Goal: Task Accomplishment & Management: Manage account settings

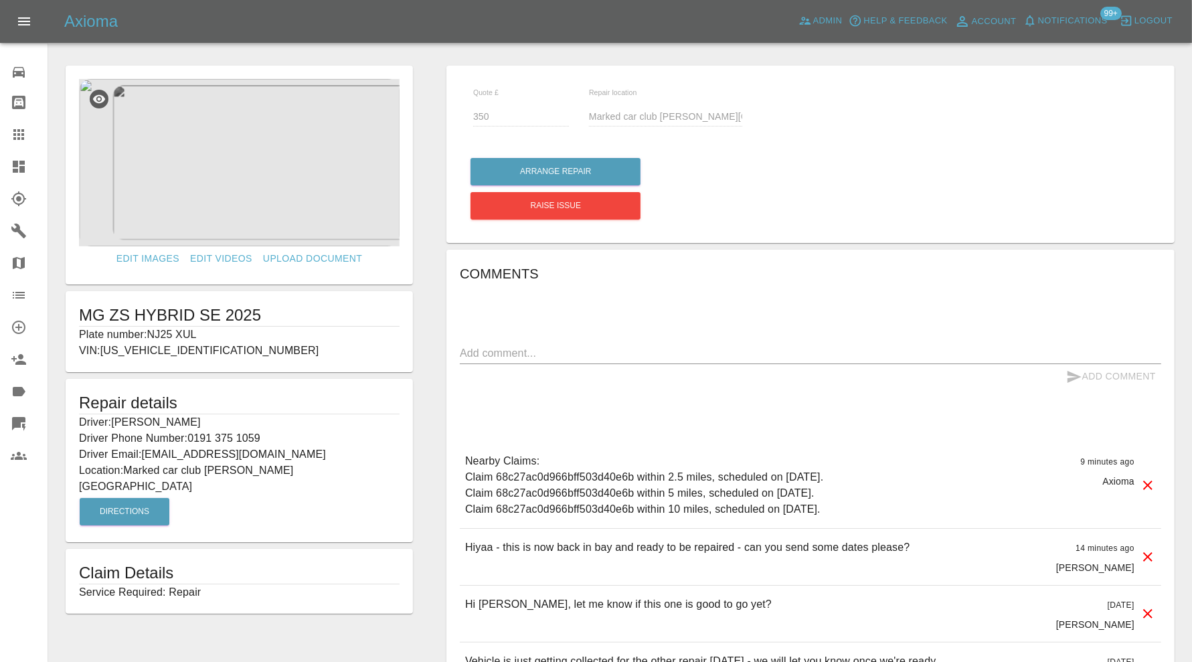
drag, startPoint x: 0, startPoint y: 0, endPoint x: 90, endPoint y: 151, distance: 176.3
click at [17, 131] on icon at bounding box center [18, 134] width 11 height 11
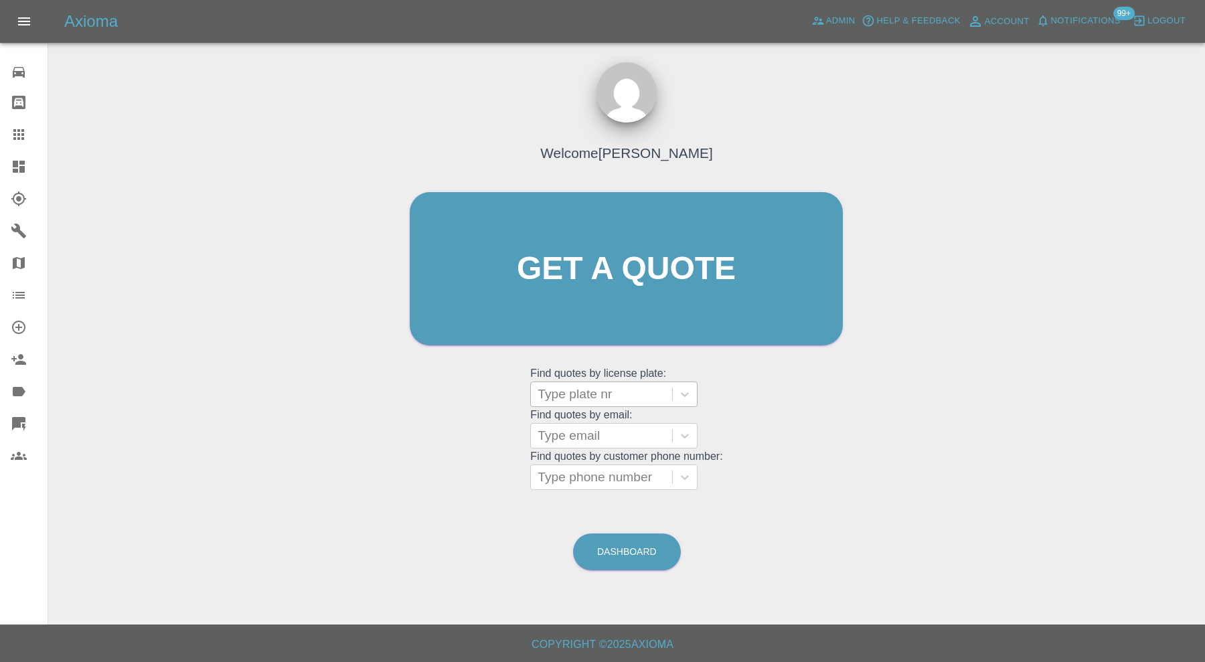
click at [601, 388] on div at bounding box center [602, 394] width 128 height 19
type input "jhgkjh"
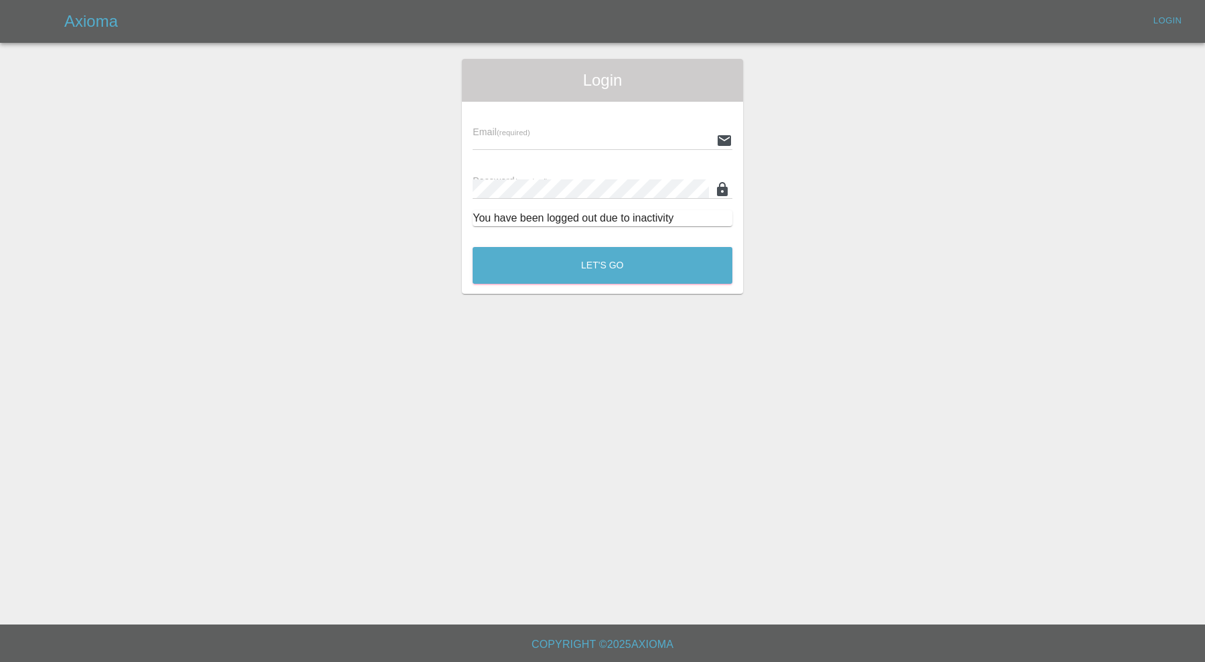
type input "carl.ainsworth@axioma.co.uk"
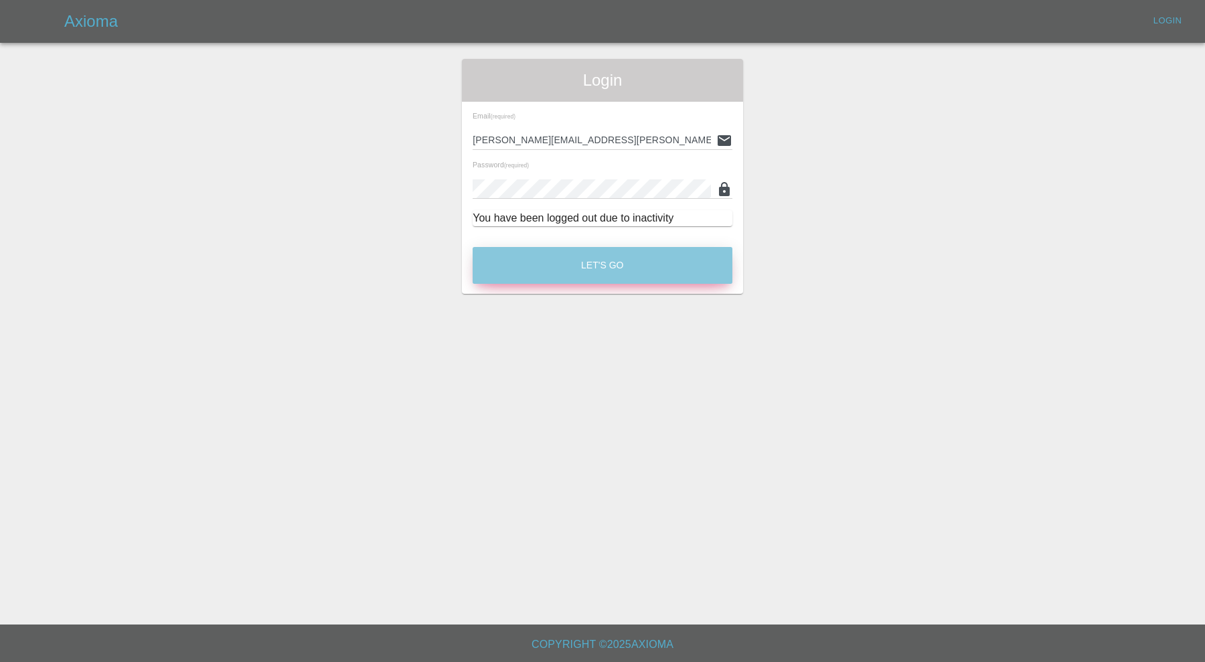
click at [590, 254] on button "Let's Go" at bounding box center [603, 265] width 260 height 37
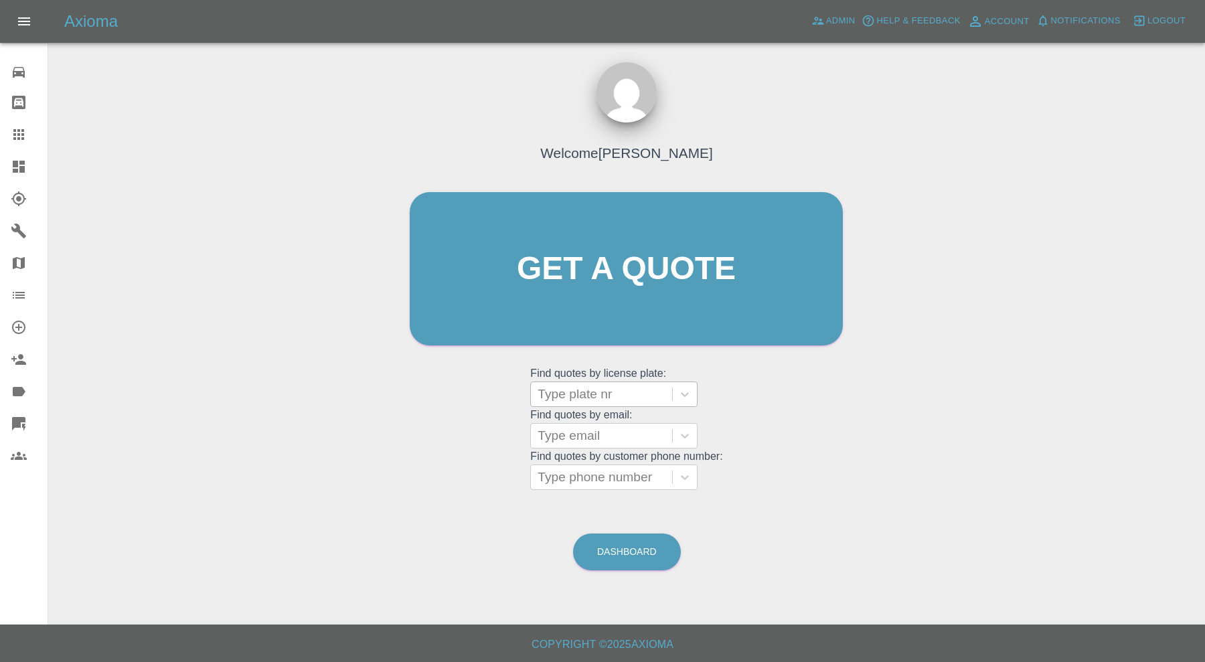
click at [628, 386] on div at bounding box center [602, 394] width 128 height 19
type input "gy24"
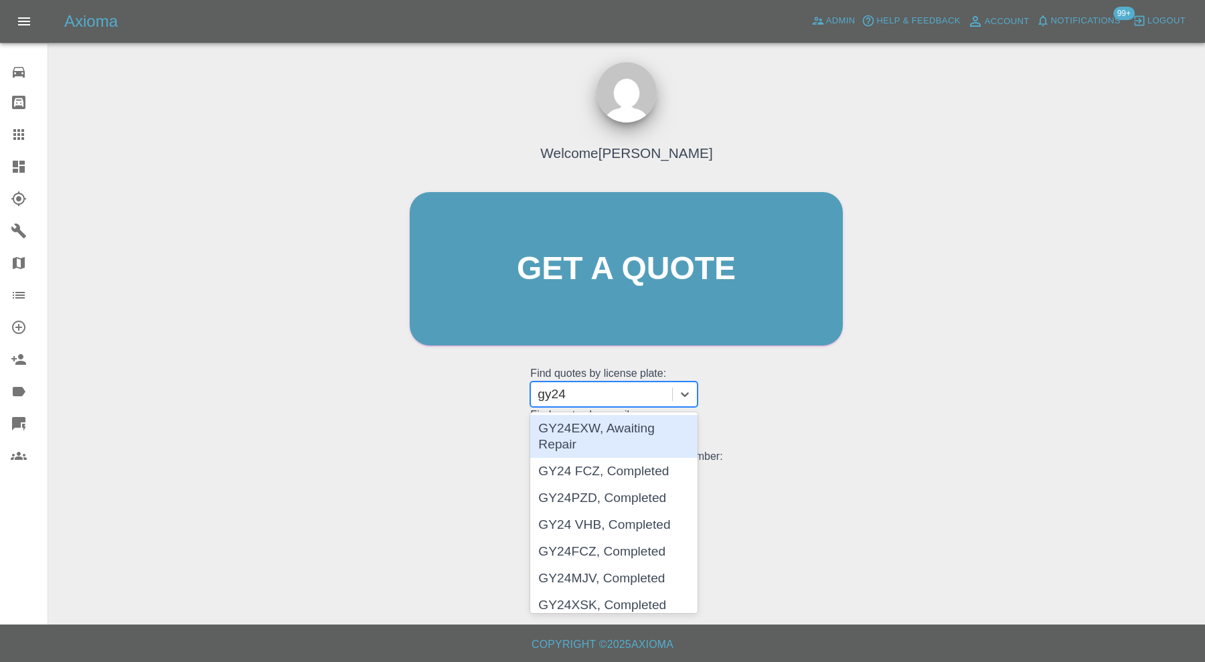
click at [620, 424] on div "GY24EXW, Awaiting Repair" at bounding box center [613, 436] width 167 height 43
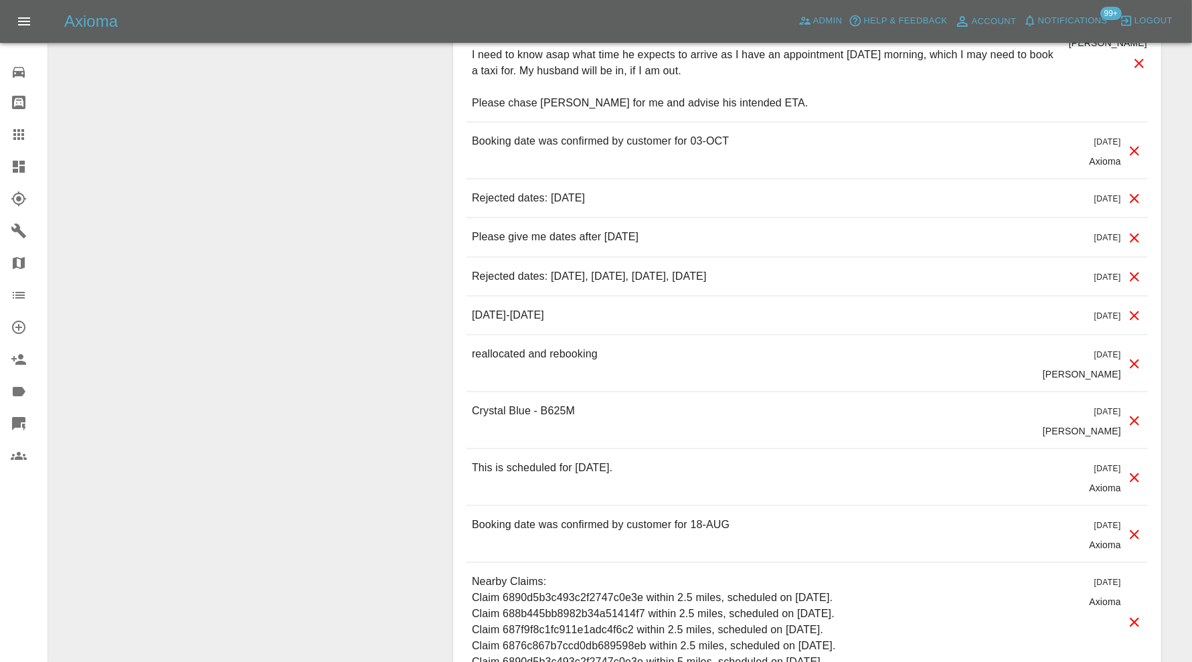
scroll to position [1674, 0]
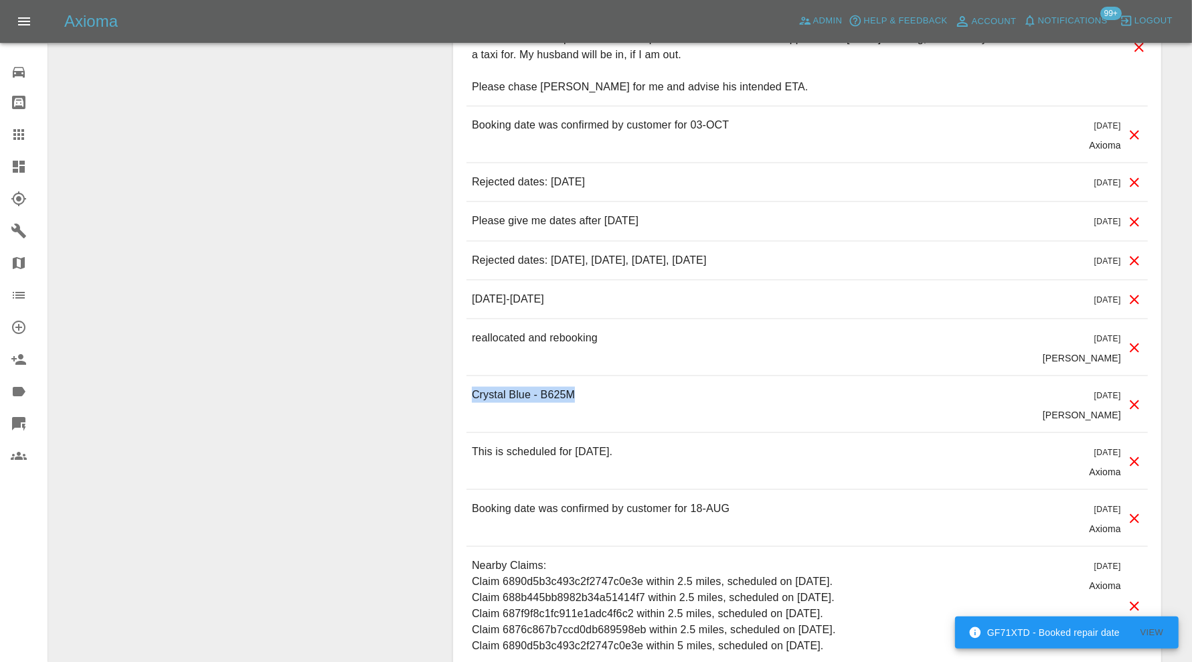
drag, startPoint x: 600, startPoint y: 397, endPoint x: 466, endPoint y: 402, distance: 134.0
click at [466, 402] on div "Comments x Add Comment Repair Date amended from October 4th 2025 to October 8th…" at bounding box center [807, 237] width 708 height 1032
copy p "Crystal Blue - B625M"
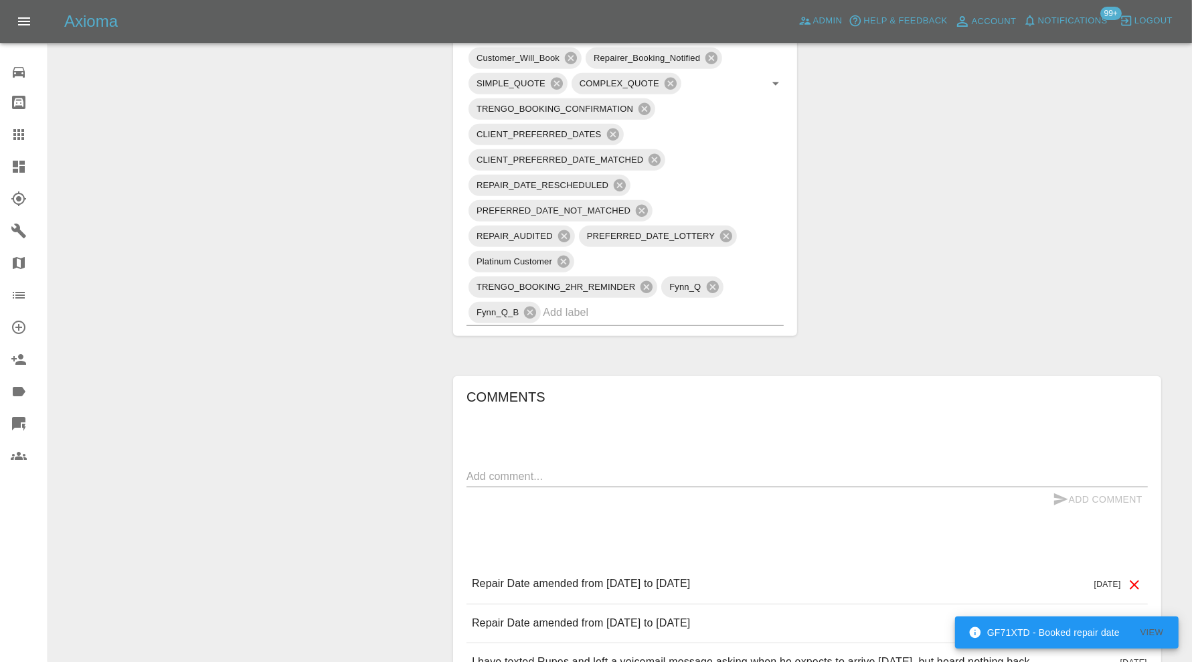
scroll to position [1004, 0]
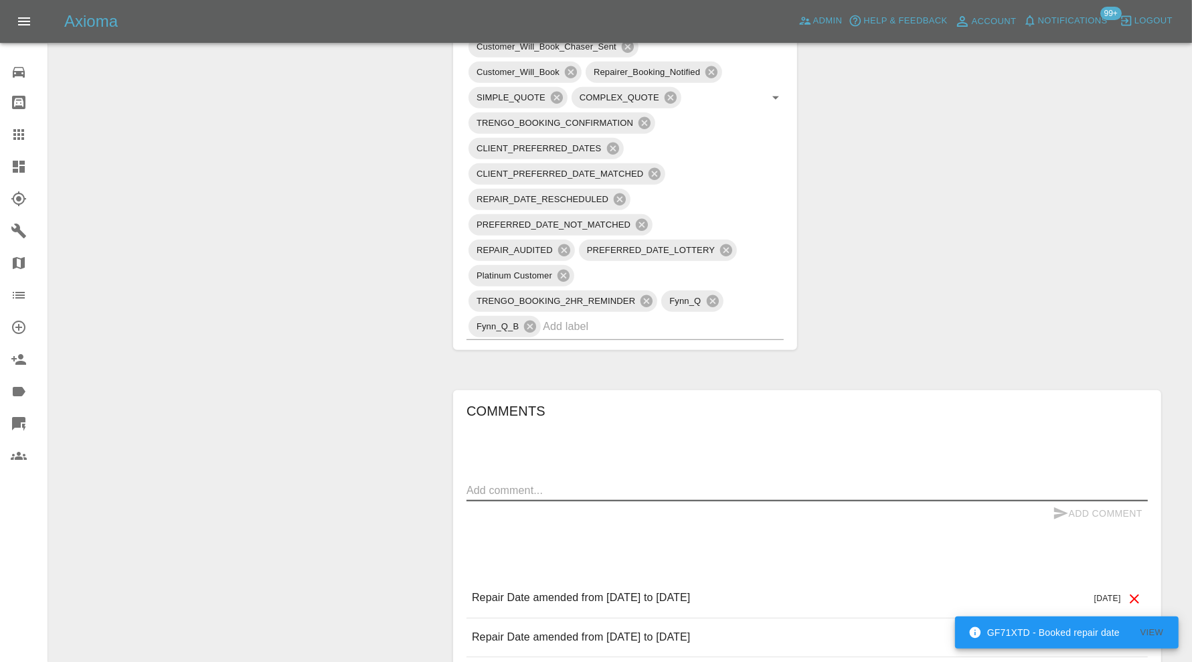
click at [613, 484] on textarea at bounding box center [808, 490] width 682 height 15
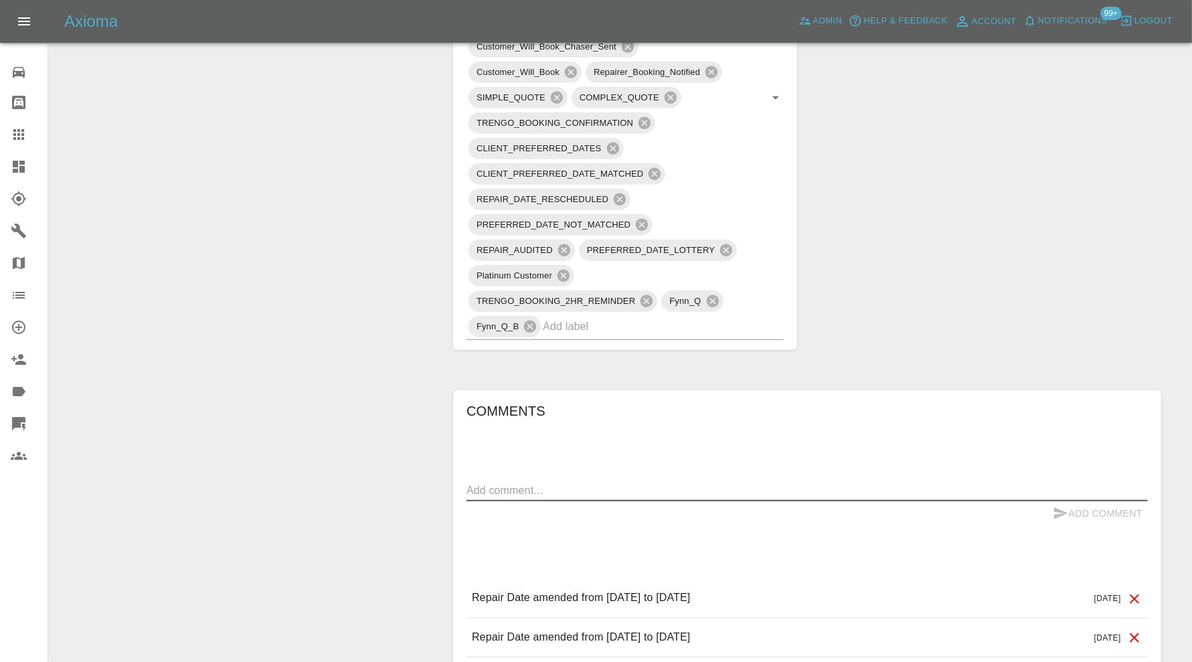
paste textarea "Crystal Blue - B625M"
type textarea "Crystal Blue - B625M"
click at [1088, 504] on button "Add Comment" at bounding box center [1098, 514] width 100 height 25
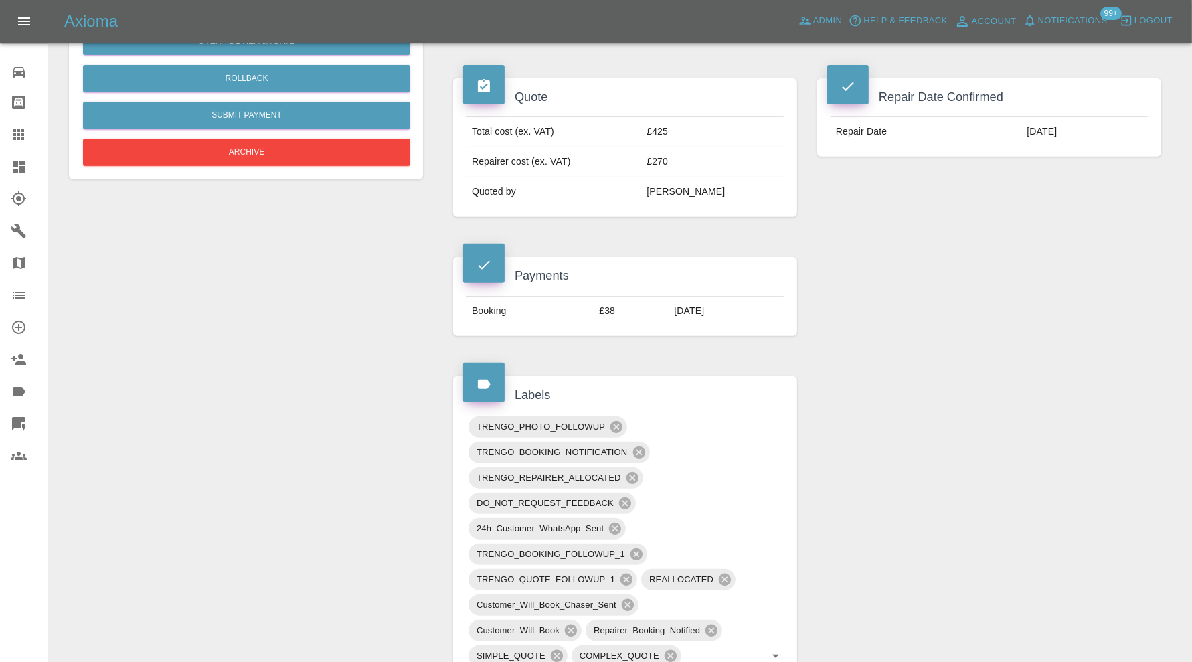
scroll to position [0, 0]
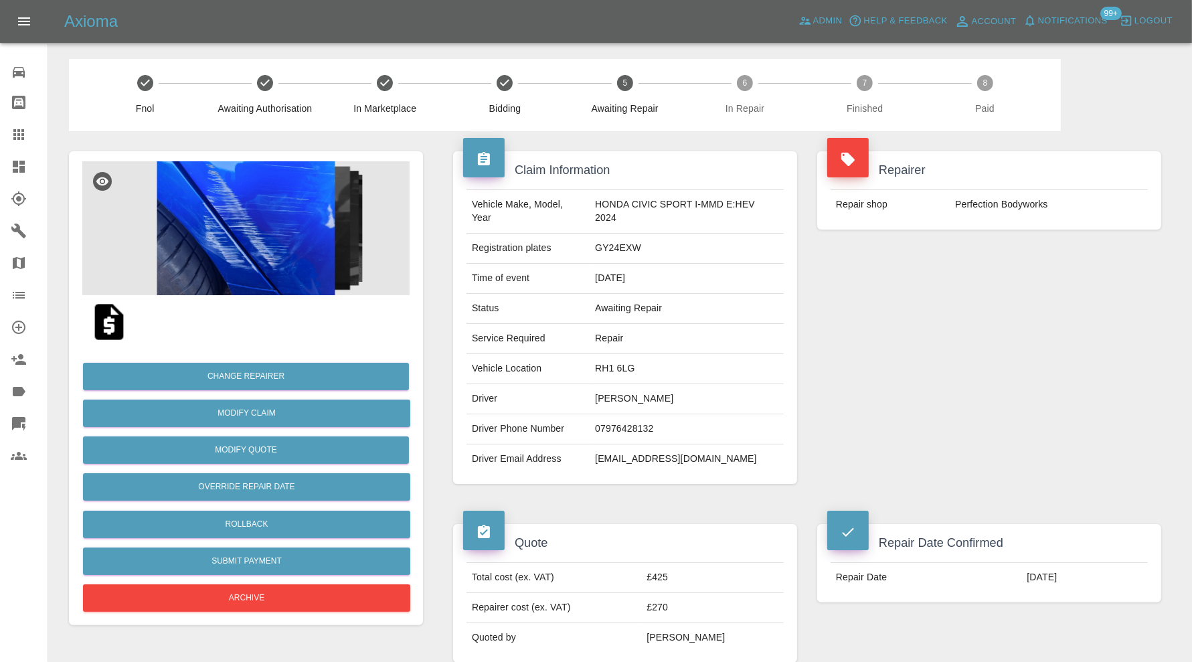
click at [21, 168] on icon at bounding box center [19, 167] width 12 height 12
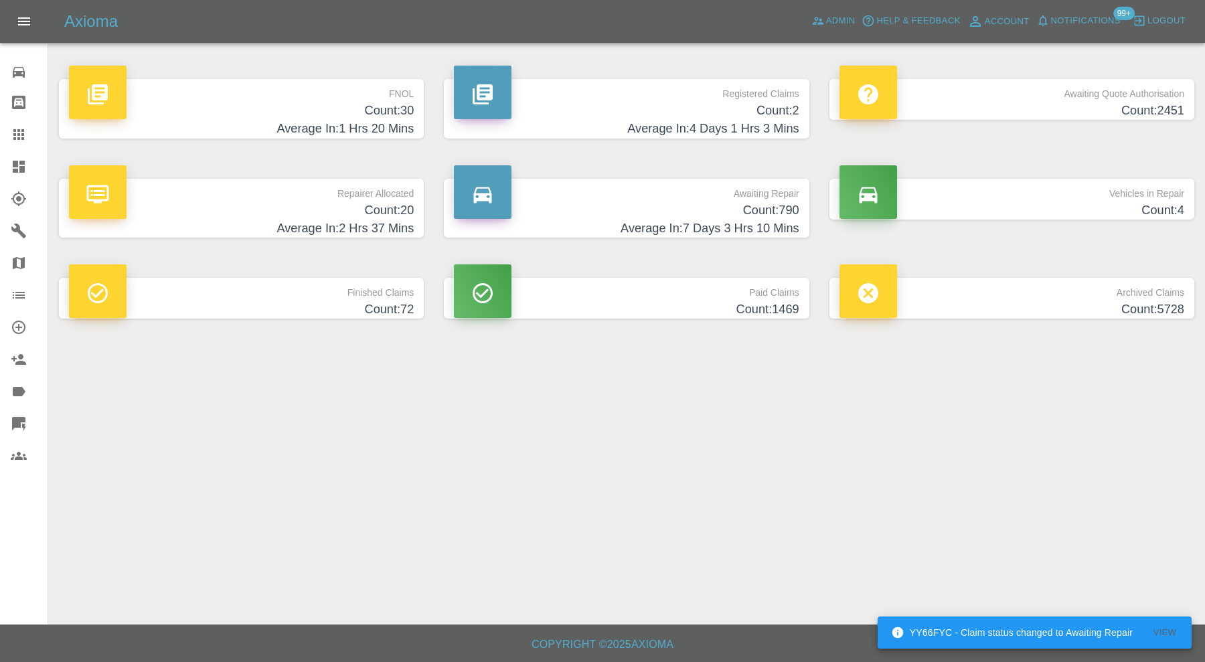
click at [976, 306] on h4 "Count: 5728" at bounding box center [1012, 310] width 345 height 18
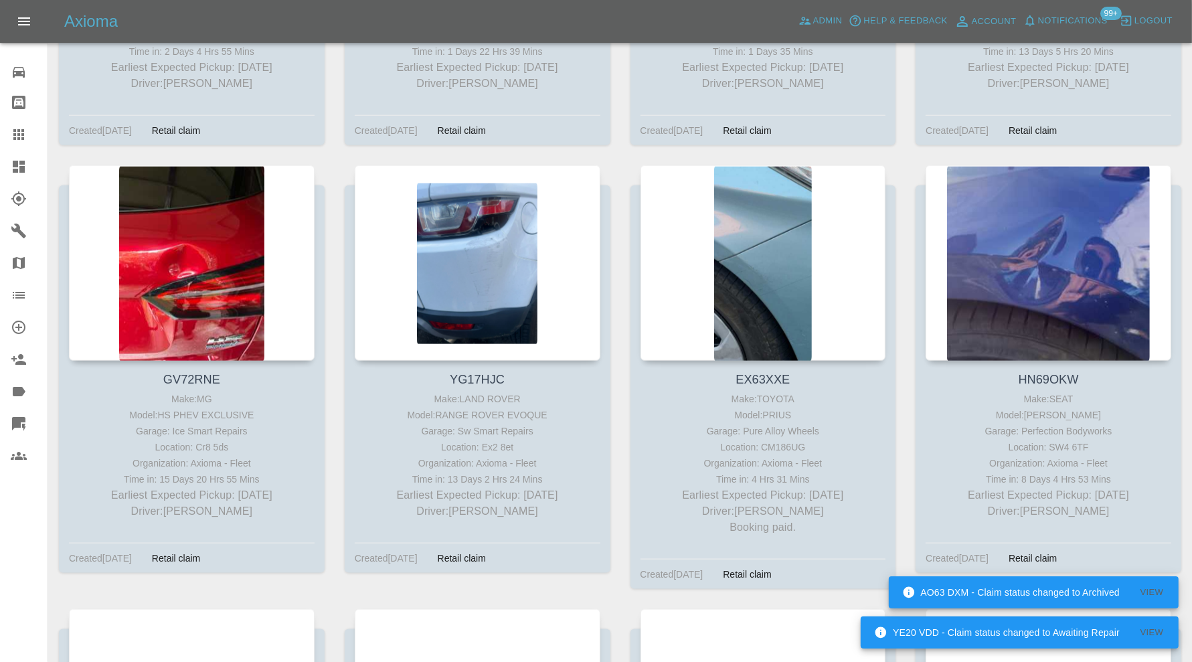
scroll to position [33427, 0]
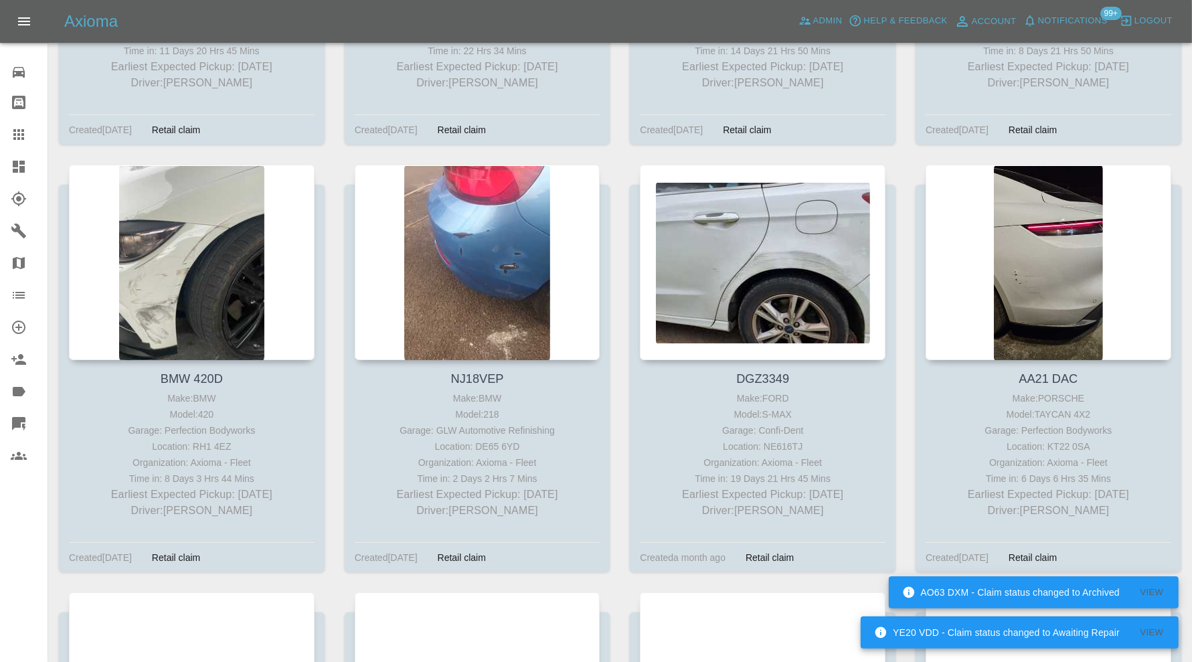
click at [11, 171] on icon at bounding box center [19, 167] width 16 height 16
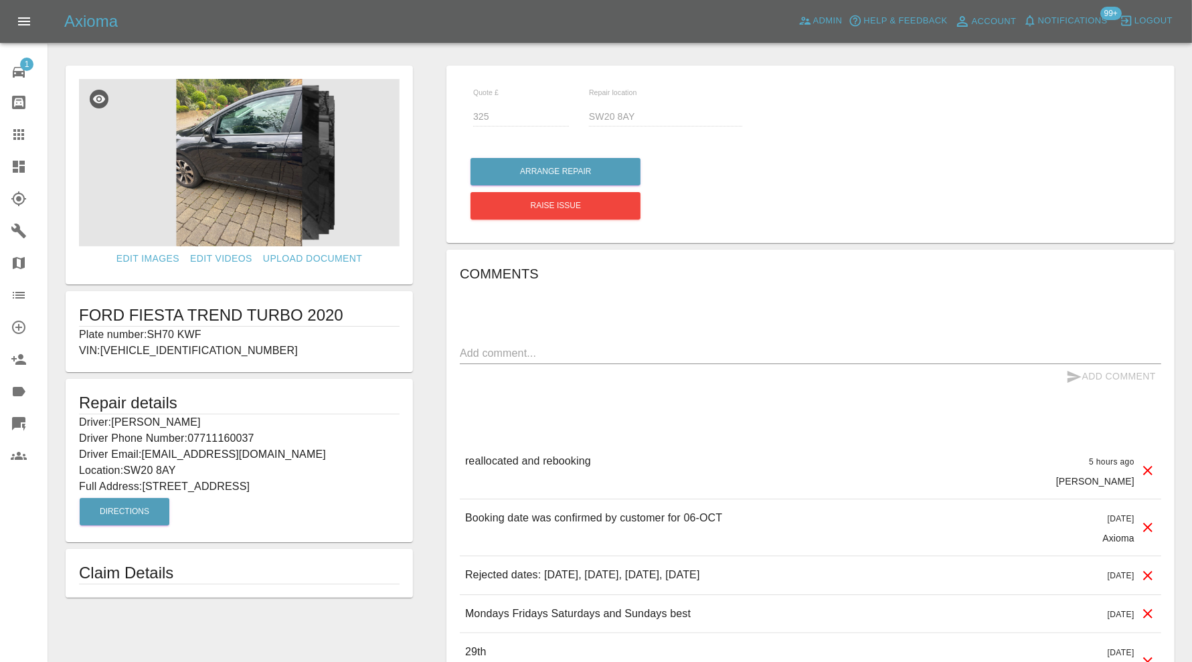
click at [251, 179] on img at bounding box center [239, 162] width 321 height 167
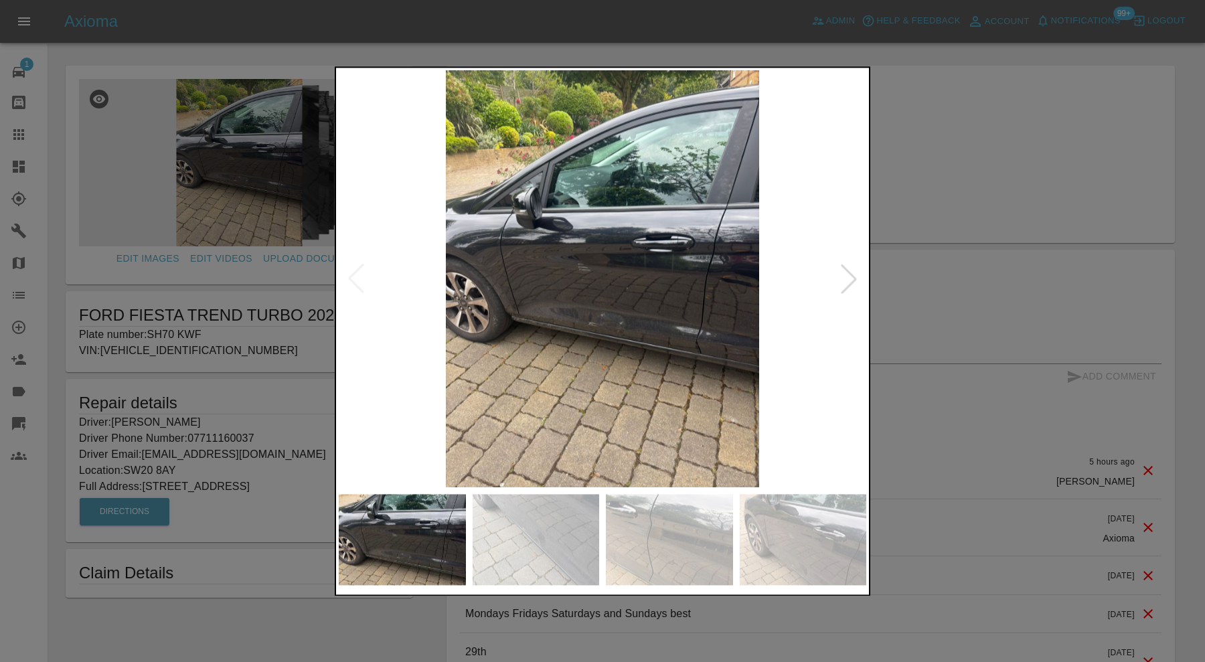
click at [841, 271] on div at bounding box center [848, 278] width 29 height 29
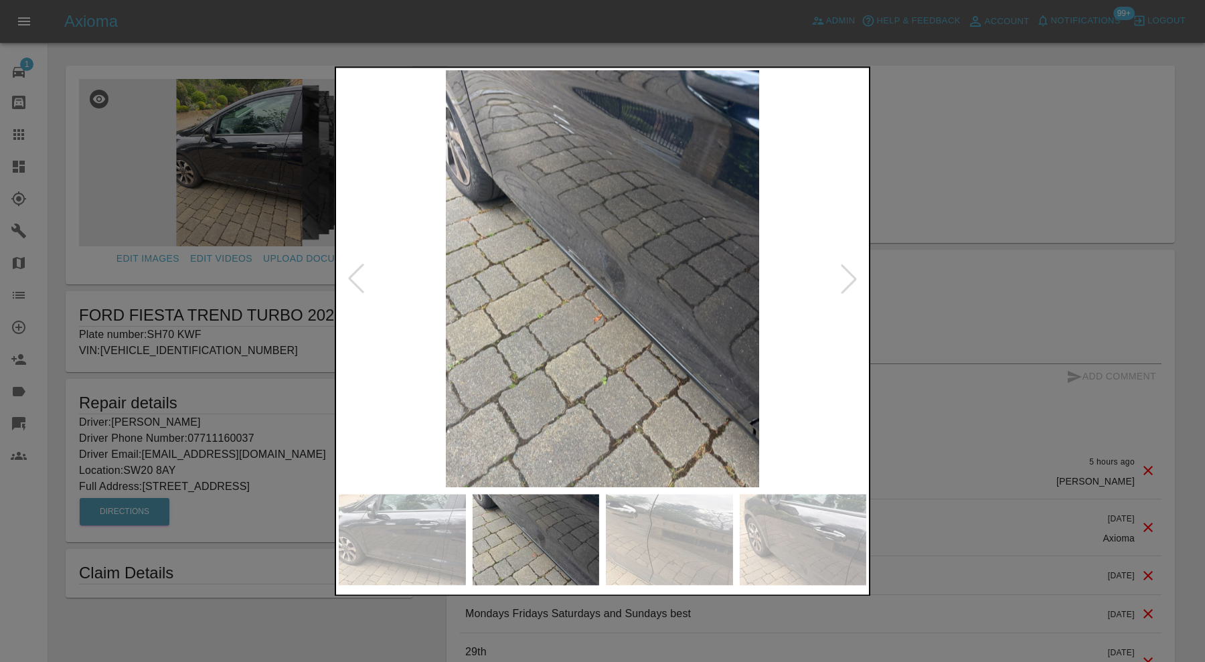
click at [842, 271] on div at bounding box center [848, 278] width 29 height 29
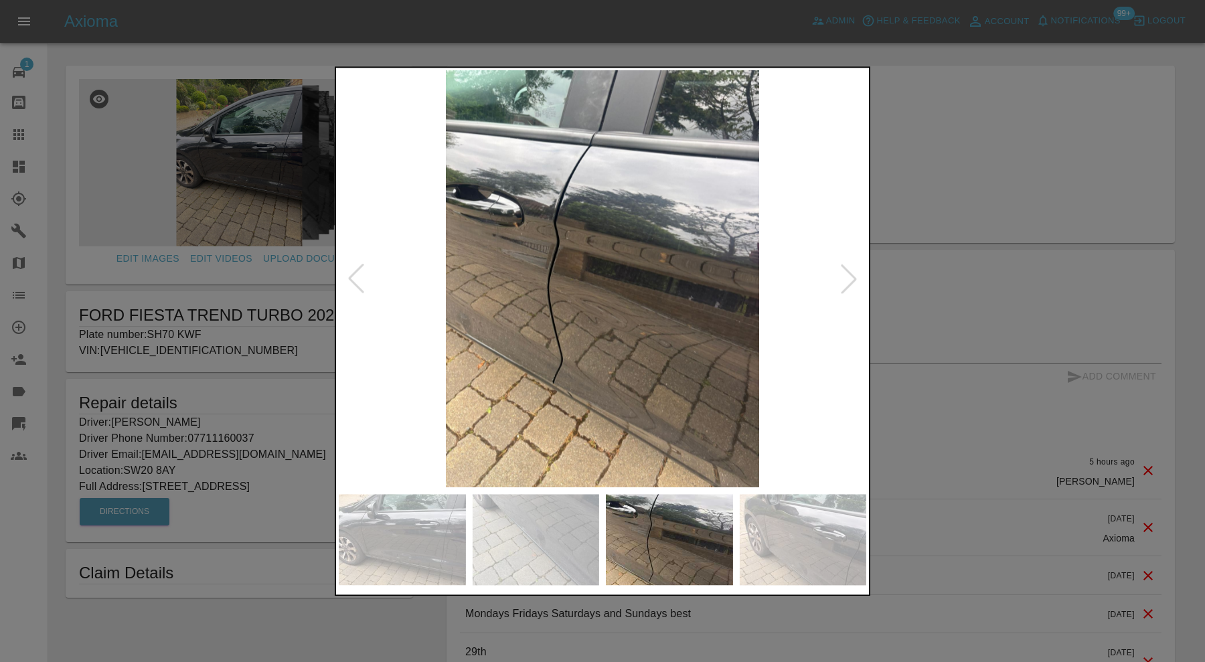
click at [842, 271] on div at bounding box center [848, 278] width 29 height 29
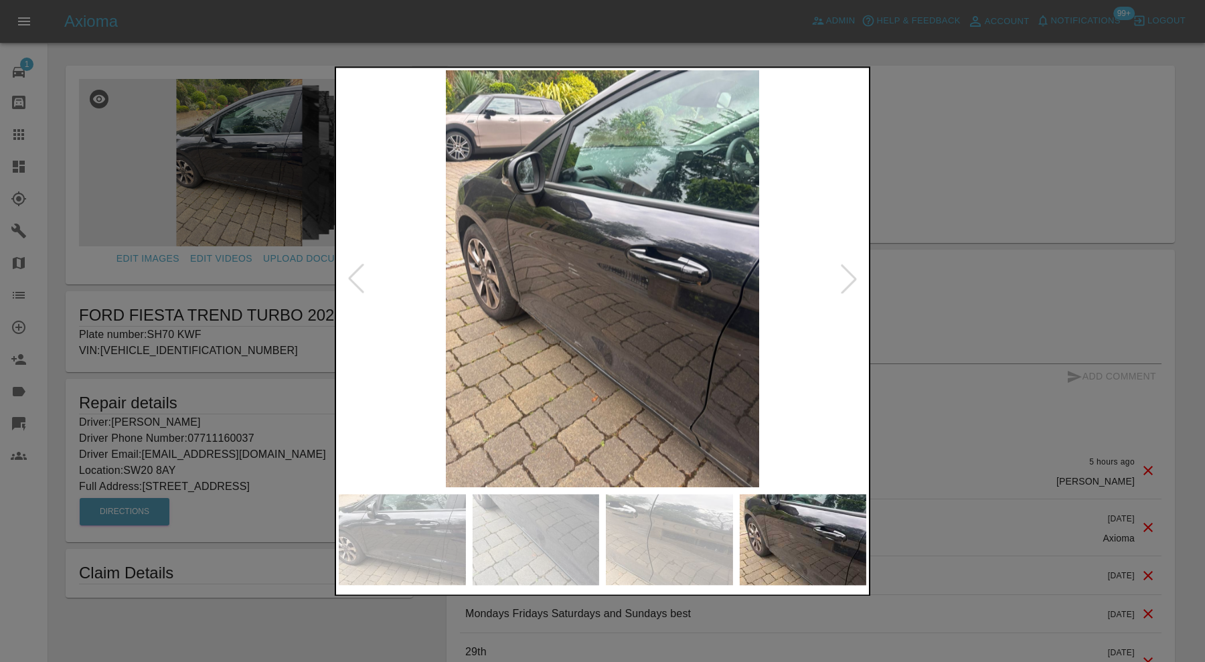
click at [842, 271] on div at bounding box center [848, 278] width 29 height 29
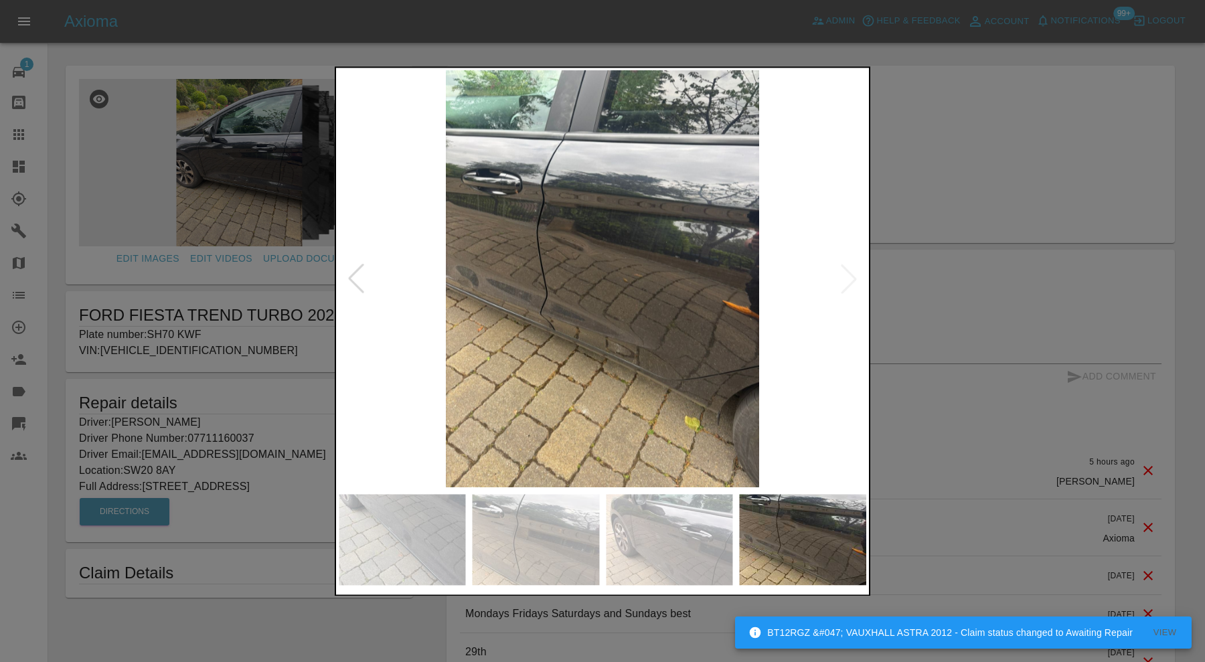
click at [842, 271] on img at bounding box center [603, 278] width 528 height 417
click at [915, 231] on div at bounding box center [602, 331] width 1205 height 662
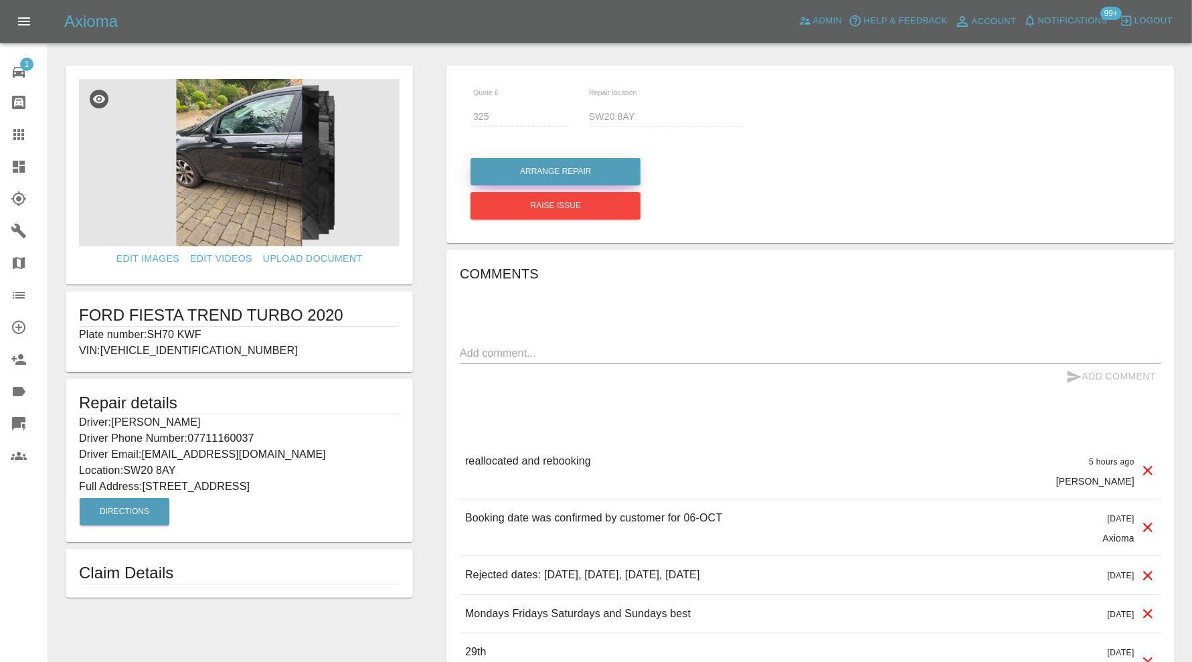
click at [558, 164] on button "Arrange Repair" at bounding box center [556, 171] width 170 height 27
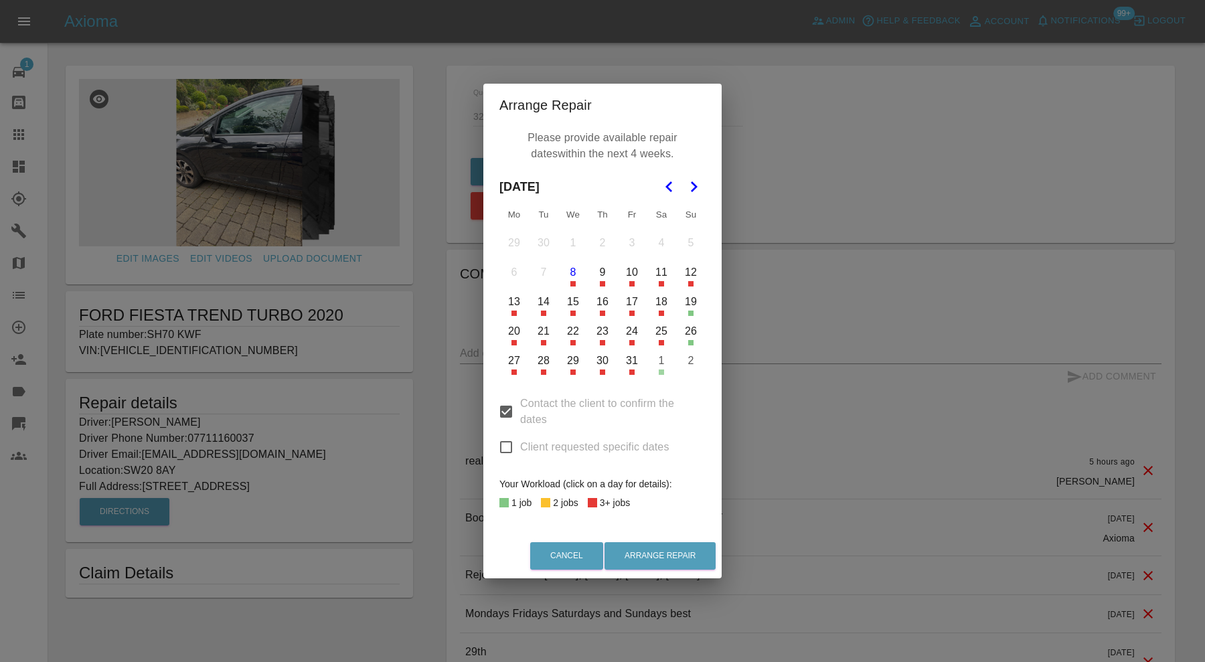
click at [542, 329] on button "21" at bounding box center [544, 331] width 28 height 28
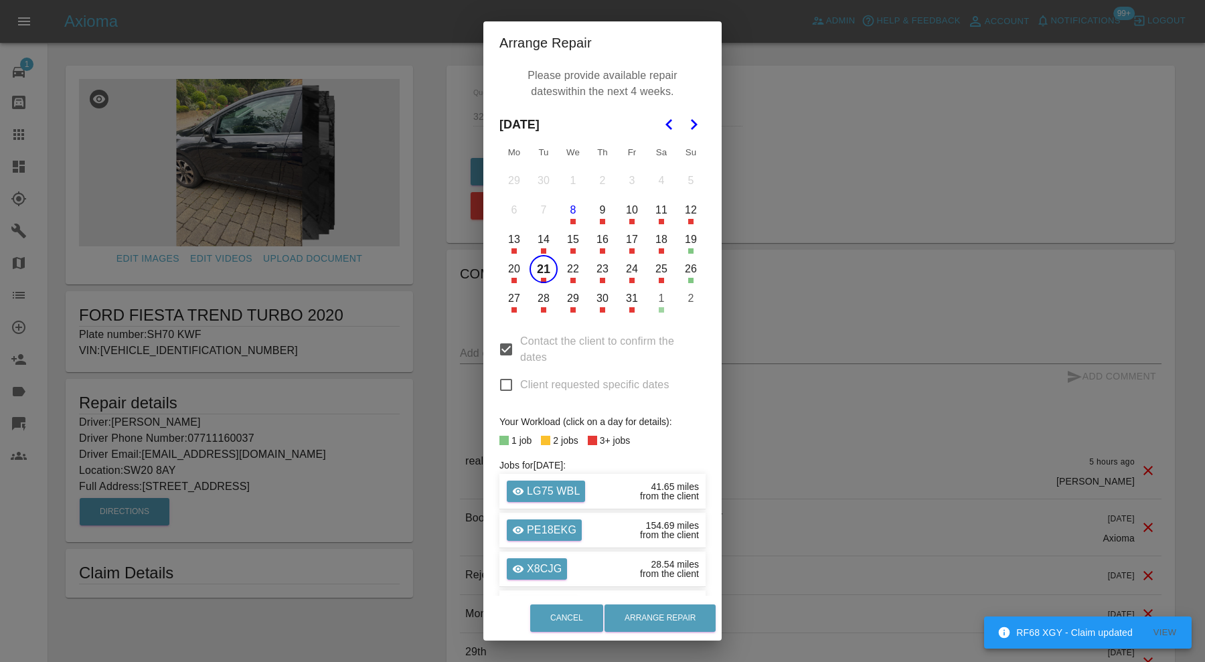
click at [596, 268] on button "23" at bounding box center [603, 269] width 28 height 28
click at [509, 302] on button "27" at bounding box center [514, 299] width 28 height 28
click at [543, 303] on button "28" at bounding box center [544, 299] width 28 height 28
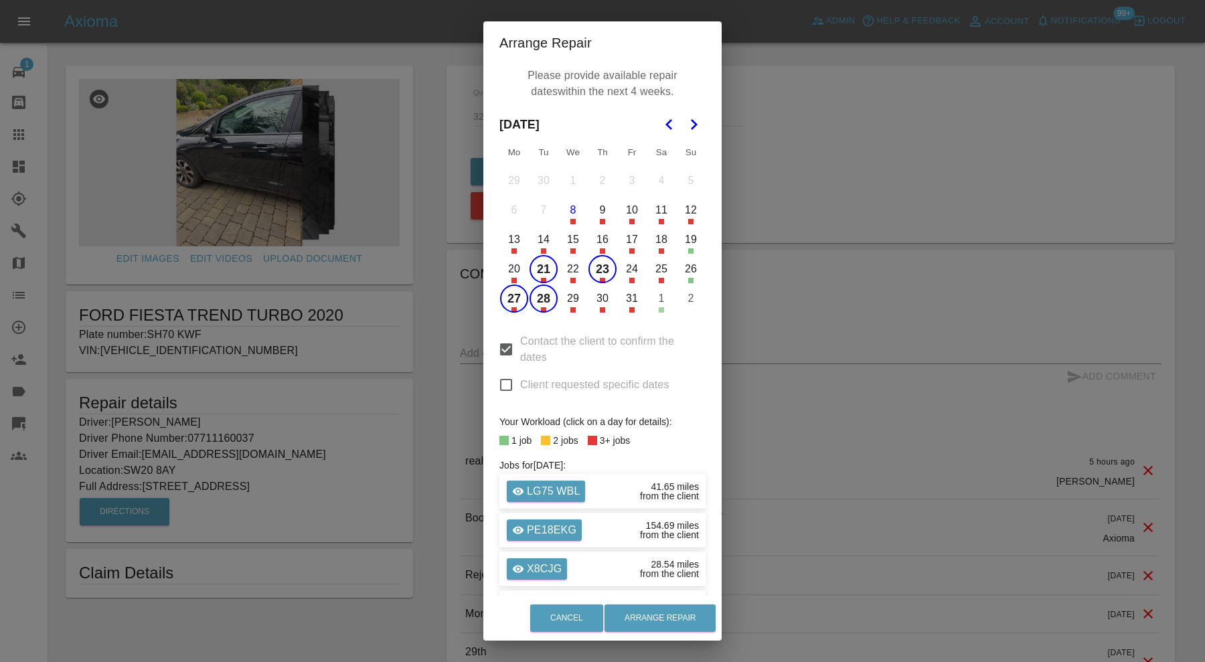
click at [568, 302] on button "29" at bounding box center [573, 299] width 28 height 28
click at [591, 304] on button "30" at bounding box center [603, 299] width 28 height 28
click at [683, 621] on button "Arrange Repair" at bounding box center [660, 618] width 111 height 27
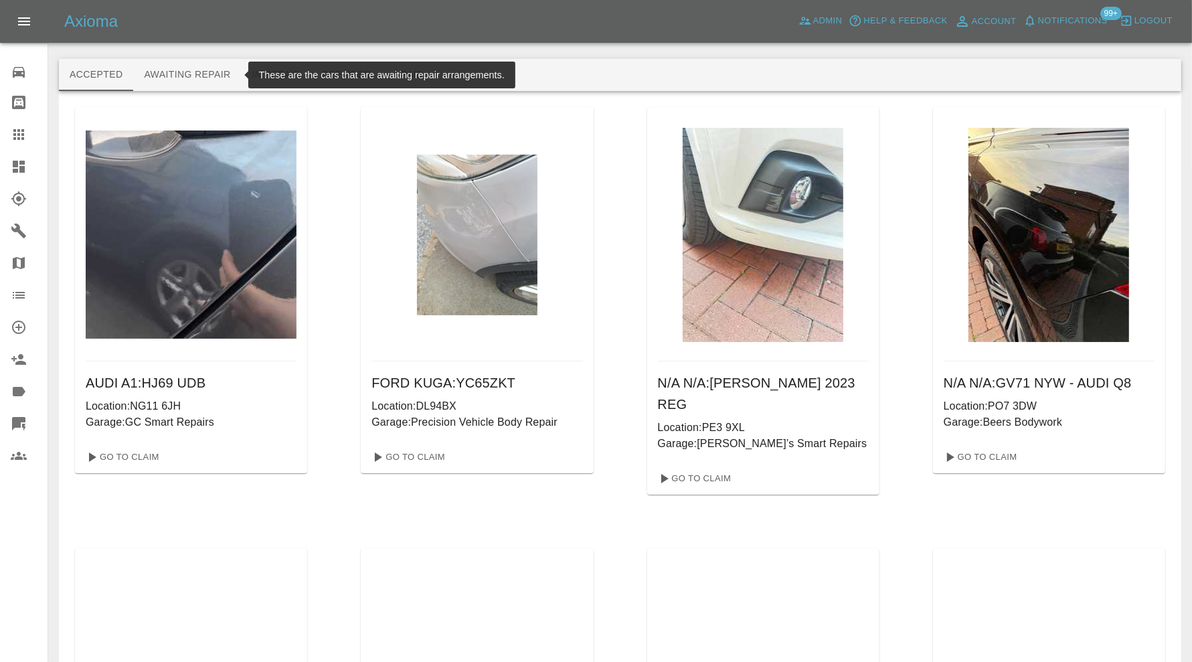
click at [217, 78] on button "Awaiting Repair" at bounding box center [187, 75] width 108 height 32
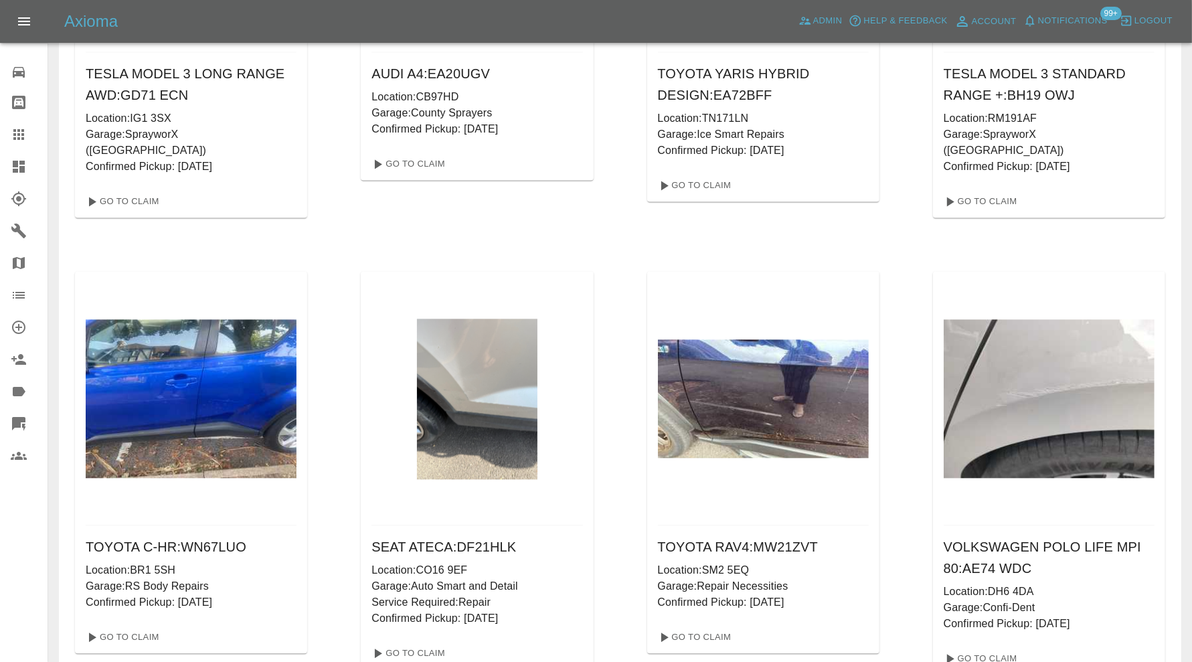
scroll to position [87545, 0]
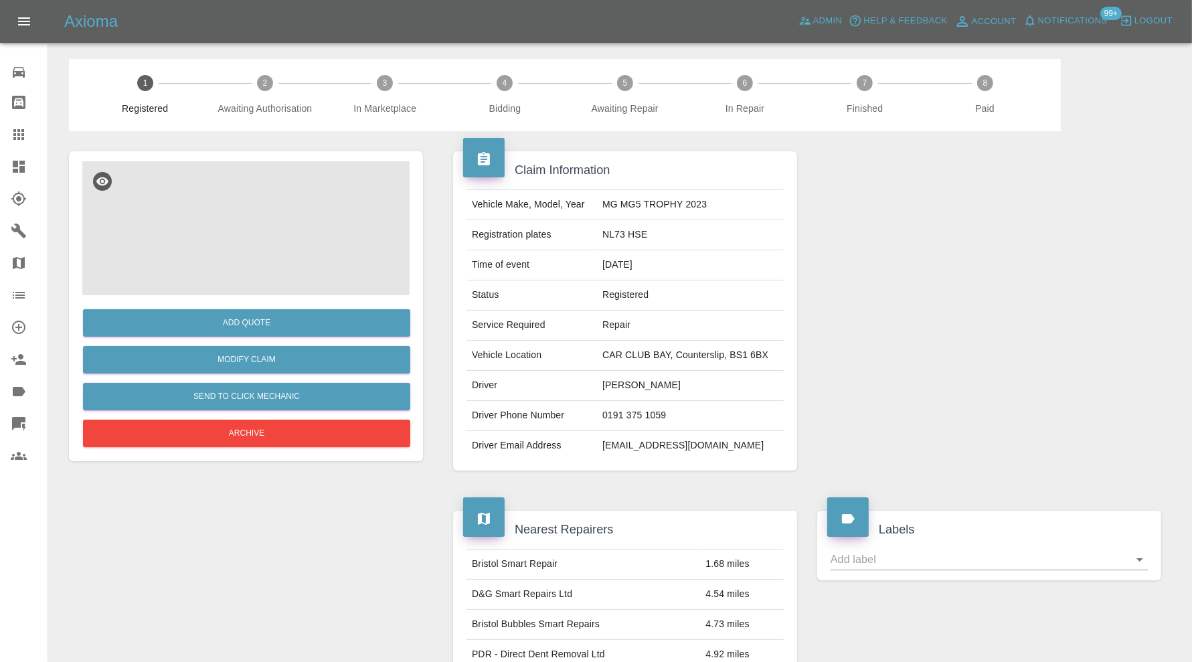
click at [266, 242] on img at bounding box center [245, 228] width 327 height 134
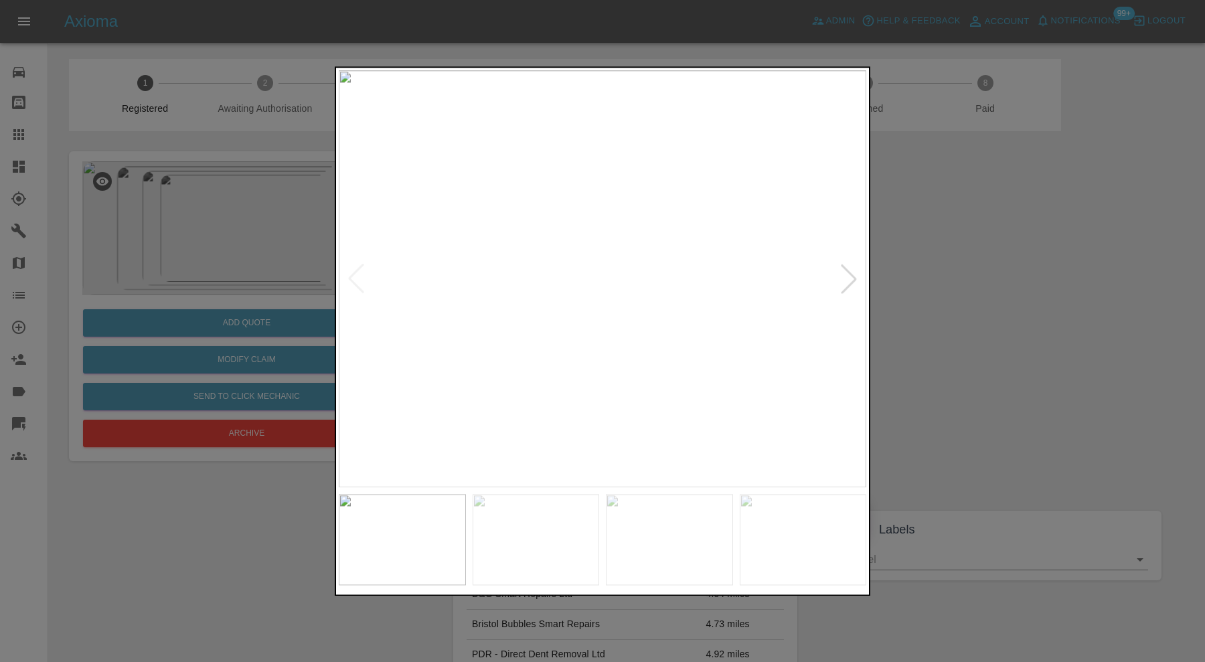
click at [846, 279] on div at bounding box center [848, 278] width 29 height 29
click at [846, 279] on img at bounding box center [603, 278] width 528 height 417
click at [949, 262] on div at bounding box center [602, 331] width 1205 height 662
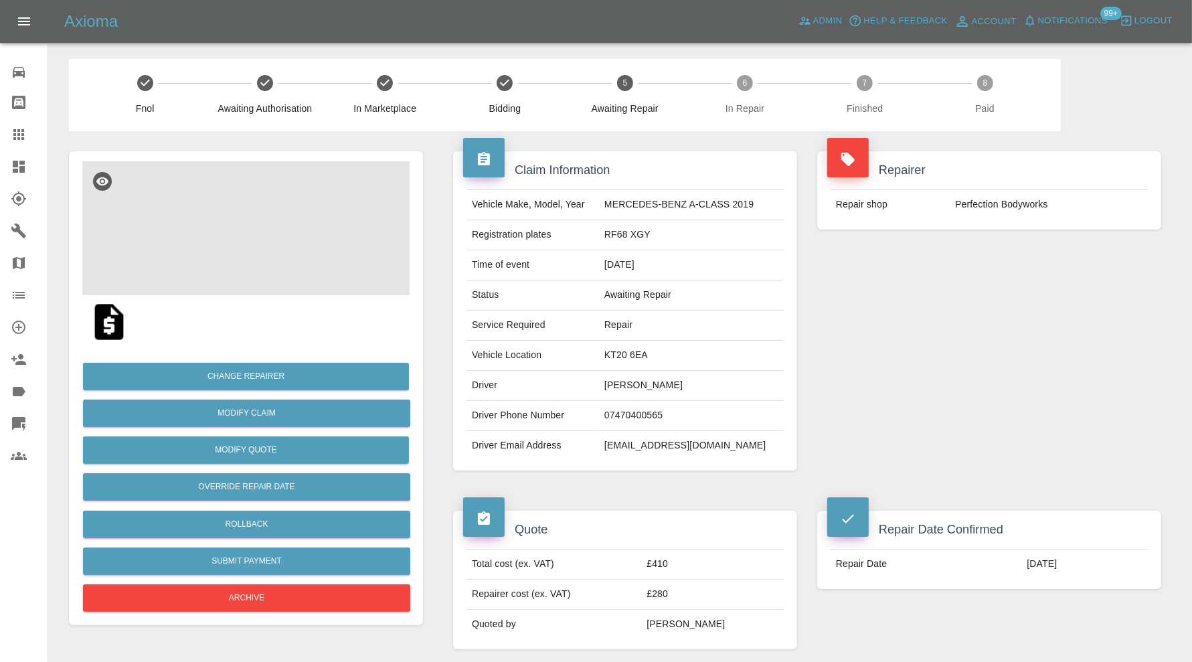
click at [258, 238] on img at bounding box center [245, 228] width 327 height 134
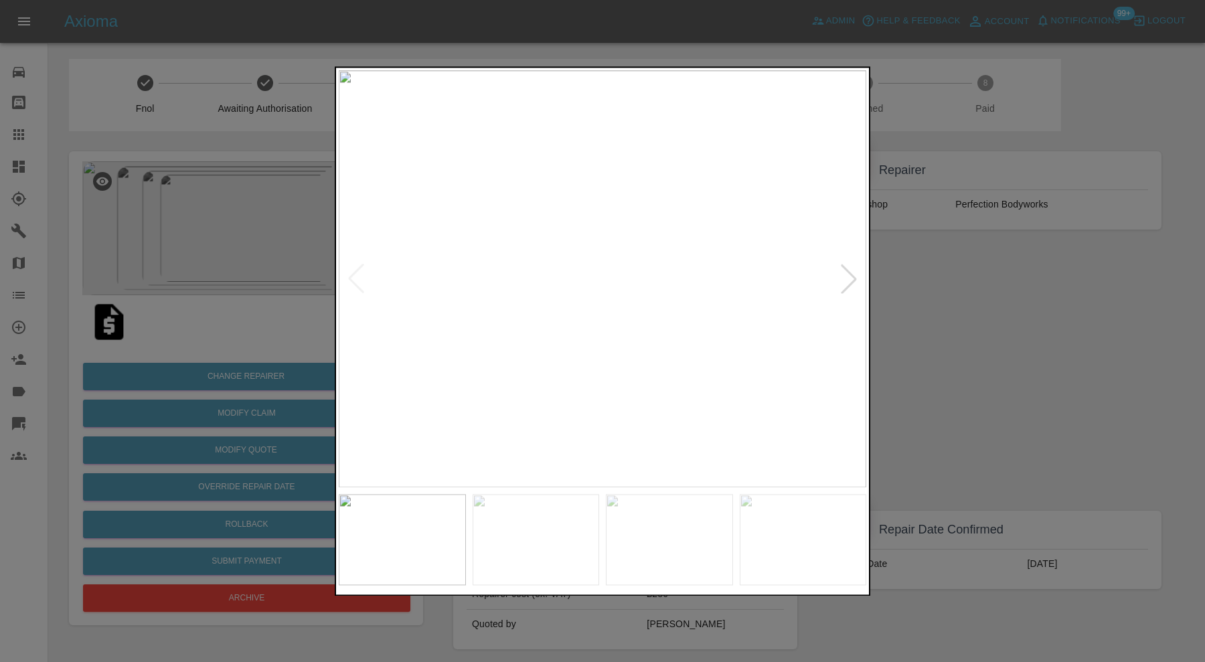
click at [579, 519] on img at bounding box center [536, 539] width 127 height 91
click at [647, 528] on img at bounding box center [669, 539] width 127 height 91
click at [846, 275] on div at bounding box center [848, 278] width 29 height 29
click at [851, 274] on img at bounding box center [603, 278] width 528 height 417
click at [667, 518] on img at bounding box center [669, 539] width 127 height 91
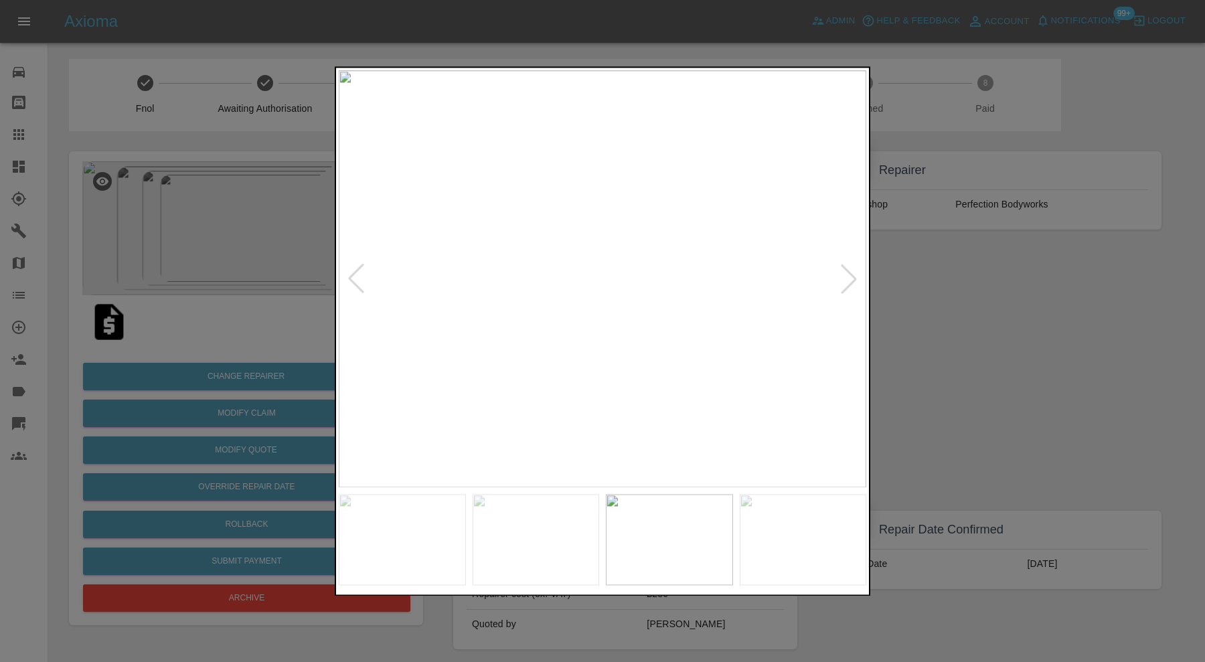
click at [579, 551] on img at bounding box center [536, 539] width 127 height 91
click at [414, 530] on img at bounding box center [402, 539] width 127 height 91
click at [785, 538] on img at bounding box center [803, 539] width 127 height 91
click at [679, 546] on img at bounding box center [669, 539] width 127 height 91
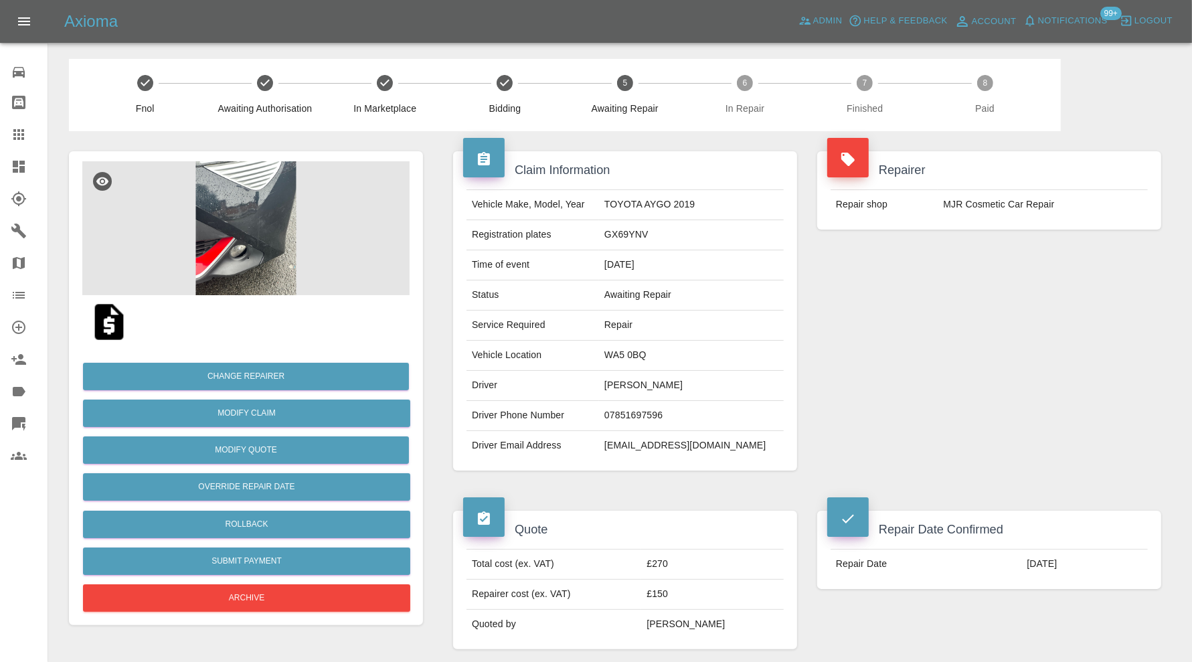
click at [266, 230] on img at bounding box center [245, 228] width 327 height 134
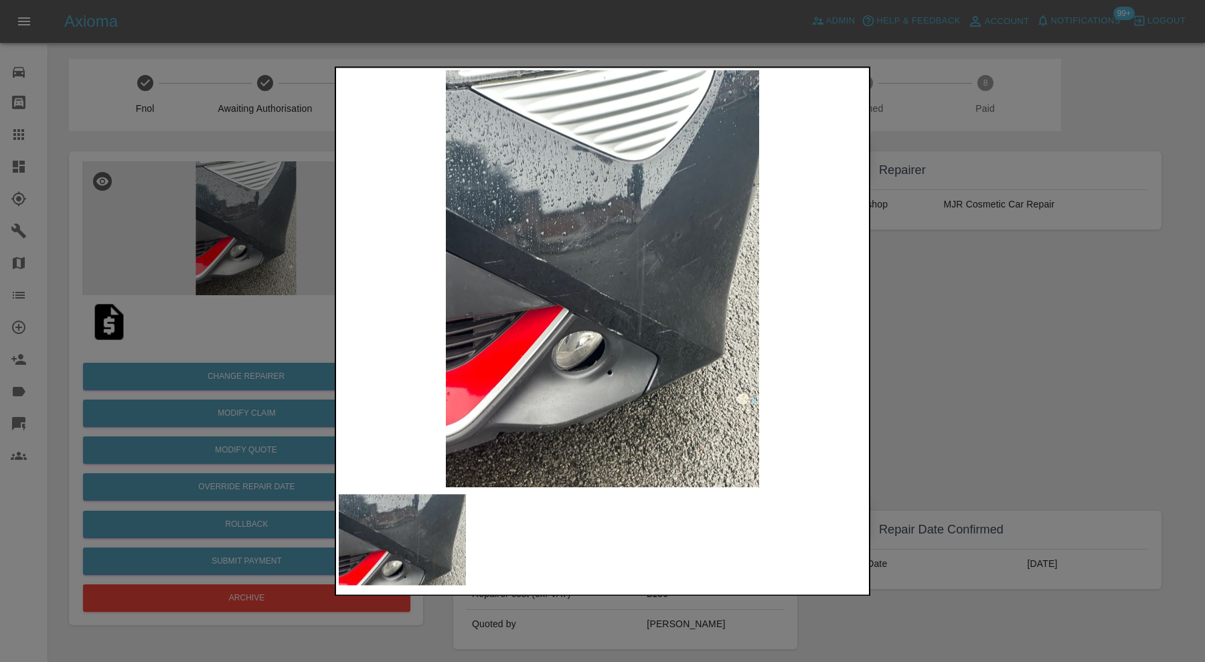
click at [917, 298] on div at bounding box center [602, 331] width 1205 height 662
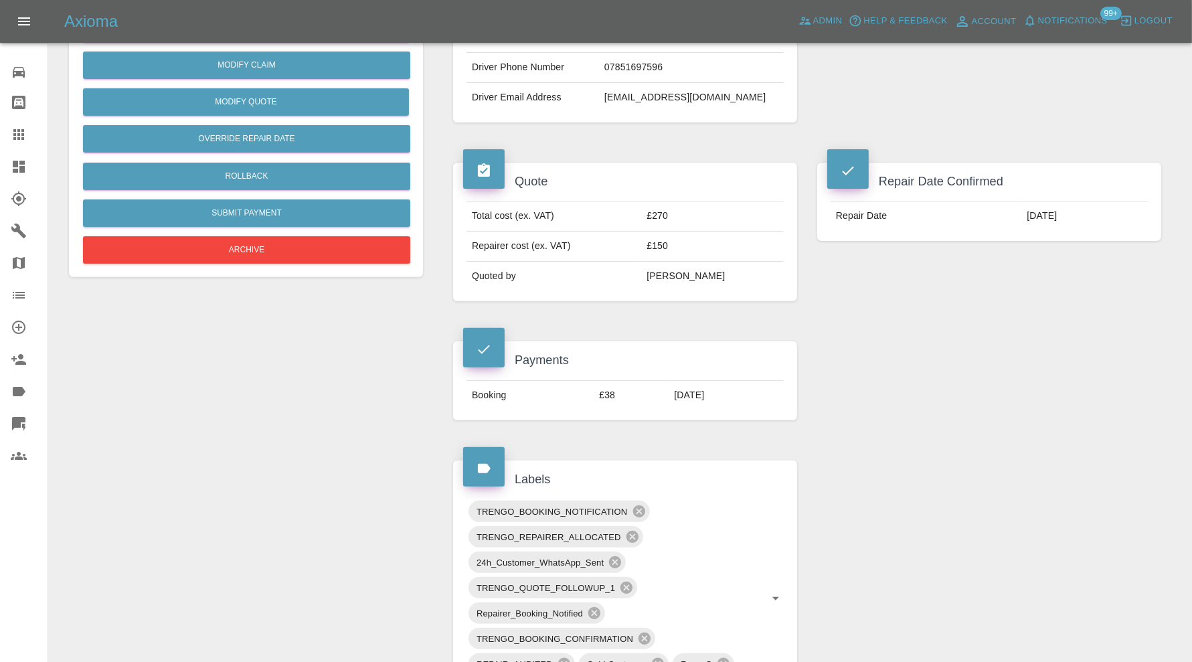
scroll to position [111, 0]
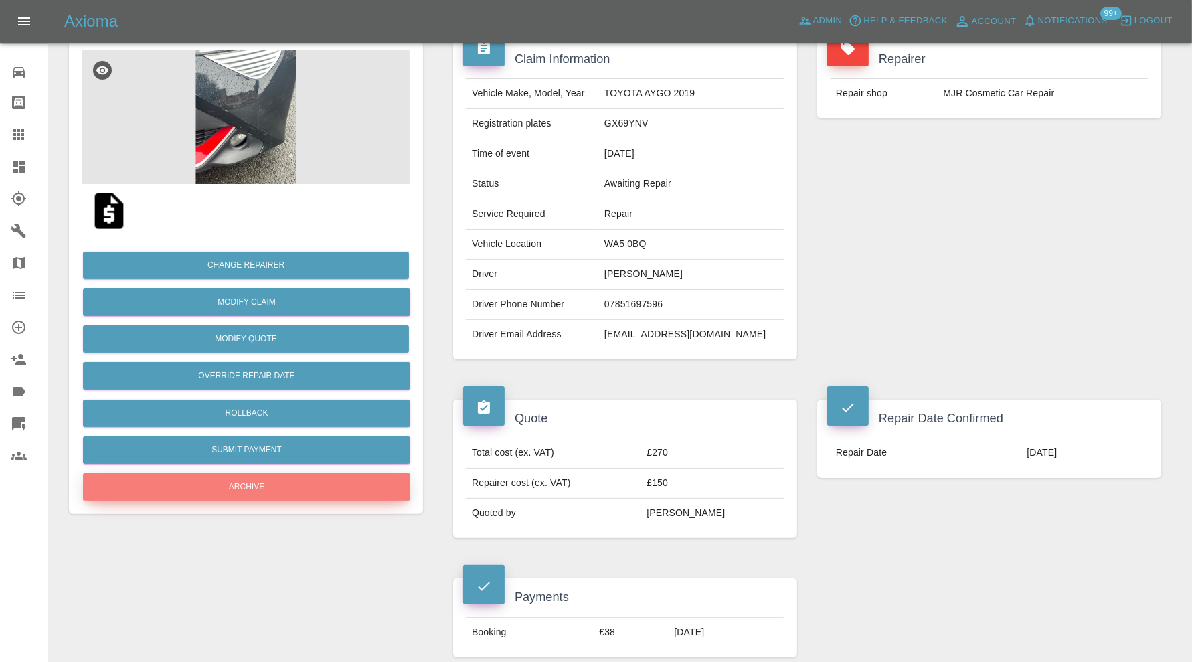
click at [287, 491] on button "Archive" at bounding box center [246, 486] width 327 height 27
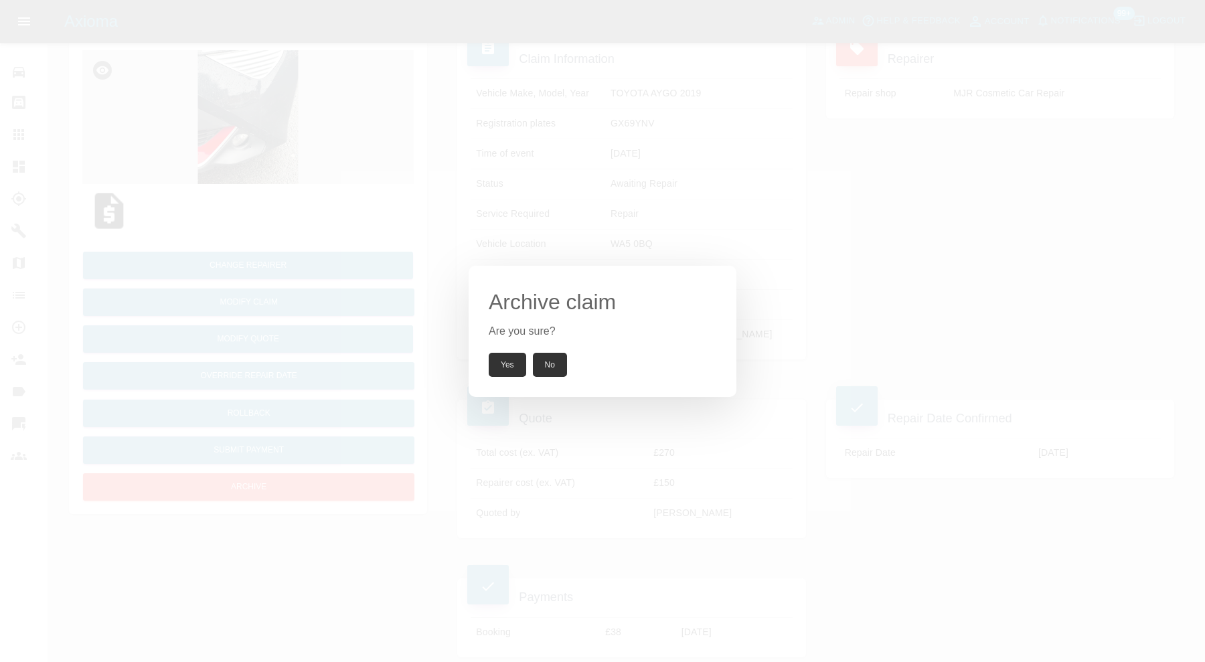
click at [504, 357] on button "Yes" at bounding box center [507, 365] width 37 height 24
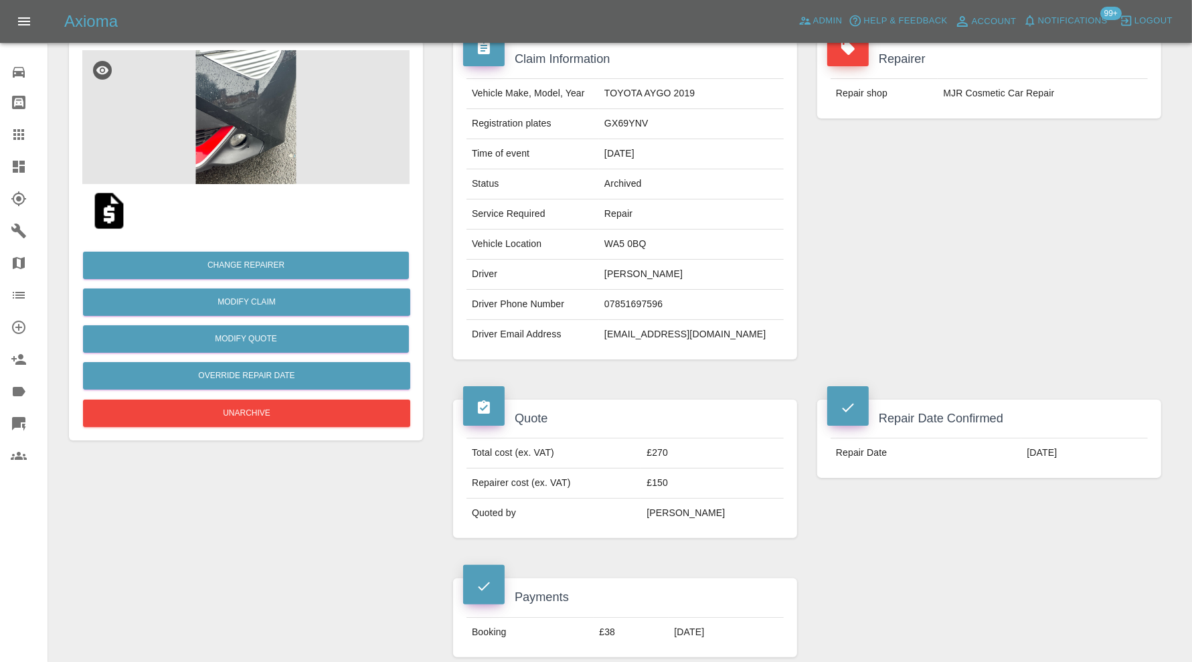
click at [697, 329] on td "leu.andreia@yahoo.com" at bounding box center [691, 334] width 185 height 29
copy div "leu.andreia@yahoo.com"
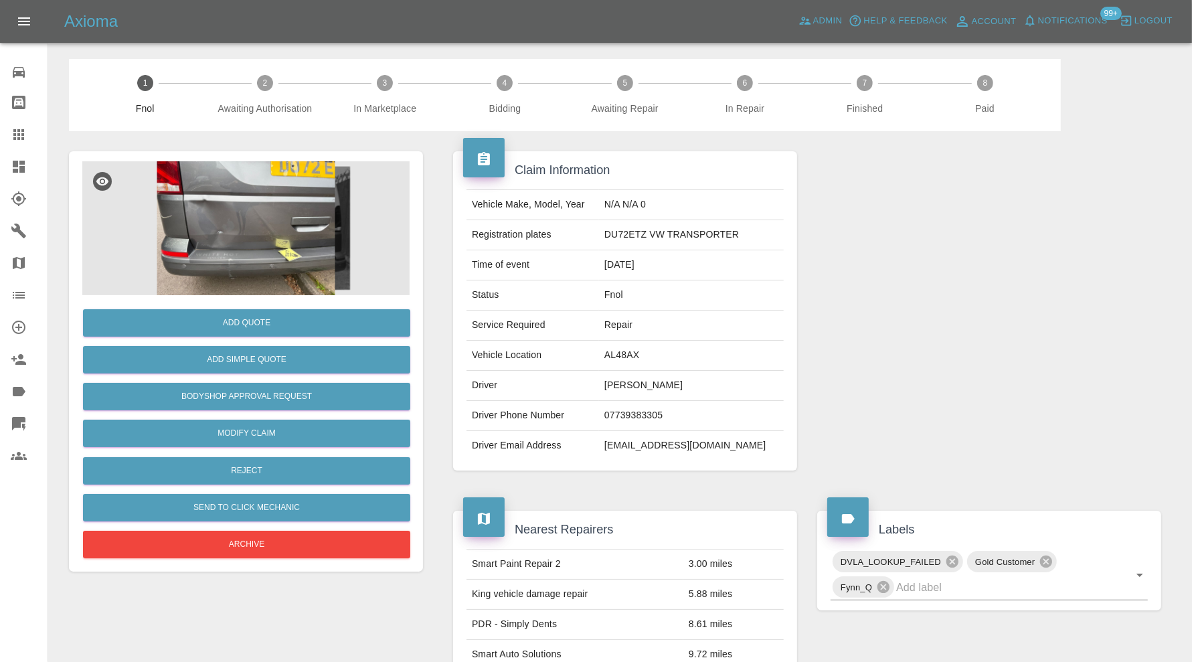
click at [265, 229] on img at bounding box center [245, 228] width 327 height 134
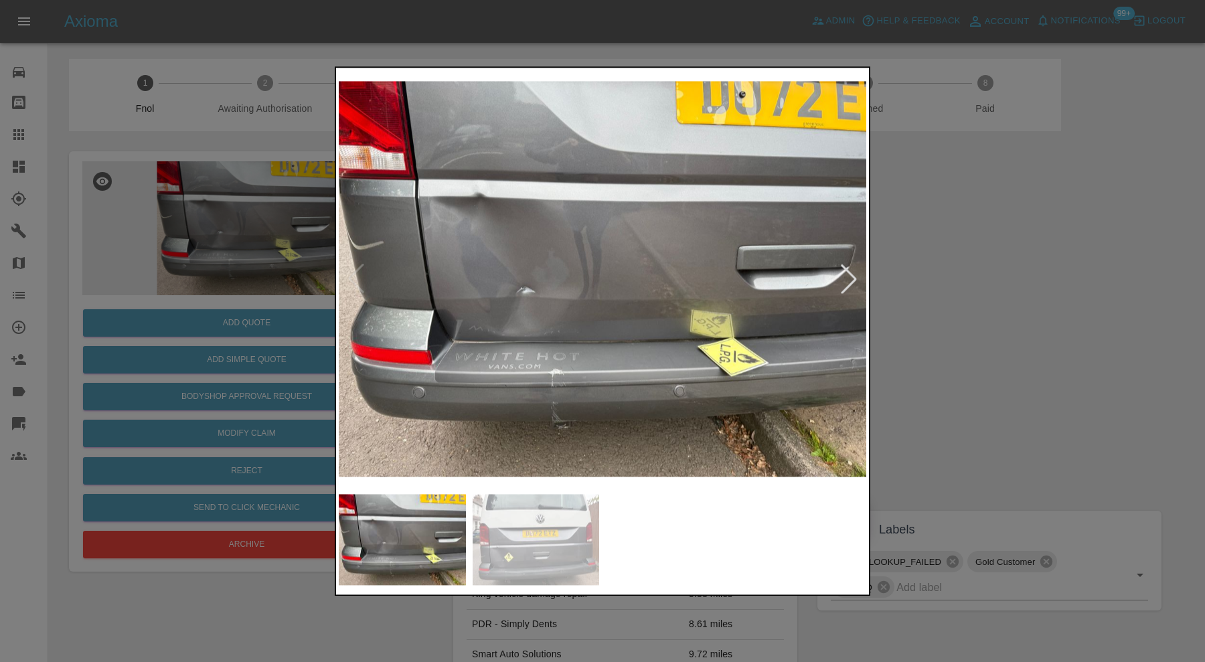
click at [837, 263] on img at bounding box center [603, 278] width 528 height 417
click at [844, 275] on div at bounding box center [848, 278] width 29 height 29
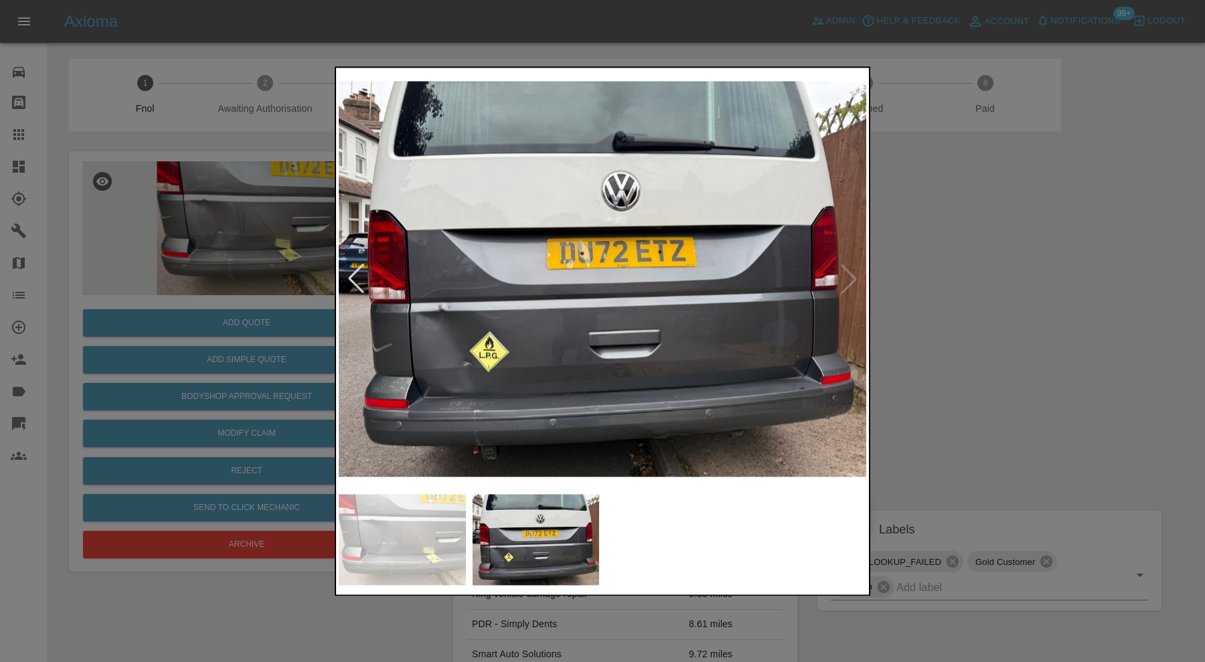
click at [1057, 288] on div at bounding box center [602, 331] width 1205 height 662
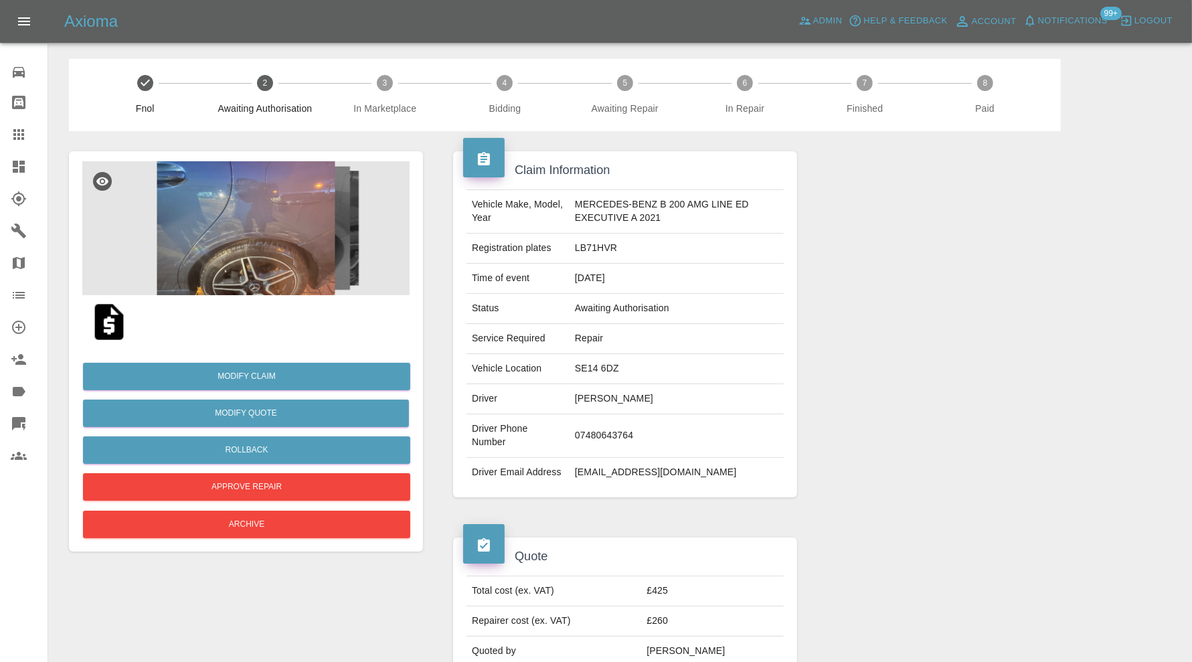
click at [286, 242] on img at bounding box center [245, 228] width 327 height 134
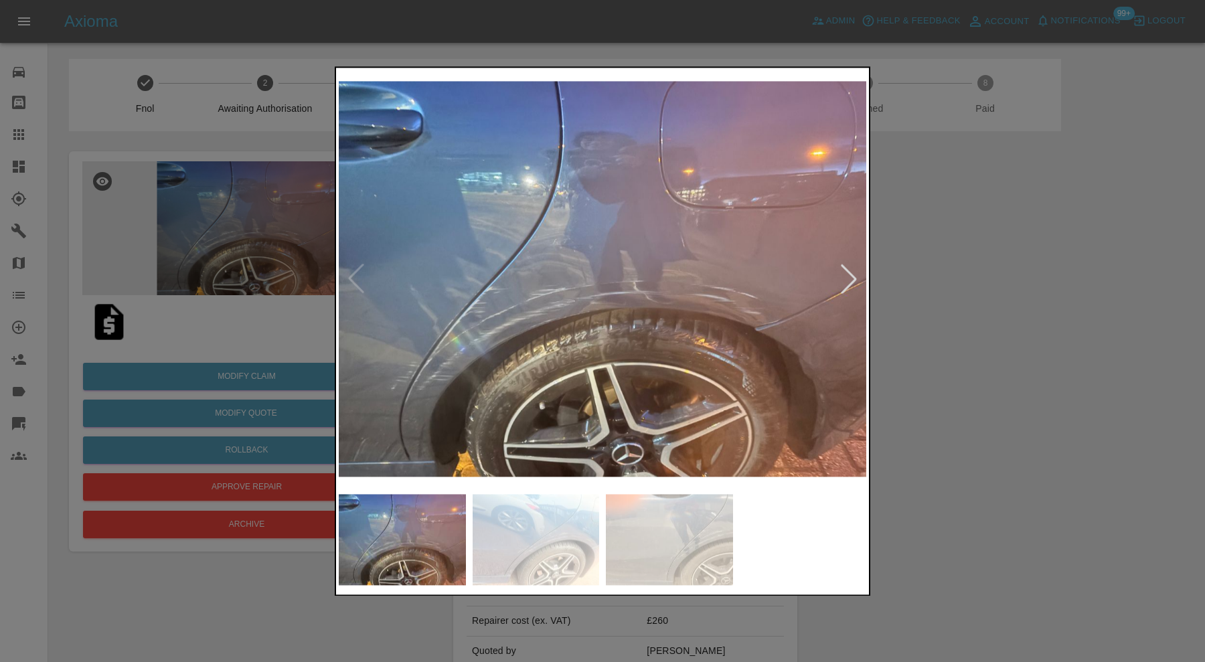
click at [847, 271] on div at bounding box center [848, 278] width 29 height 29
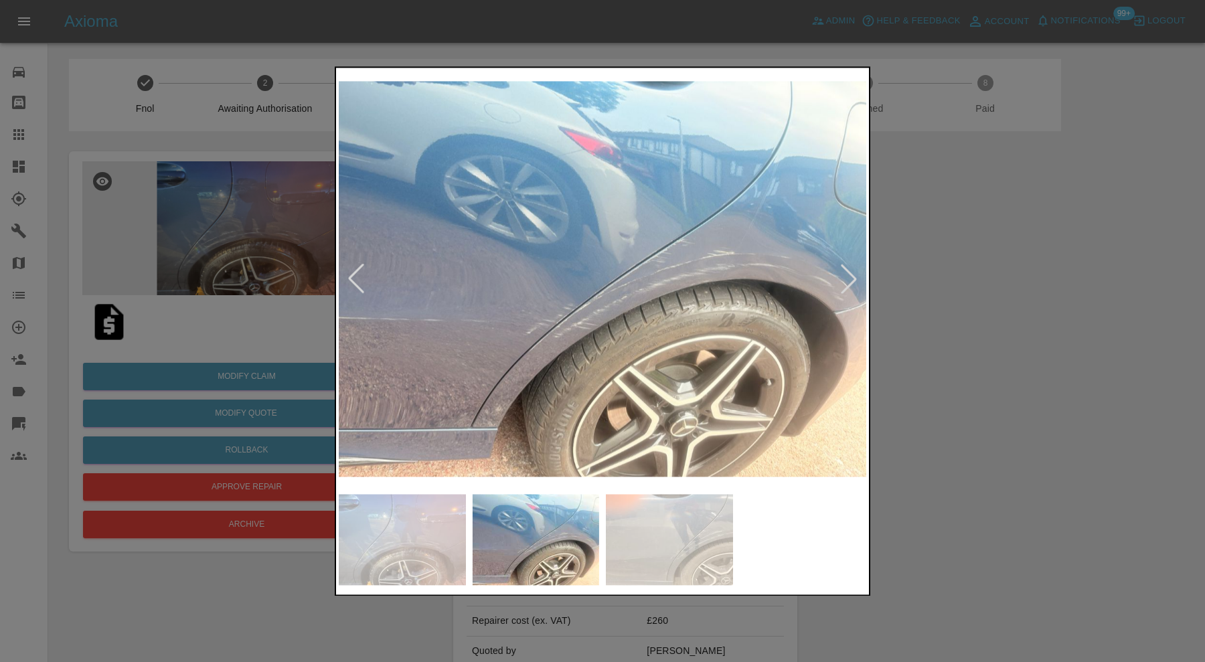
click at [850, 273] on div at bounding box center [848, 278] width 29 height 29
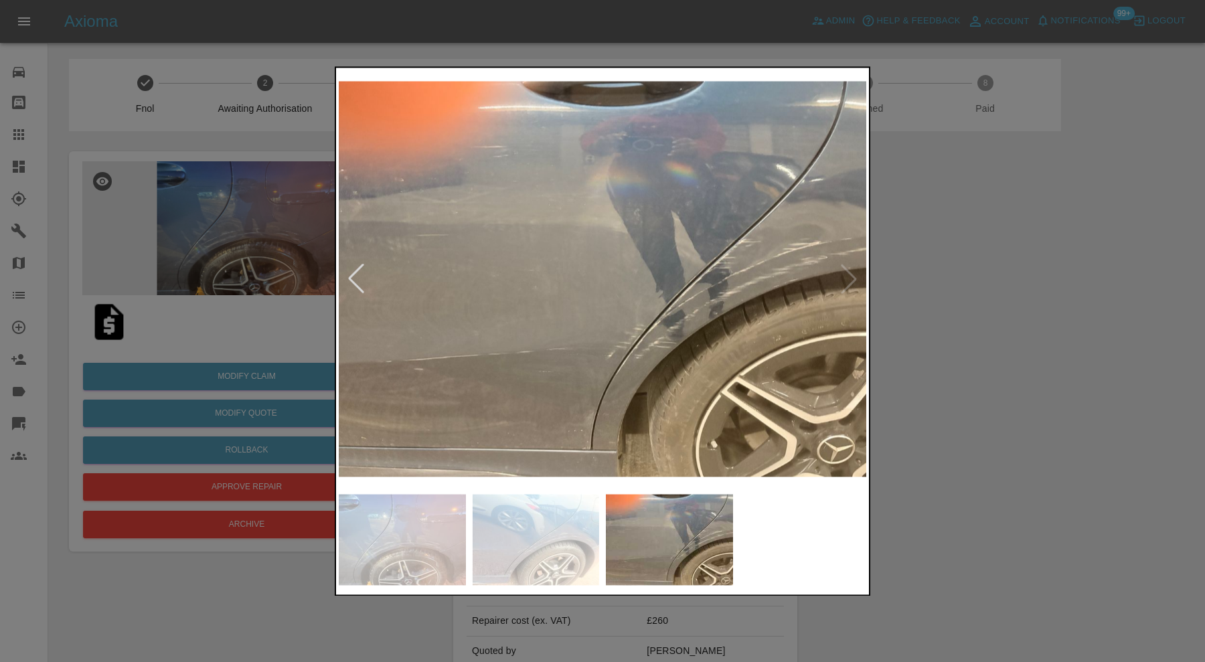
click at [850, 273] on img at bounding box center [603, 278] width 528 height 417
click at [354, 268] on div at bounding box center [355, 278] width 29 height 29
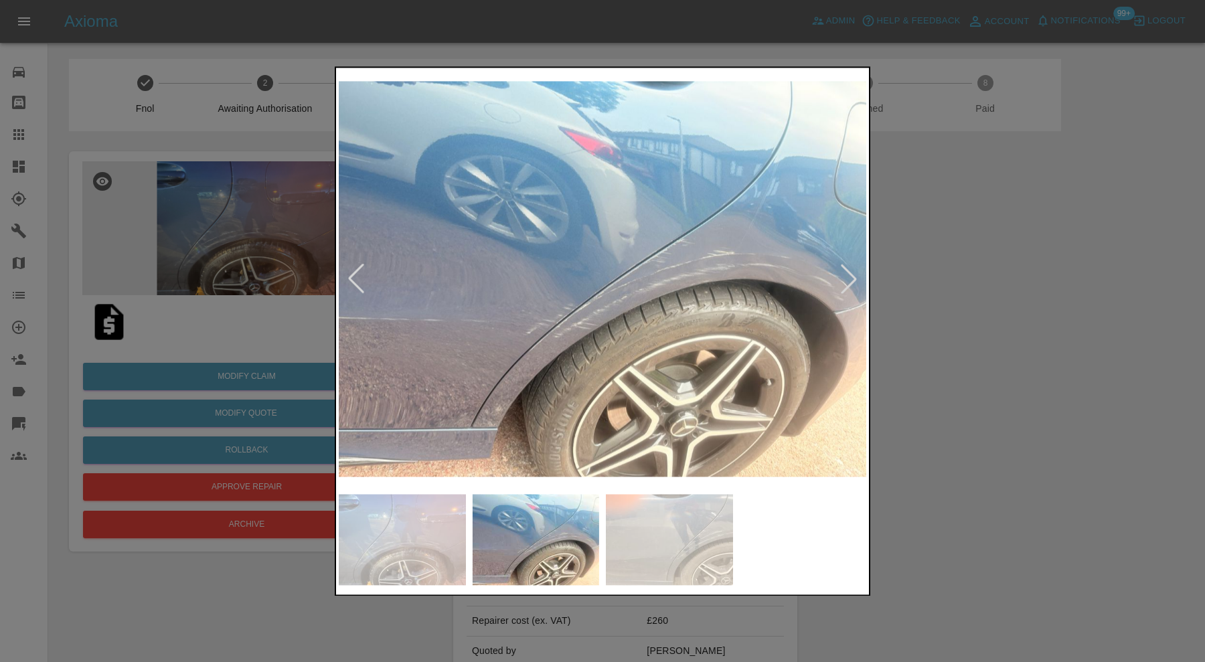
click at [354, 268] on div at bounding box center [355, 278] width 29 height 29
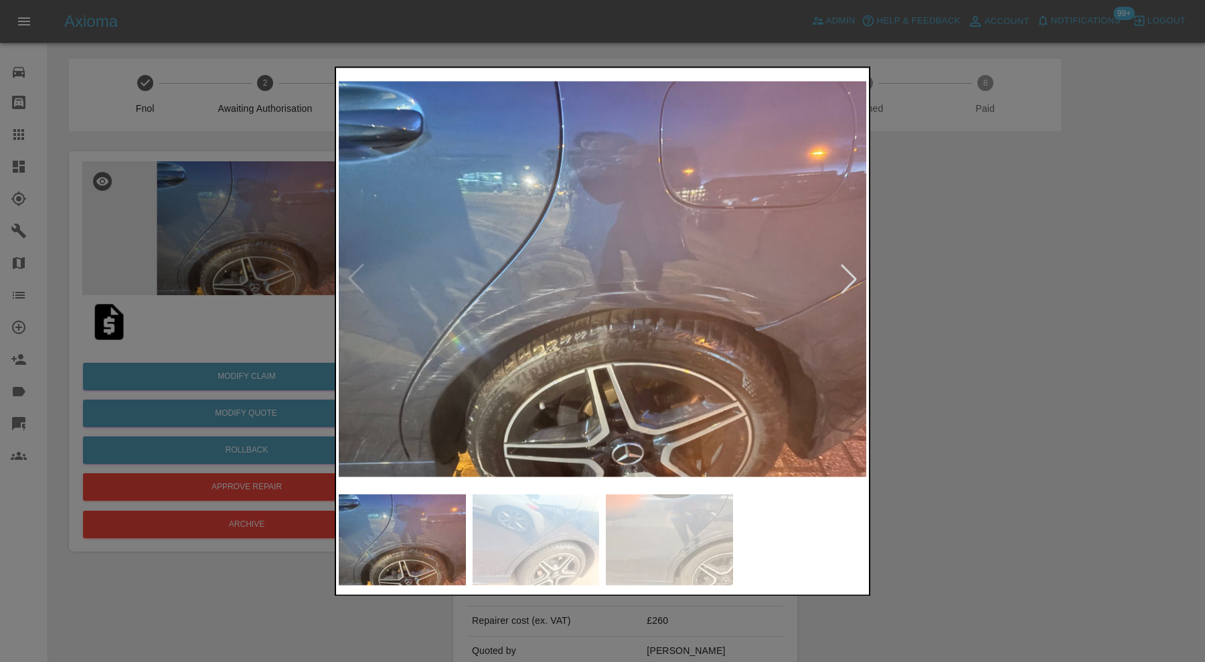
click at [354, 268] on img at bounding box center [603, 278] width 528 height 417
click at [846, 278] on div at bounding box center [848, 278] width 29 height 29
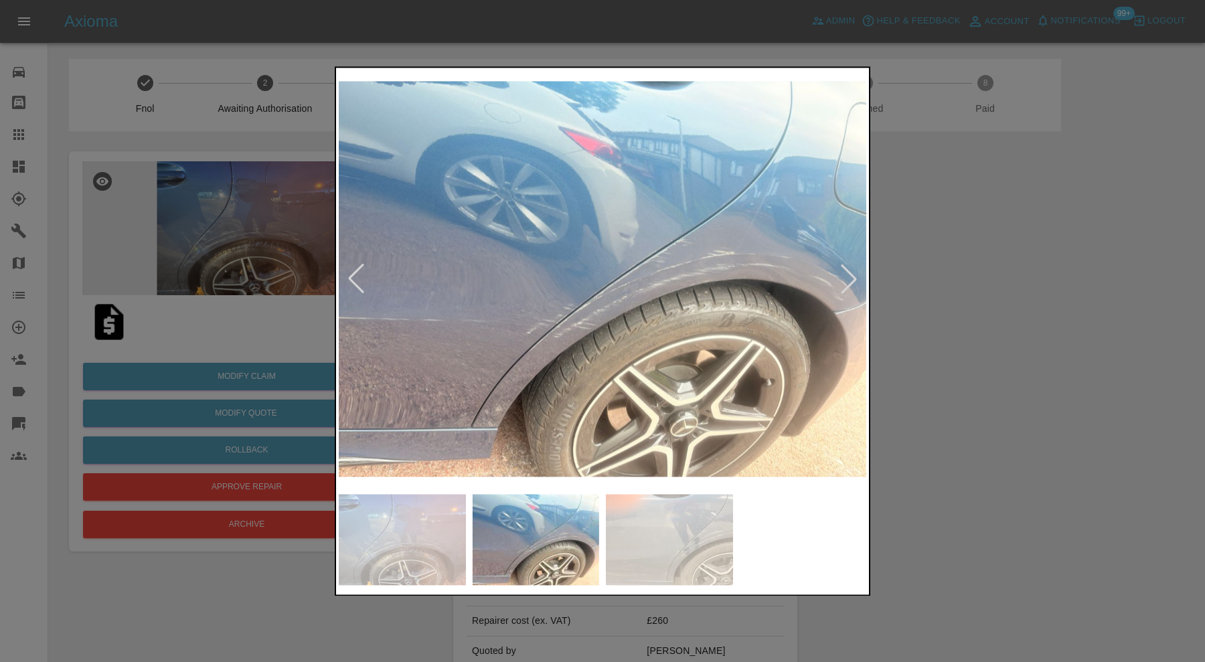
click at [852, 274] on div at bounding box center [848, 278] width 29 height 29
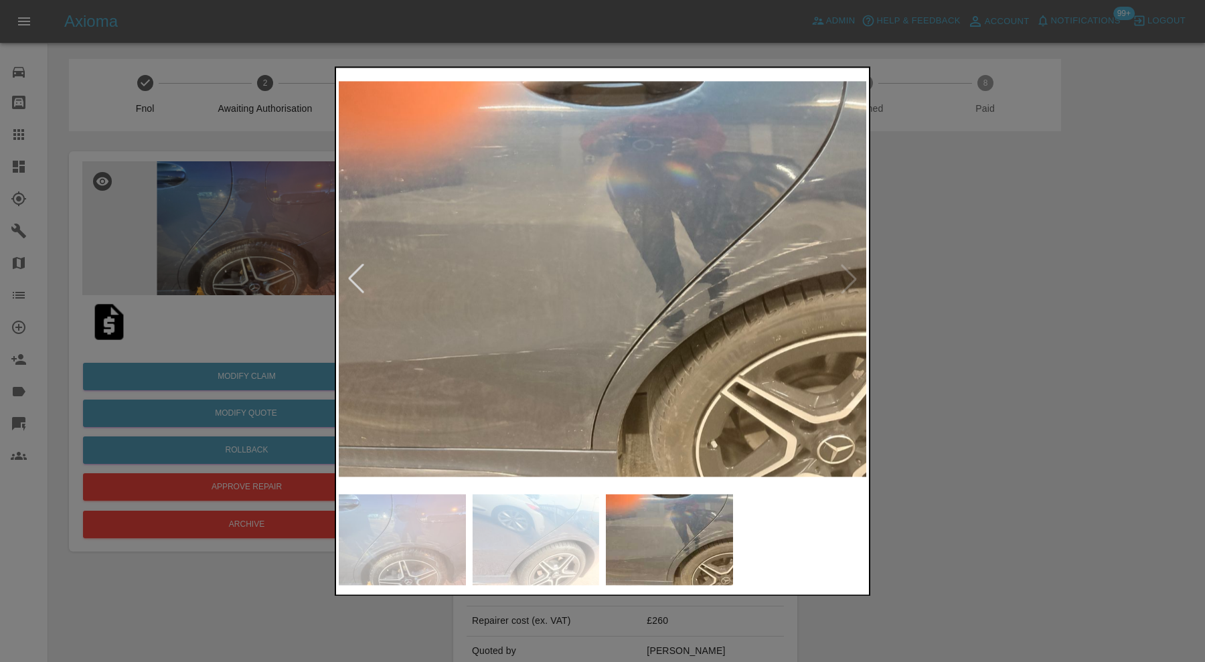
click at [957, 289] on div at bounding box center [602, 331] width 1205 height 662
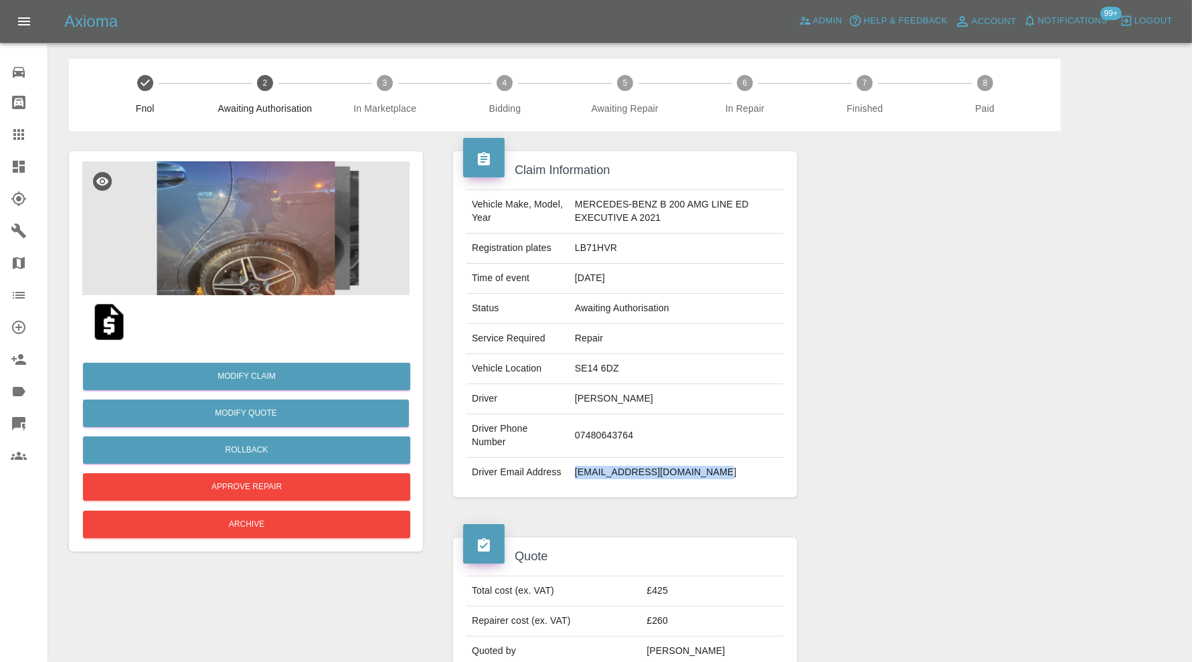
drag, startPoint x: 716, startPoint y: 477, endPoint x: 572, endPoint y: 490, distance: 144.6
click at [572, 487] on td "[EMAIL_ADDRESS][DOMAIN_NAME]" at bounding box center [677, 472] width 214 height 29
copy td "[EMAIL_ADDRESS][DOMAIN_NAME]"
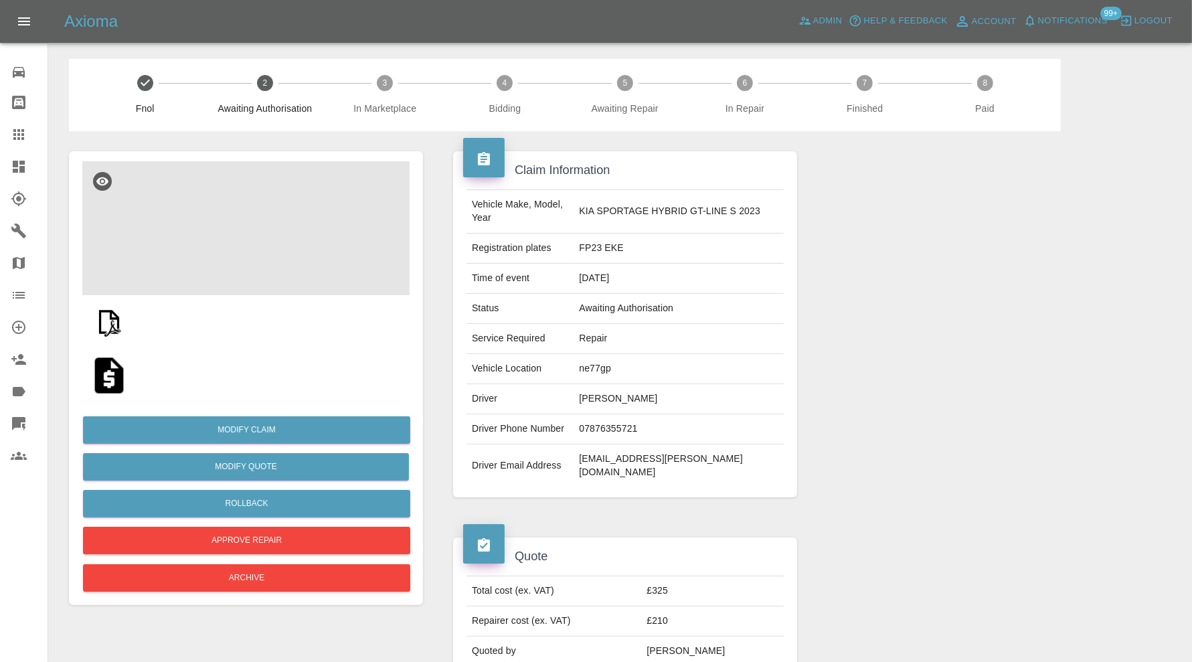
click at [227, 222] on img at bounding box center [245, 228] width 327 height 134
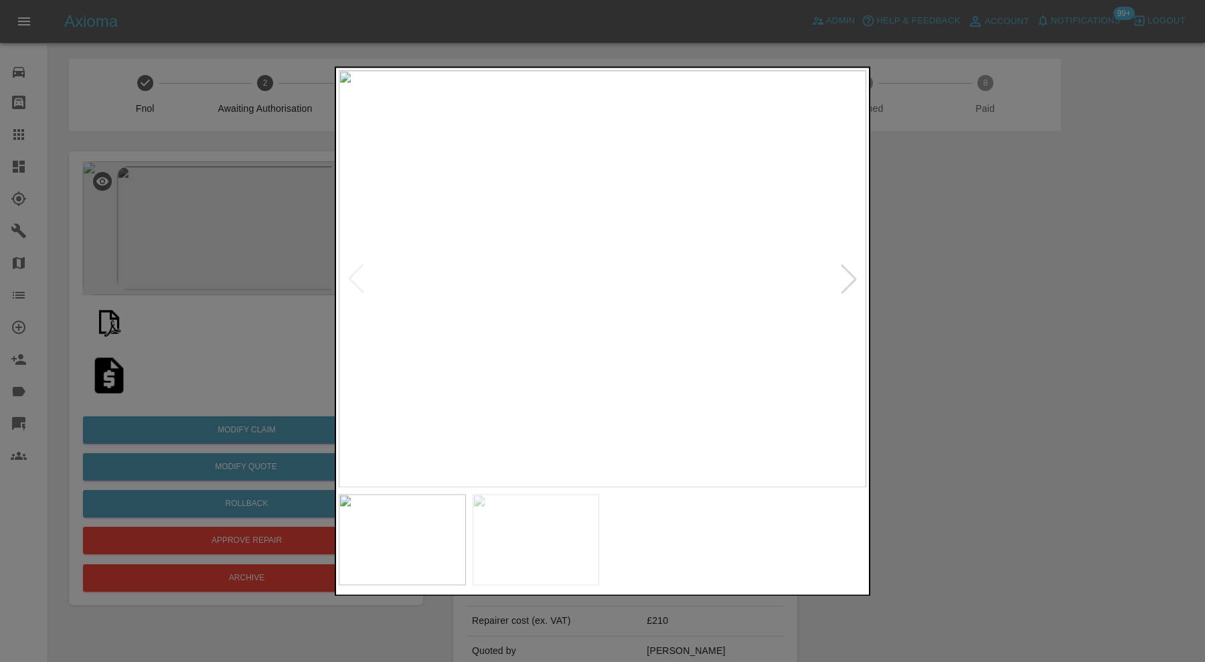
click at [856, 271] on div at bounding box center [848, 278] width 29 height 29
click at [856, 271] on img at bounding box center [603, 278] width 528 height 417
click at [358, 272] on div at bounding box center [355, 278] width 29 height 29
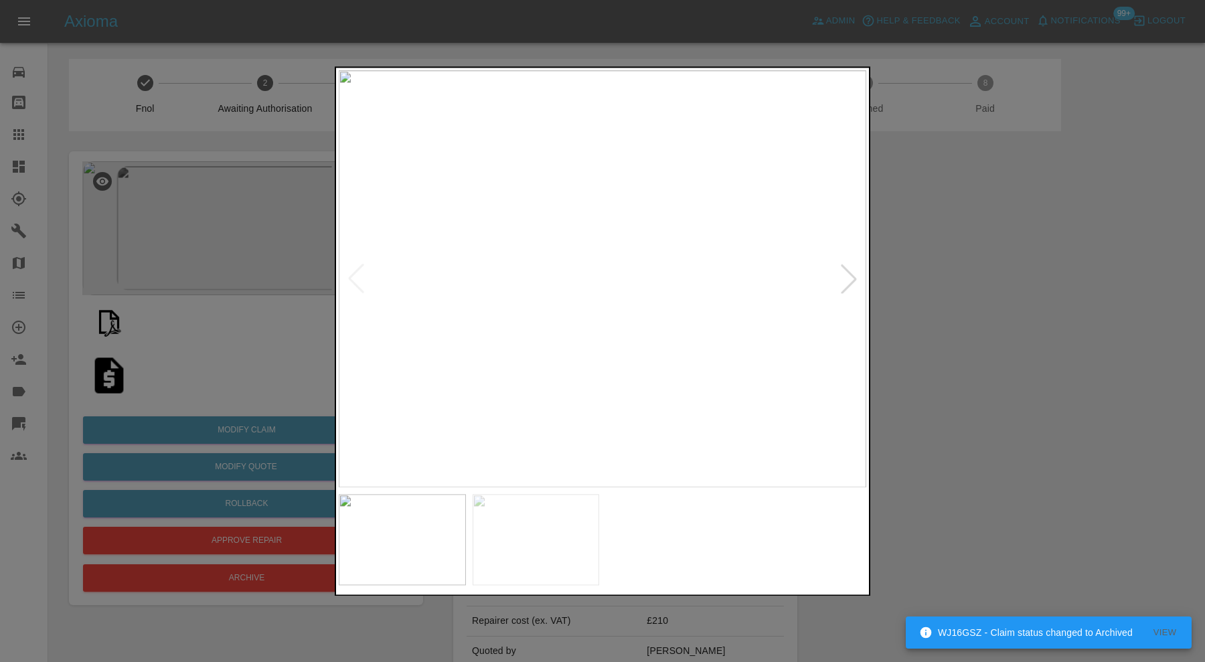
click at [358, 272] on img at bounding box center [603, 278] width 528 height 417
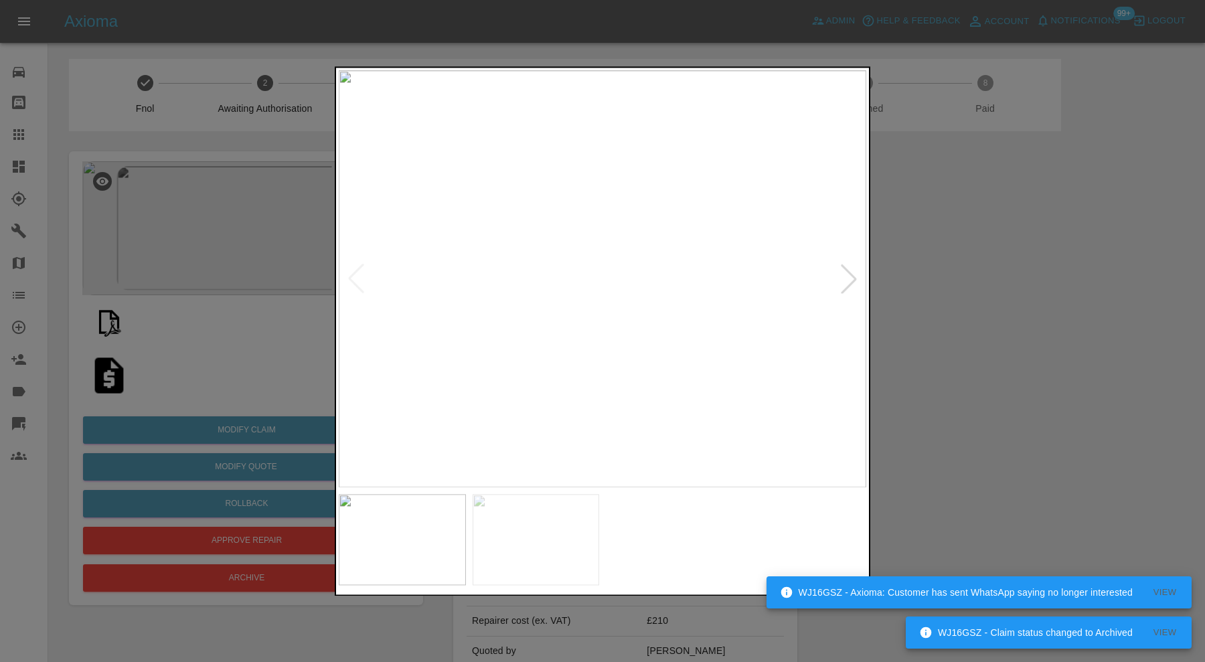
click at [845, 278] on div at bounding box center [848, 278] width 29 height 29
click at [957, 281] on div at bounding box center [602, 331] width 1205 height 662
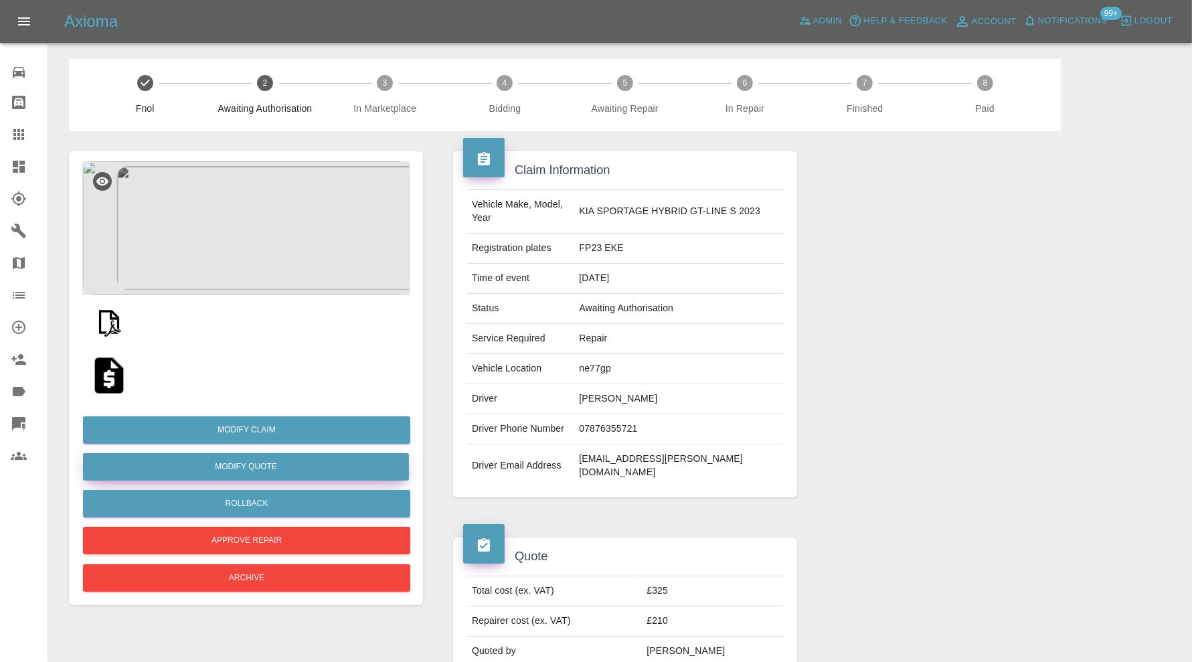
click at [339, 465] on button "Modify Quote" at bounding box center [246, 466] width 326 height 27
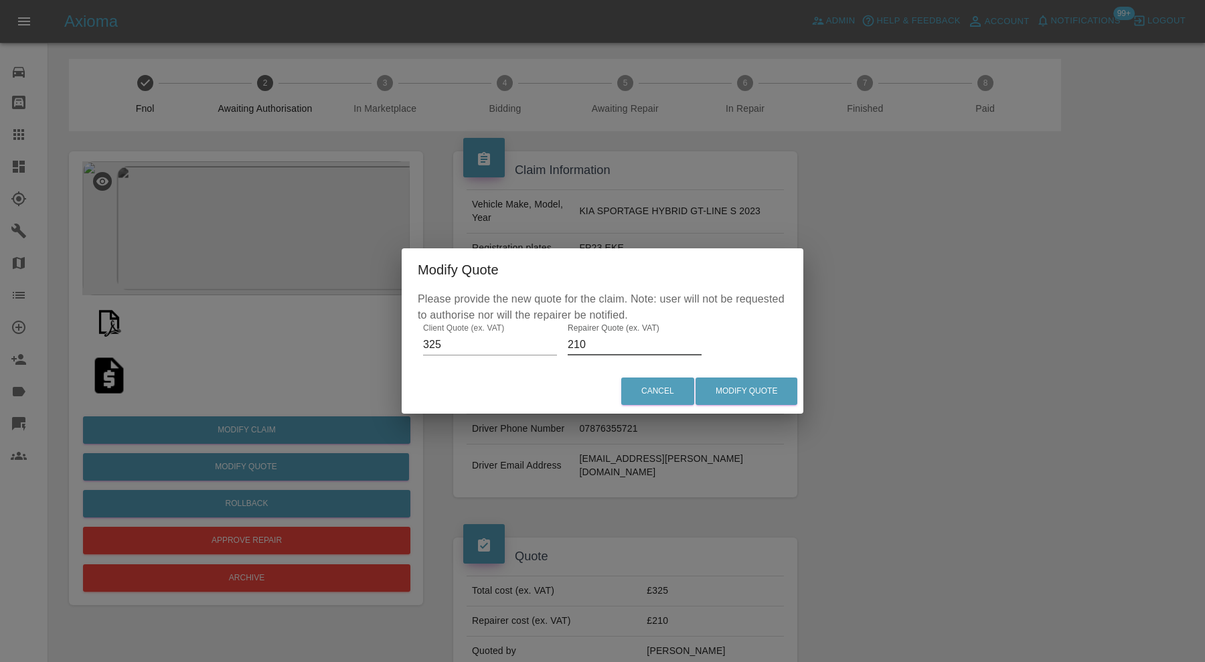
click at [608, 341] on input "210" at bounding box center [635, 344] width 134 height 21
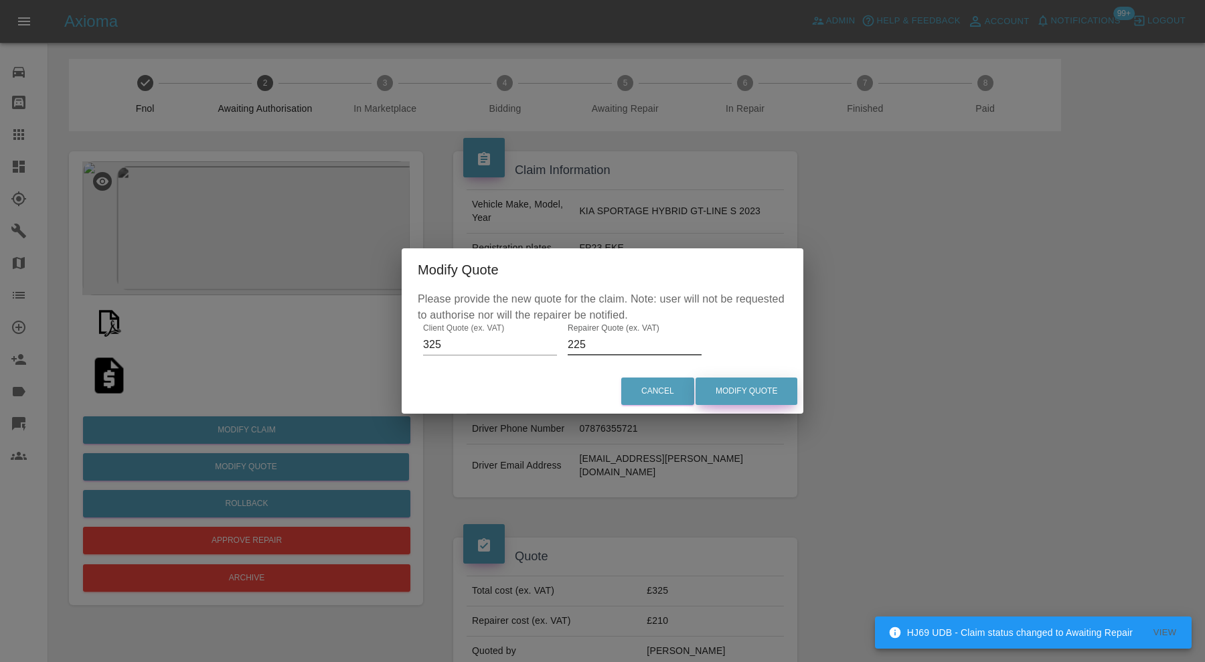
type input "225"
click at [739, 383] on button "Modify Quote" at bounding box center [747, 391] width 102 height 27
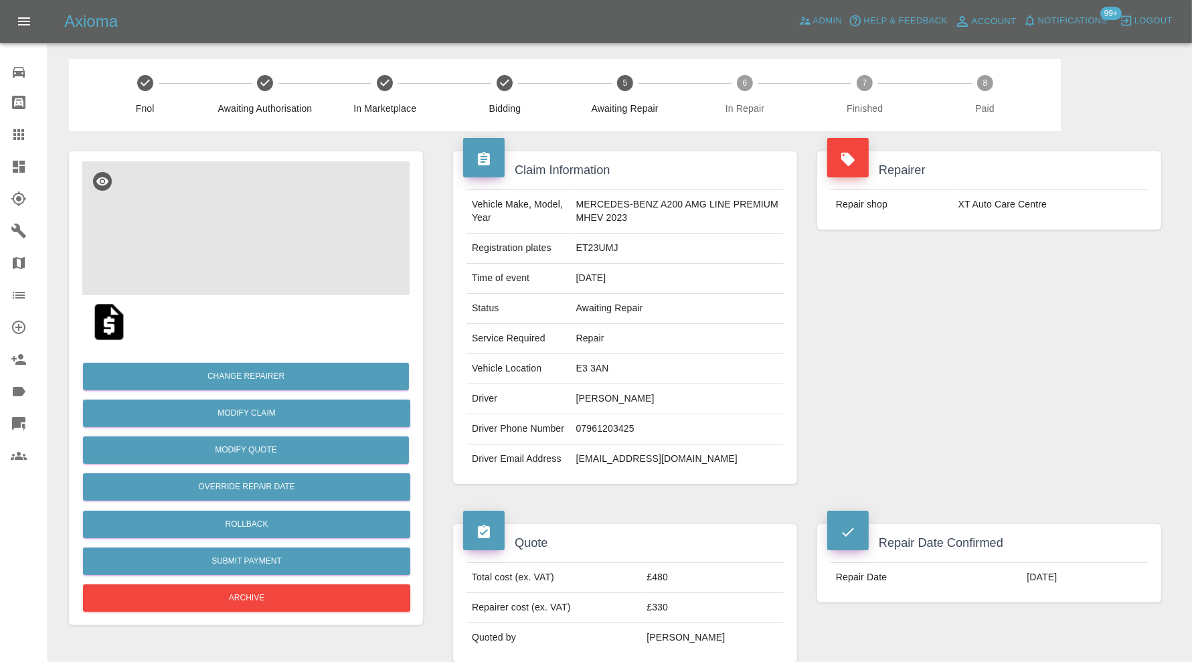
click at [274, 224] on img at bounding box center [245, 228] width 327 height 134
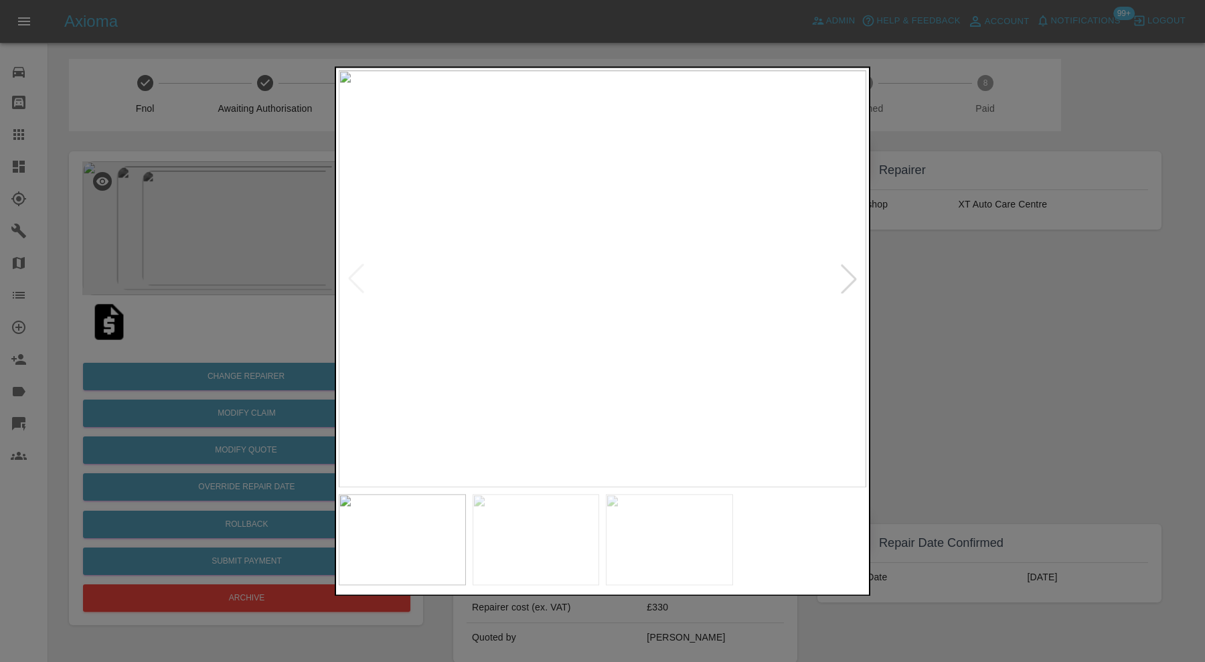
click at [845, 278] on div at bounding box center [848, 278] width 29 height 29
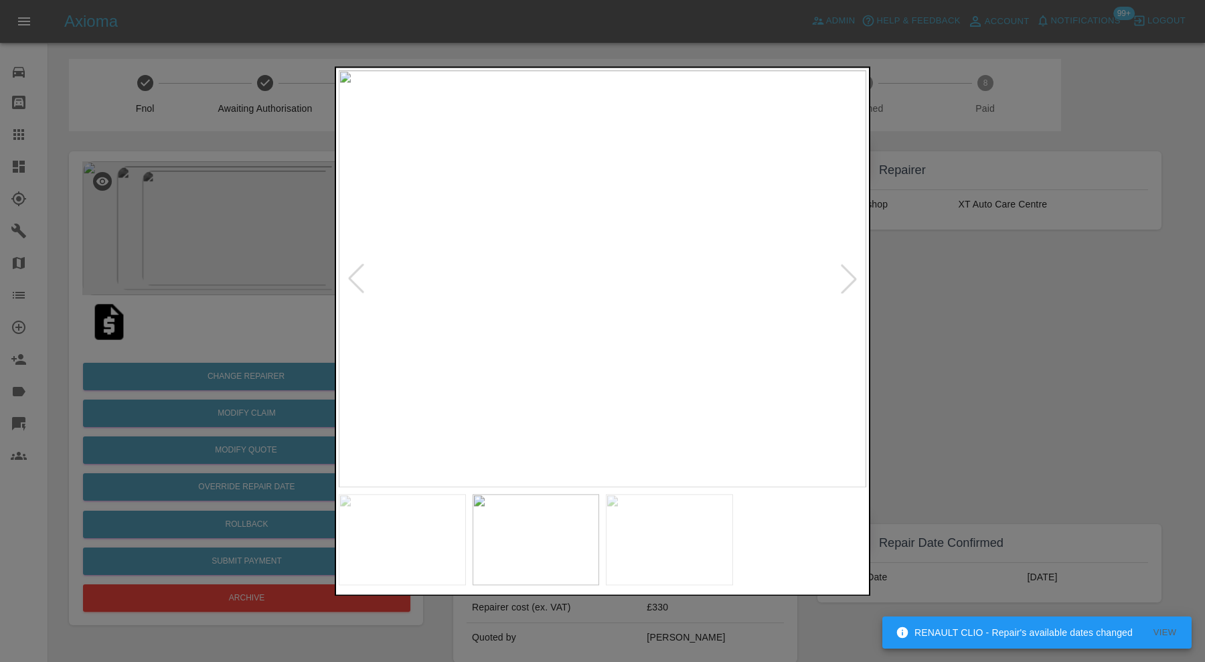
click at [849, 275] on div at bounding box center [848, 278] width 29 height 29
click at [849, 275] on img at bounding box center [603, 278] width 528 height 417
click at [962, 332] on div at bounding box center [602, 331] width 1205 height 662
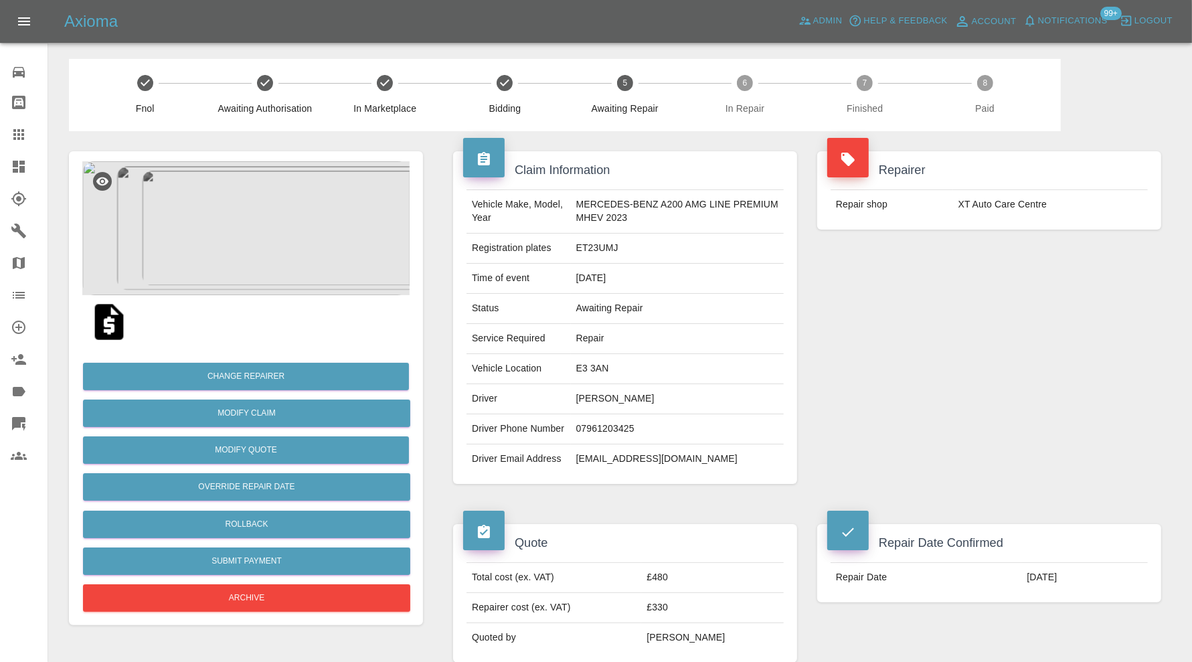
click at [117, 323] on img at bounding box center [109, 322] width 43 height 43
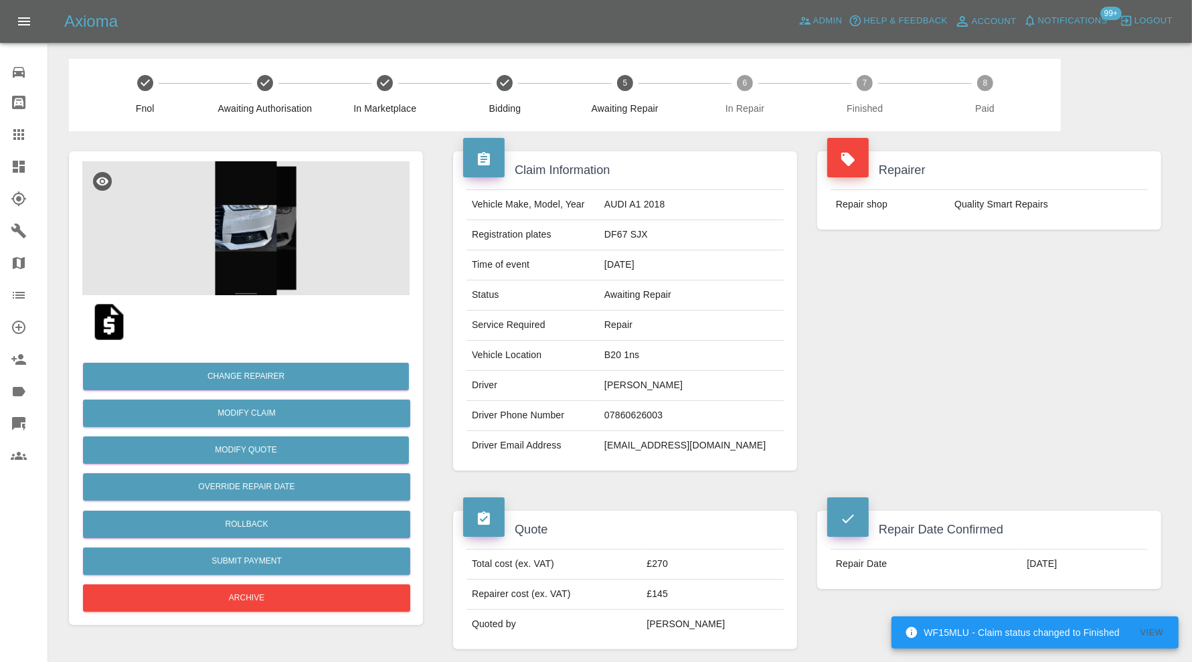
click at [271, 248] on img at bounding box center [245, 228] width 327 height 134
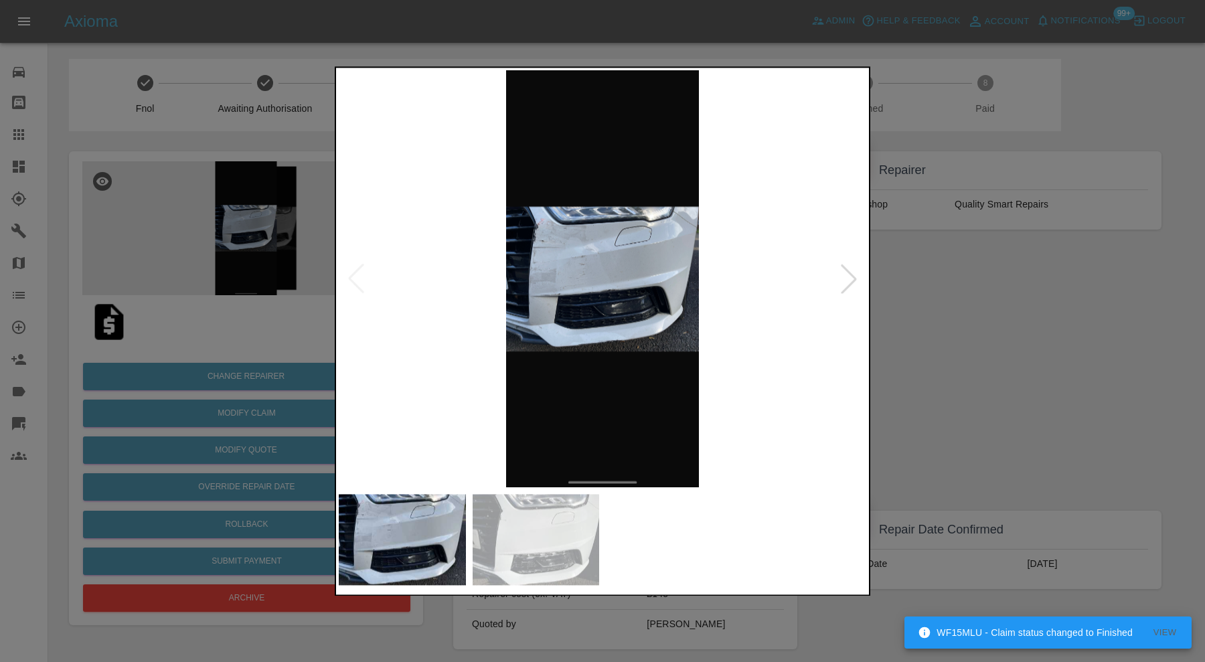
click at [854, 279] on div at bounding box center [848, 278] width 29 height 29
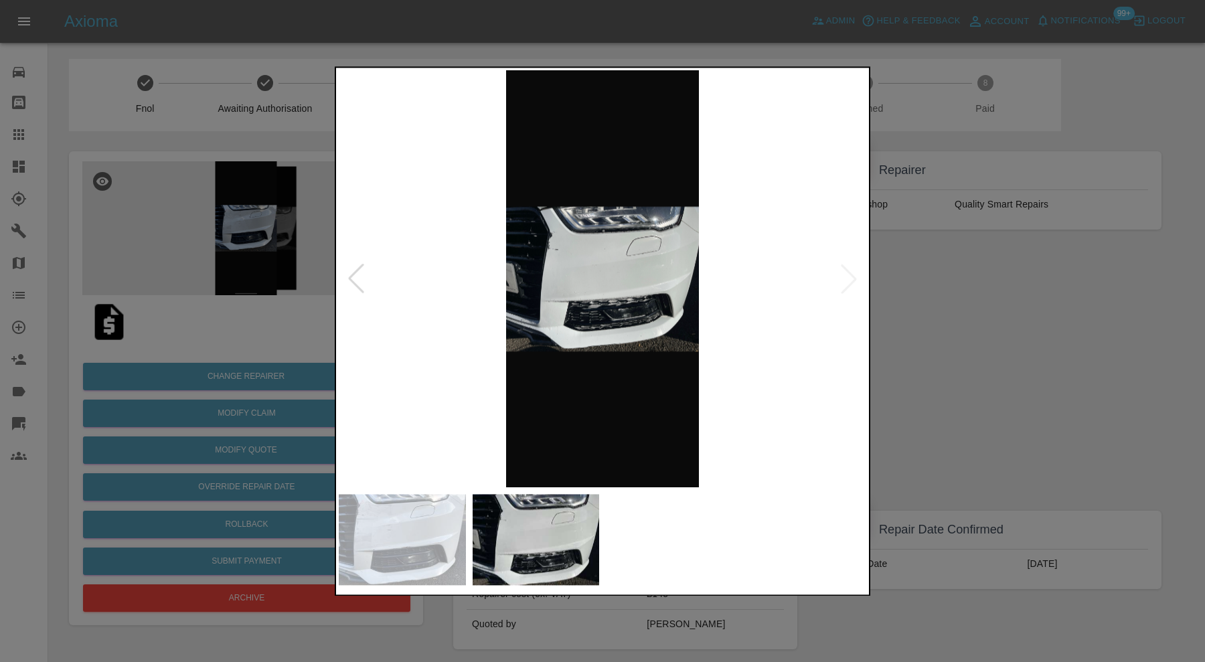
click at [854, 278] on img at bounding box center [603, 278] width 528 height 417
click at [942, 286] on div at bounding box center [602, 331] width 1205 height 662
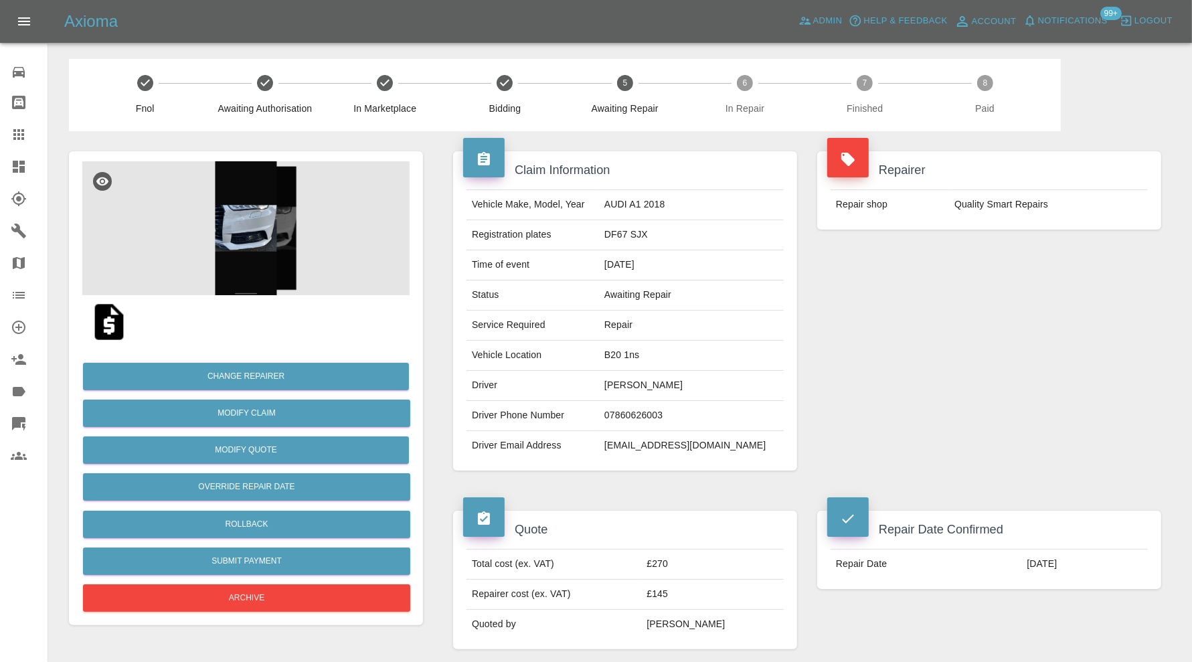
click at [635, 353] on td "B20 1ns" at bounding box center [691, 356] width 185 height 30
copy td "B20 1ns"
drag, startPoint x: 23, startPoint y: 131, endPoint x: 291, endPoint y: 220, distance: 281.6
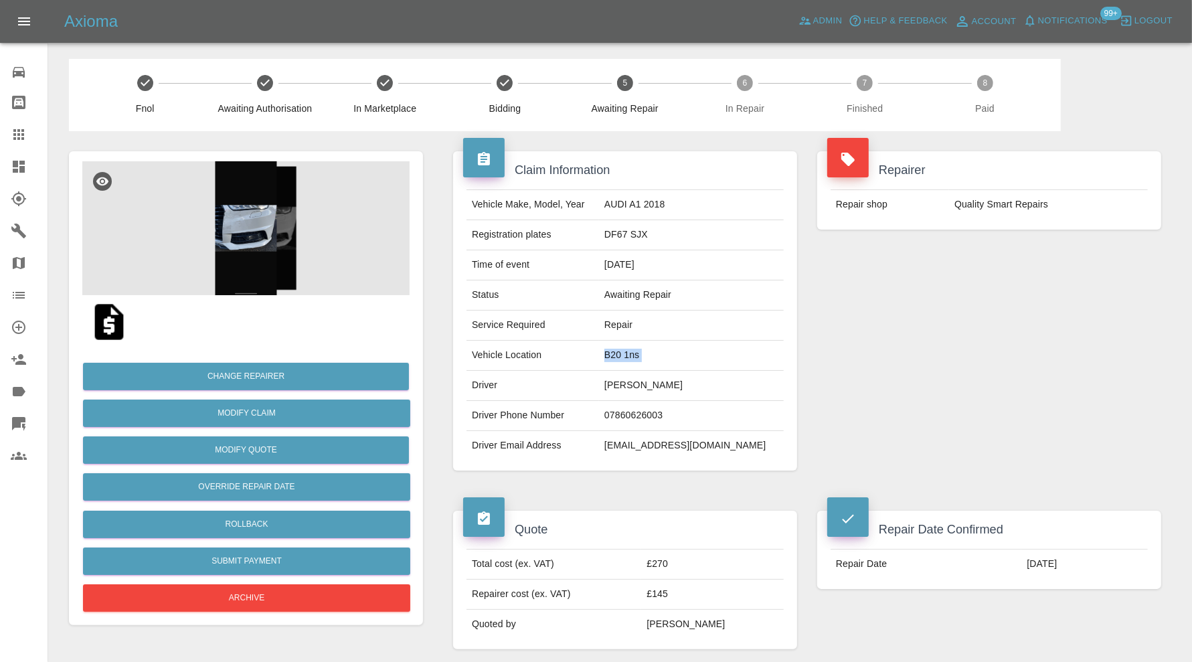
click at [23, 131] on icon at bounding box center [19, 135] width 16 height 16
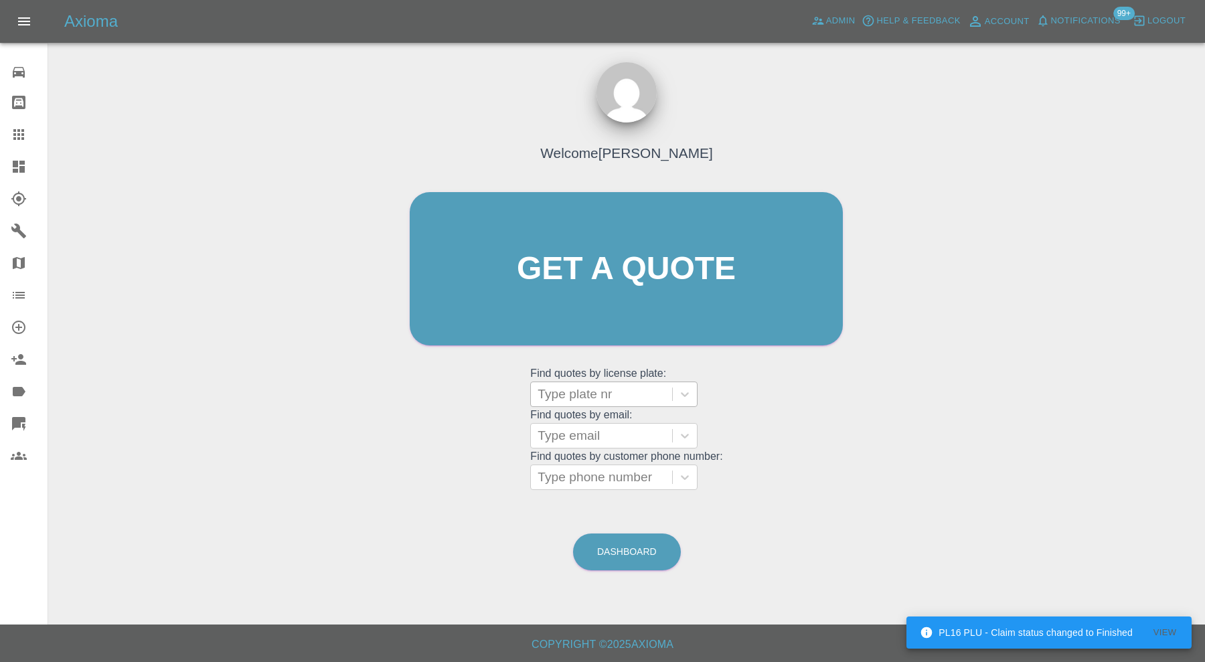
click at [611, 396] on div at bounding box center [602, 394] width 128 height 19
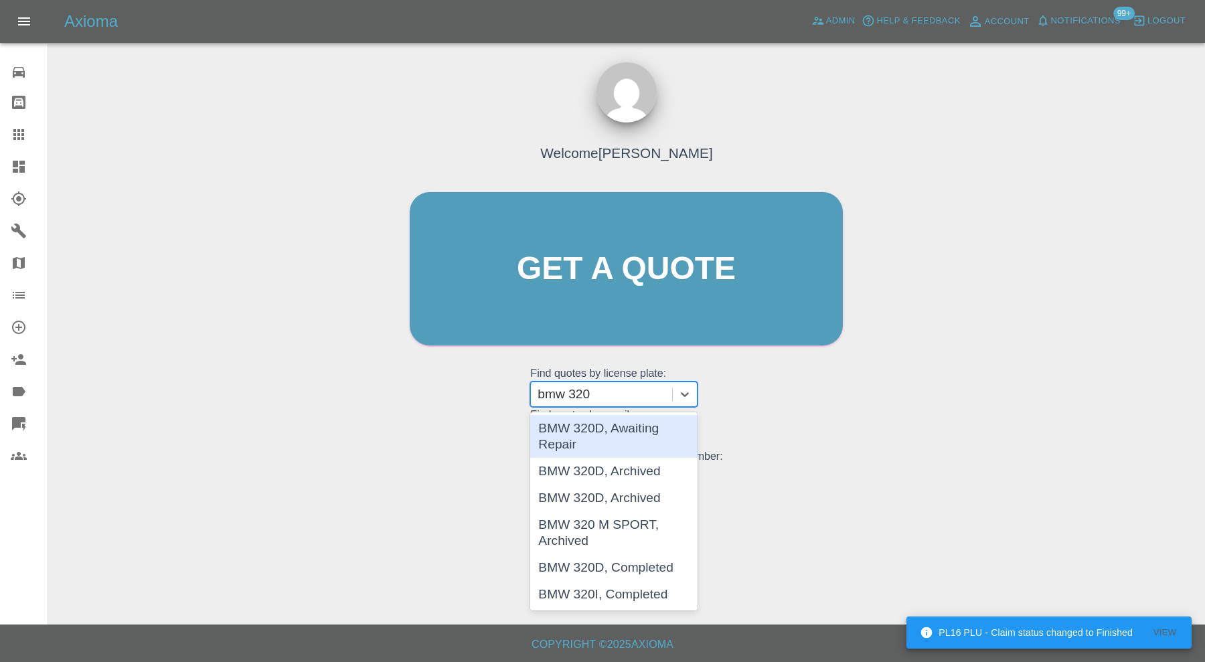
type input "bmw 320d"
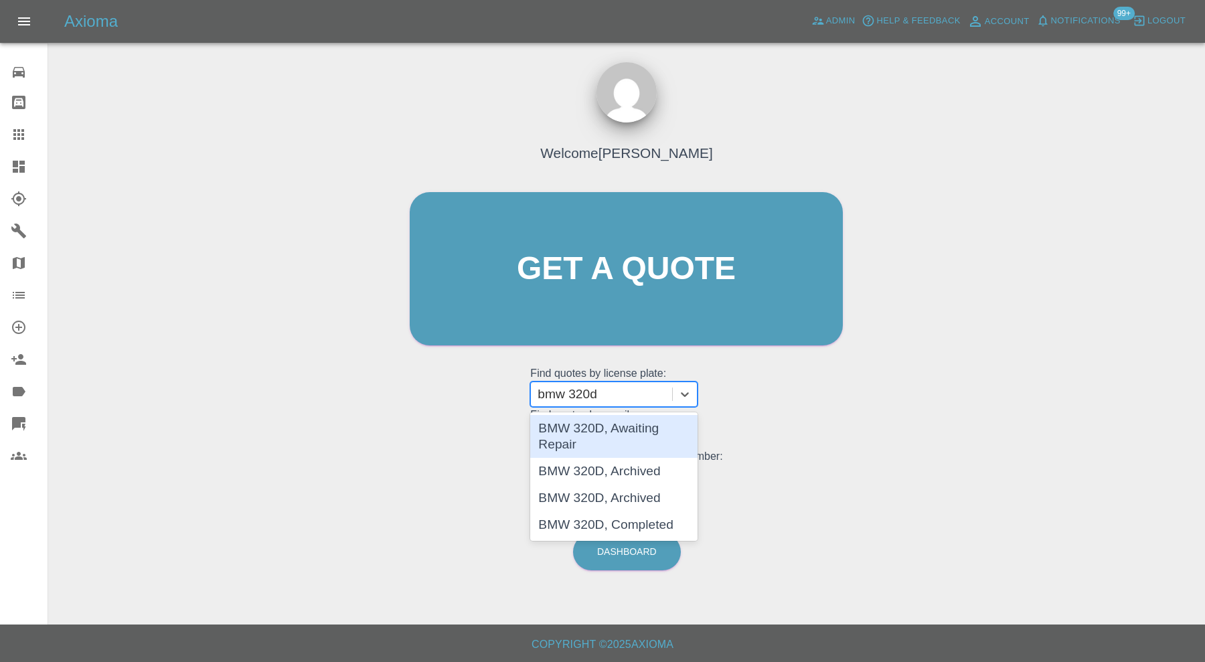
click at [623, 430] on div "BMW 320D, Awaiting Repair" at bounding box center [613, 436] width 167 height 43
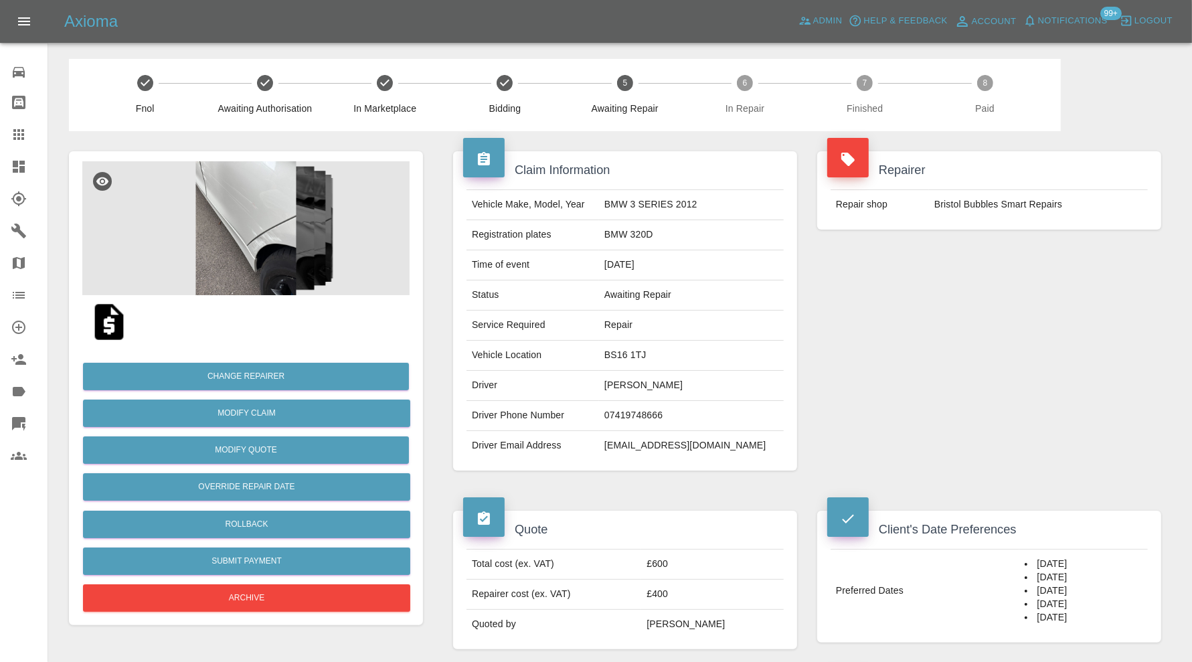
click at [252, 255] on img at bounding box center [245, 228] width 327 height 134
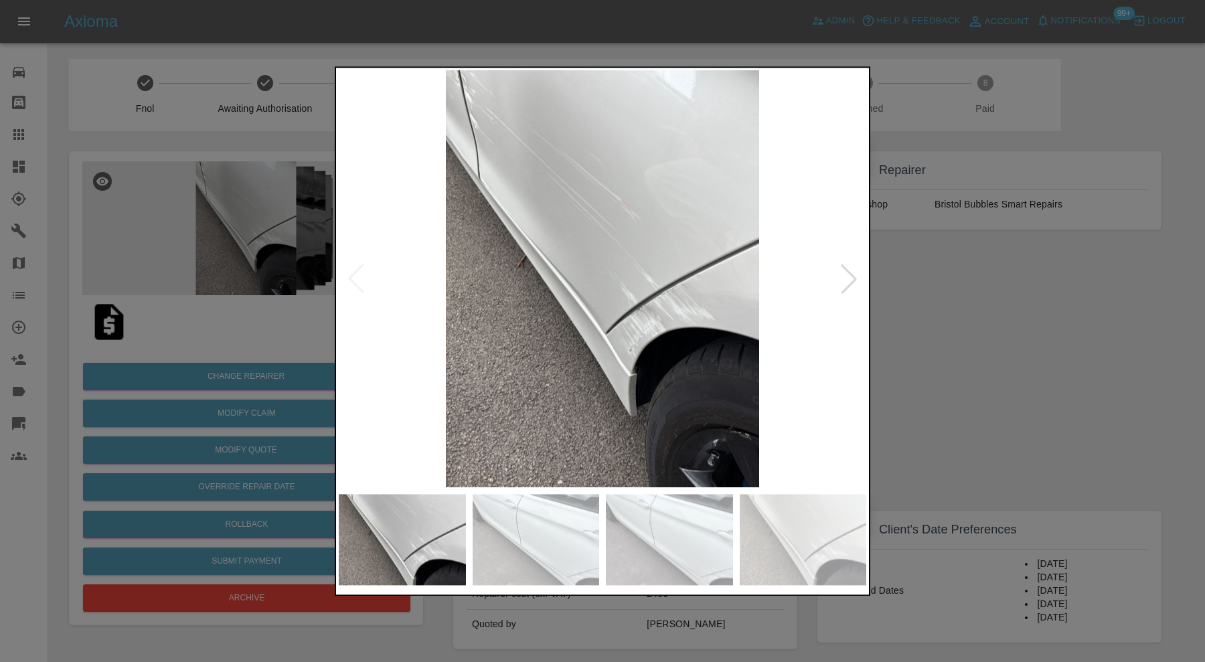
click at [810, 526] on img at bounding box center [803, 539] width 127 height 91
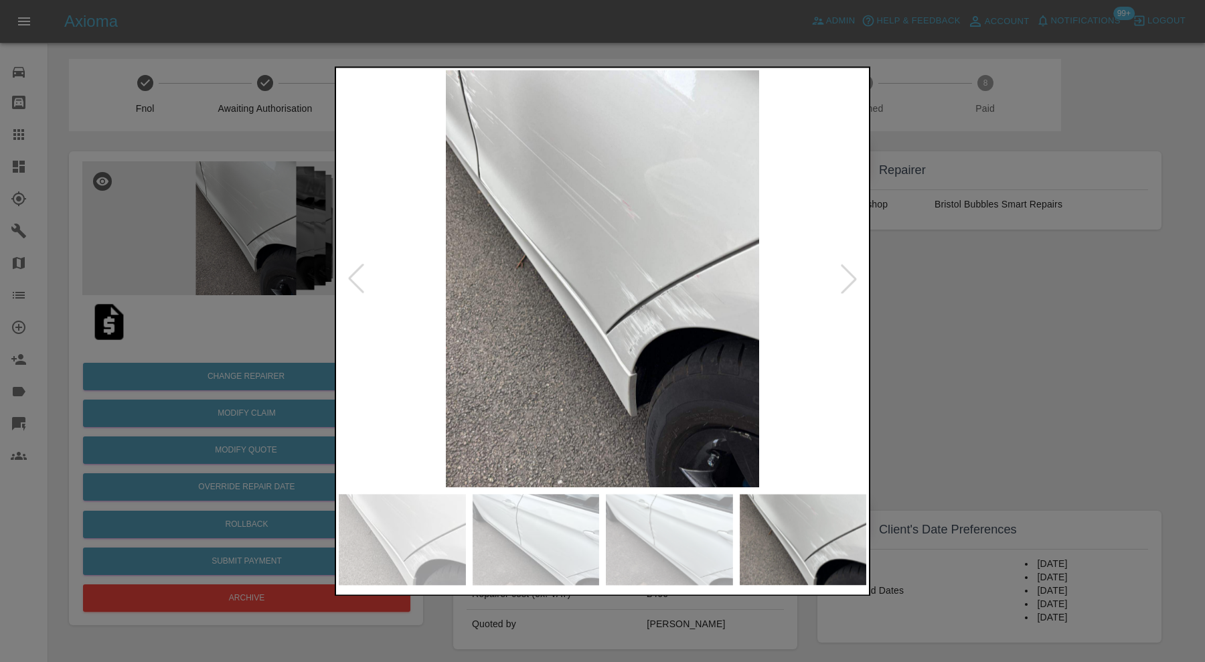
click at [729, 278] on img at bounding box center [603, 278] width 528 height 417
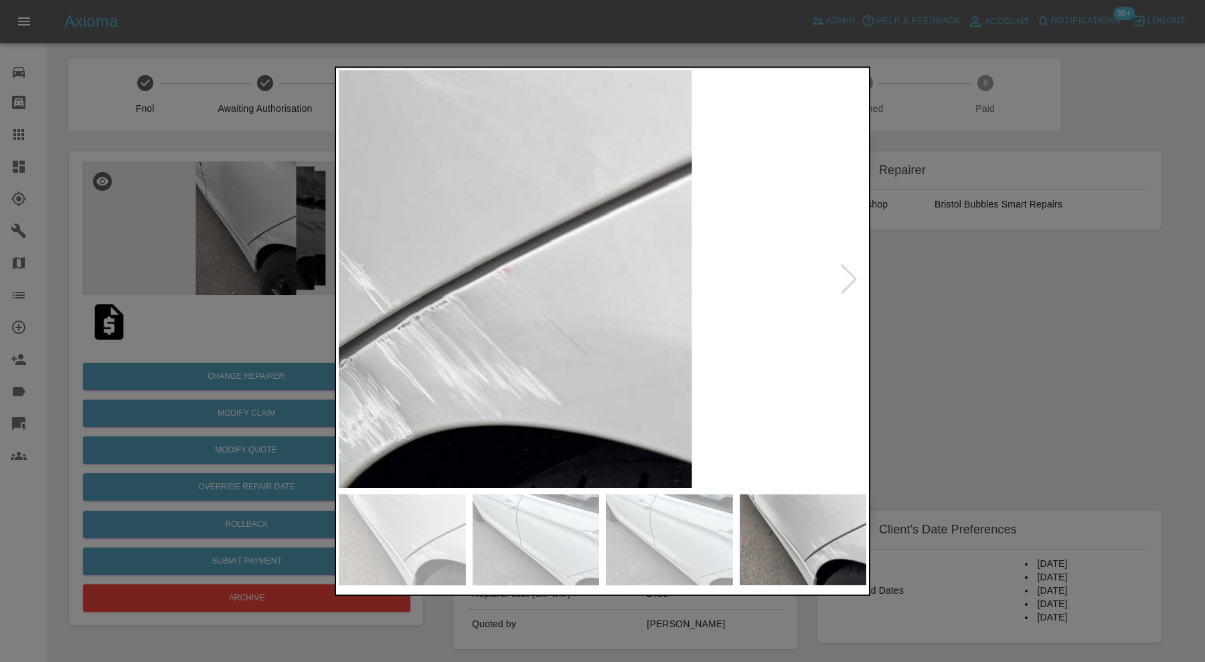
click at [572, 303] on img at bounding box center [221, 280] width 1583 height 1252
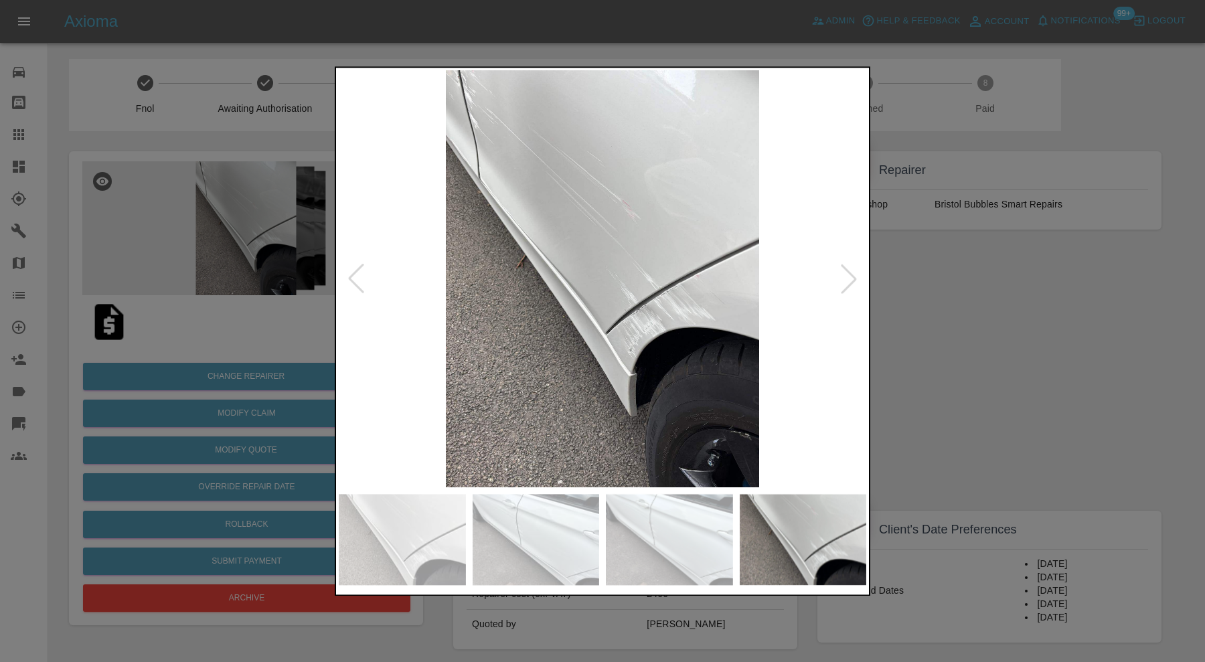
click at [921, 322] on div at bounding box center [602, 331] width 1205 height 662
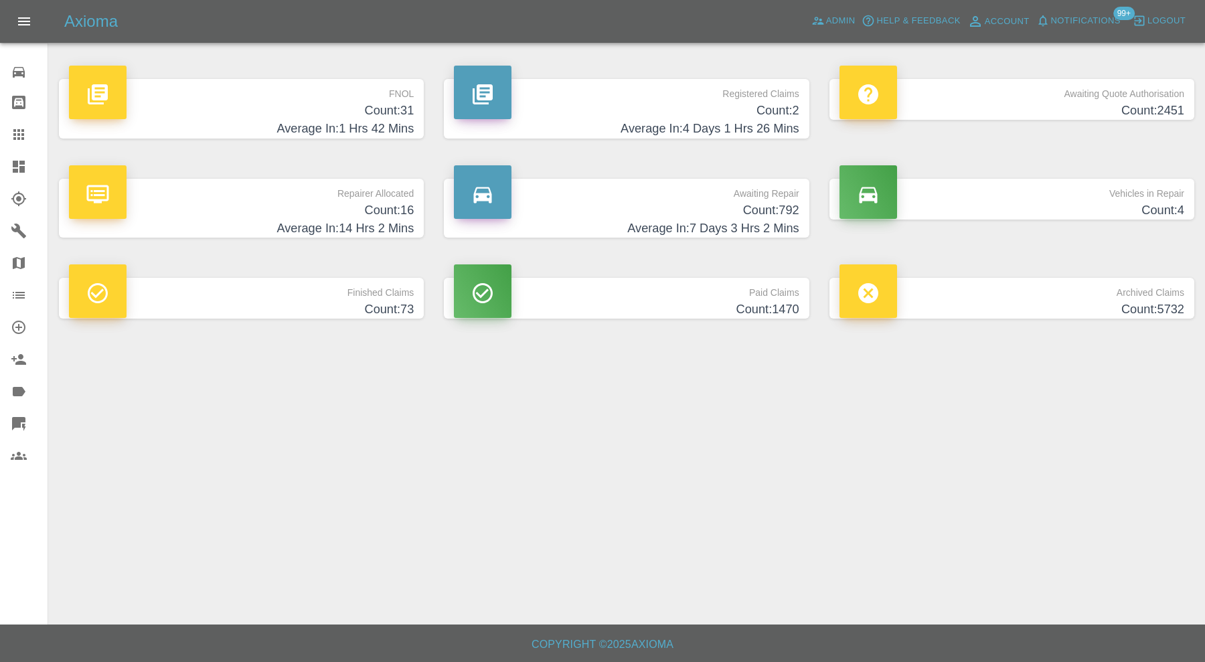
click at [601, 229] on h4 "Average In: 7 Days 3 Hrs 2 Mins" at bounding box center [626, 229] width 345 height 18
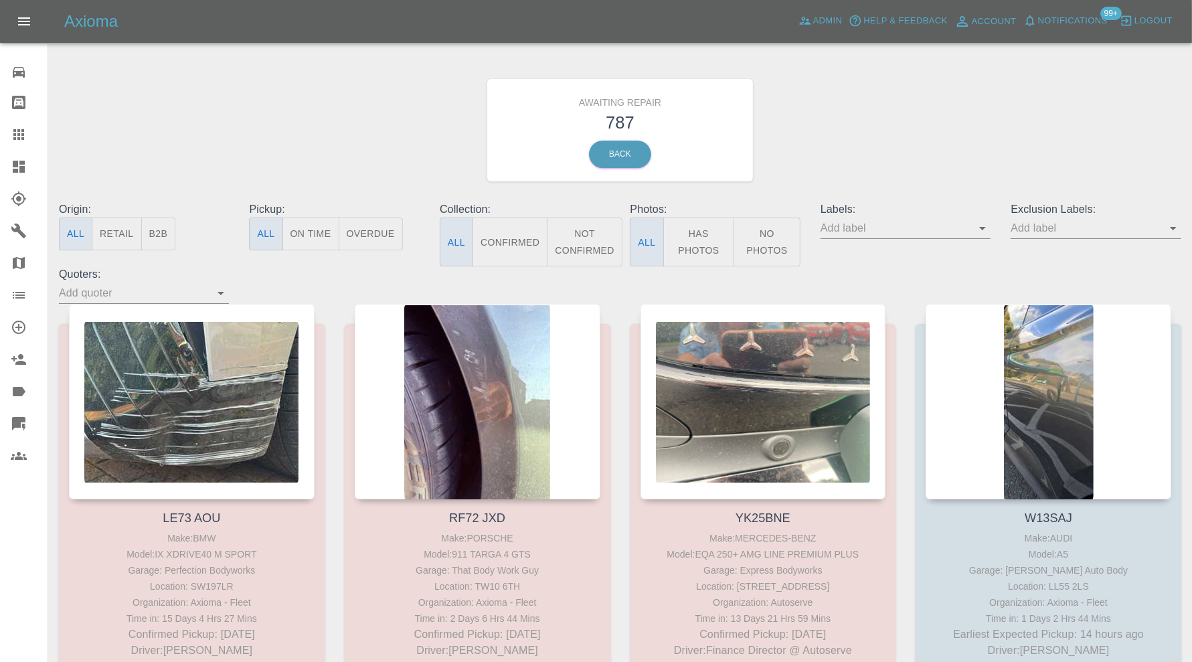
click at [1174, 225] on icon "Open" at bounding box center [1174, 228] width 16 height 16
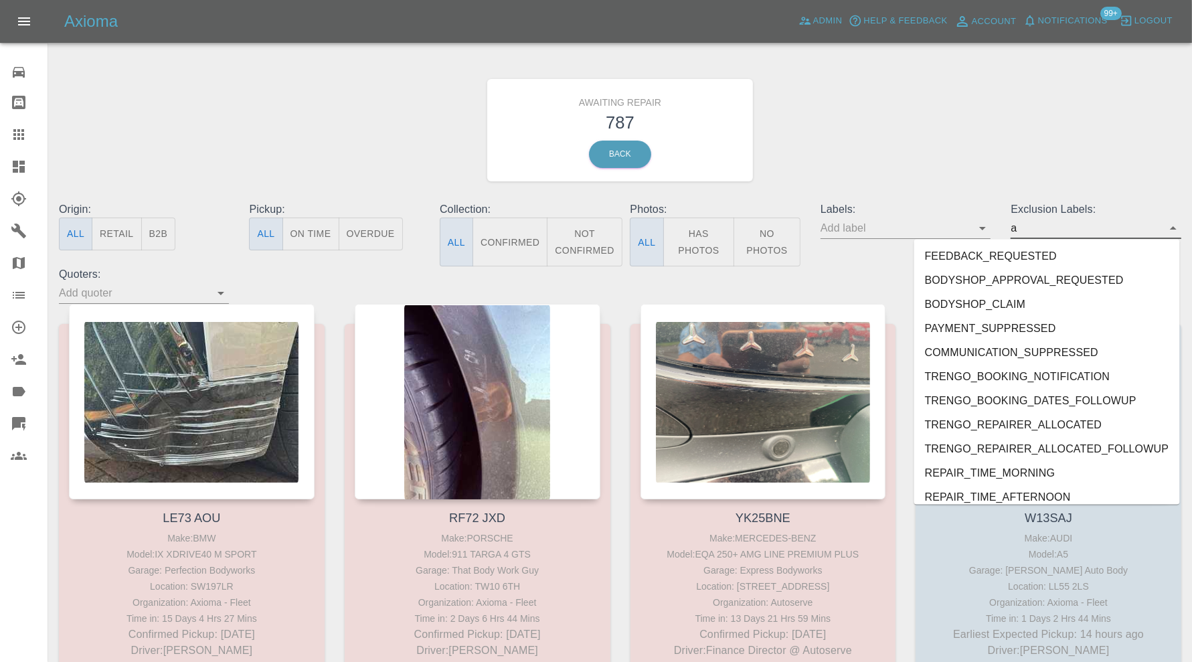
type input "au"
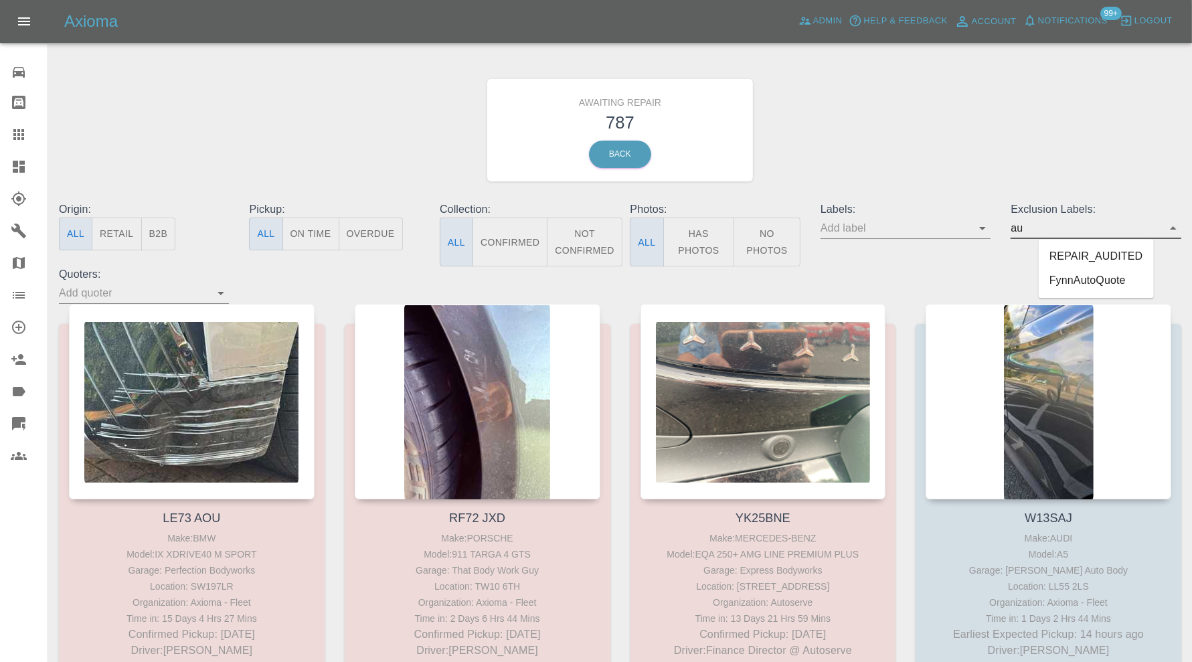
click at [1074, 252] on li "REPAIR_AUDITED" at bounding box center [1096, 257] width 115 height 24
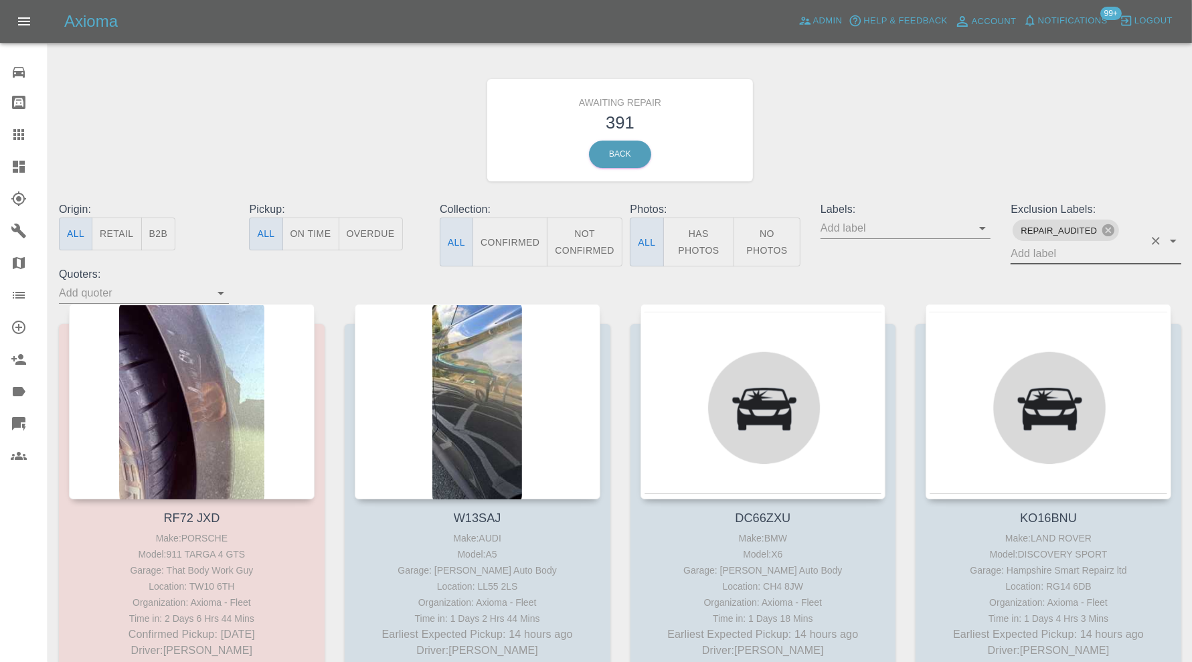
click at [534, 234] on button "Confirmed" at bounding box center [510, 242] width 75 height 49
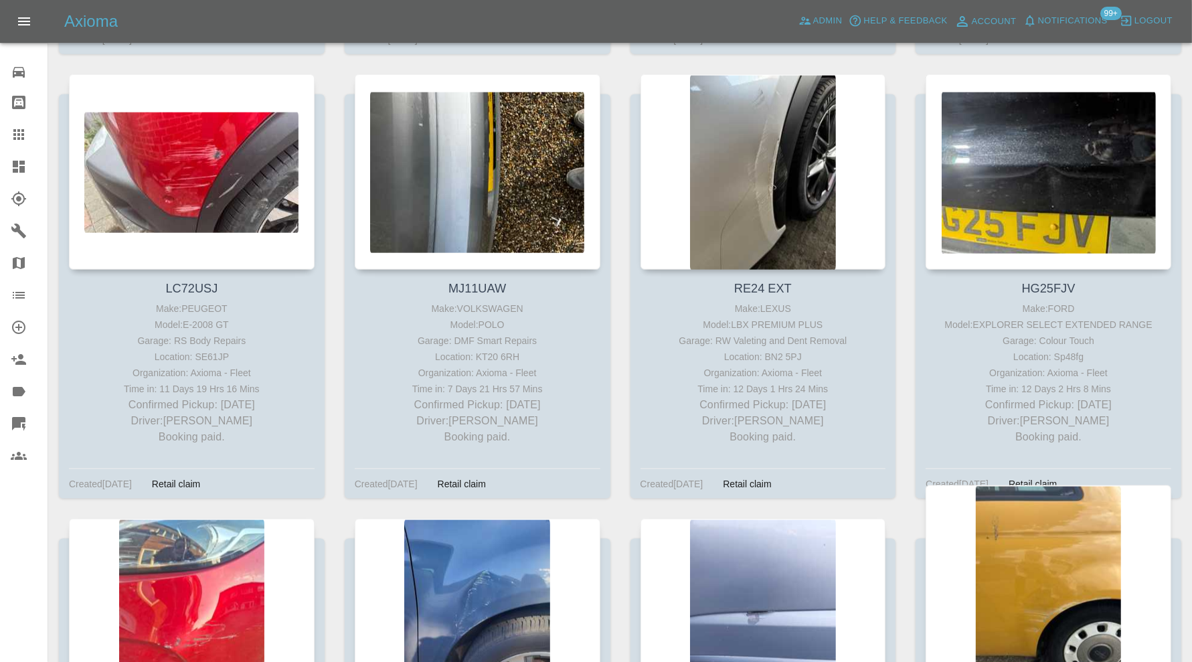
scroll to position [1562, 0]
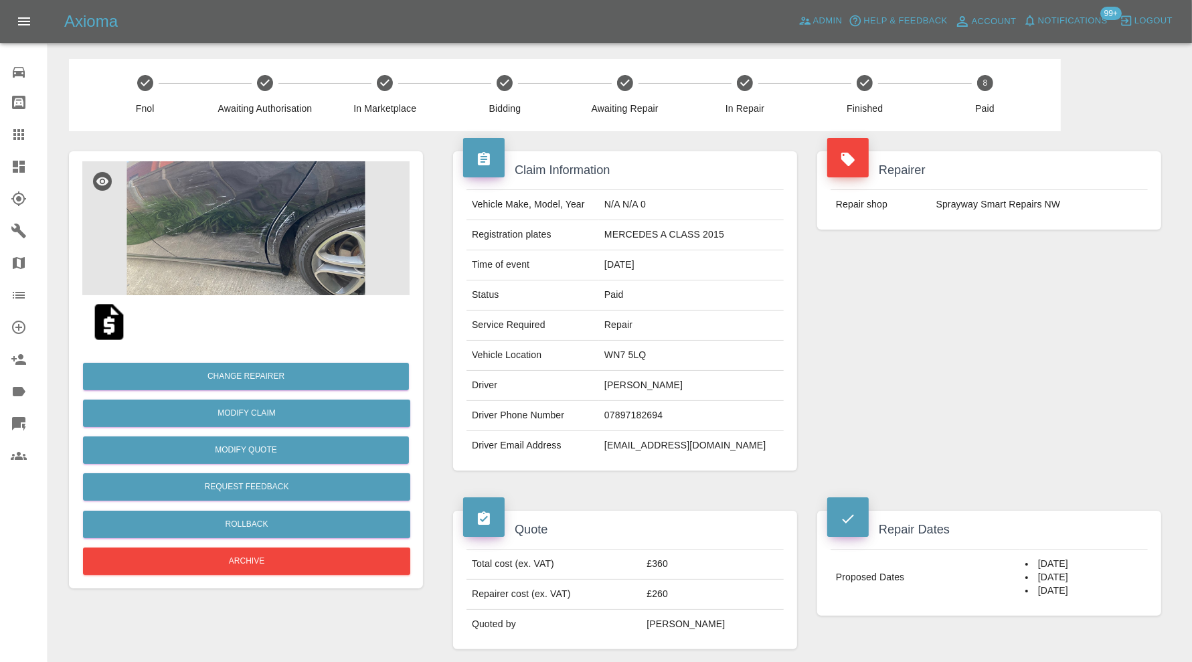
click at [268, 223] on img at bounding box center [245, 228] width 327 height 134
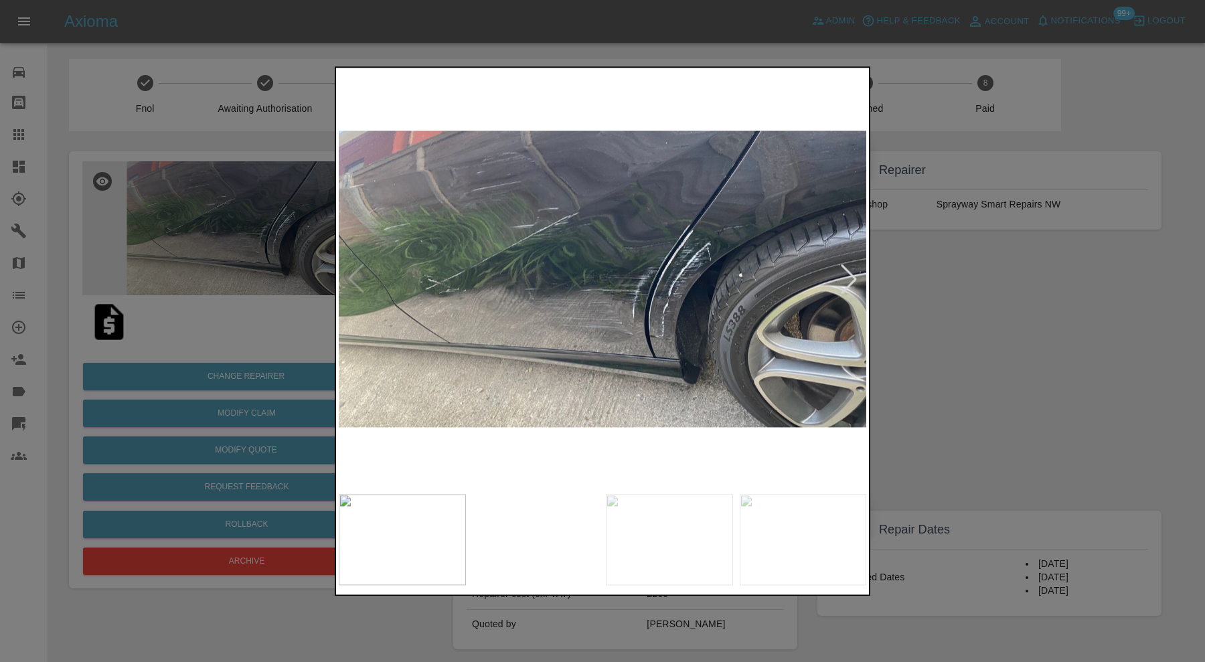
click at [725, 528] on img at bounding box center [669, 539] width 127 height 91
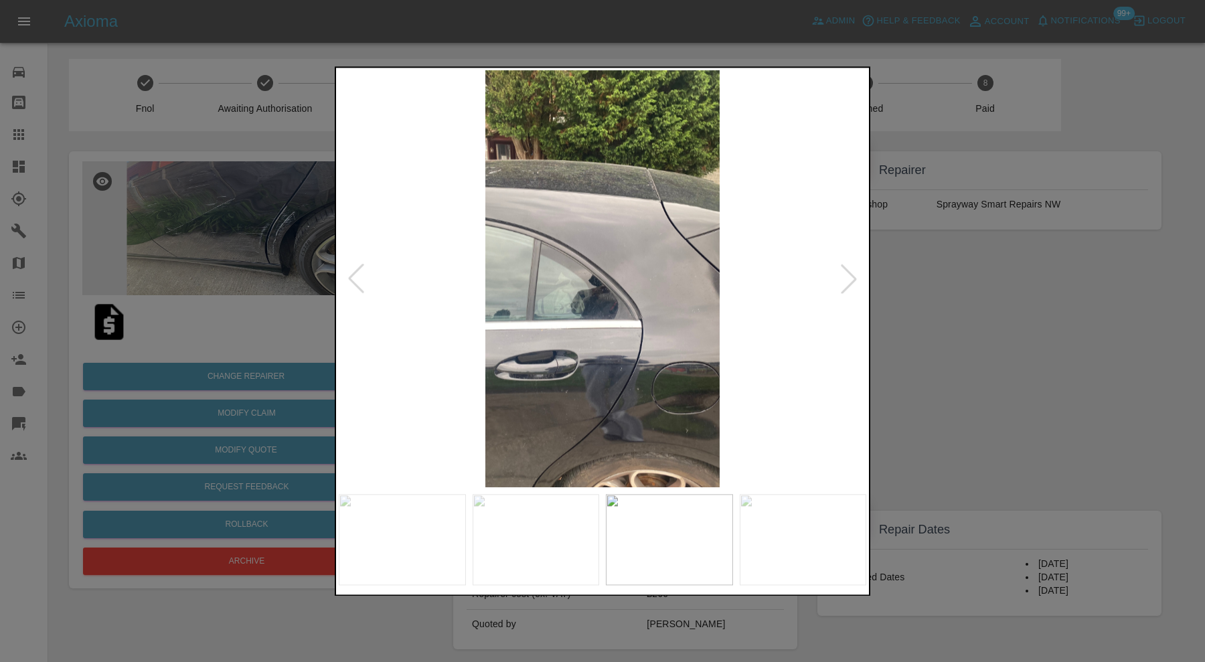
click at [778, 522] on img at bounding box center [803, 539] width 127 height 91
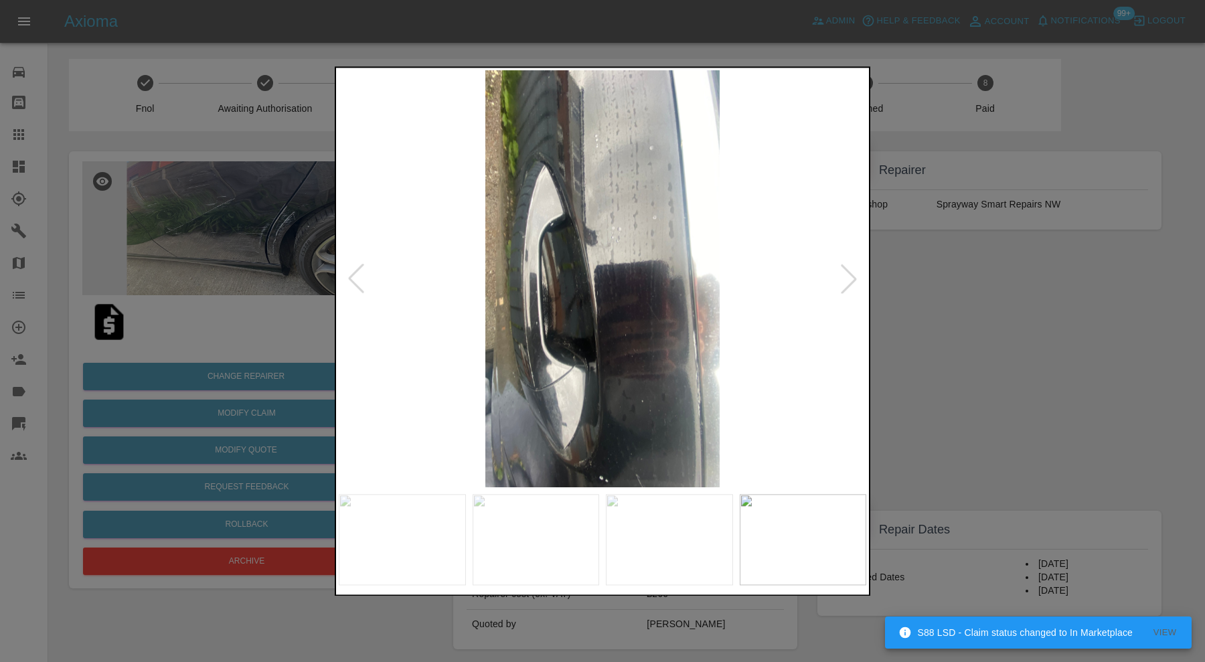
click at [854, 274] on div at bounding box center [848, 278] width 29 height 29
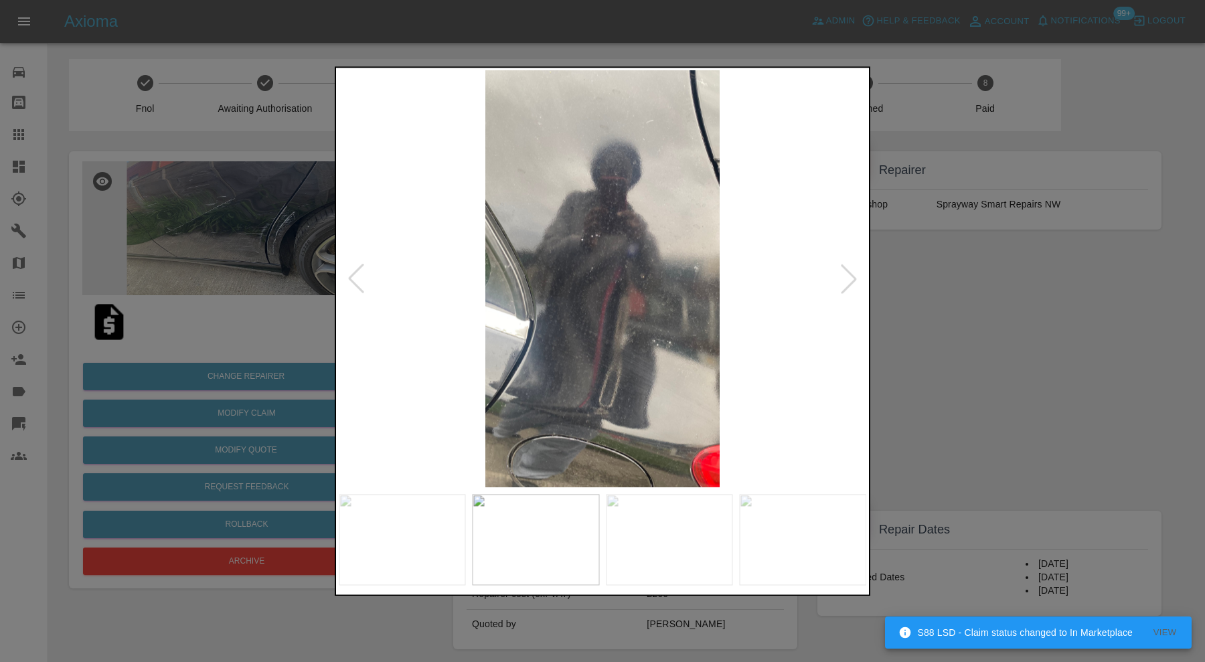
click at [854, 274] on div at bounding box center [848, 278] width 29 height 29
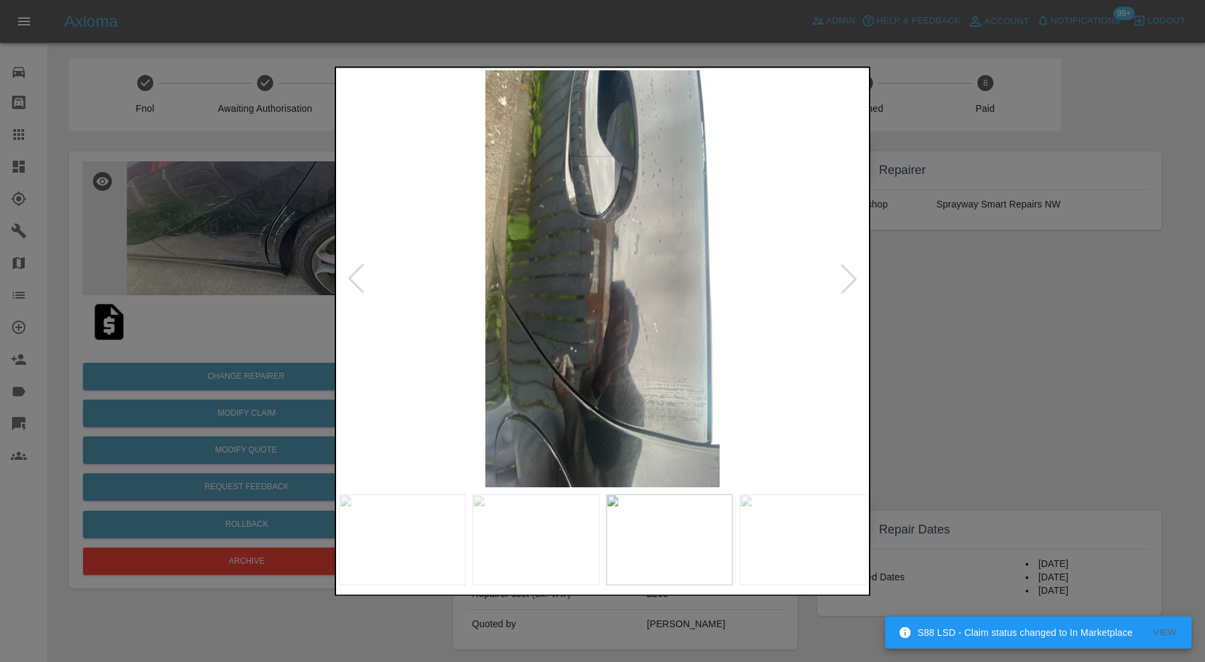
click at [854, 274] on div at bounding box center [848, 278] width 29 height 29
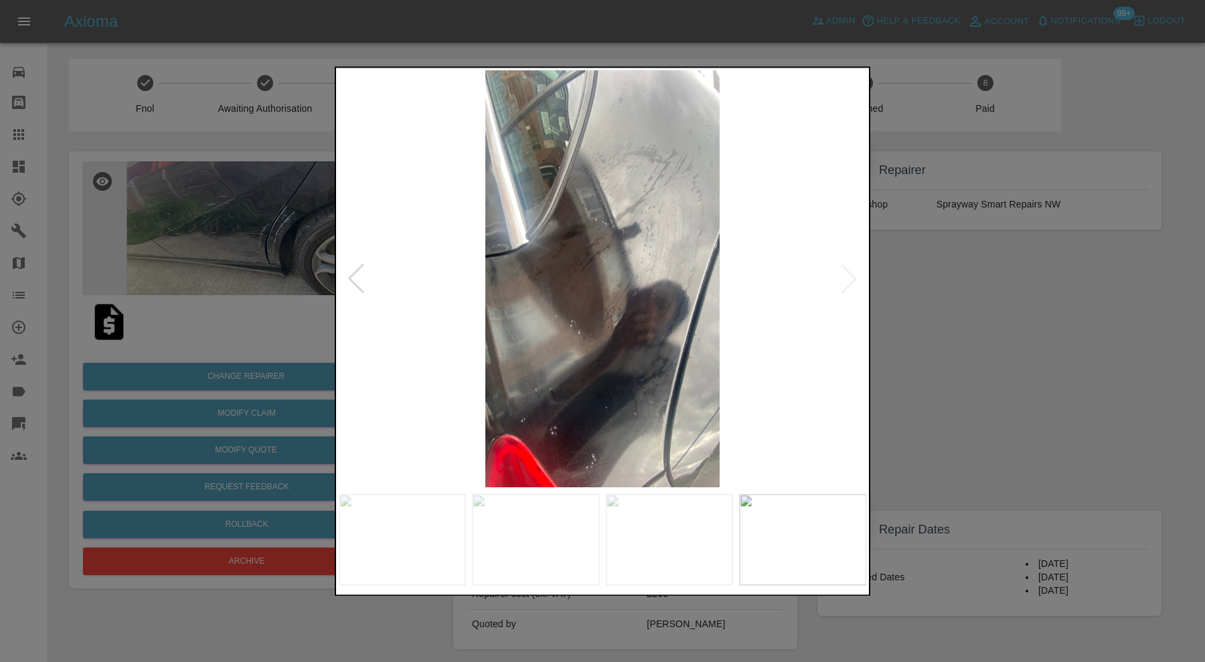
click at [854, 274] on img at bounding box center [603, 278] width 528 height 417
click at [903, 292] on div at bounding box center [602, 331] width 1205 height 662
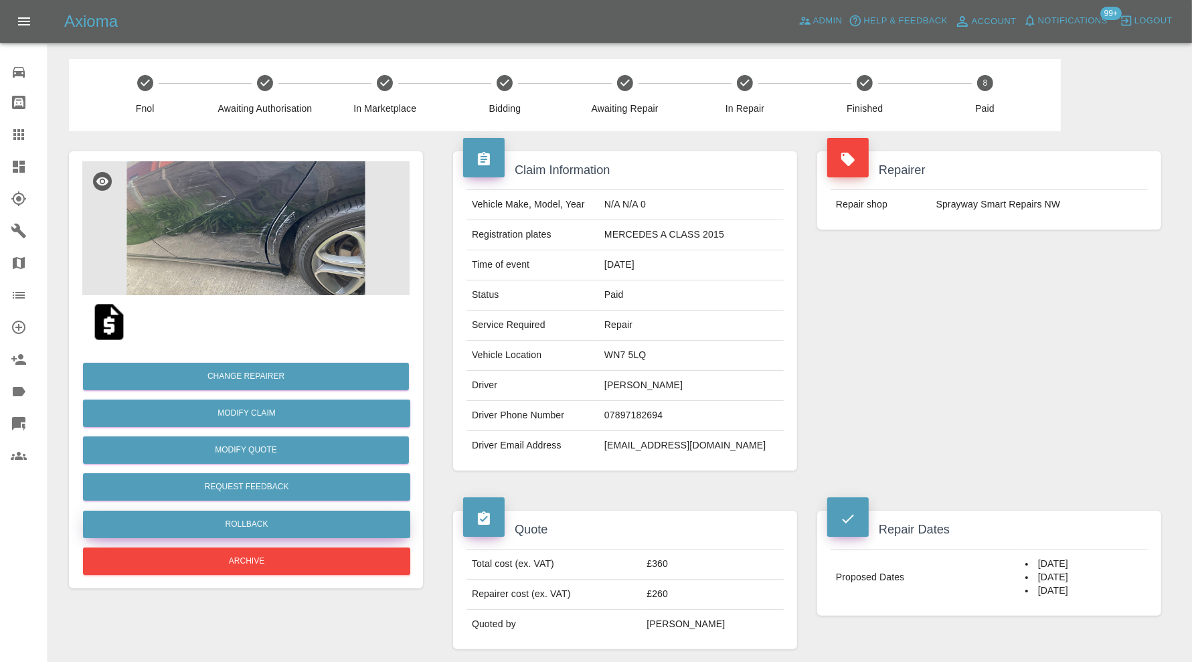
click at [311, 521] on button "Rollback" at bounding box center [246, 524] width 327 height 27
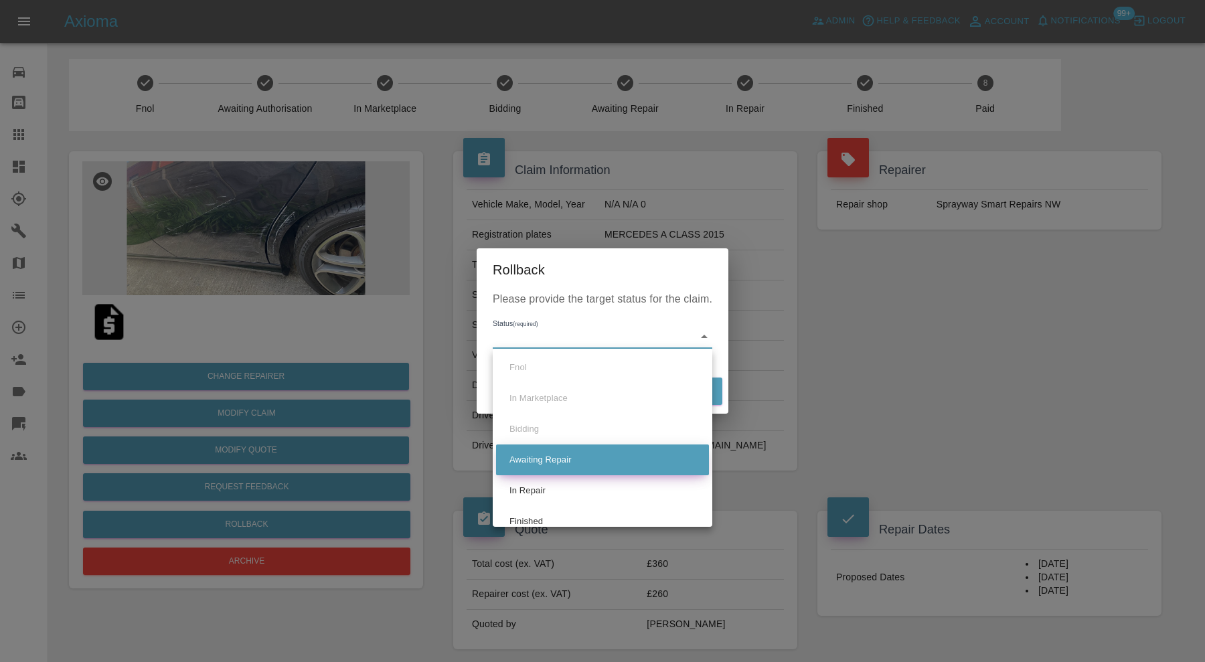
click at [599, 461] on li "Awaiting Repair" at bounding box center [602, 460] width 213 height 31
type input "awaiting-pickup"
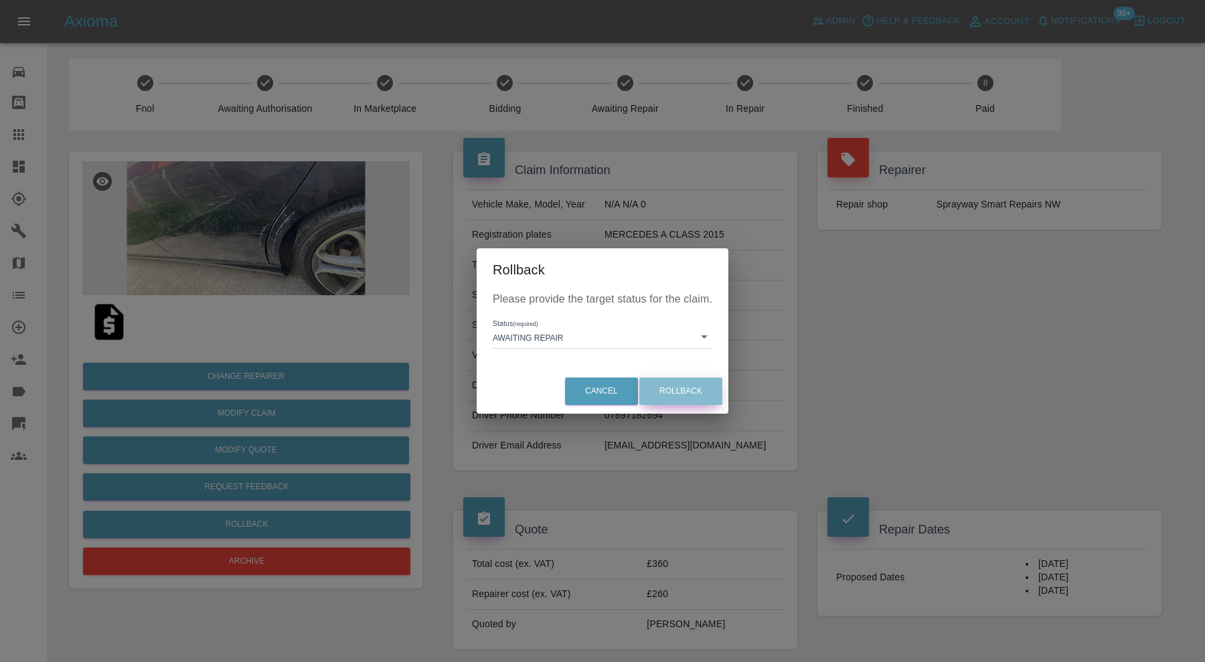
click at [678, 398] on button "Rollback" at bounding box center [680, 391] width 83 height 27
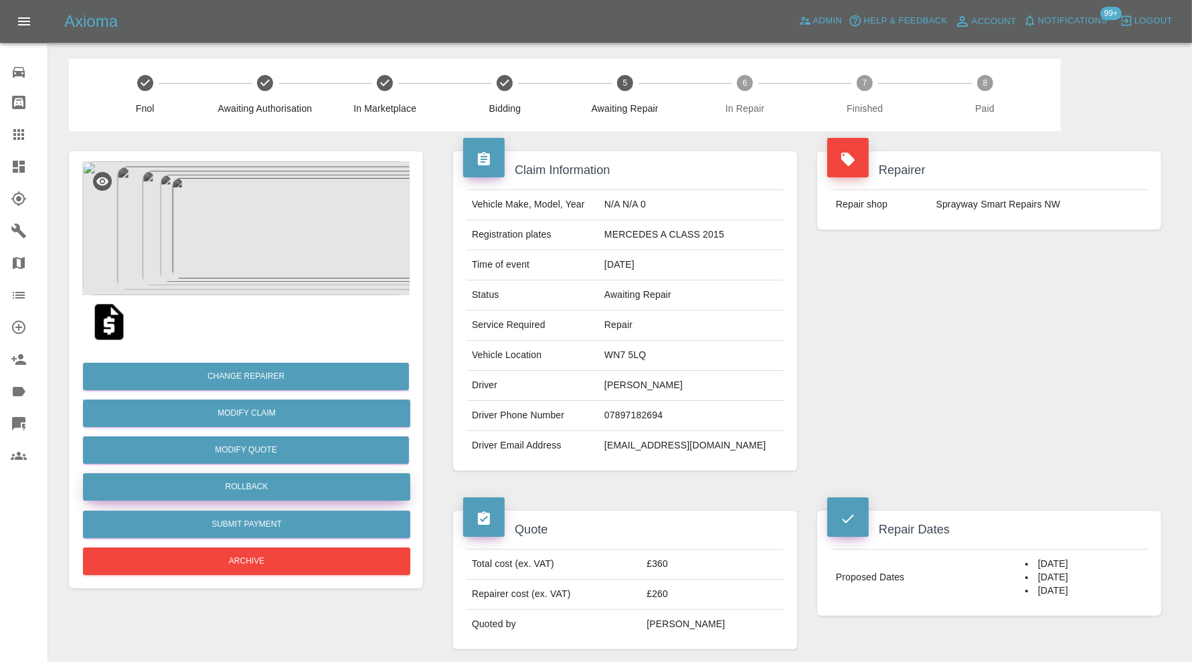
click at [335, 483] on button "Rollback" at bounding box center [246, 486] width 327 height 27
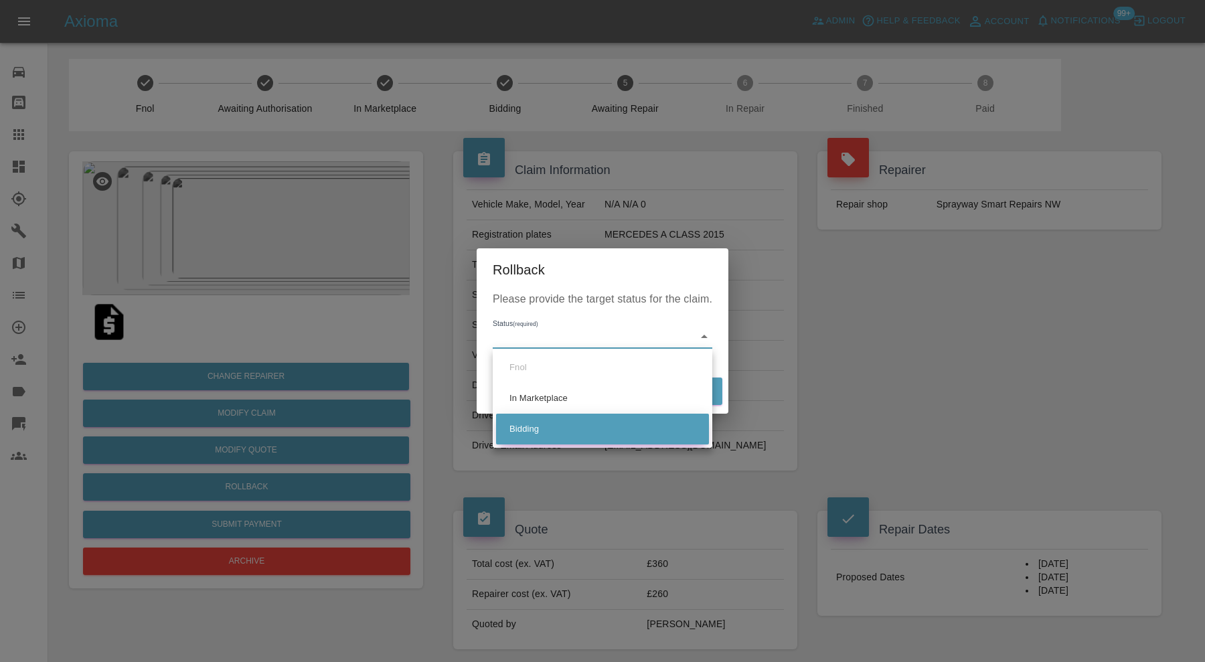
click at [552, 427] on li "Bidding" at bounding box center [602, 429] width 213 height 31
type input "bidding"
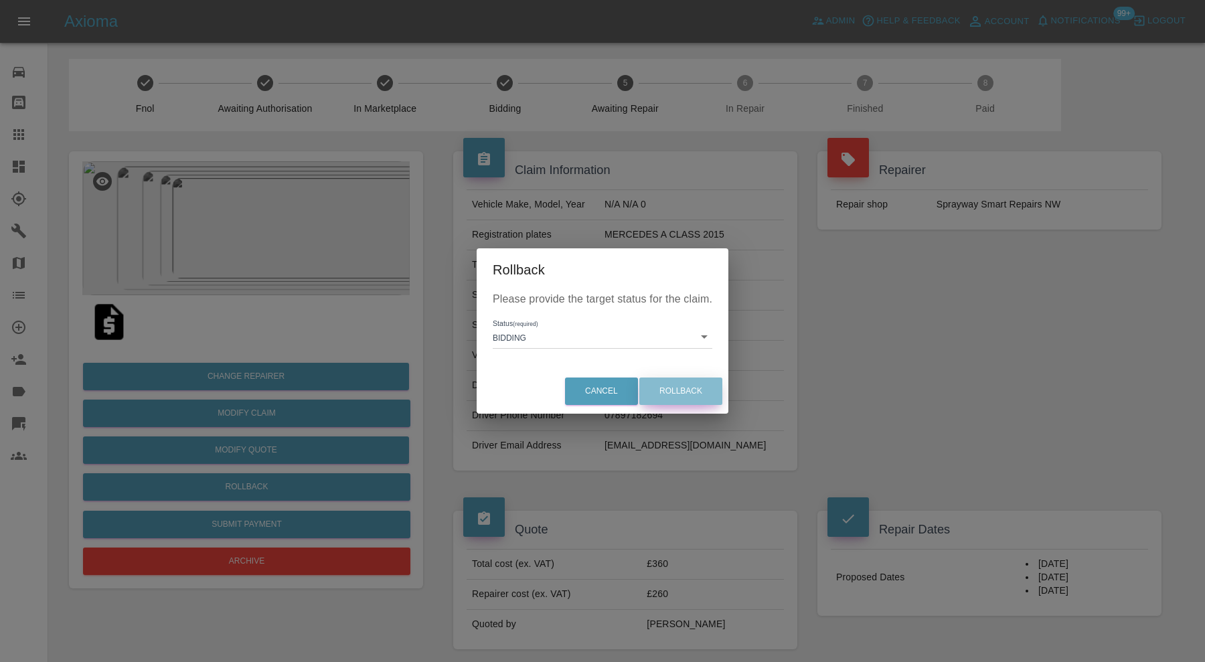
click at [661, 386] on button "Rollback" at bounding box center [680, 391] width 83 height 27
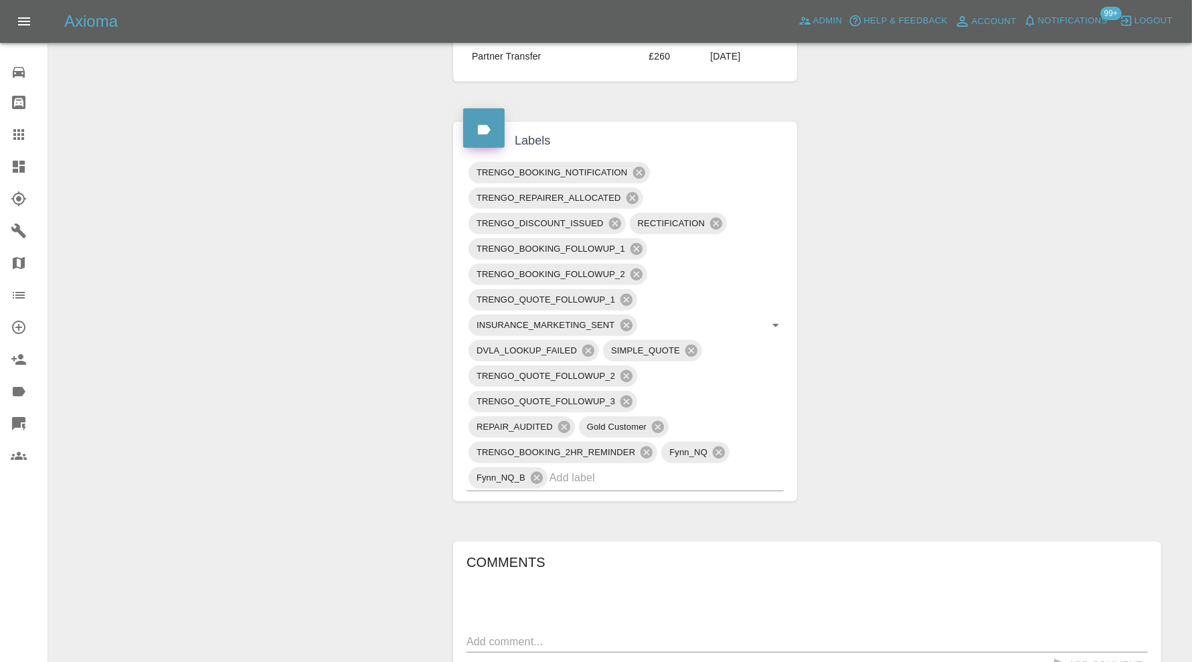
scroll to position [781, 0]
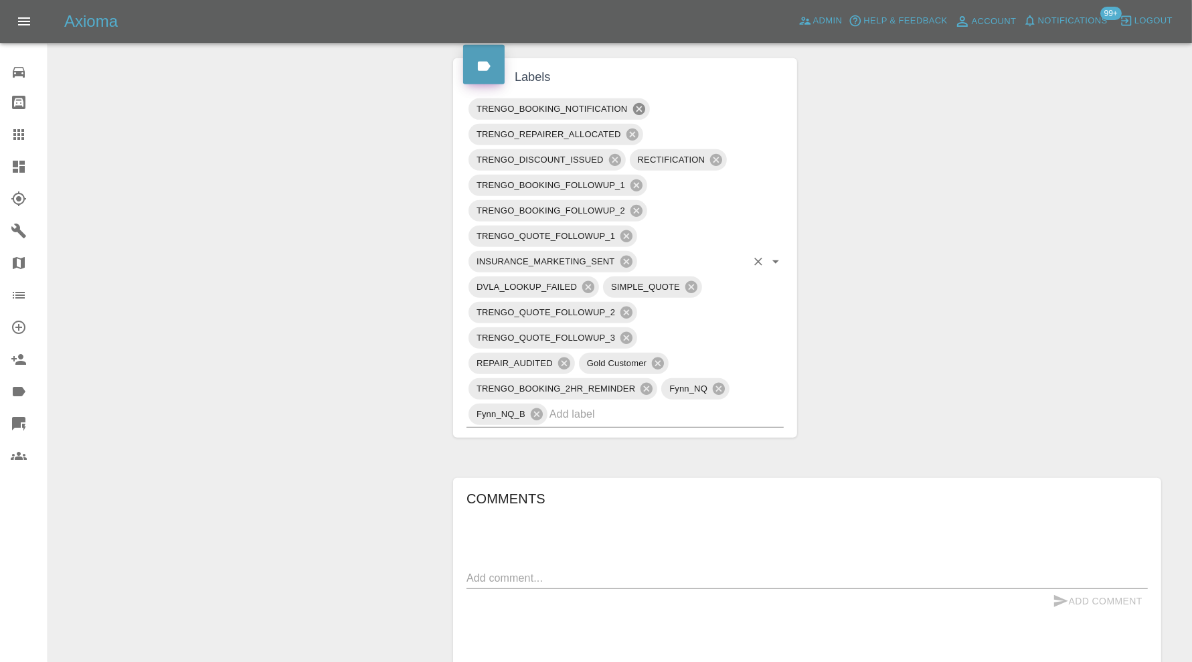
click at [643, 103] on icon at bounding box center [639, 109] width 12 height 12
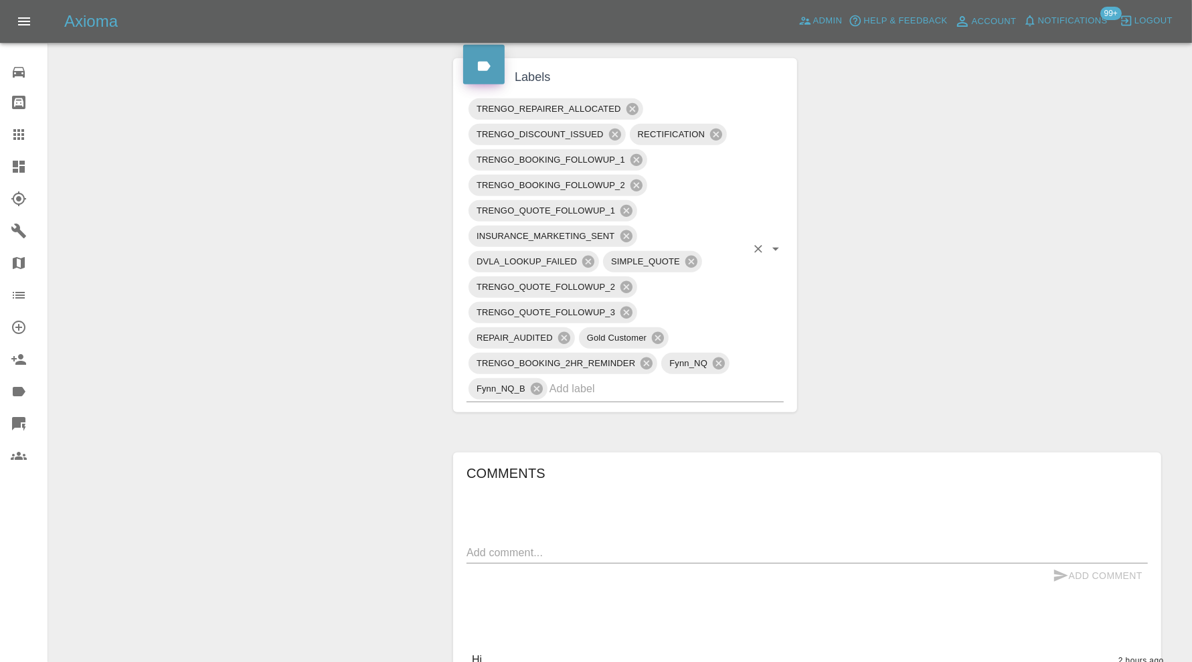
click at [645, 159] on div "TRENGO_BOOKING_FOLLOWUP_1" at bounding box center [558, 159] width 179 height 21
click at [640, 153] on icon at bounding box center [636, 160] width 15 height 15
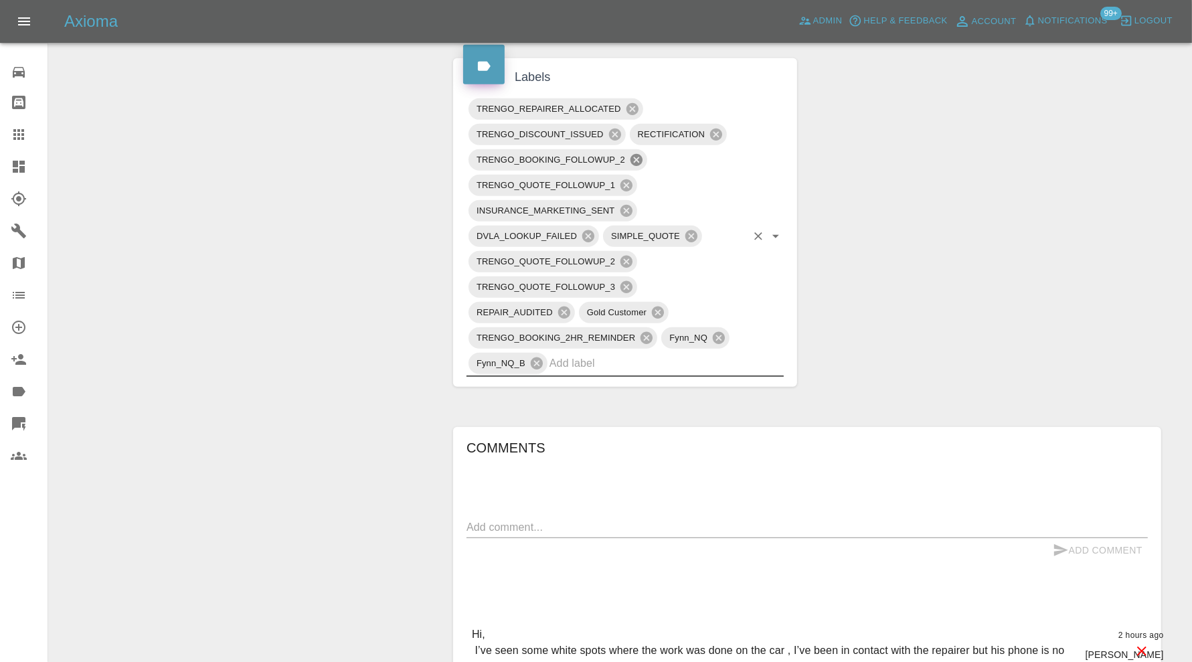
click at [635, 157] on icon at bounding box center [636, 160] width 15 height 15
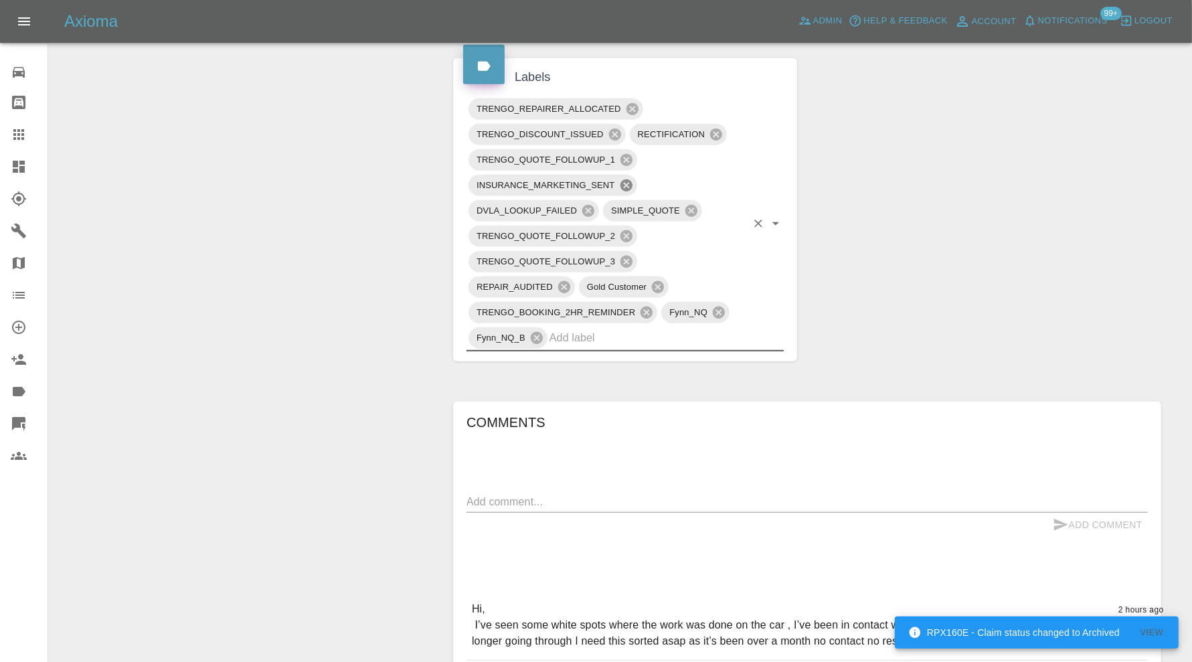
click at [626, 179] on icon at bounding box center [626, 185] width 12 height 12
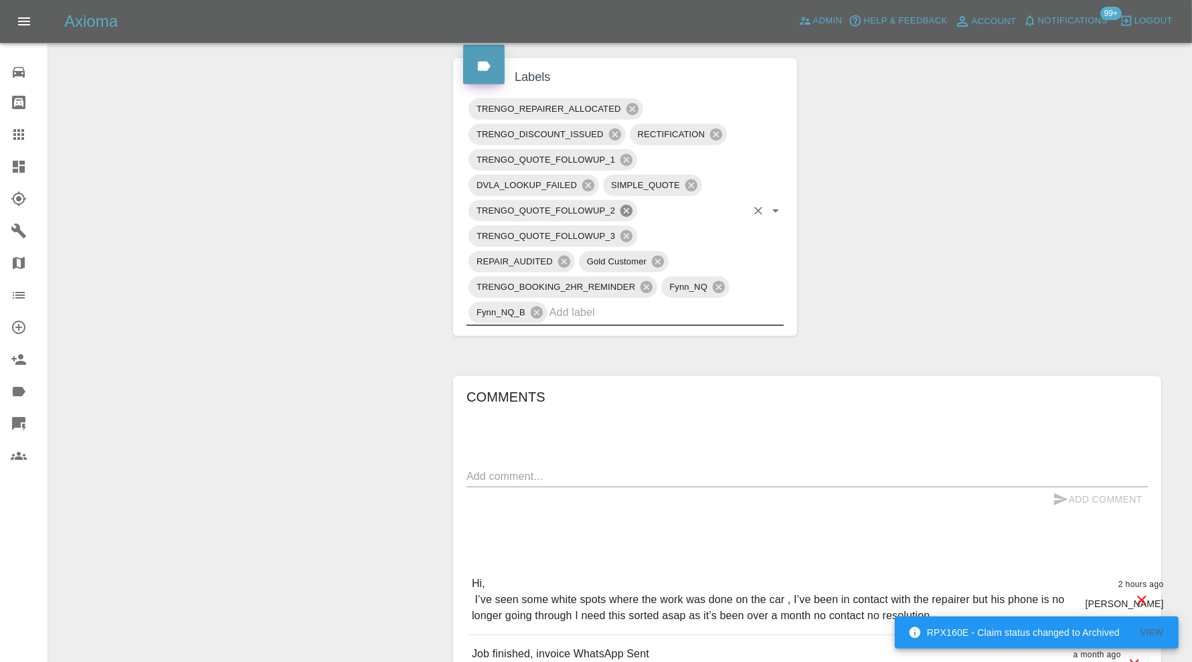
click at [633, 204] on icon at bounding box center [626, 211] width 15 height 15
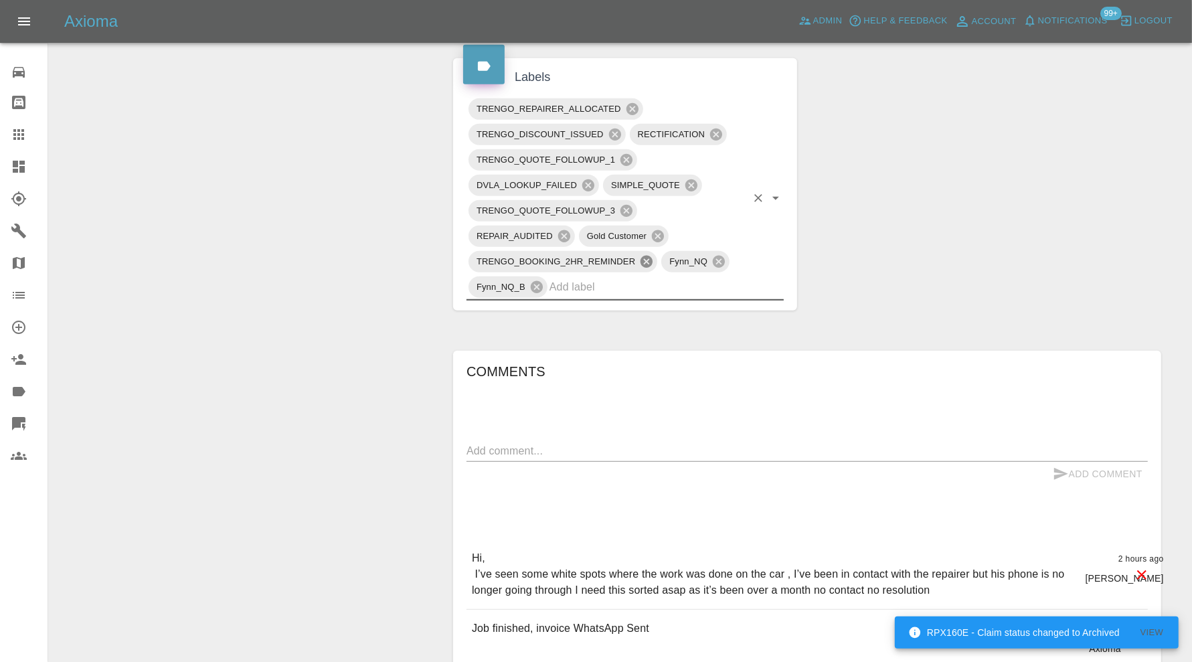
click at [646, 256] on icon at bounding box center [646, 261] width 15 height 15
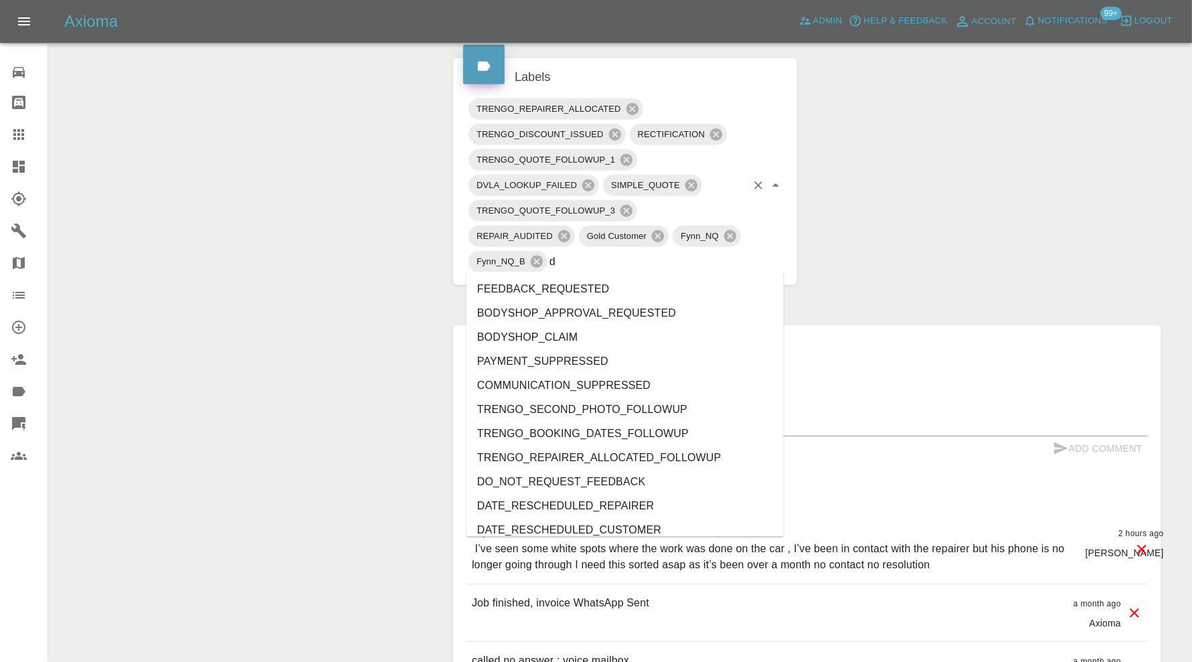
type input "do"
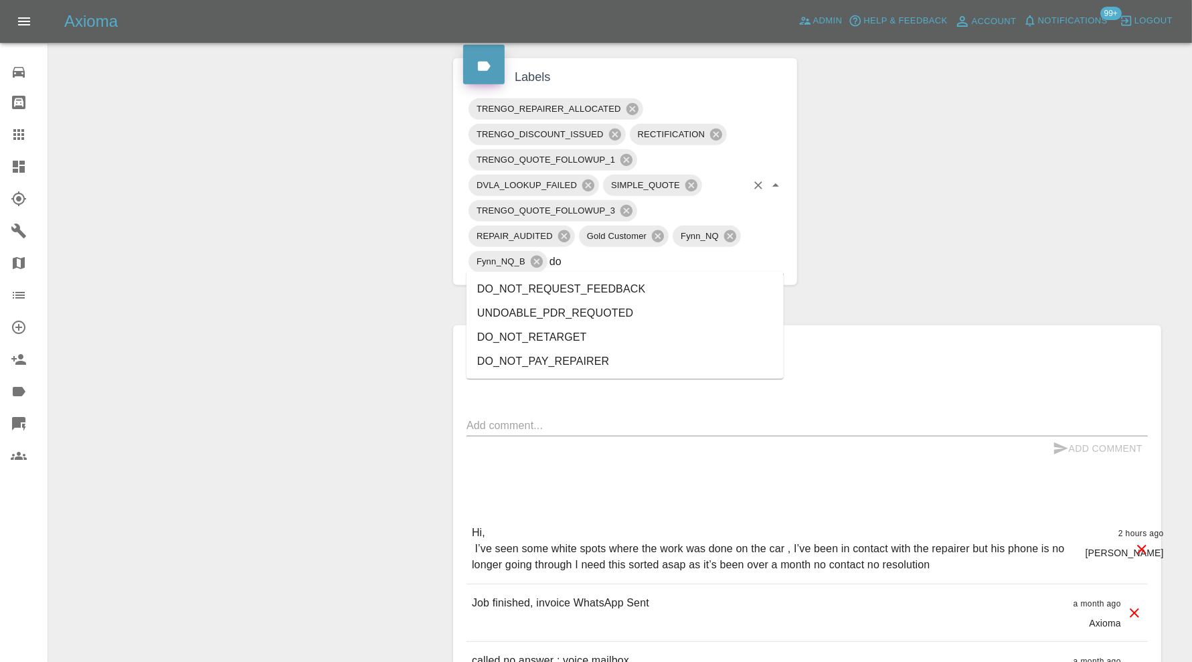
click at [611, 279] on li "DO_NOT_REQUEST_FEEDBACK" at bounding box center [625, 289] width 317 height 24
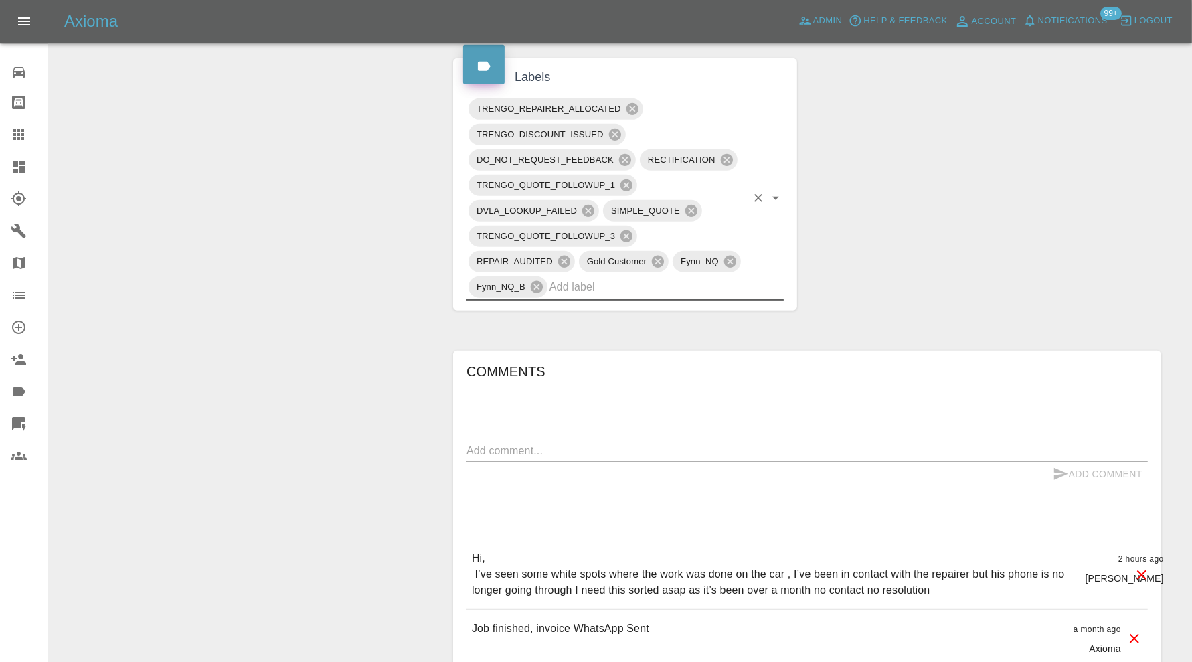
click at [653, 441] on div "x" at bounding box center [808, 451] width 682 height 21
type textarea "P"
click at [556, 447] on textarea "Images added. PLease send new dates" at bounding box center [808, 450] width 682 height 15
type textarea "Images added. Please send new dates"
click at [1086, 464] on button "Add Comment" at bounding box center [1098, 474] width 100 height 25
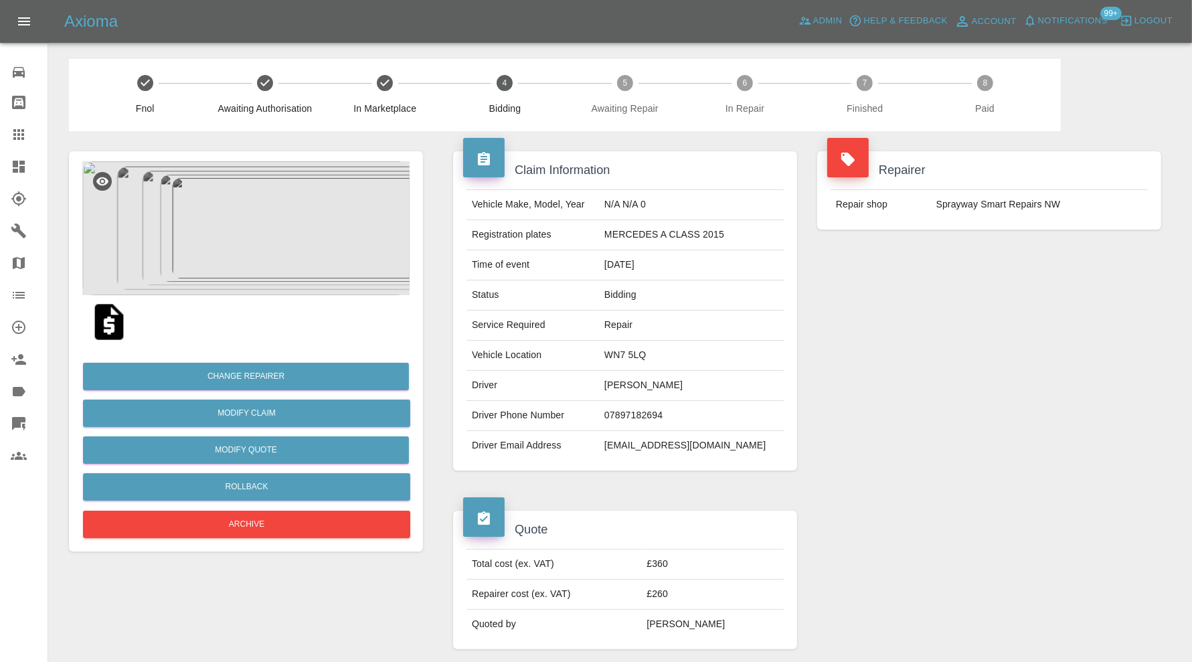
scroll to position [670, 0]
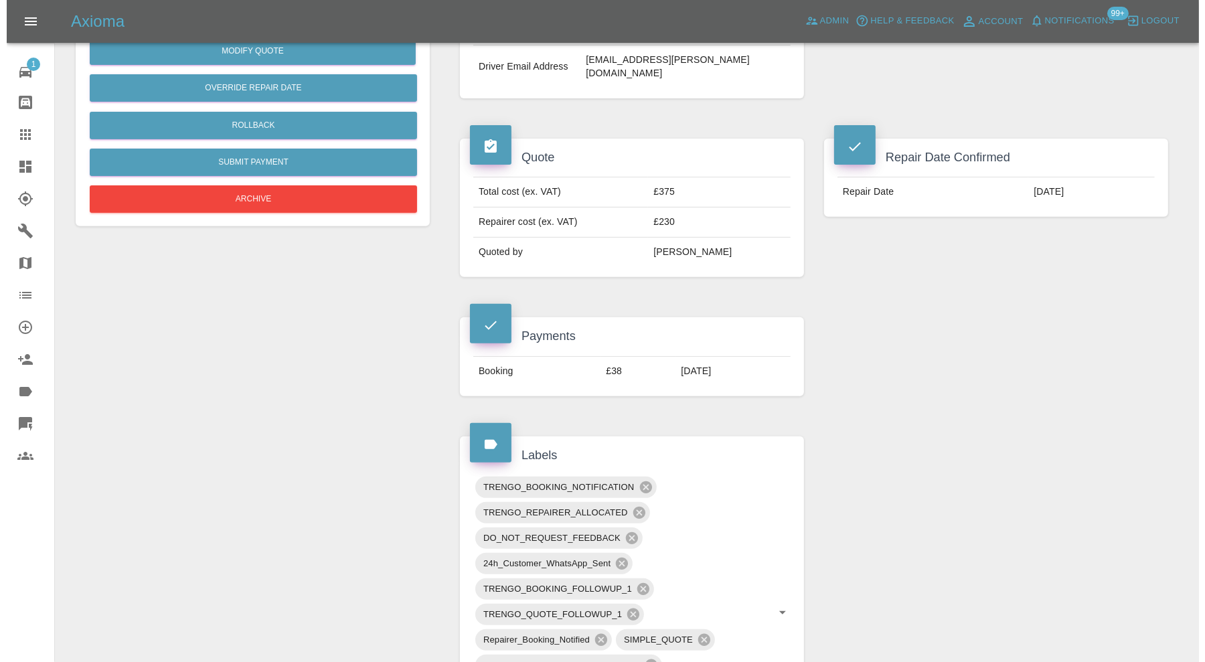
scroll to position [111, 0]
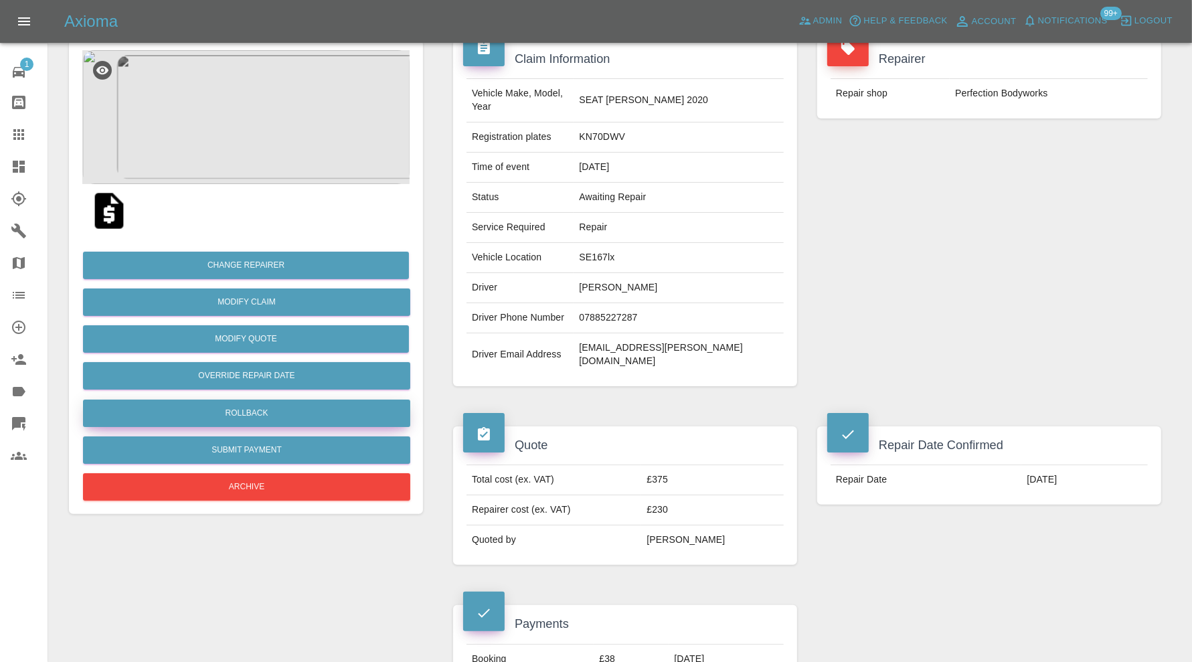
click at [285, 410] on button "Rollback" at bounding box center [246, 413] width 327 height 27
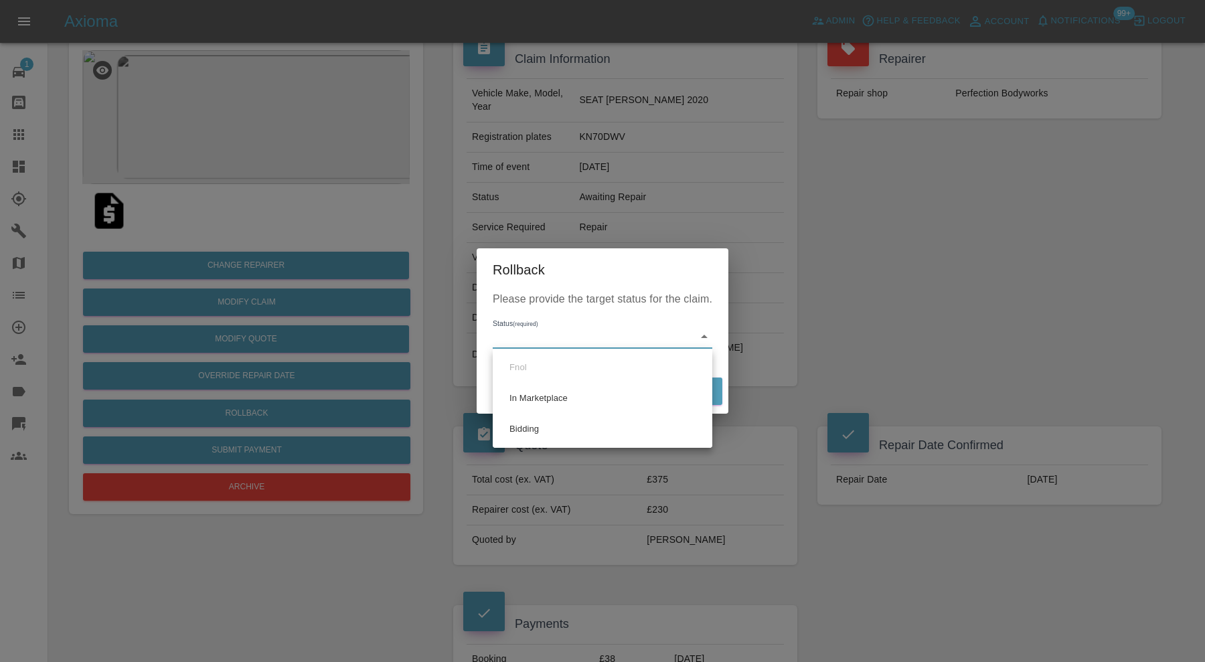
click at [529, 431] on li "Bidding" at bounding box center [602, 429] width 213 height 31
type input "bidding"
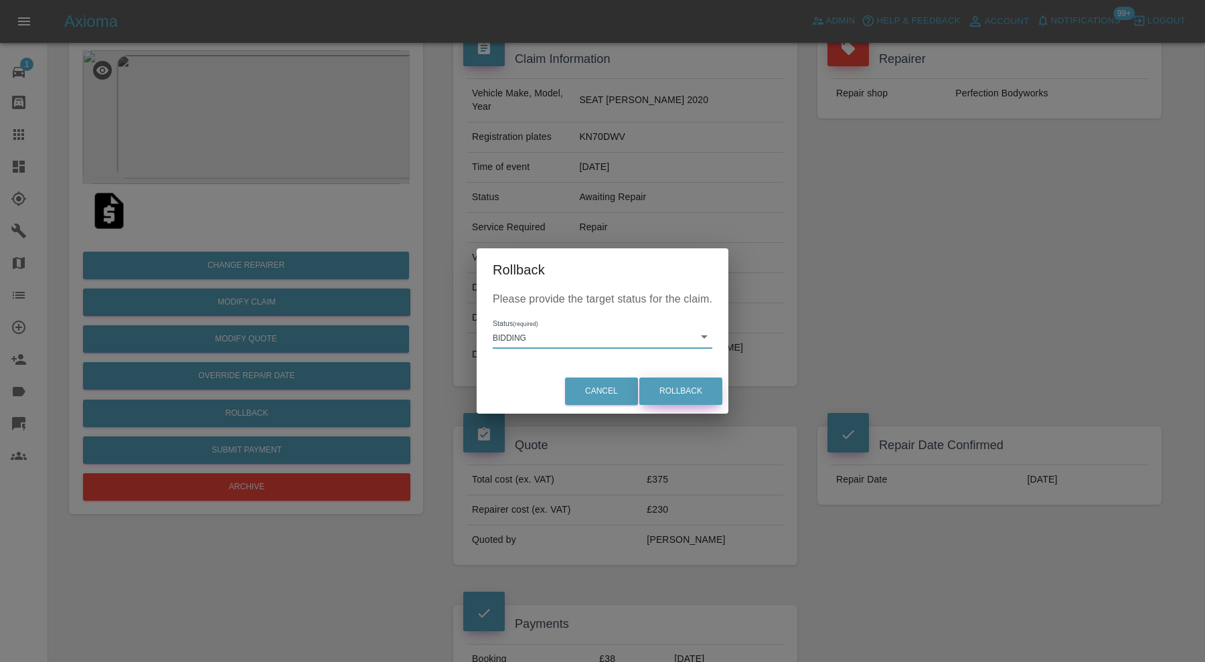
click at [684, 396] on button "Rollback" at bounding box center [680, 391] width 83 height 27
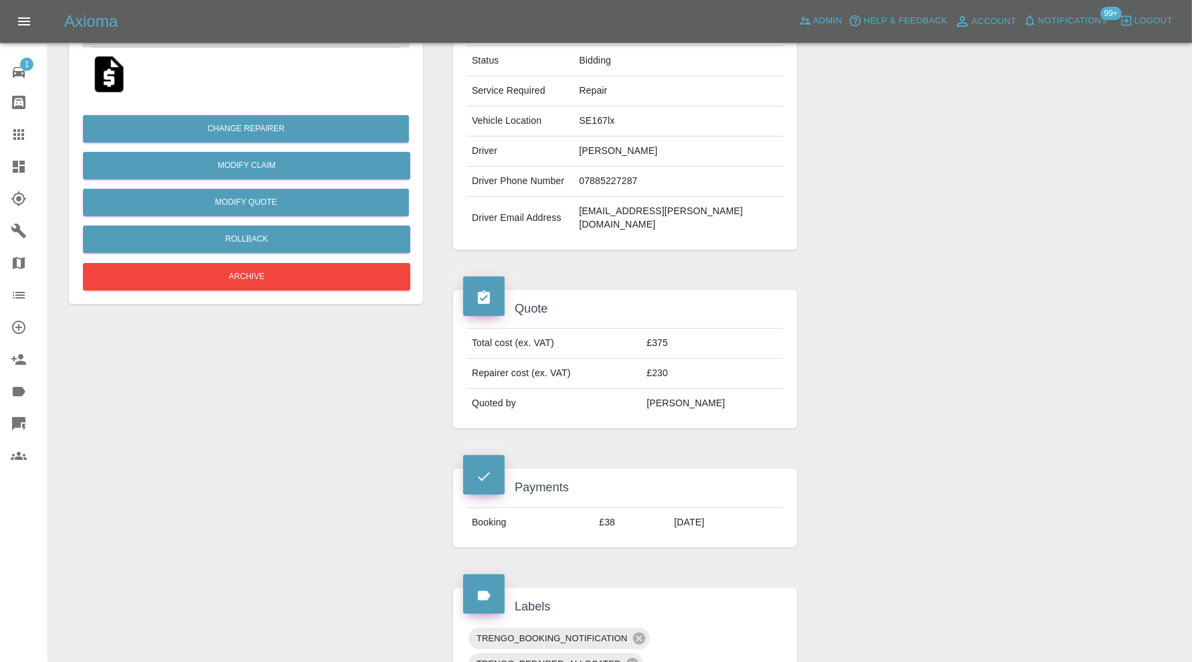
scroll to position [446, 0]
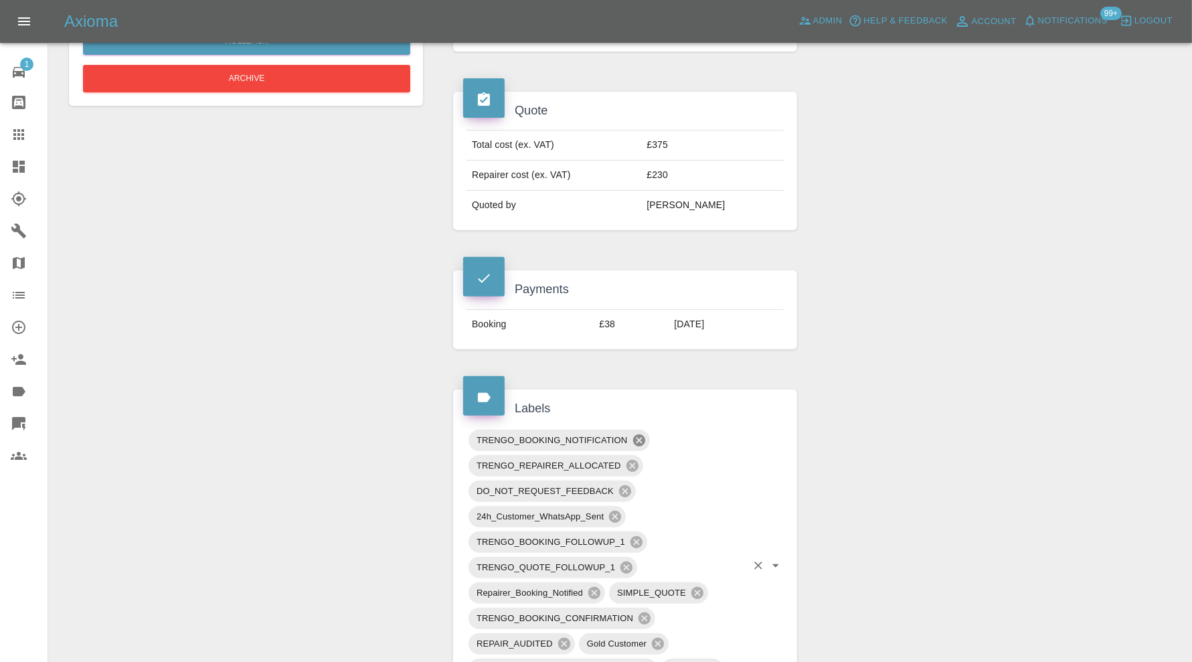
click at [638, 435] on icon at bounding box center [639, 441] width 12 height 12
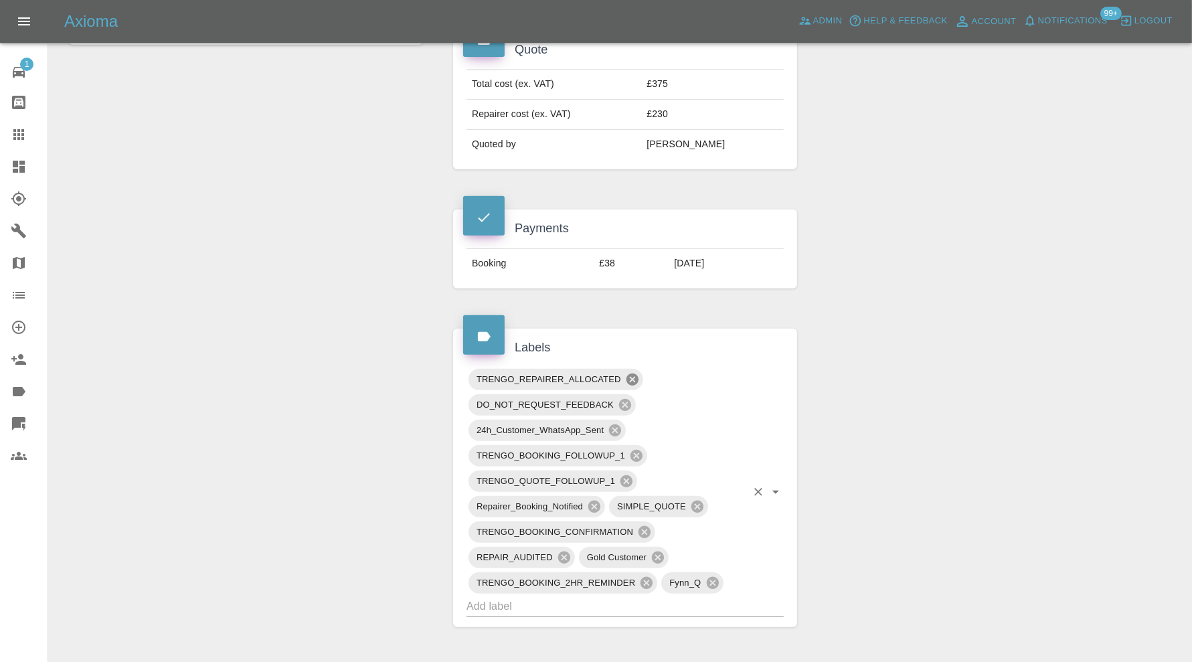
scroll to position [558, 0]
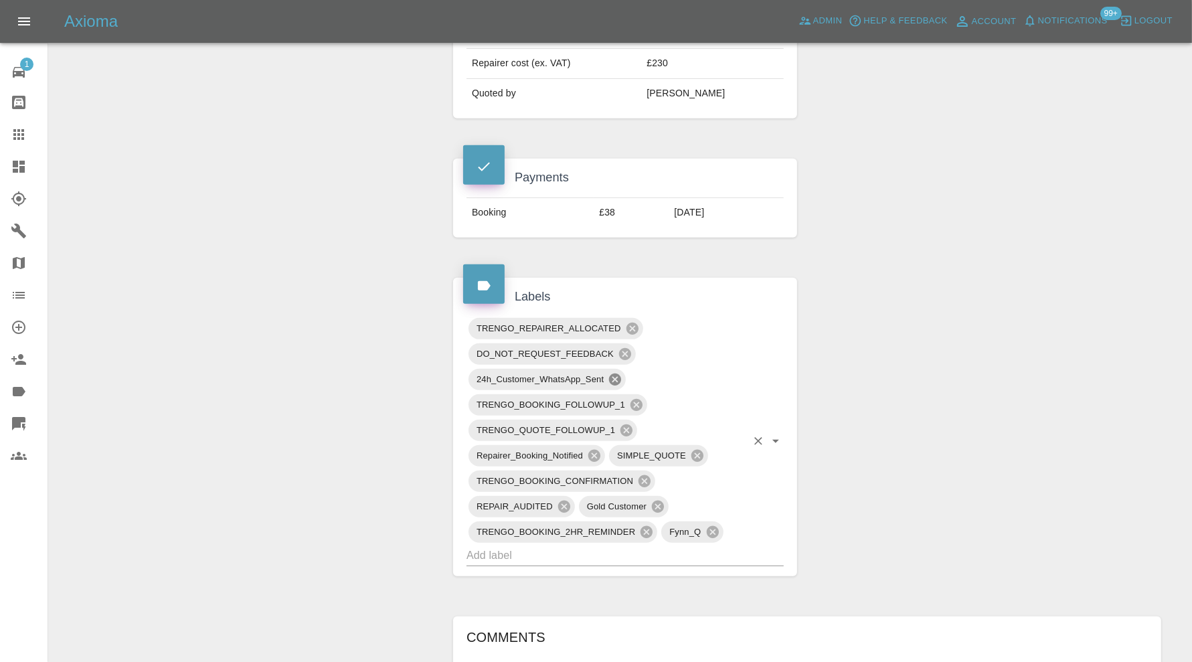
click at [615, 374] on icon at bounding box center [615, 380] width 12 height 12
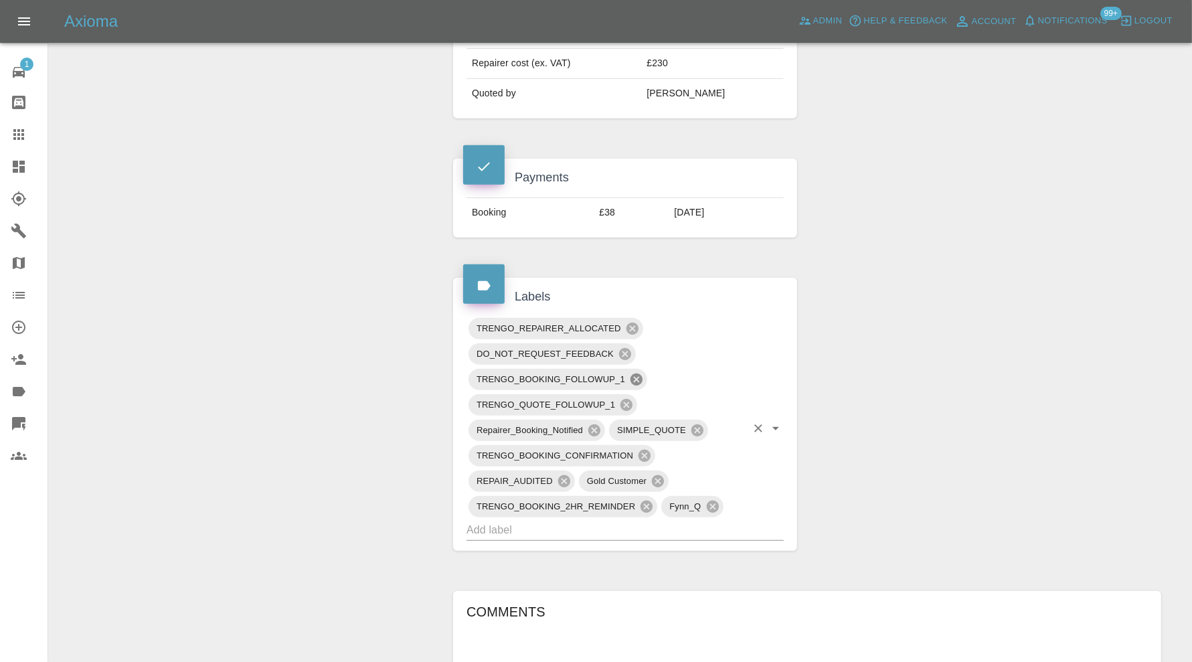
click at [635, 374] on icon at bounding box center [637, 380] width 12 height 12
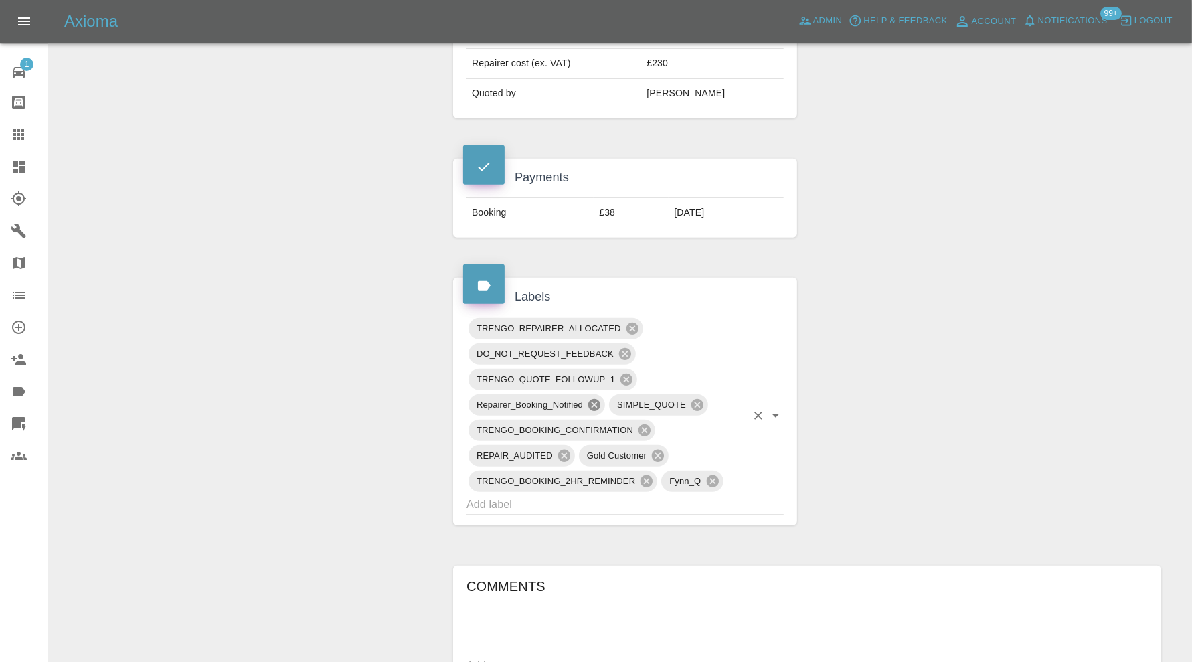
click at [597, 399] on icon at bounding box center [595, 405] width 12 height 12
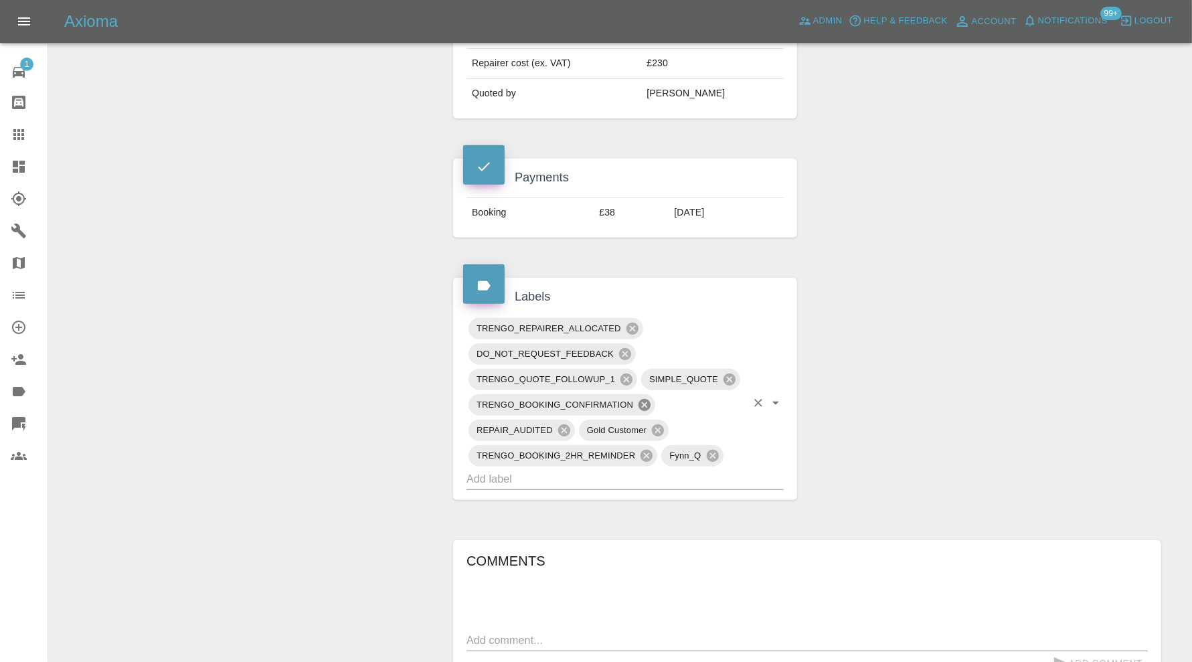
click at [640, 399] on icon at bounding box center [645, 405] width 12 height 12
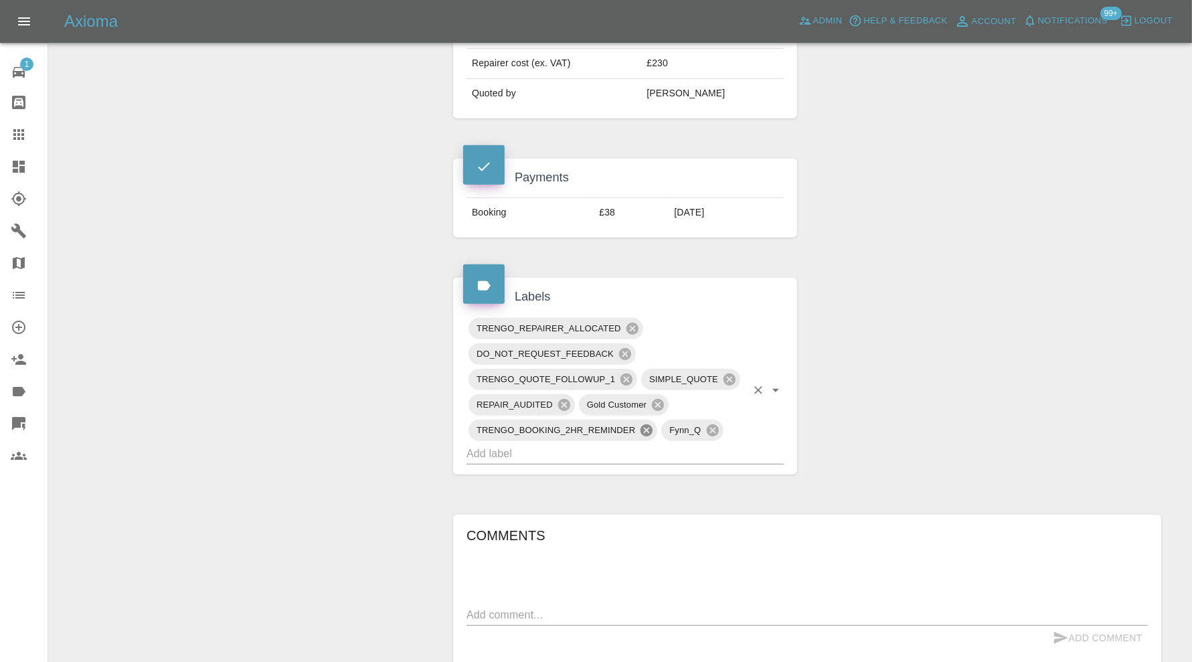
click at [646, 425] on icon at bounding box center [647, 431] width 12 height 12
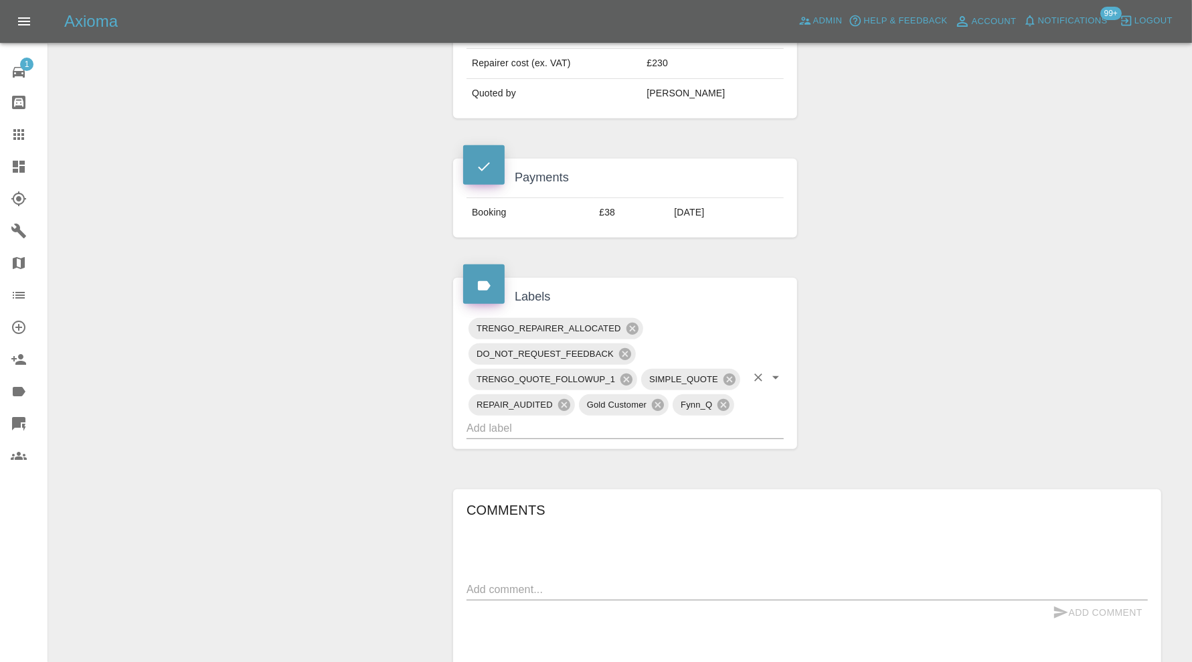
click at [643, 418] on input "text" at bounding box center [607, 428] width 280 height 21
type input "do"
click at [868, 400] on div "Claim Information Vehicle Make, Model, Year SEAT [PERSON_NAME] 2020 Registratio…" at bounding box center [807, 245] width 728 height 1344
click at [648, 418] on input "text" at bounding box center [607, 428] width 280 height 21
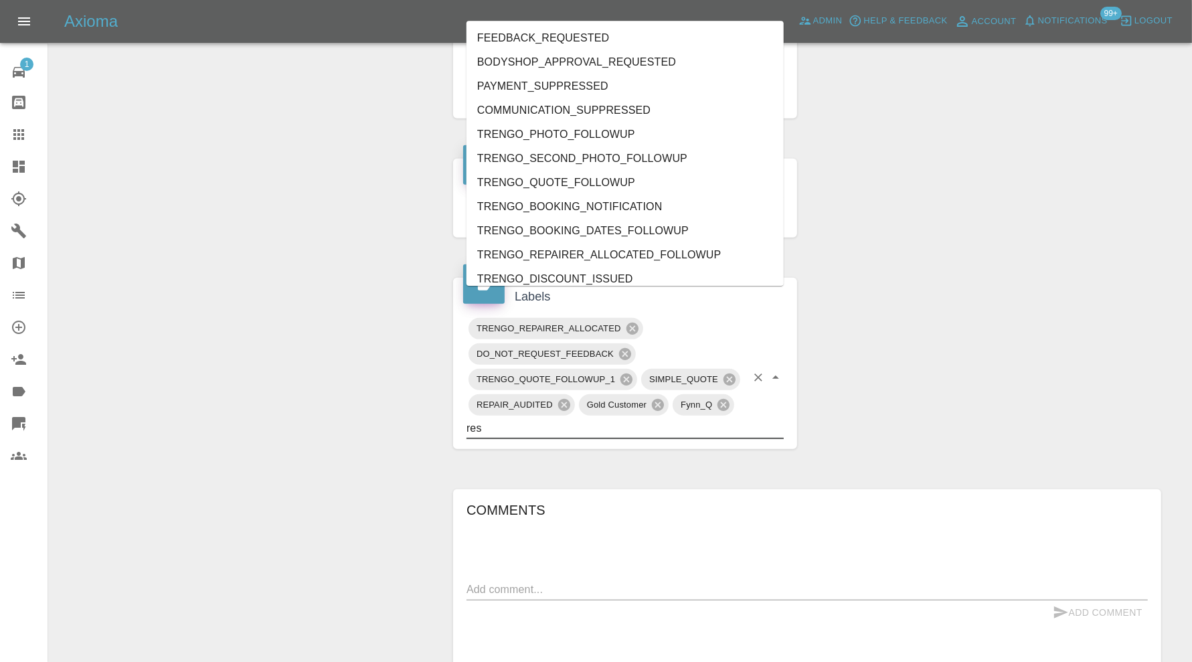
type input "resc"
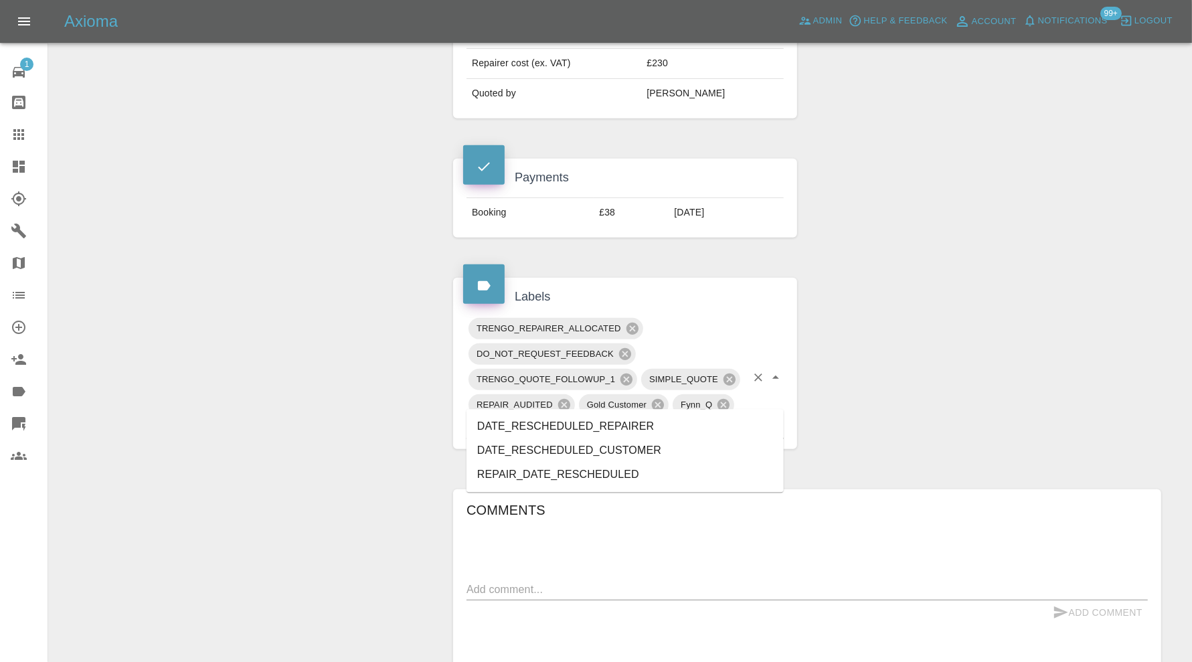
click at [633, 417] on li "DATE_RESCHEDULED_REPAIRER" at bounding box center [625, 426] width 317 height 24
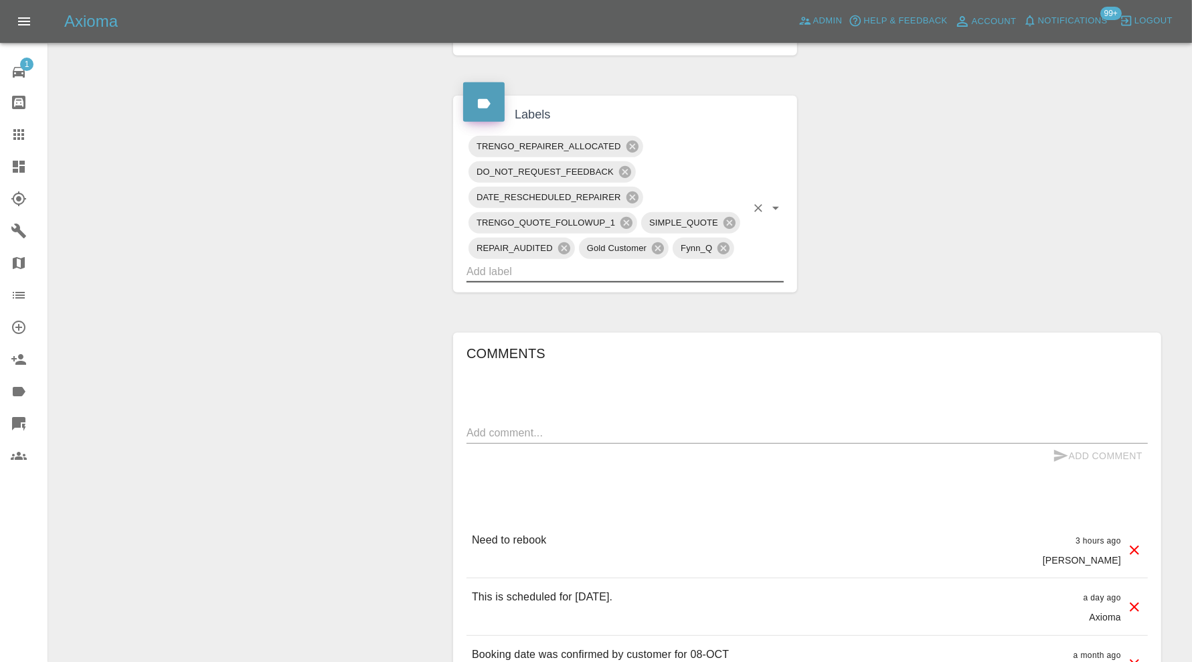
scroll to position [896, 0]
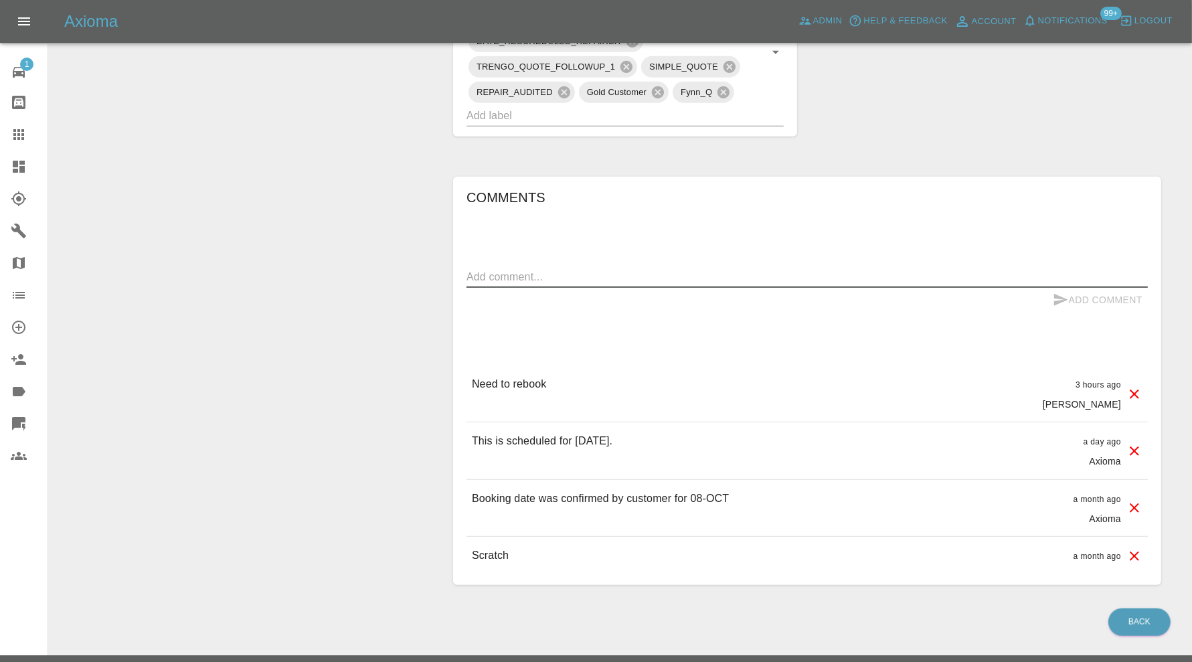
click at [636, 269] on textarea at bounding box center [808, 276] width 682 height 15
type textarea "Please send new dates"
click at [1075, 288] on button "Add Comment" at bounding box center [1098, 300] width 100 height 25
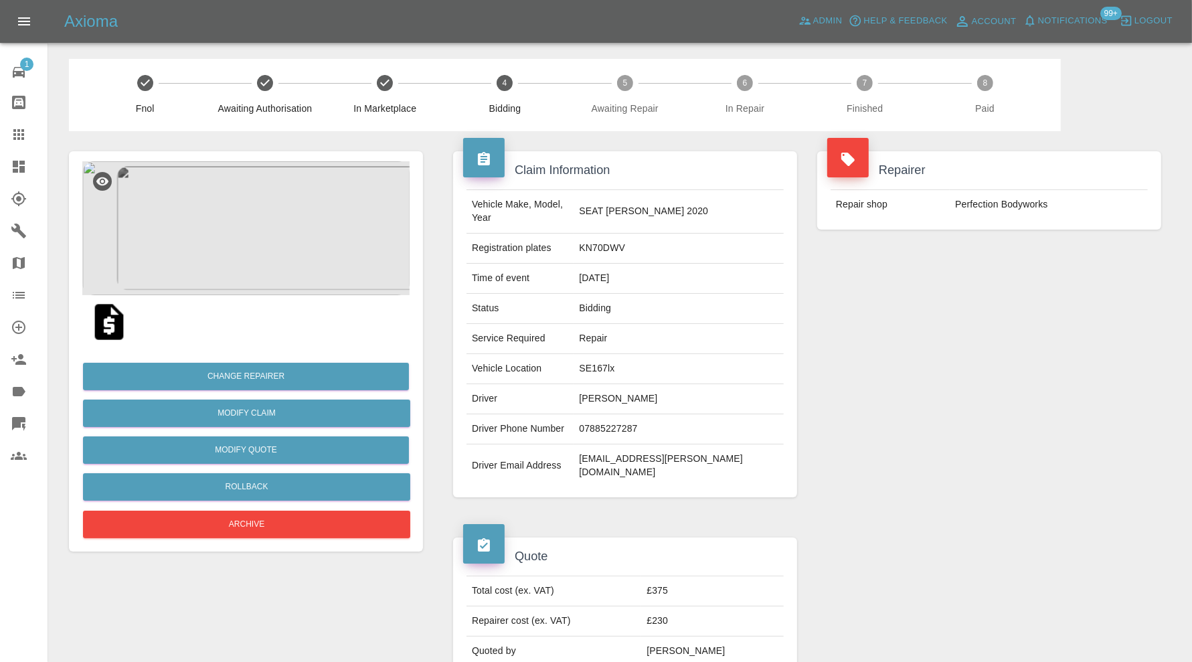
scroll to position [111, 0]
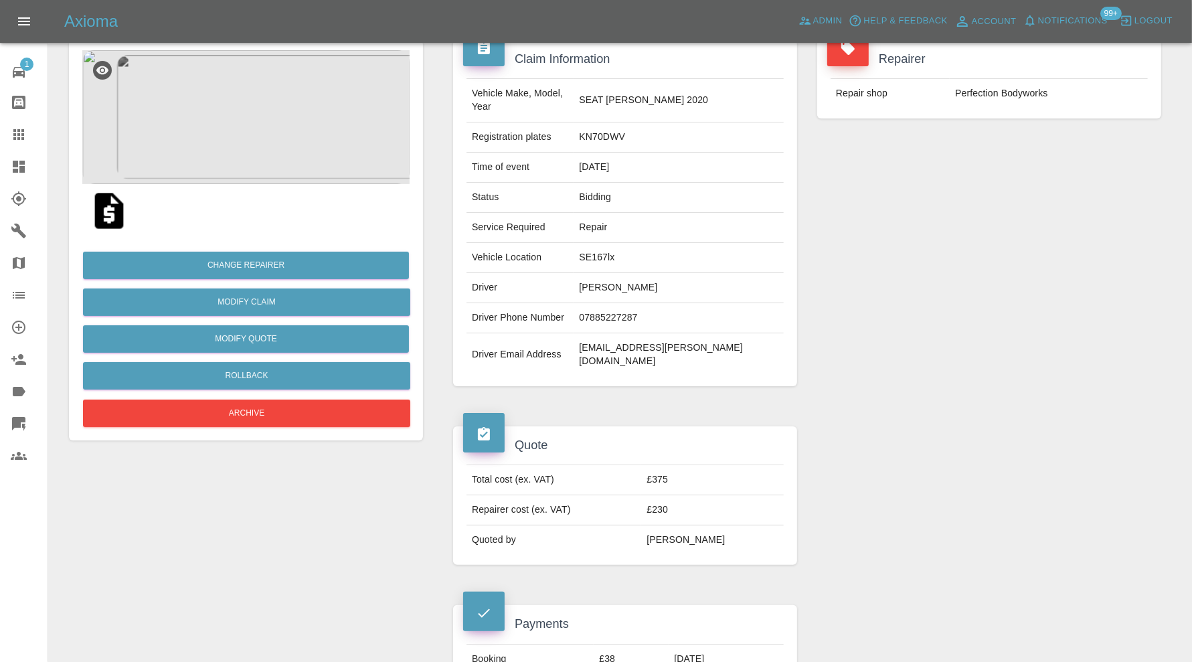
click at [680, 333] on td "[EMAIL_ADDRESS][PERSON_NAME][DOMAIN_NAME]" at bounding box center [679, 354] width 210 height 43
copy div "[EMAIL_ADDRESS][PERSON_NAME][DOMAIN_NAME]"
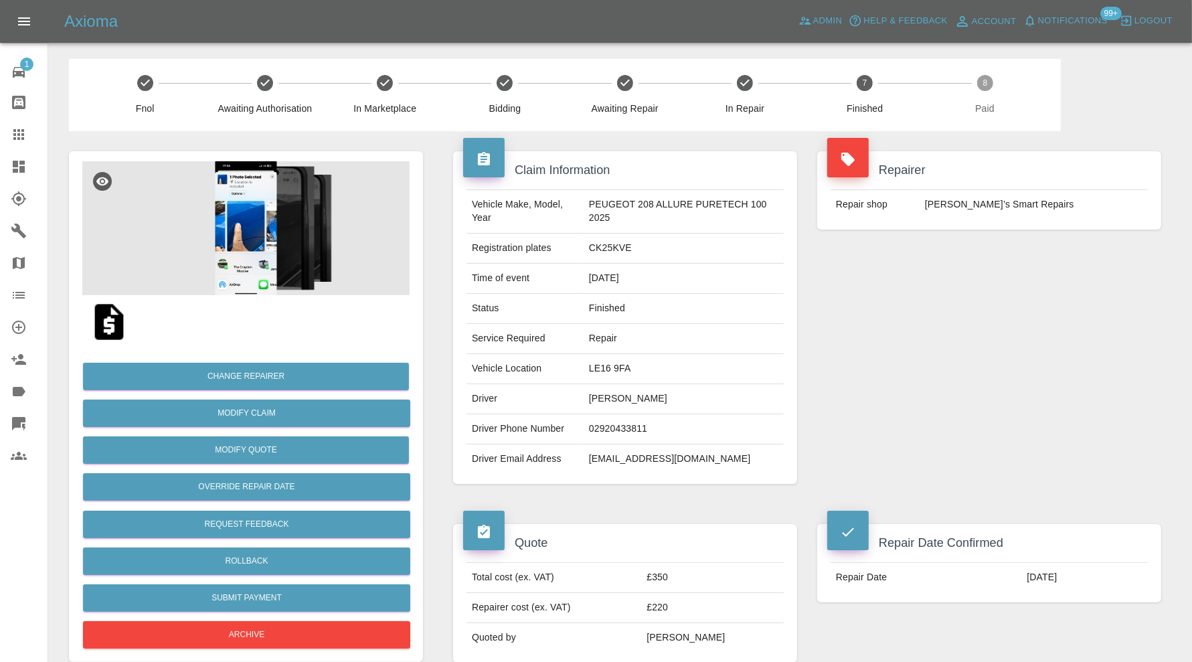
click at [256, 258] on img at bounding box center [245, 228] width 327 height 134
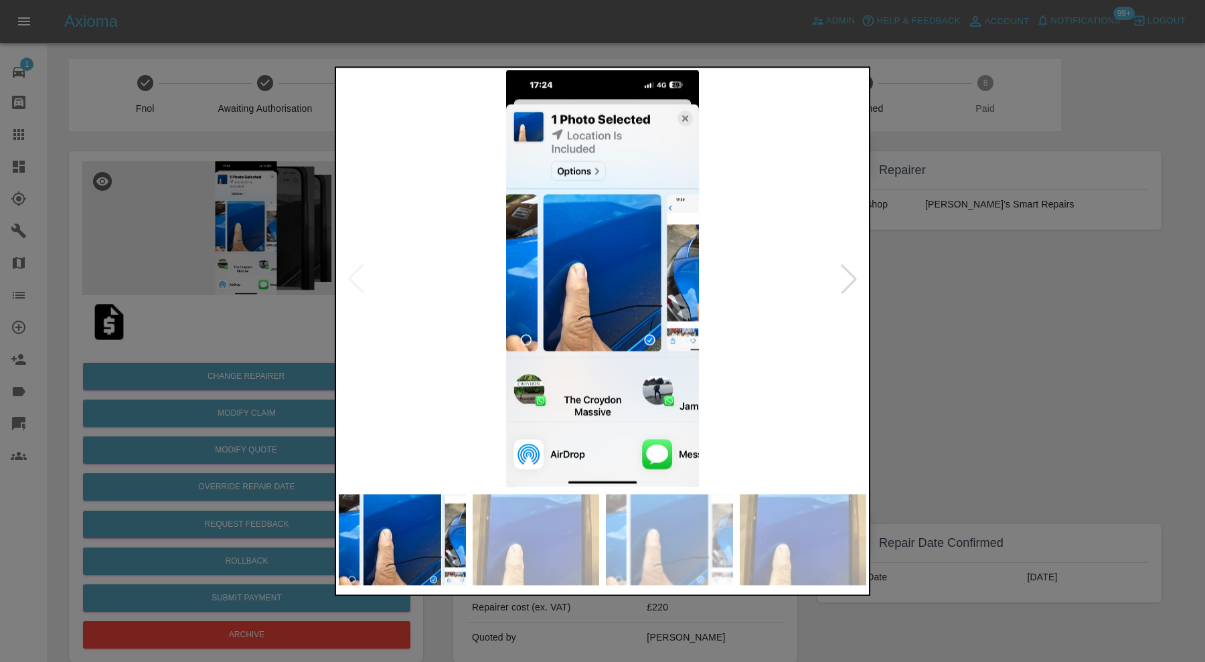
click at [849, 280] on div at bounding box center [848, 278] width 29 height 29
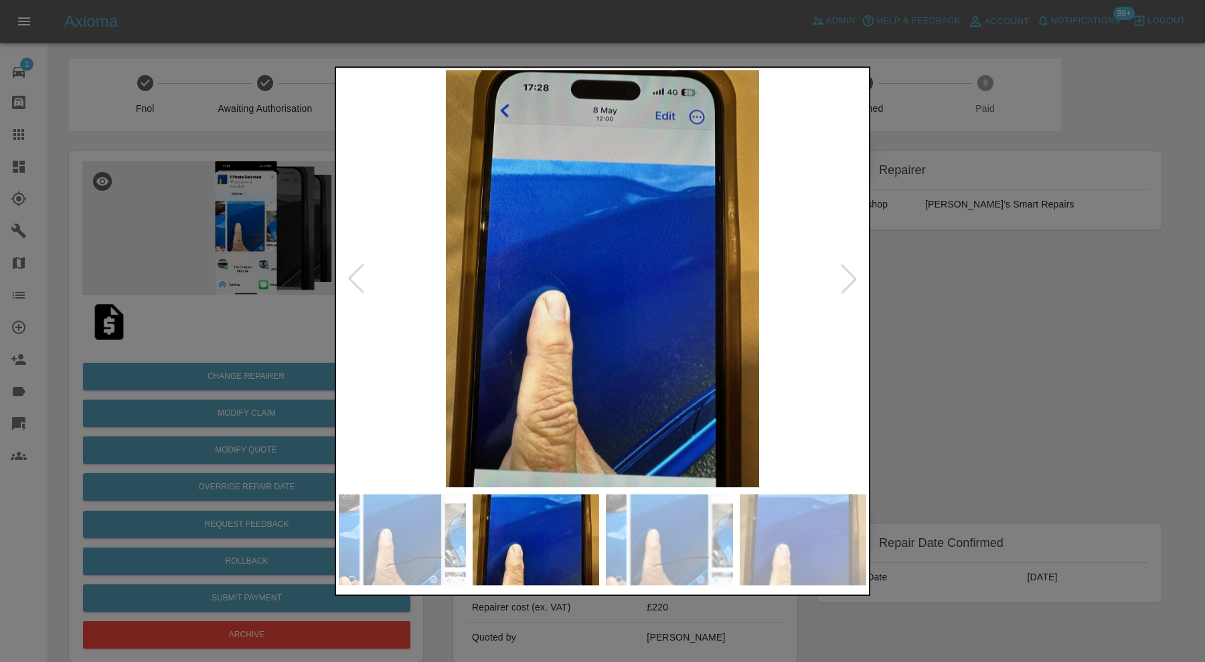
click at [849, 280] on div at bounding box center [848, 278] width 29 height 29
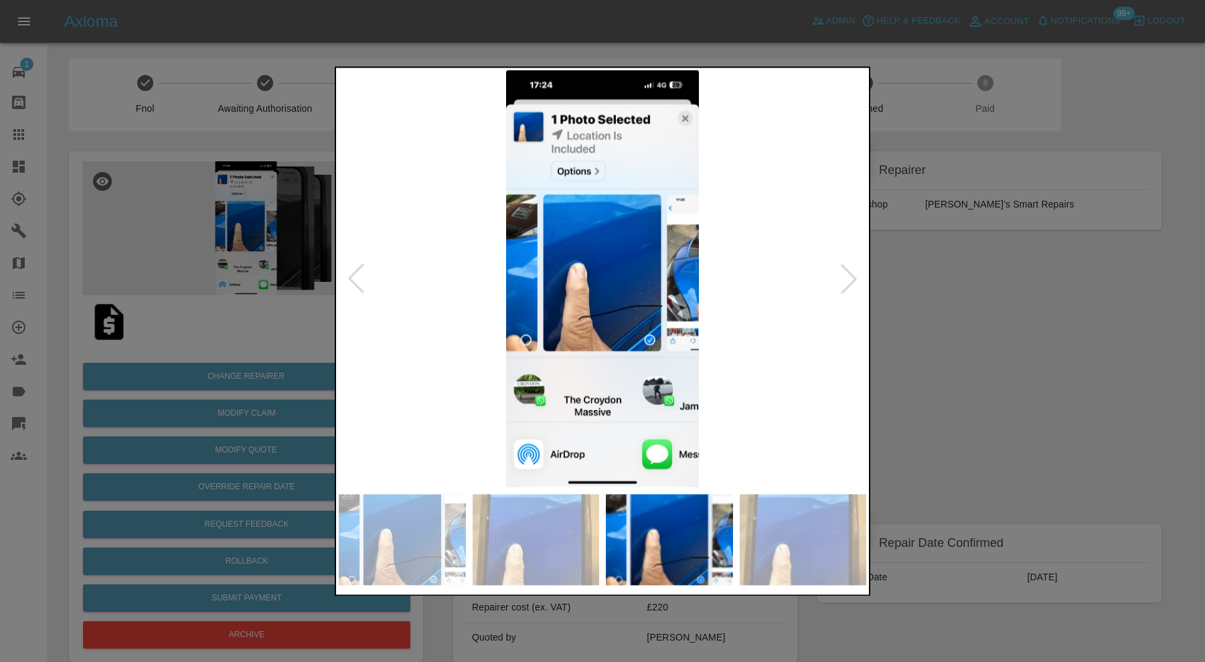
click at [849, 280] on div at bounding box center [848, 278] width 29 height 29
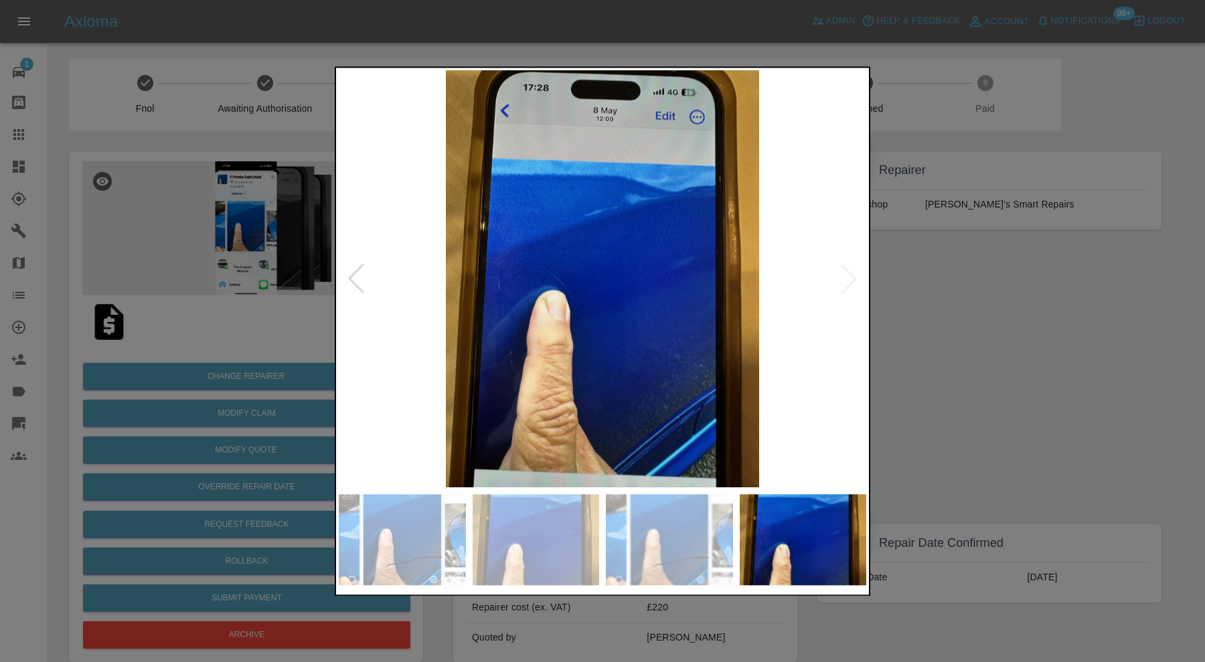
click at [849, 280] on img at bounding box center [603, 278] width 528 height 417
click at [928, 291] on div at bounding box center [602, 331] width 1205 height 662
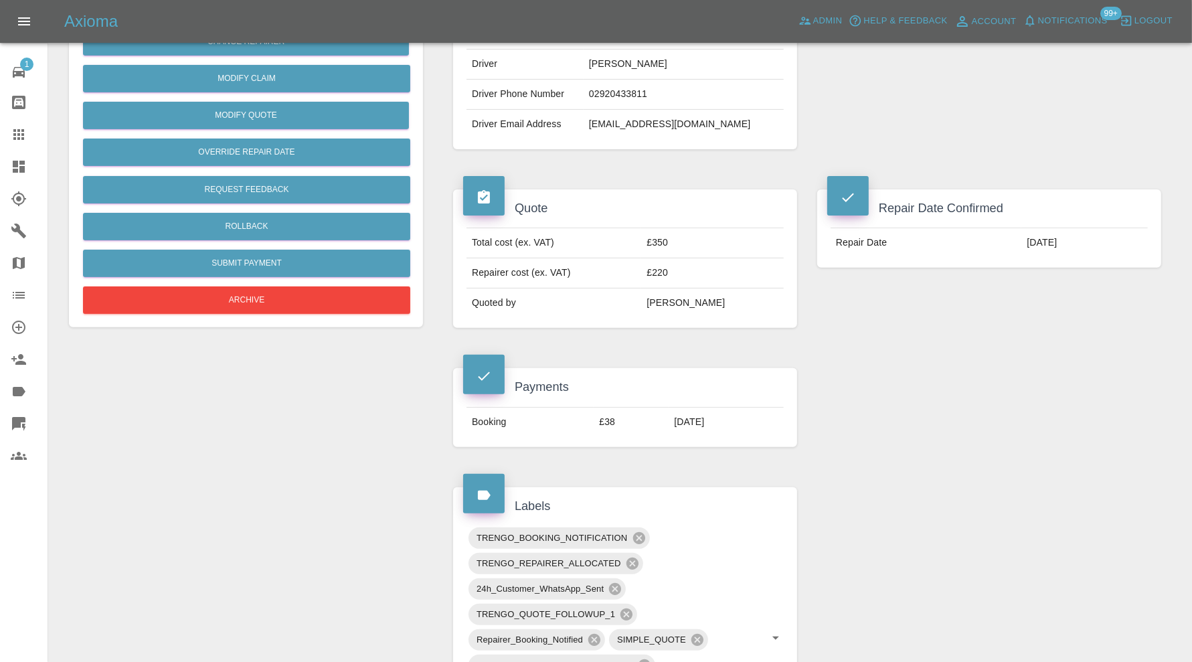
scroll to position [111, 0]
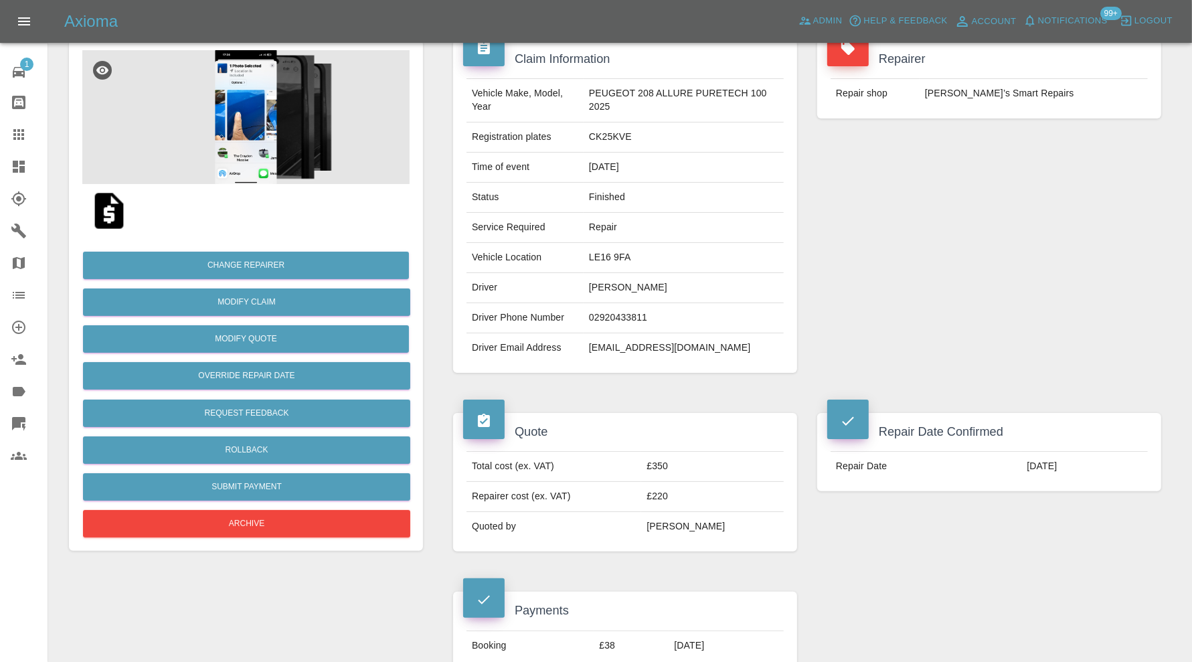
click at [675, 345] on td "[EMAIL_ADDRESS][DOMAIN_NAME]" at bounding box center [684, 347] width 200 height 29
copy div "[EMAIL_ADDRESS][DOMAIN_NAME]"
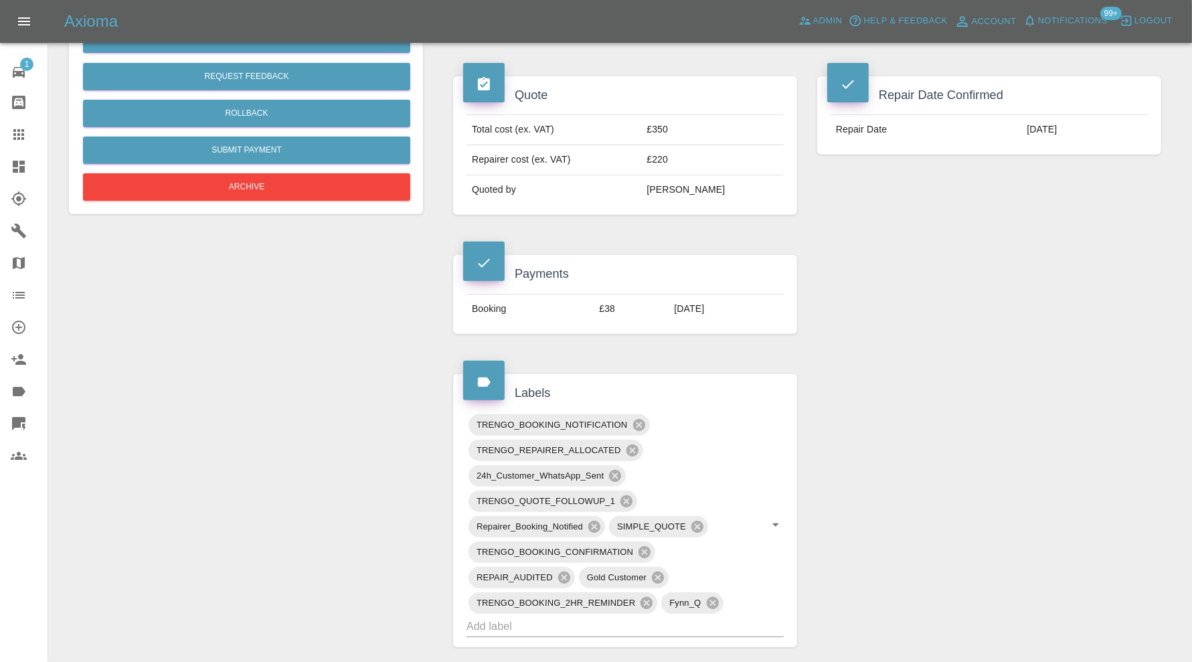
scroll to position [0, 0]
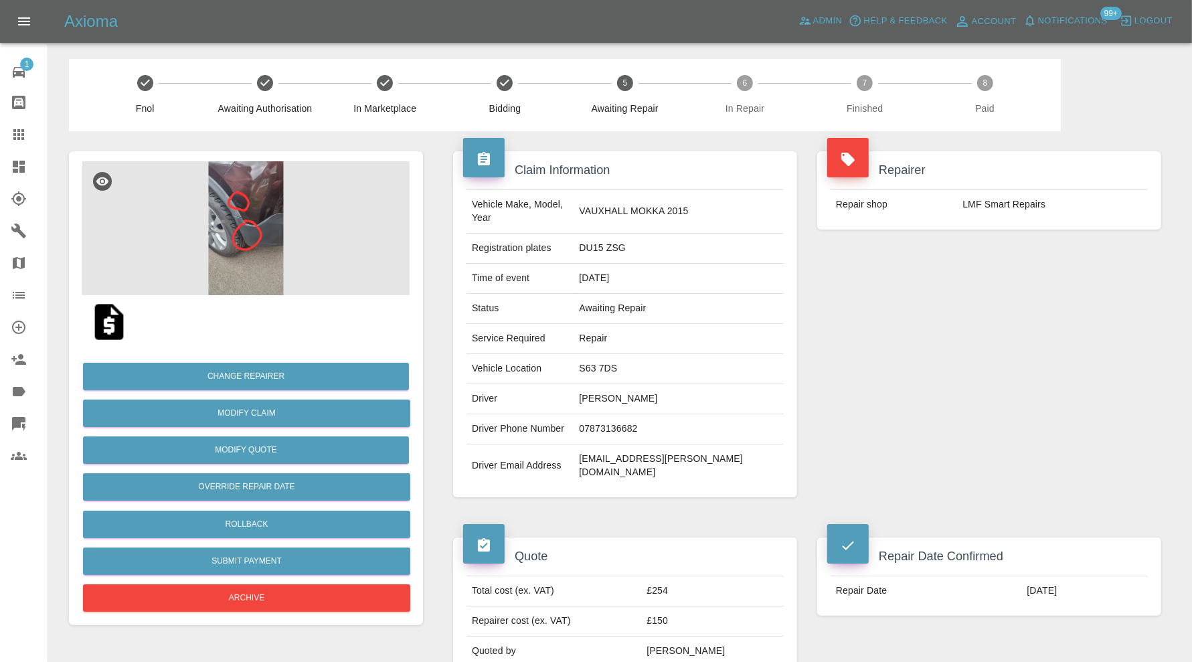
click at [273, 216] on img at bounding box center [245, 228] width 327 height 134
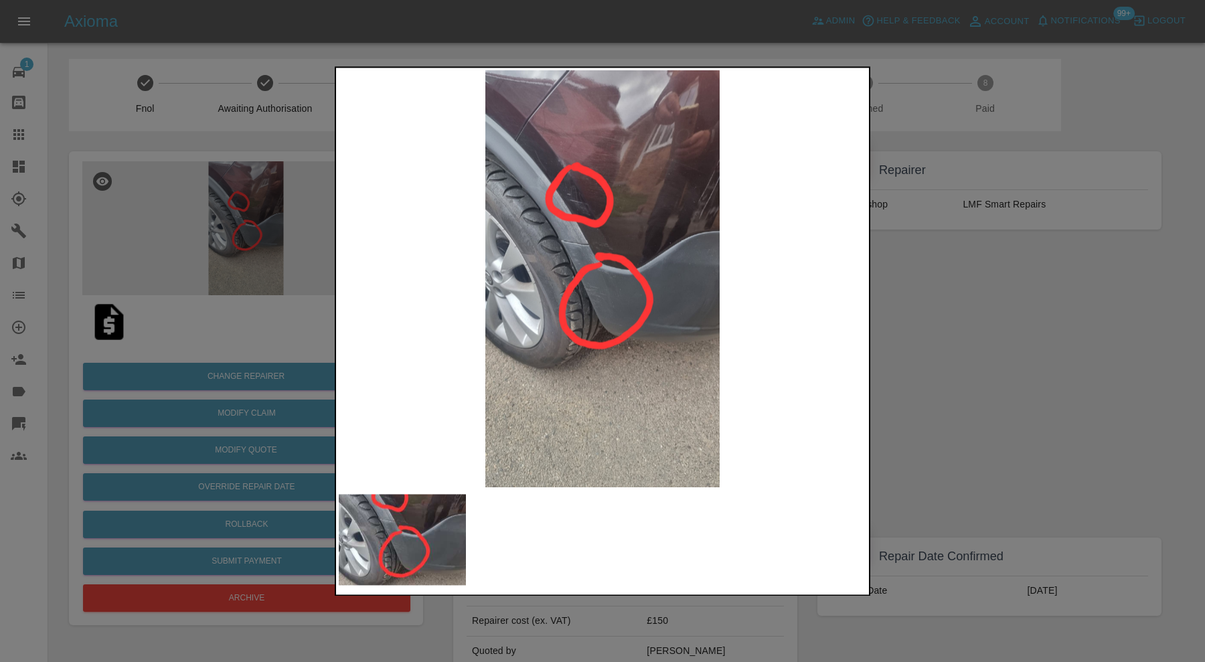
click at [919, 300] on div at bounding box center [602, 331] width 1205 height 662
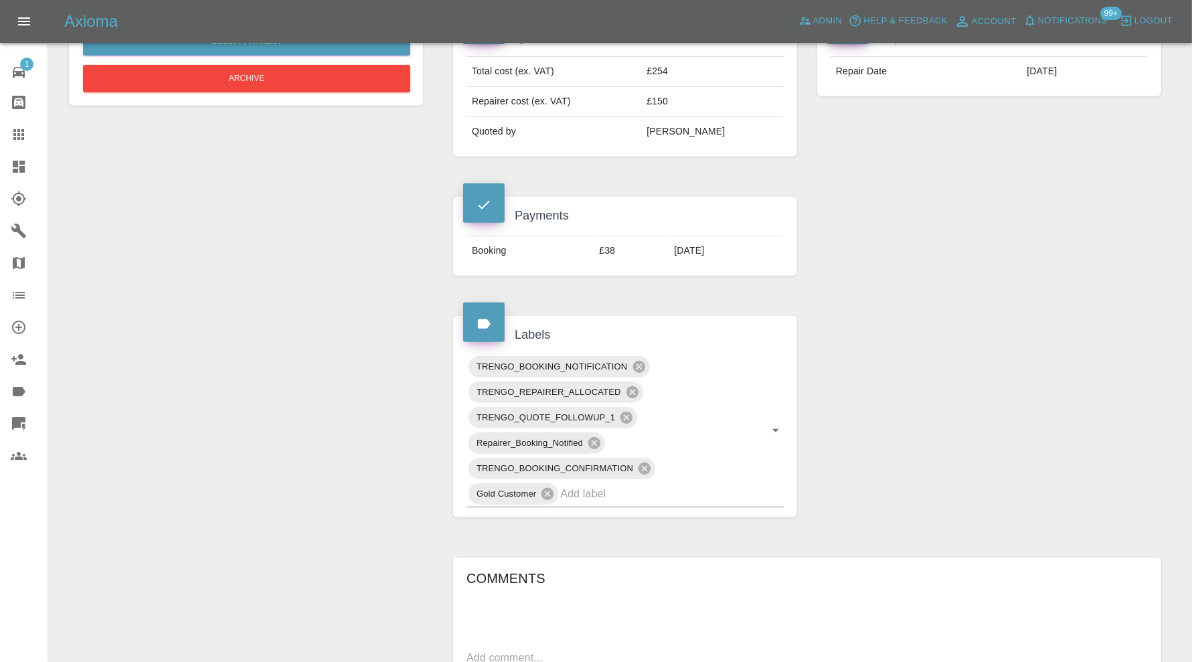
scroll to position [506, 0]
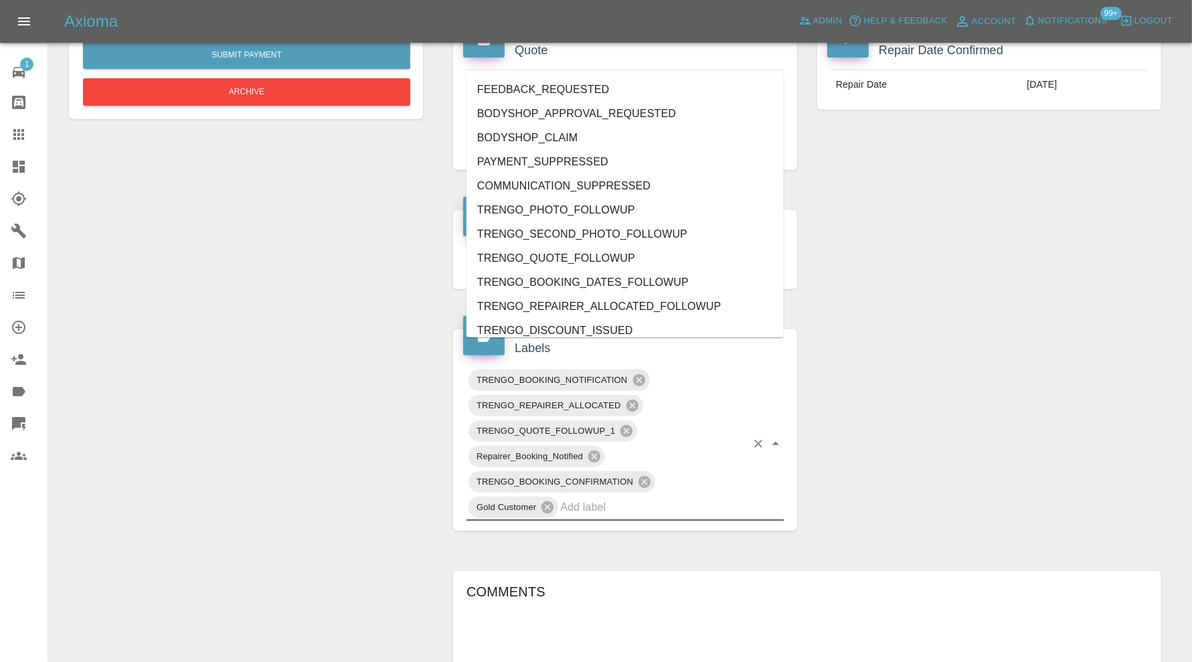
click at [676, 497] on input "text" at bounding box center [653, 507] width 186 height 21
type input "au"
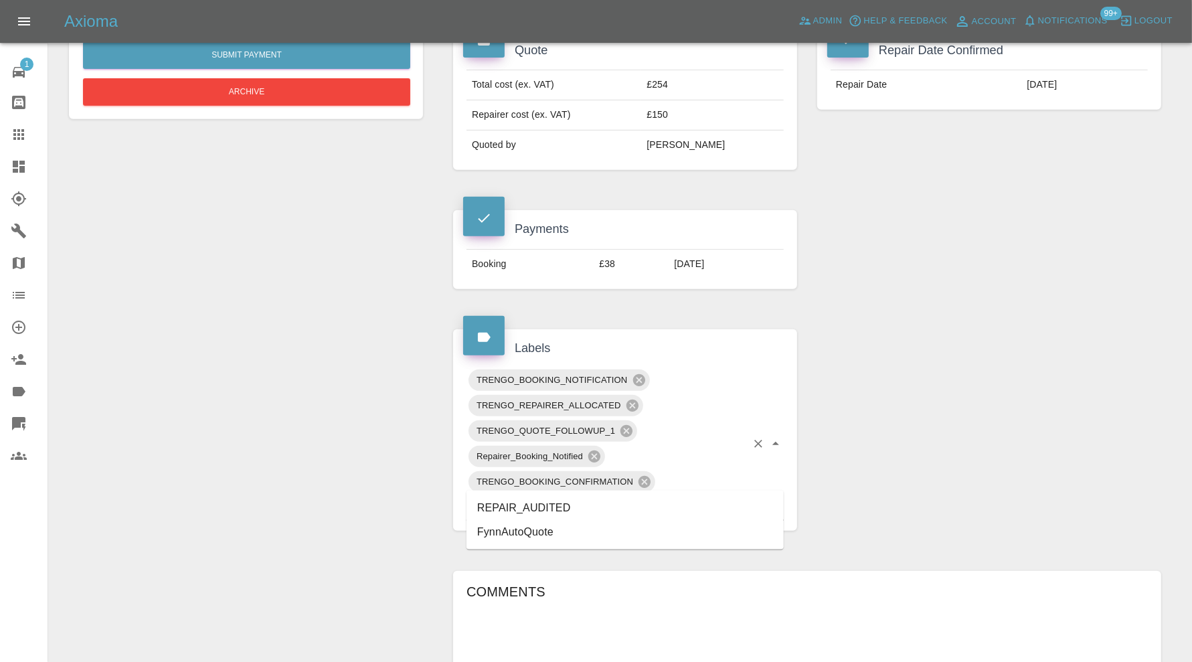
click at [574, 501] on li "REPAIR_AUDITED" at bounding box center [625, 508] width 317 height 24
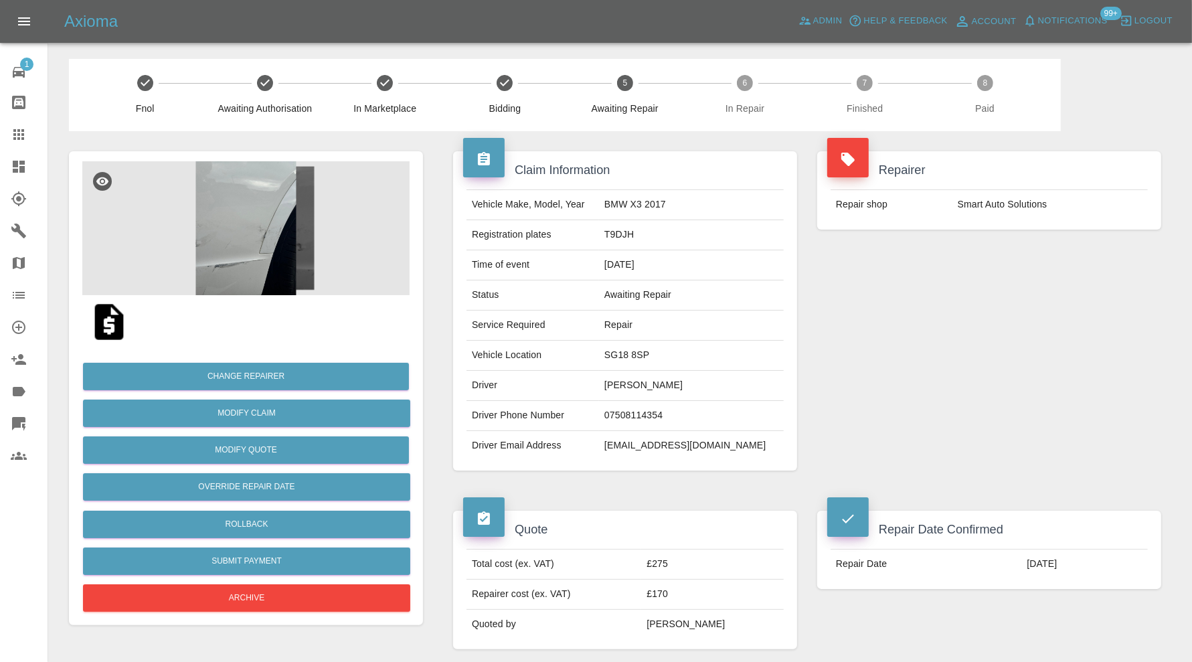
click at [227, 238] on img at bounding box center [245, 228] width 327 height 134
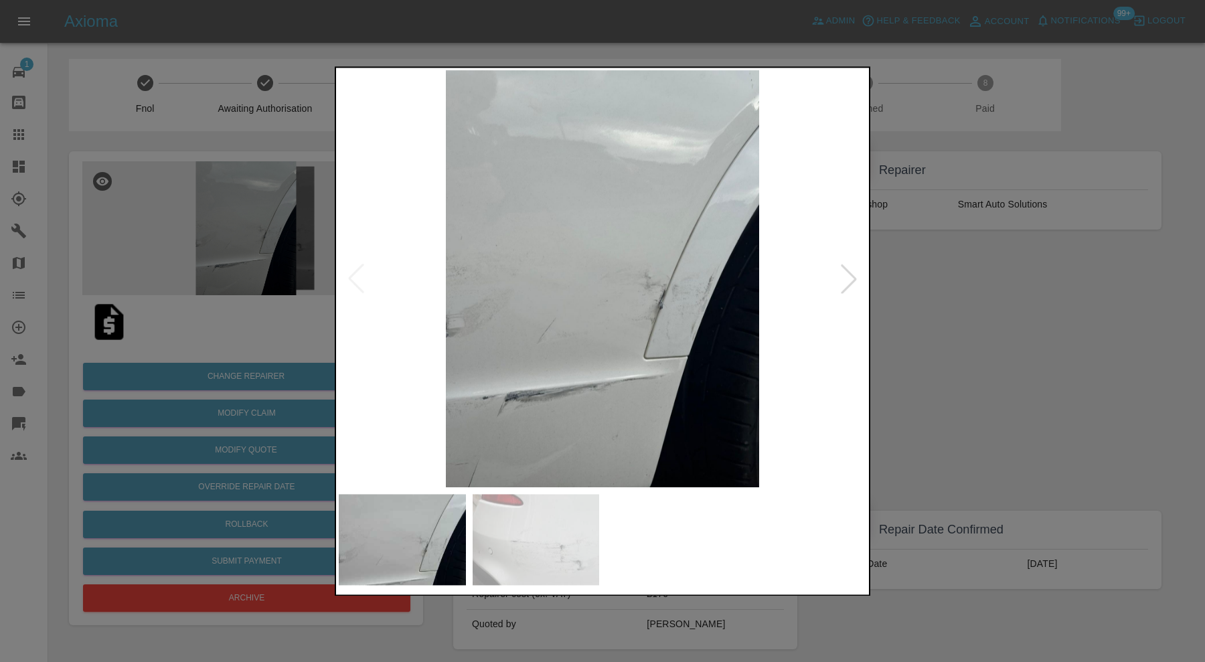
click at [844, 282] on div at bounding box center [848, 278] width 29 height 29
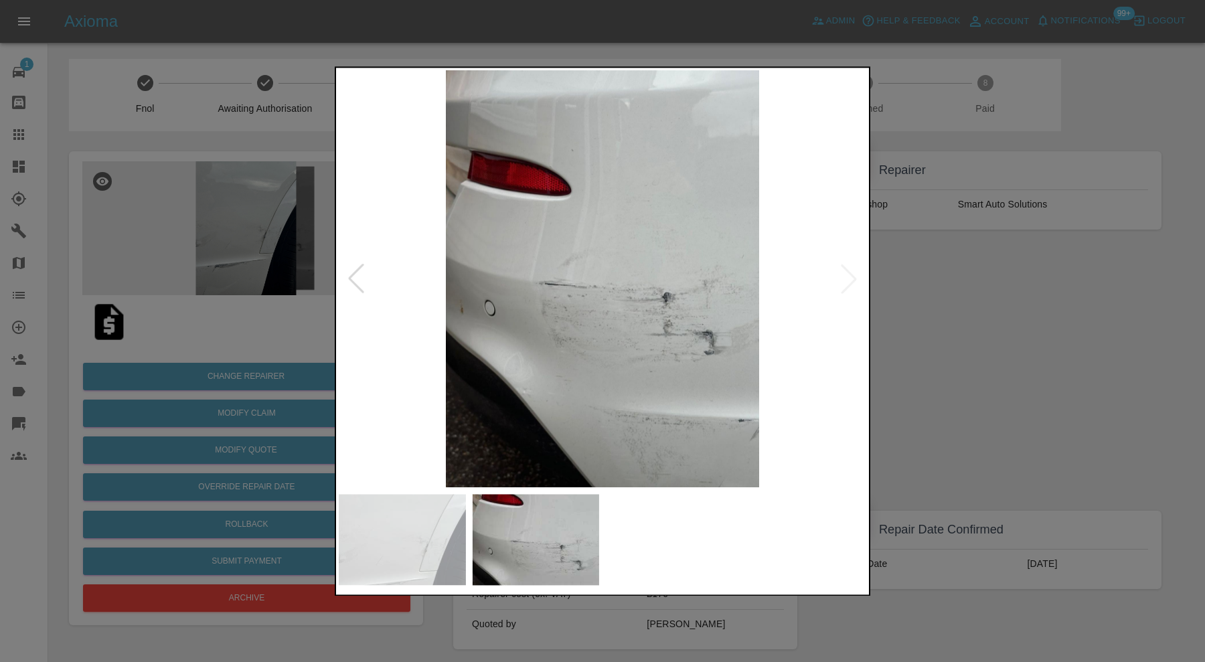
click at [844, 281] on img at bounding box center [603, 278] width 528 height 417
click at [356, 278] on div at bounding box center [355, 278] width 29 height 29
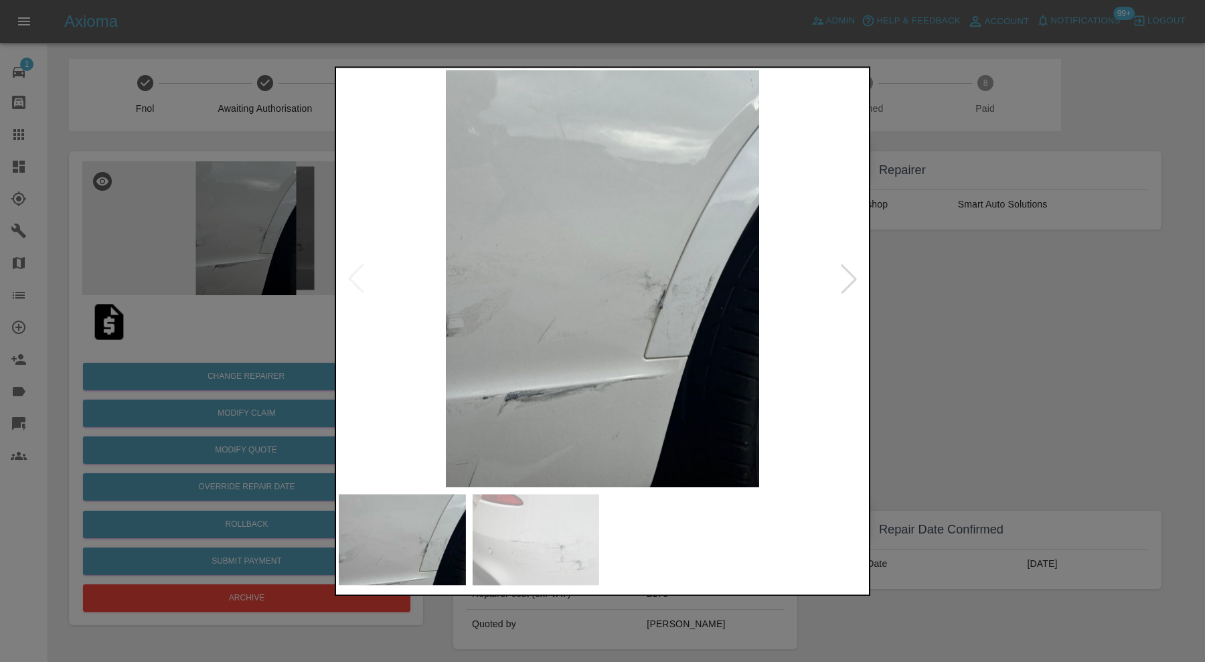
click at [848, 281] on div at bounding box center [848, 278] width 29 height 29
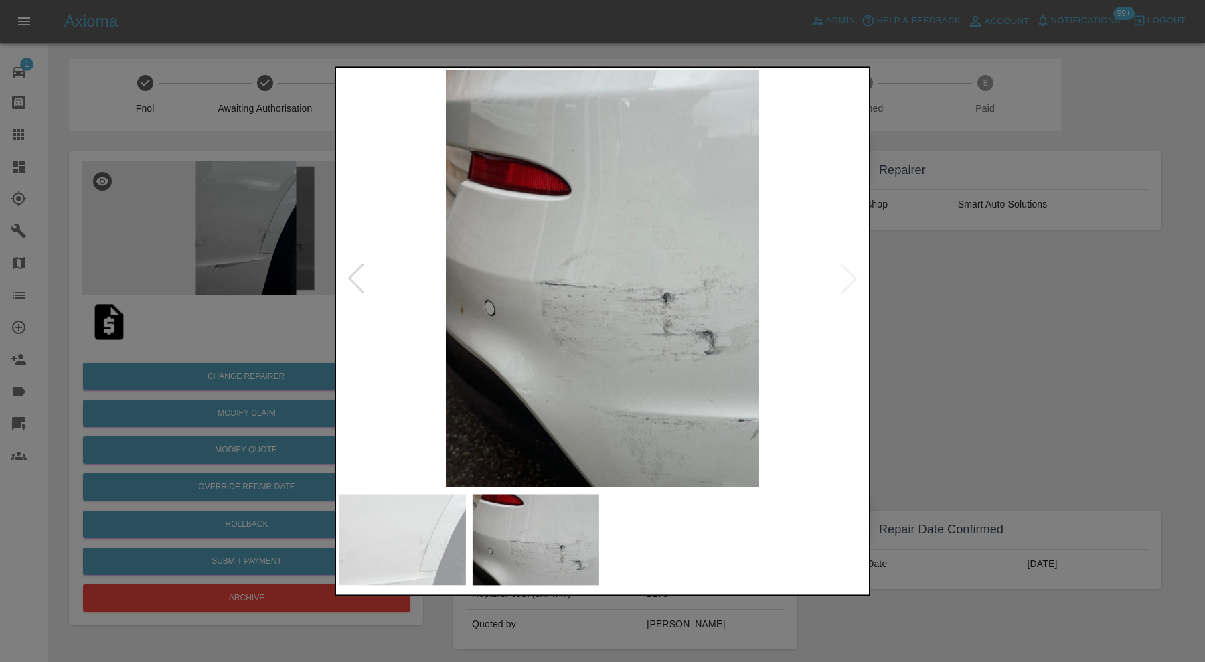
click at [964, 311] on div at bounding box center [602, 331] width 1205 height 662
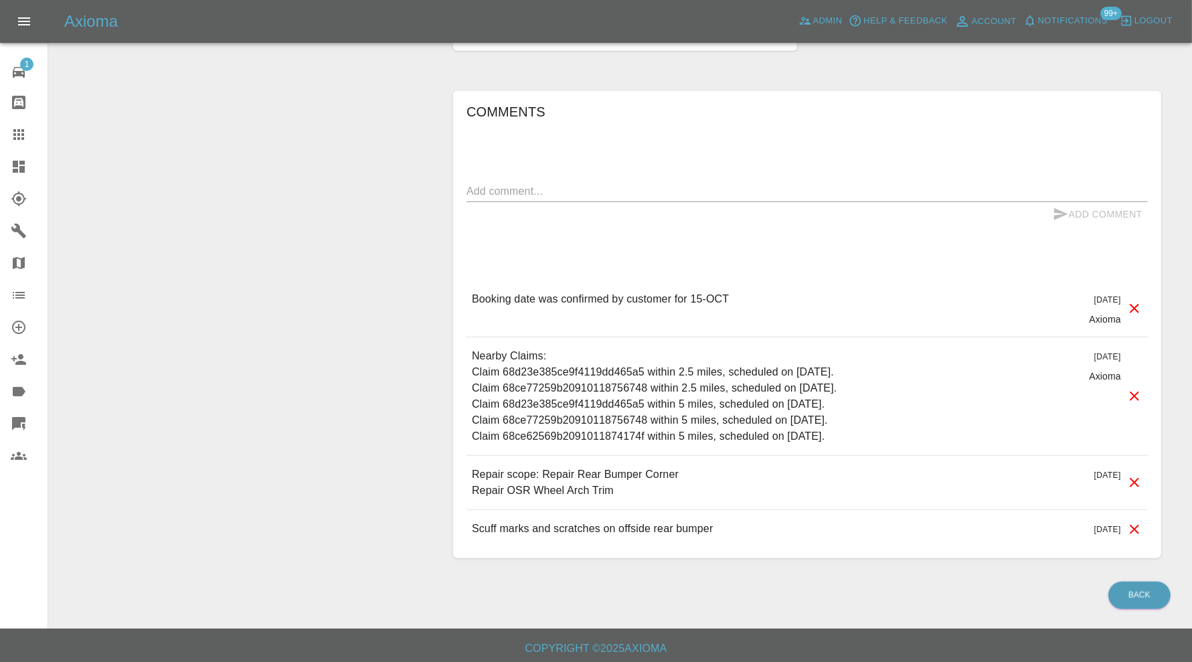
scroll to position [448, 0]
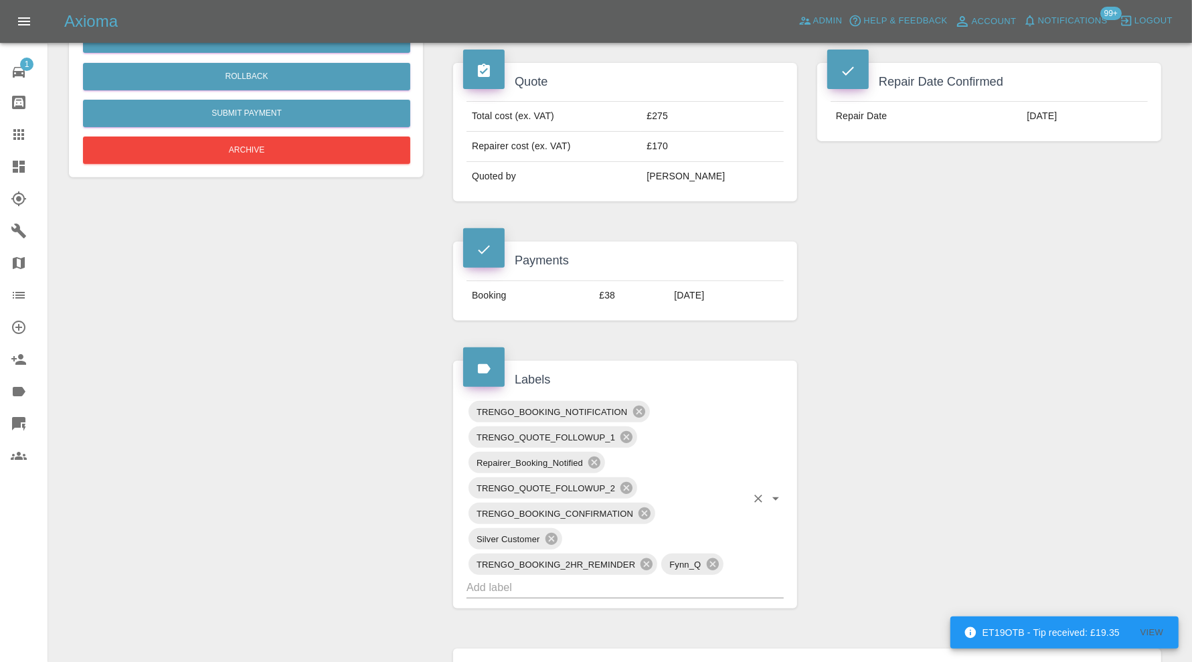
click at [623, 578] on input "text" at bounding box center [607, 587] width 280 height 21
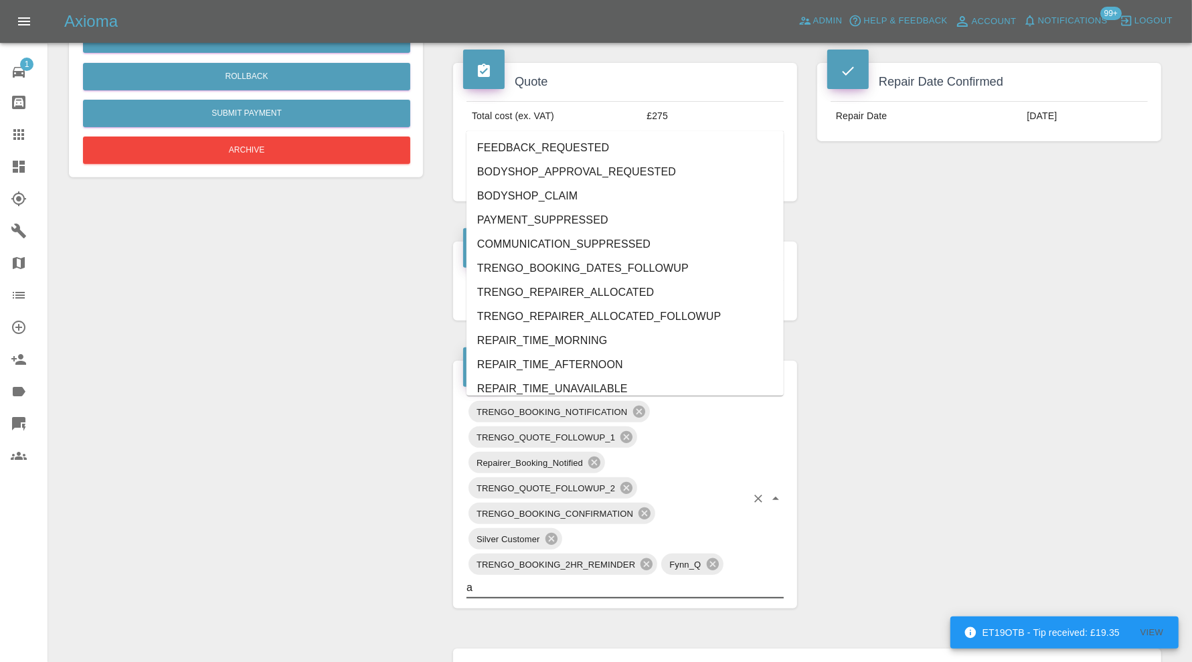
type input "au"
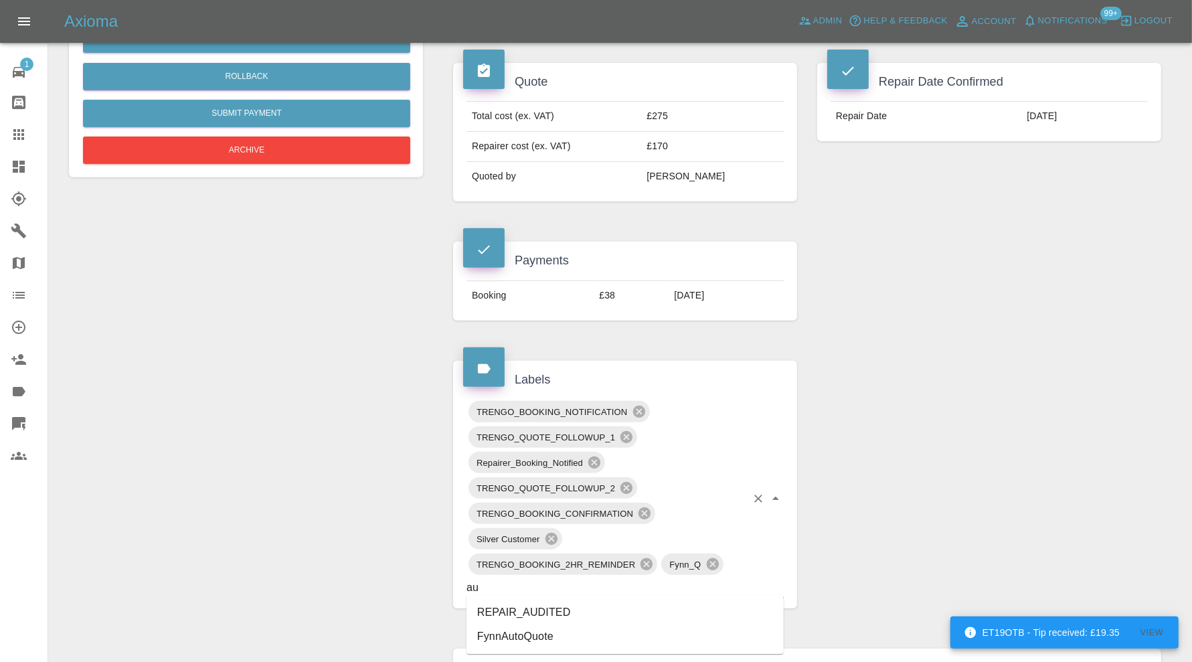
click at [530, 601] on li "REPAIR_AUDITED" at bounding box center [625, 613] width 317 height 24
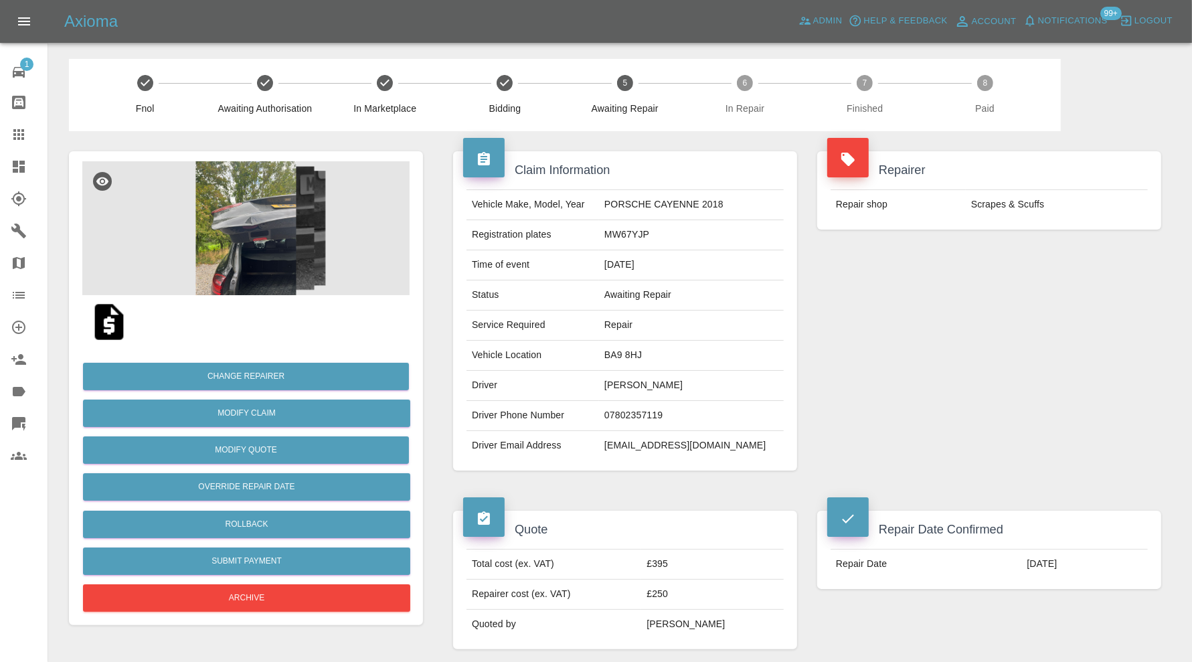
click at [217, 210] on img at bounding box center [245, 228] width 327 height 134
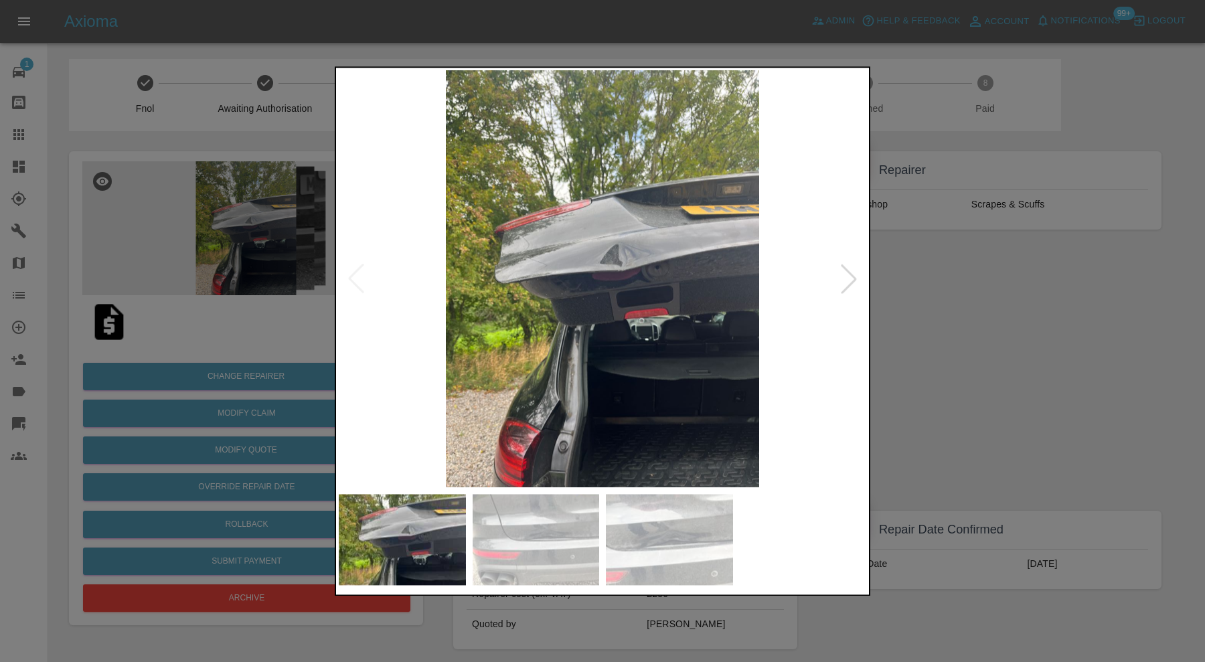
click at [888, 357] on div at bounding box center [602, 331] width 1205 height 662
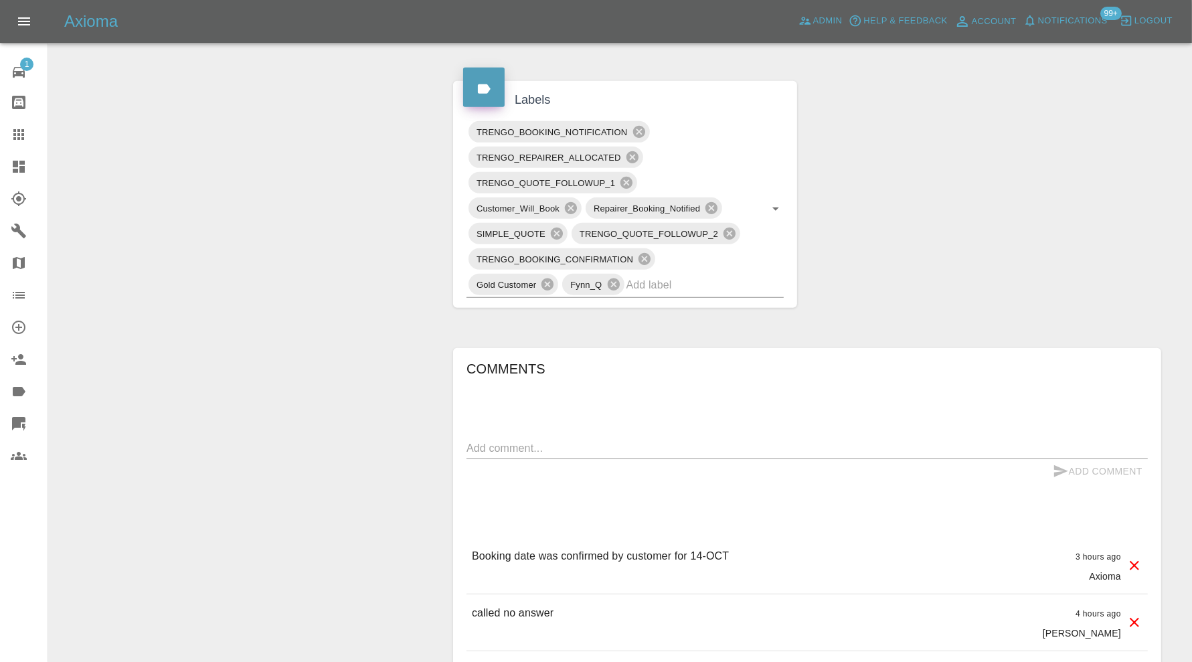
scroll to position [781, 0]
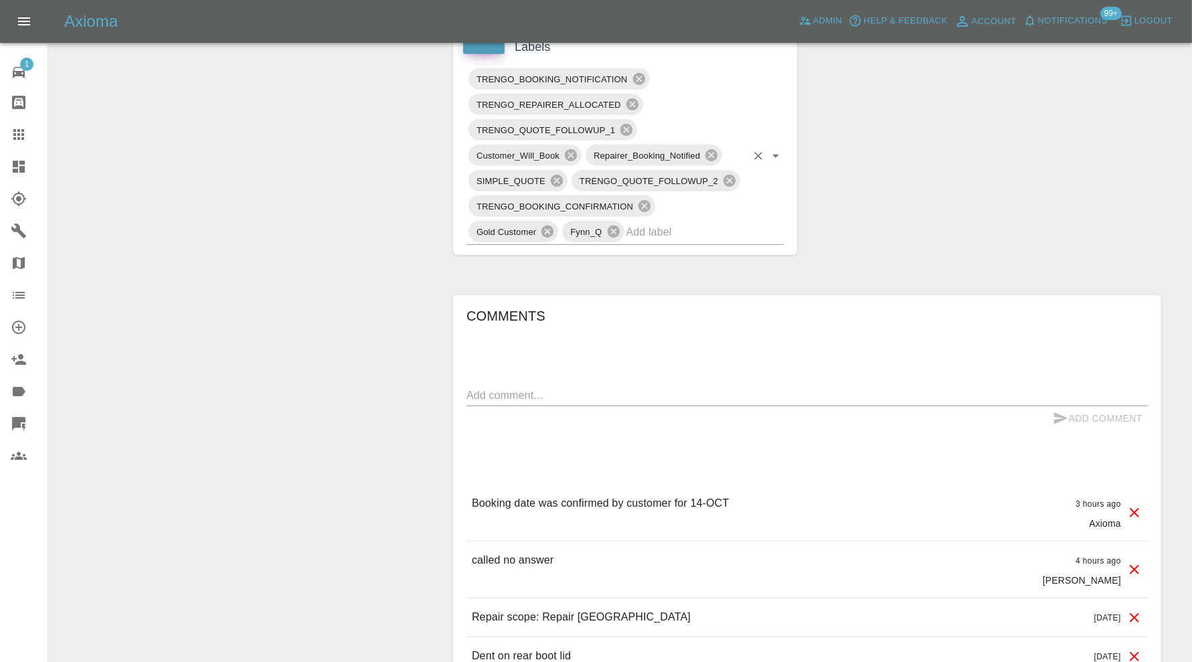
click at [707, 224] on input "text" at bounding box center [687, 232] width 120 height 21
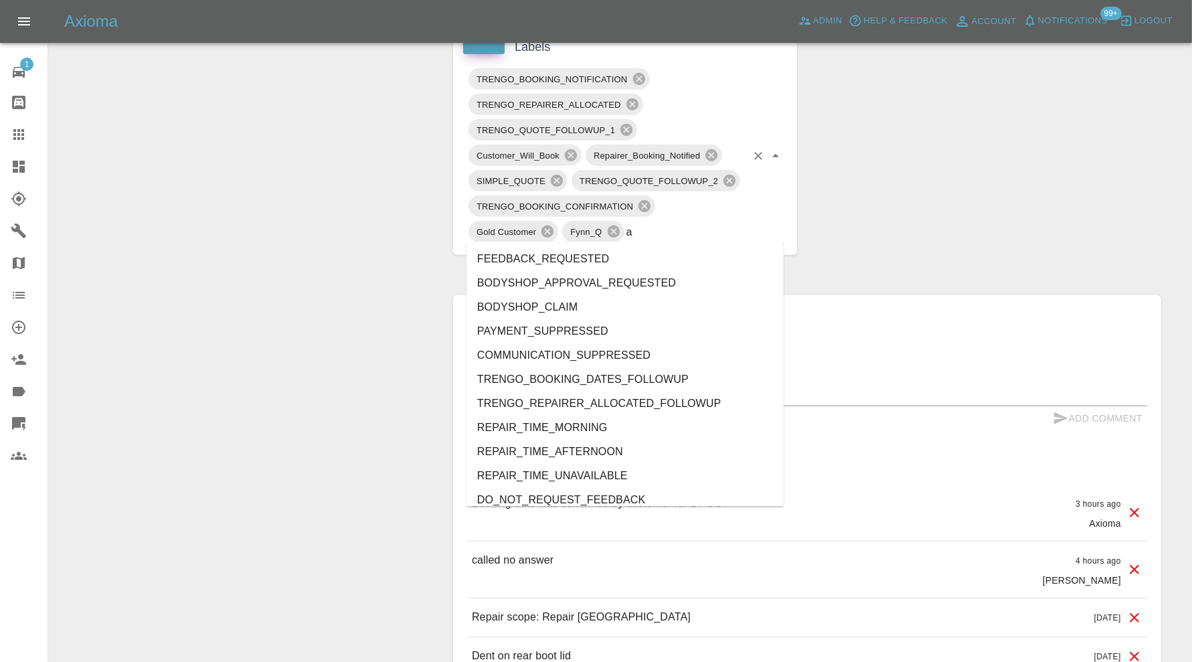
type input "au"
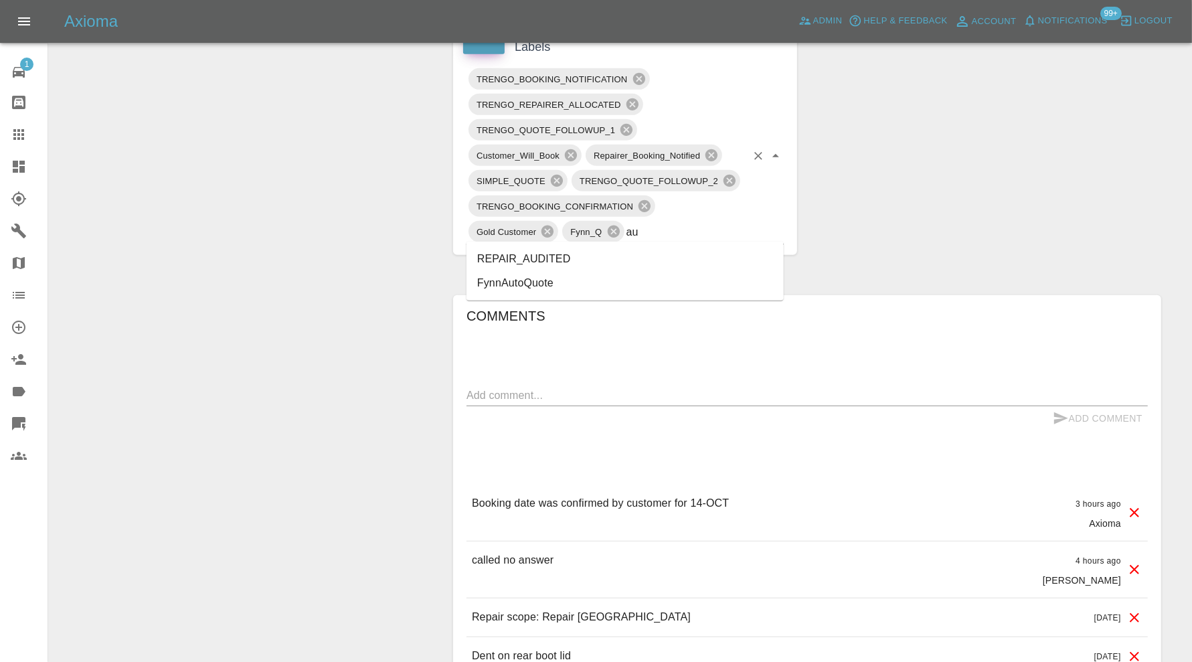
click at [591, 258] on li "REPAIR_AUDITED" at bounding box center [625, 259] width 317 height 24
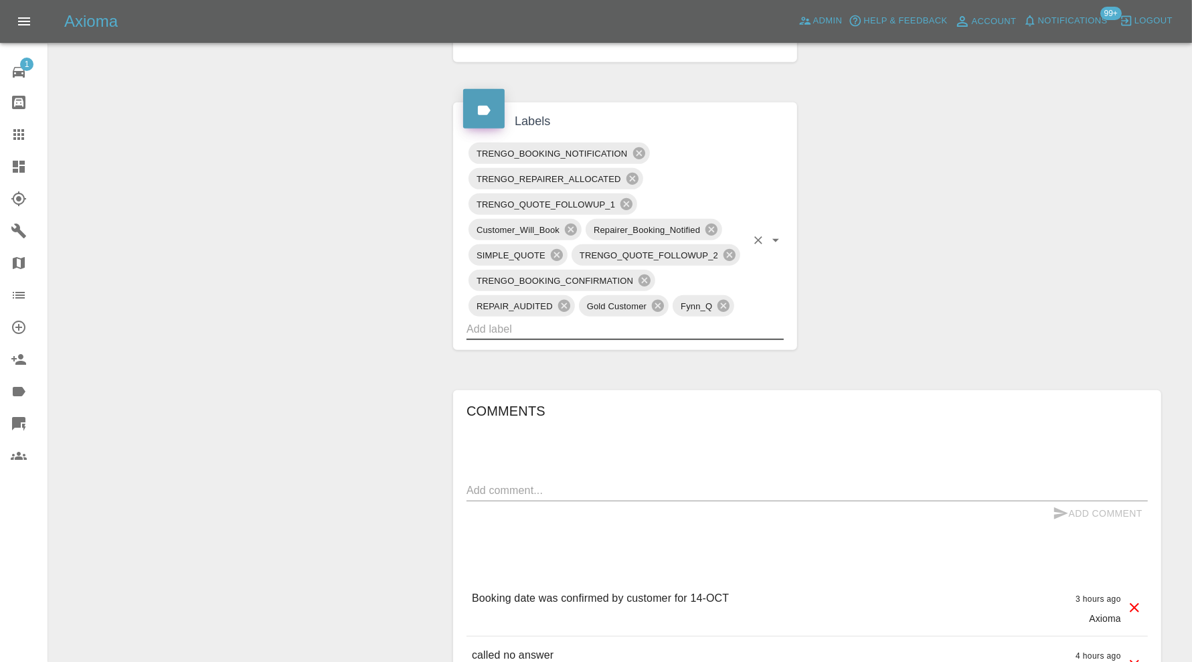
scroll to position [37, 0]
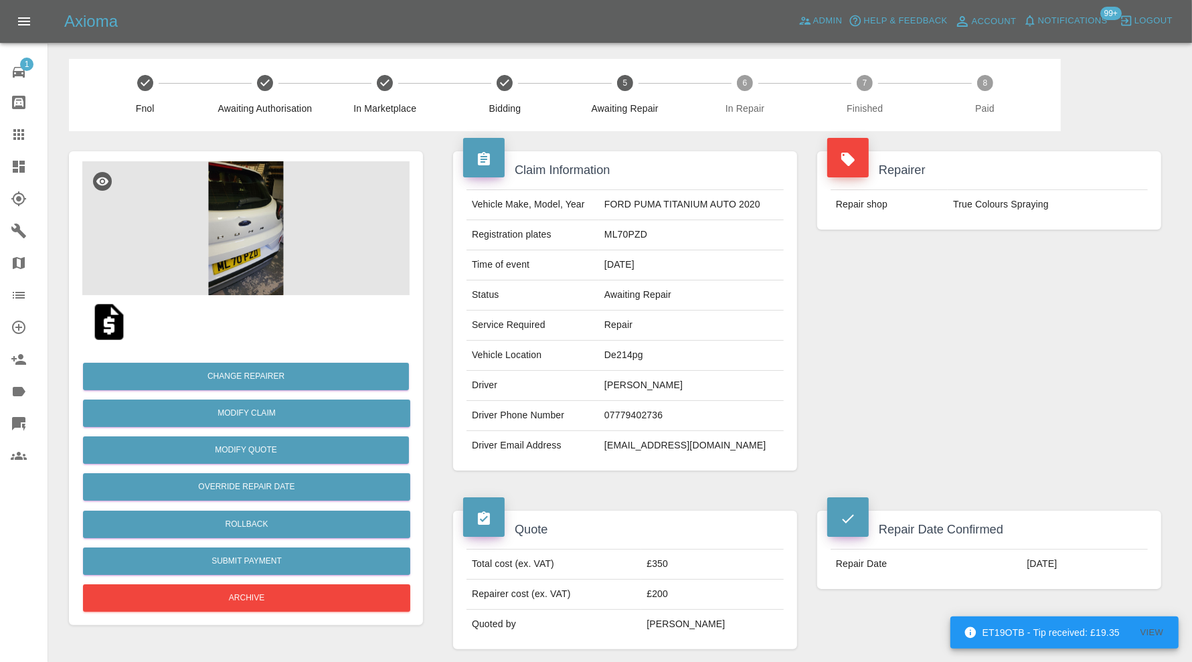
click at [266, 261] on img at bounding box center [245, 228] width 327 height 134
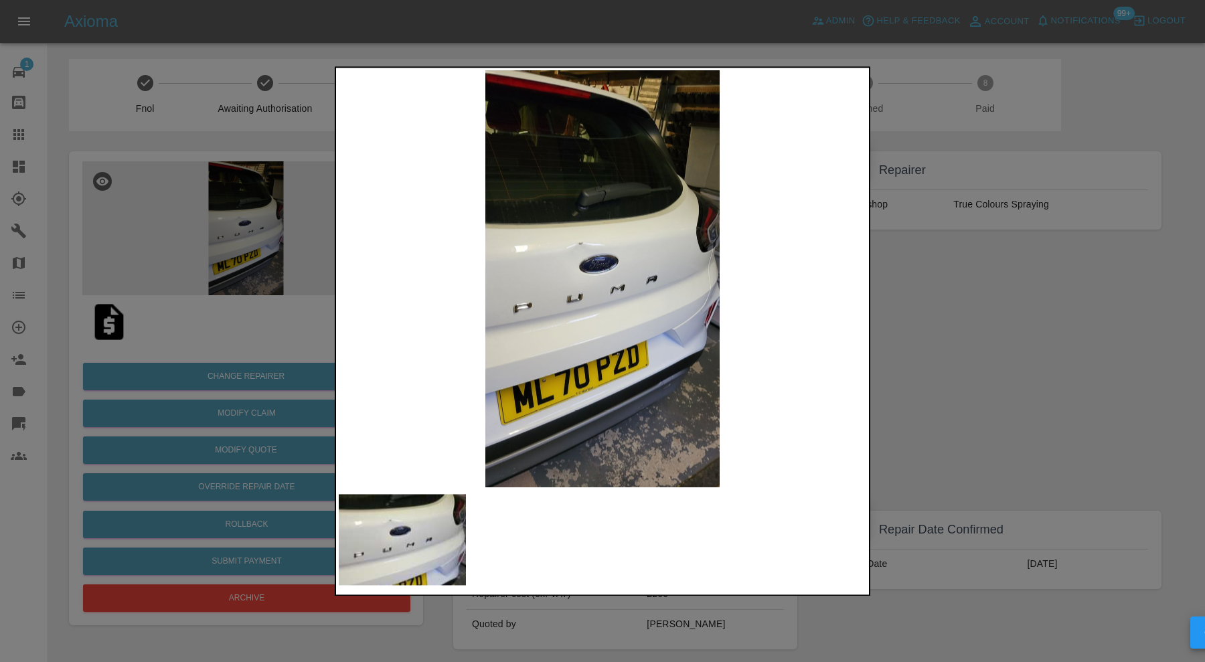
click at [916, 319] on div at bounding box center [602, 331] width 1205 height 662
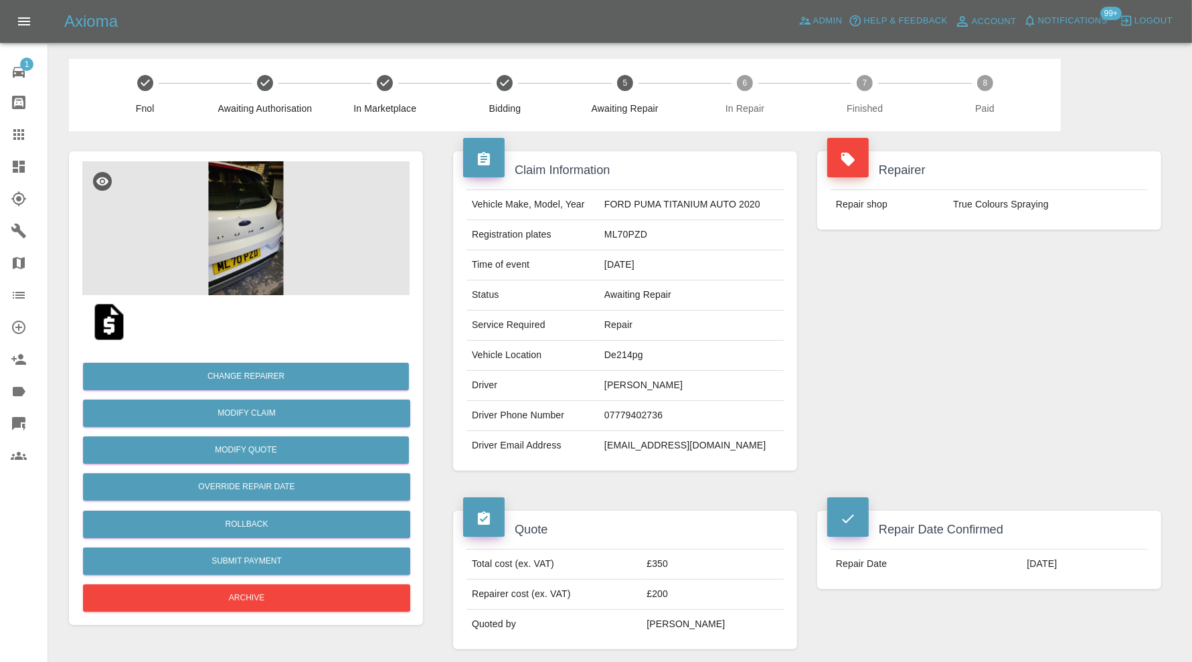
click at [636, 359] on td "De214pg" at bounding box center [691, 356] width 185 height 30
copy td "De214pg"
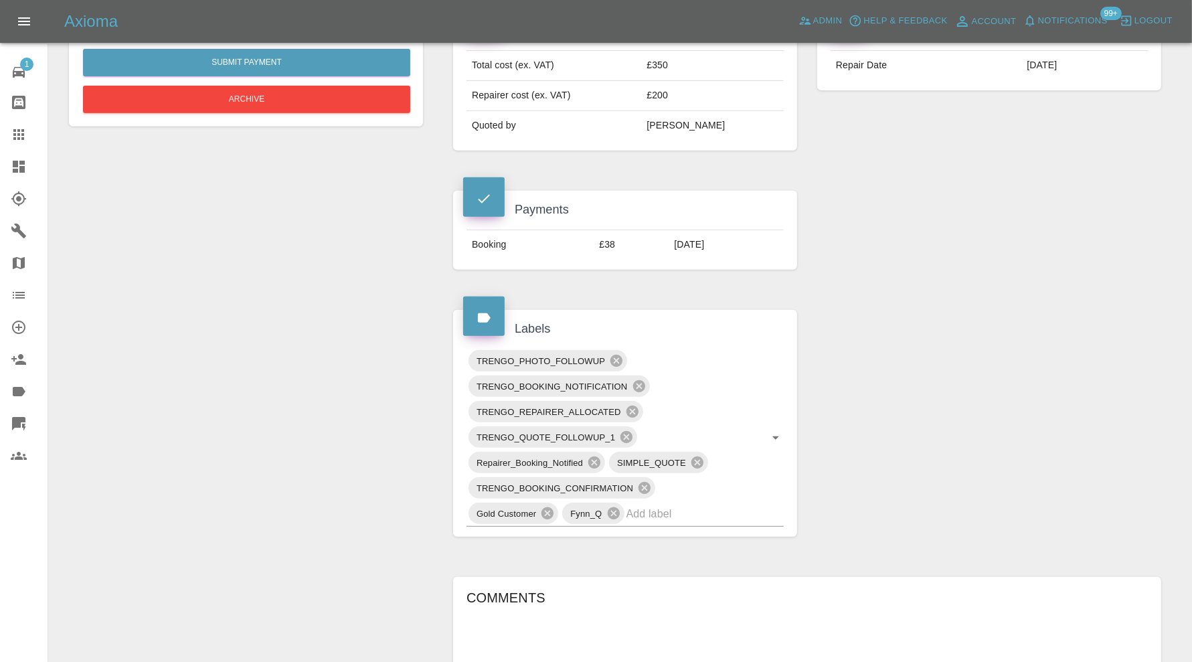
scroll to position [670, 0]
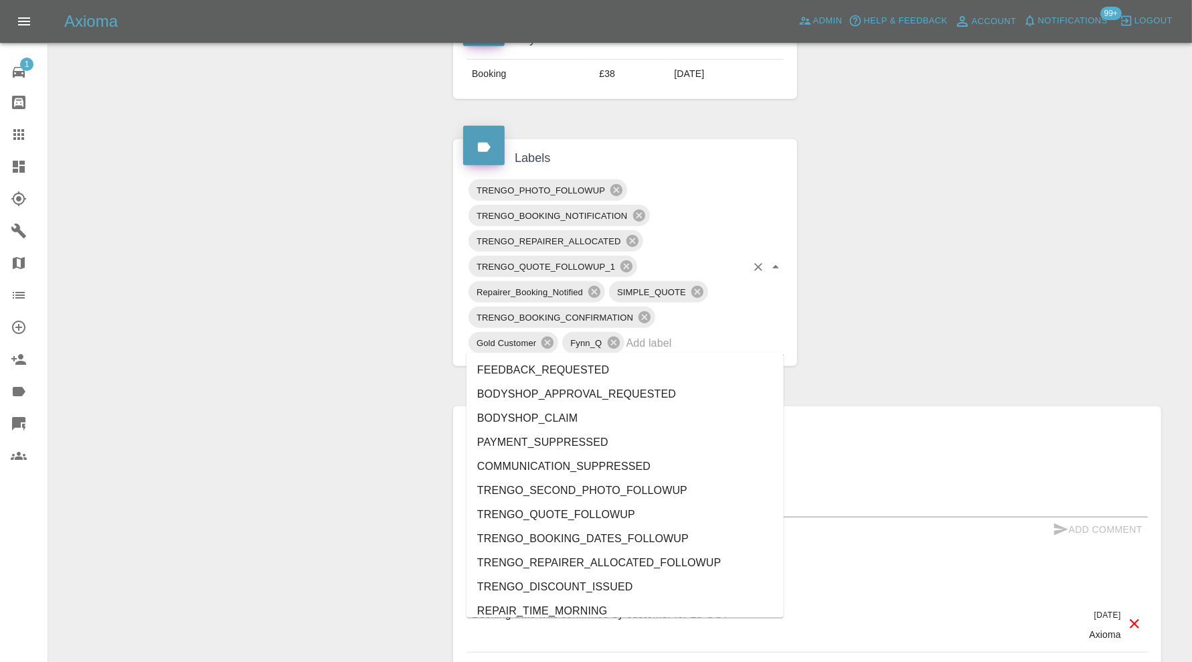
click at [682, 333] on input "text" at bounding box center [687, 343] width 120 height 21
type input "au"
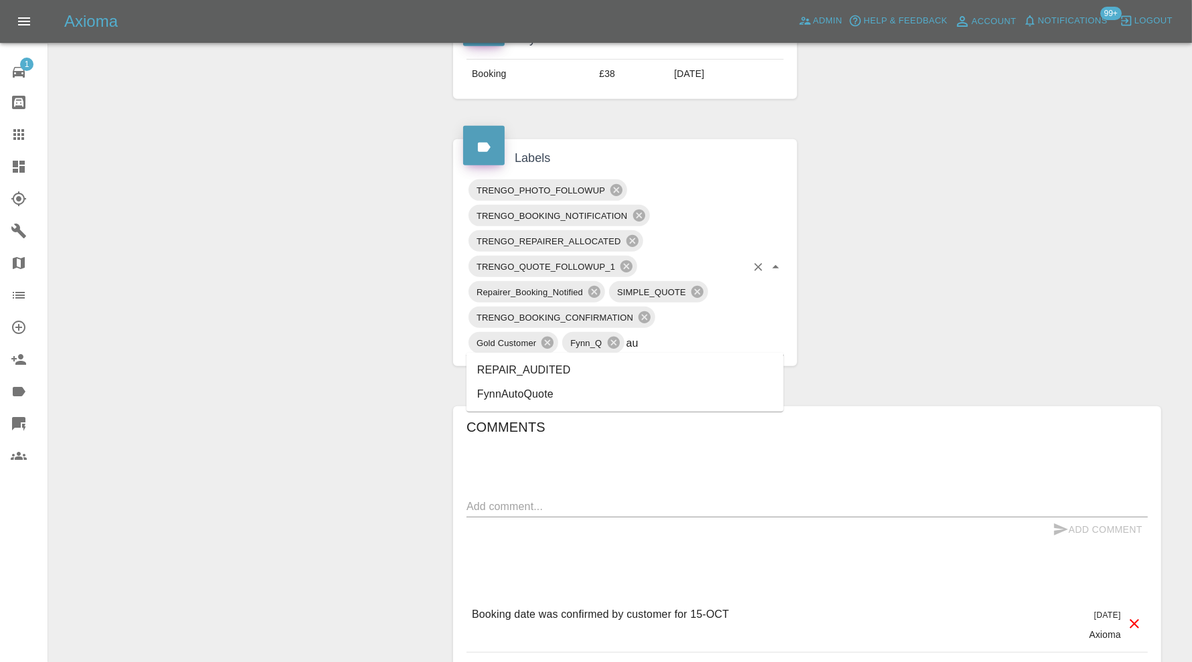
click at [621, 368] on li "REPAIR_AUDITED" at bounding box center [625, 370] width 317 height 24
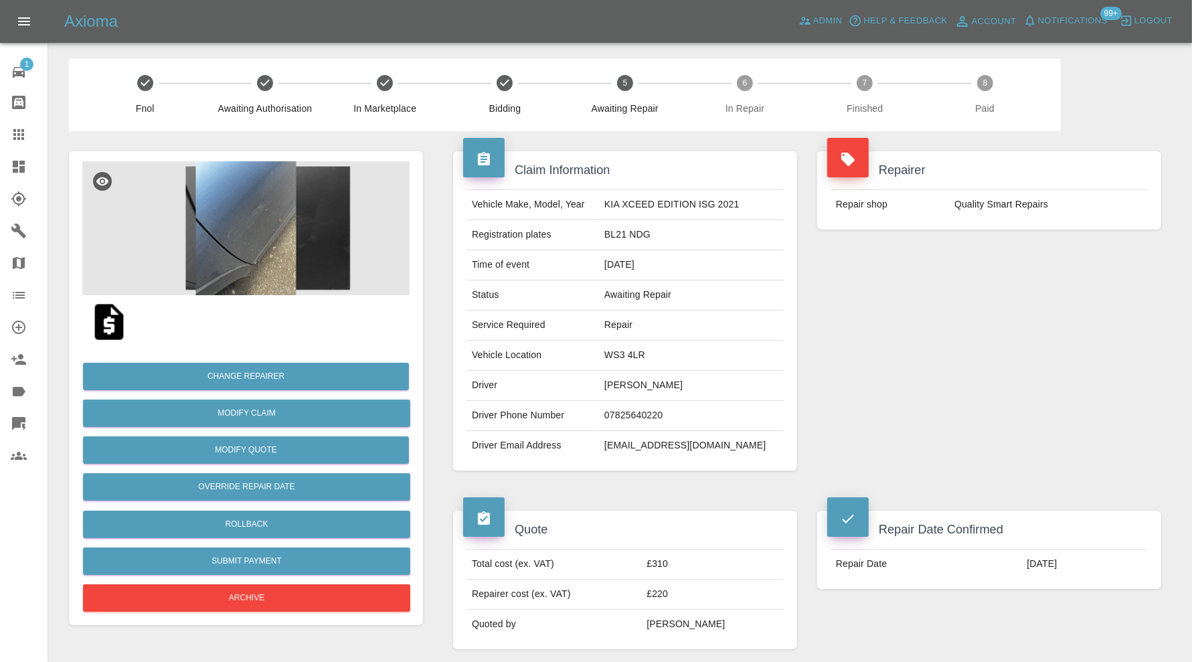
click at [254, 211] on img at bounding box center [245, 228] width 327 height 134
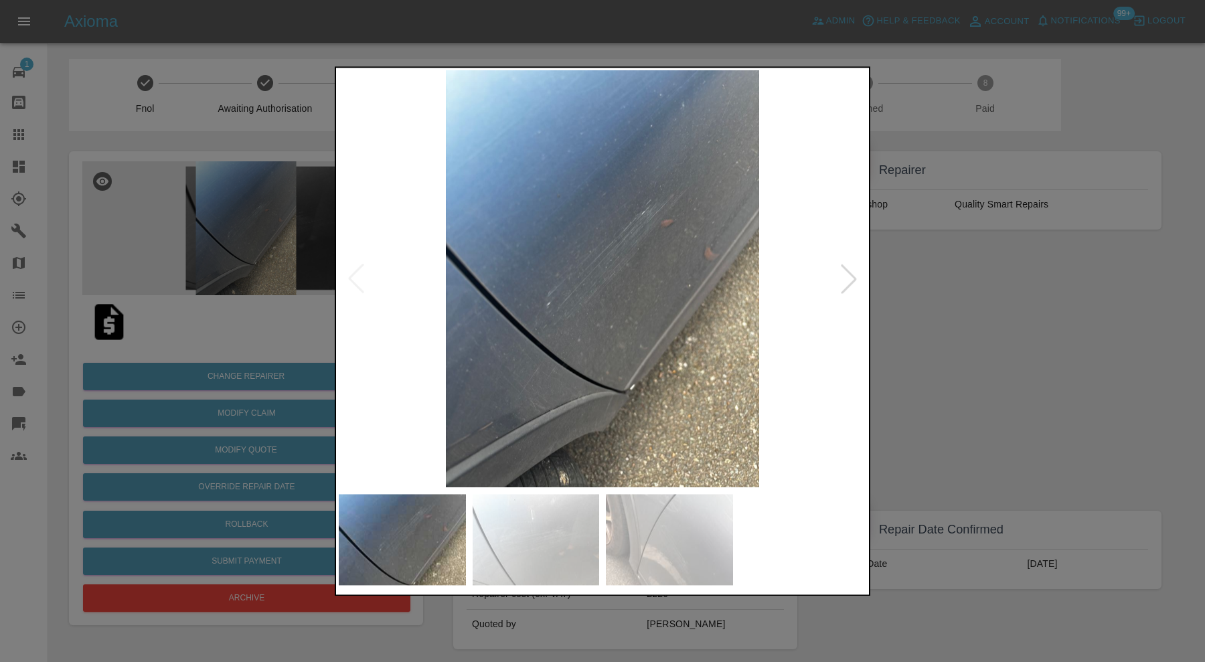
click at [845, 272] on div at bounding box center [848, 278] width 29 height 29
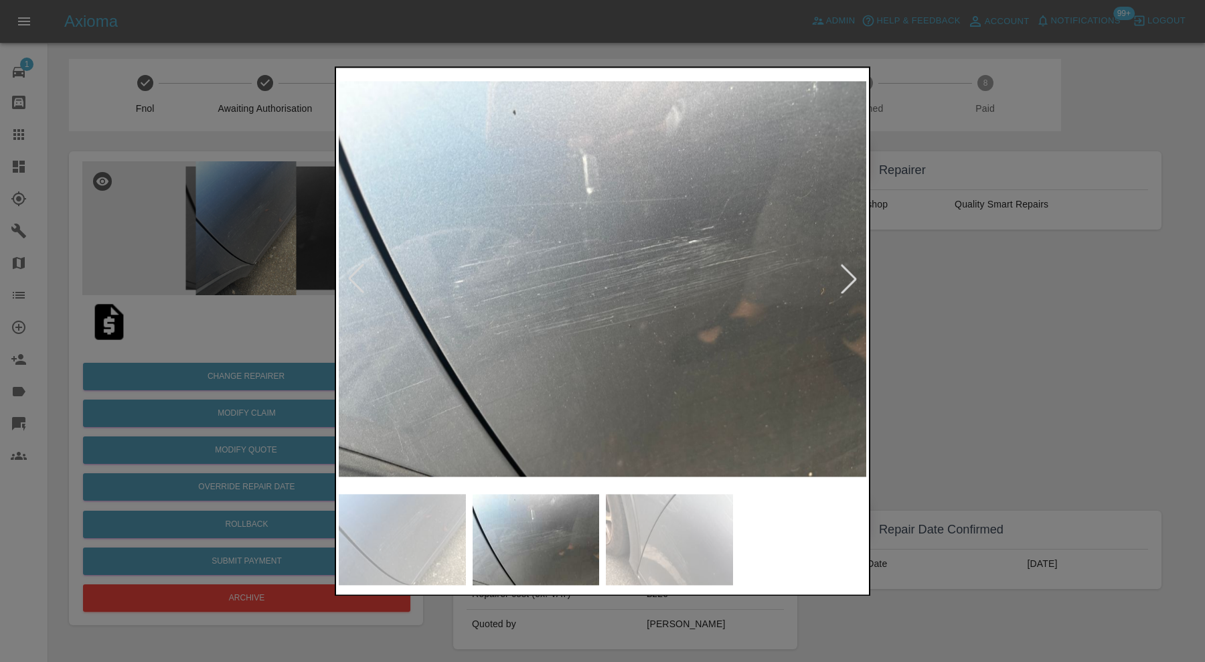
click at [845, 272] on div at bounding box center [848, 278] width 29 height 29
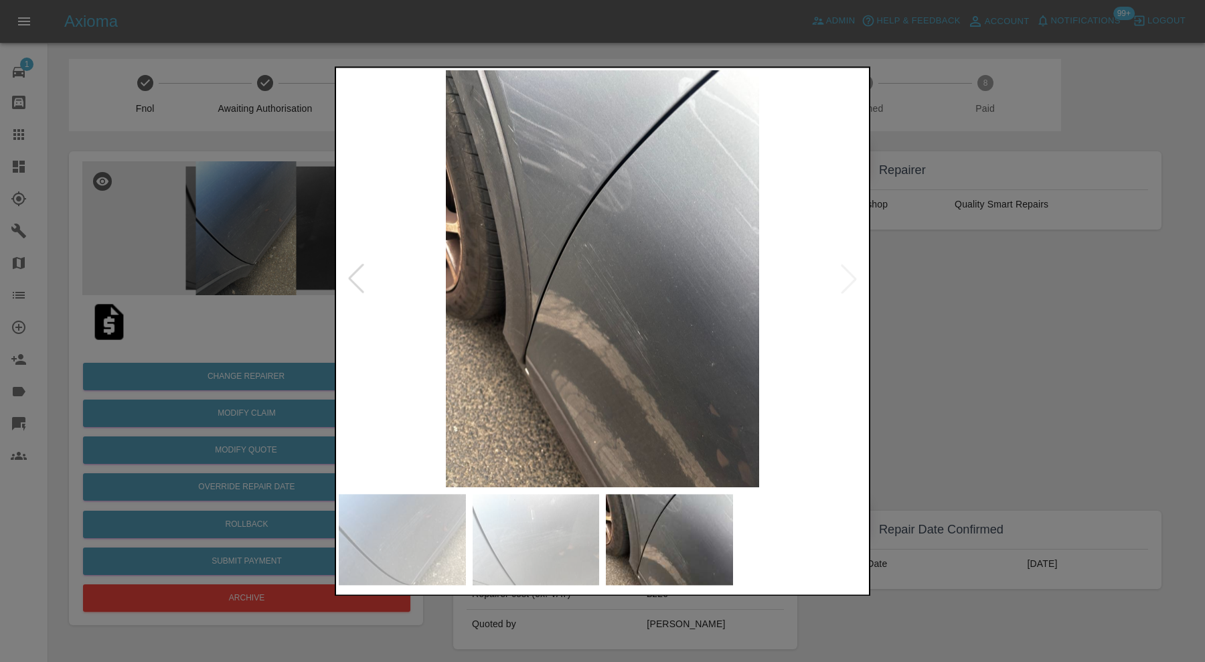
click at [845, 272] on img at bounding box center [603, 278] width 528 height 417
click at [927, 307] on div at bounding box center [602, 331] width 1205 height 662
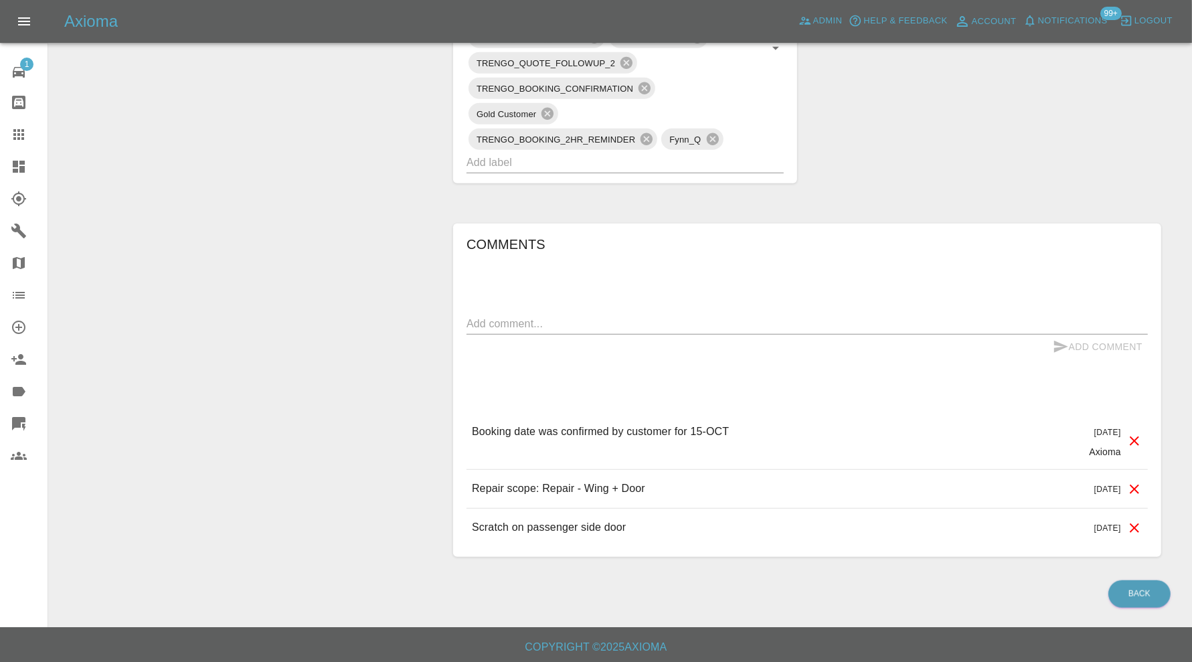
scroll to position [31, 0]
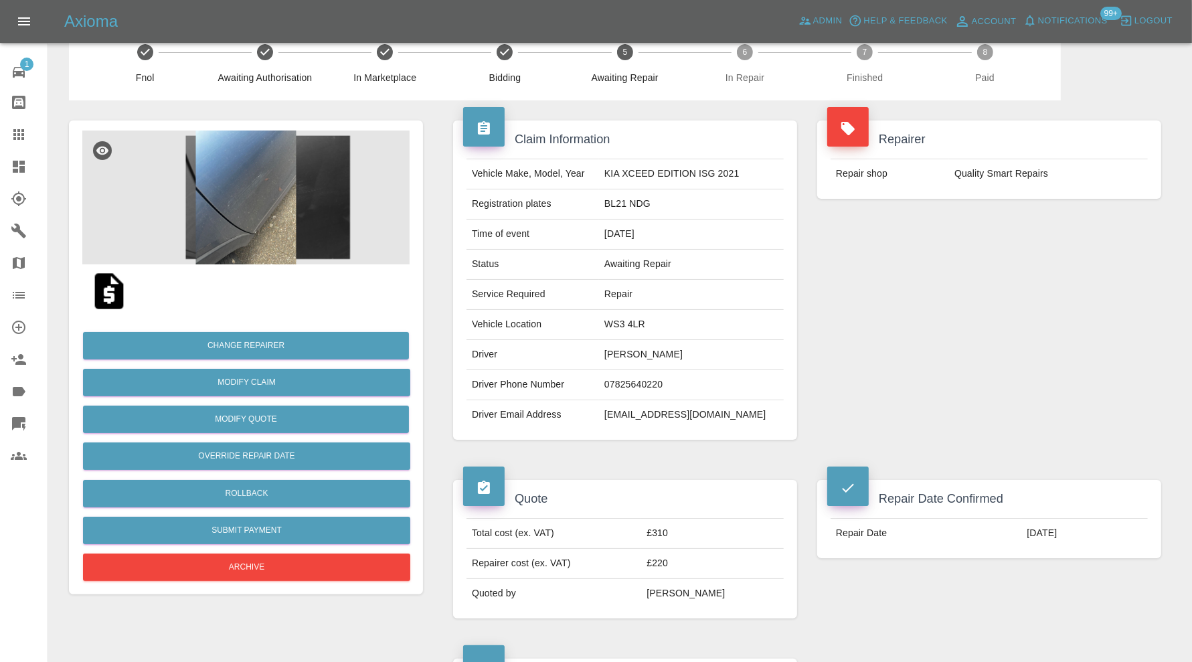
click at [635, 322] on td "WS3 4LR" at bounding box center [691, 325] width 185 height 30
copy td "WS3 4LR"
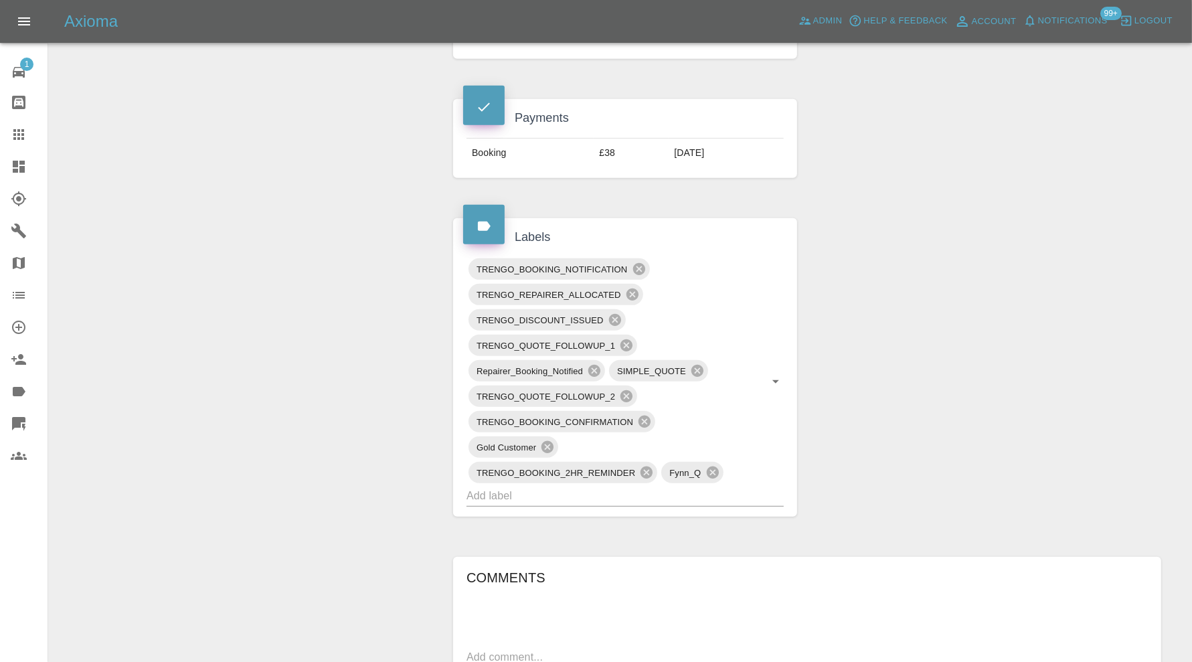
scroll to position [589, 0]
click at [670, 487] on input "text" at bounding box center [607, 497] width 280 height 21
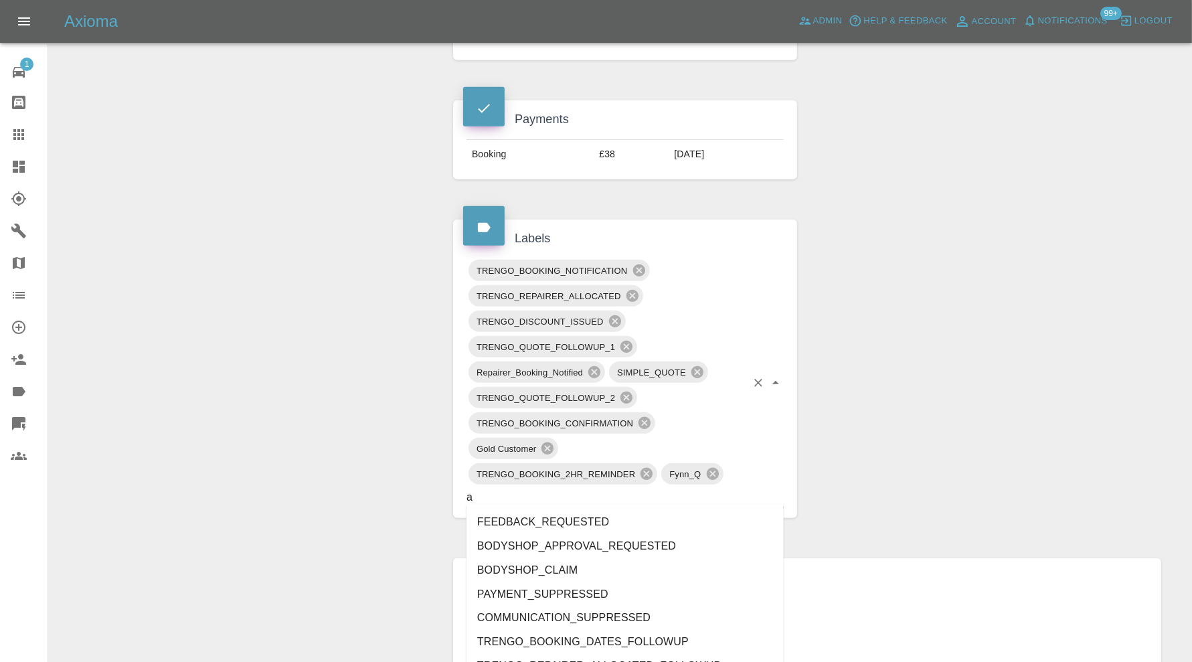
type input "au"
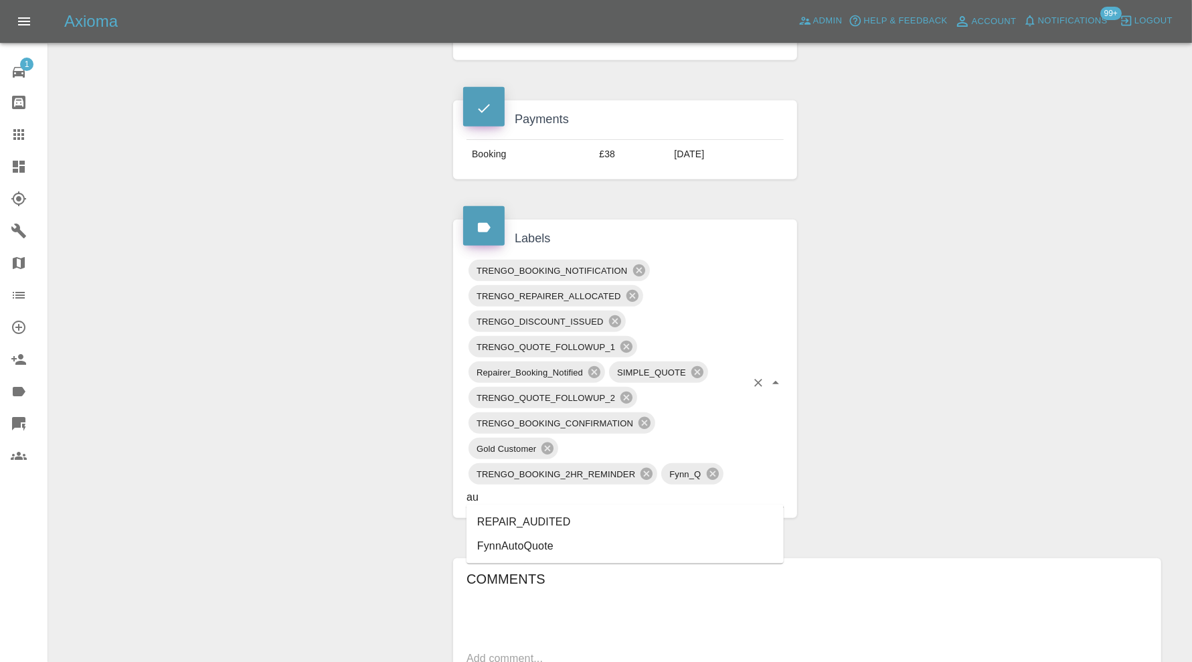
click at [568, 514] on li "REPAIR_AUDITED" at bounding box center [625, 522] width 317 height 24
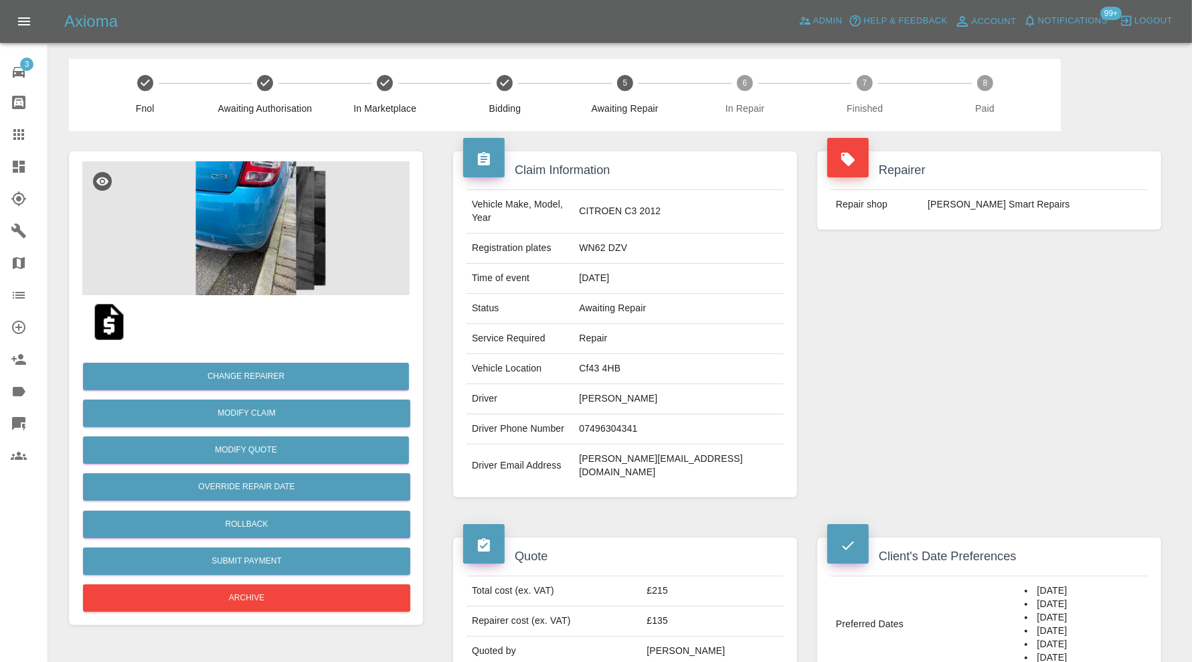
click at [653, 356] on td "Cf43 4HB" at bounding box center [679, 369] width 210 height 30
copy td "Cf43 4HB"
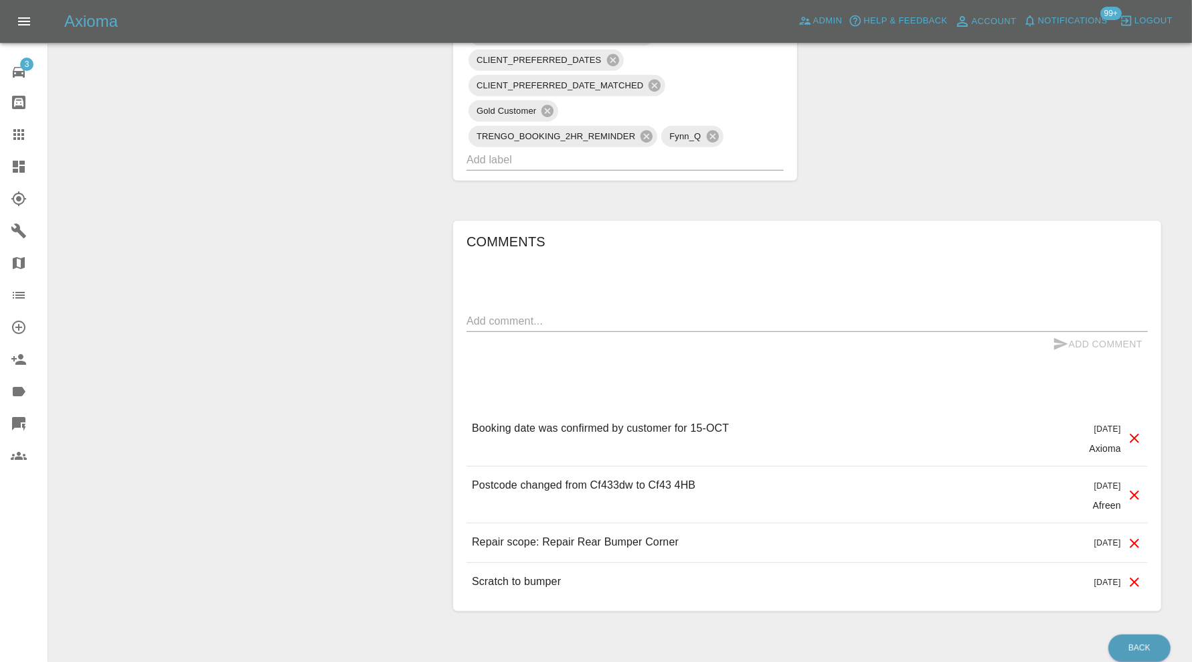
scroll to position [1004, 0]
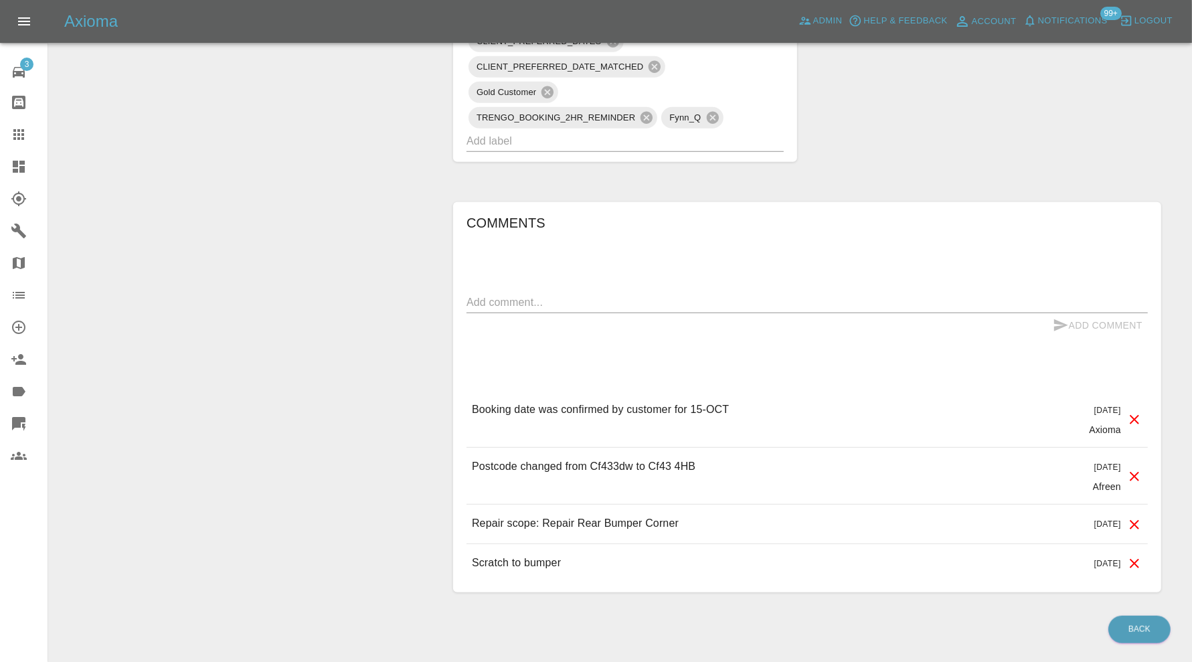
click at [668, 131] on input "text" at bounding box center [607, 141] width 280 height 21
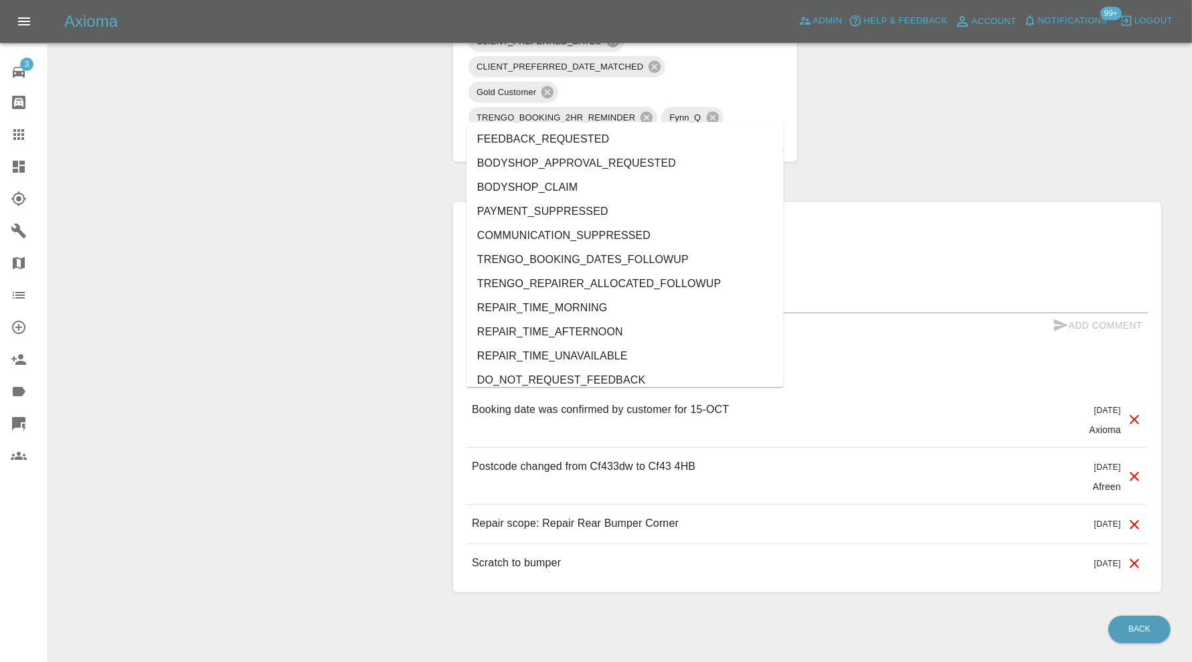
type input "au"
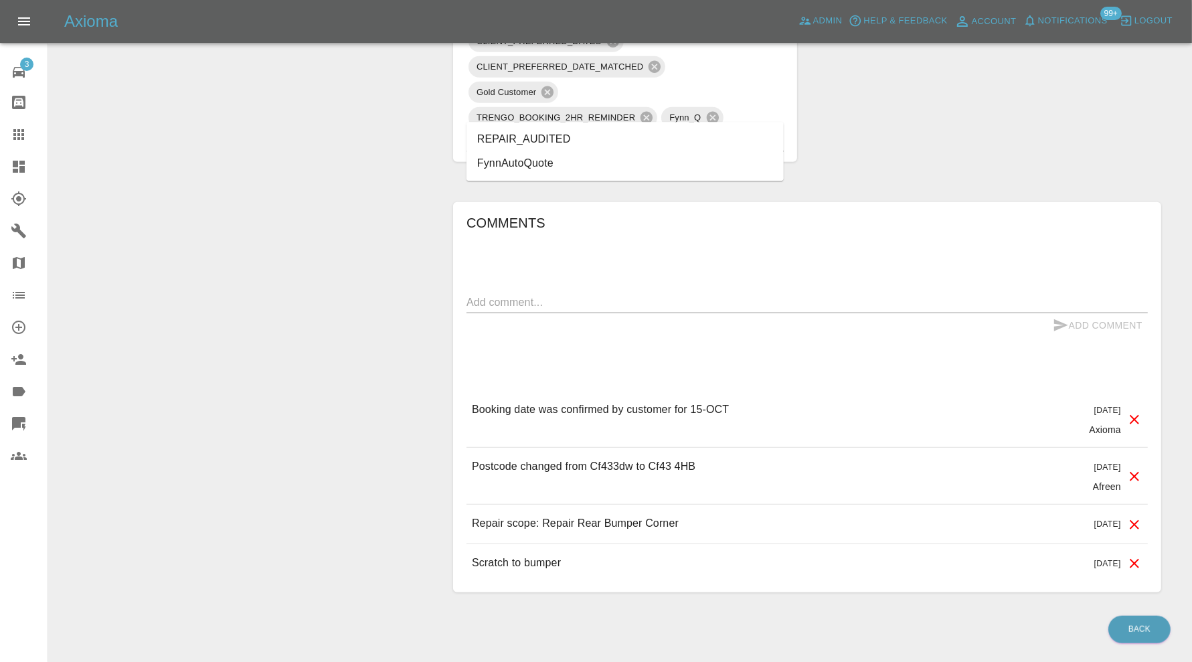
click at [536, 134] on li "REPAIR_AUDITED" at bounding box center [625, 140] width 317 height 24
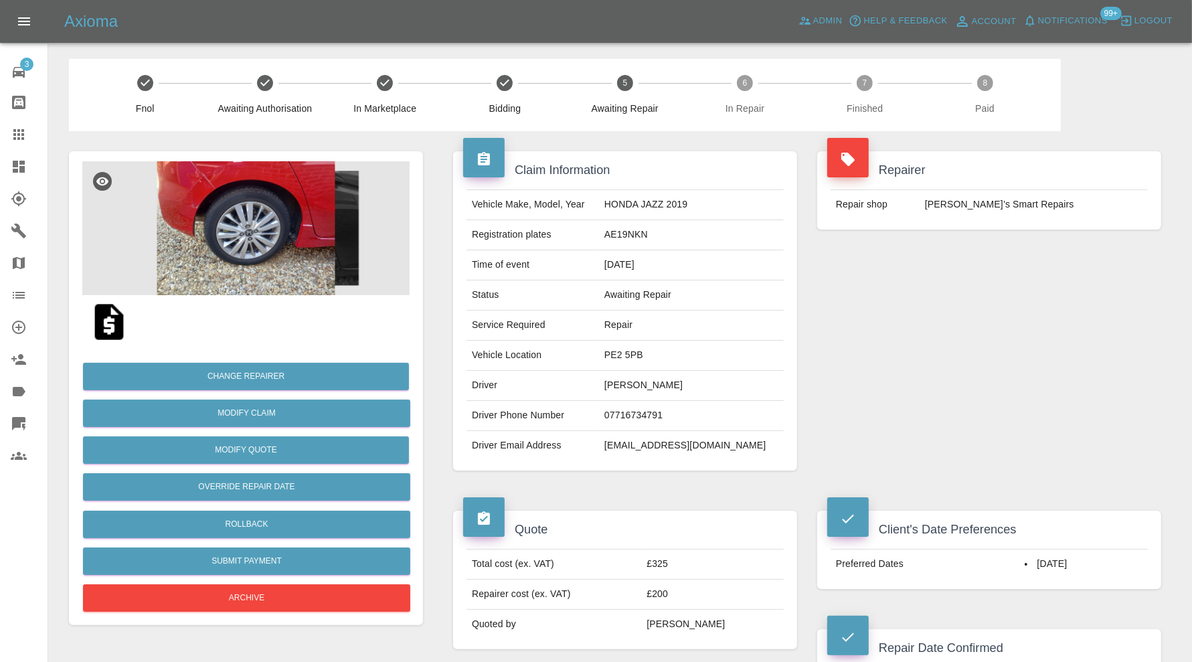
click at [254, 202] on img at bounding box center [245, 228] width 327 height 134
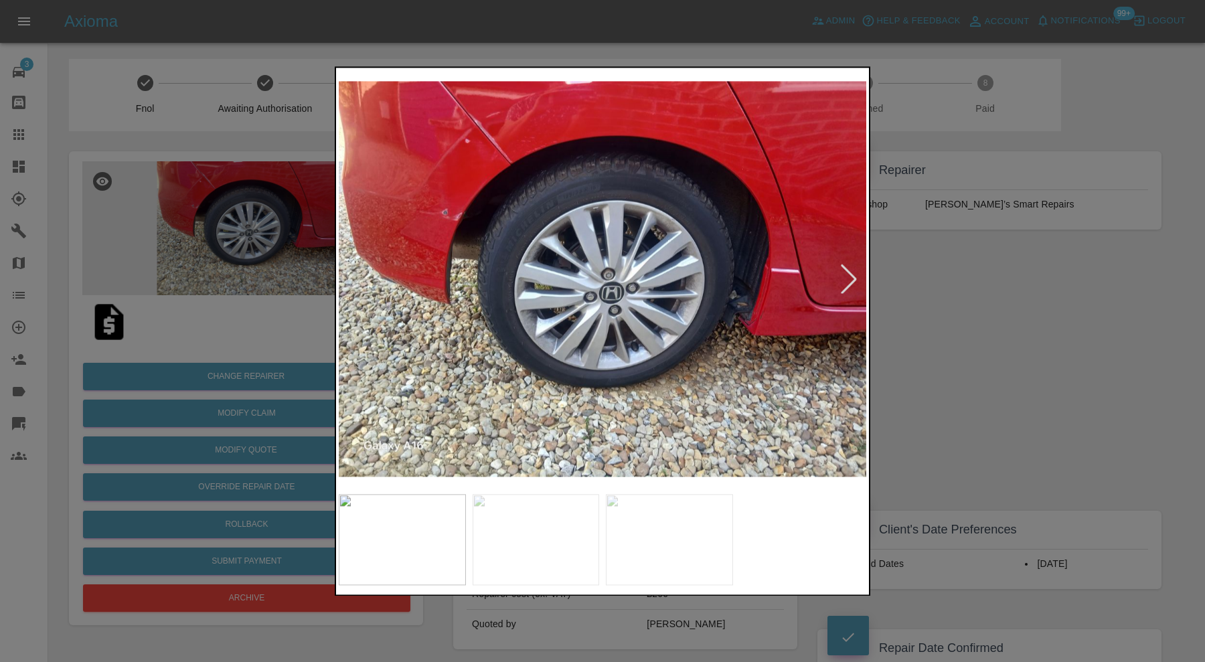
click at [852, 272] on div at bounding box center [848, 278] width 29 height 29
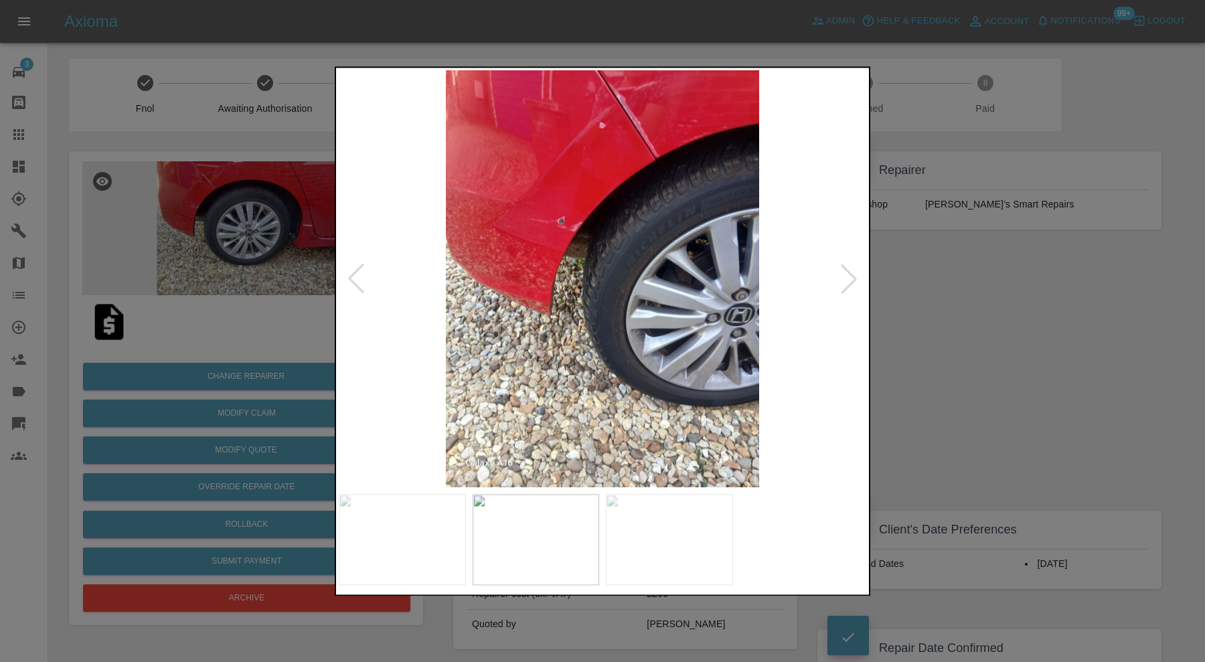
click at [852, 272] on div at bounding box center [848, 278] width 29 height 29
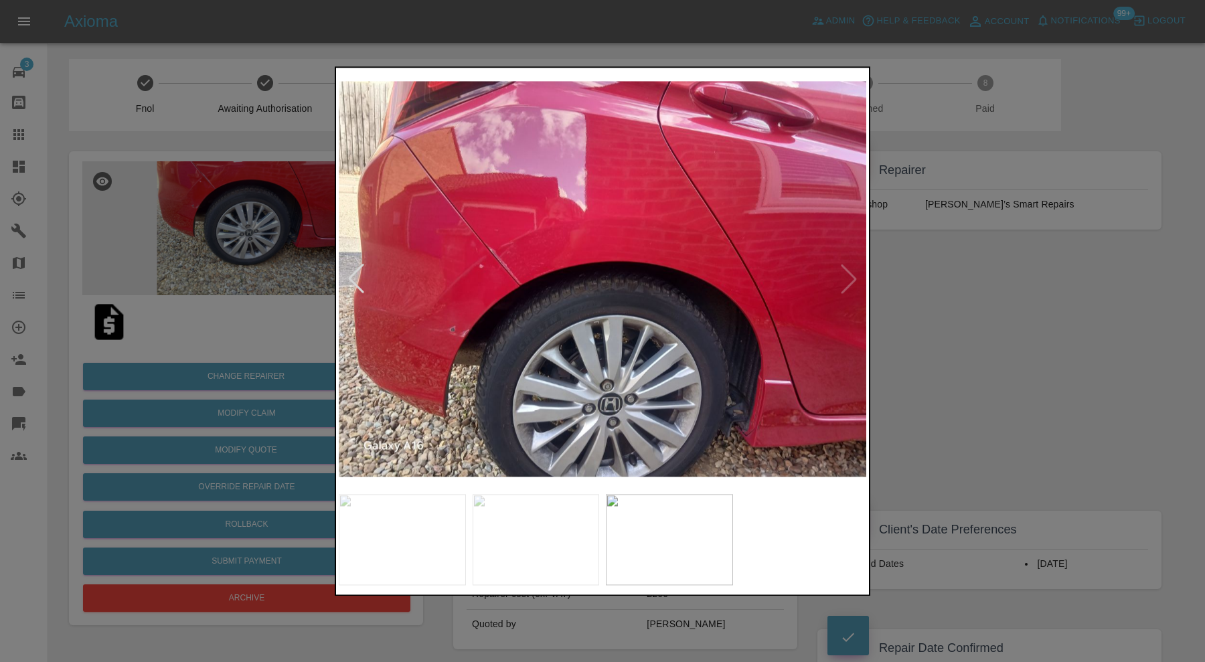
click at [514, 285] on img at bounding box center [603, 278] width 528 height 417
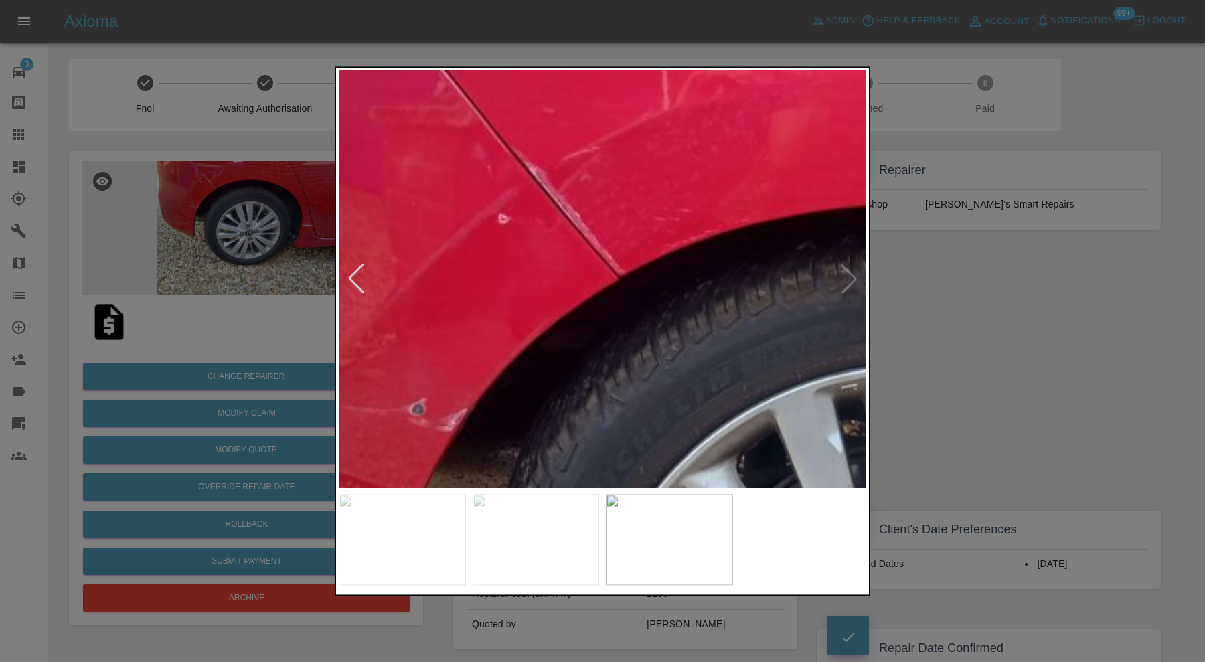
click at [1160, 365] on div at bounding box center [602, 331] width 1205 height 662
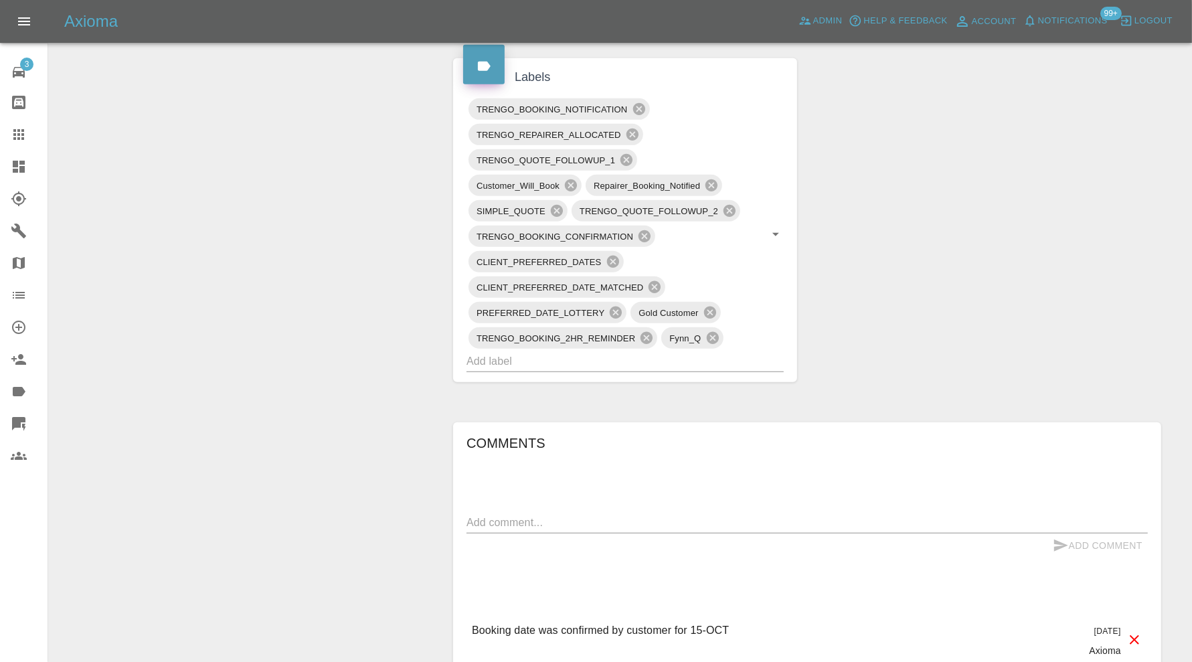
scroll to position [558, 0]
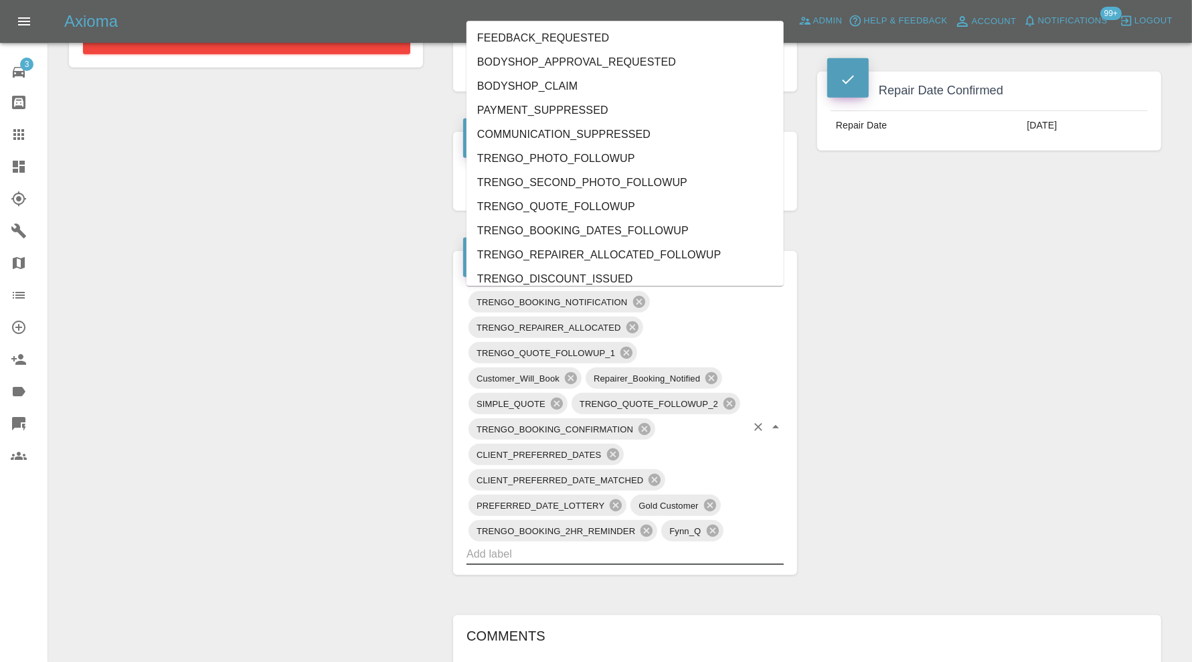
click at [553, 553] on input "text" at bounding box center [607, 554] width 280 height 21
type input "au"
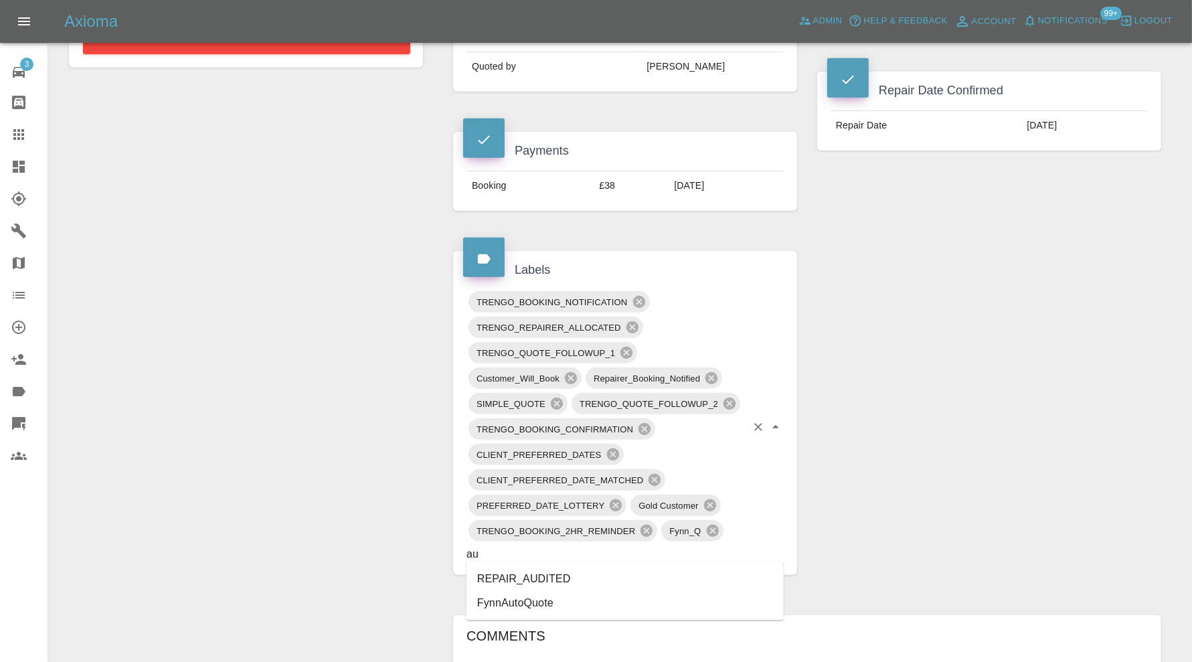
click at [545, 581] on li "REPAIR_AUDITED" at bounding box center [625, 579] width 317 height 24
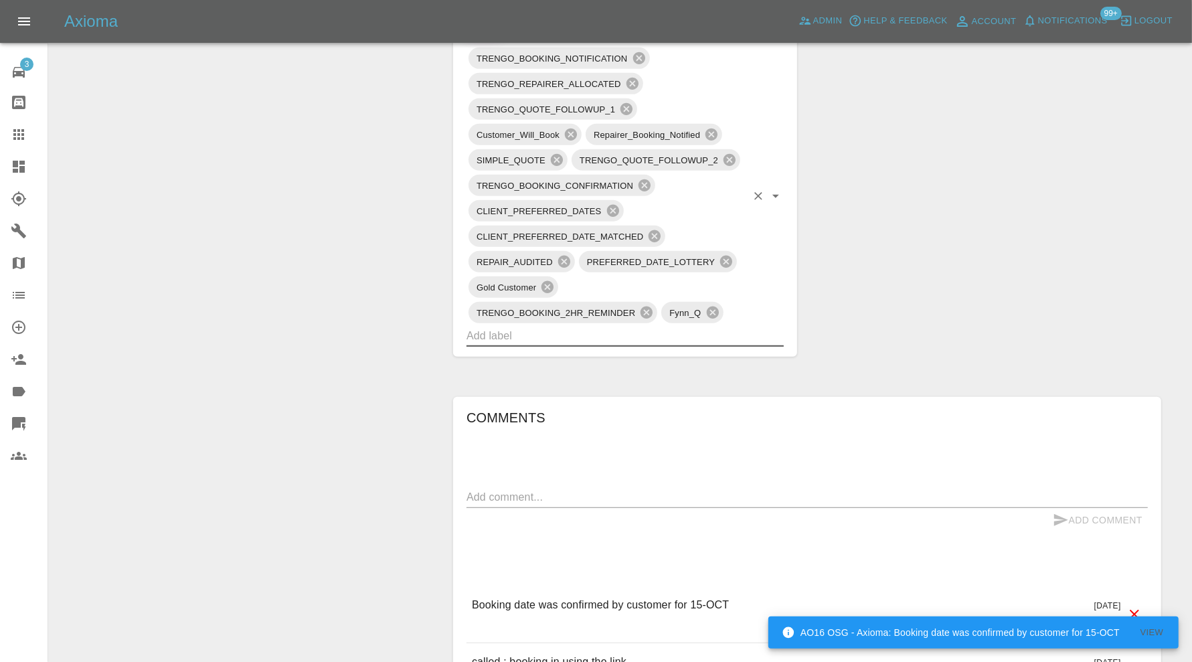
scroll to position [781, 0]
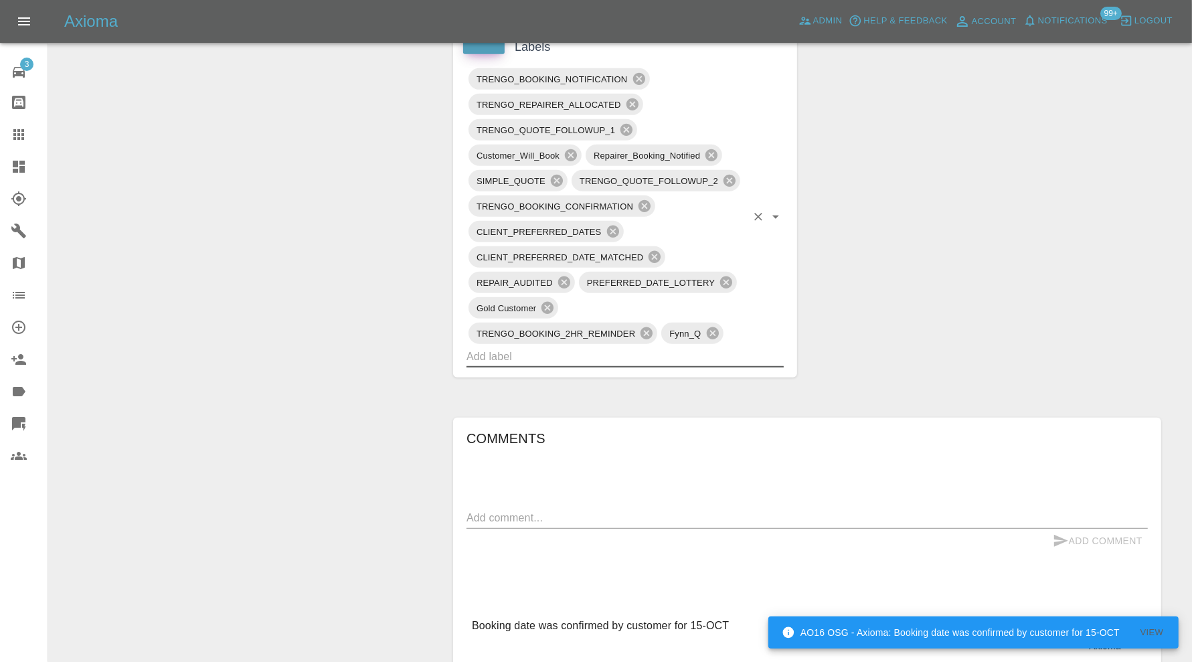
click at [651, 352] on input "text" at bounding box center [607, 356] width 280 height 21
type input "au"
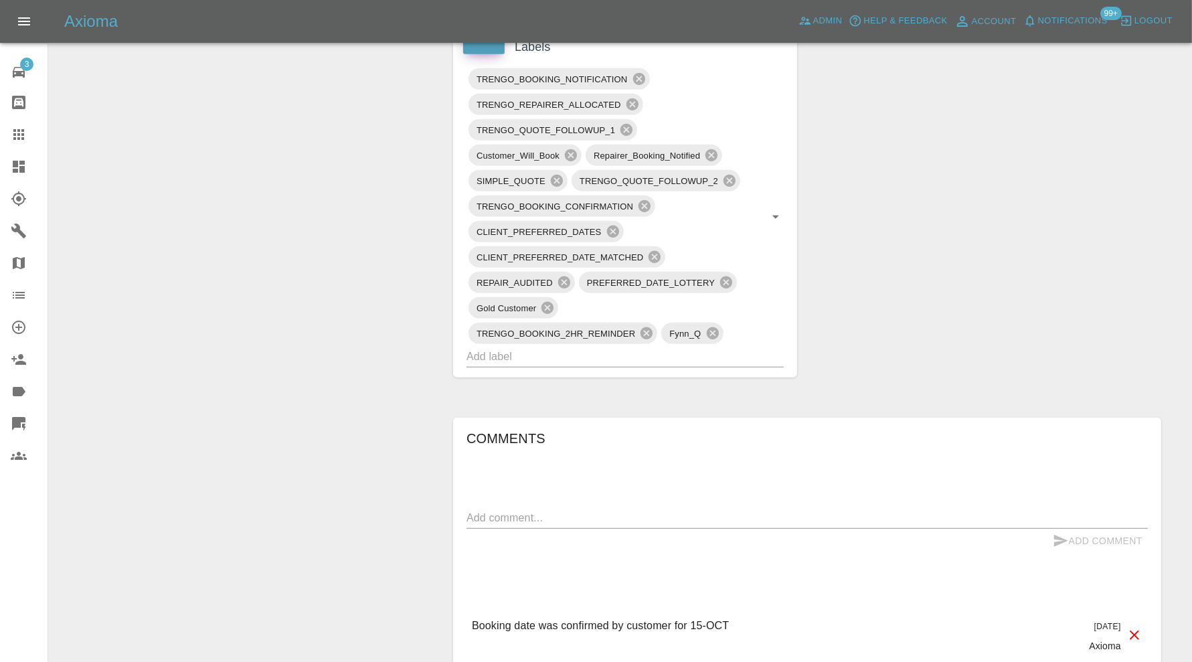
click at [974, 334] on div "Claim Information Vehicle Make, Model, Year HONDA JAZZ 2019 Registration plates…" at bounding box center [807, 149] width 728 height 1596
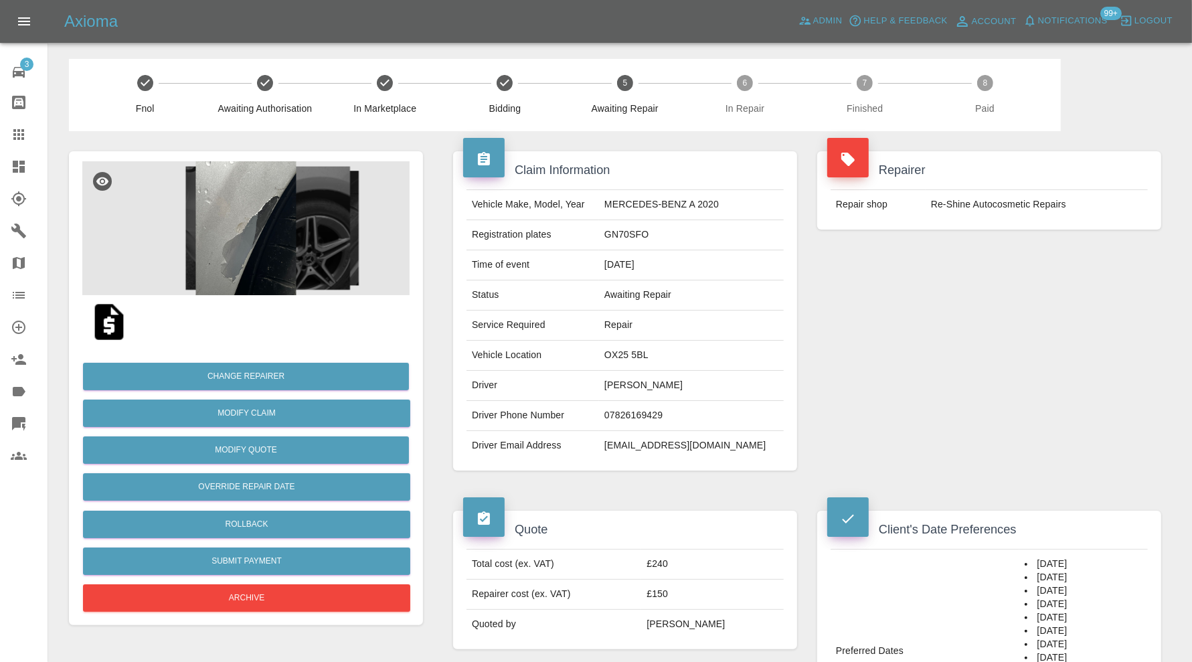
click at [246, 194] on img at bounding box center [245, 228] width 327 height 134
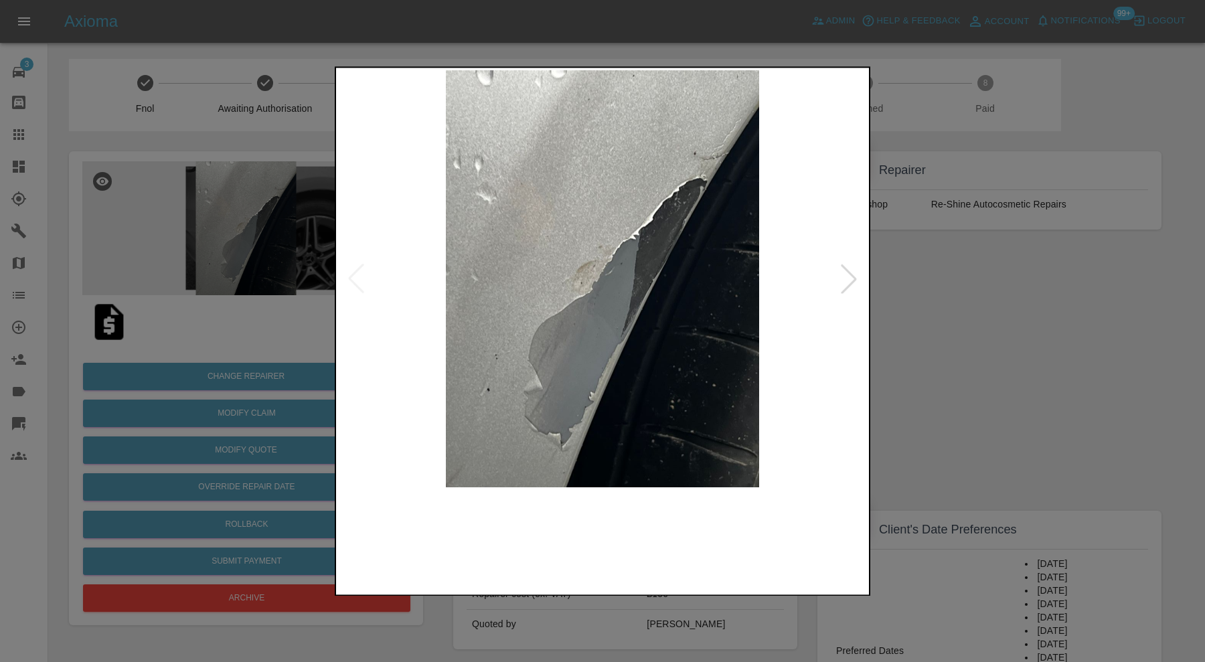
click at [565, 528] on img at bounding box center [536, 539] width 127 height 91
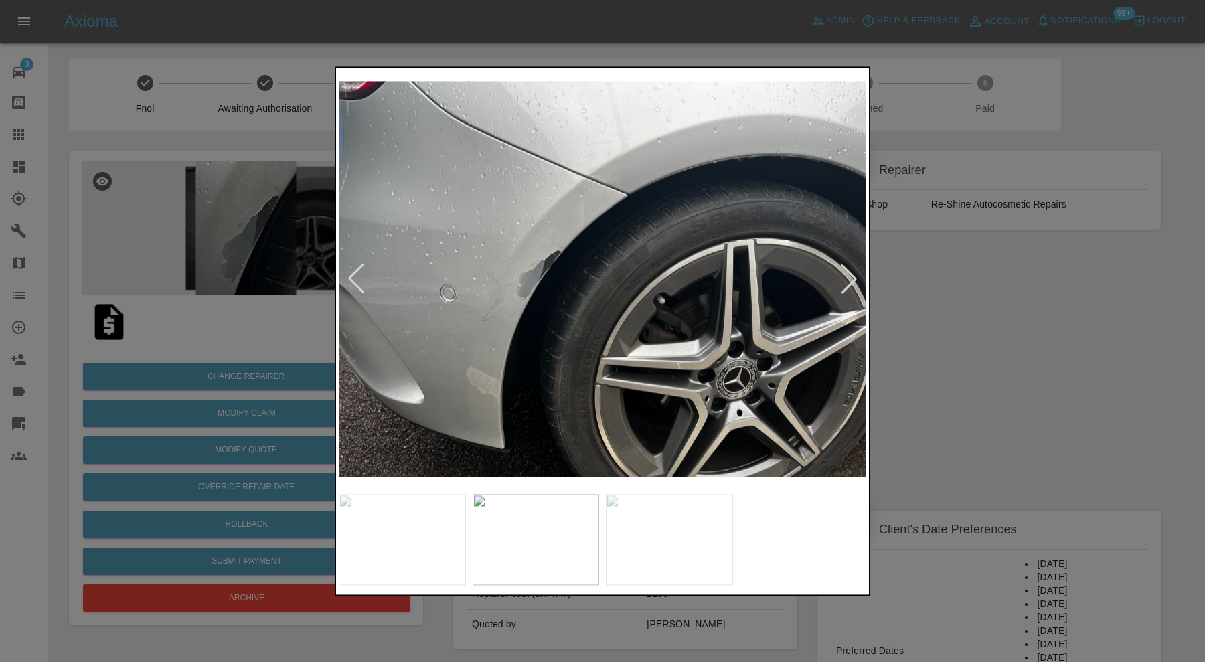
click at [657, 521] on img at bounding box center [669, 539] width 127 height 91
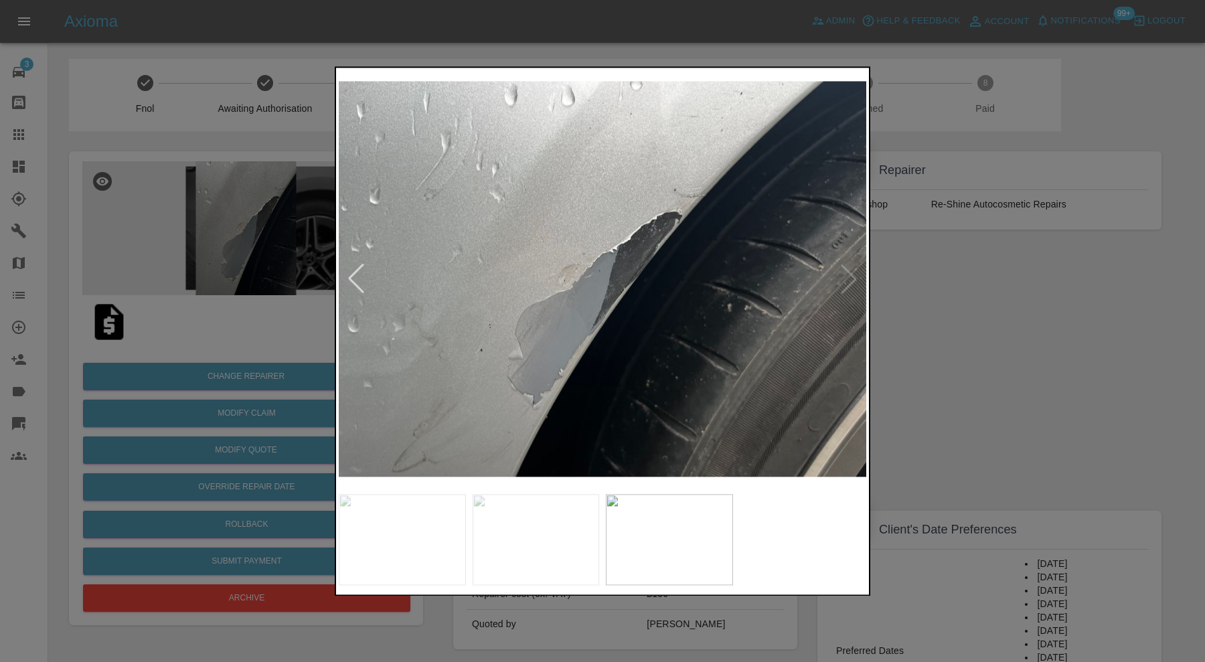
click at [993, 368] on div at bounding box center [602, 331] width 1205 height 662
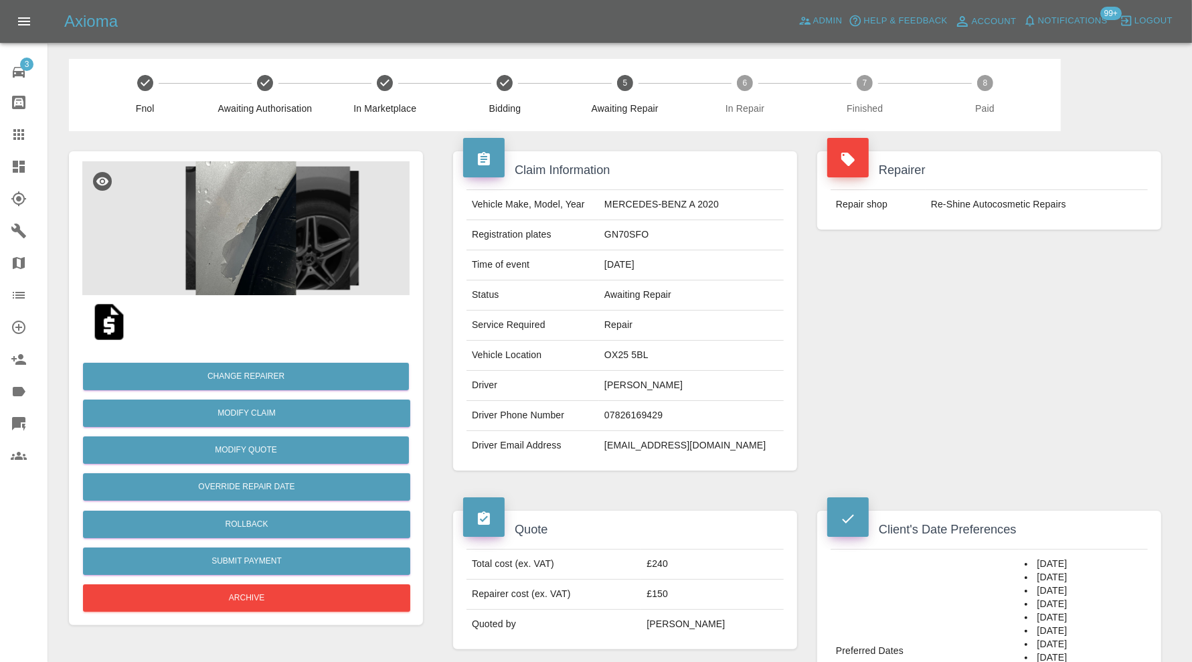
click at [662, 353] on td "OX25 5BL" at bounding box center [691, 356] width 185 height 30
copy td "OX25 5BL"
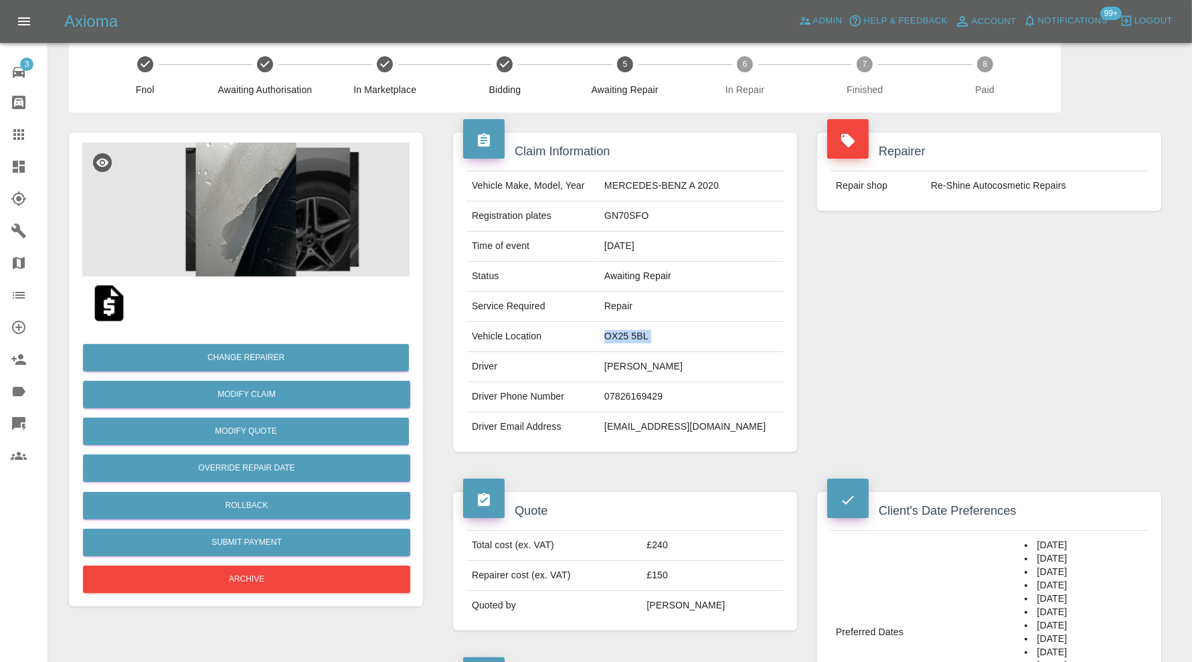
scroll to position [576, 0]
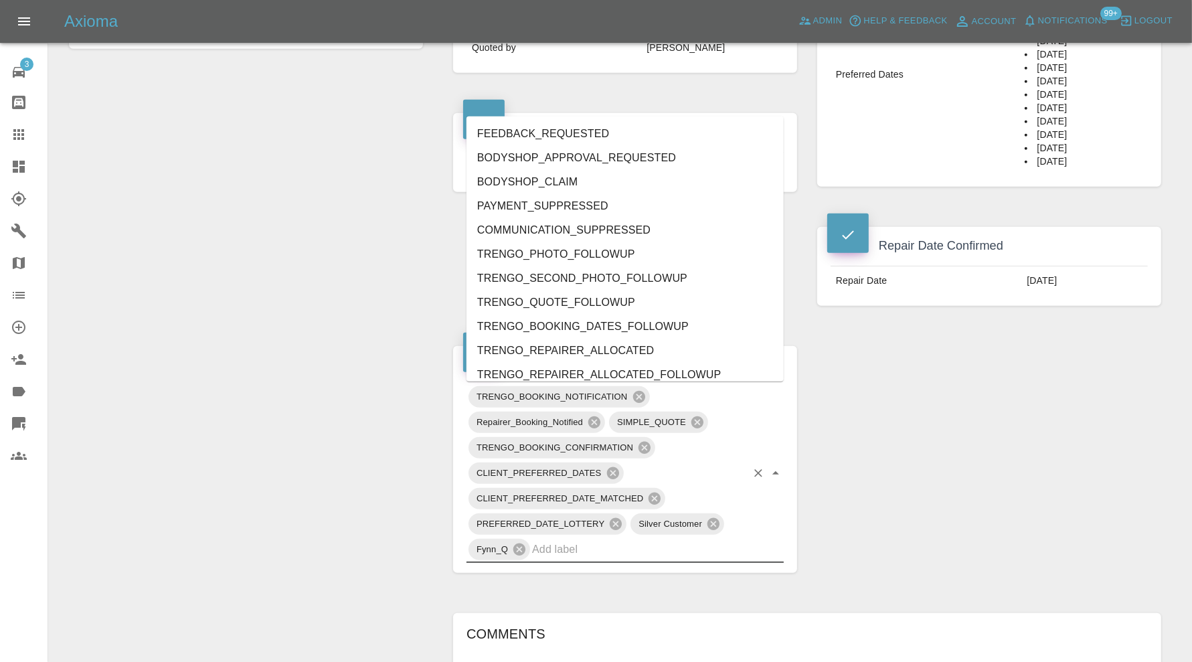
click at [683, 552] on input "text" at bounding box center [639, 549] width 214 height 21
type input "au"
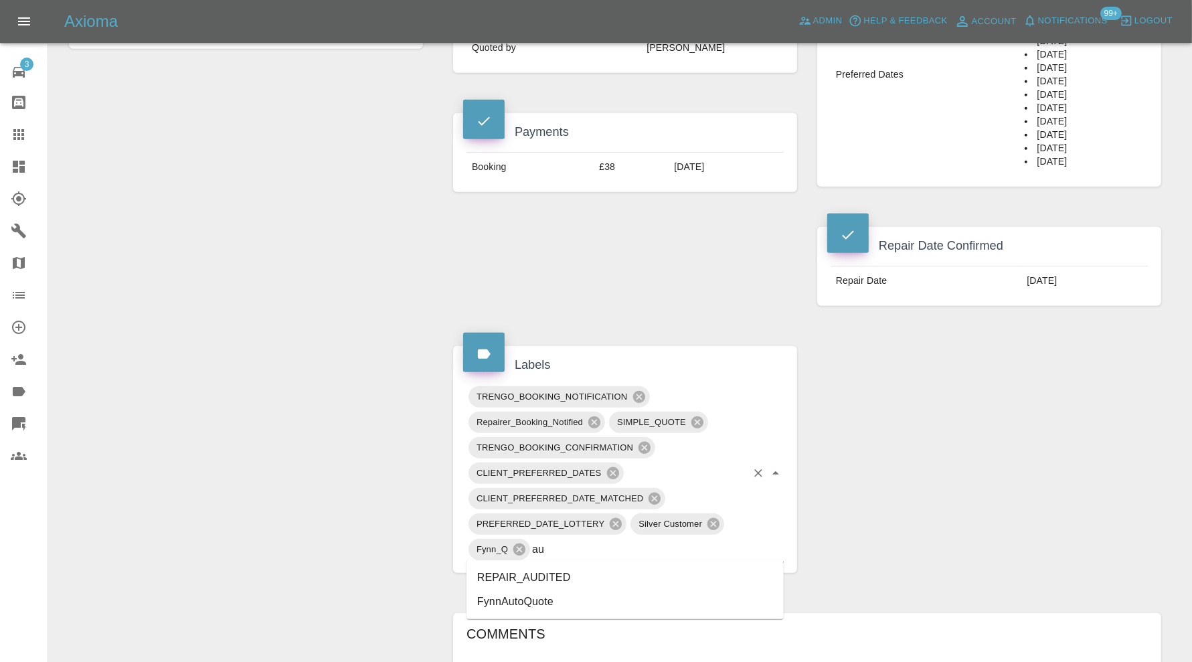
click at [591, 570] on li "REPAIR_AUDITED" at bounding box center [625, 578] width 317 height 24
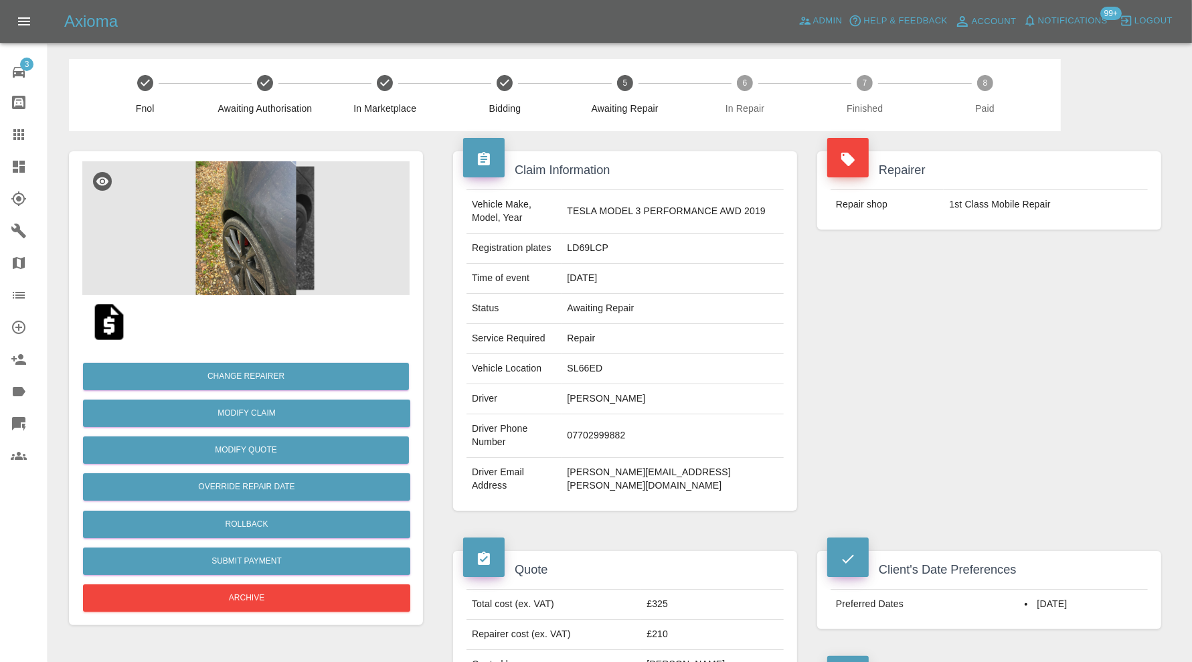
click at [258, 198] on img at bounding box center [245, 228] width 327 height 134
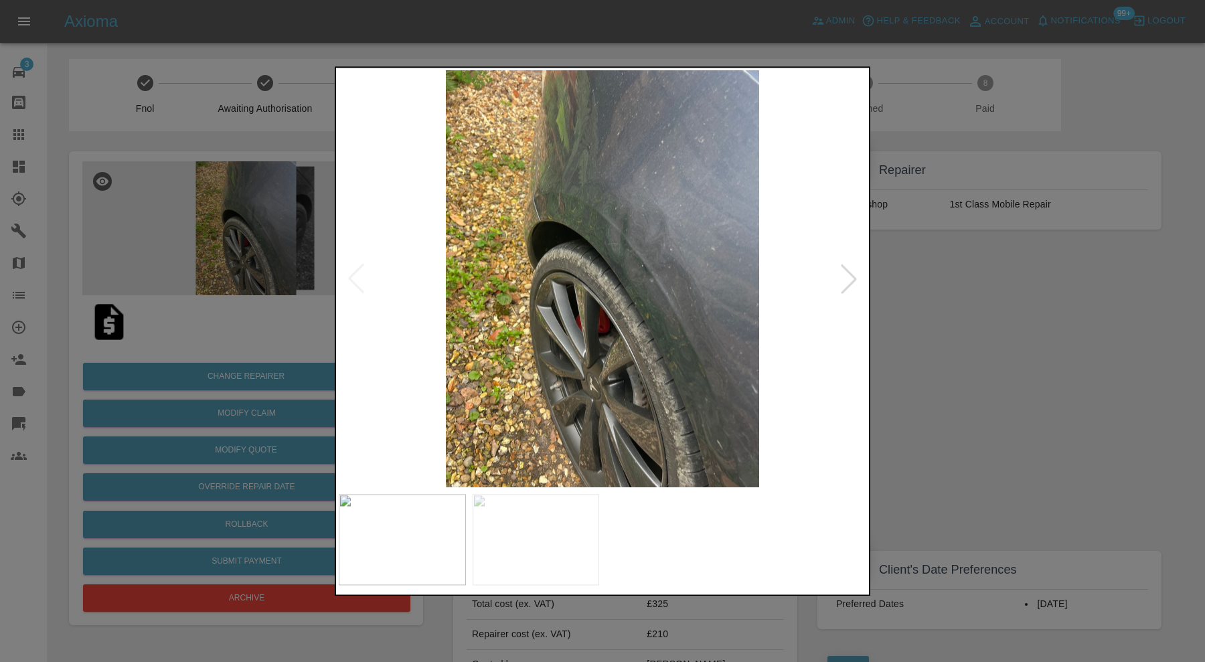
click at [850, 273] on div at bounding box center [848, 278] width 29 height 29
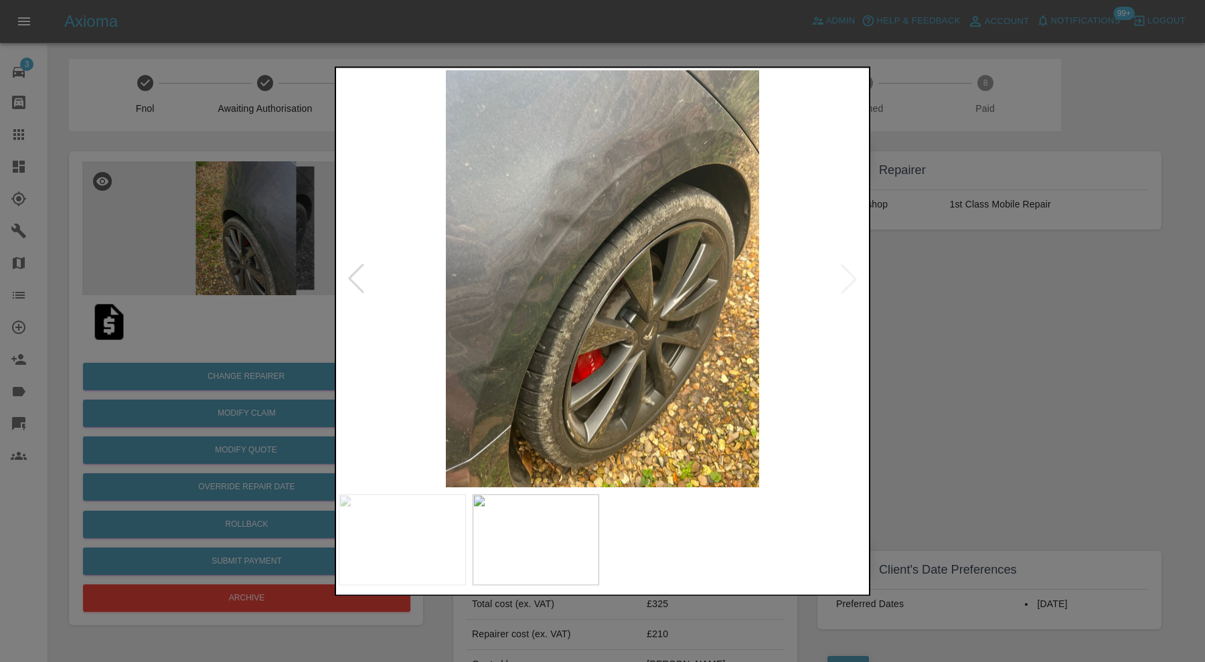
click at [973, 307] on div at bounding box center [602, 331] width 1205 height 662
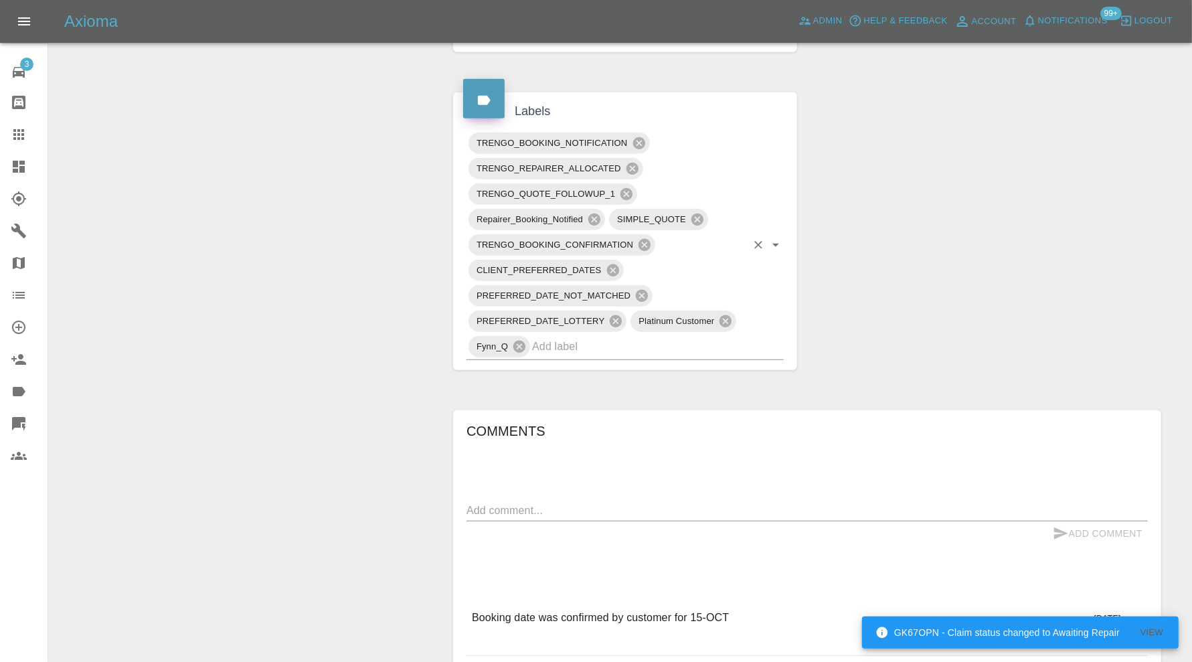
scroll to position [694, 0]
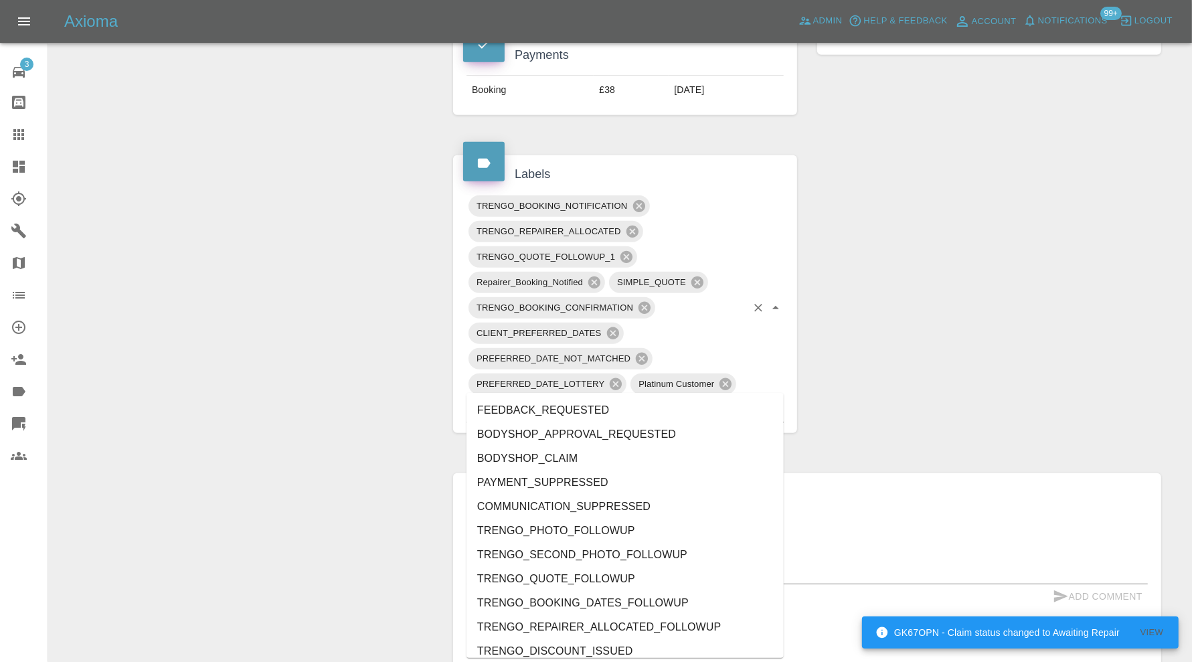
click at [675, 399] on input "text" at bounding box center [639, 409] width 214 height 21
type input "au"
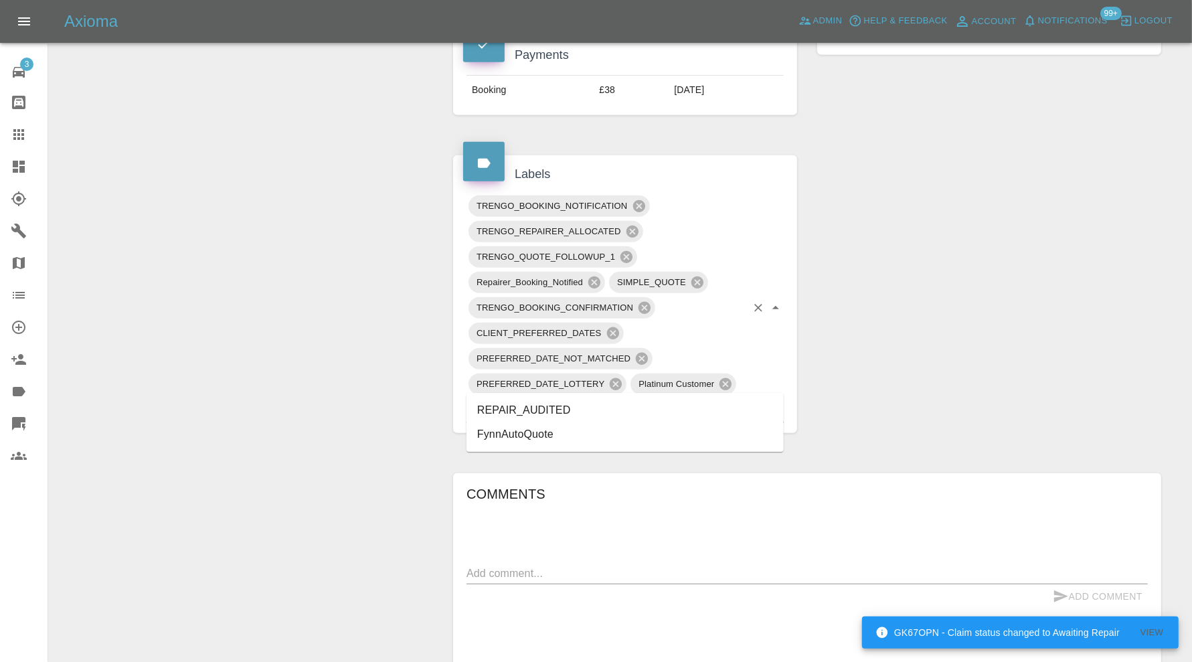
click at [592, 405] on li "REPAIR_AUDITED" at bounding box center [625, 410] width 317 height 24
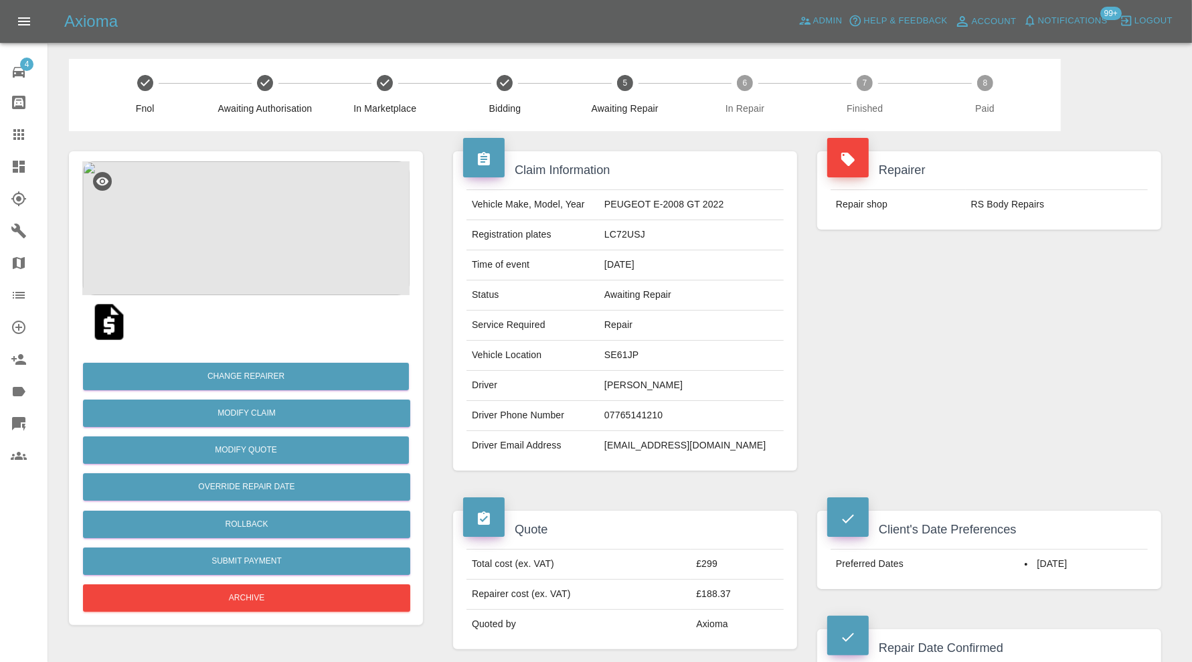
click at [283, 223] on img at bounding box center [245, 228] width 327 height 134
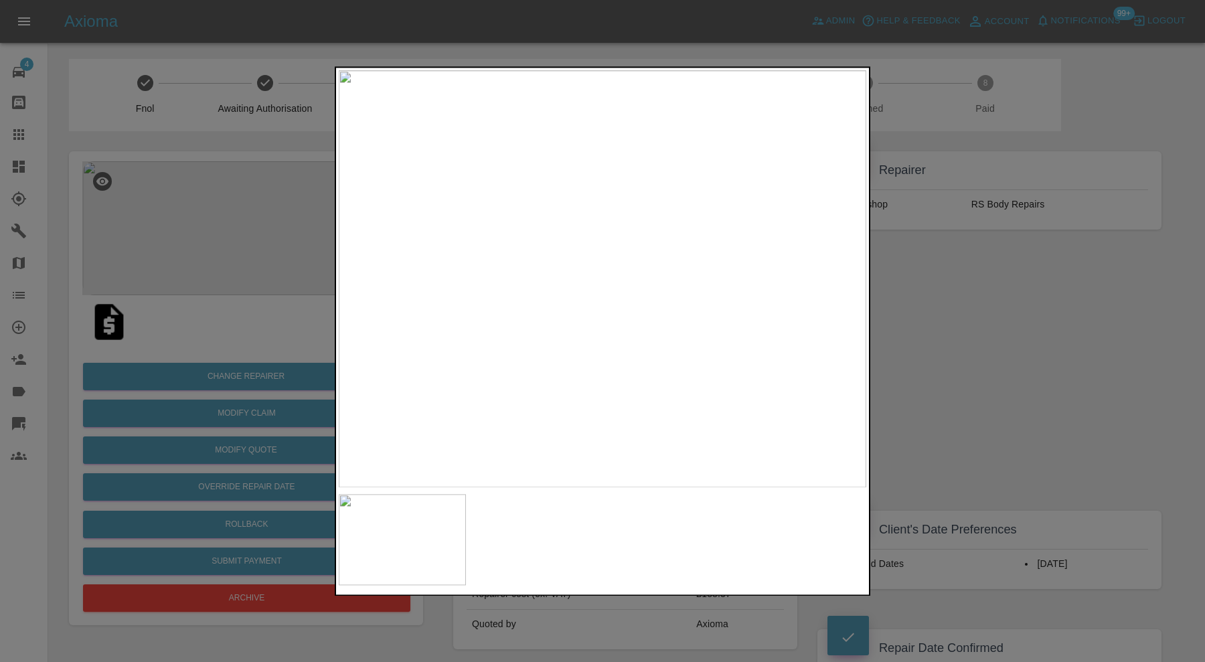
click at [960, 280] on div at bounding box center [602, 331] width 1205 height 662
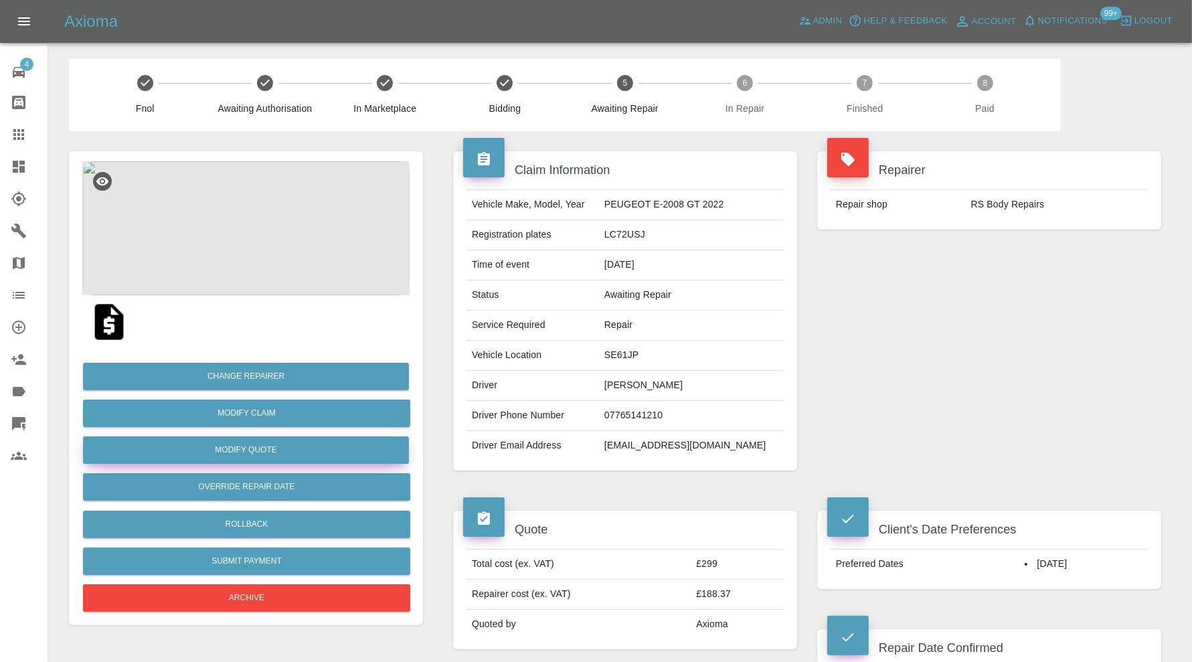
click at [345, 443] on button "Modify Quote" at bounding box center [246, 450] width 326 height 27
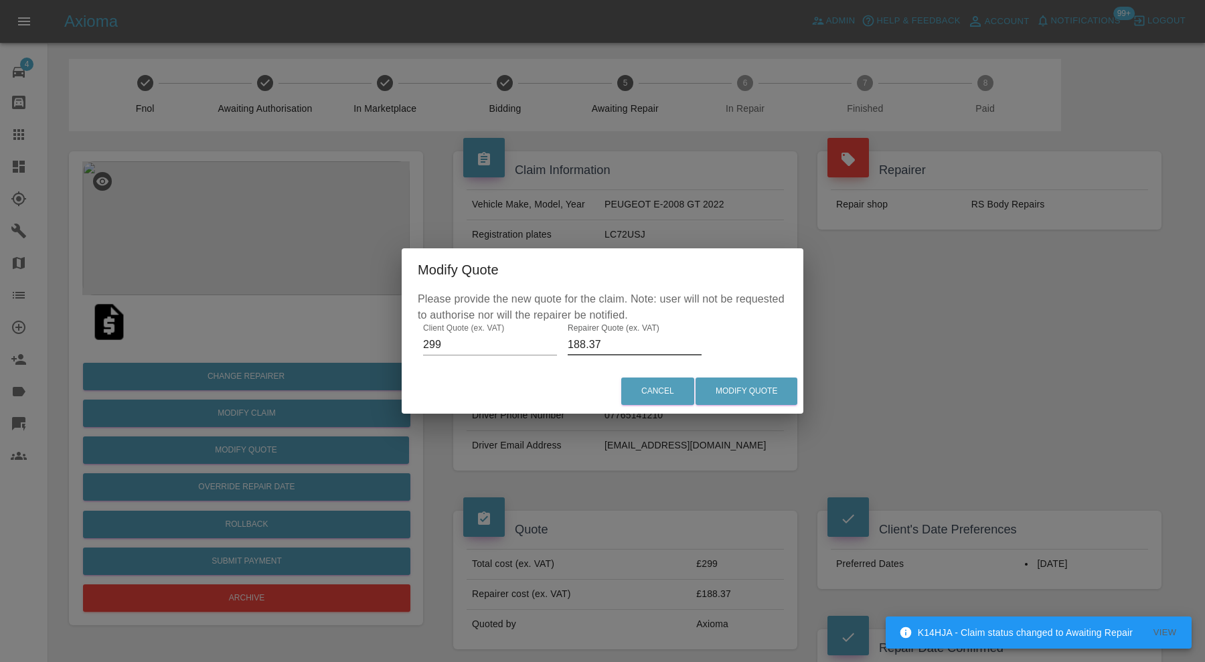
drag, startPoint x: 629, startPoint y: 345, endPoint x: 572, endPoint y: 347, distance: 56.3
click at [572, 347] on input "188.37" at bounding box center [635, 344] width 134 height 21
type input "190"
click at [783, 394] on button "Modify Quote" at bounding box center [747, 391] width 102 height 27
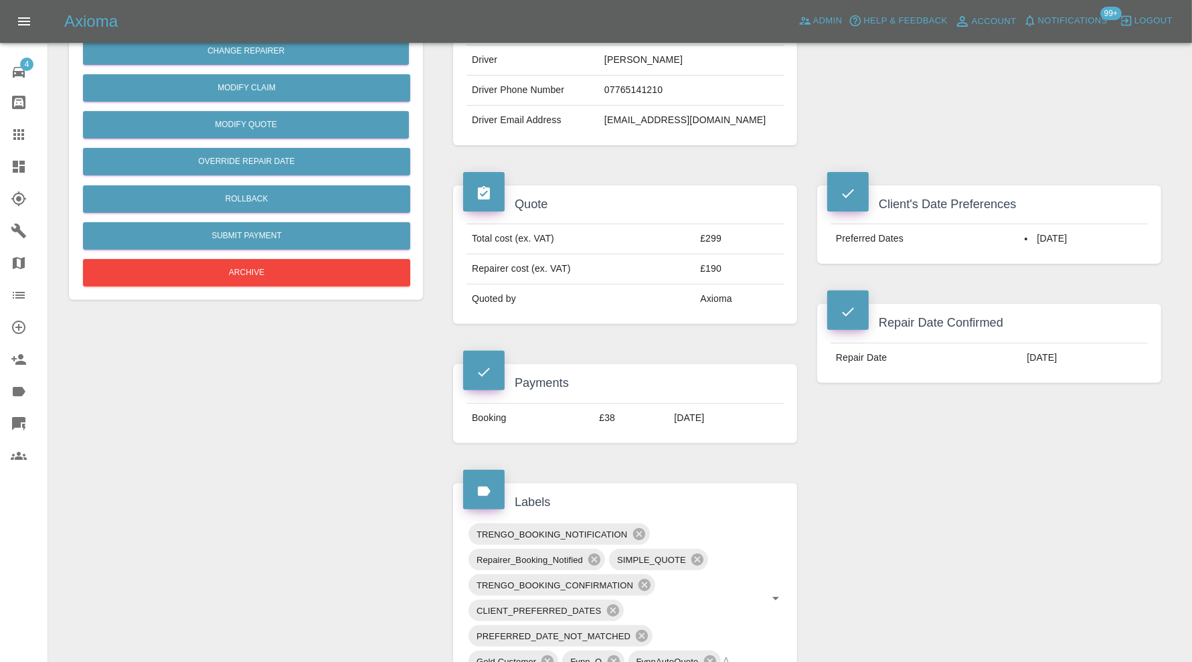
scroll to position [558, 0]
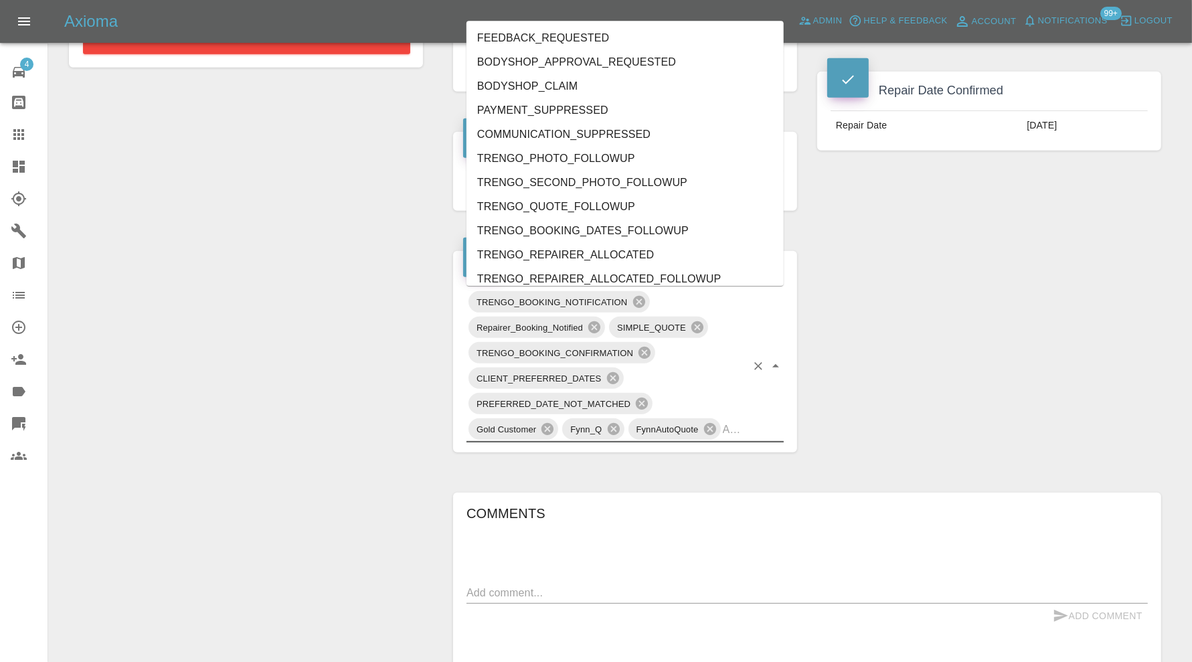
click at [743, 422] on input "text" at bounding box center [734, 429] width 23 height 21
type input "au"
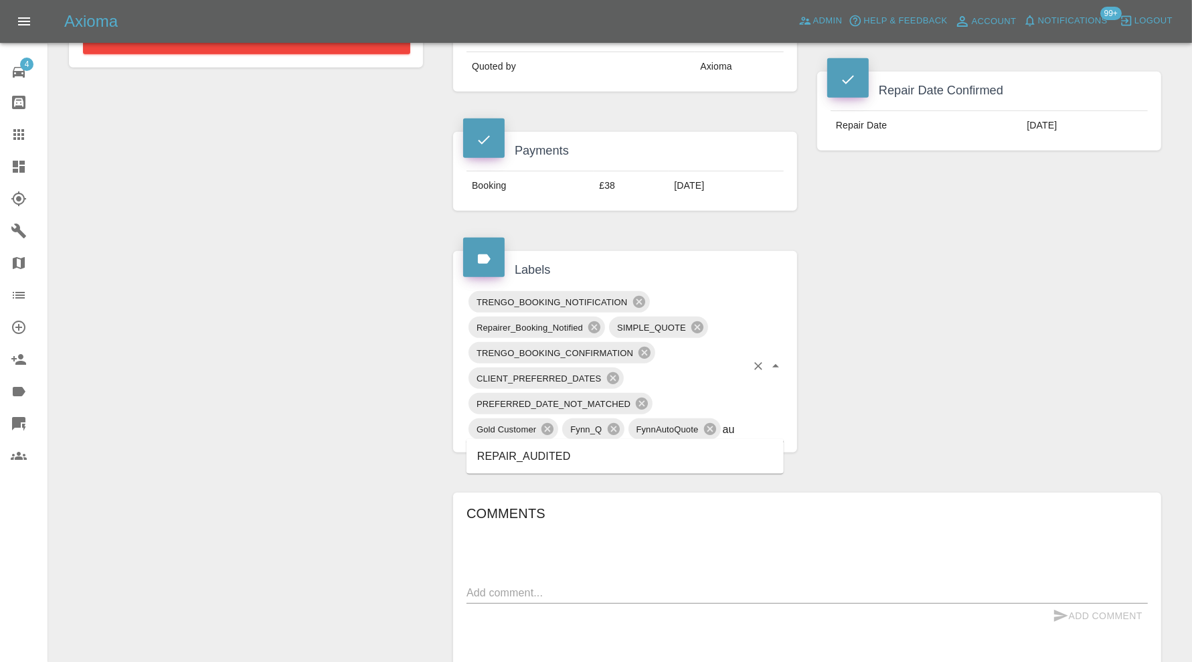
click at [648, 461] on li "REPAIR_AUDITED" at bounding box center [625, 457] width 317 height 24
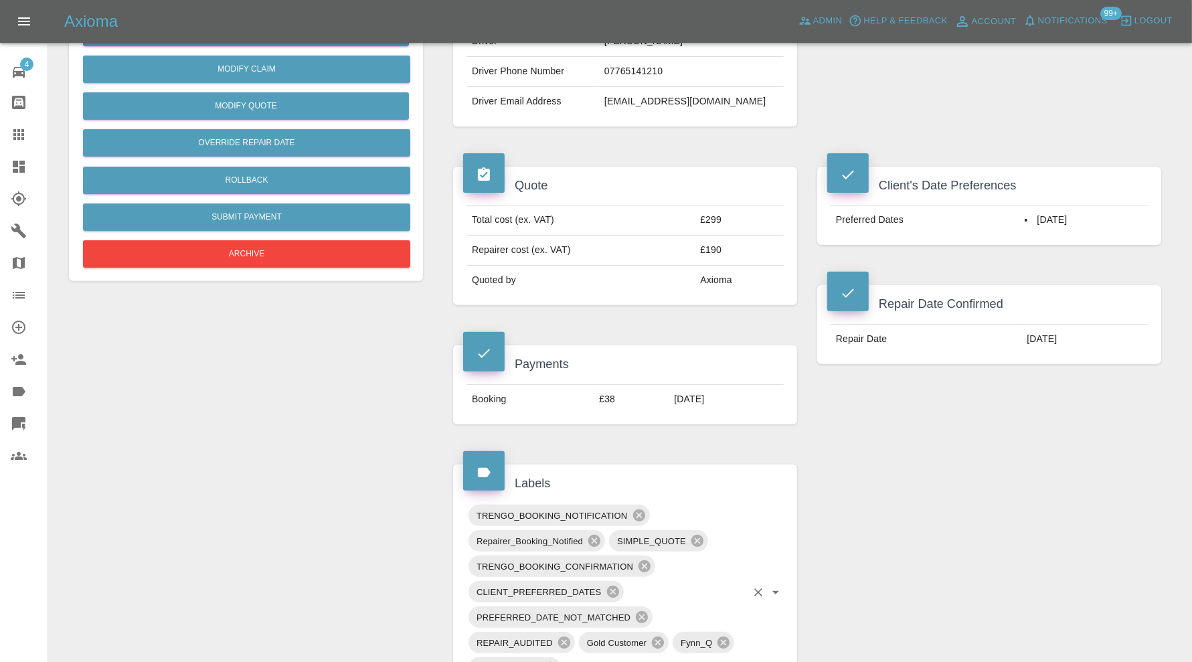
scroll to position [0, 0]
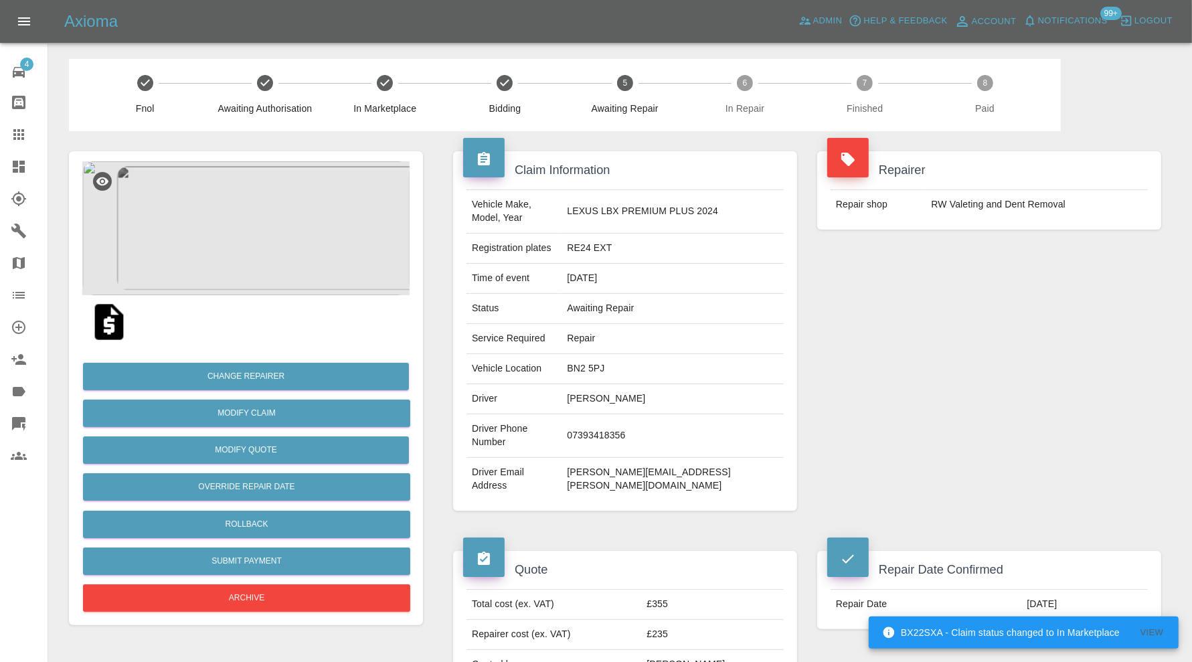
click at [252, 226] on img at bounding box center [245, 228] width 327 height 134
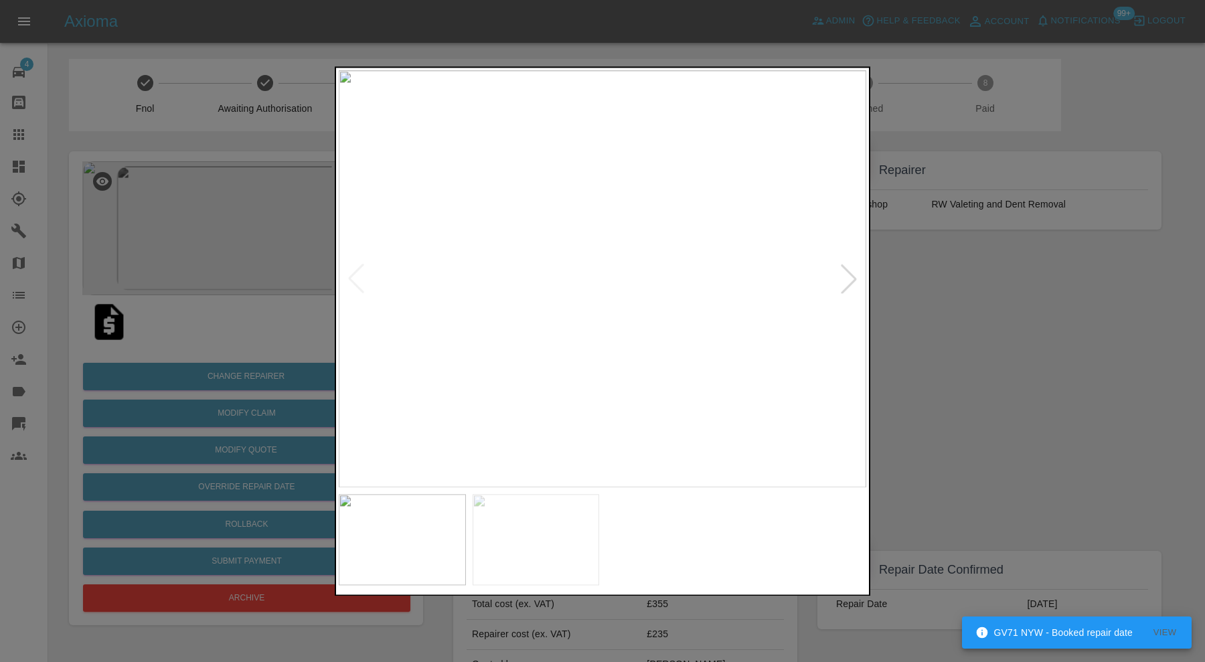
click at [852, 277] on div at bounding box center [848, 278] width 29 height 29
click at [654, 333] on img at bounding box center [603, 278] width 528 height 417
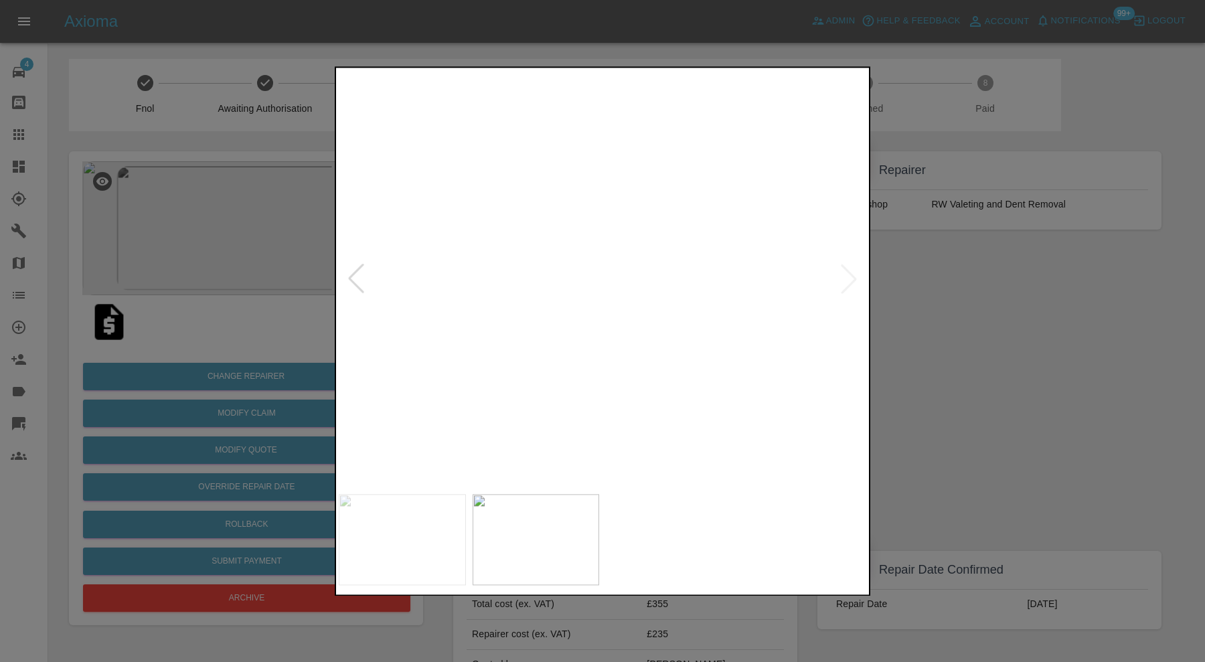
click at [946, 299] on div at bounding box center [602, 331] width 1205 height 662
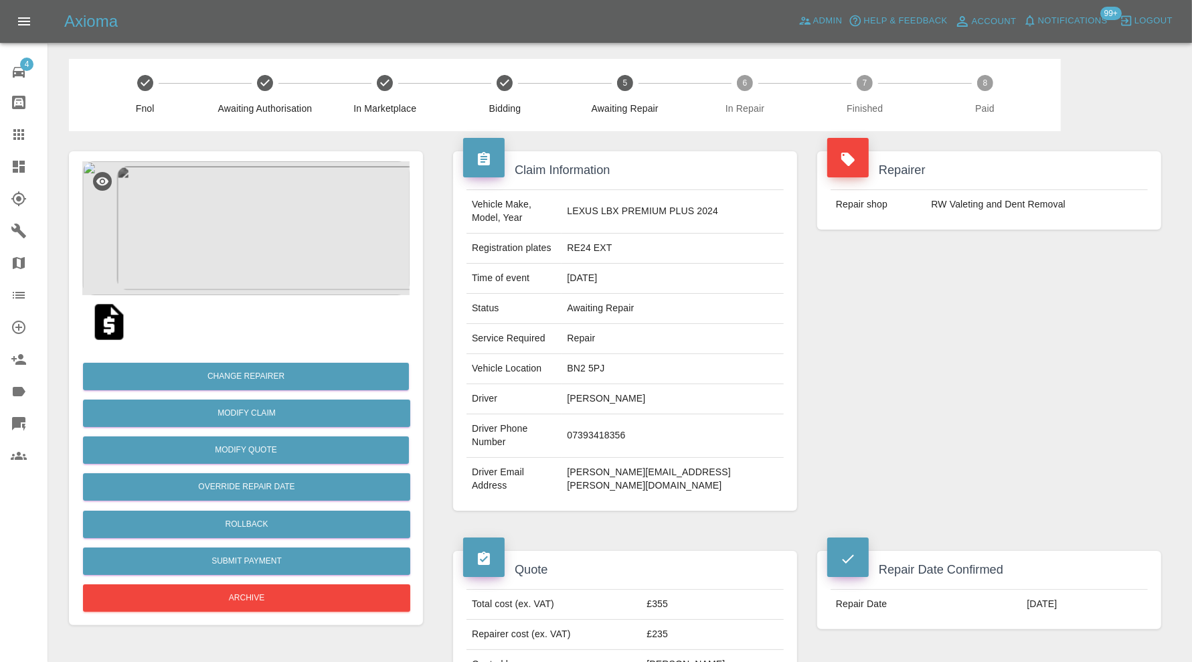
click at [635, 356] on td "BN2 5PJ" at bounding box center [673, 369] width 222 height 30
copy td "BN2 5PJ"
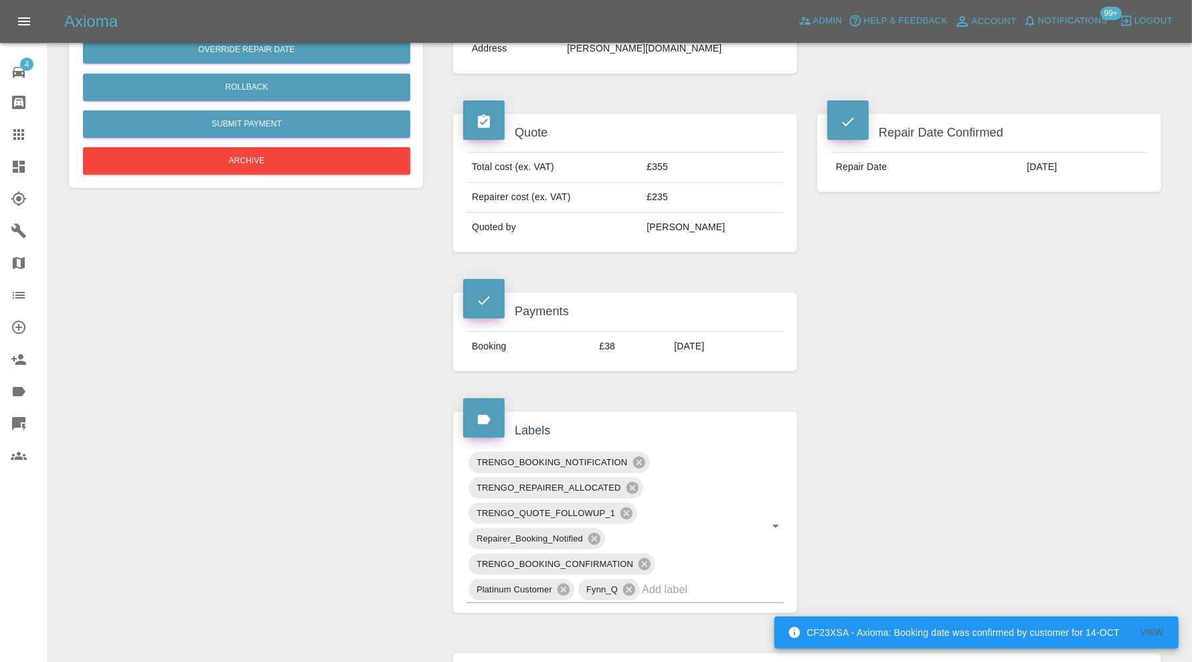
scroll to position [670, 0]
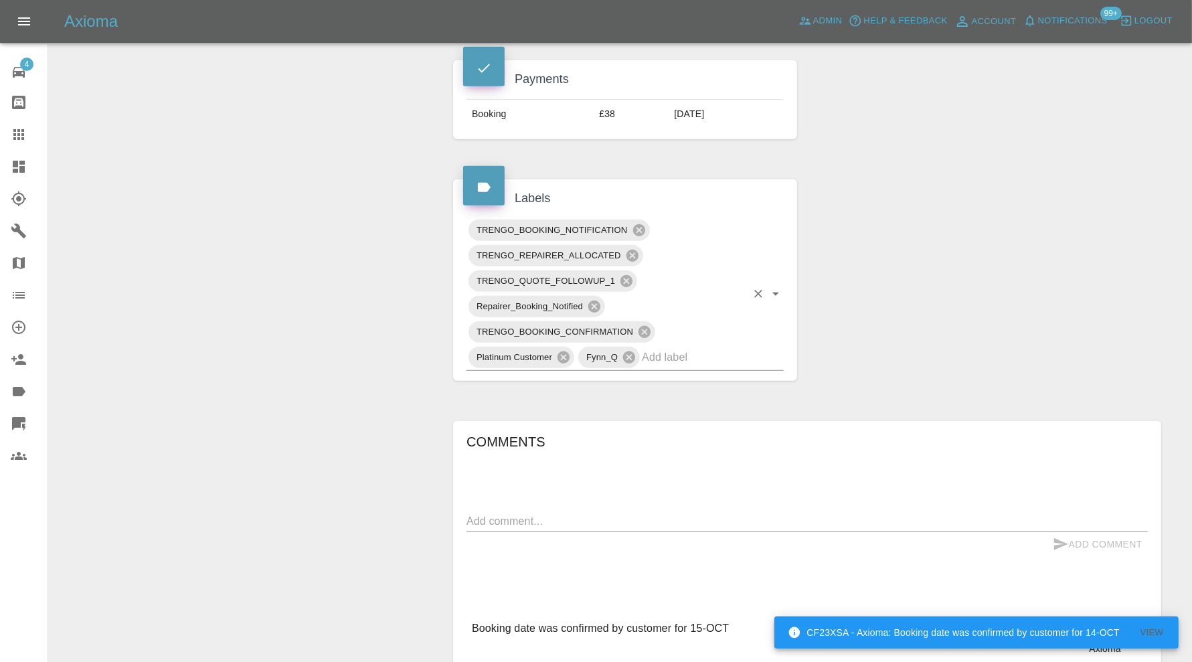
click at [714, 347] on input "text" at bounding box center [694, 357] width 104 height 21
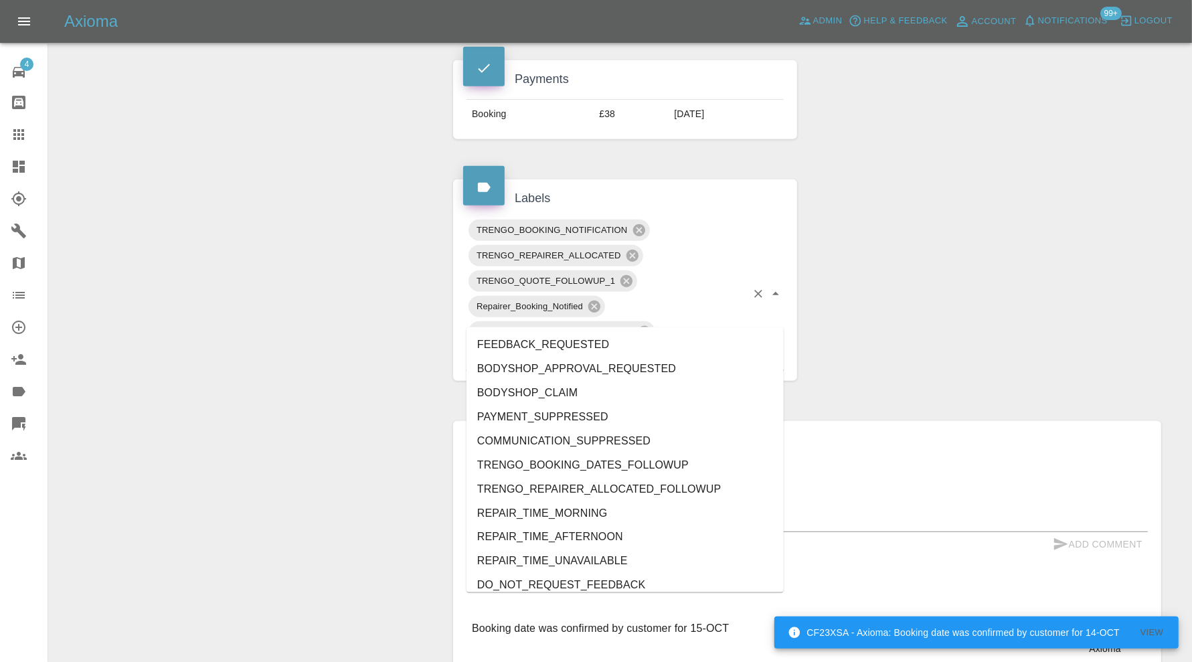
type input "au"
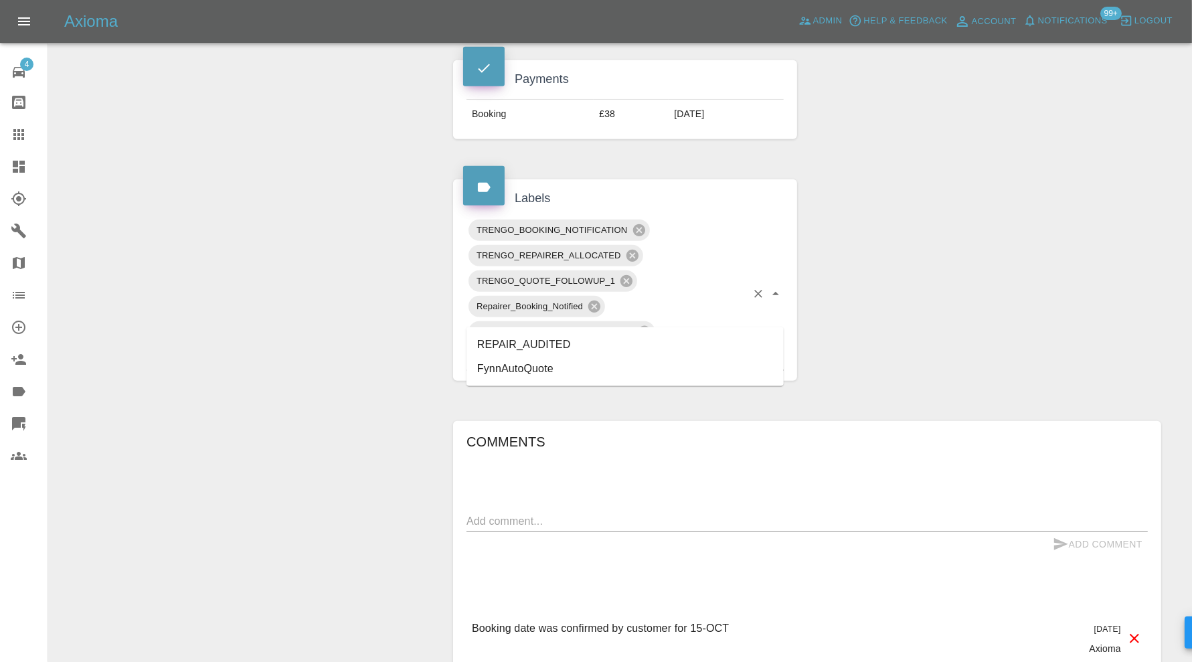
click at [633, 340] on li "REPAIR_AUDITED" at bounding box center [625, 345] width 317 height 24
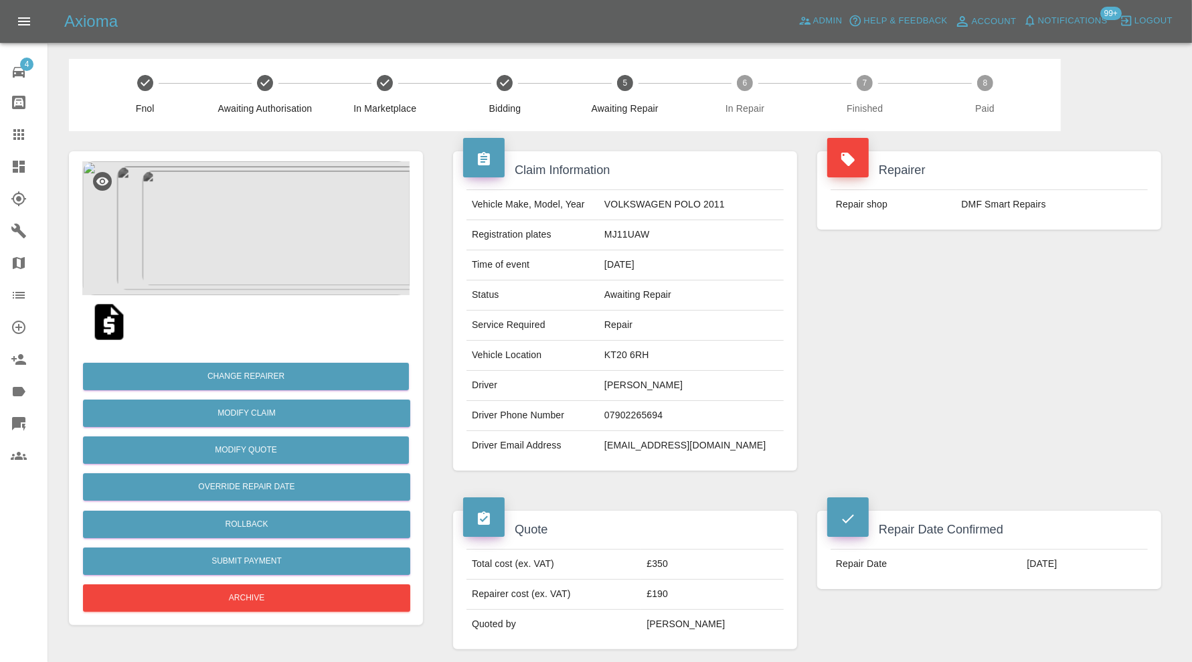
click at [248, 218] on img at bounding box center [245, 228] width 327 height 134
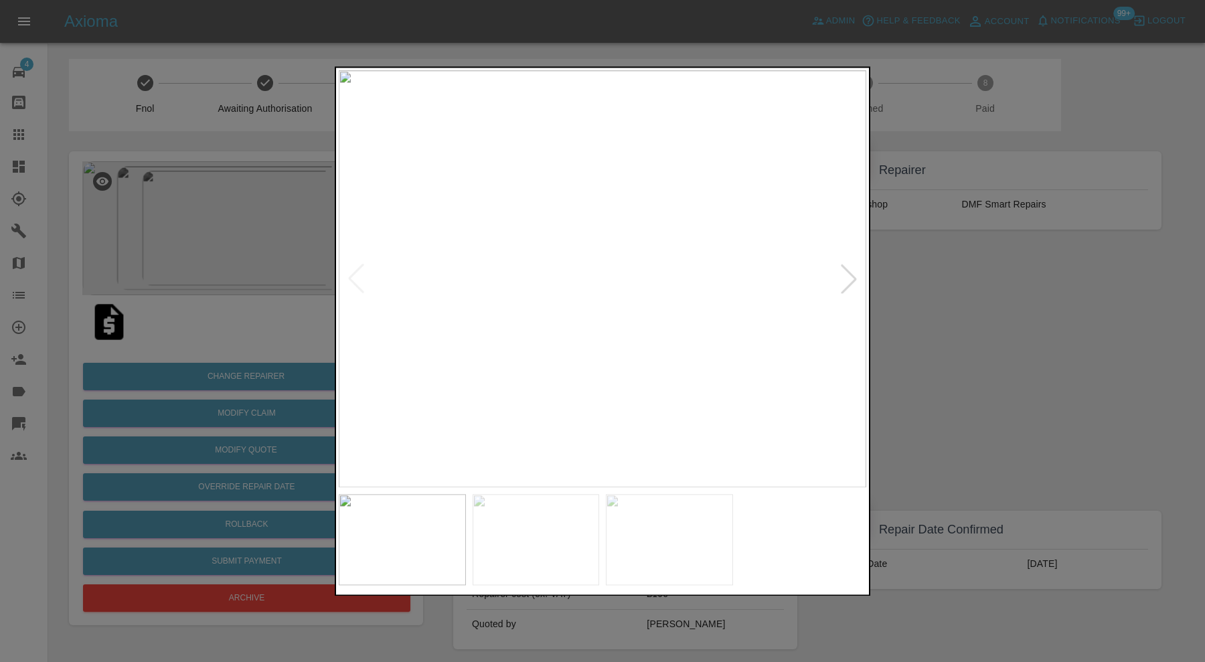
click at [855, 280] on div at bounding box center [848, 278] width 29 height 29
click at [855, 280] on img at bounding box center [603, 278] width 528 height 417
click at [892, 282] on div at bounding box center [602, 331] width 1205 height 662
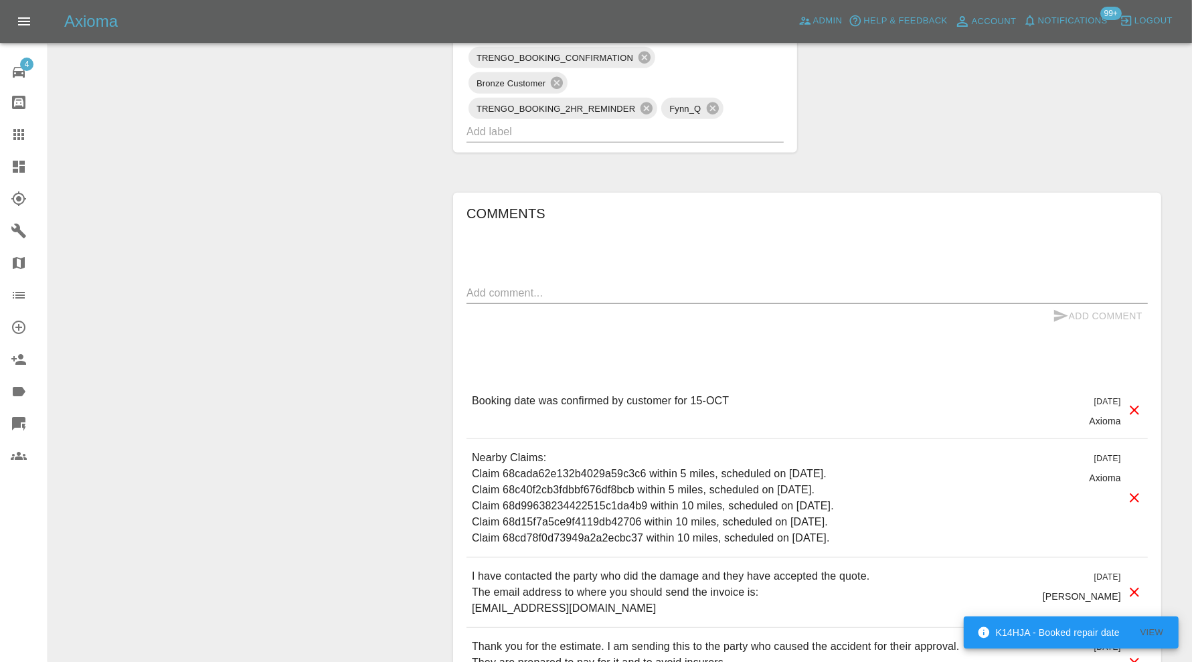
scroll to position [893, 0]
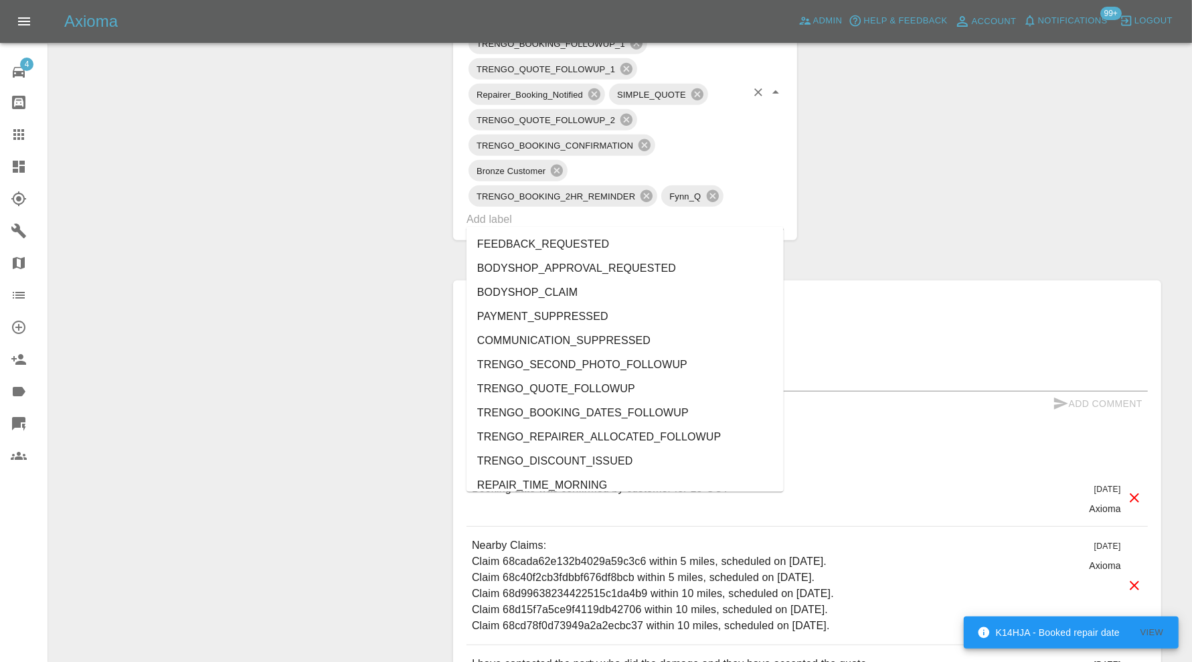
click at [651, 213] on input "text" at bounding box center [607, 219] width 280 height 21
type input "au"
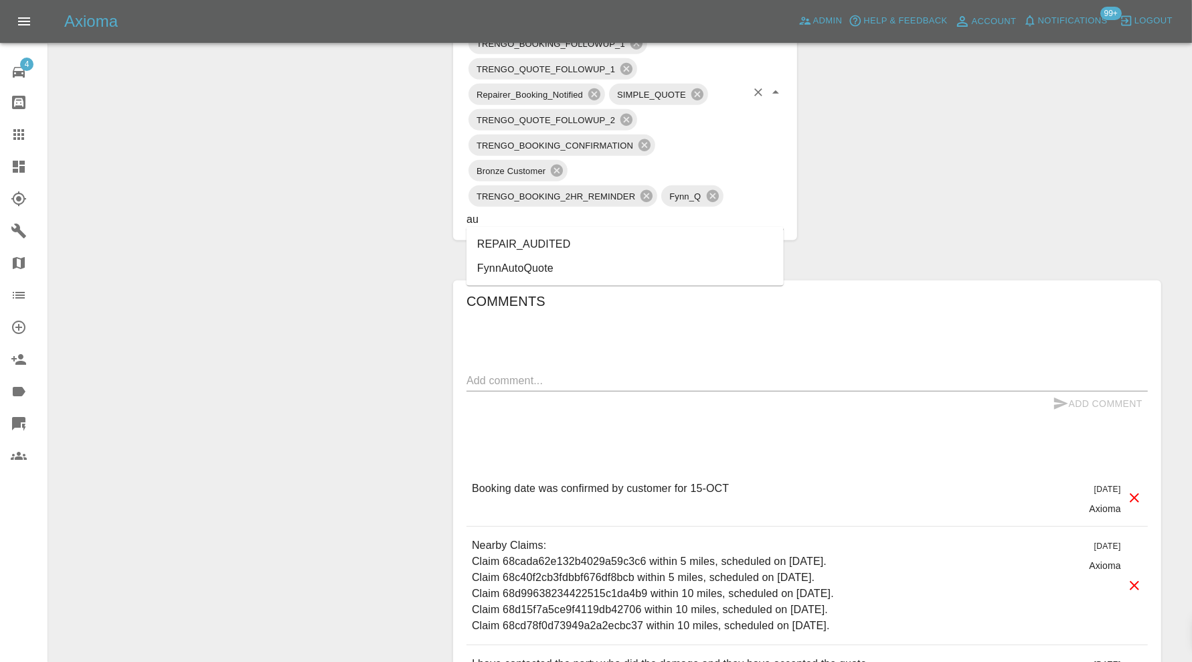
click at [574, 236] on li "REPAIR_AUDITED" at bounding box center [625, 244] width 317 height 24
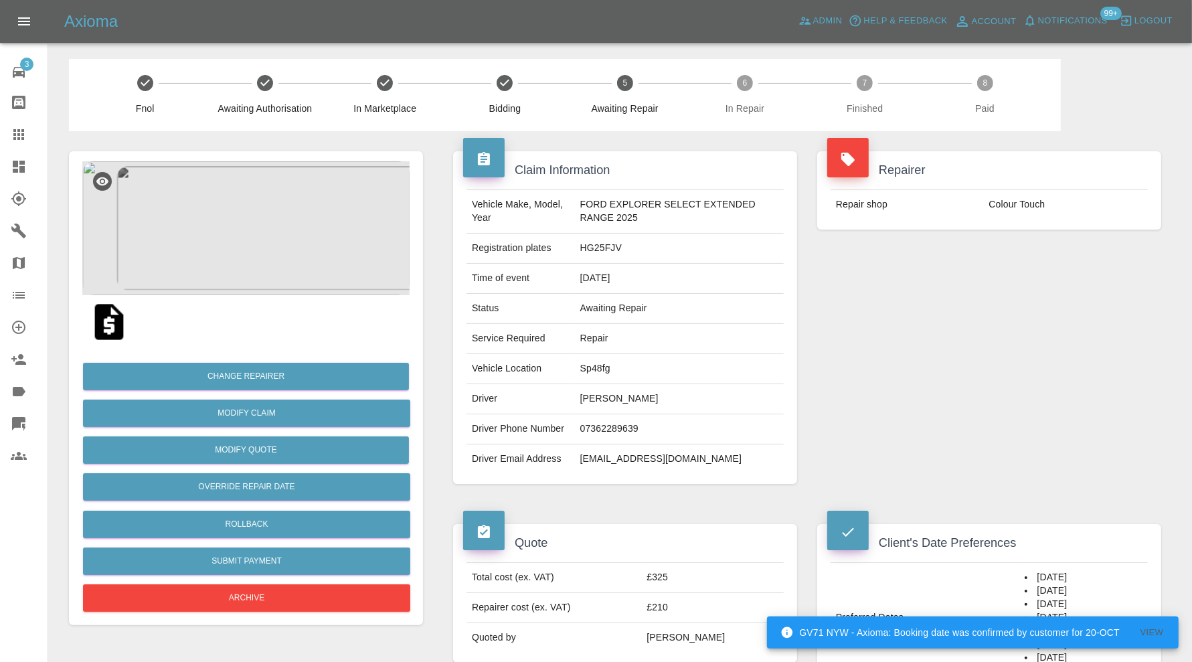
click at [293, 285] on img at bounding box center [245, 228] width 327 height 134
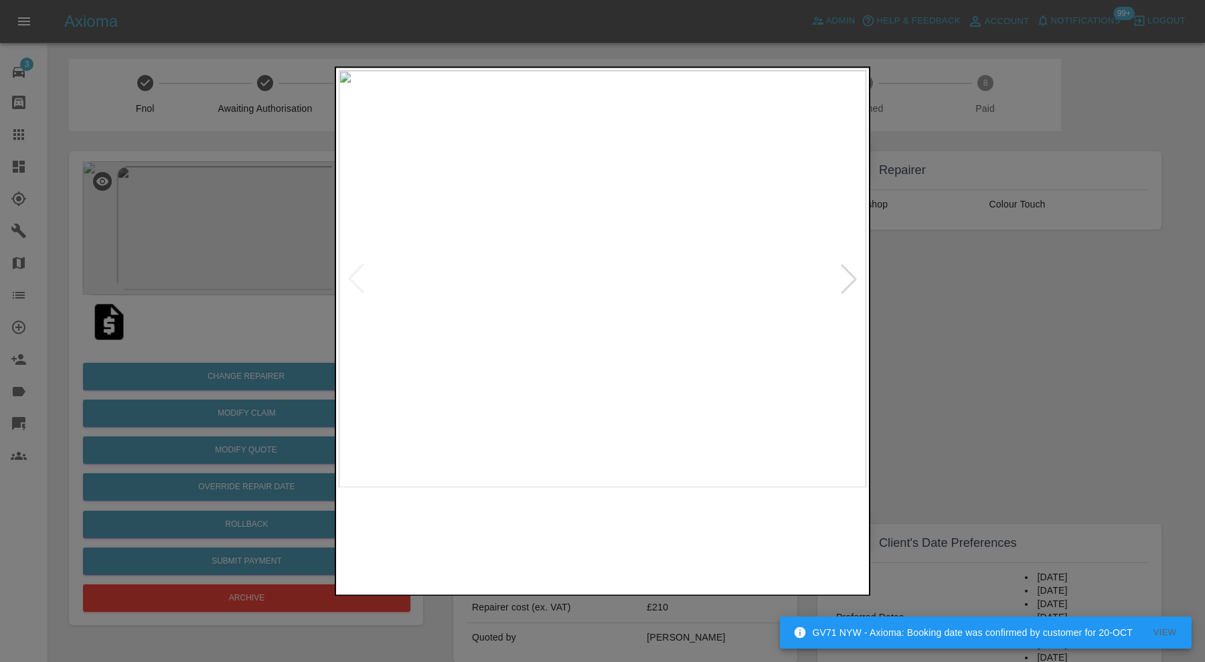
click at [545, 539] on img at bounding box center [536, 539] width 127 height 91
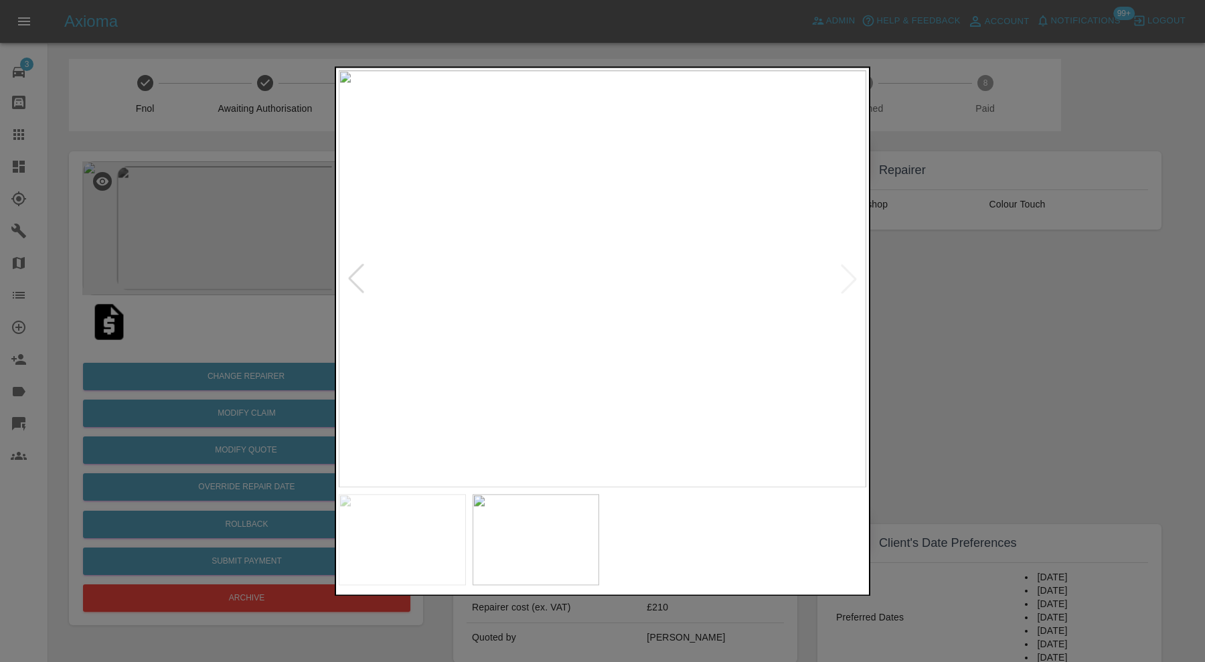
click at [981, 337] on div at bounding box center [602, 331] width 1205 height 662
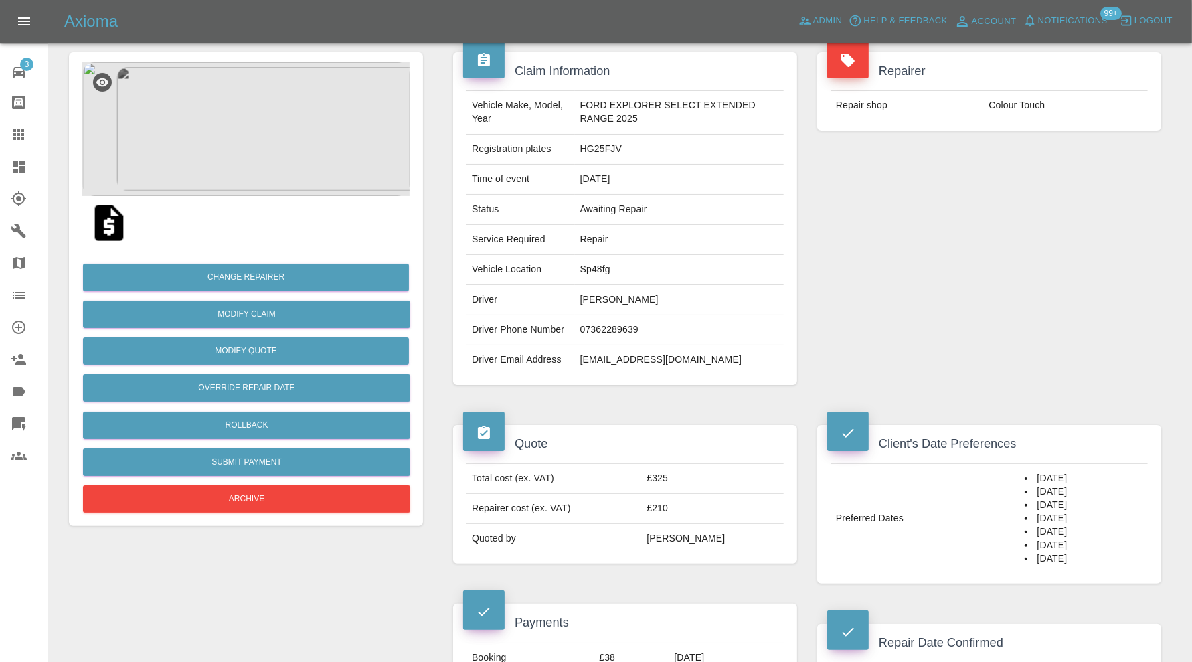
scroll to position [223, 0]
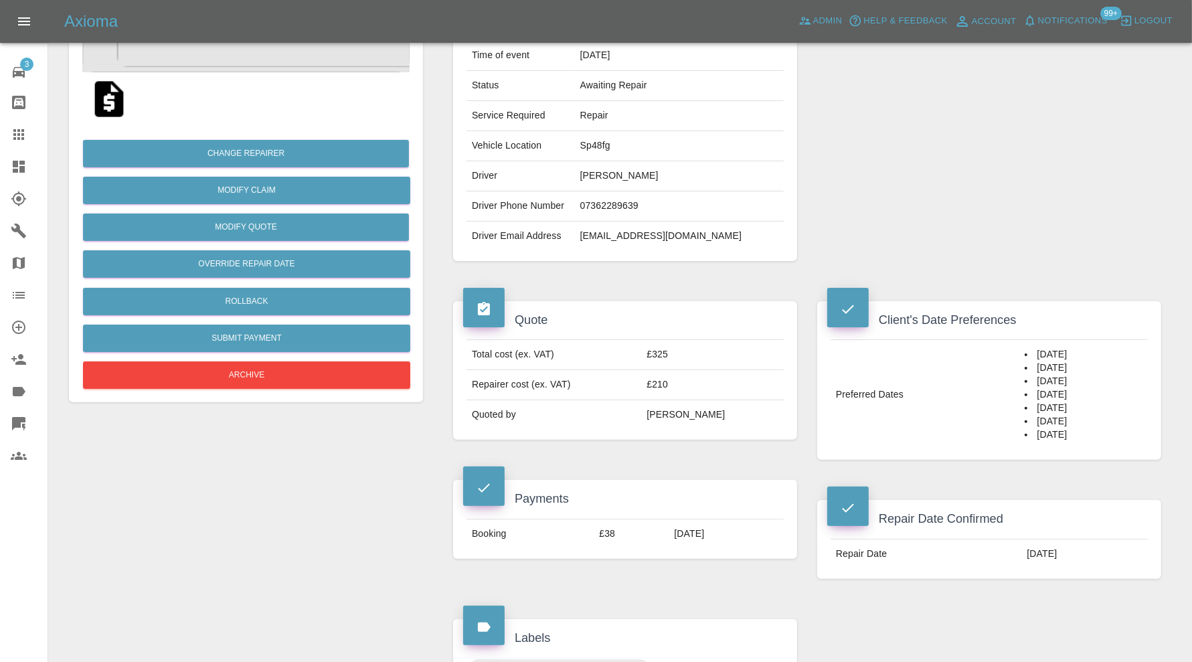
click at [602, 145] on td "Sp48fg" at bounding box center [679, 146] width 209 height 30
copy td "Sp48fg"
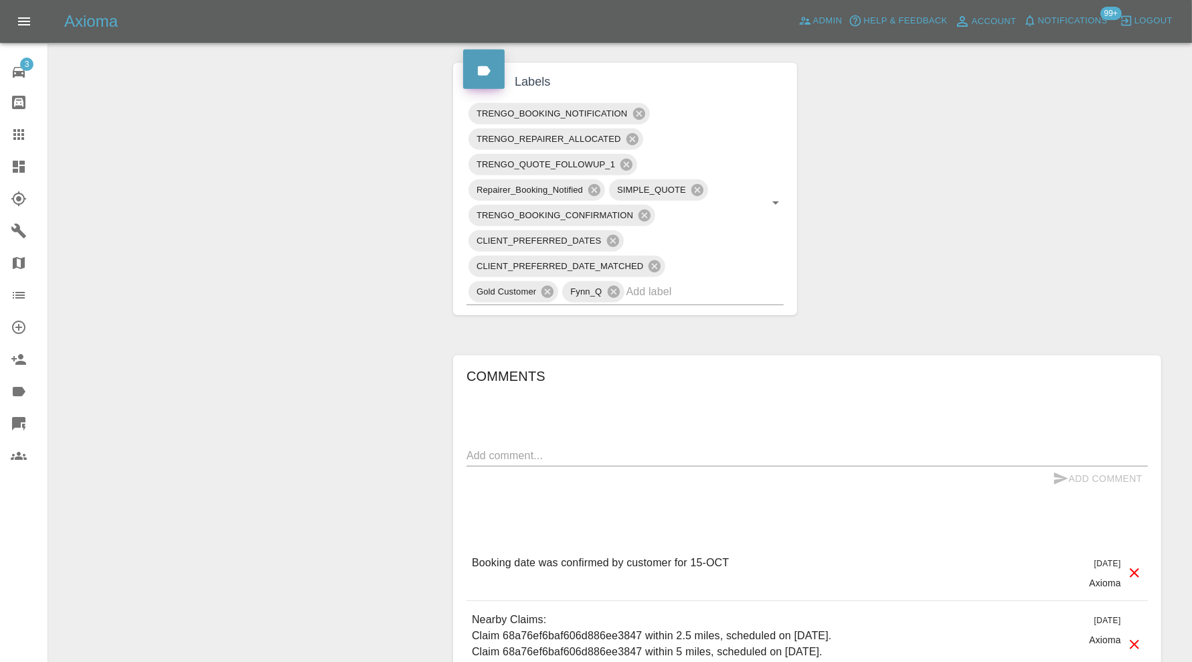
scroll to position [781, 0]
click at [717, 292] on input "text" at bounding box center [687, 290] width 120 height 21
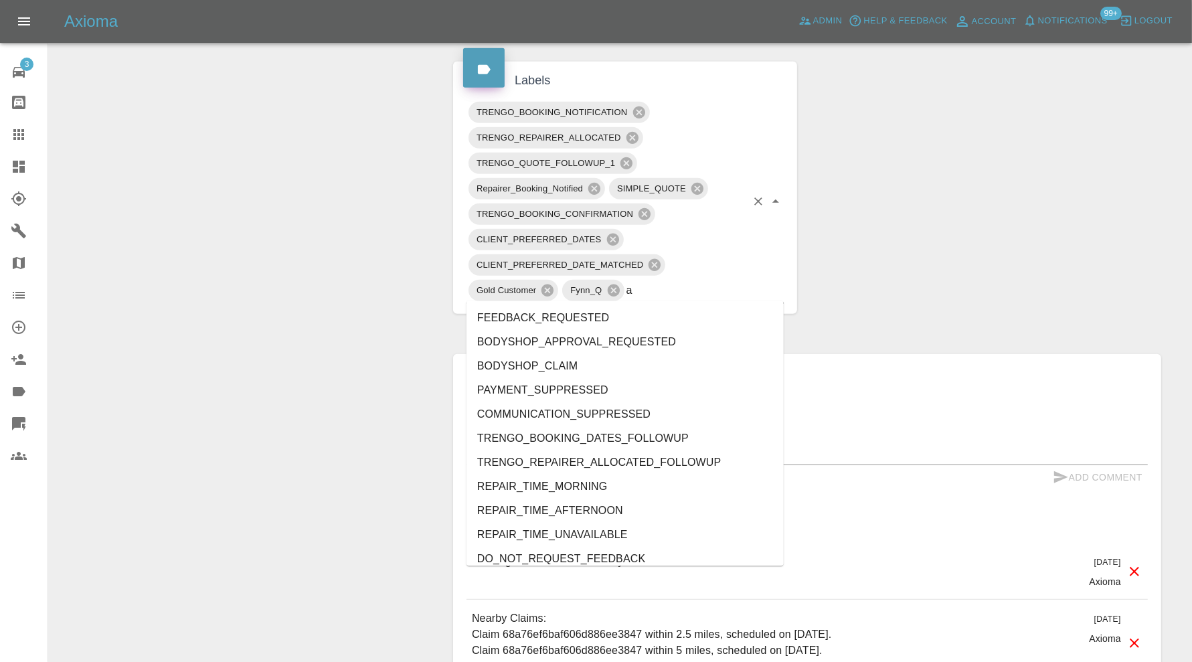
type input "au"
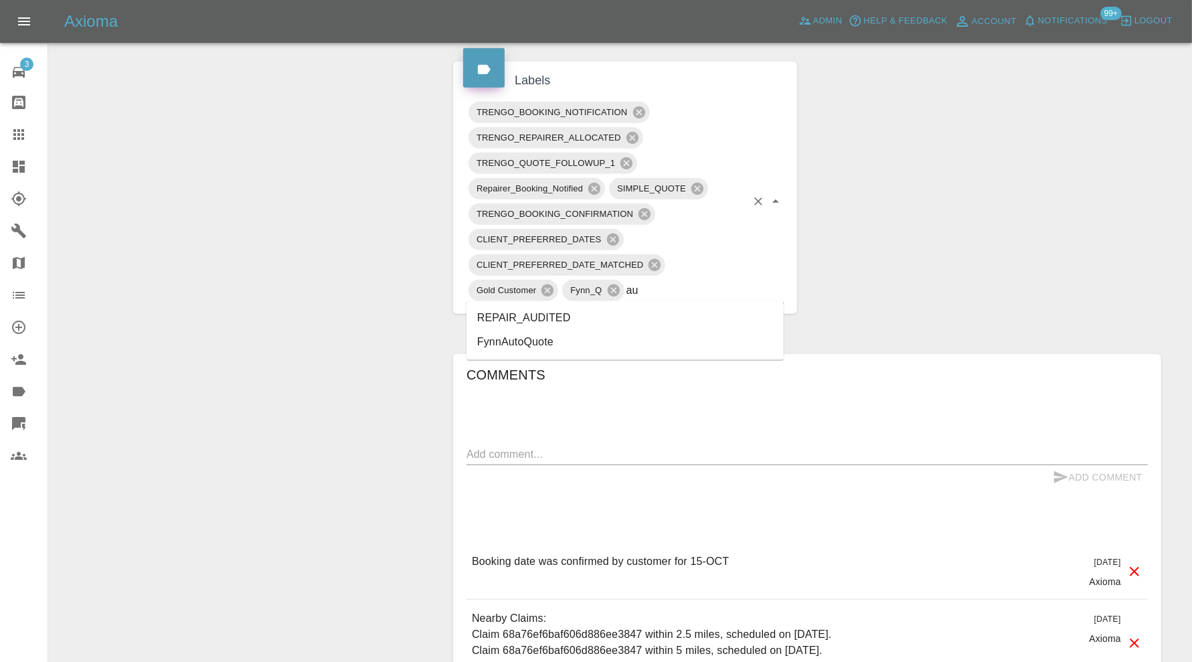
click at [600, 310] on li "REPAIR_AUDITED" at bounding box center [625, 319] width 317 height 24
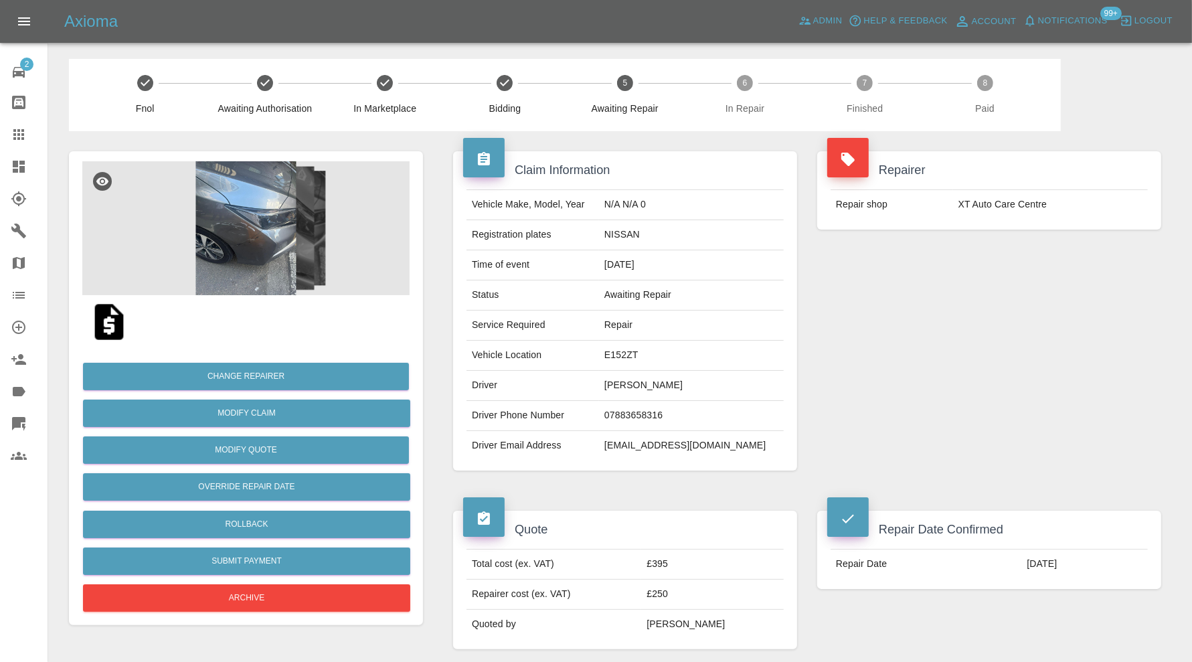
click at [281, 235] on img at bounding box center [245, 228] width 327 height 134
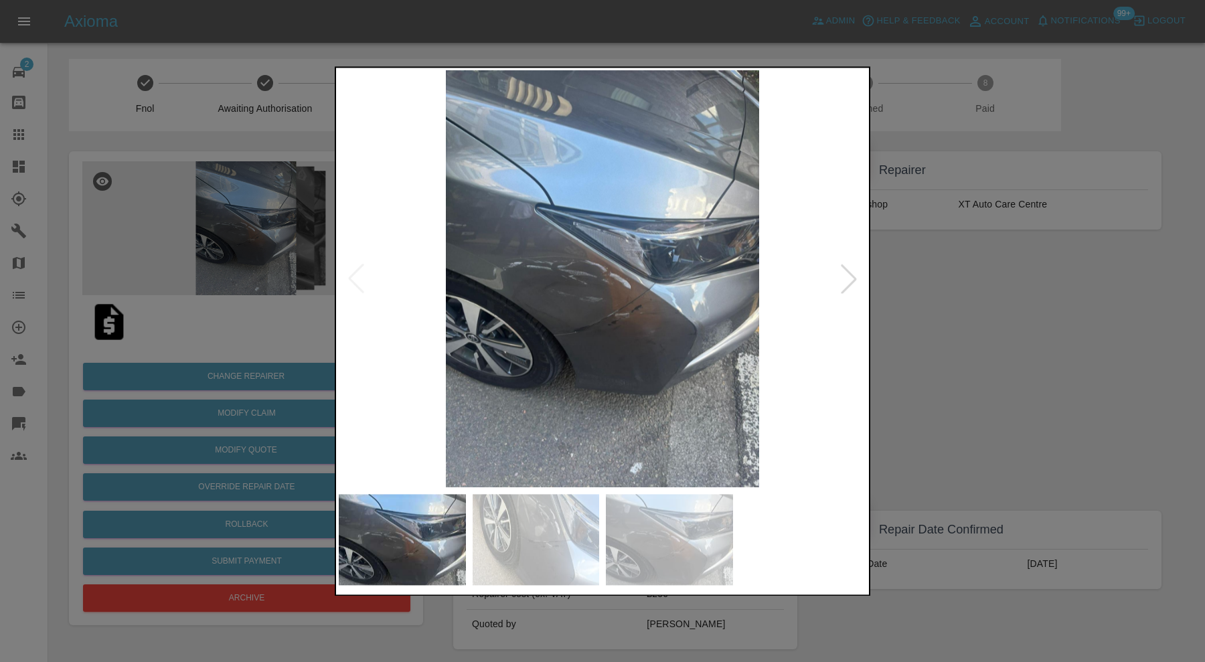
click at [536, 520] on img at bounding box center [536, 539] width 127 height 91
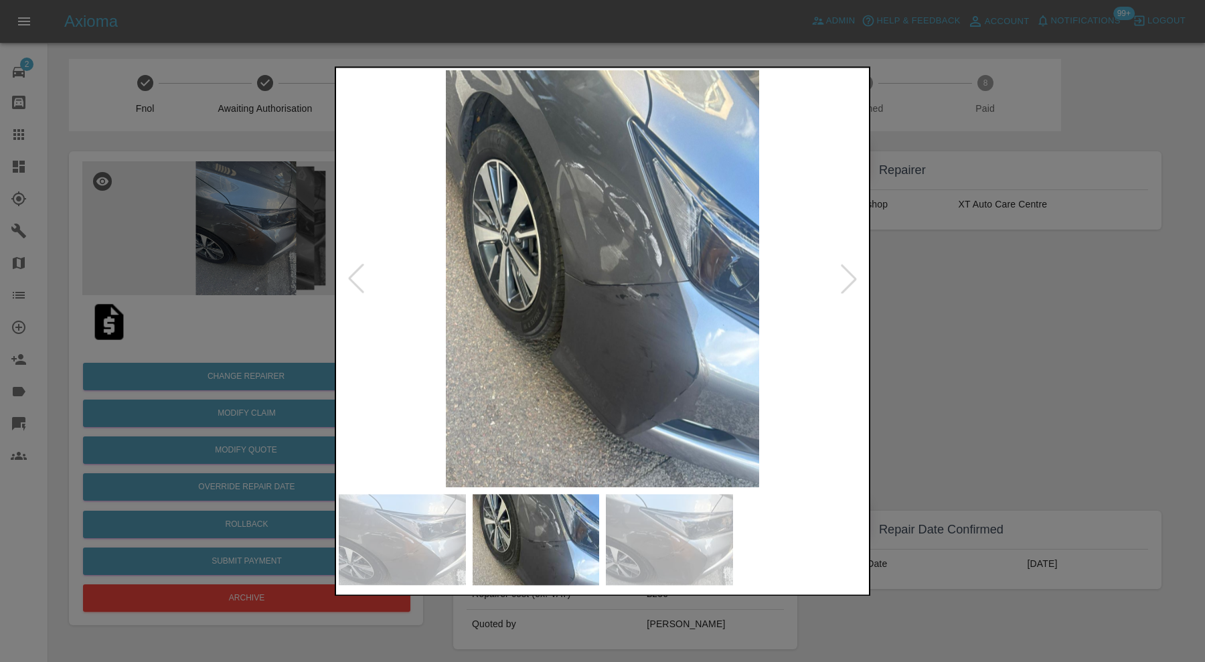
click at [673, 531] on img at bounding box center [669, 539] width 127 height 91
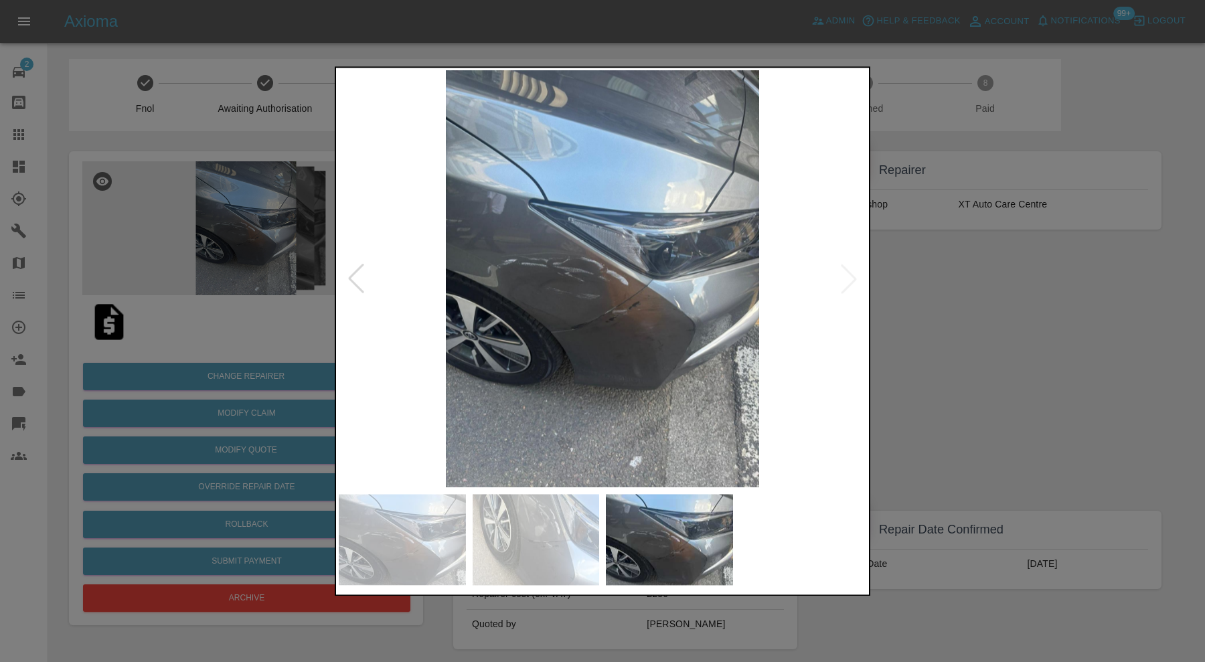
click at [955, 341] on div at bounding box center [602, 331] width 1205 height 662
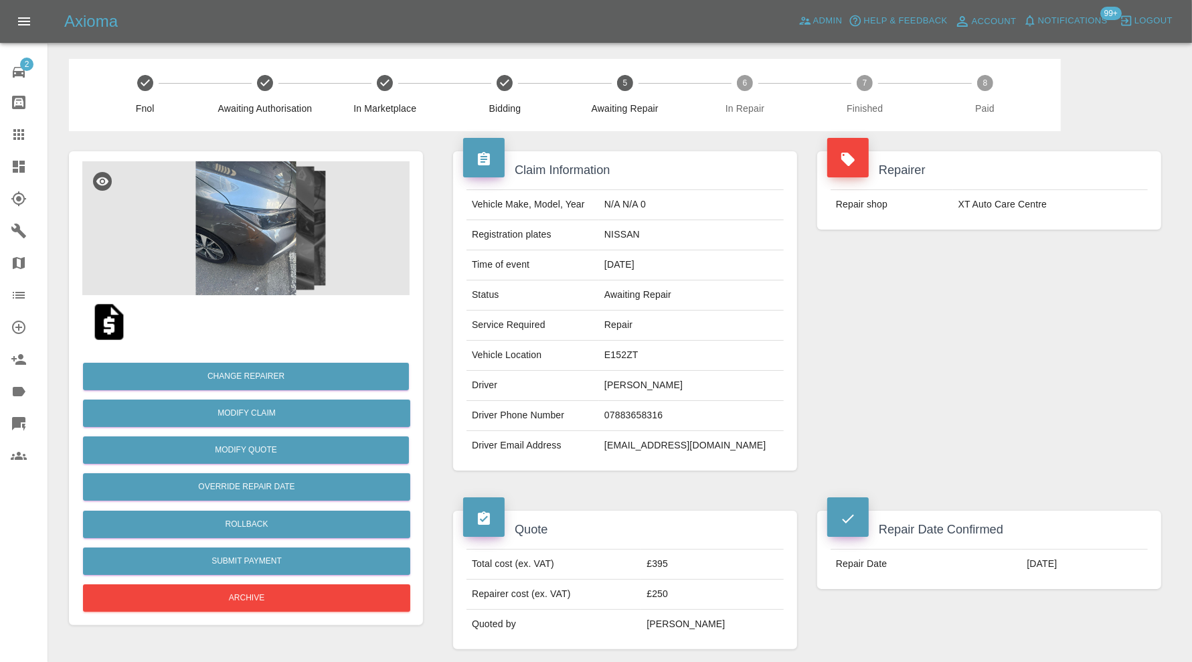
click at [656, 352] on td "E152ZT" at bounding box center [691, 356] width 185 height 30
copy td "E152ZT"
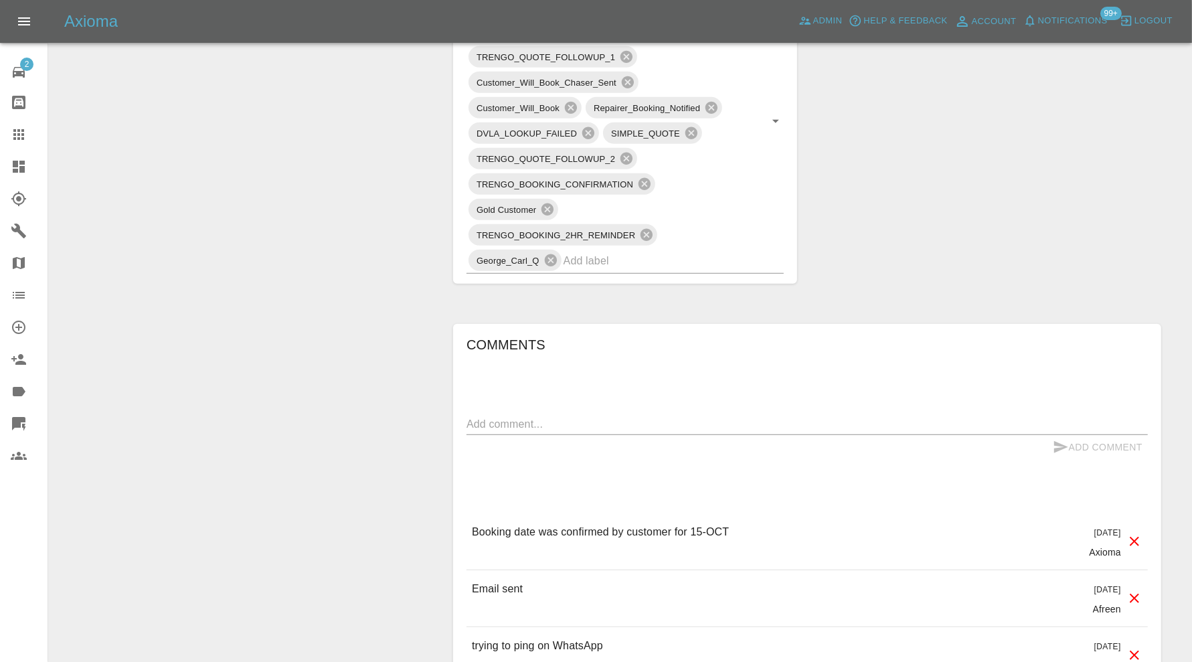
scroll to position [781, 0]
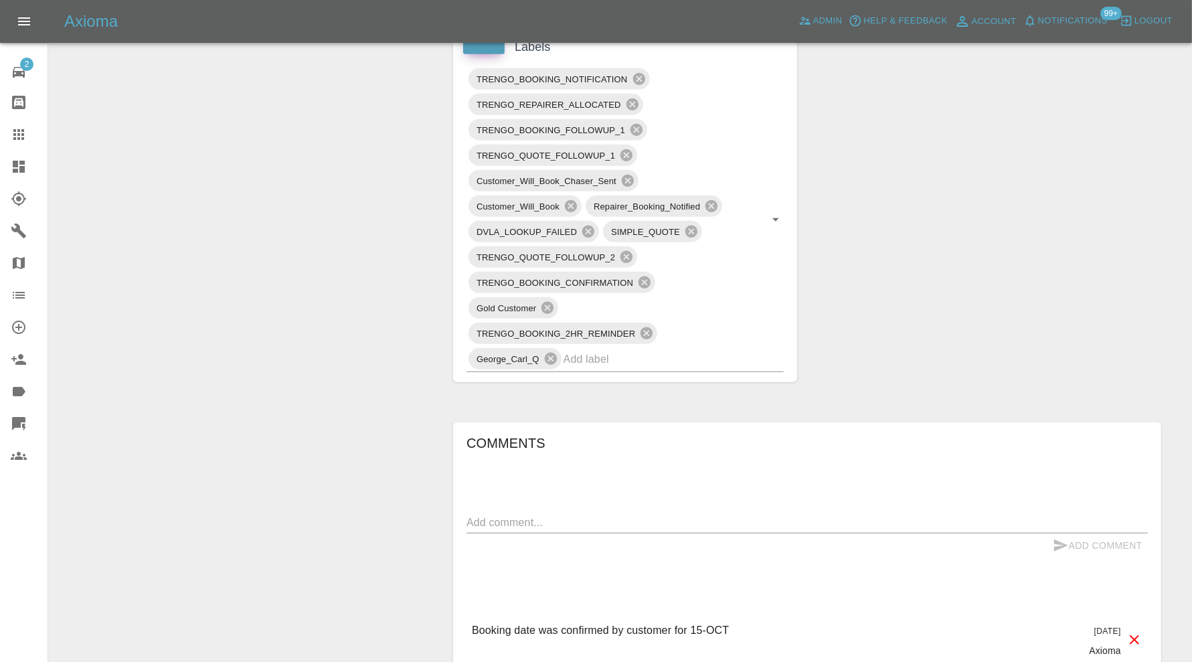
click at [611, 515] on textarea at bounding box center [808, 522] width 682 height 15
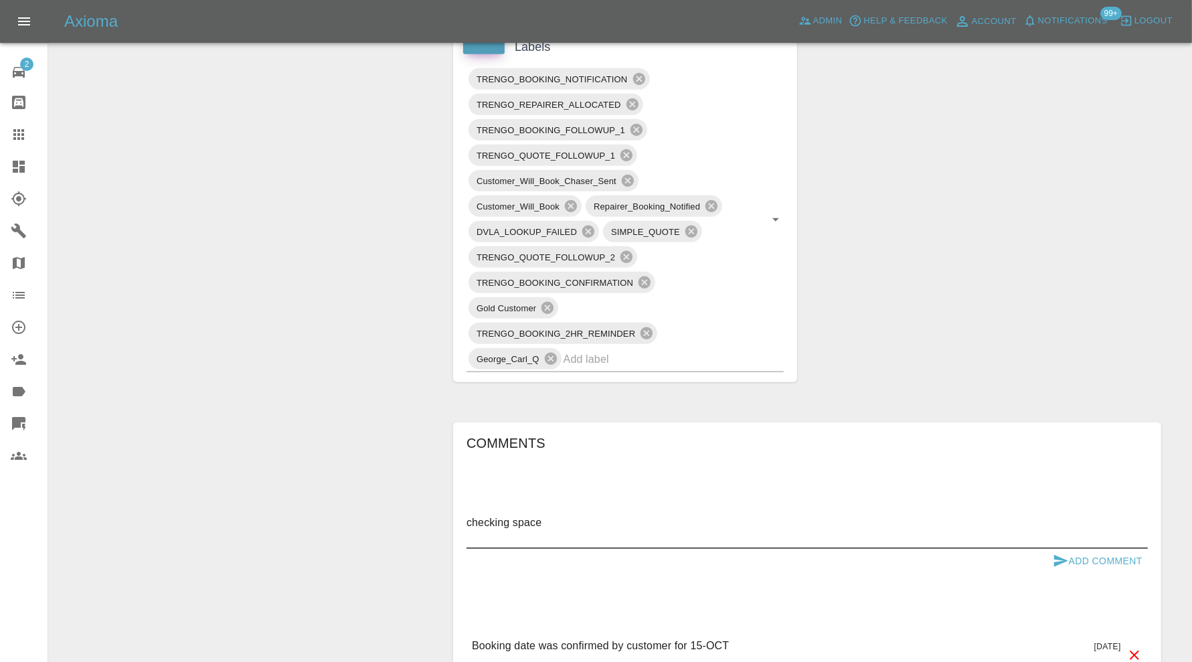
type textarea "checking space"
click at [1079, 558] on button "Add Comment" at bounding box center [1098, 561] width 100 height 25
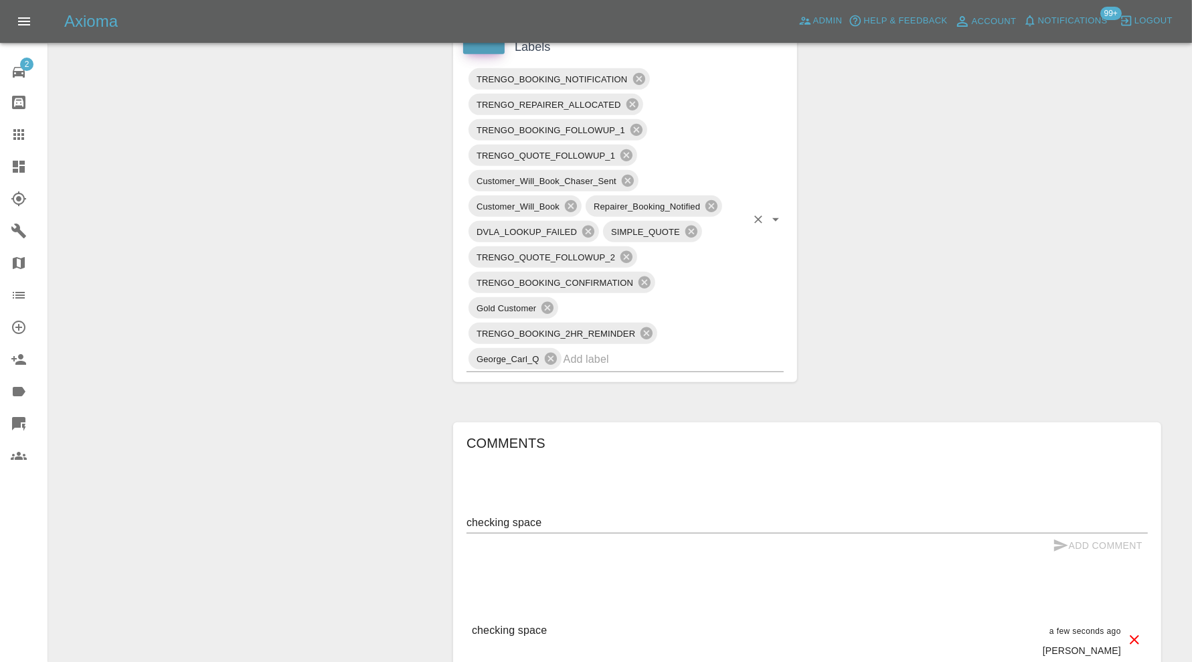
click at [621, 326] on span "TRENGO_BOOKING_2HR_REMINDER" at bounding box center [556, 333] width 175 height 15
click at [613, 353] on input "text" at bounding box center [655, 359] width 183 height 21
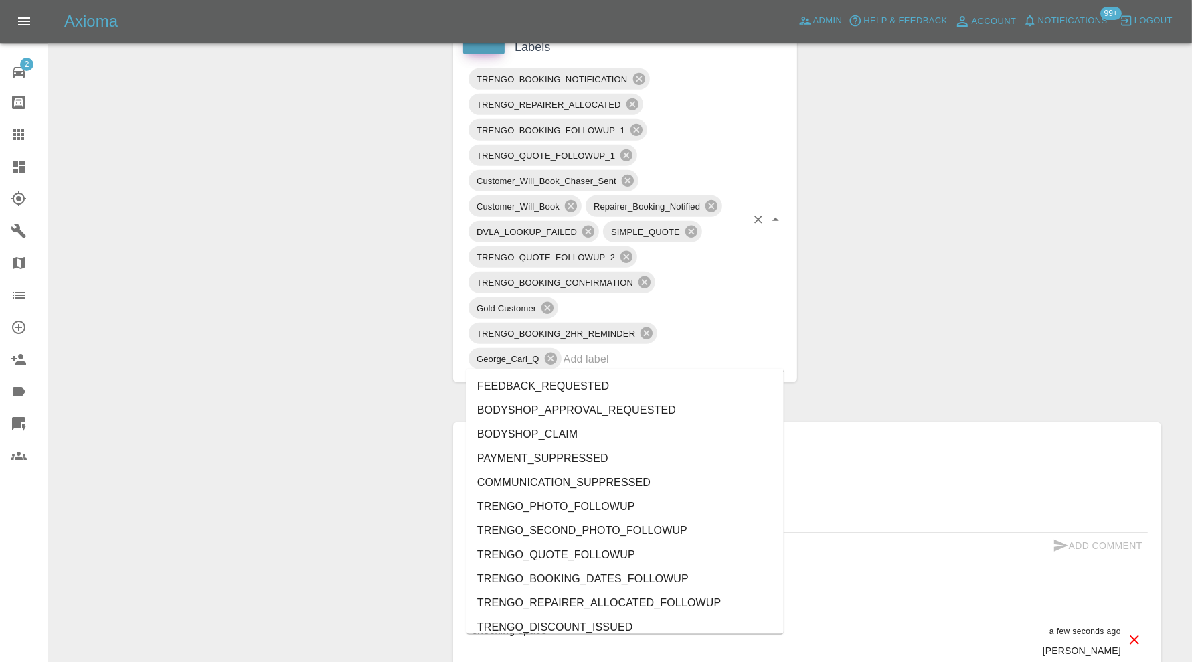
paste input "E152ZT"
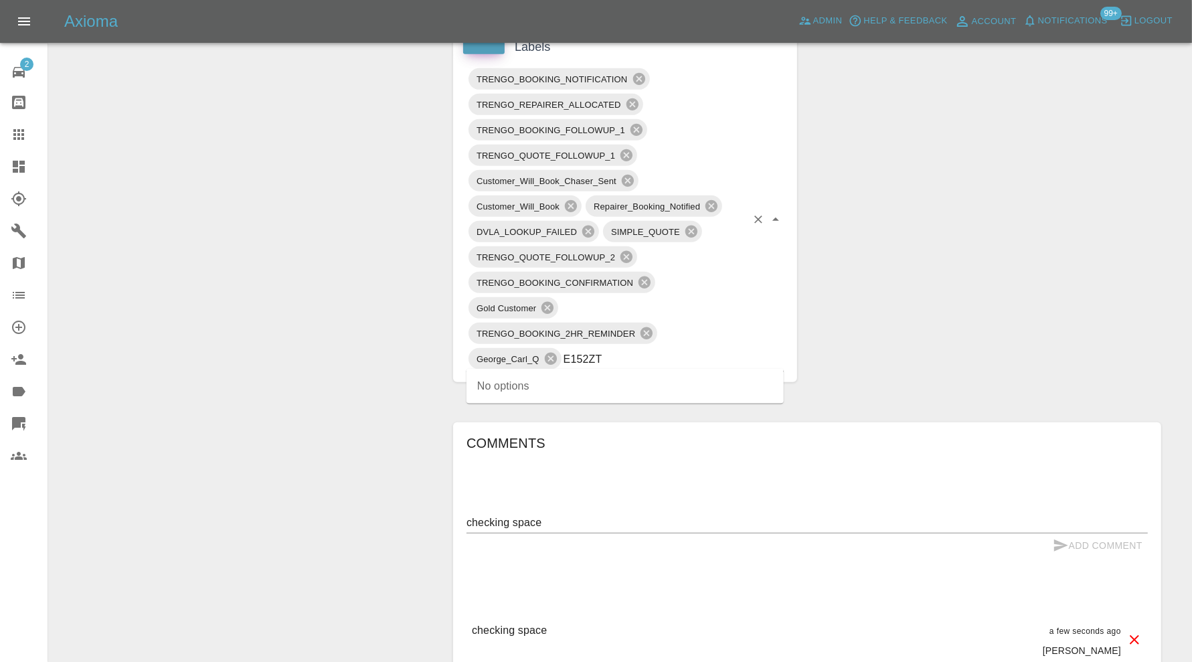
drag, startPoint x: 628, startPoint y: 355, endPoint x: 540, endPoint y: 343, distance: 89.1
click at [540, 343] on div "TRENGO_BOOKING_NOTIFICATION TRENGO_REPAIRER_ALLOCATED TRENGO_BOOKING_FOLLOWUP_1…" at bounding box center [625, 219] width 317 height 306
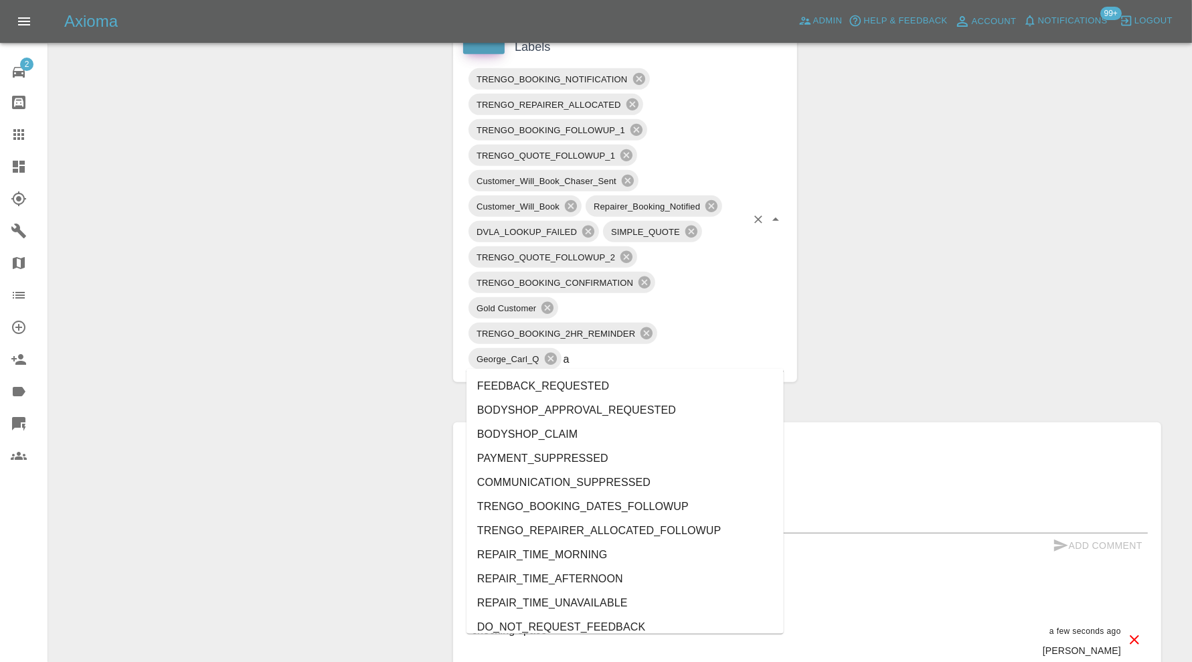
type input "au"
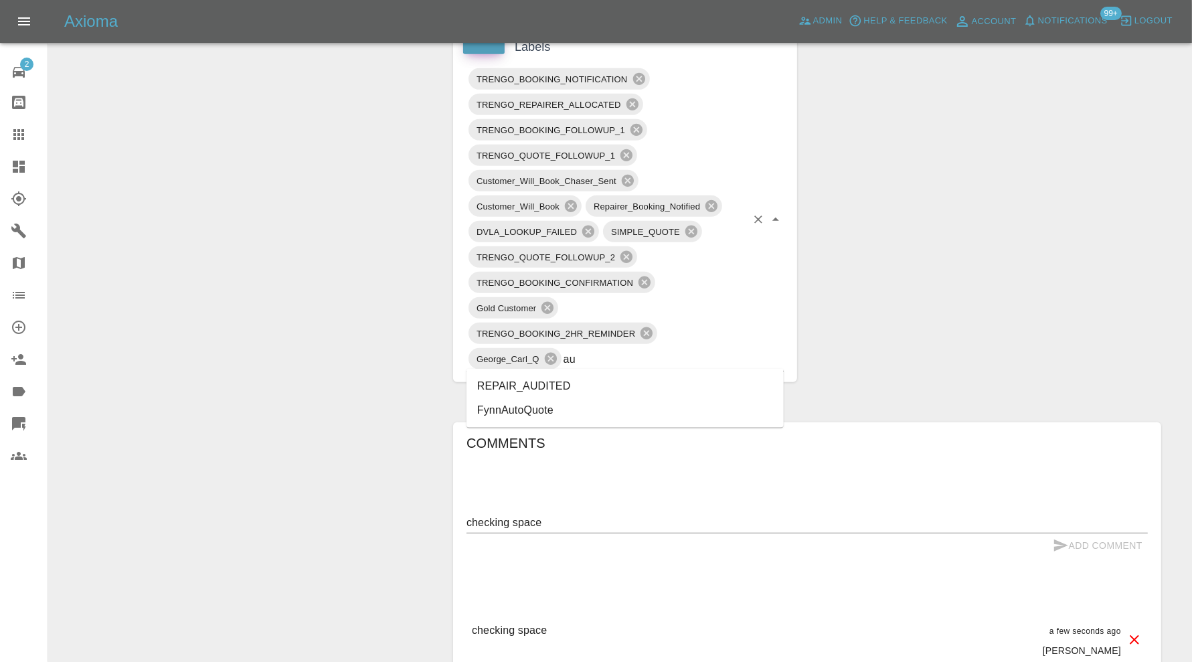
click at [607, 382] on li "REPAIR_AUDITED" at bounding box center [625, 386] width 317 height 24
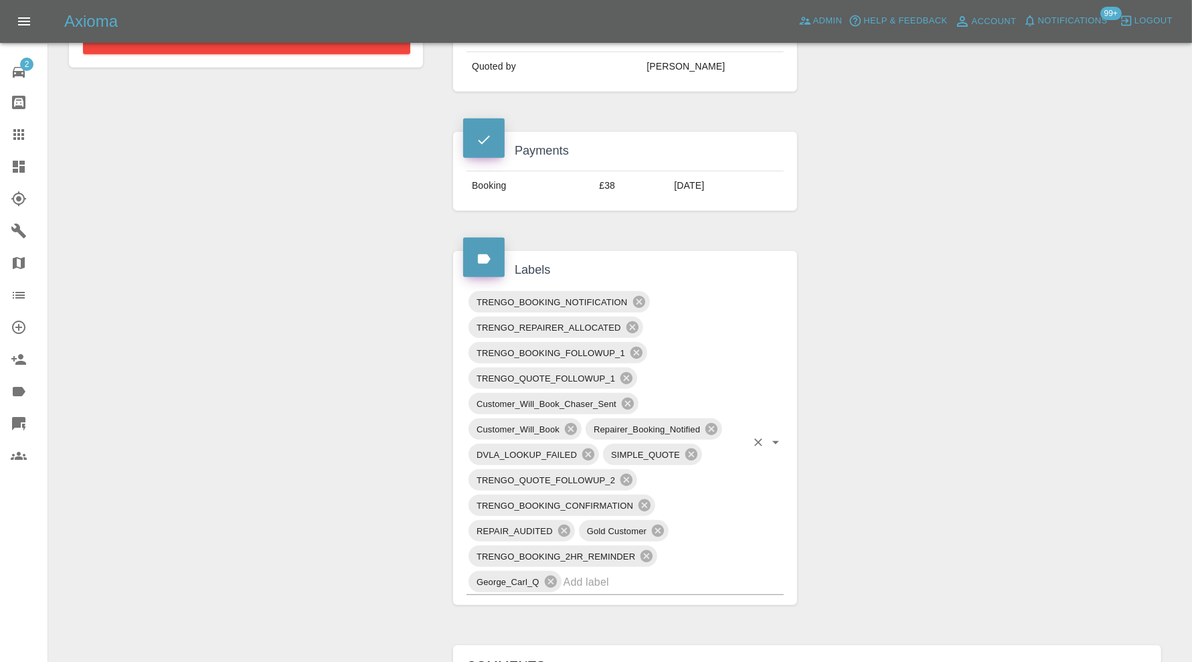
scroll to position [0, 0]
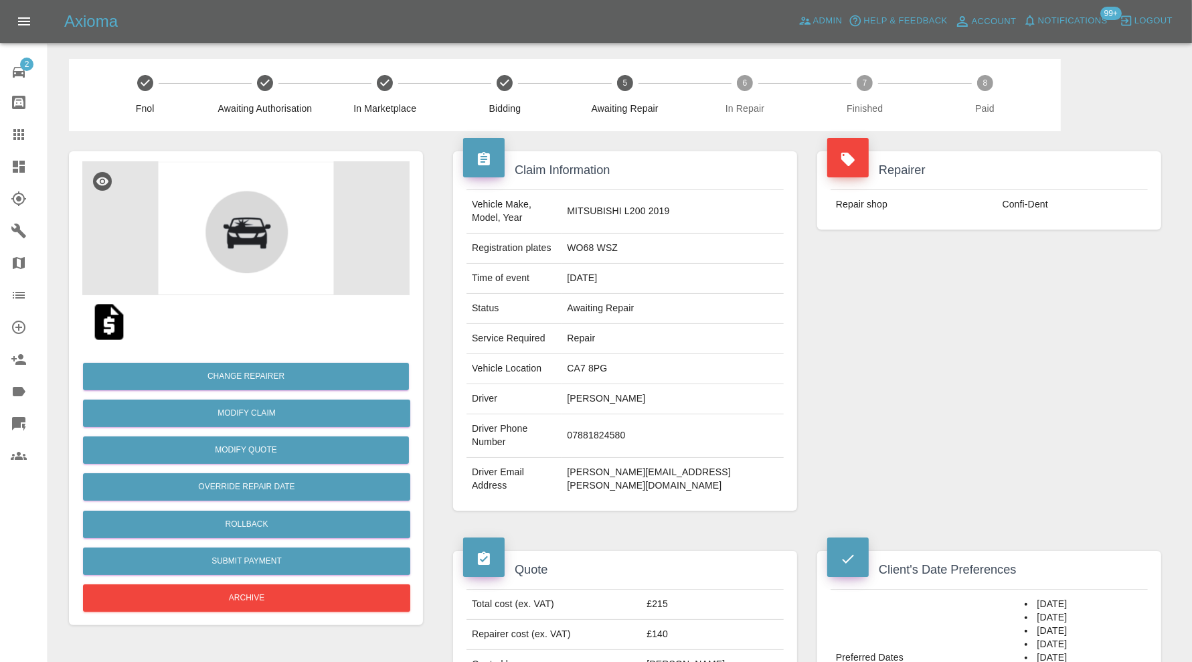
click at [234, 214] on img at bounding box center [245, 228] width 327 height 134
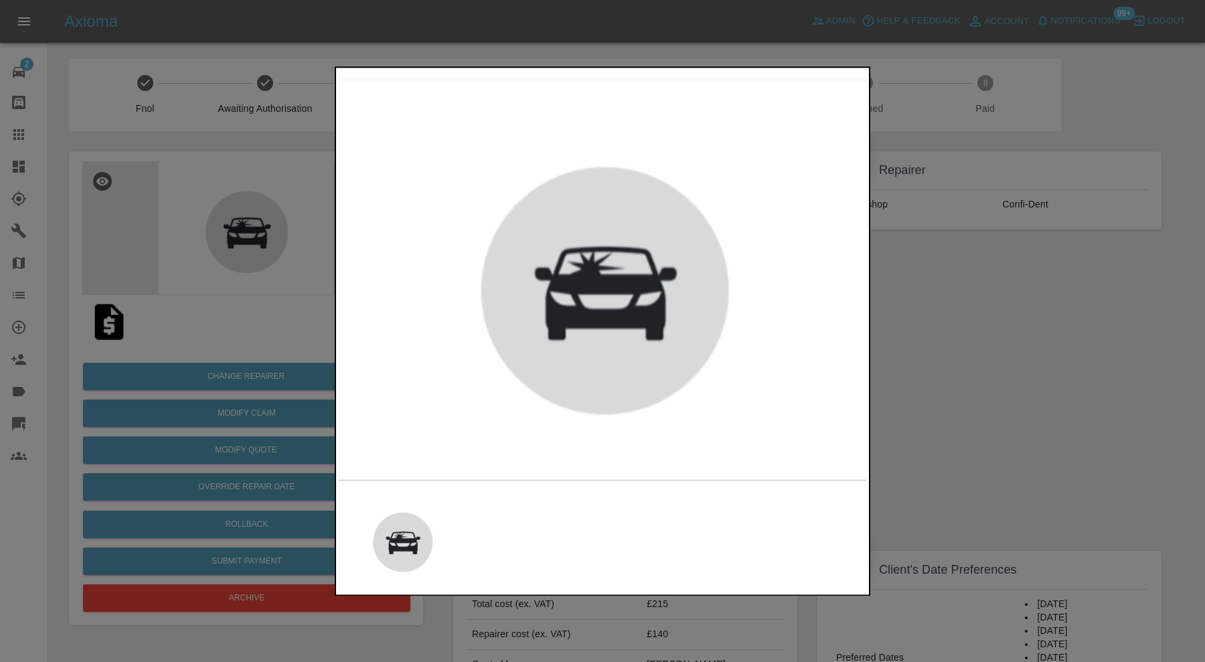
click at [988, 329] on div at bounding box center [602, 331] width 1205 height 662
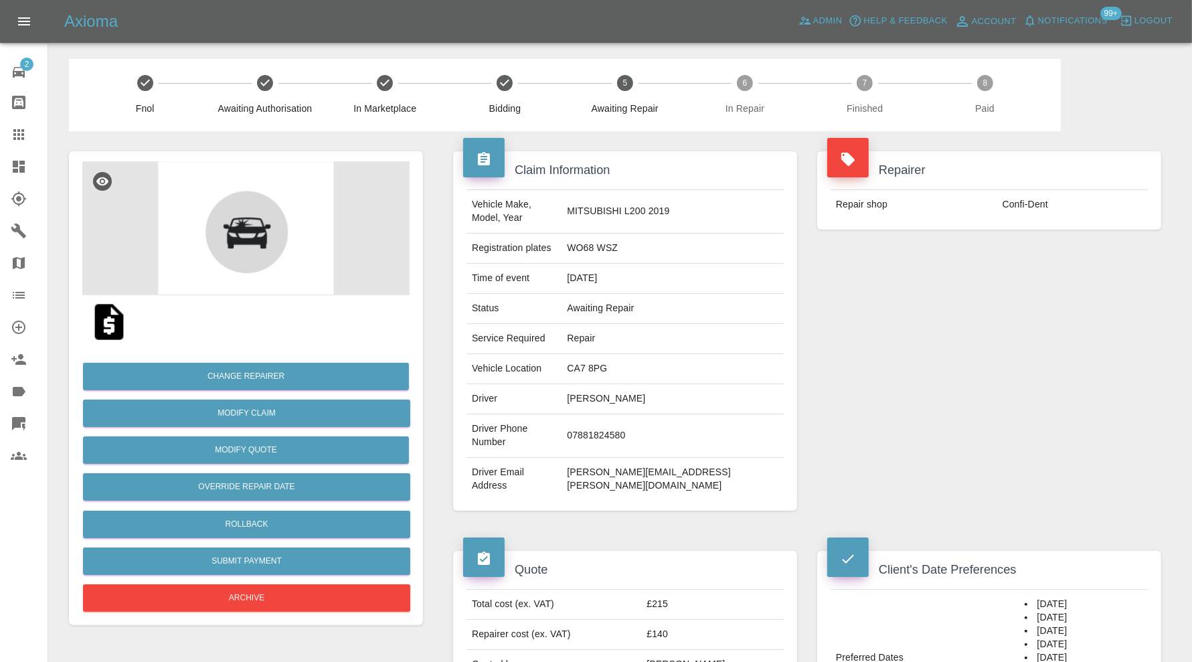
click at [246, 229] on img at bounding box center [245, 228] width 327 height 134
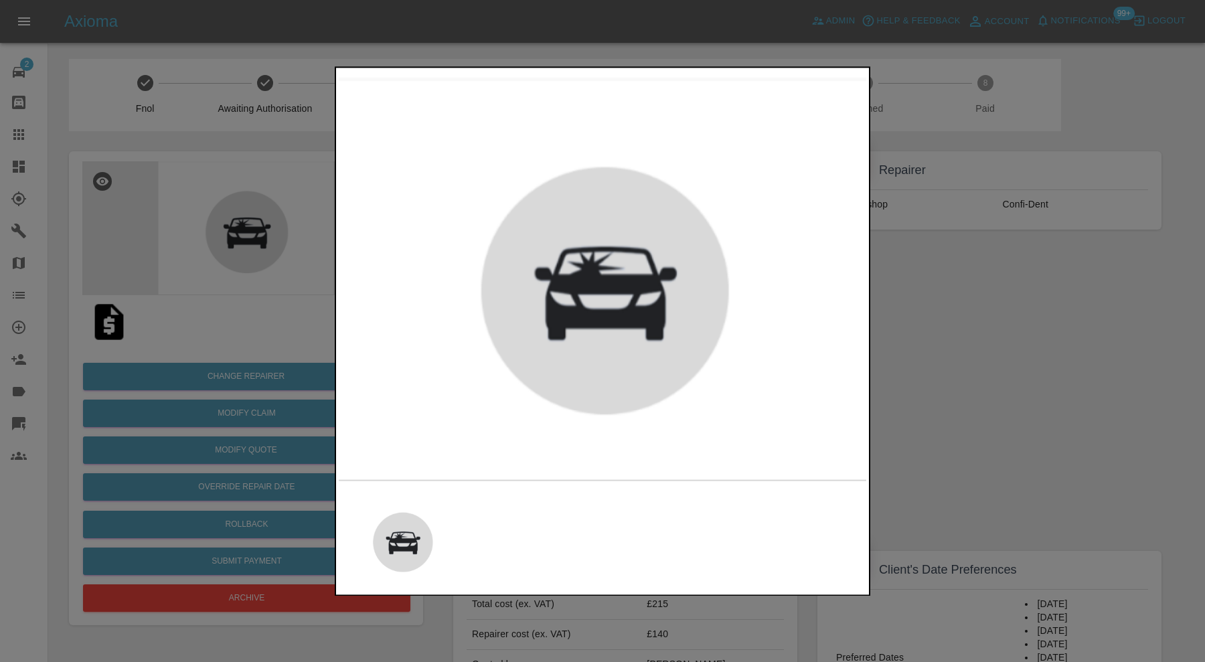
click at [960, 347] on div at bounding box center [602, 331] width 1205 height 662
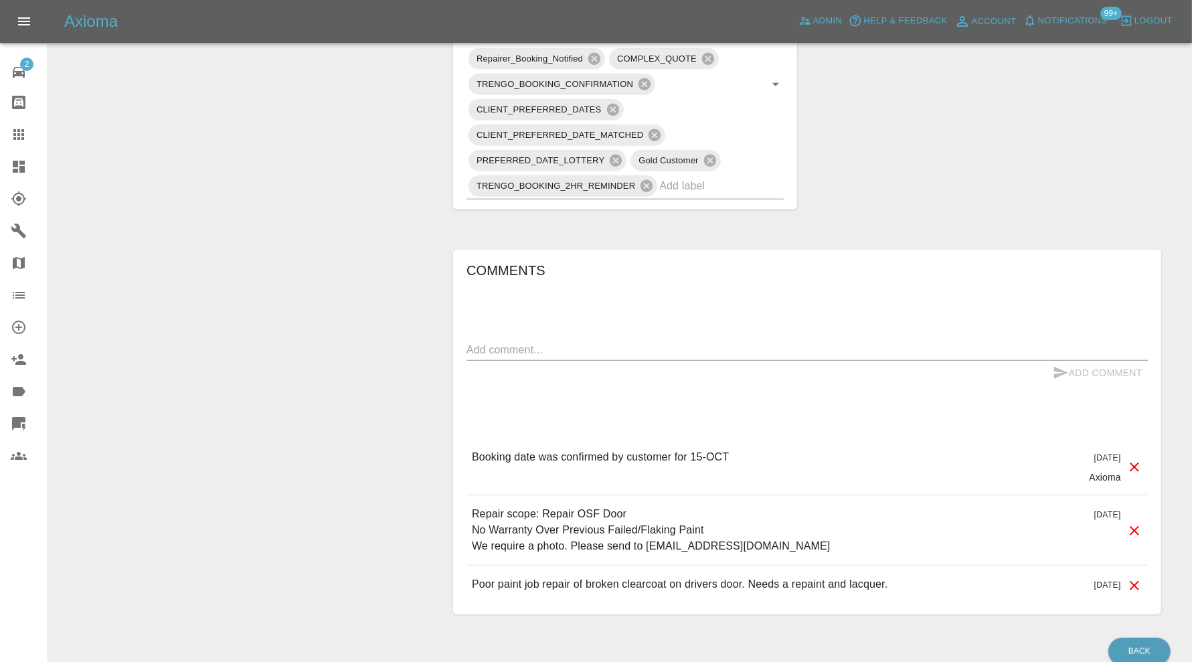
scroll to position [981, 0]
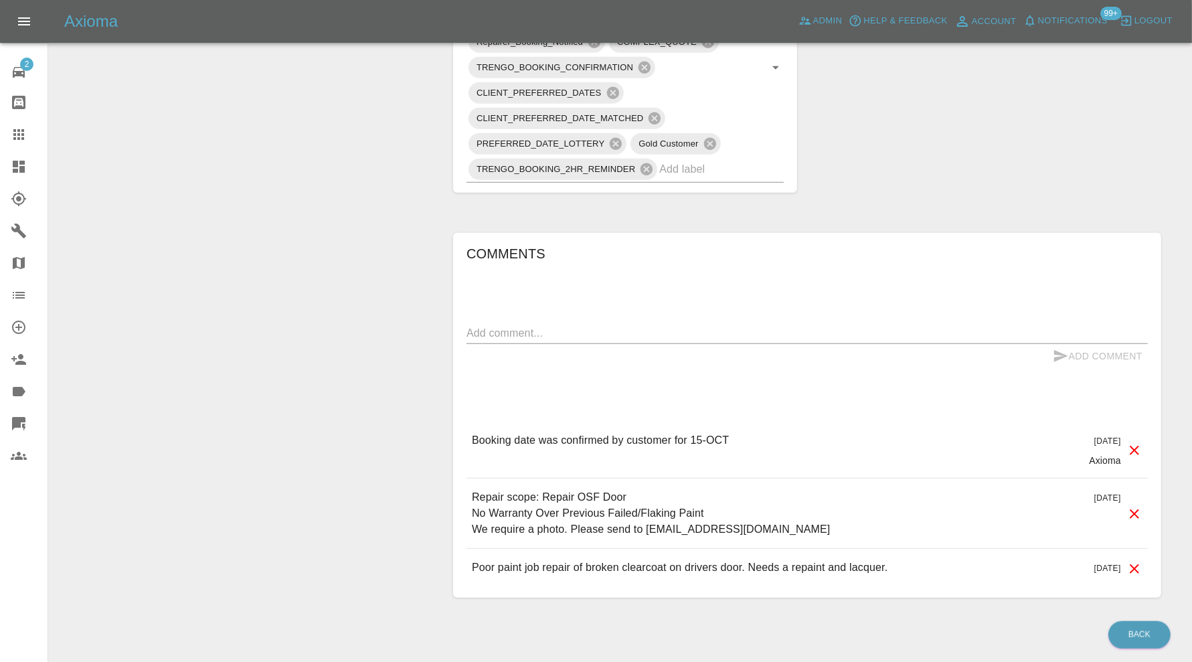
click at [781, 325] on textarea at bounding box center [808, 332] width 682 height 15
type textarea "requesting images"
click at [1065, 348] on icon "submit" at bounding box center [1061, 356] width 16 height 16
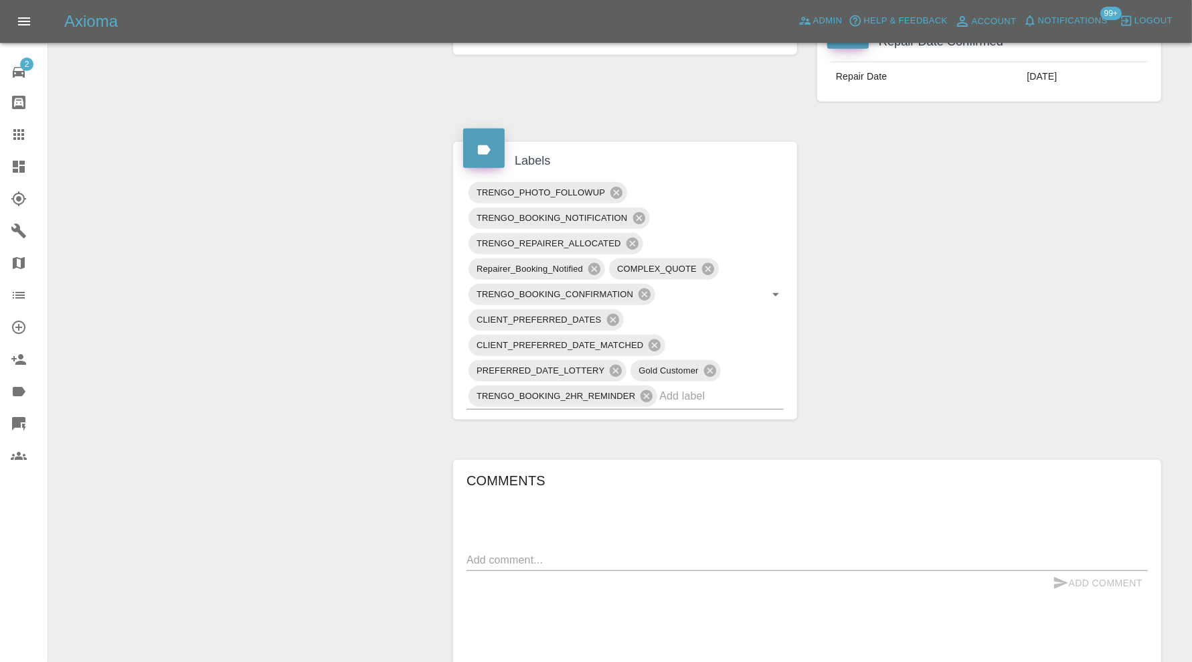
scroll to position [758, 0]
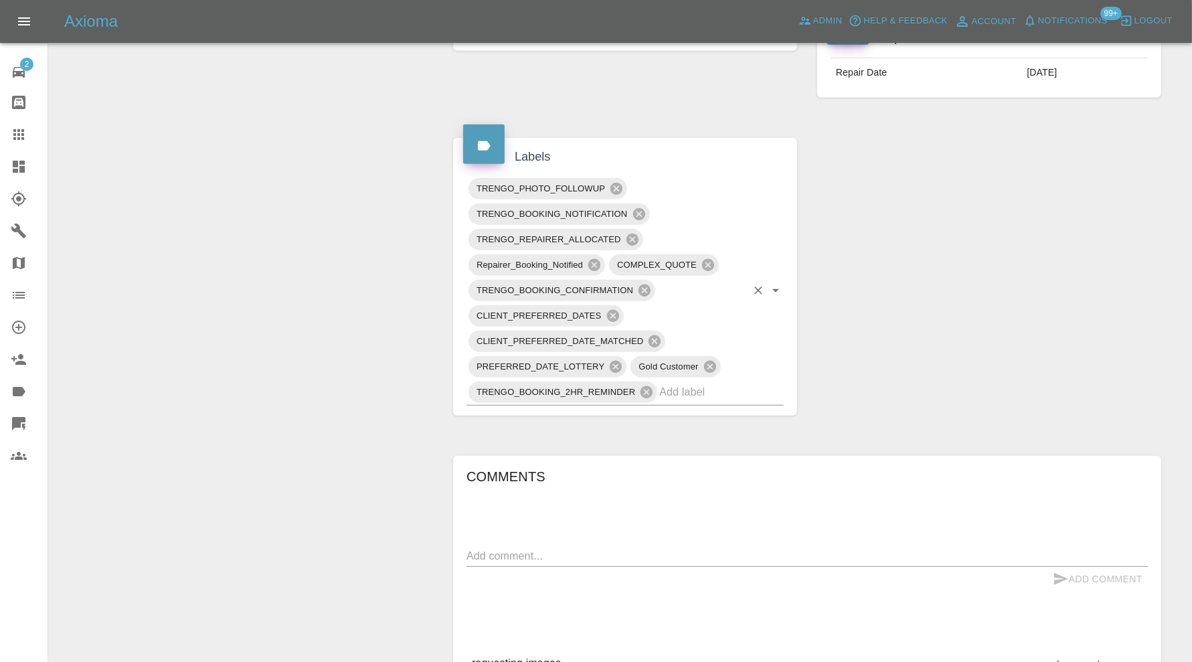
click at [724, 382] on input "text" at bounding box center [703, 392] width 87 height 21
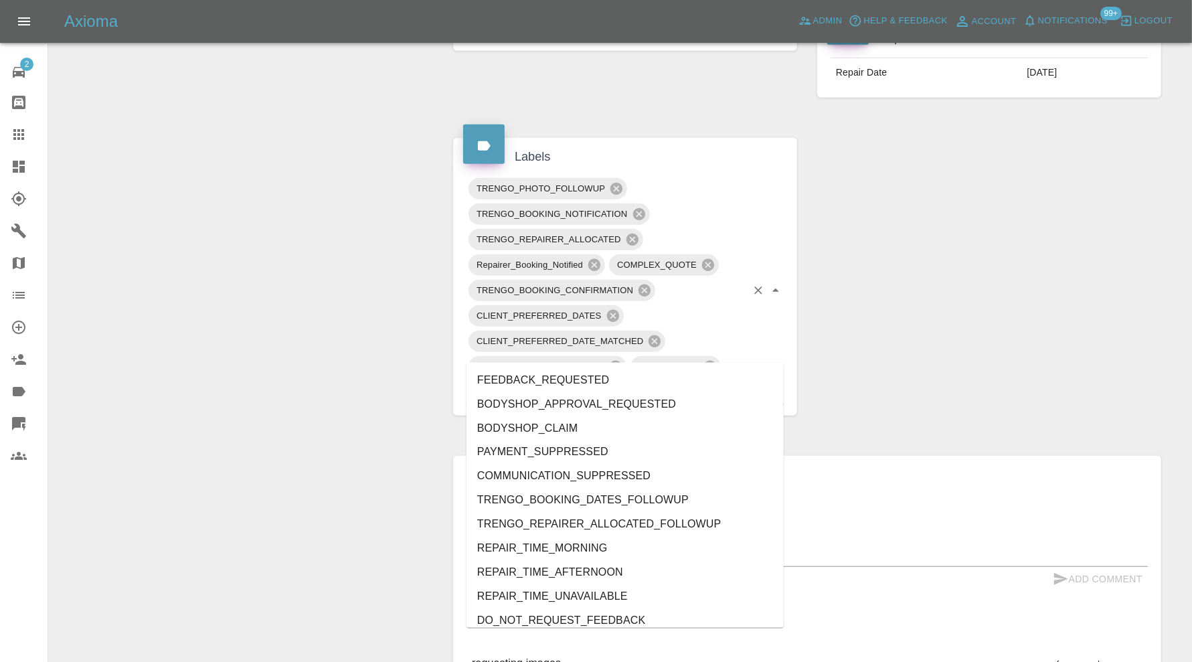
type input "au"
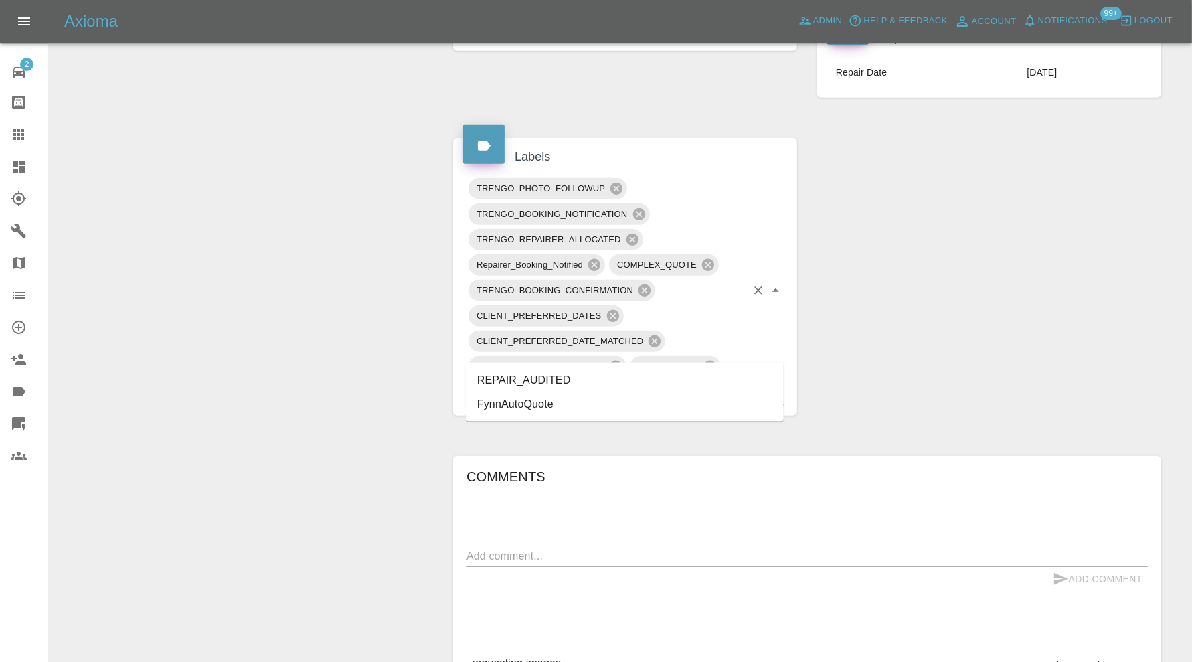
click at [610, 374] on li "REPAIR_AUDITED" at bounding box center [625, 380] width 317 height 24
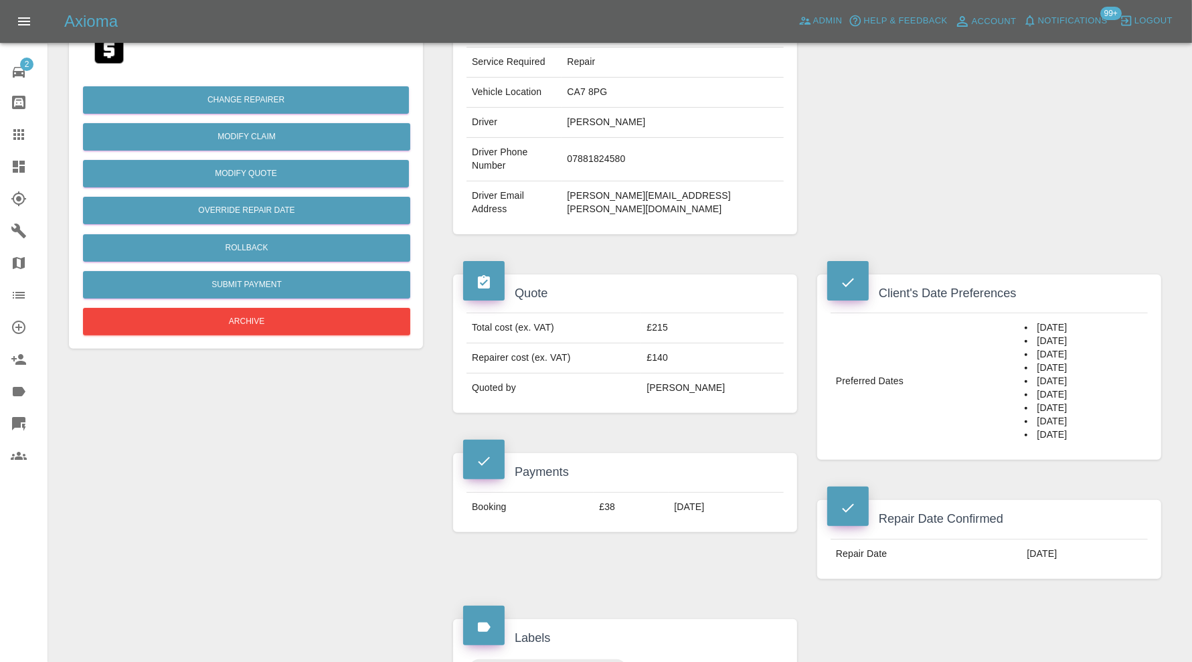
scroll to position [88, 0]
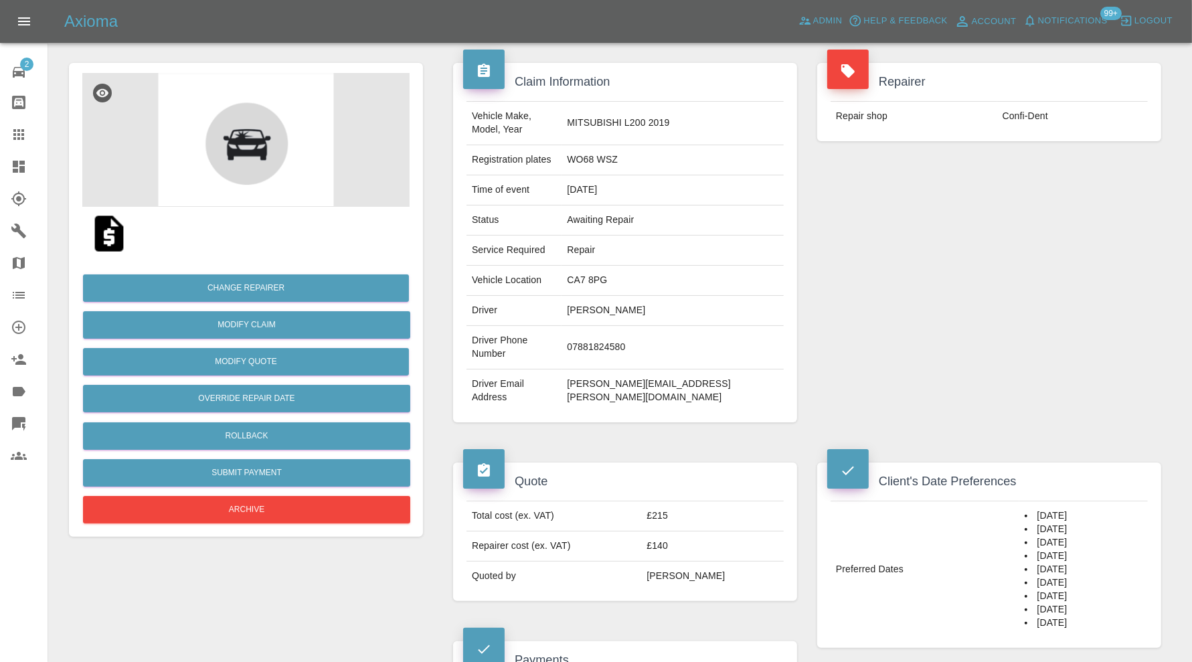
click at [656, 266] on td "CA7 8PG" at bounding box center [673, 281] width 222 height 30
copy td "CA7 8PG"
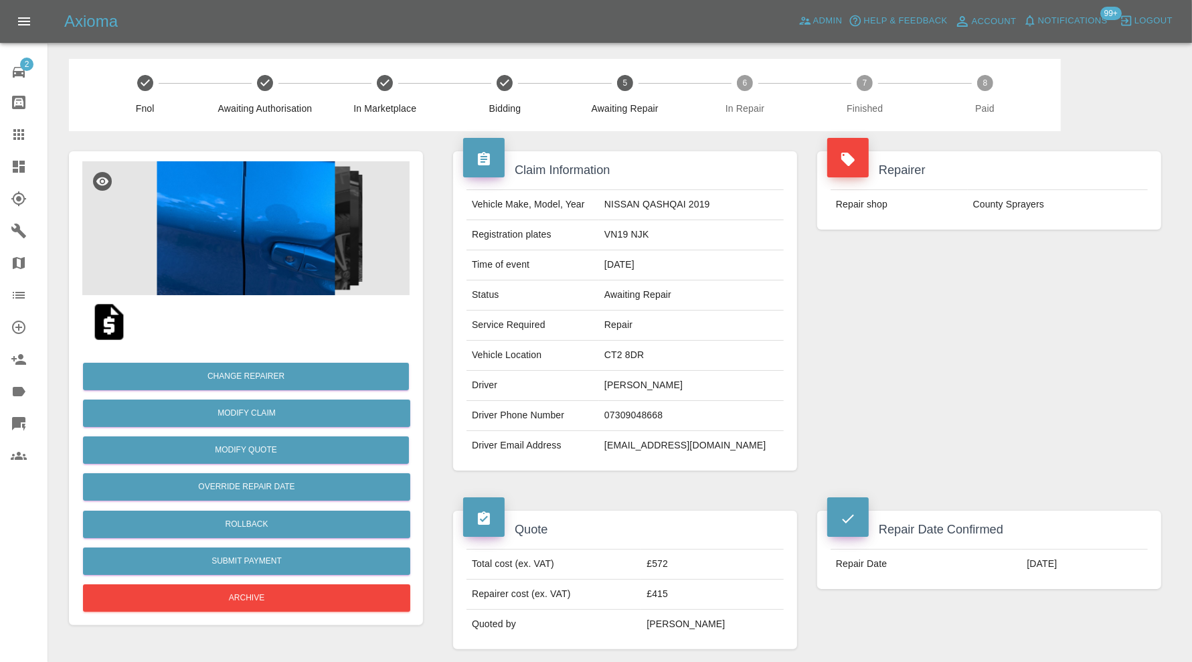
click at [253, 201] on img at bounding box center [245, 228] width 327 height 134
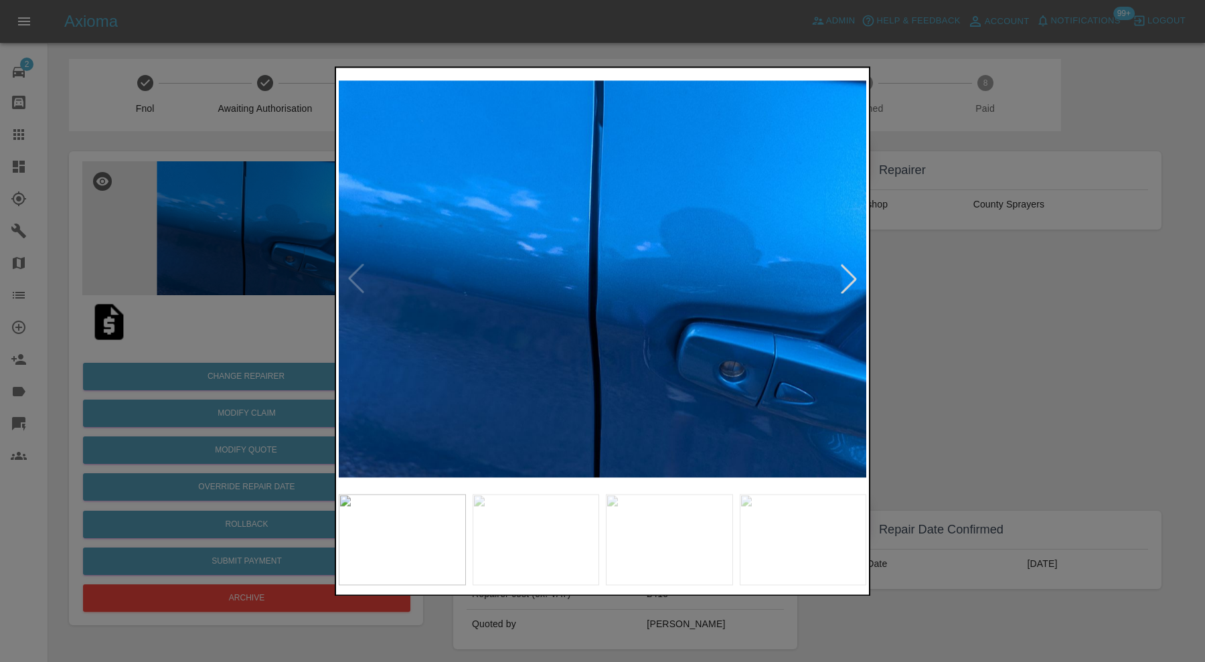
click at [856, 274] on div at bounding box center [848, 278] width 29 height 29
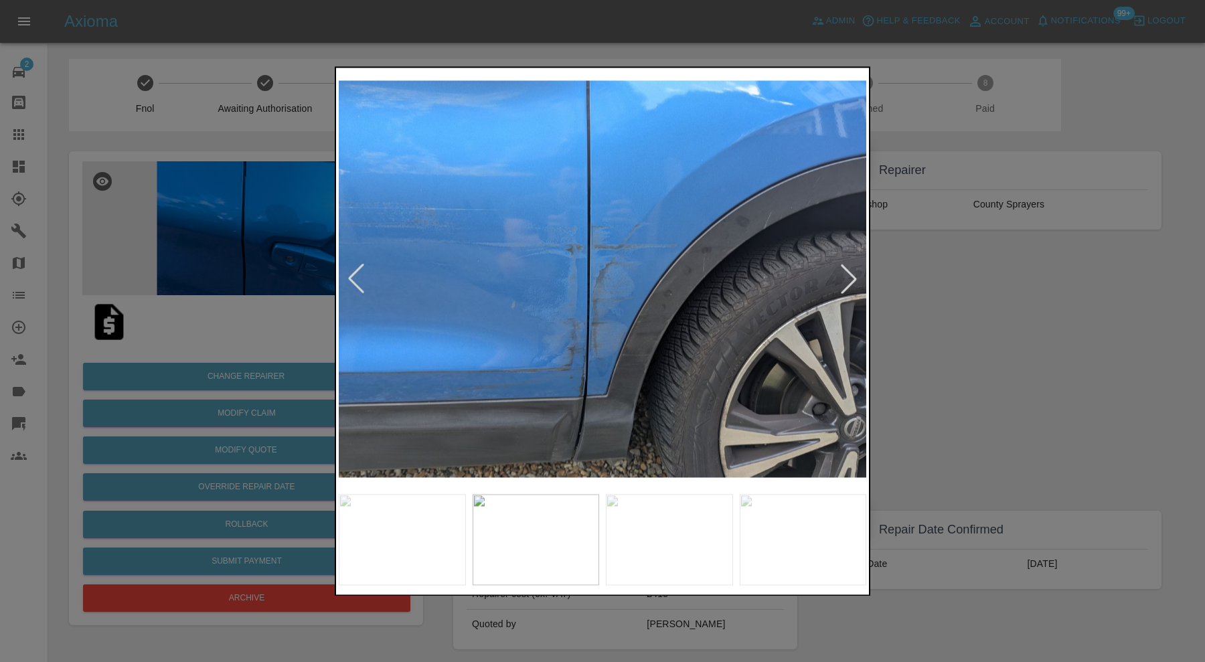
click at [856, 274] on div at bounding box center [848, 278] width 29 height 29
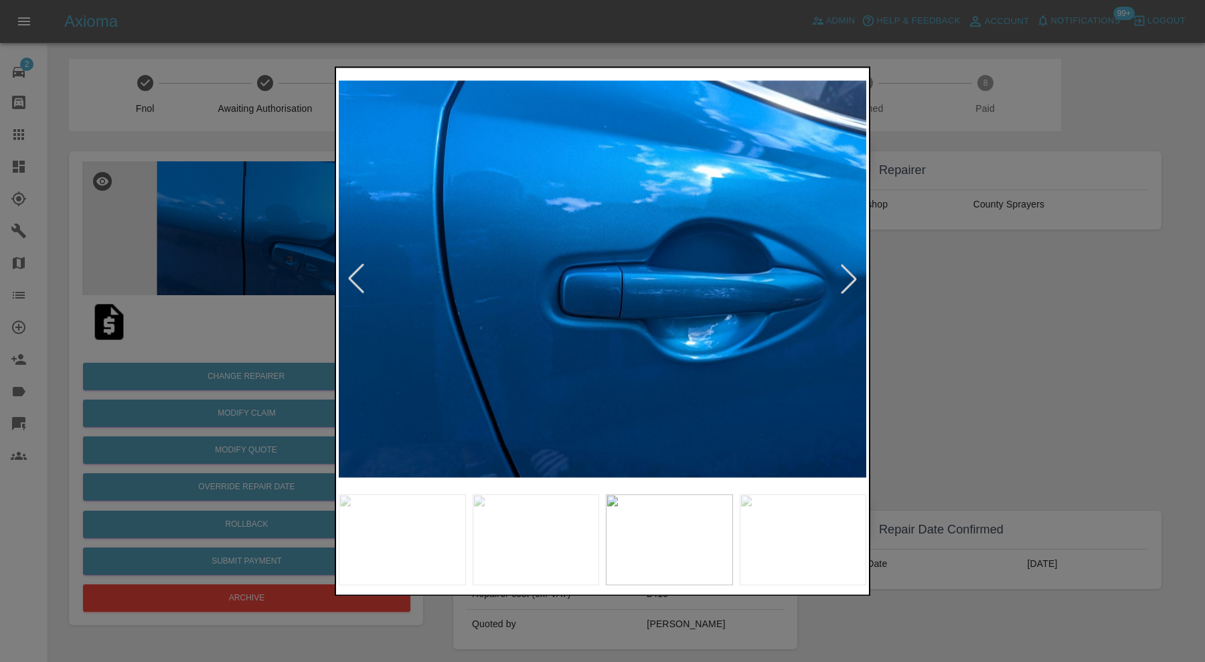
click at [856, 274] on div at bounding box center [848, 278] width 29 height 29
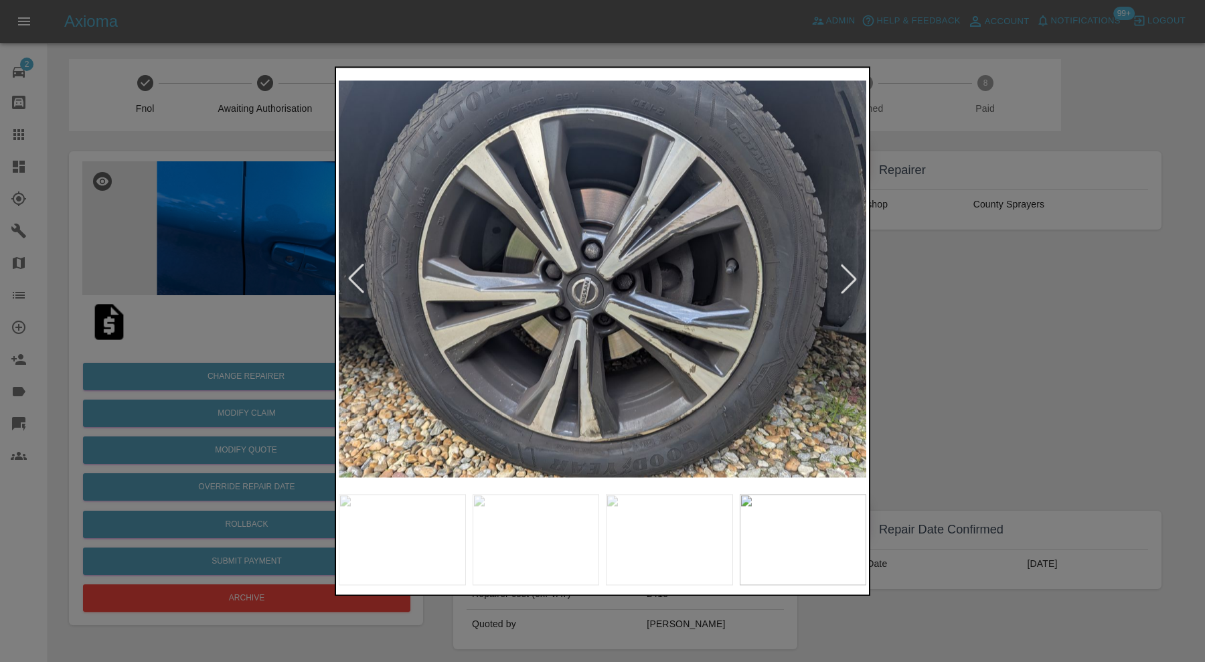
click at [856, 274] on div at bounding box center [848, 278] width 29 height 29
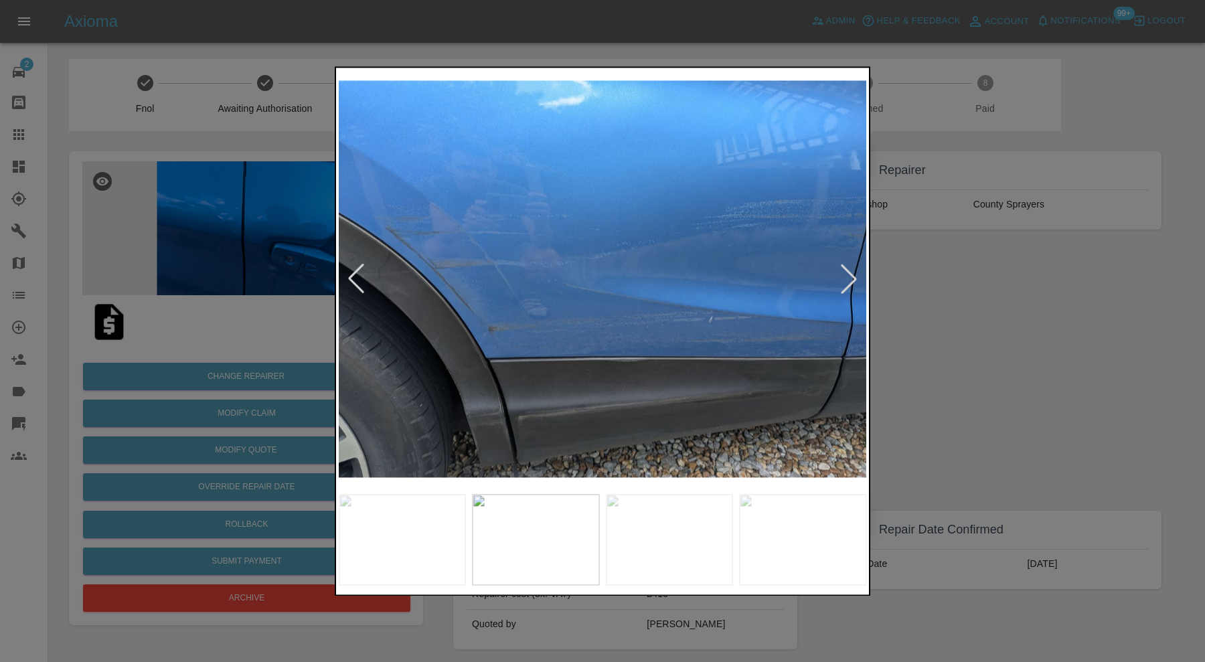
click at [856, 274] on div at bounding box center [848, 278] width 29 height 29
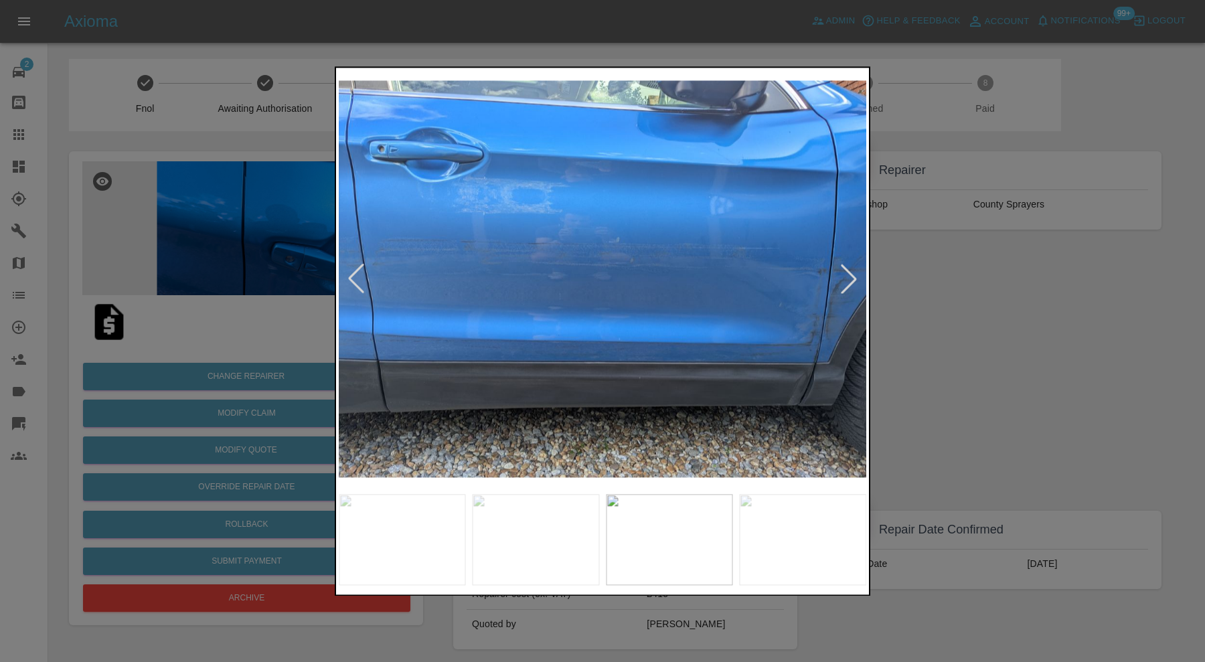
click at [856, 274] on div at bounding box center [848, 278] width 29 height 29
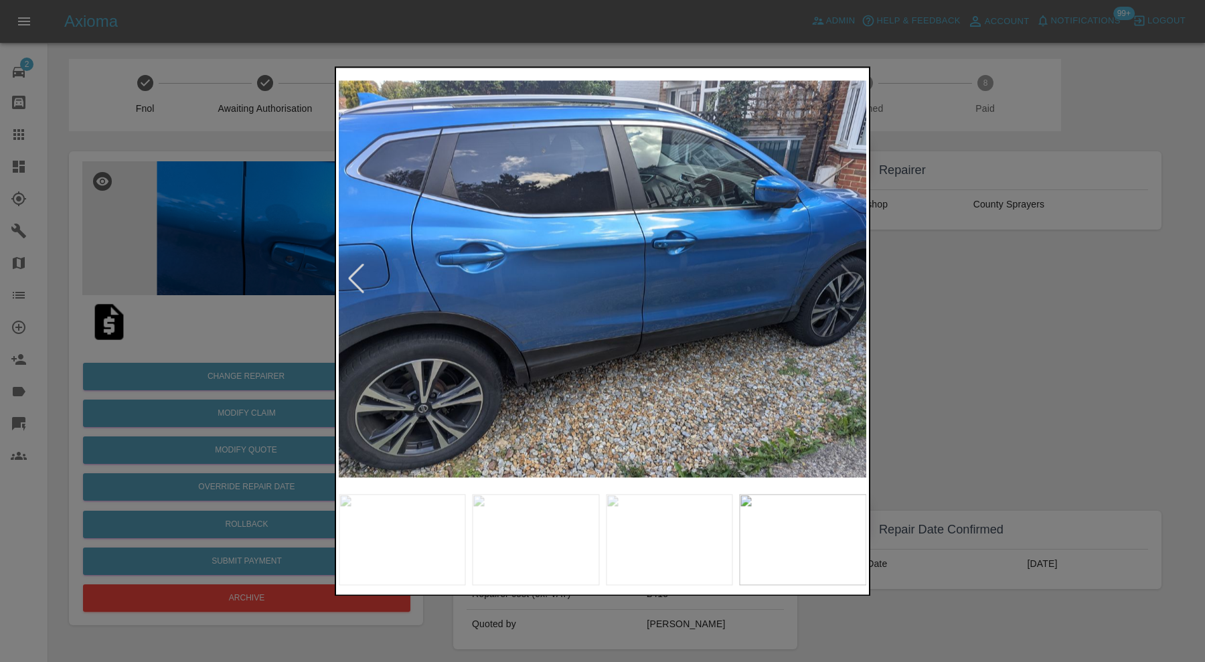
click at [856, 274] on img at bounding box center [603, 278] width 528 height 417
click at [998, 295] on div at bounding box center [602, 331] width 1205 height 662
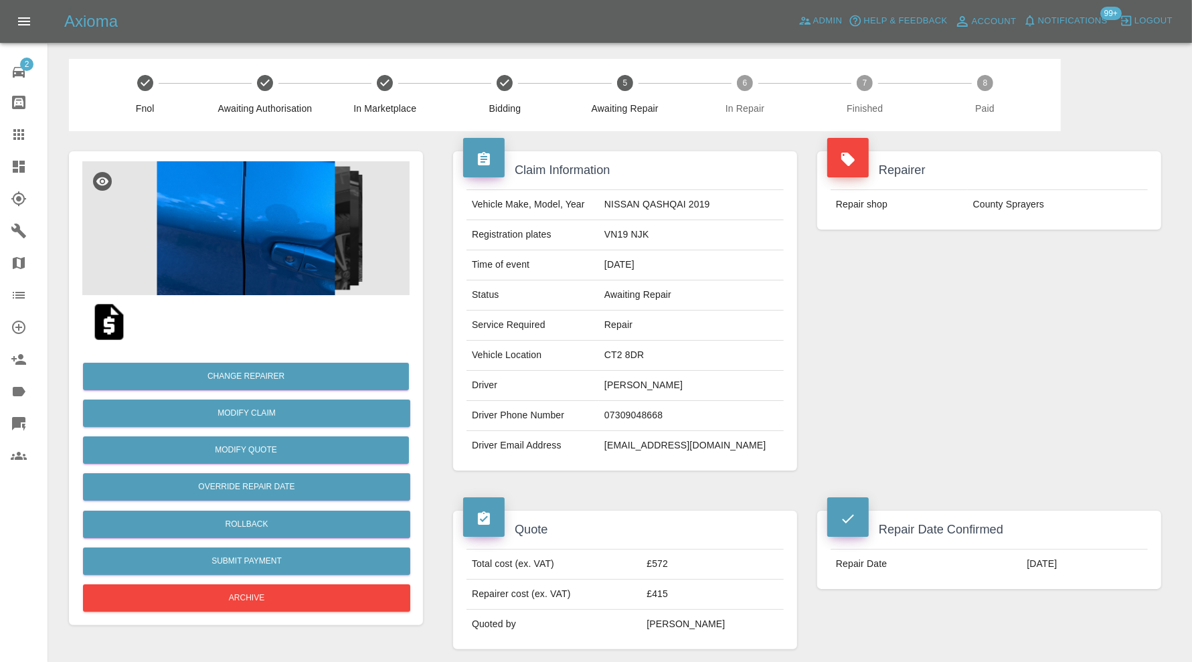
click at [658, 351] on td "CT2 8DR" at bounding box center [691, 356] width 185 height 30
copy td "CT2 8DR"
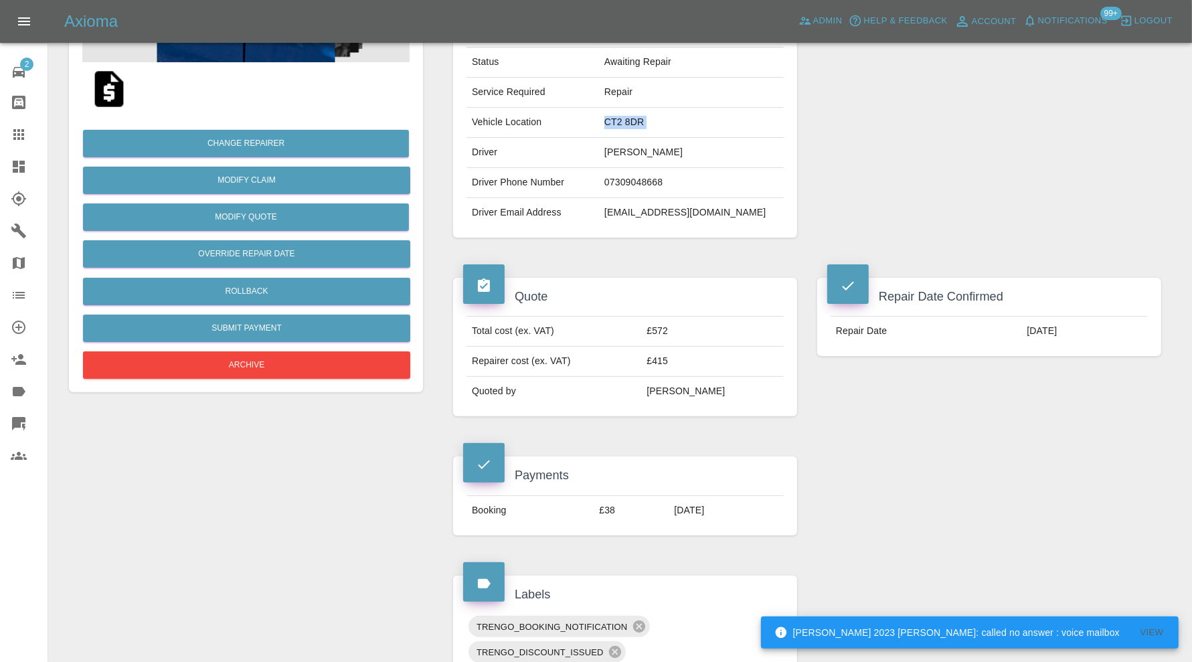
scroll to position [670, 0]
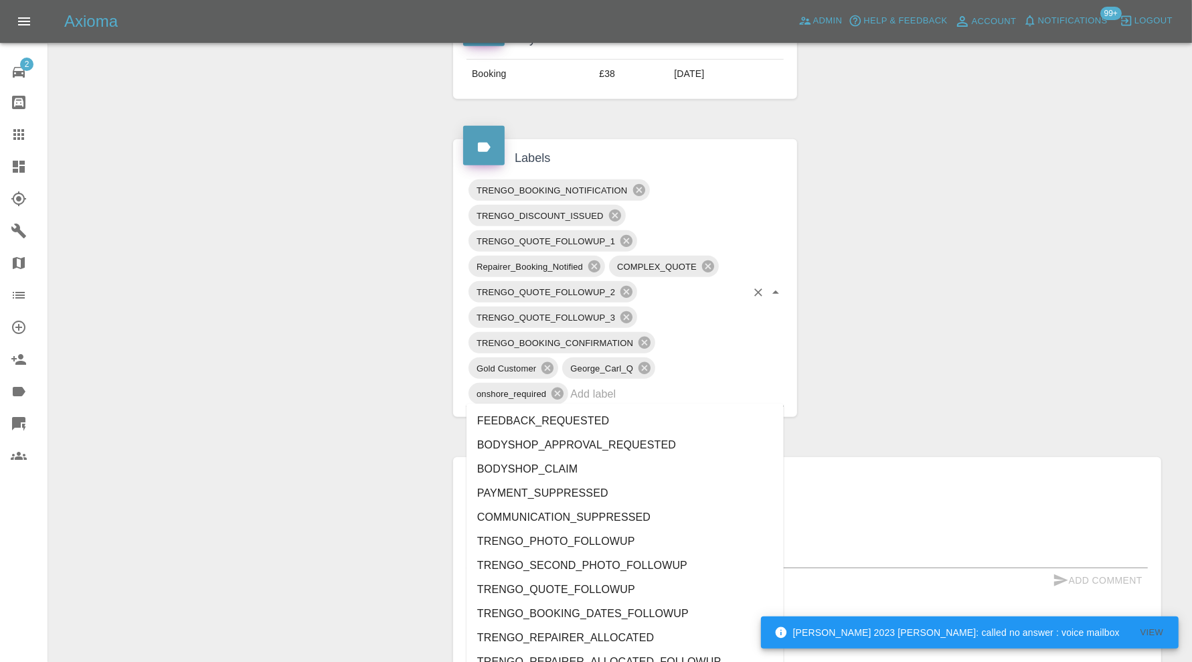
click at [723, 394] on input "text" at bounding box center [658, 394] width 176 height 21
type input "au"
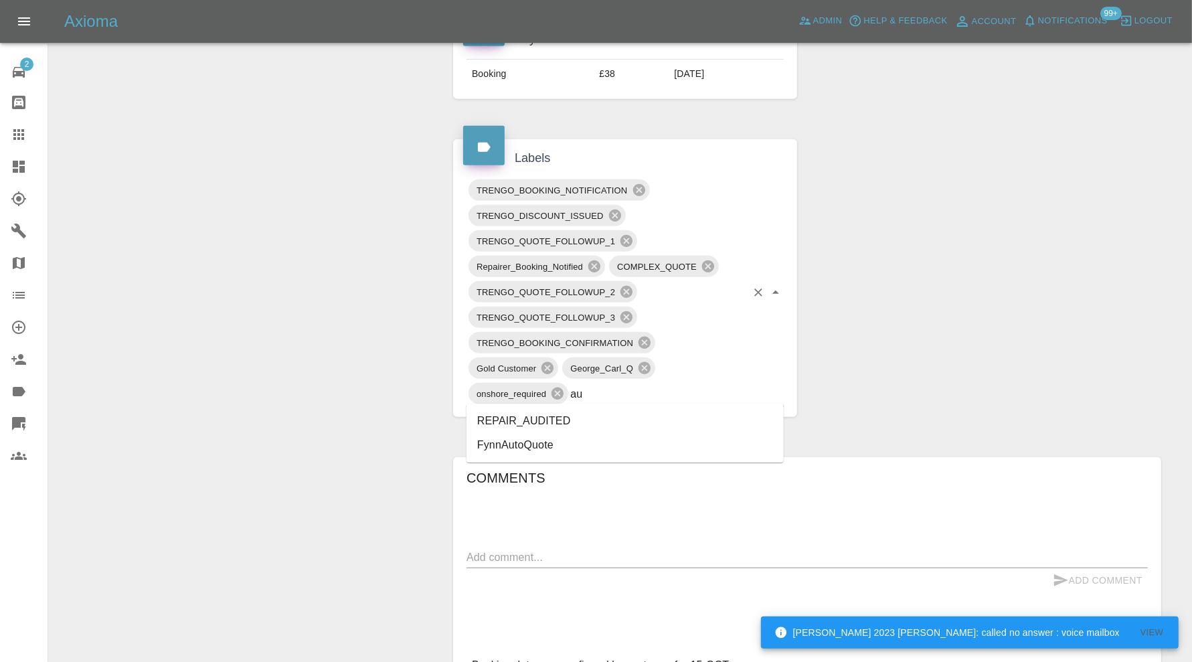
click at [633, 418] on li "REPAIR_AUDITED" at bounding box center [625, 421] width 317 height 24
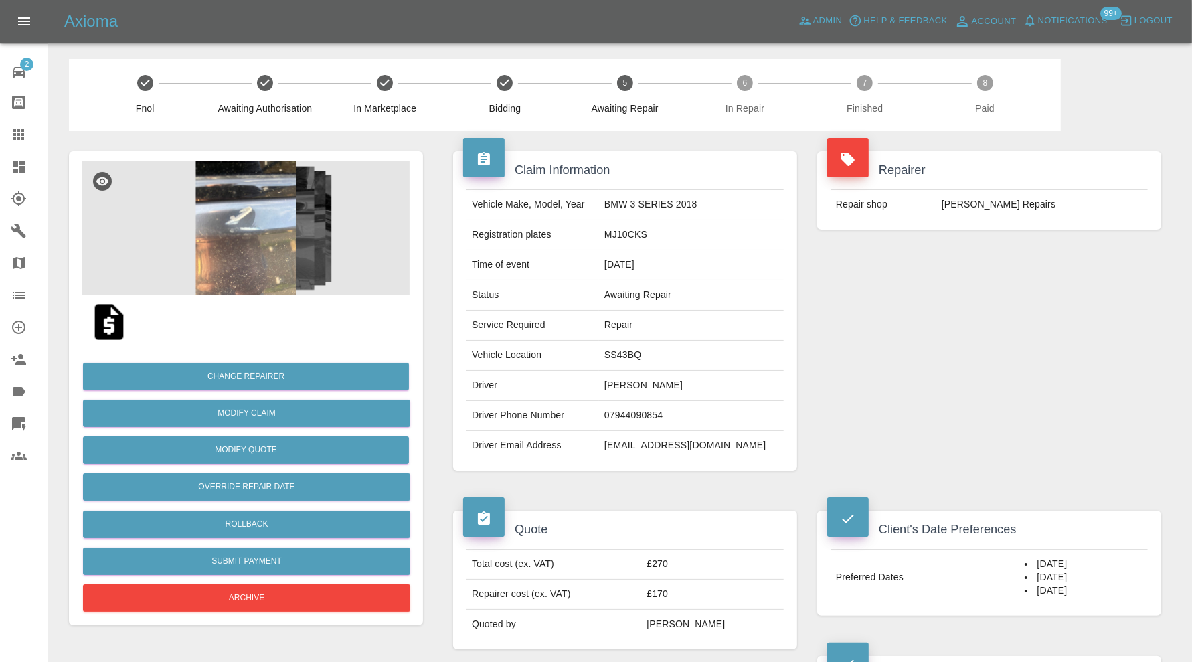
click at [249, 219] on img at bounding box center [245, 228] width 327 height 134
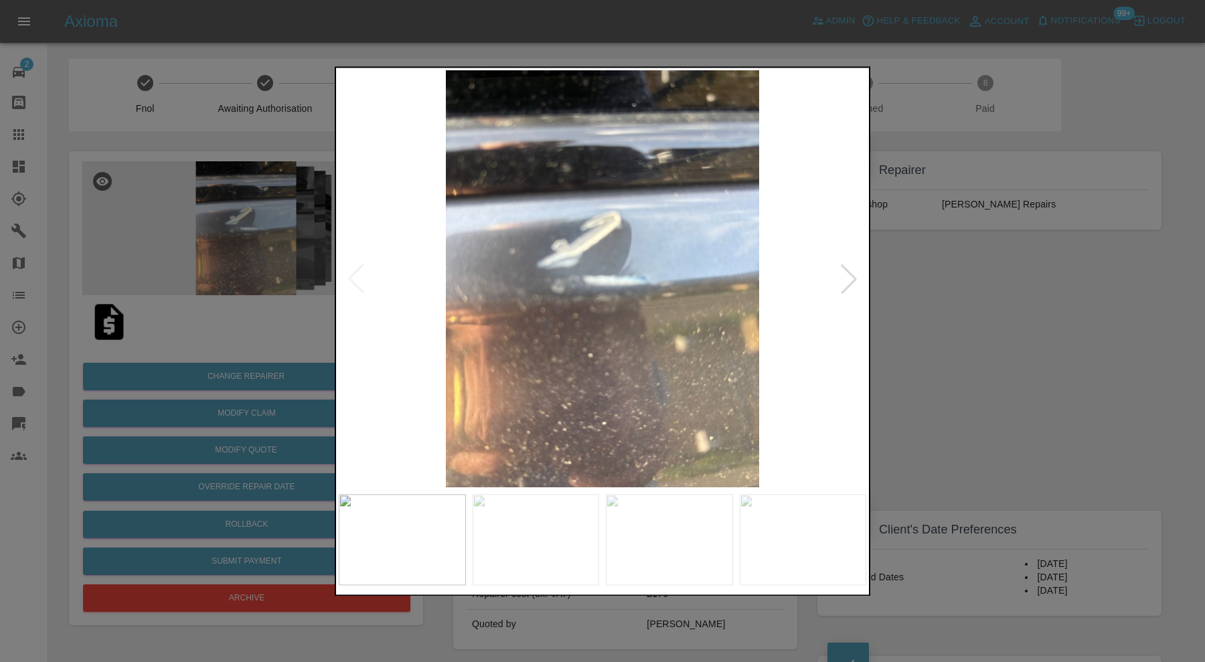
click at [847, 281] on div at bounding box center [848, 278] width 29 height 29
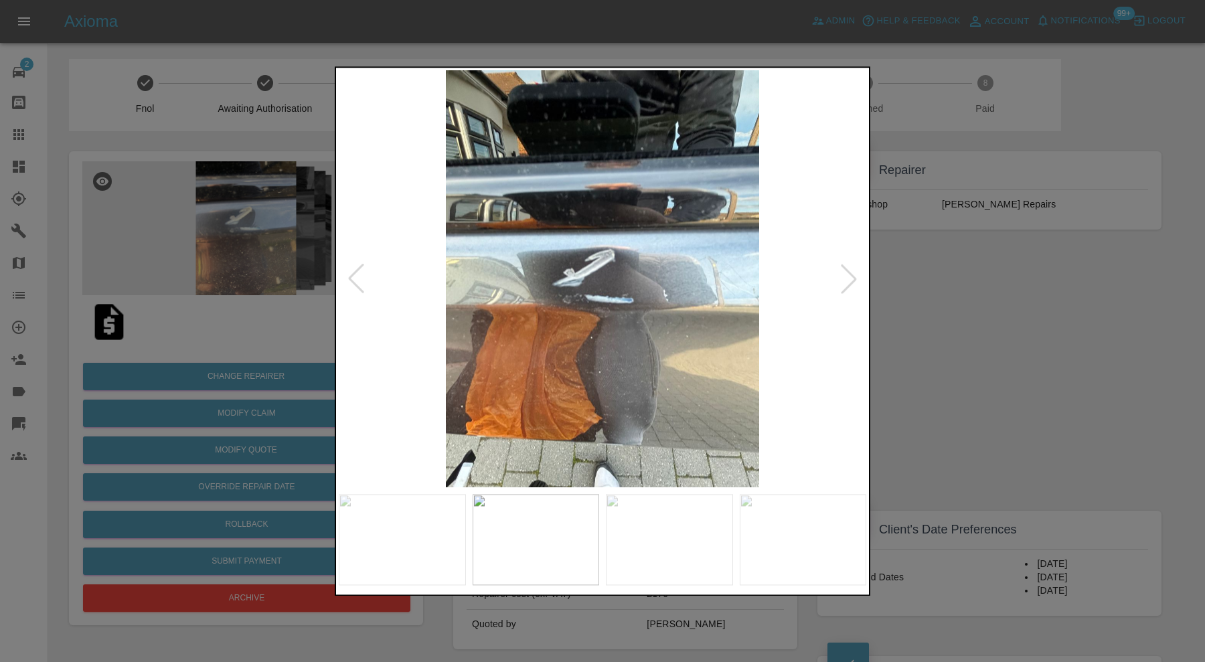
click at [844, 280] on div at bounding box center [848, 278] width 29 height 29
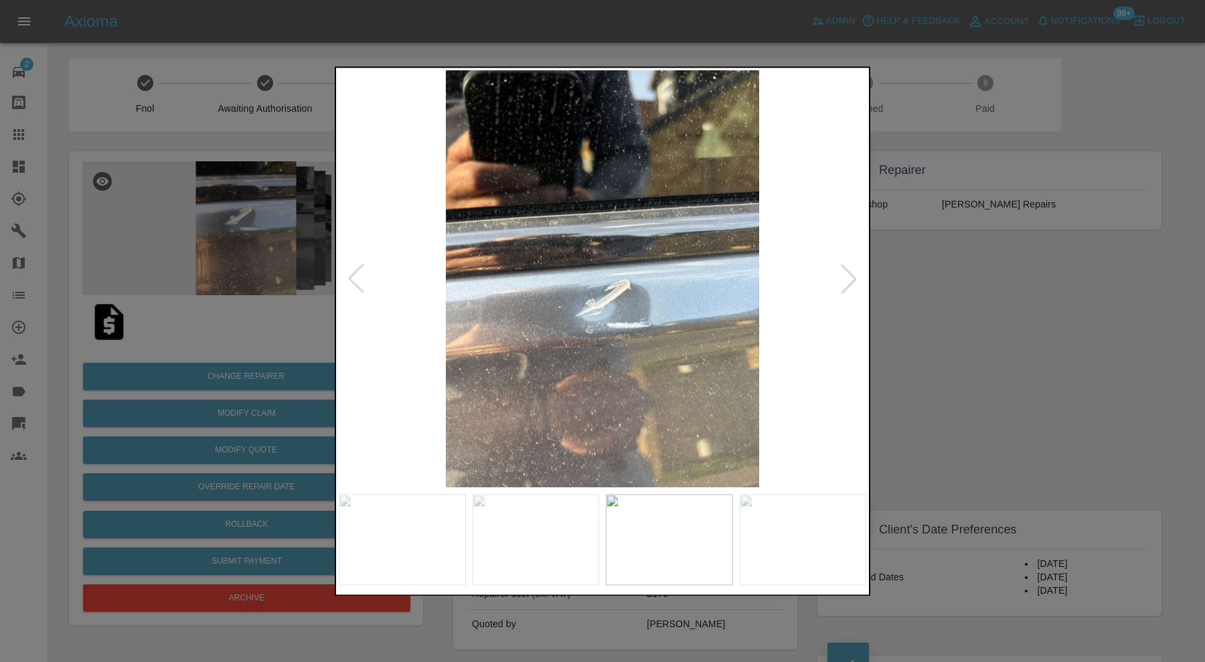
click at [844, 280] on div at bounding box center [848, 278] width 29 height 29
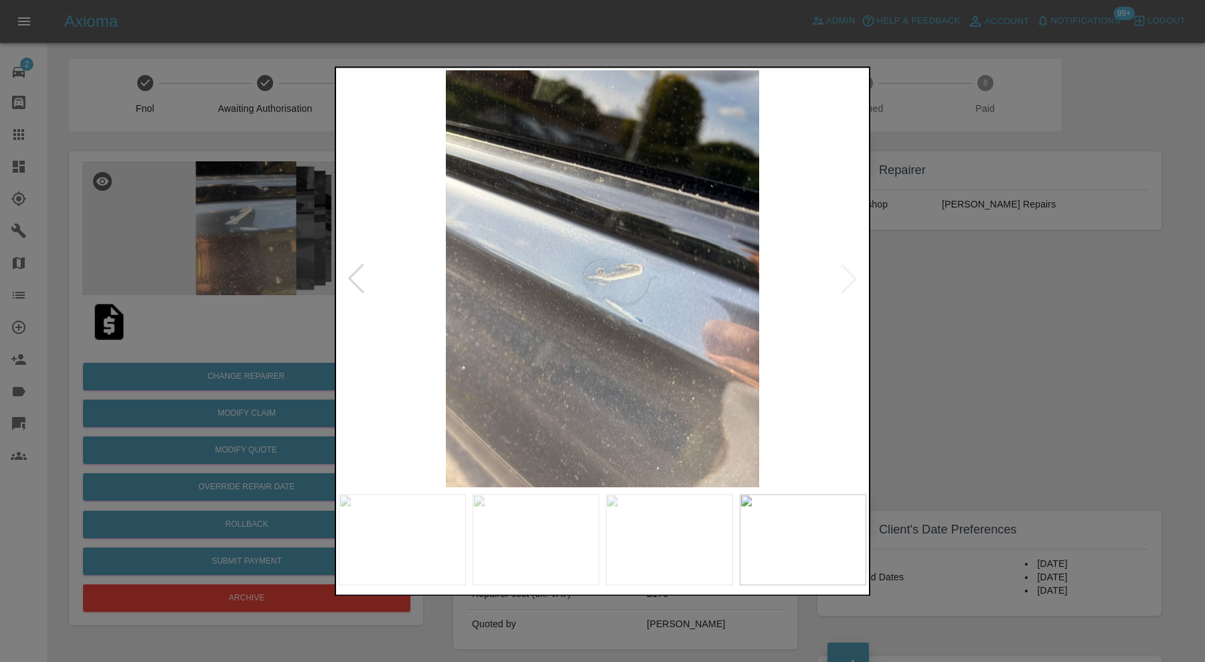
click at [844, 280] on img at bounding box center [603, 278] width 528 height 417
click at [515, 539] on img at bounding box center [536, 539] width 127 height 91
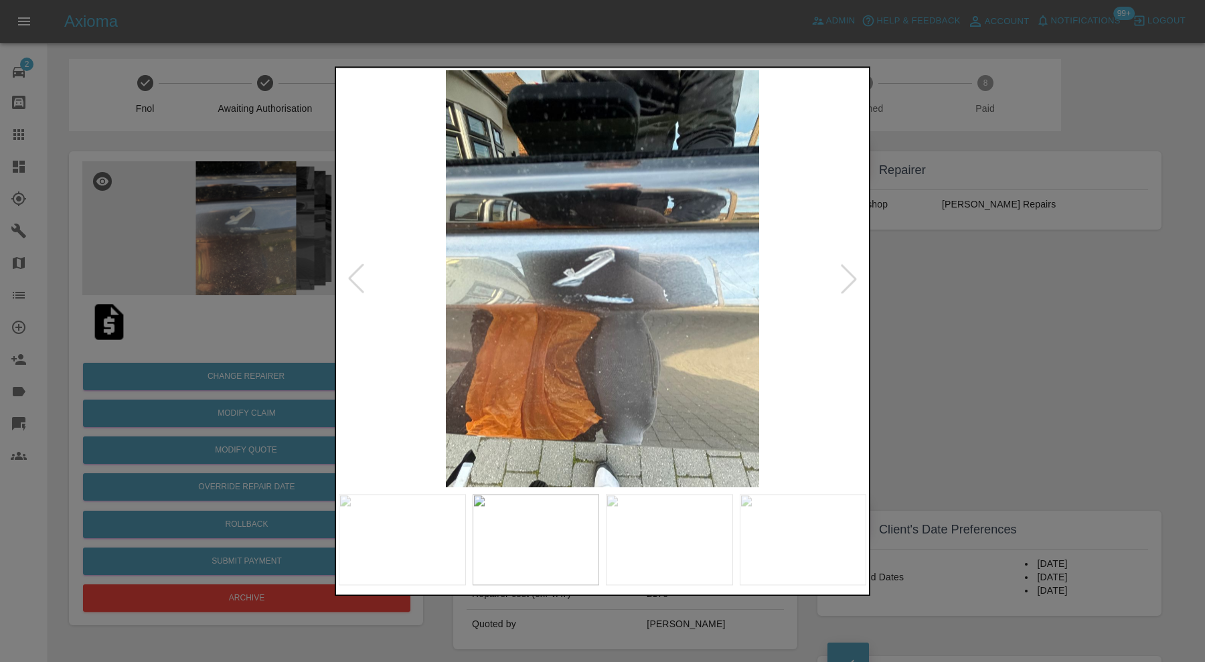
click at [931, 337] on div at bounding box center [602, 331] width 1205 height 662
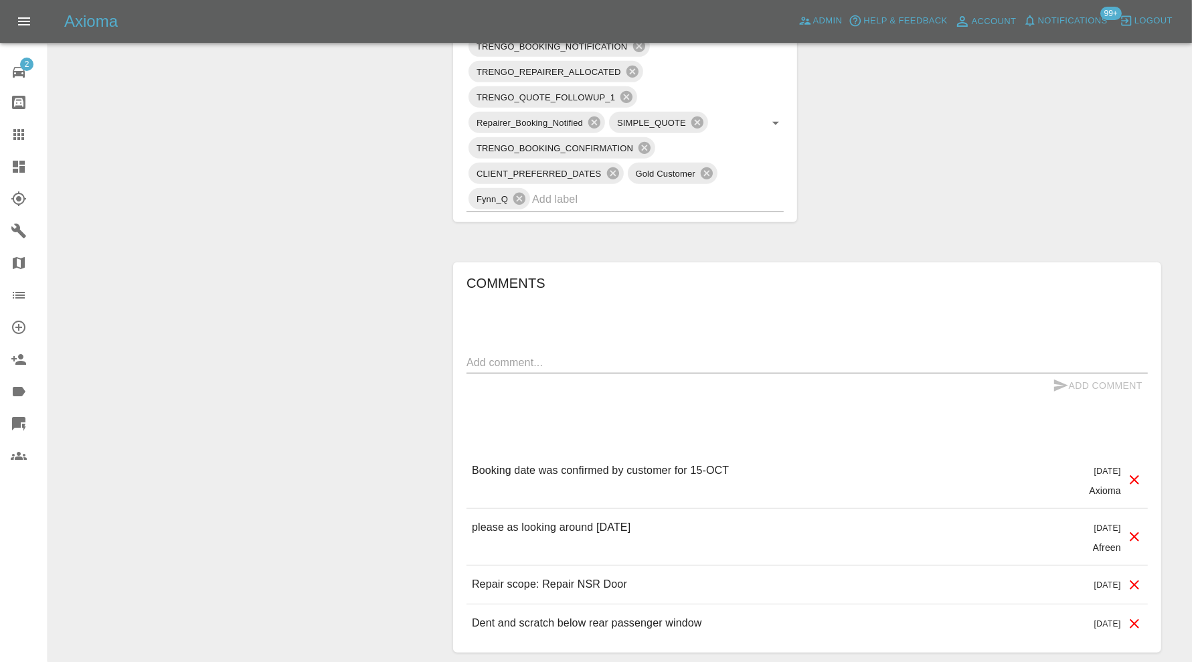
scroll to position [909, 0]
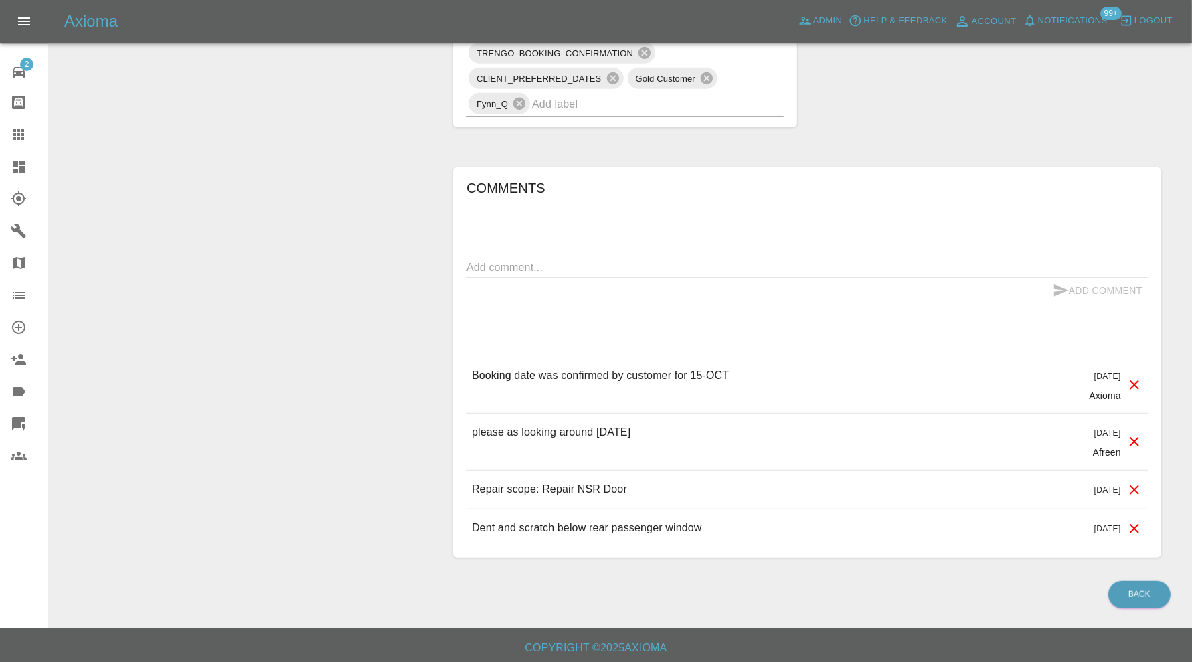
click at [655, 107] on input "text" at bounding box center [639, 104] width 214 height 21
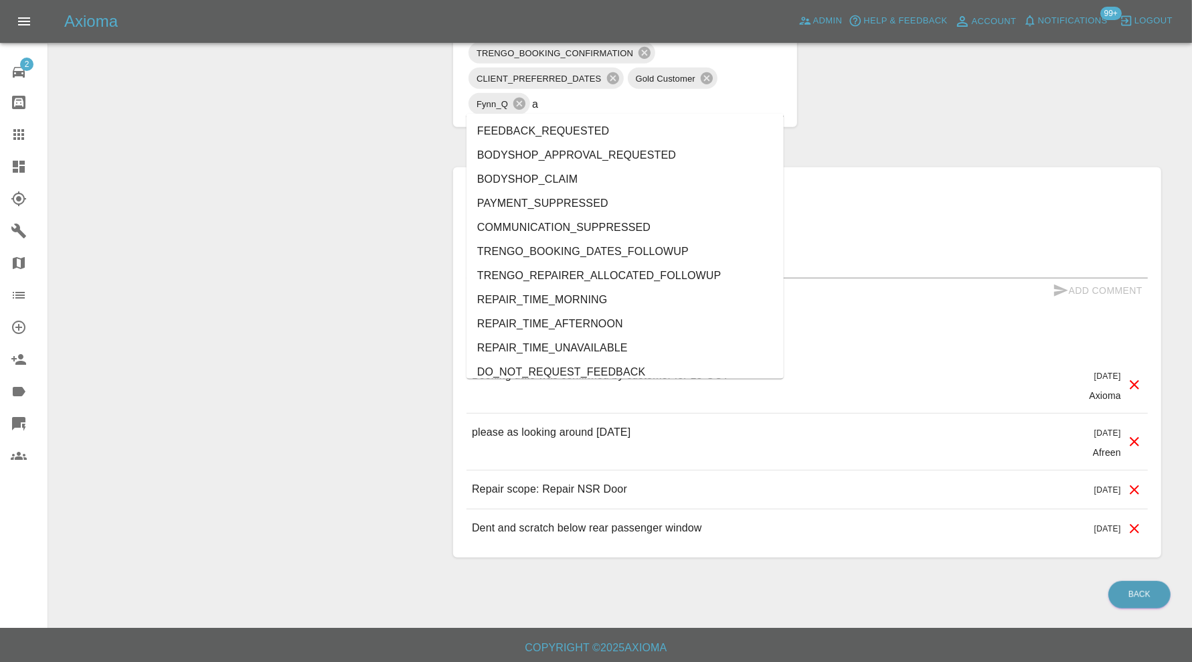
type input "au"
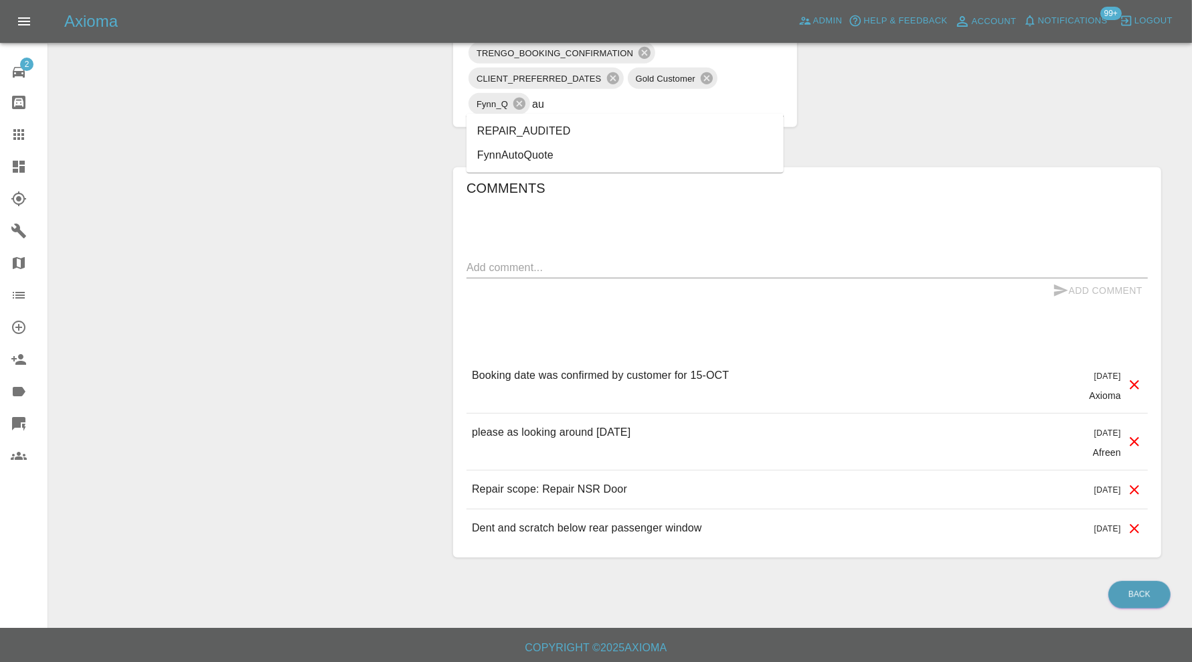
click at [588, 123] on li "REPAIR_AUDITED" at bounding box center [625, 131] width 317 height 24
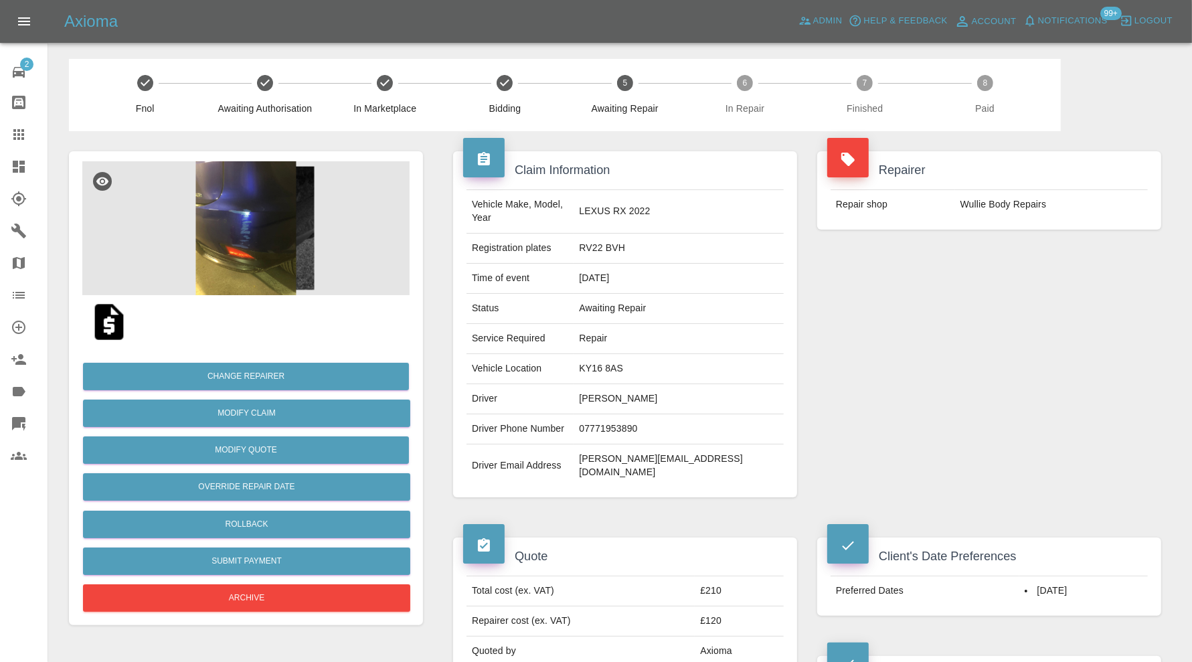
click at [258, 233] on img at bounding box center [245, 228] width 327 height 134
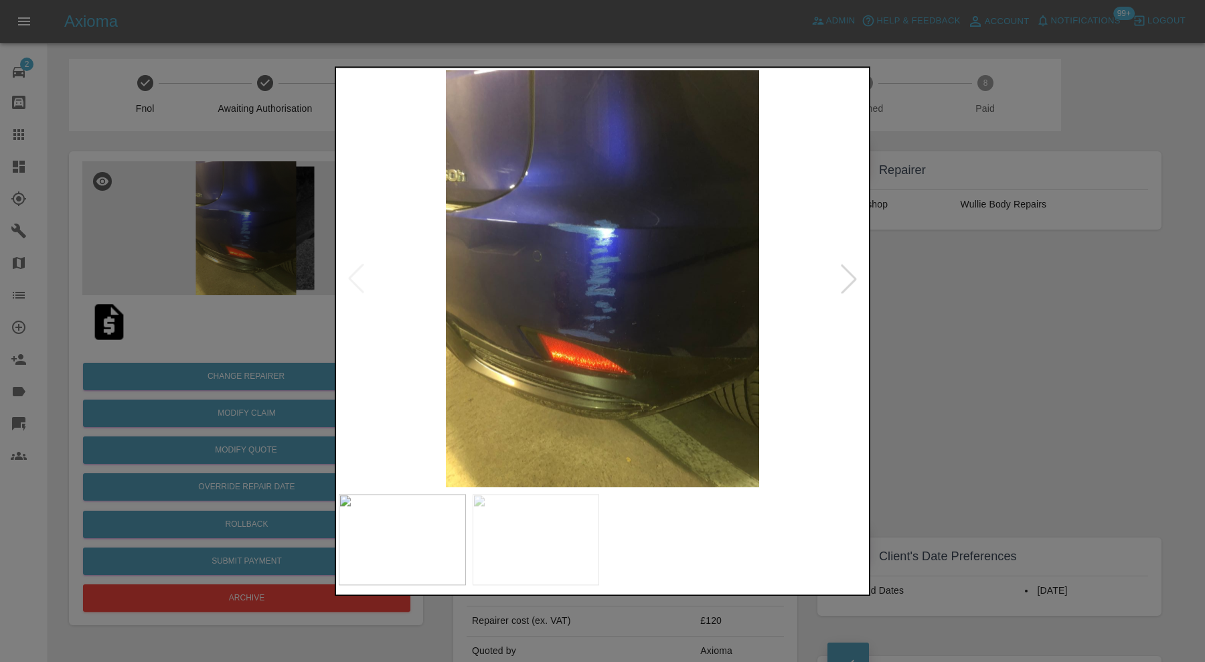
click at [852, 273] on div at bounding box center [848, 278] width 29 height 29
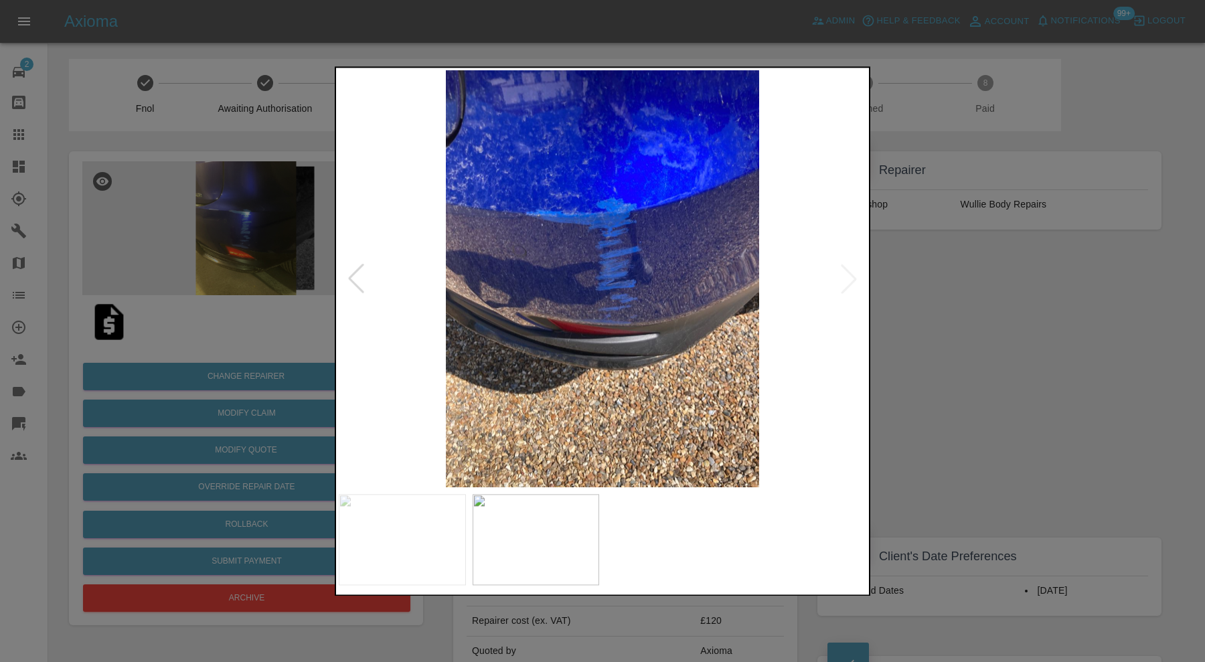
click at [852, 273] on img at bounding box center [603, 278] width 528 height 417
click at [1038, 321] on div at bounding box center [602, 331] width 1205 height 662
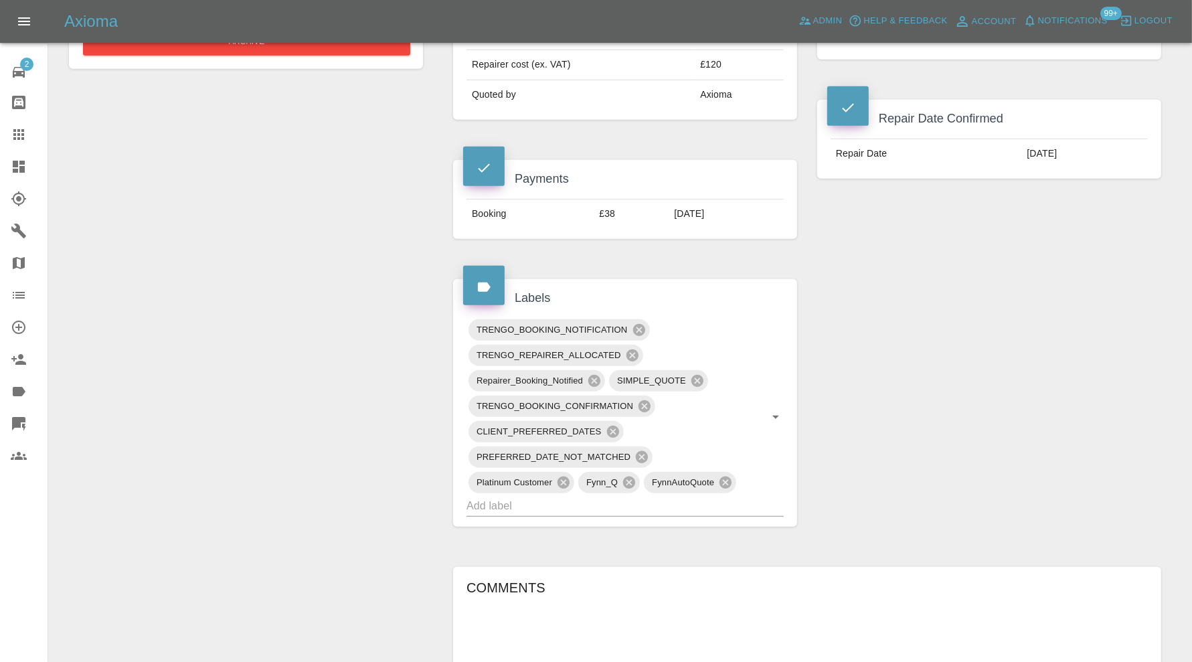
scroll to position [558, 0]
click at [727, 494] on input "text" at bounding box center [607, 504] width 280 height 21
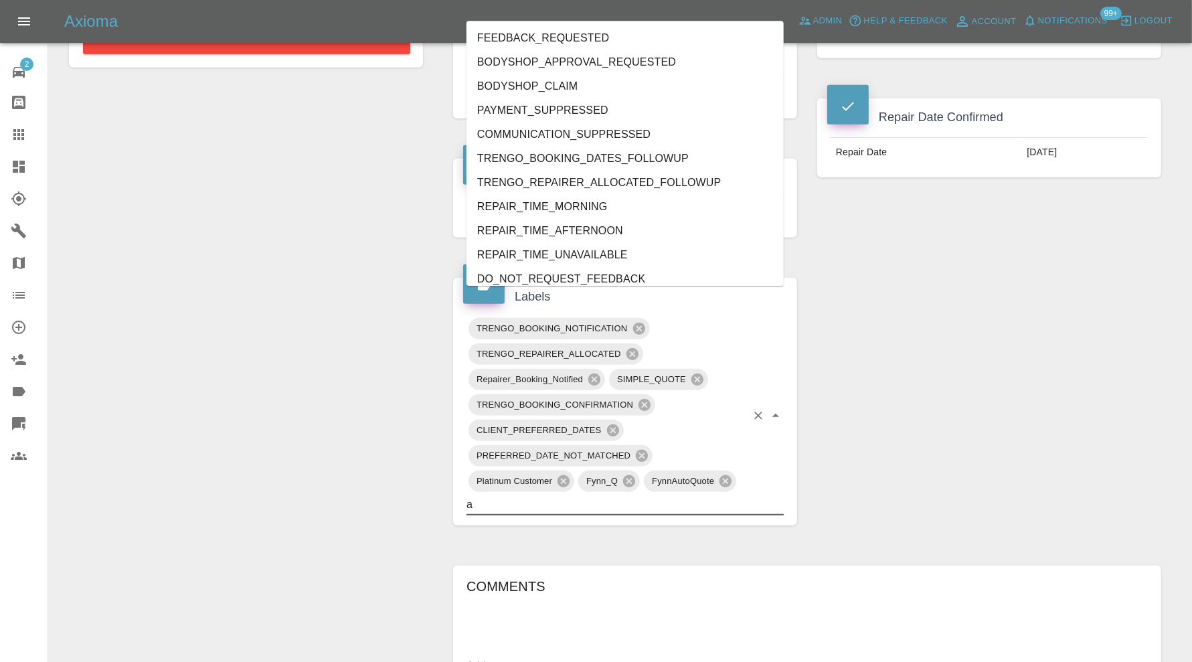
type input "au"
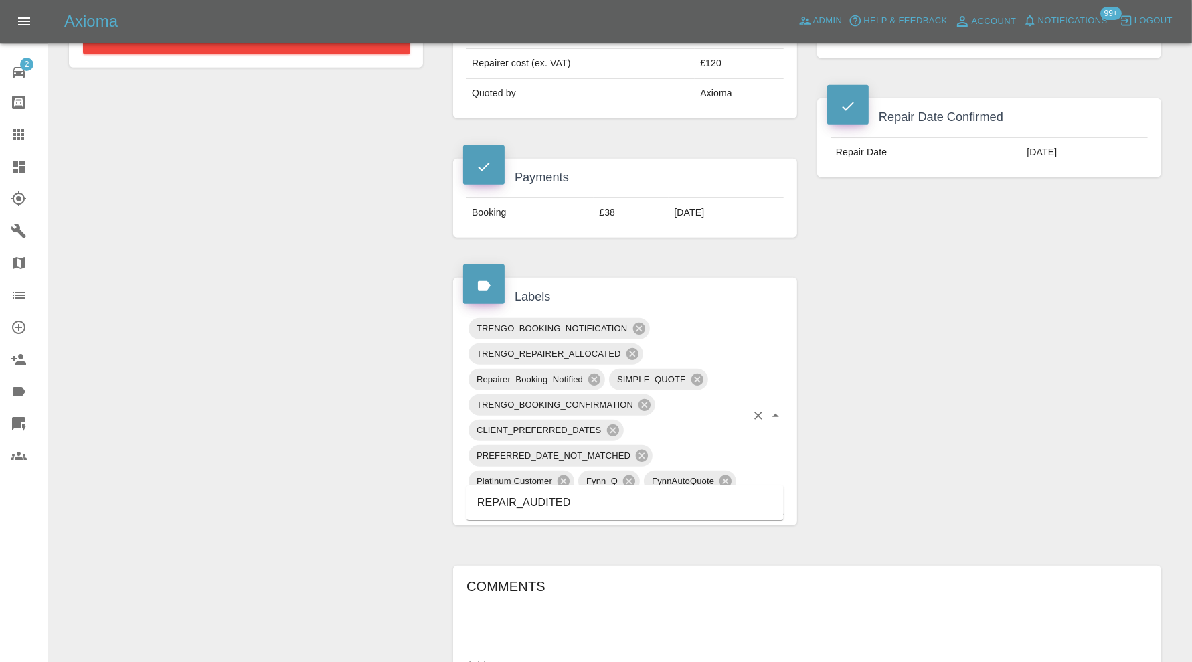
click at [637, 504] on li "REPAIR_AUDITED" at bounding box center [625, 503] width 317 height 24
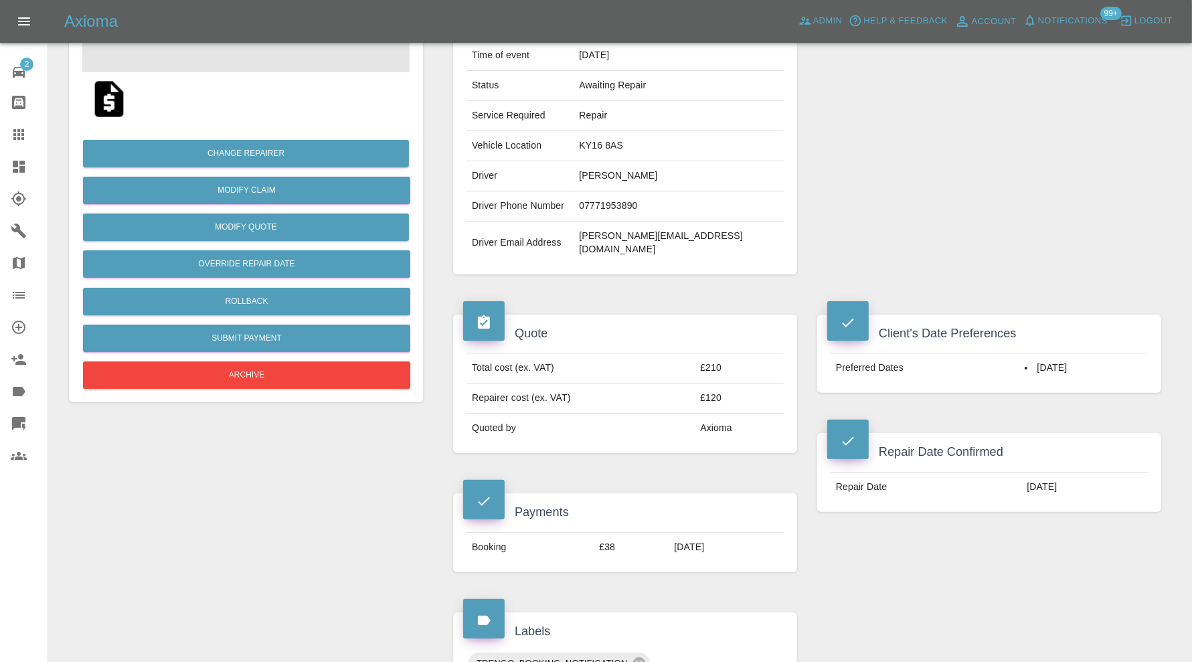
scroll to position [0, 0]
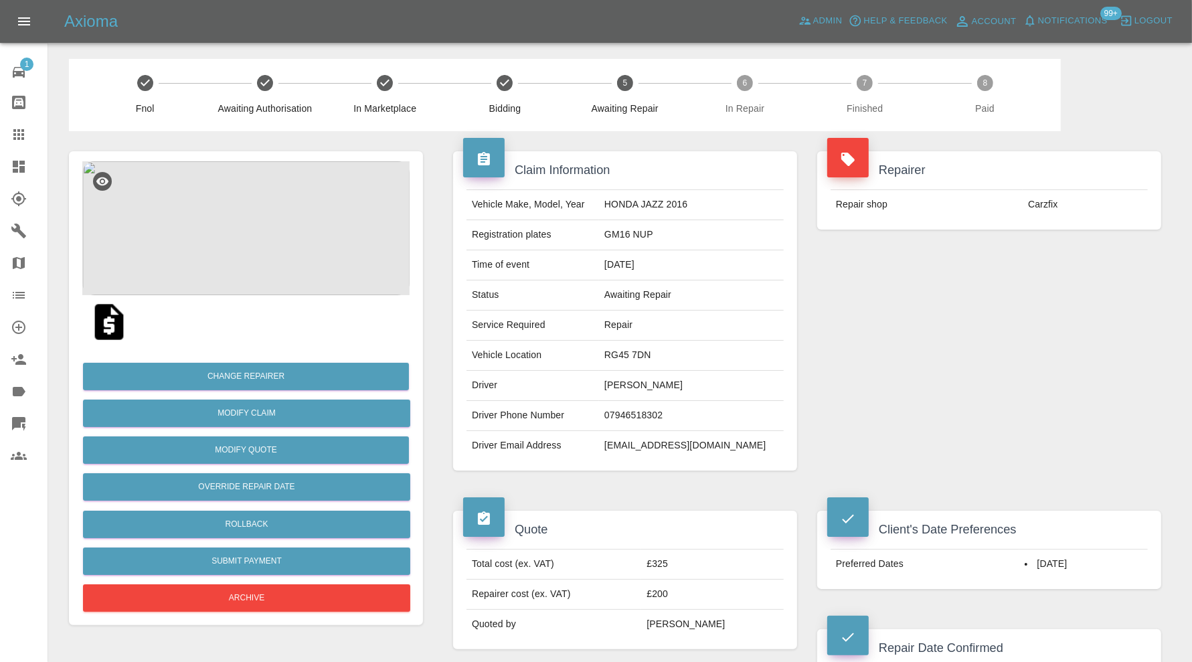
click at [232, 200] on img at bounding box center [245, 228] width 327 height 134
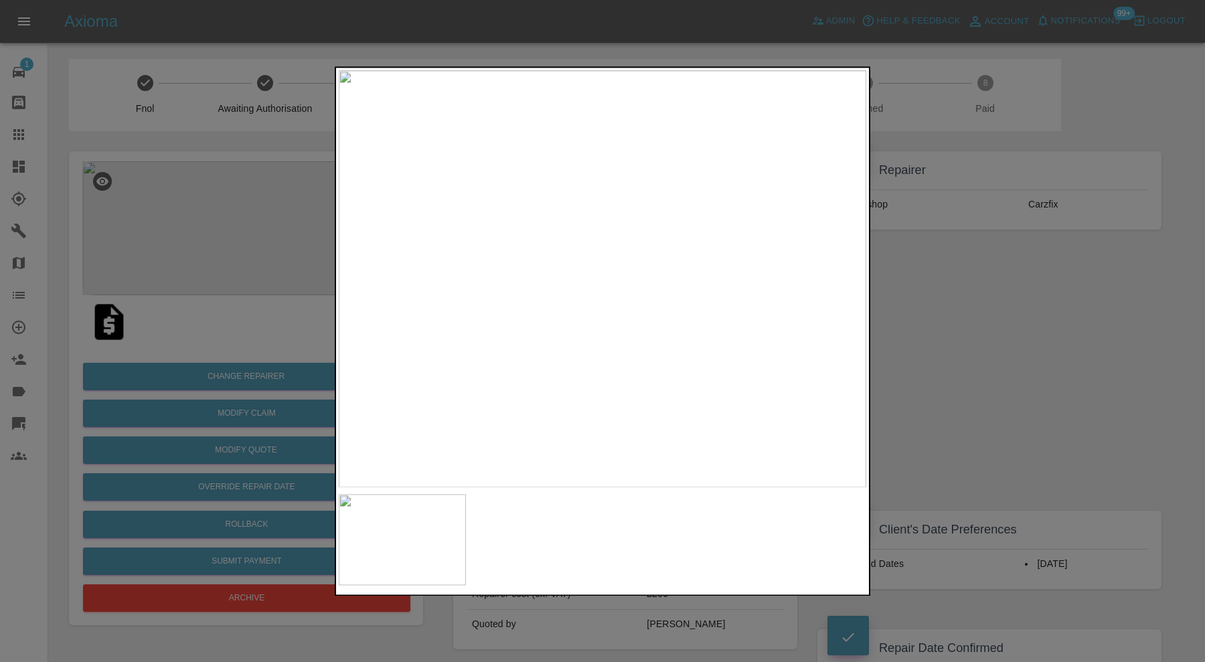
click at [901, 299] on div at bounding box center [602, 331] width 1205 height 662
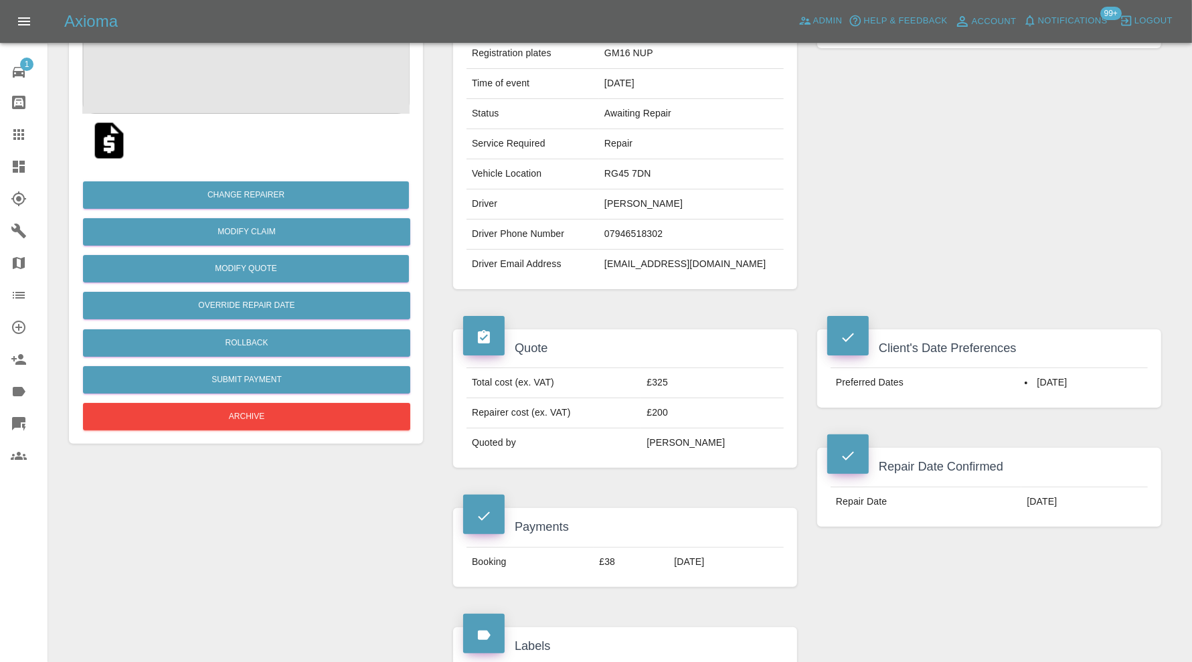
scroll to position [96, 0]
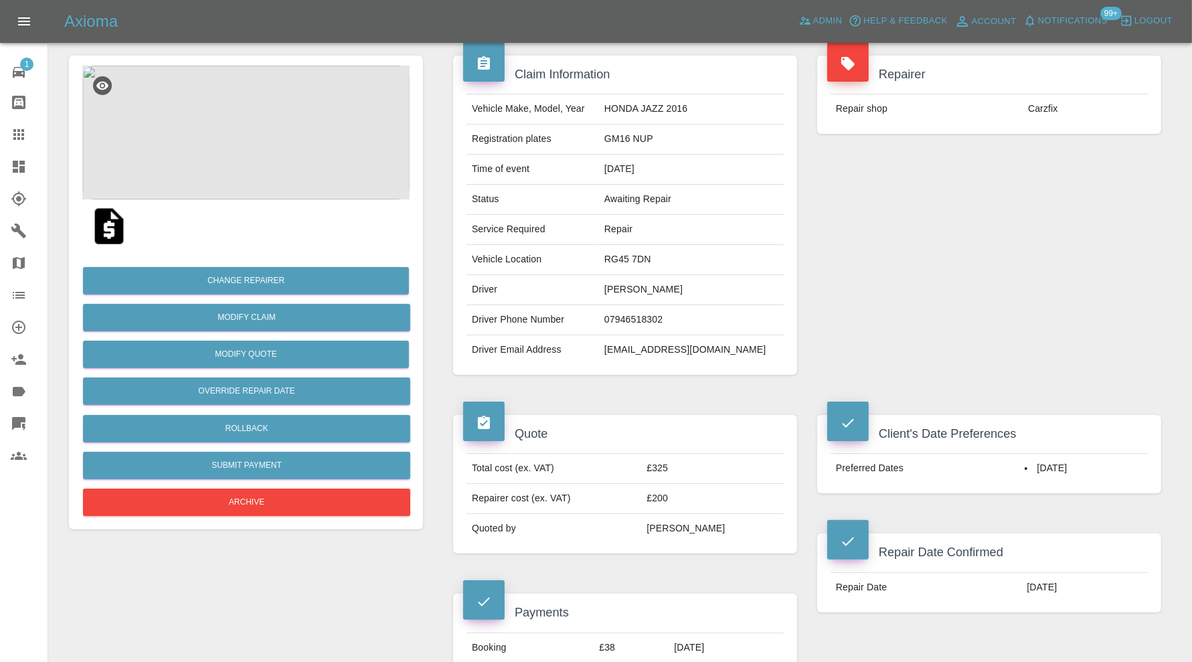
click at [661, 261] on td "RG45 7DN" at bounding box center [691, 260] width 185 height 30
copy td "RG45 7DN"
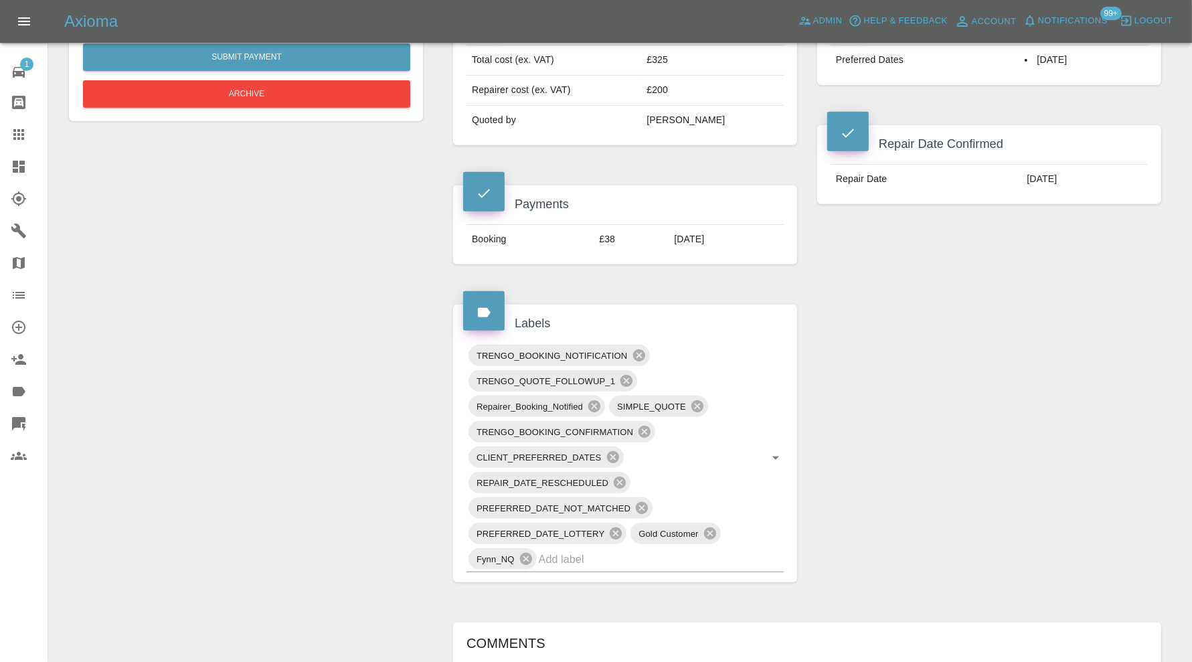
scroll to position [877, 0]
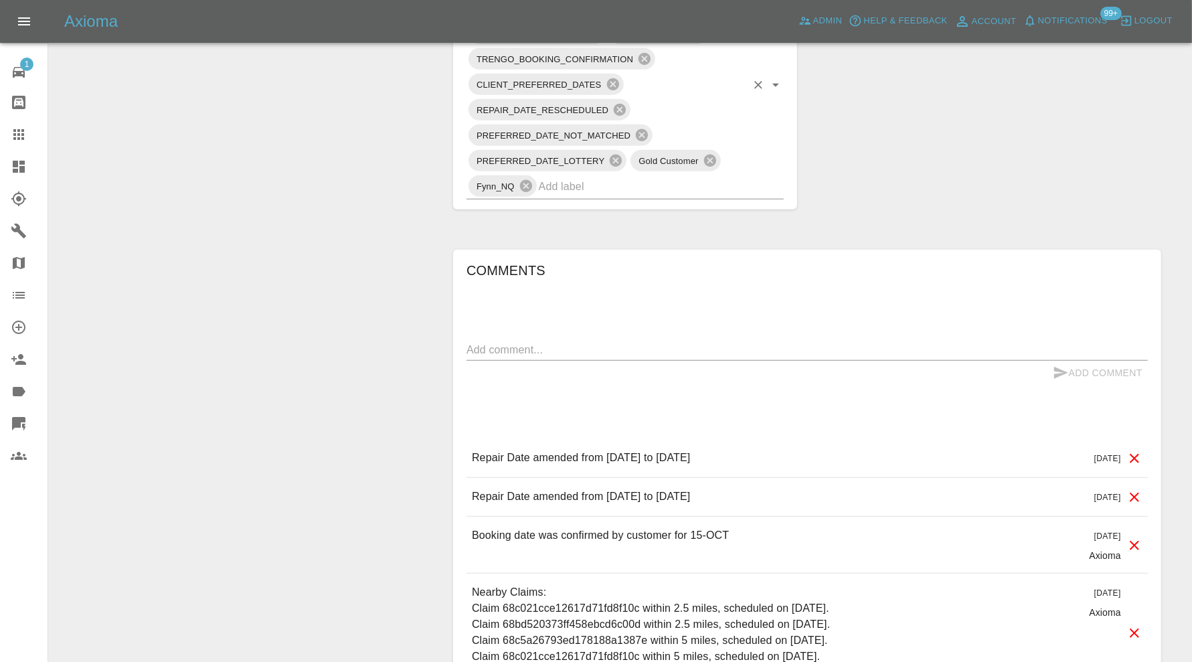
click at [649, 176] on input "text" at bounding box center [643, 186] width 208 height 21
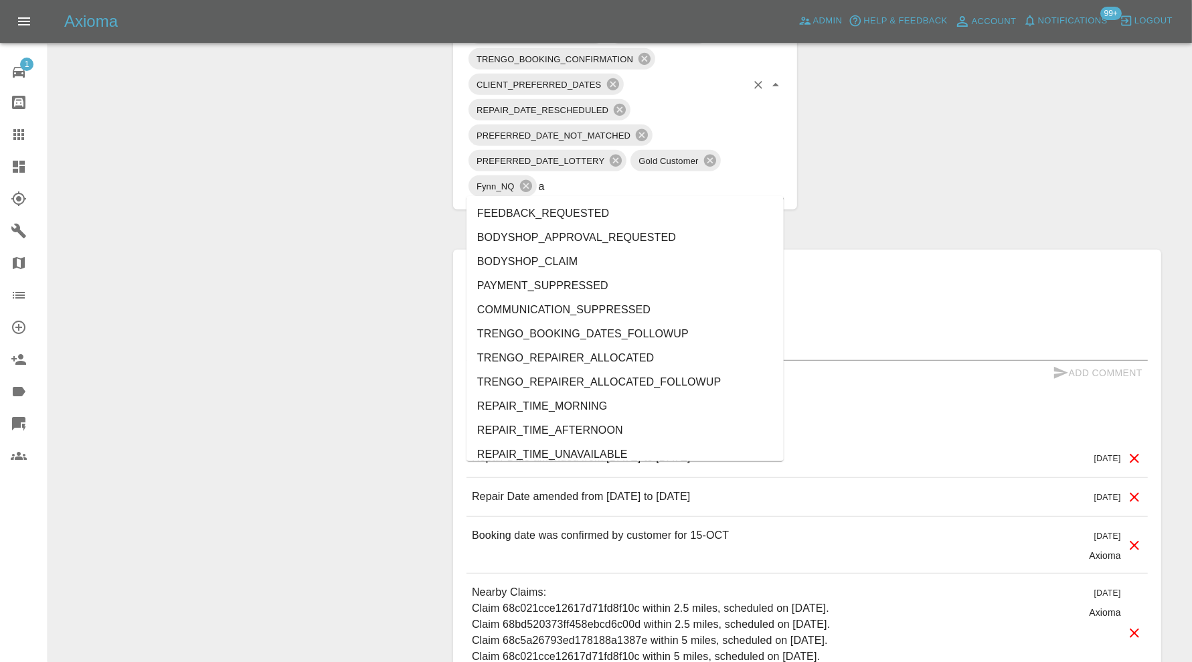
type input "au"
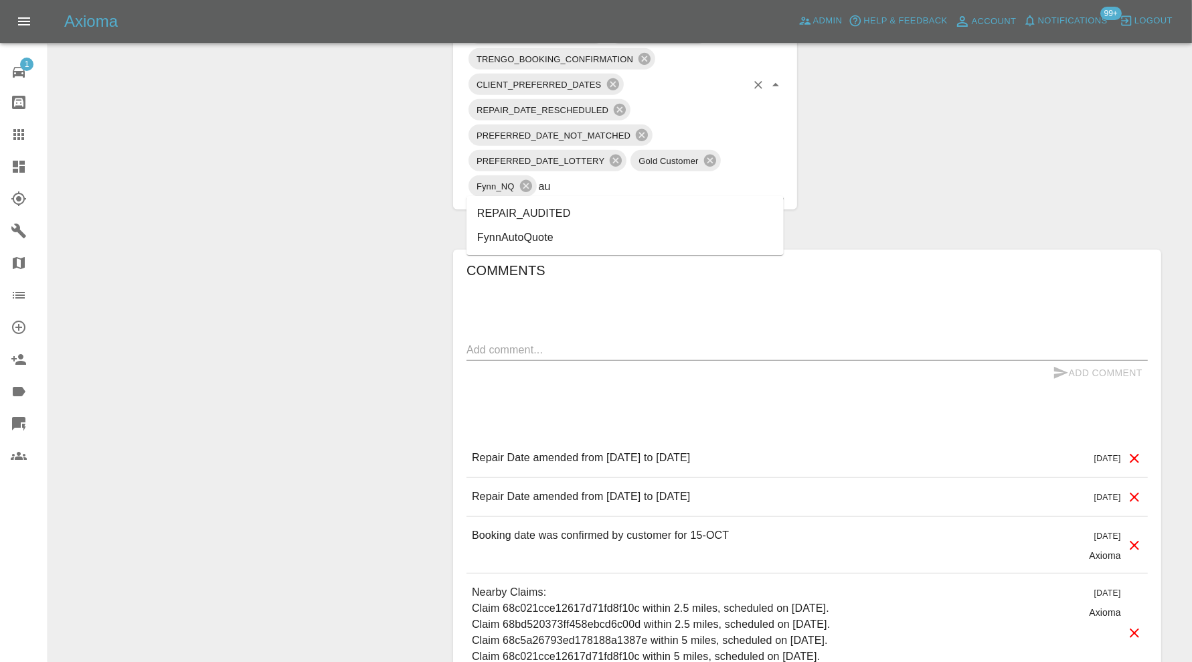
click at [606, 214] on li "REPAIR_AUDITED" at bounding box center [625, 214] width 317 height 24
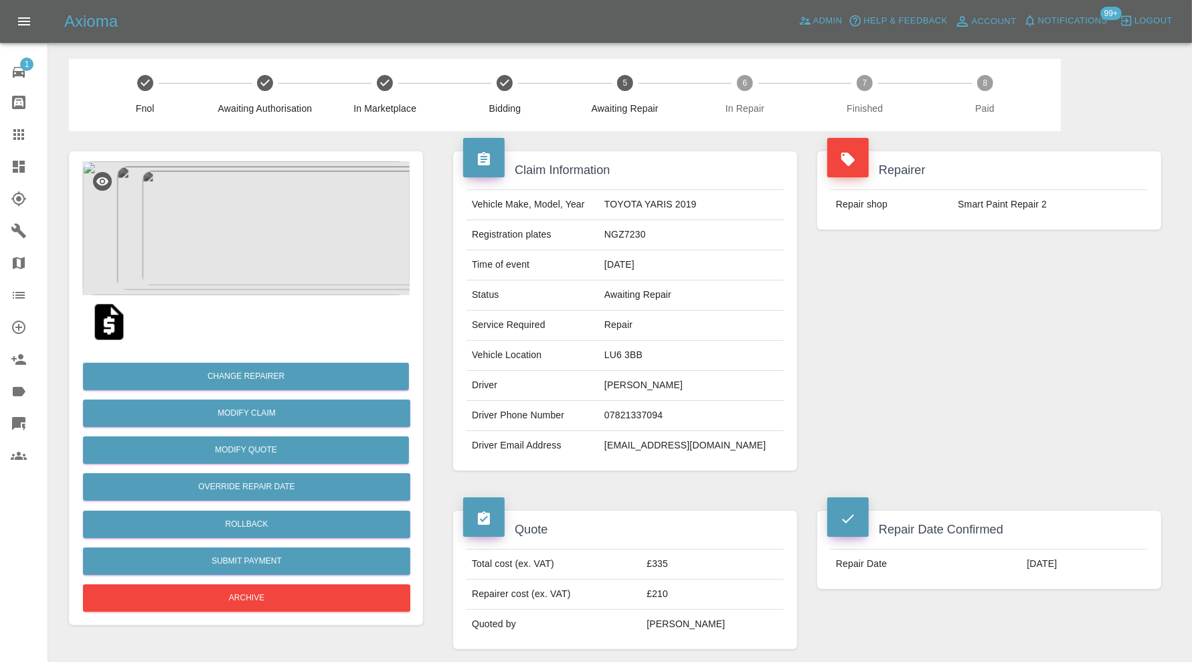
click at [244, 215] on img at bounding box center [245, 228] width 327 height 134
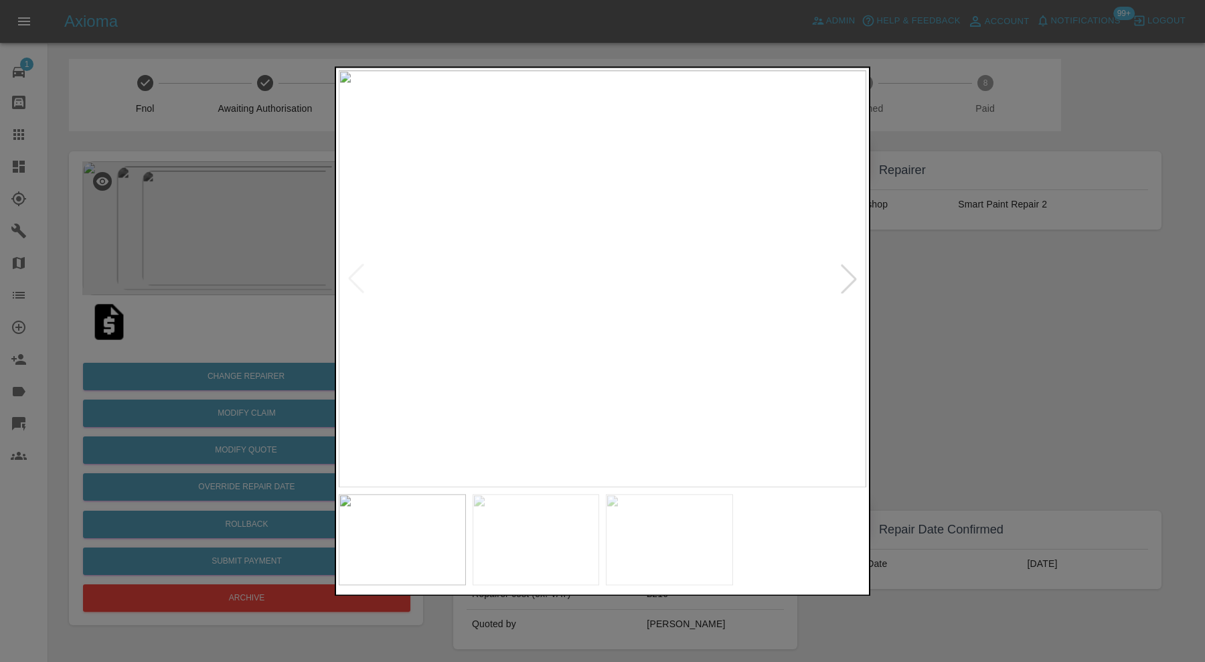
click at [848, 280] on div at bounding box center [848, 278] width 29 height 29
click at [848, 280] on img at bounding box center [603, 278] width 528 height 417
click at [358, 282] on div at bounding box center [355, 278] width 29 height 29
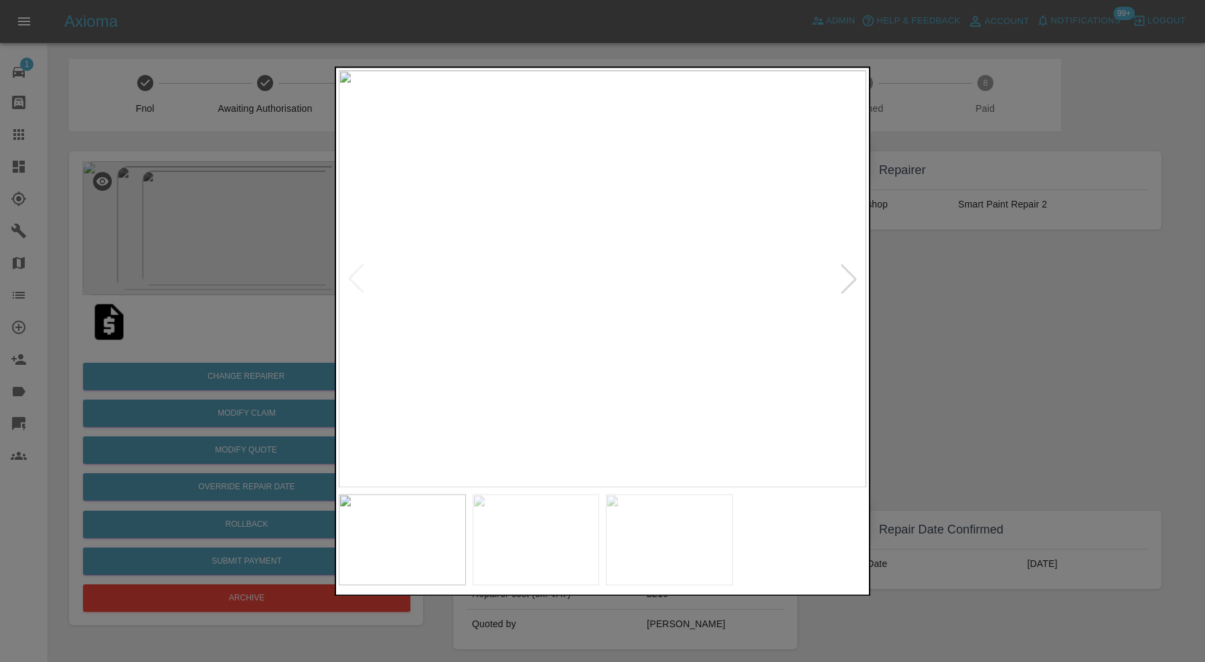
click at [358, 282] on img at bounding box center [603, 278] width 528 height 417
click at [966, 287] on div at bounding box center [602, 331] width 1205 height 662
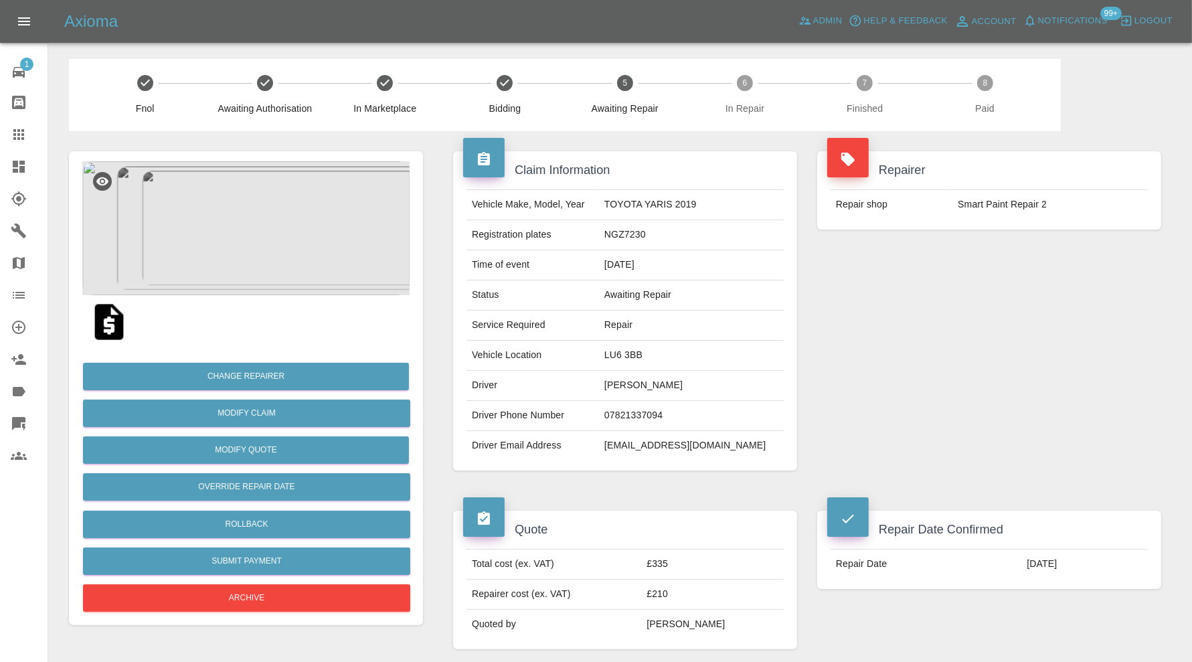
click at [274, 252] on img at bounding box center [245, 228] width 327 height 134
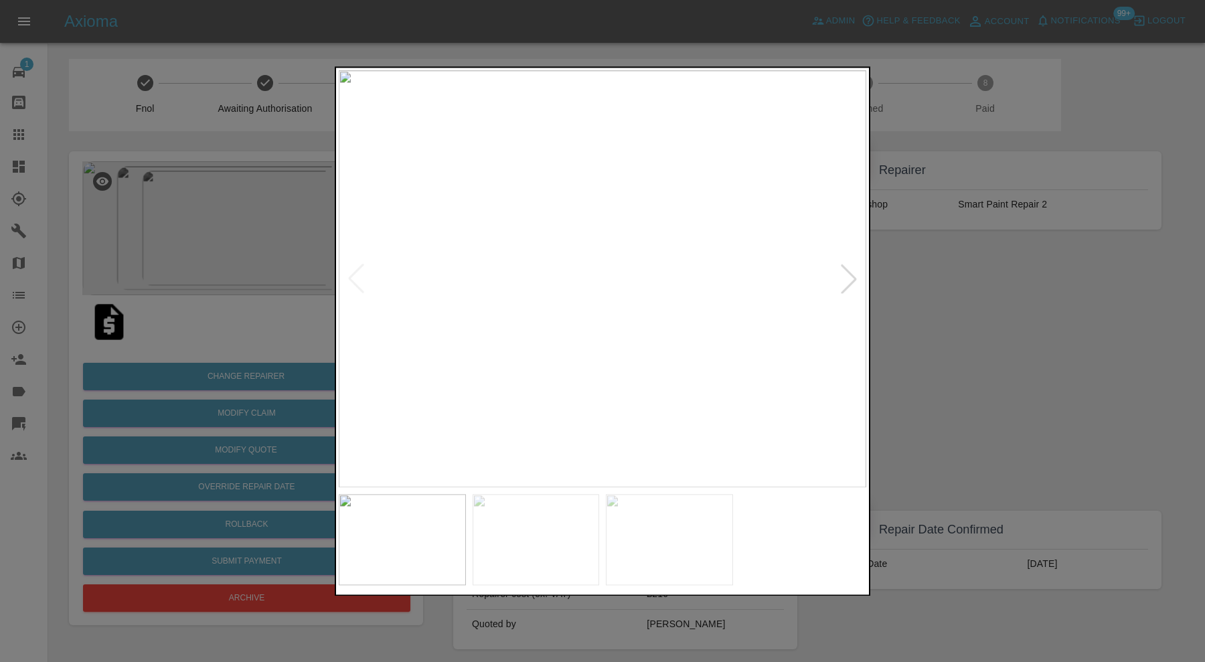
click at [583, 543] on img at bounding box center [536, 539] width 127 height 91
click at [653, 541] on img at bounding box center [669, 539] width 127 height 91
click at [948, 437] on div at bounding box center [602, 331] width 1205 height 662
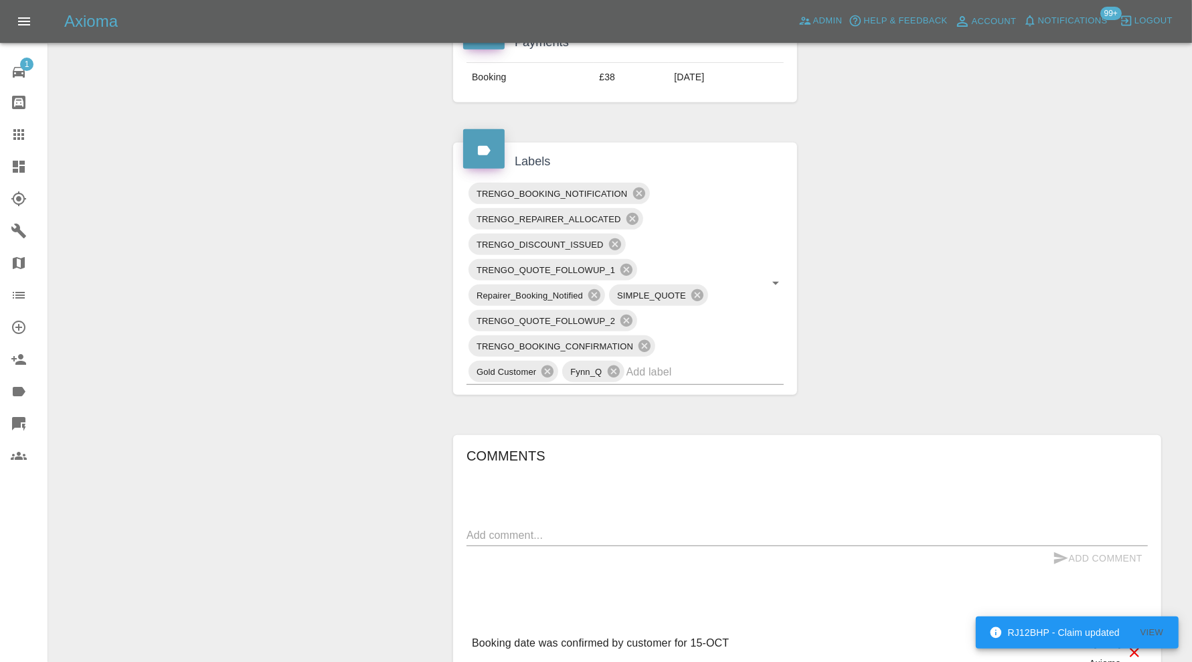
scroll to position [670, 0]
click at [726, 362] on input "text" at bounding box center [687, 368] width 120 height 21
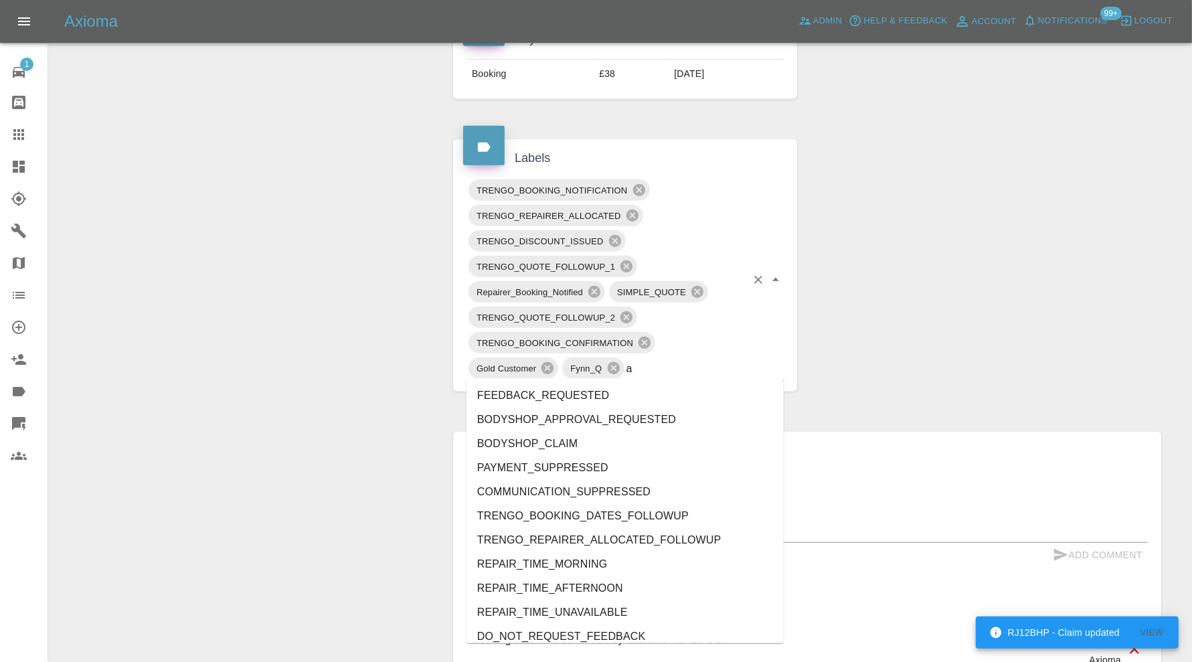
type input "au"
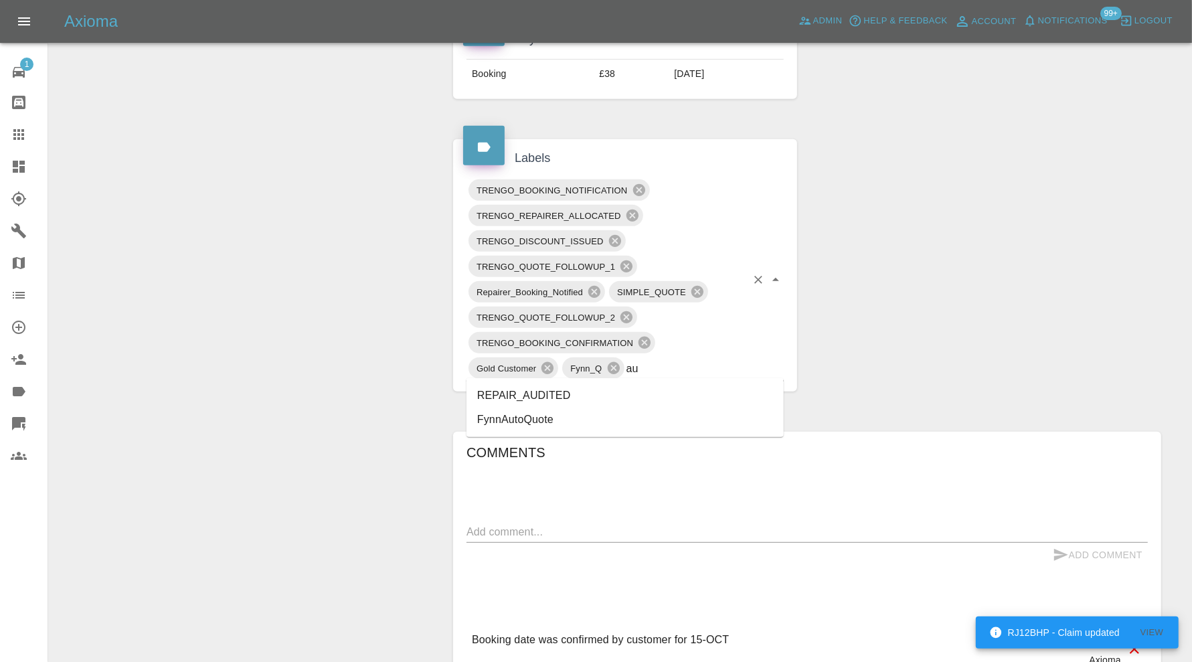
click at [585, 398] on li "REPAIR_AUDITED" at bounding box center [625, 396] width 317 height 24
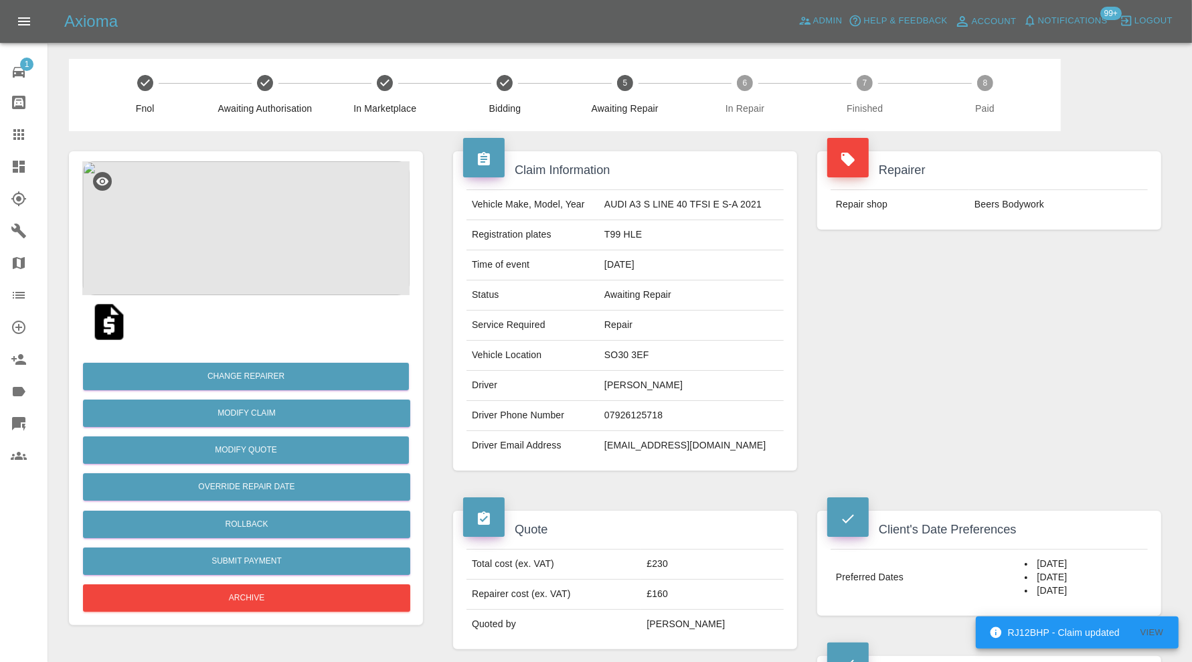
click at [220, 248] on img at bounding box center [245, 228] width 327 height 134
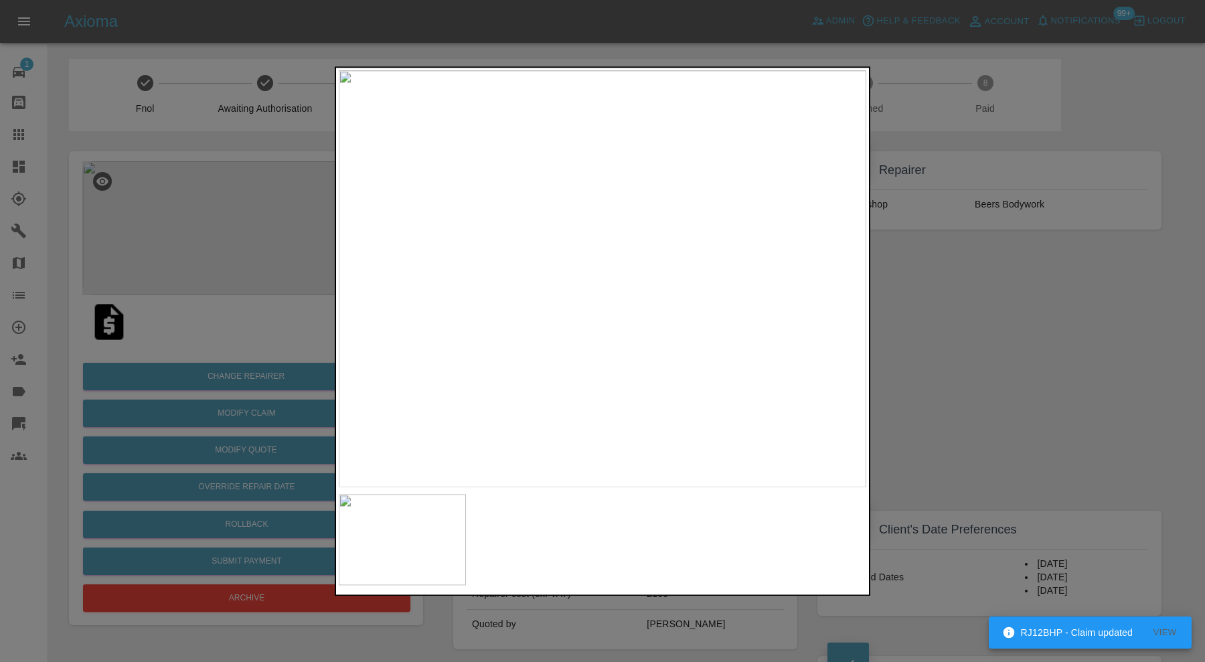
click at [947, 310] on div at bounding box center [602, 331] width 1205 height 662
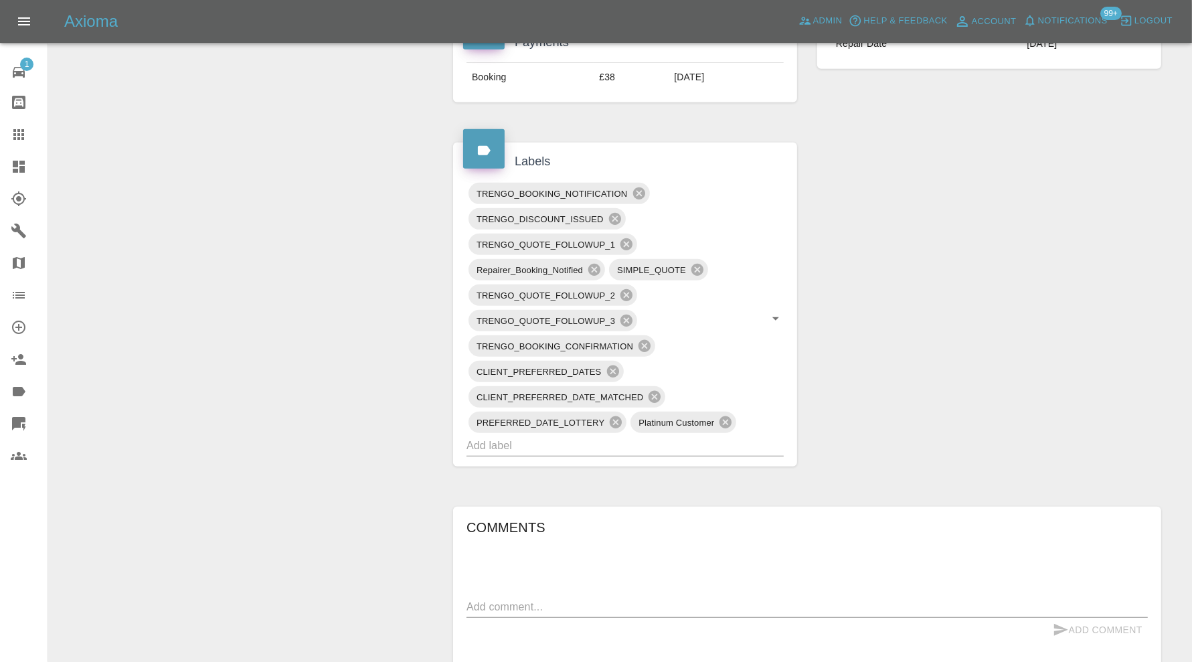
scroll to position [781, 0]
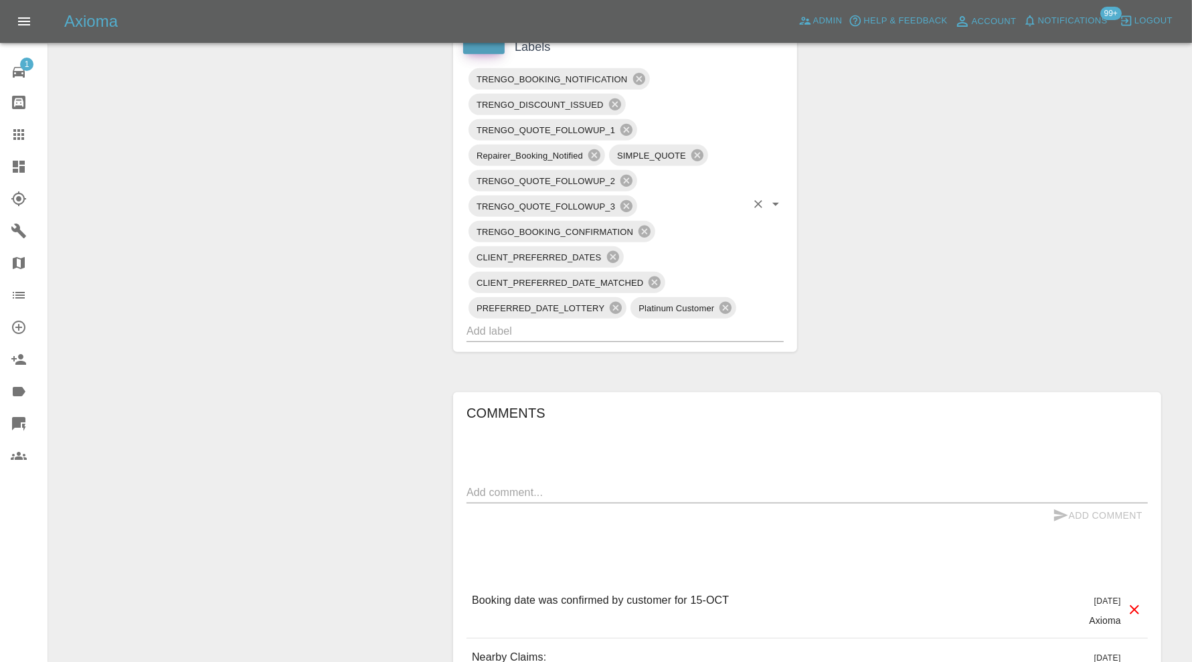
click at [682, 329] on input "text" at bounding box center [607, 331] width 280 height 21
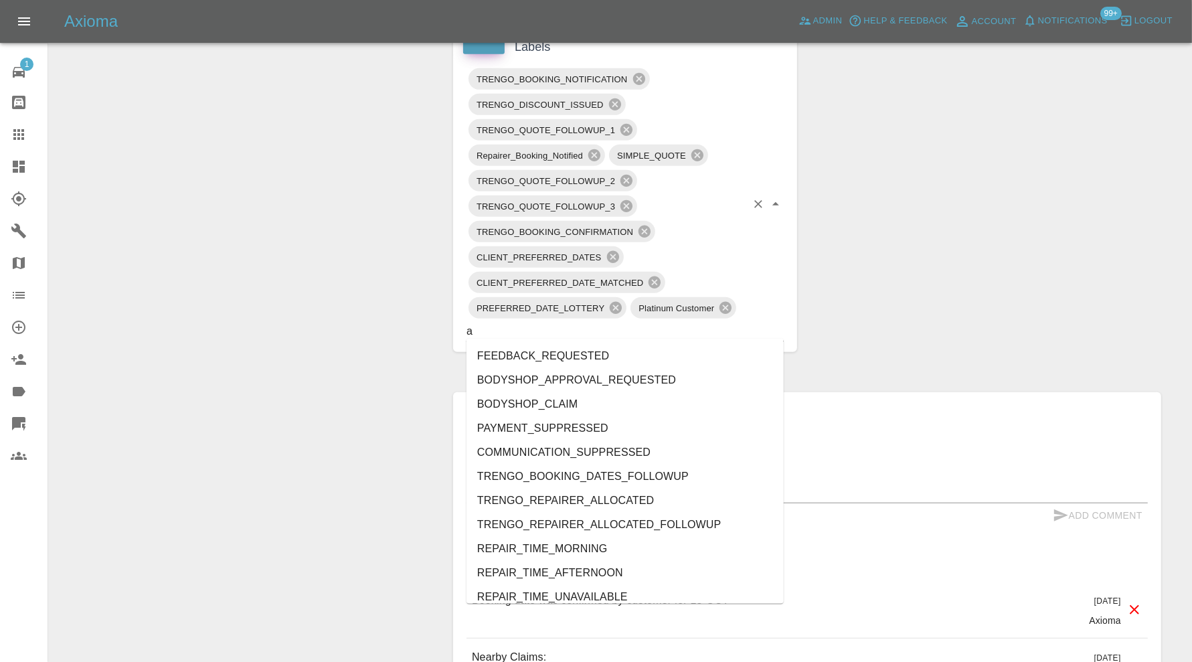
type input "au"
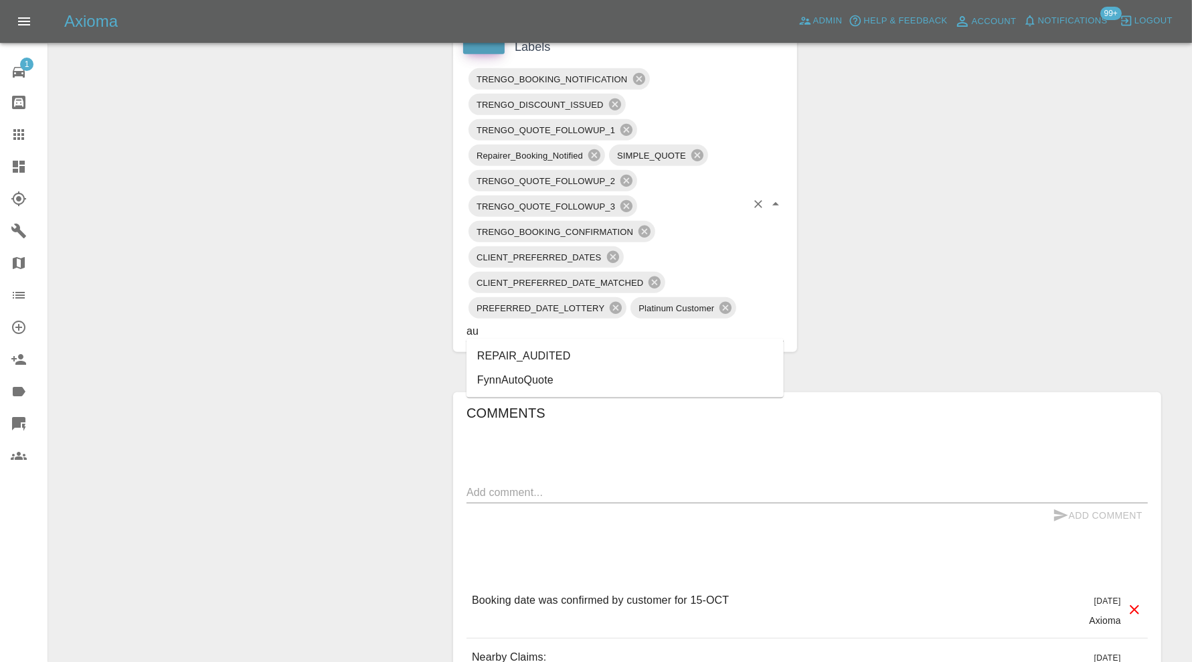
click at [599, 352] on li "REPAIR_AUDITED" at bounding box center [625, 356] width 317 height 24
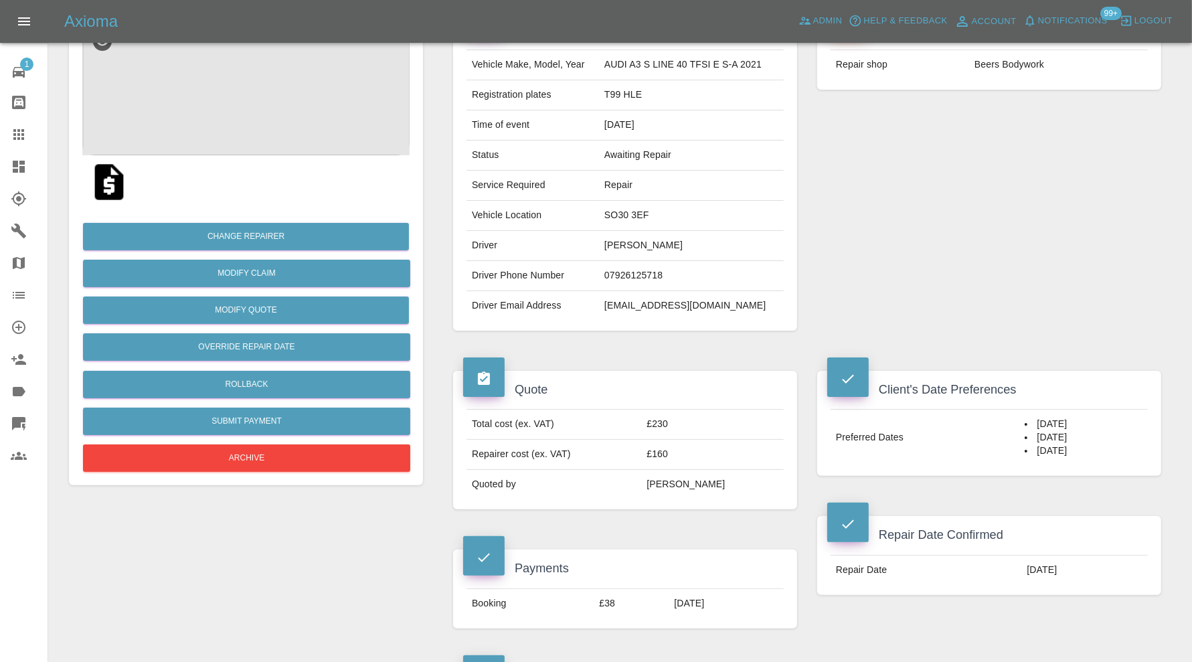
scroll to position [63, 0]
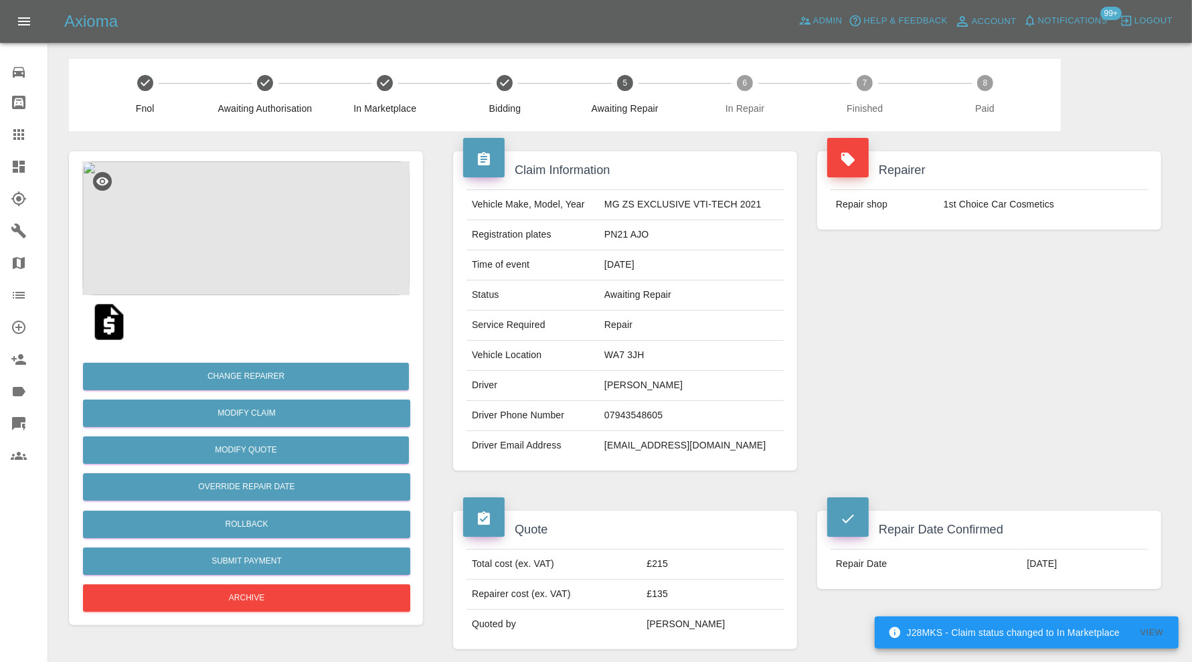
click at [238, 218] on img at bounding box center [245, 228] width 327 height 134
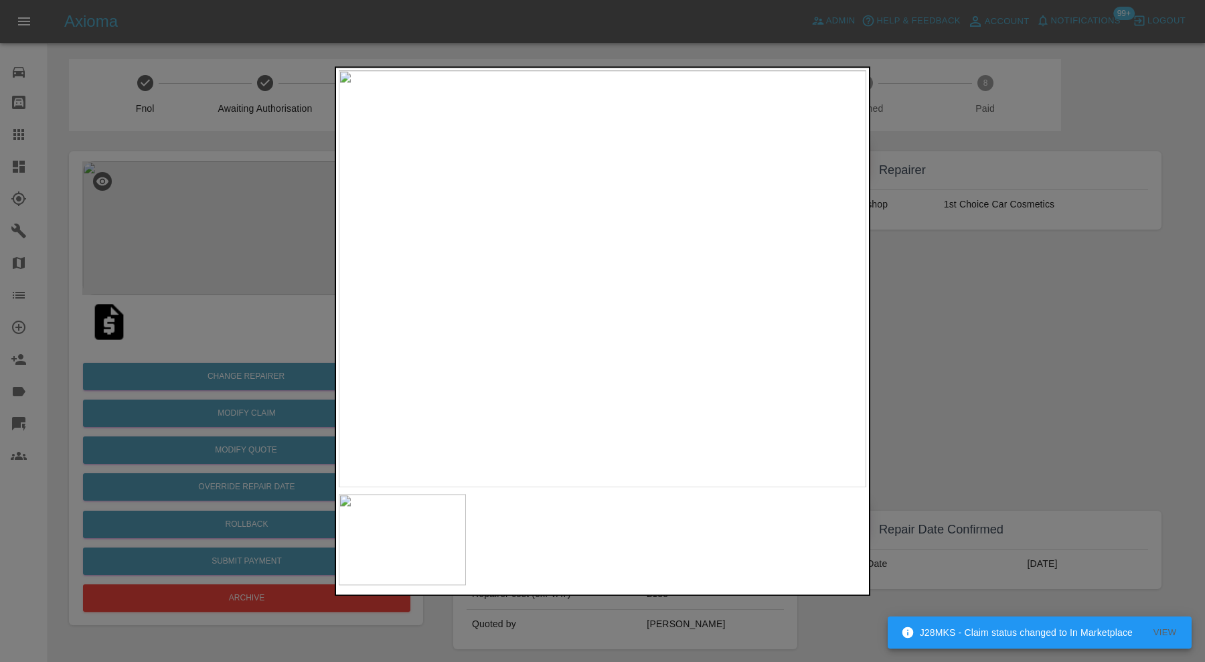
click at [1073, 305] on div at bounding box center [602, 331] width 1205 height 662
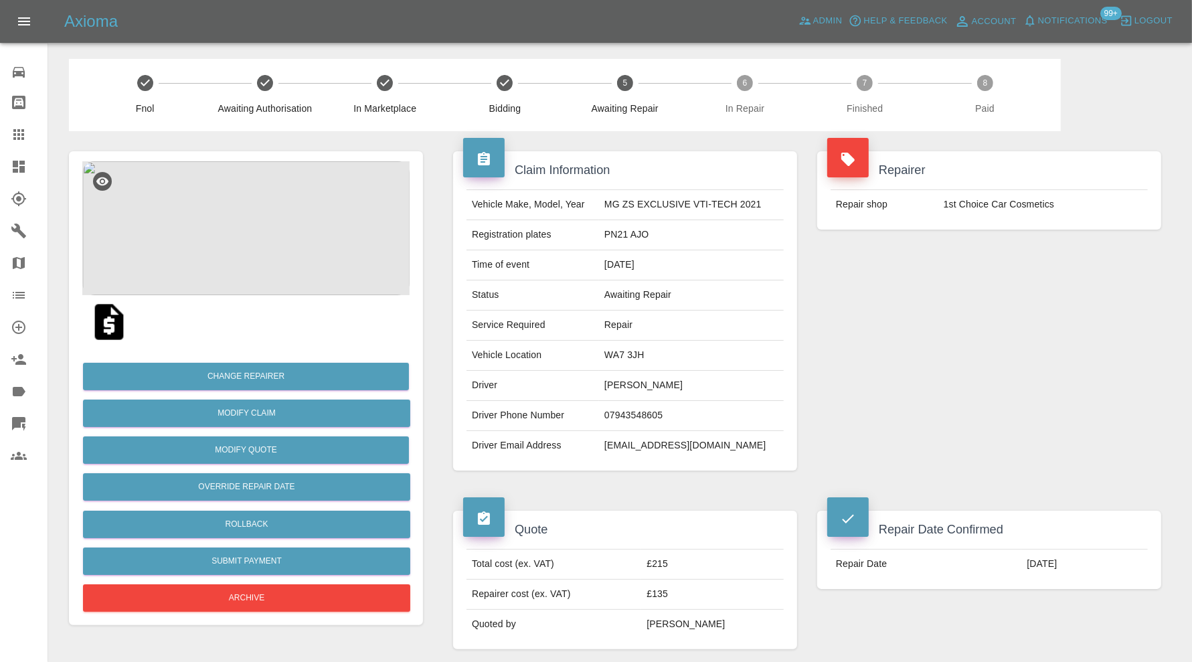
click at [637, 356] on td "WA7 3JH" at bounding box center [691, 356] width 185 height 30
copy td "WA7 3JH"
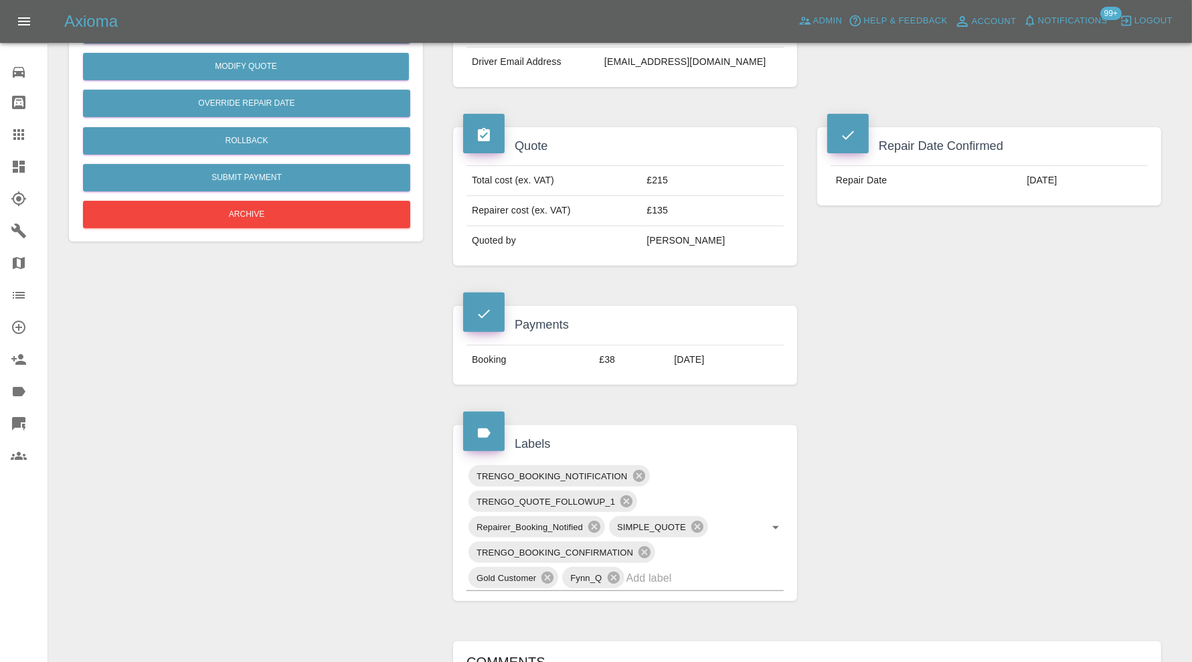
scroll to position [558, 0]
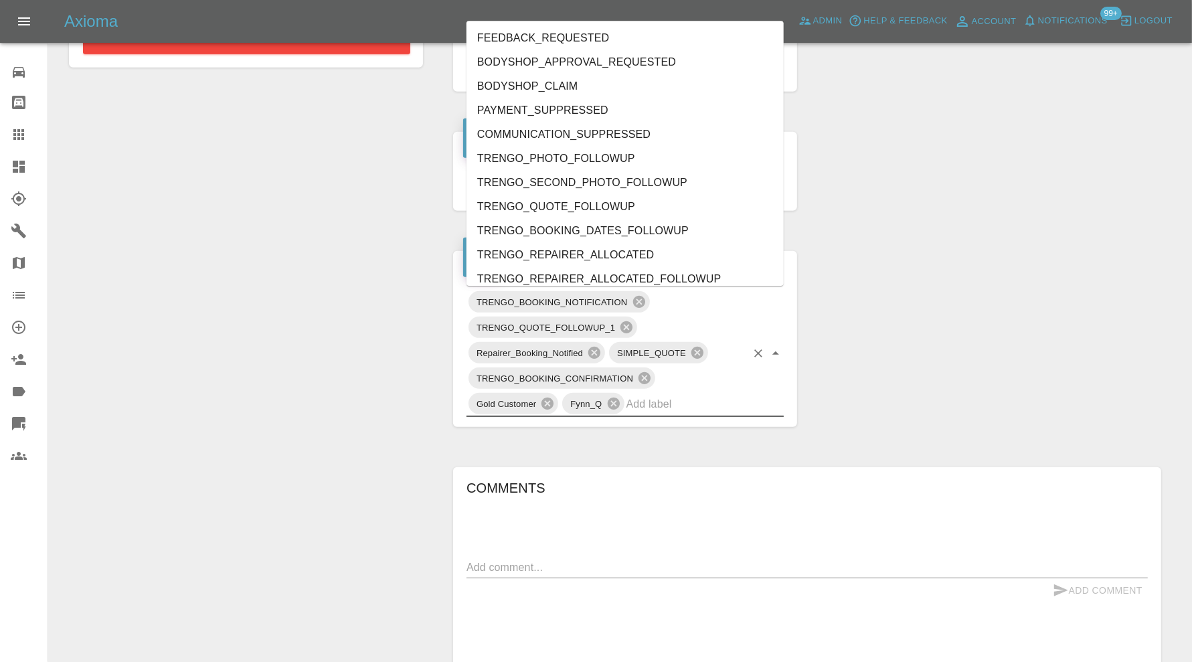
click at [667, 397] on input "text" at bounding box center [687, 404] width 120 height 21
type input "au"
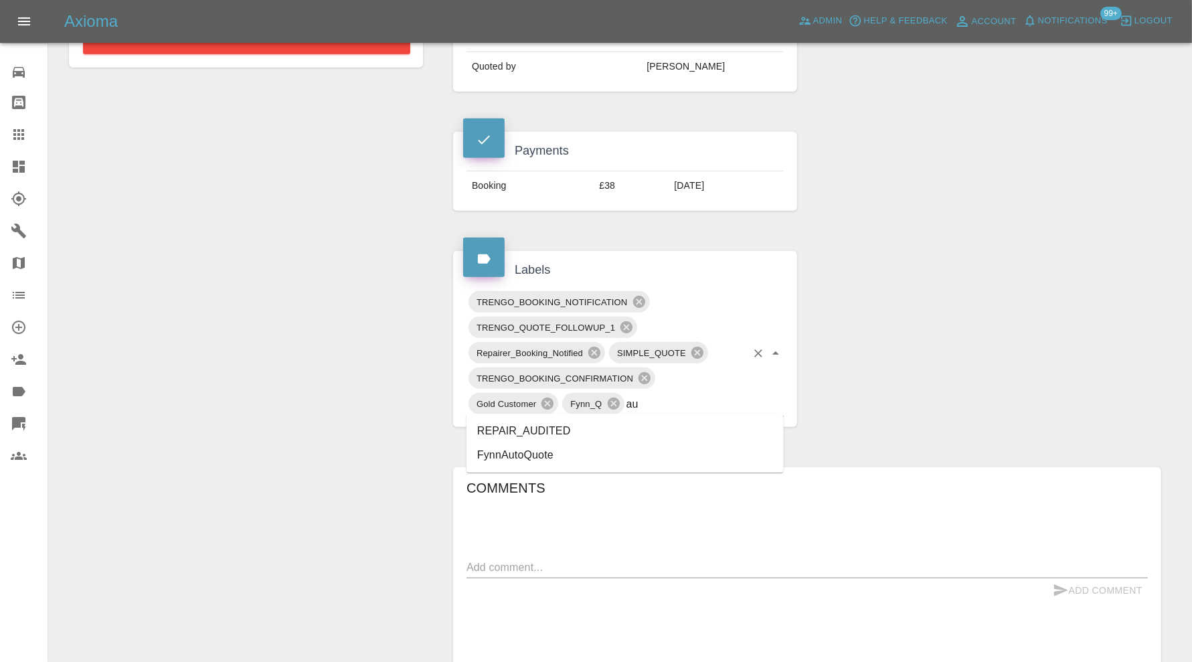
click at [570, 427] on li "REPAIR_AUDITED" at bounding box center [625, 431] width 317 height 24
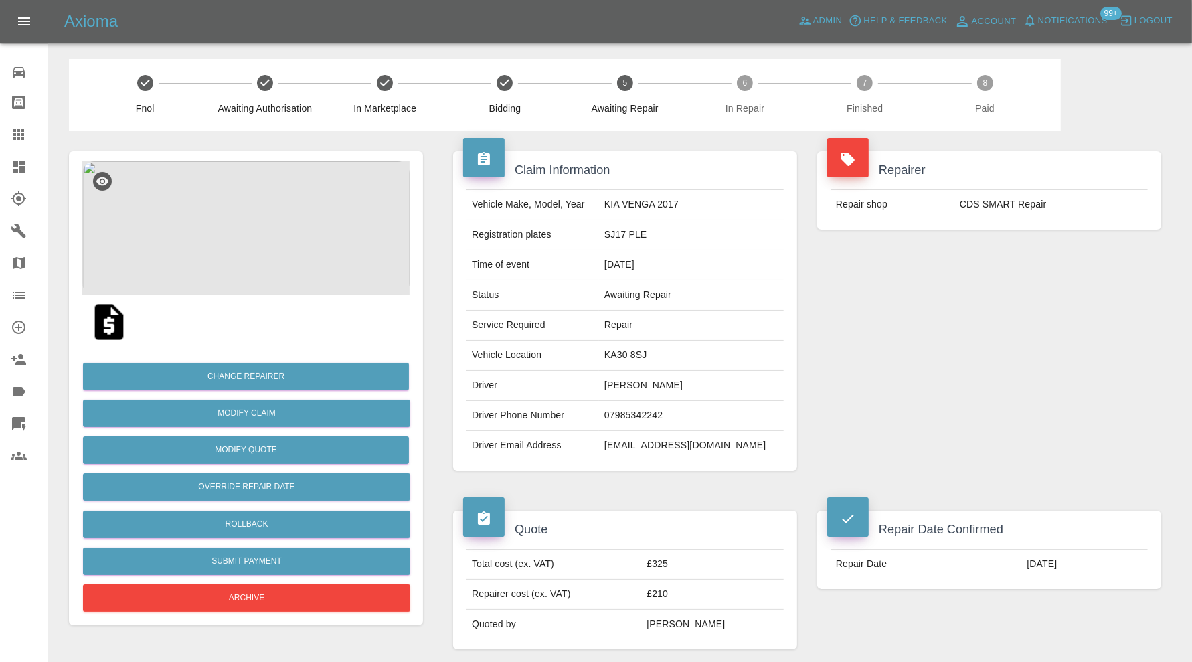
click at [257, 207] on img at bounding box center [245, 228] width 327 height 134
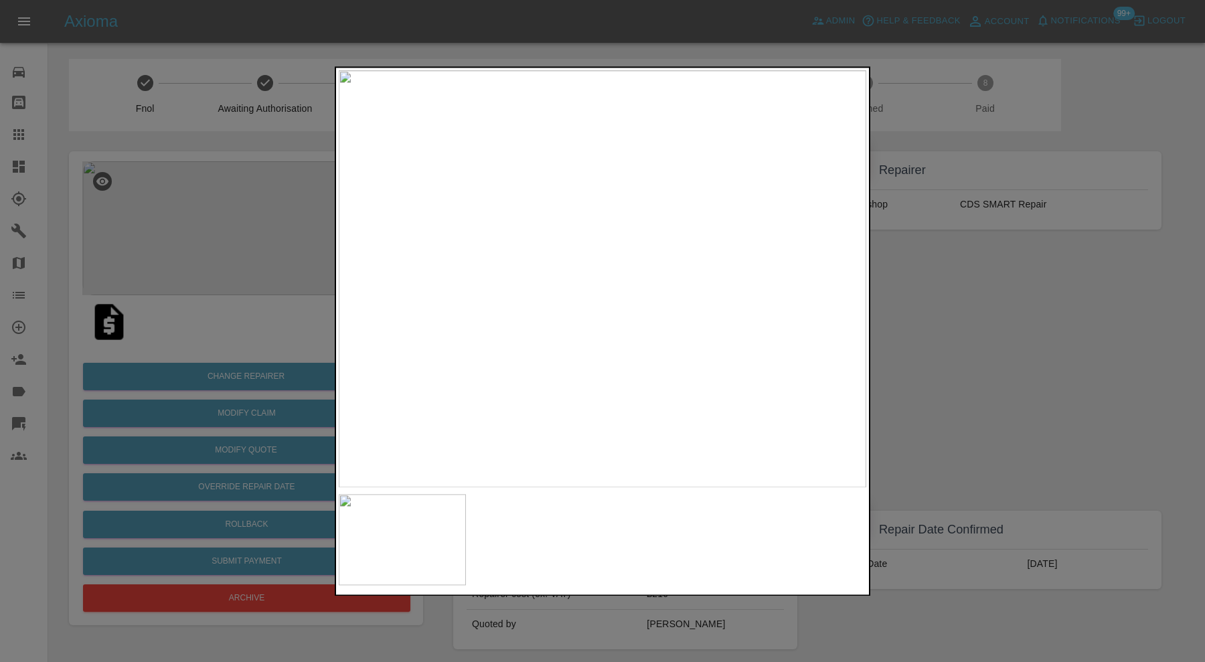
click at [957, 349] on div at bounding box center [602, 331] width 1205 height 662
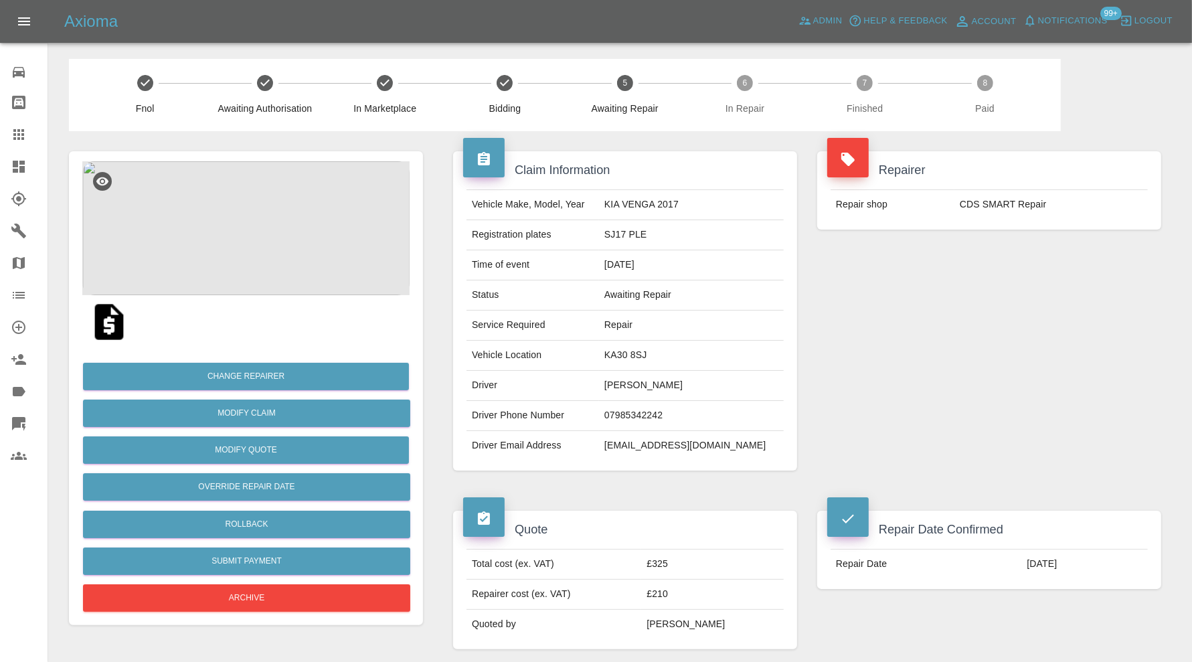
click at [625, 353] on td "KA30 8SJ" at bounding box center [691, 356] width 185 height 30
copy td "KA30 8SJ"
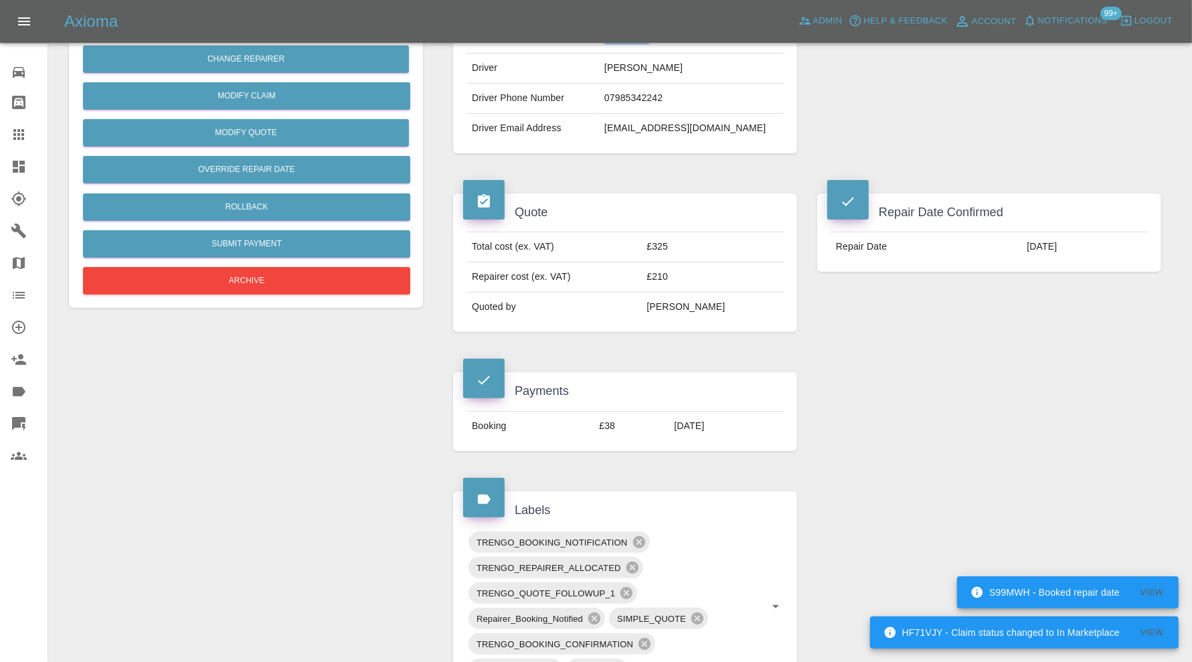
scroll to position [446, 0]
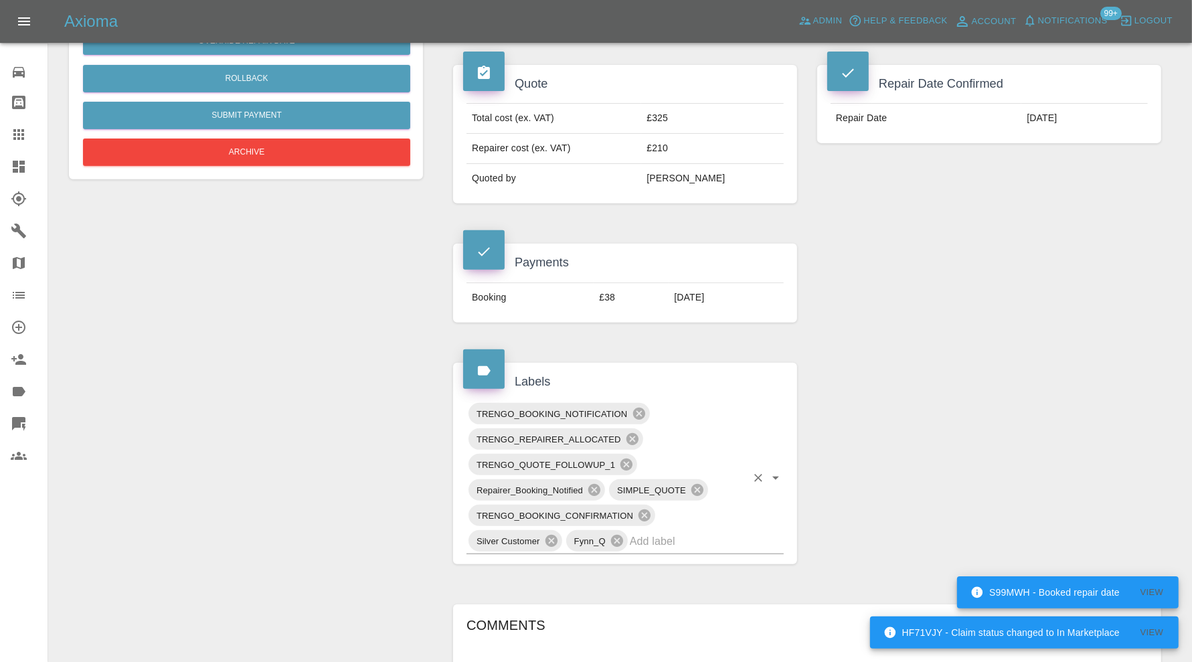
click at [693, 543] on input "text" at bounding box center [688, 541] width 117 height 21
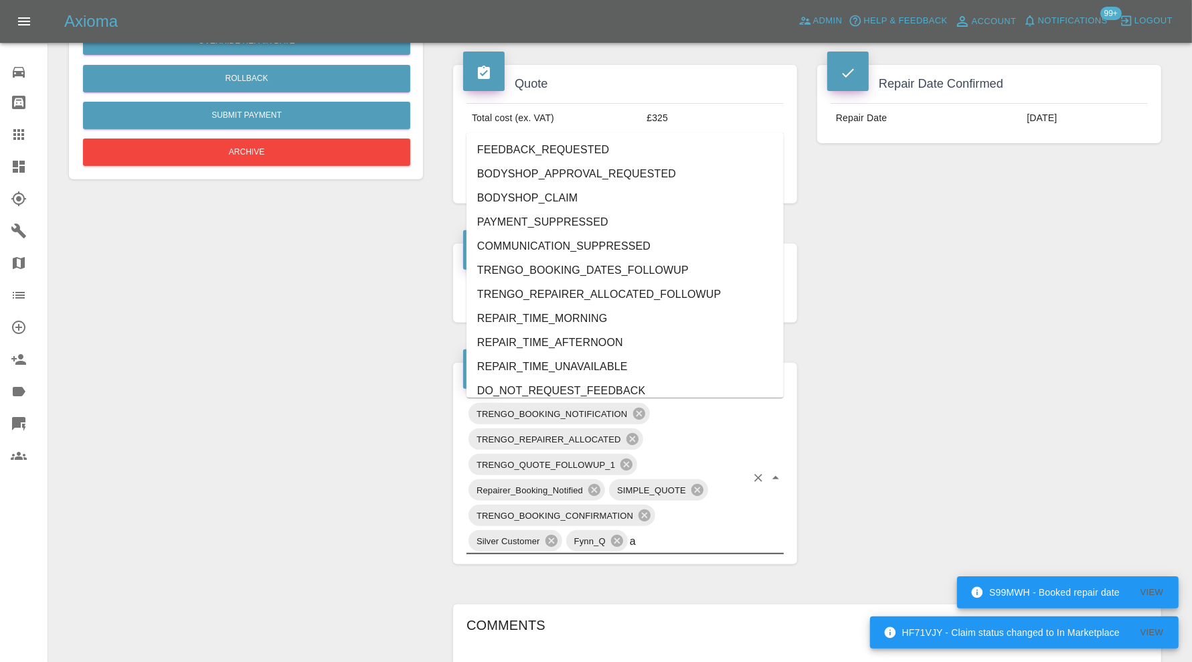
type input "au"
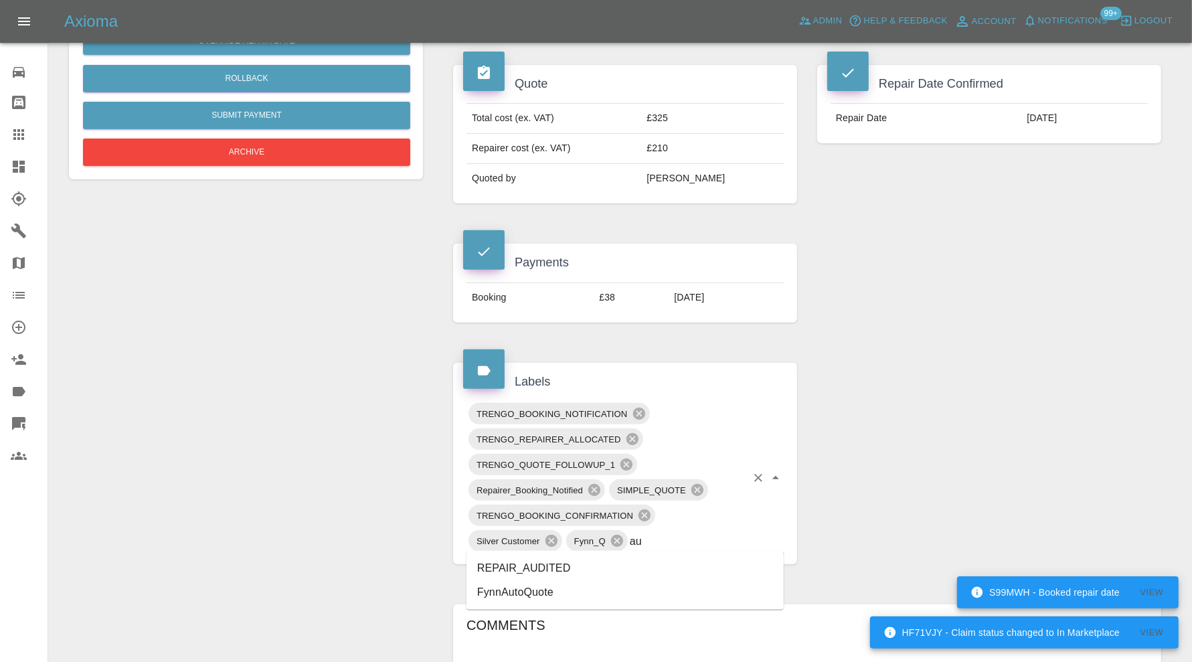
click at [611, 565] on li "REPAIR_AUDITED" at bounding box center [625, 568] width 317 height 24
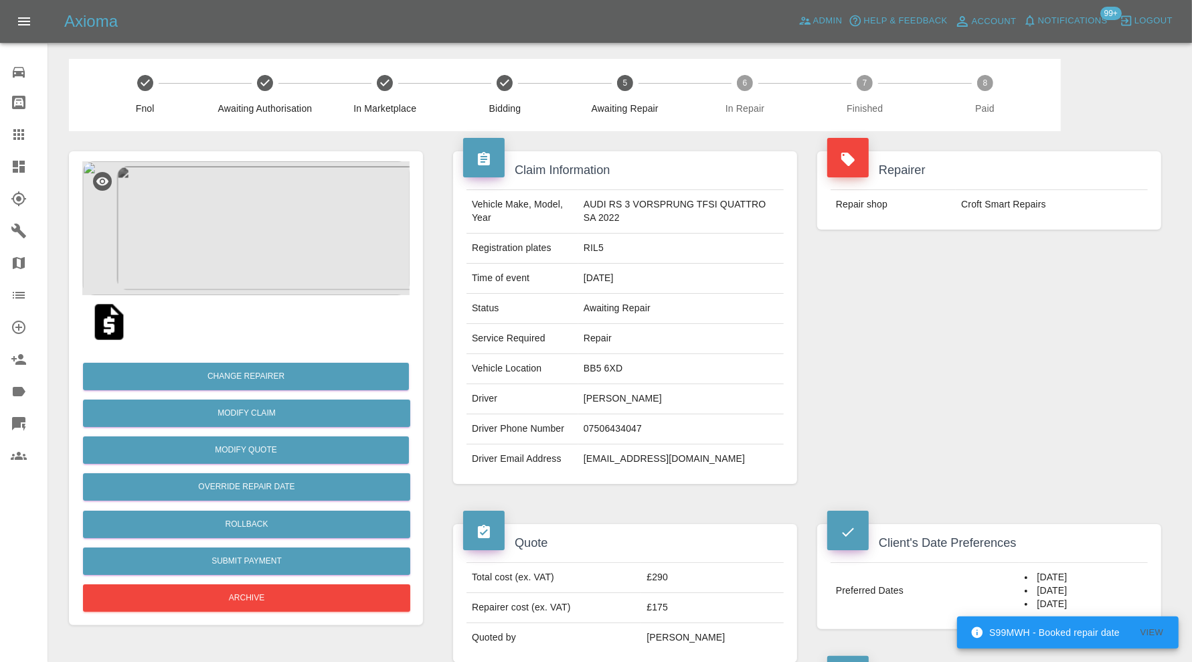
click at [258, 258] on img at bounding box center [245, 228] width 327 height 134
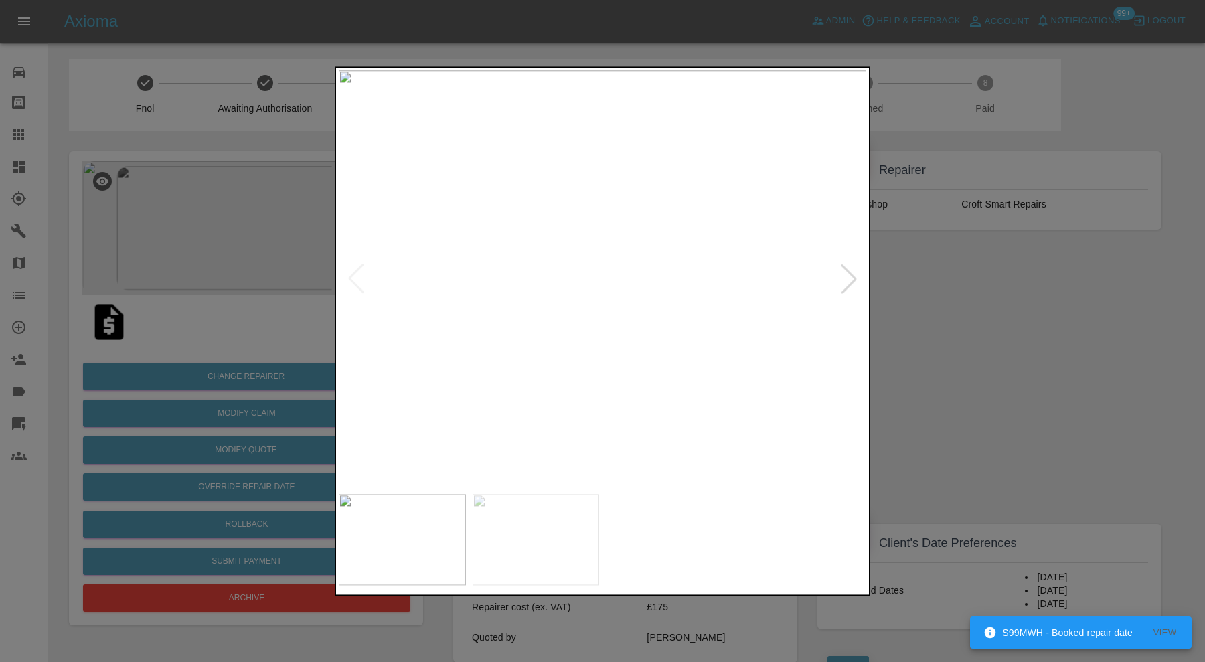
click at [575, 285] on img at bounding box center [603, 278] width 528 height 417
click at [517, 556] on img at bounding box center [536, 539] width 127 height 91
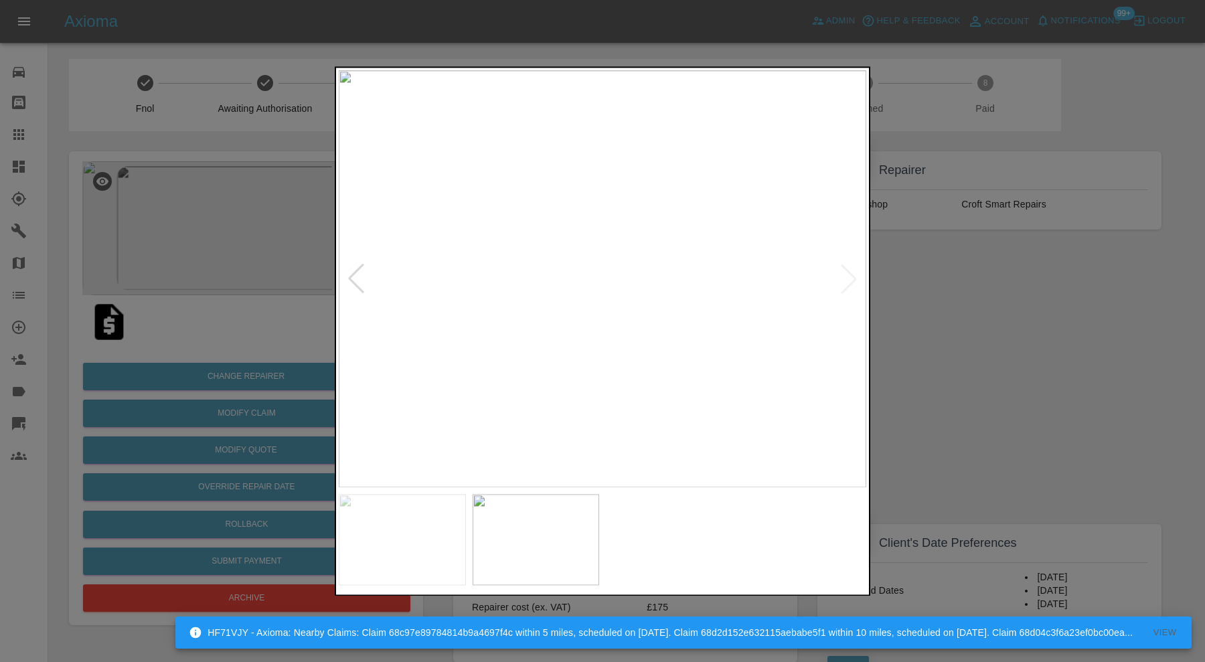
click at [580, 323] on img at bounding box center [603, 278] width 528 height 417
click at [607, 292] on img at bounding box center [668, 145] width 1583 height 1252
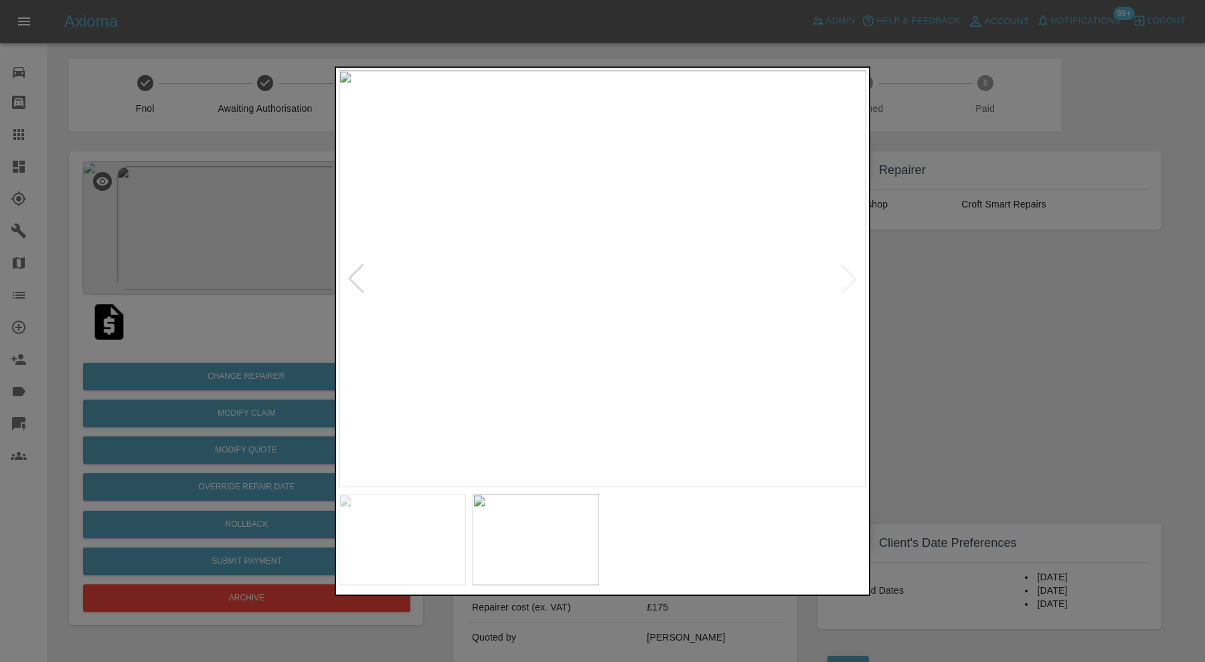
click at [998, 317] on div at bounding box center [602, 331] width 1205 height 662
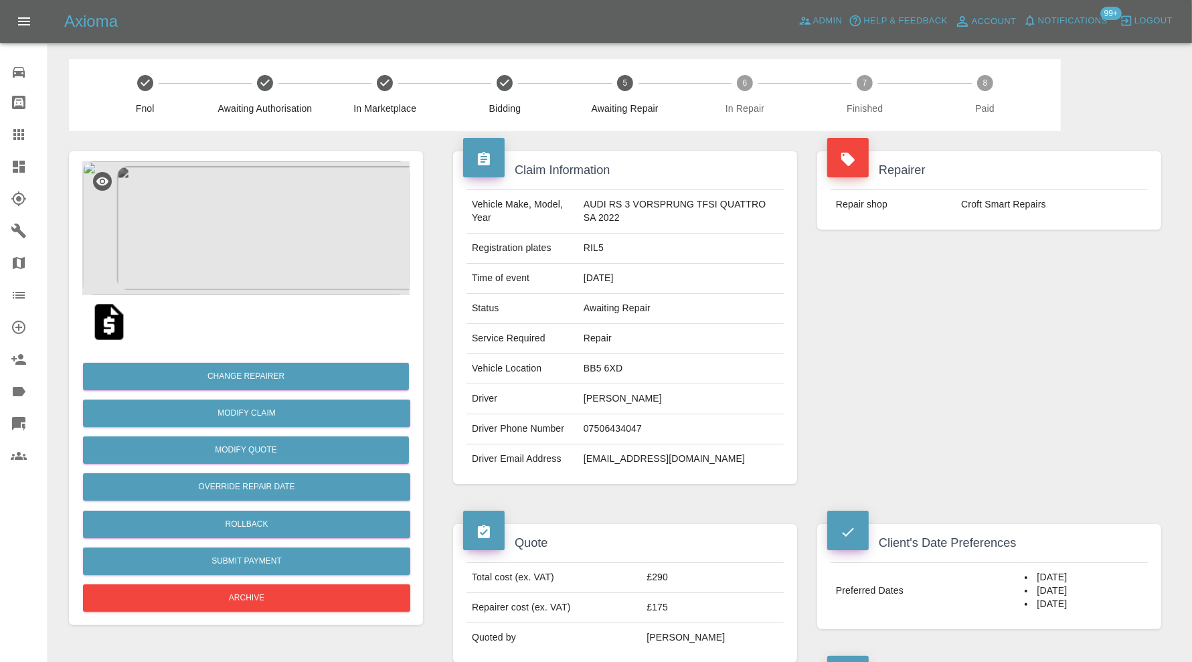
click at [210, 219] on img at bounding box center [245, 228] width 327 height 134
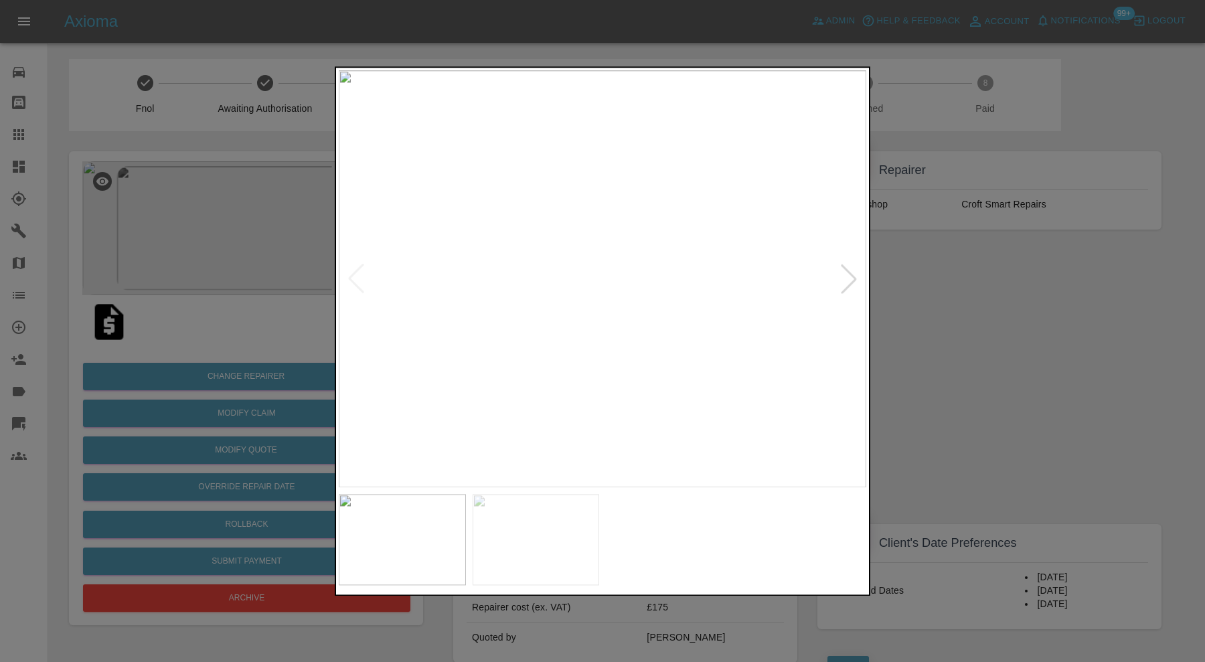
click at [552, 541] on img at bounding box center [536, 539] width 127 height 91
click at [923, 308] on div at bounding box center [602, 331] width 1205 height 662
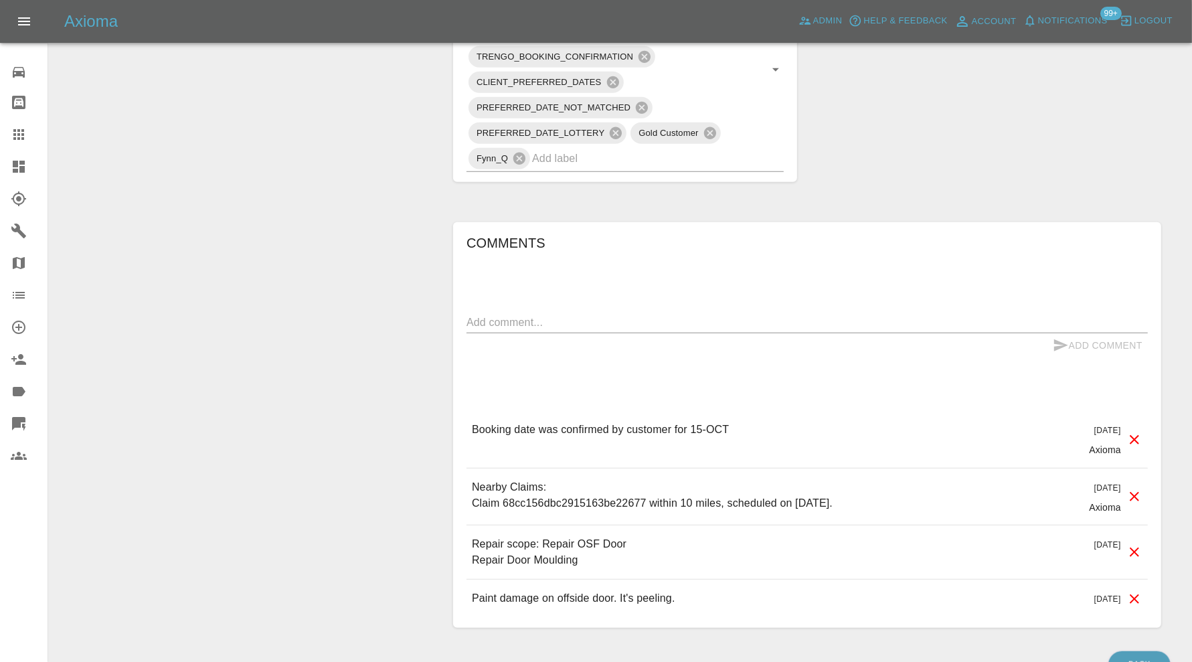
scroll to position [111, 0]
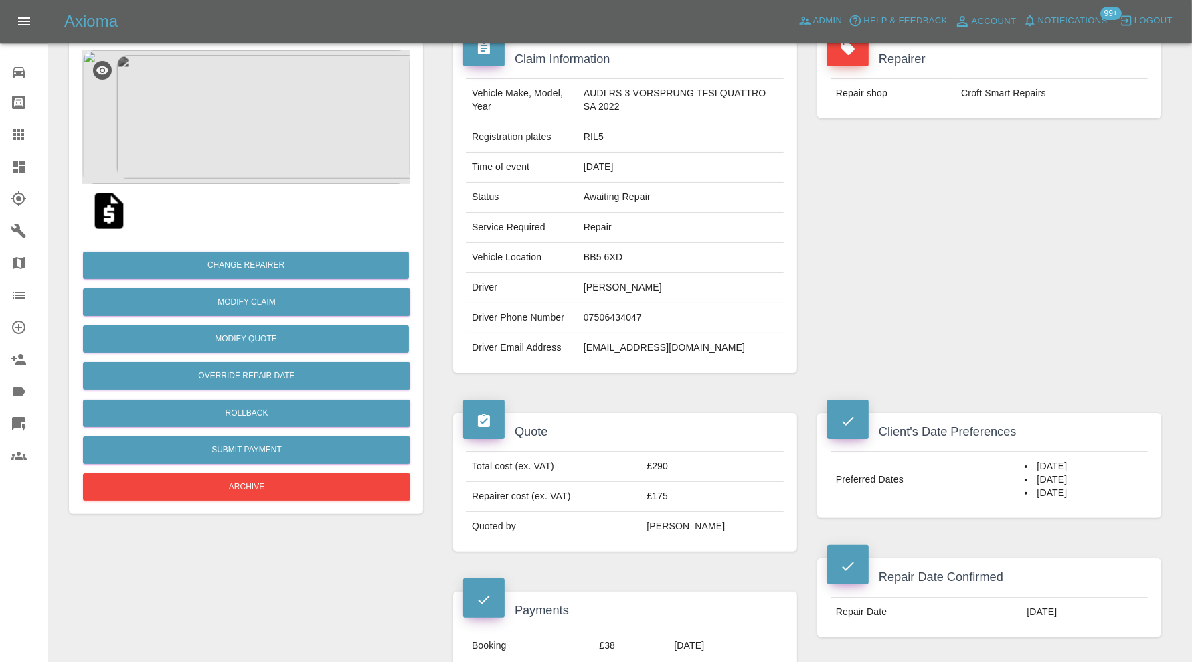
click at [274, 151] on img at bounding box center [245, 117] width 327 height 134
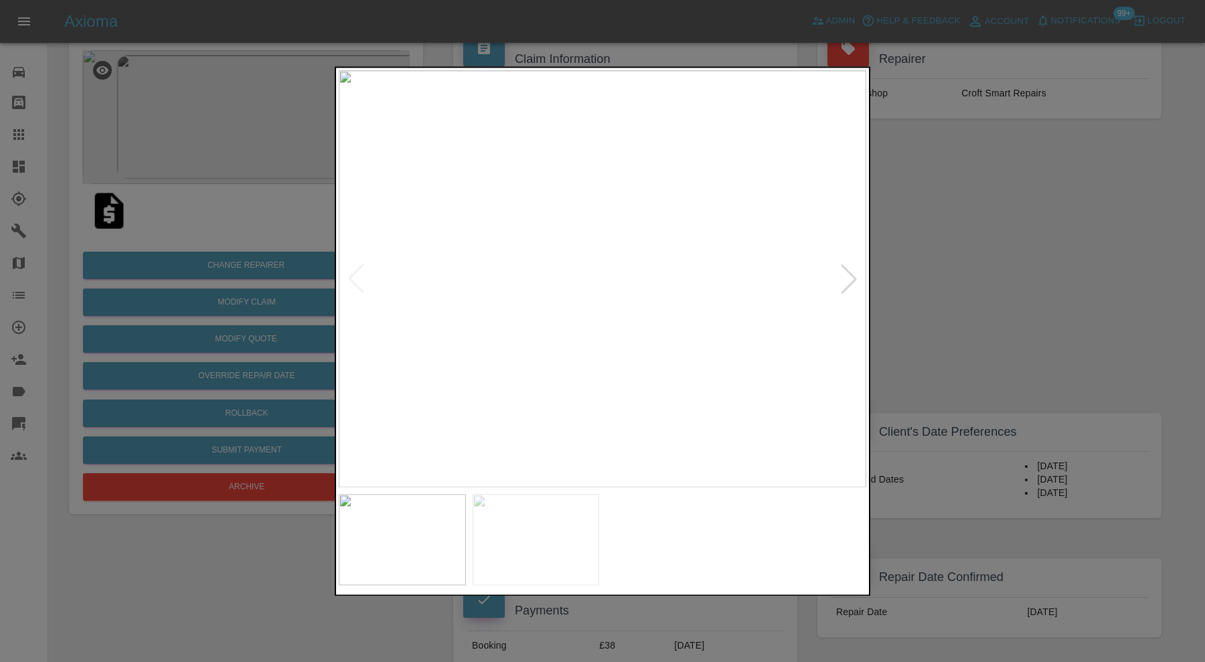
click at [990, 302] on div at bounding box center [602, 331] width 1205 height 662
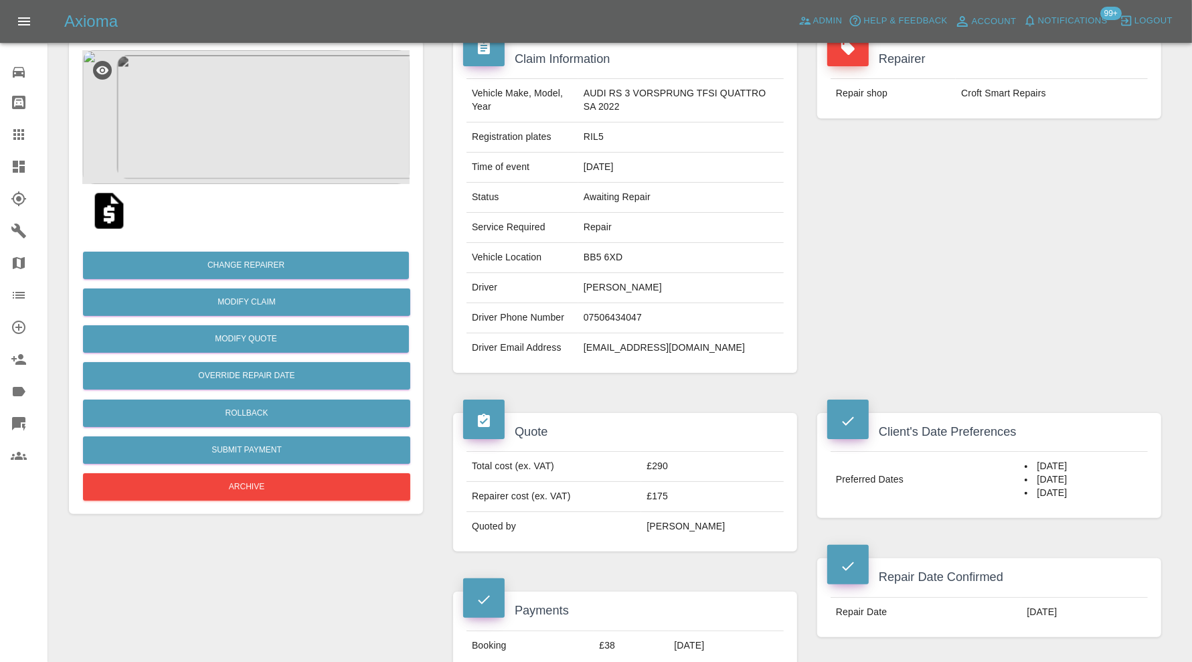
scroll to position [781, 0]
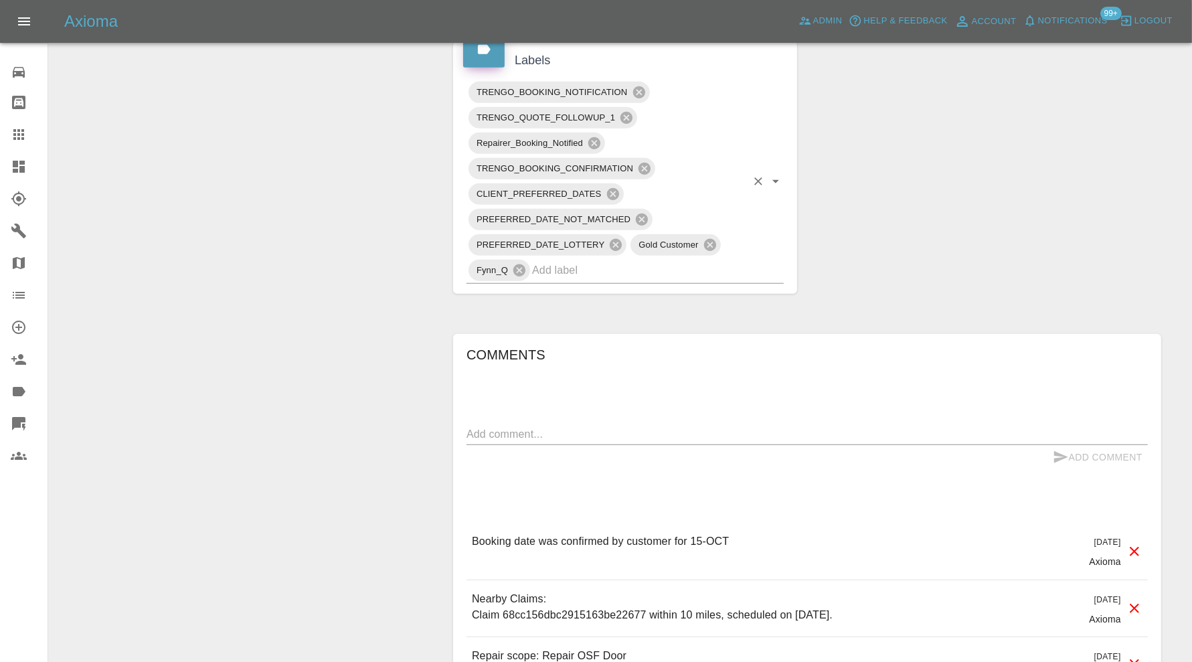
click at [660, 273] on input "text" at bounding box center [639, 270] width 214 height 21
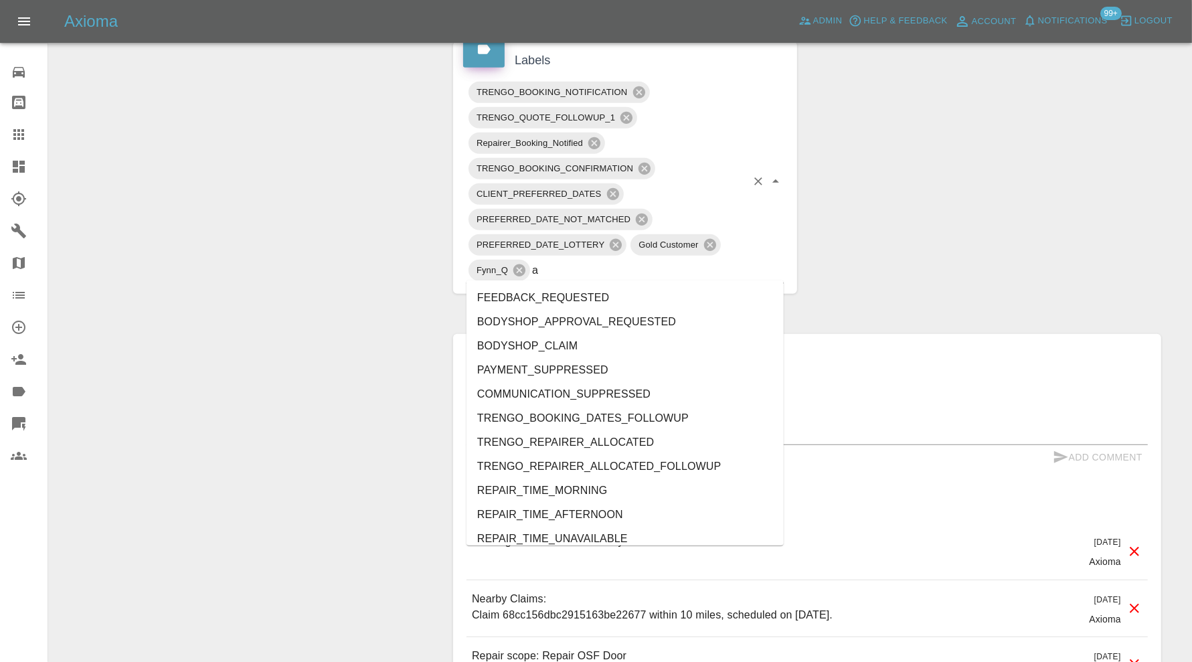
type input "au"
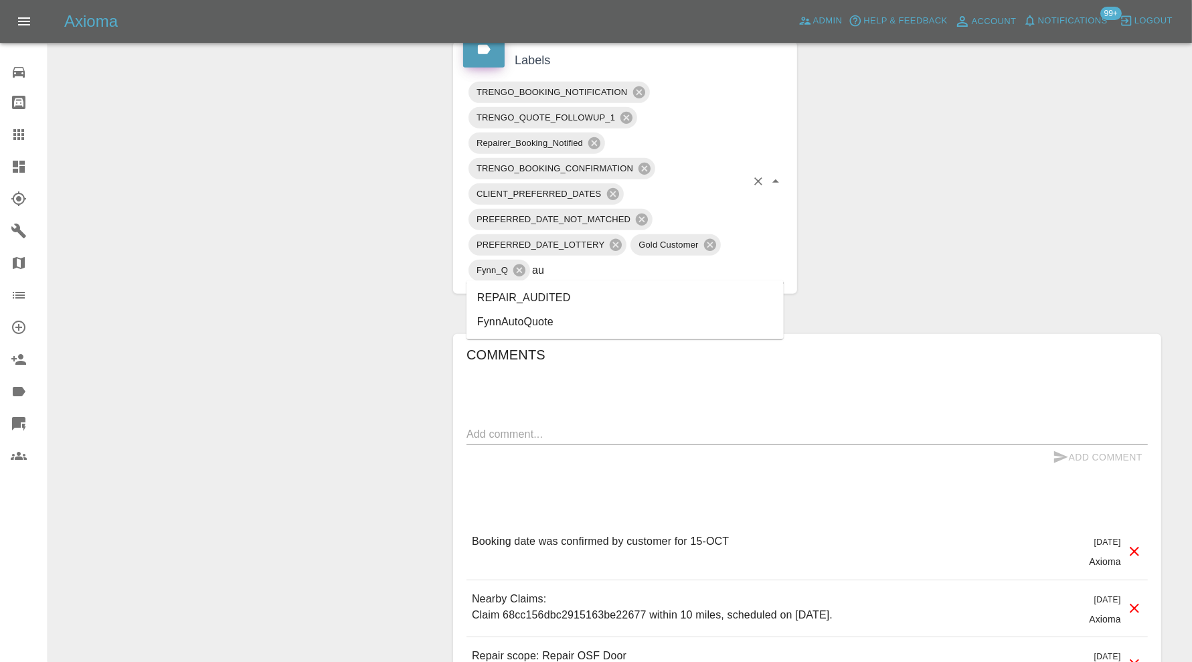
click at [585, 290] on li "REPAIR_AUDITED" at bounding box center [625, 298] width 317 height 24
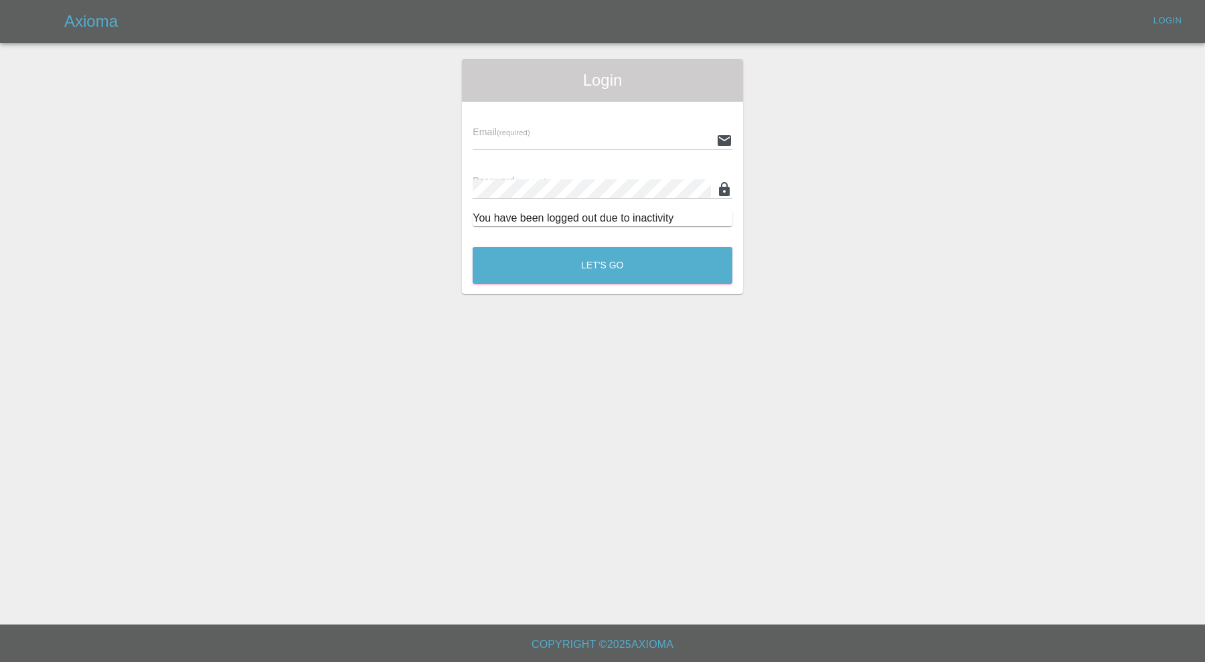
type input "carl.ainsworth@axioma.co.uk"
click at [562, 261] on button "Let's Go" at bounding box center [603, 265] width 260 height 37
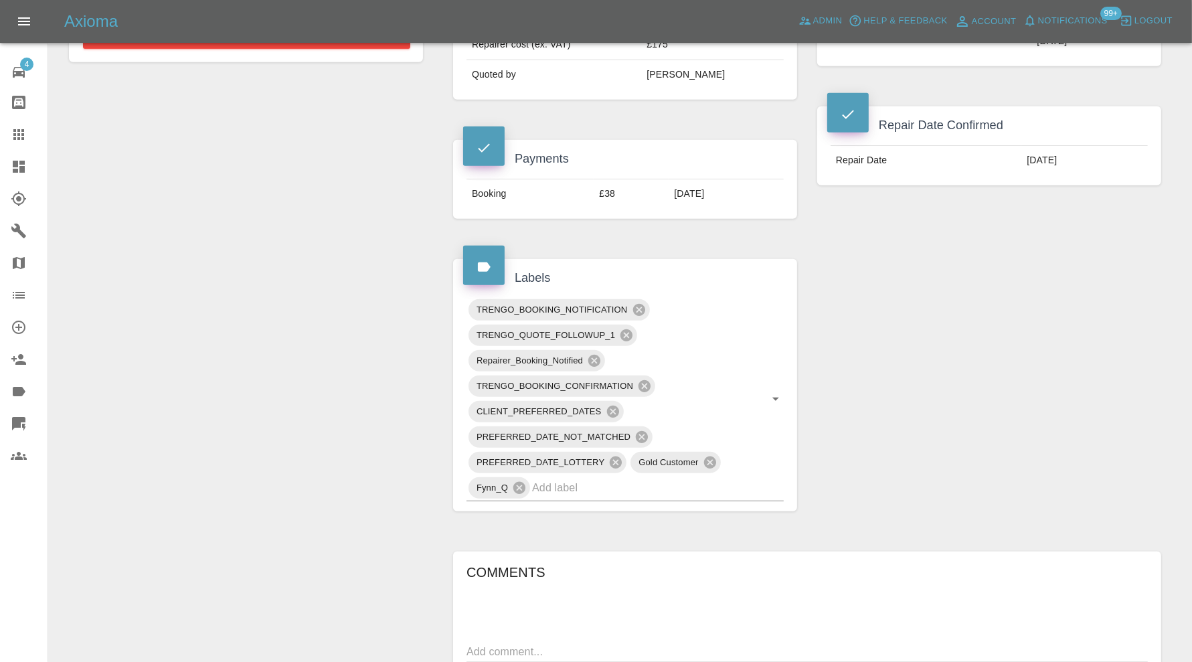
scroll to position [670, 0]
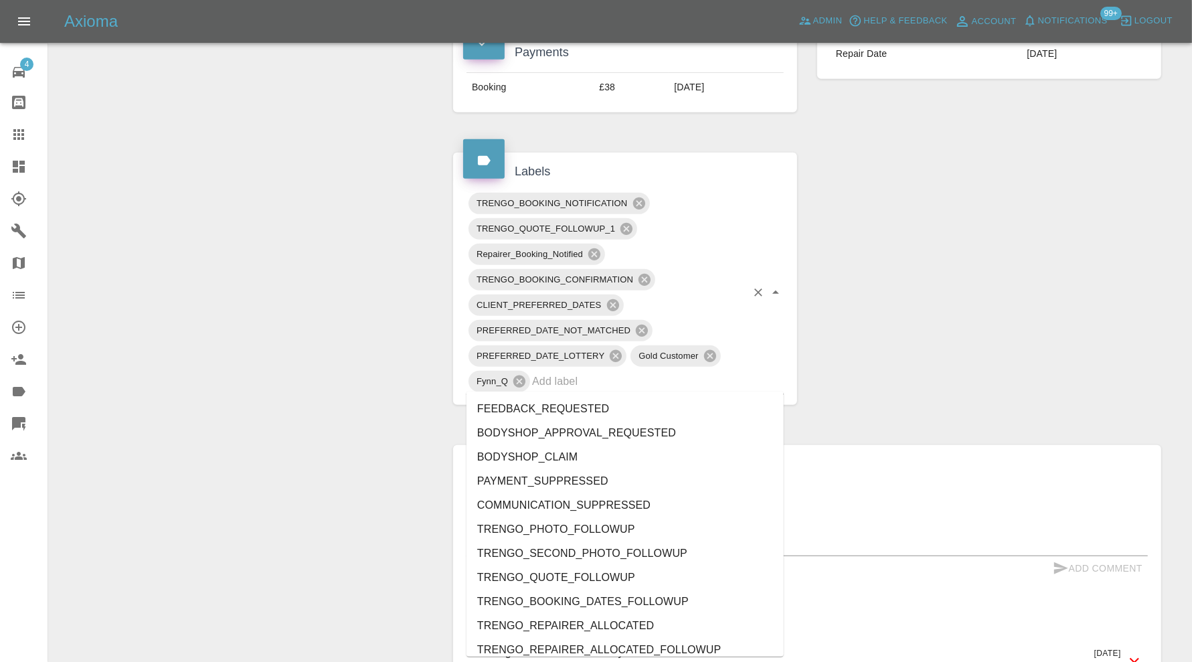
click at [666, 385] on input "text" at bounding box center [639, 381] width 214 height 21
type input "au"
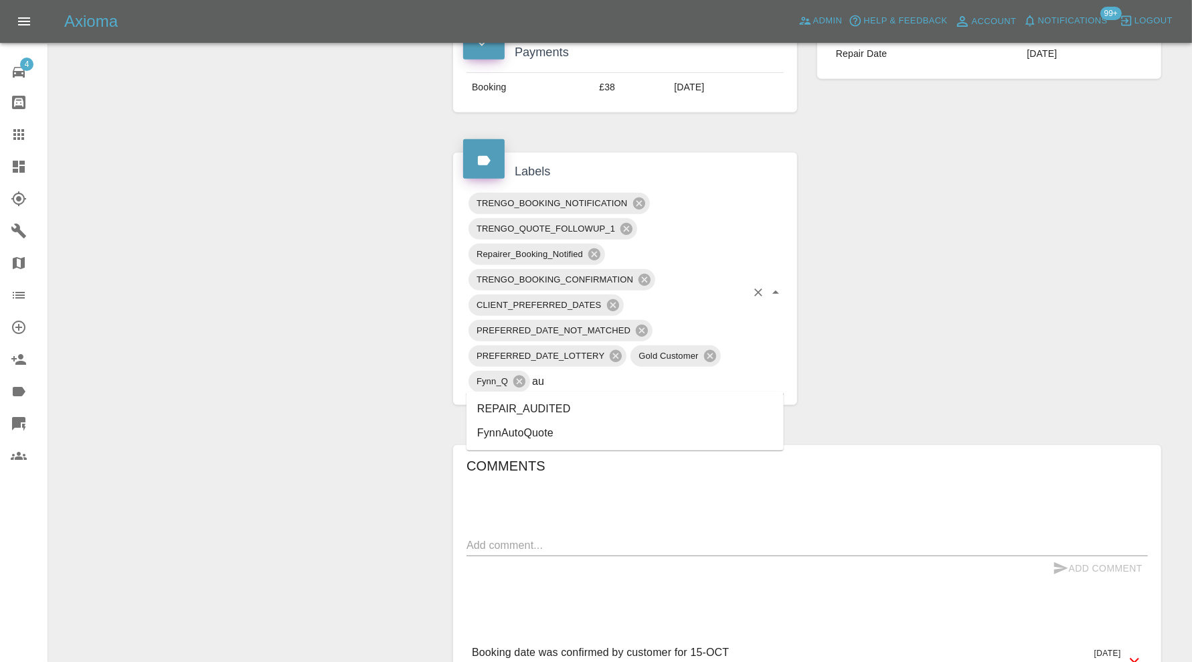
click at [593, 412] on li "REPAIR_AUDITED" at bounding box center [625, 409] width 317 height 24
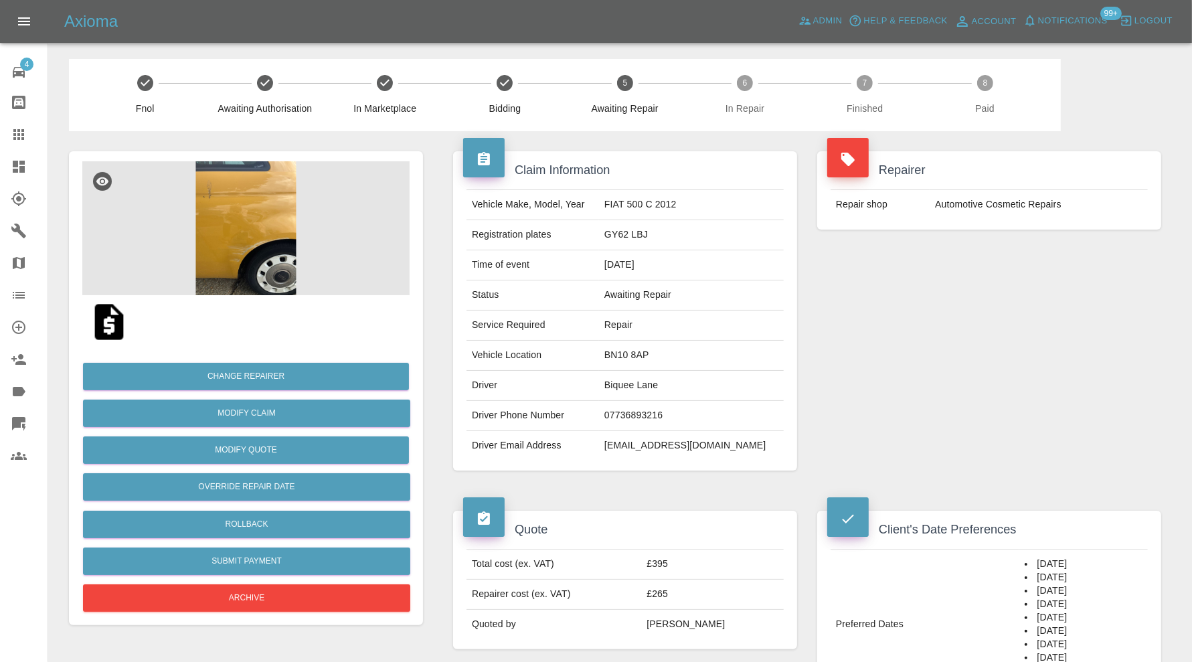
click at [258, 205] on img at bounding box center [245, 228] width 327 height 134
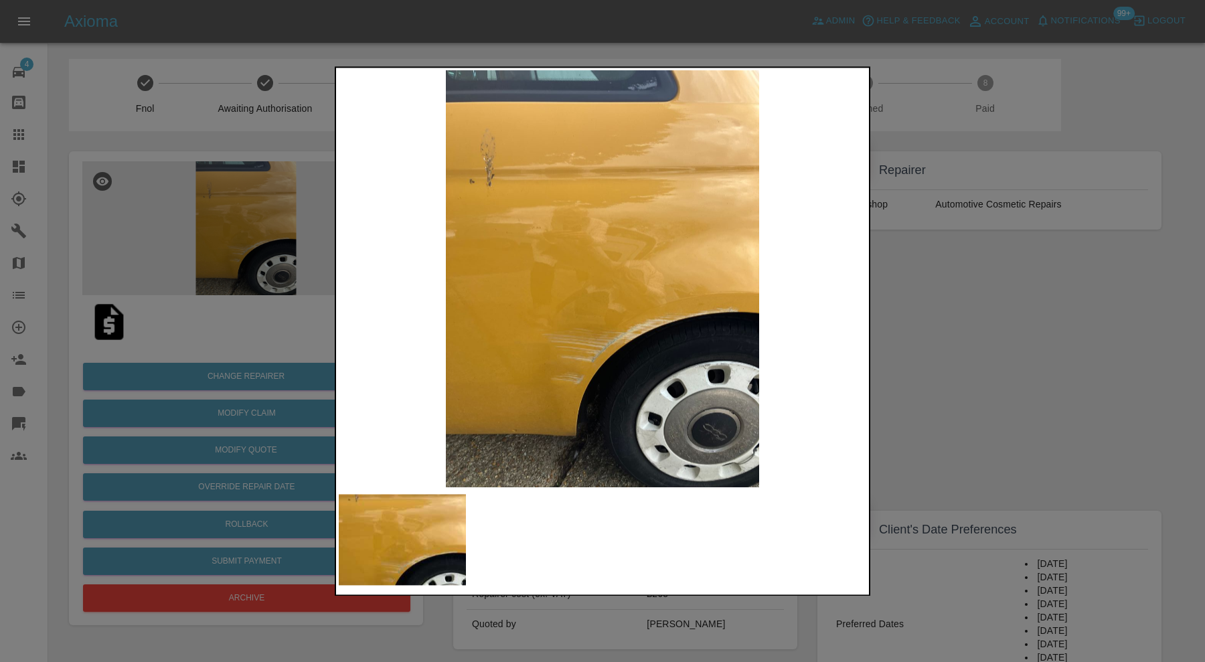
click at [929, 347] on div at bounding box center [602, 331] width 1205 height 662
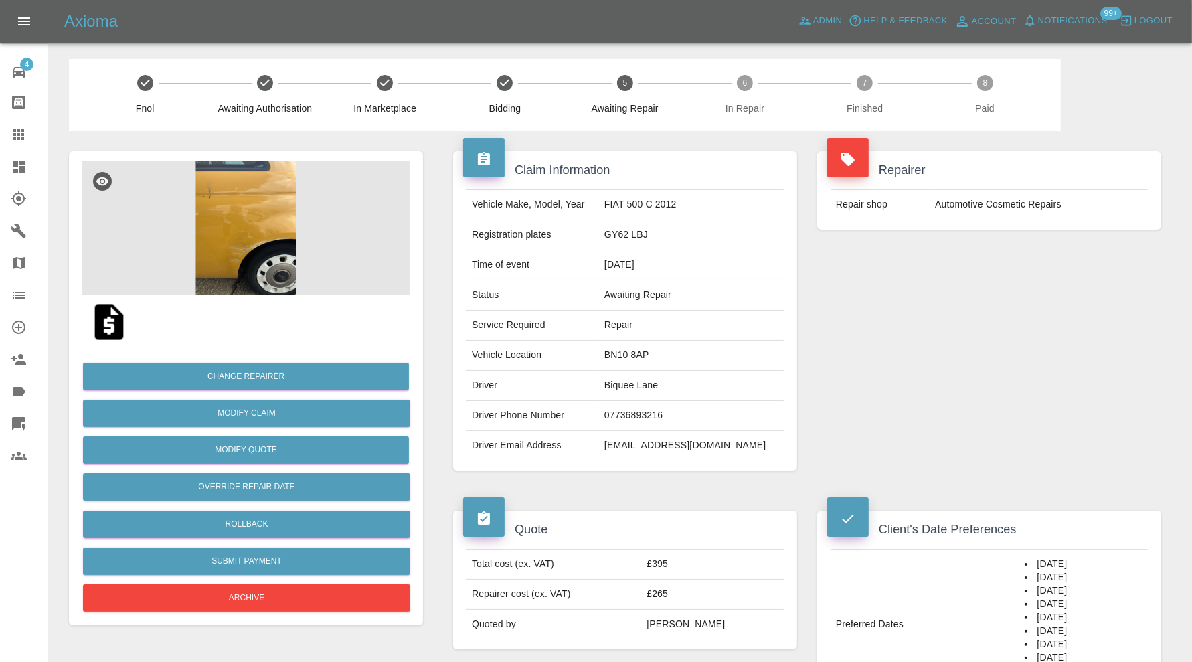
click at [658, 355] on td "BN10 8AP" at bounding box center [691, 356] width 185 height 30
copy td "BN10 8AP"
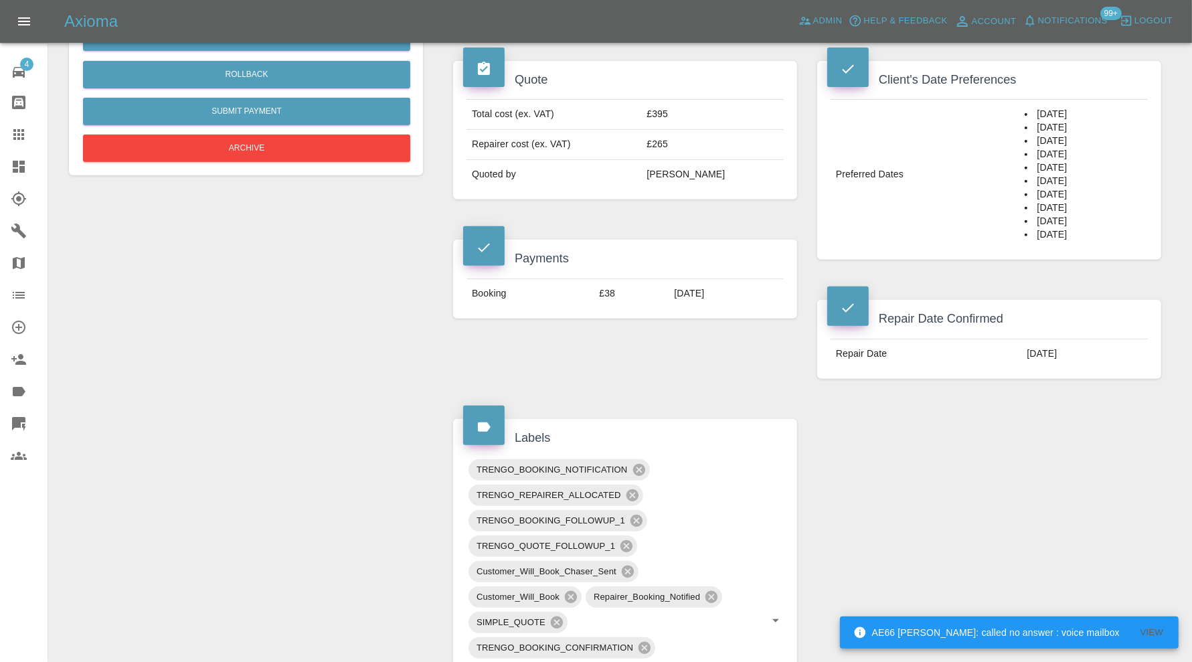
scroll to position [670, 0]
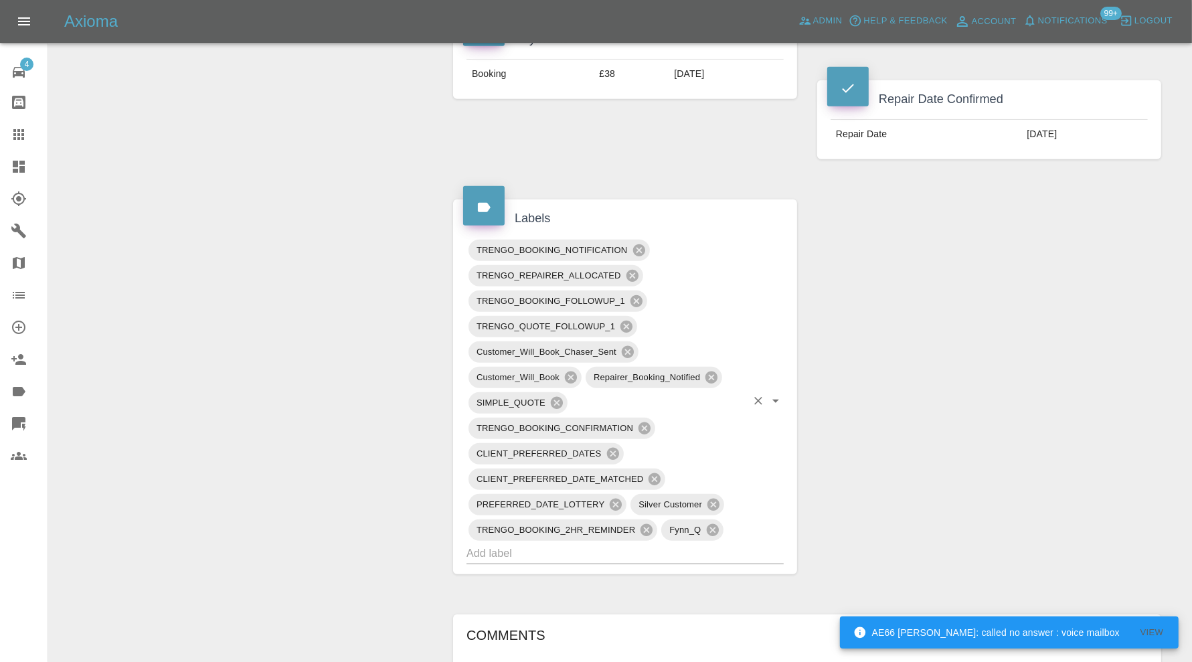
click at [592, 549] on input "text" at bounding box center [607, 553] width 280 height 21
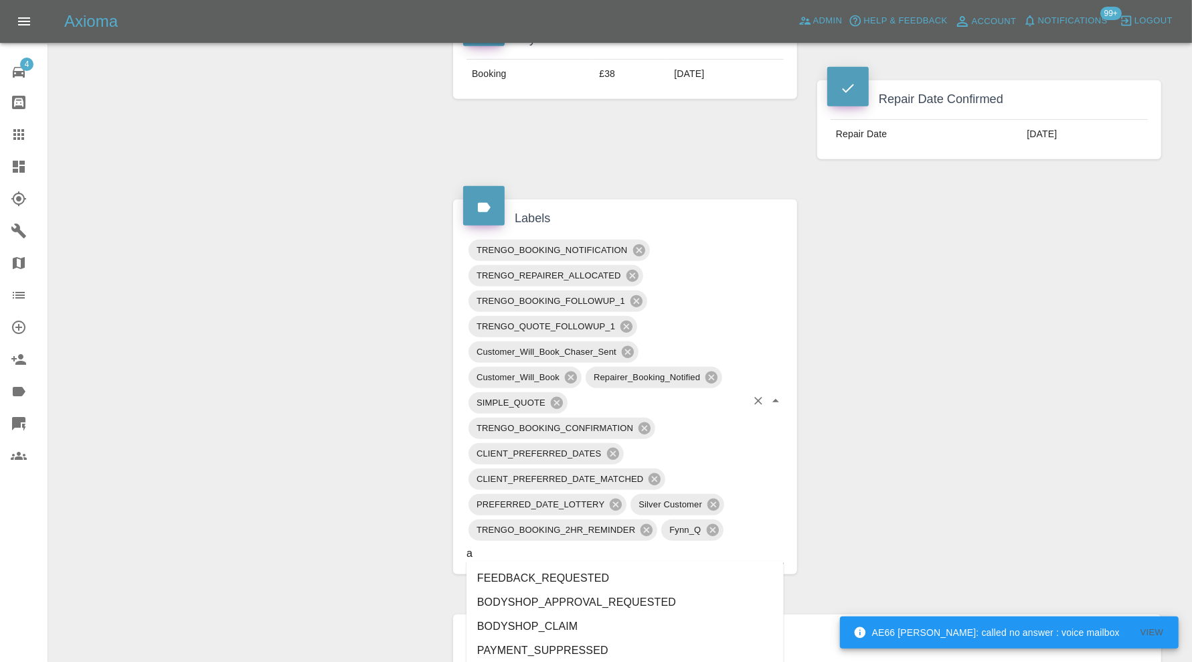
type input "au"
click at [571, 568] on li "REPAIR_AUDITED" at bounding box center [625, 579] width 317 height 24
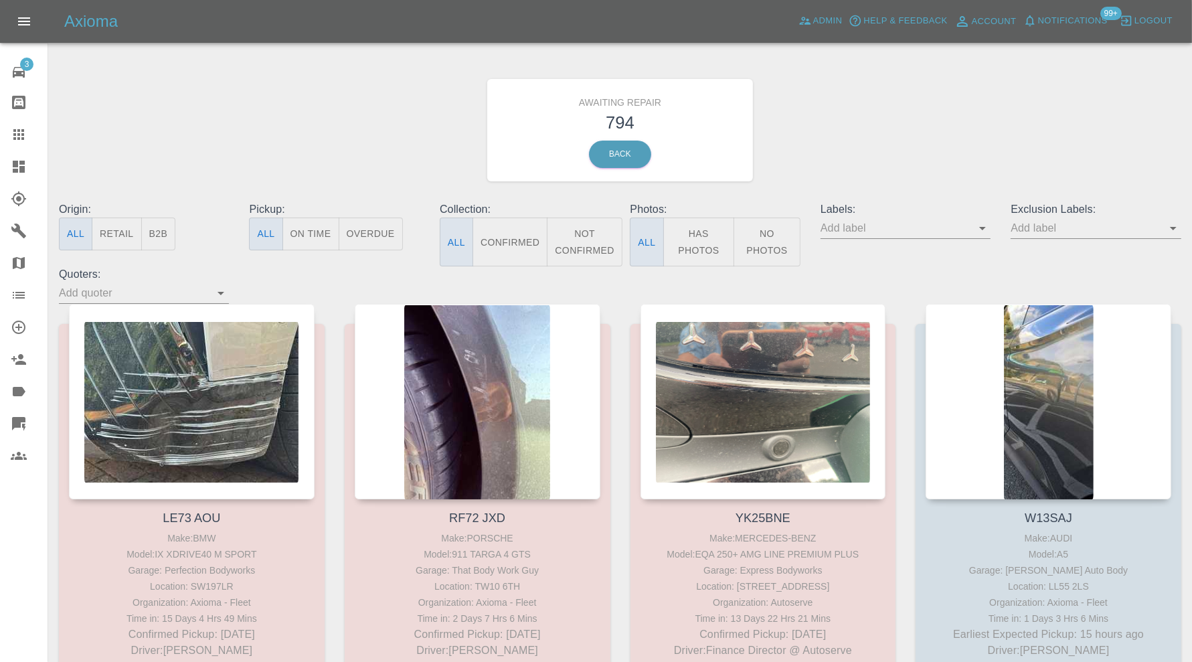
click at [1178, 224] on icon "Open" at bounding box center [1174, 228] width 16 height 16
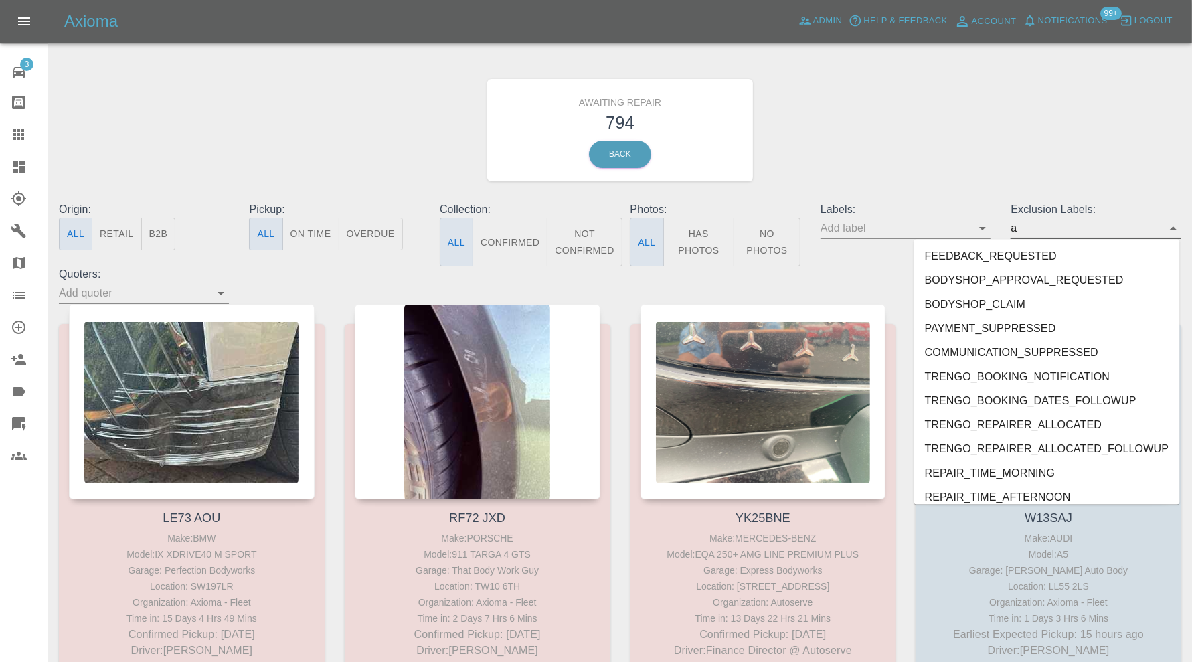
type input "au"
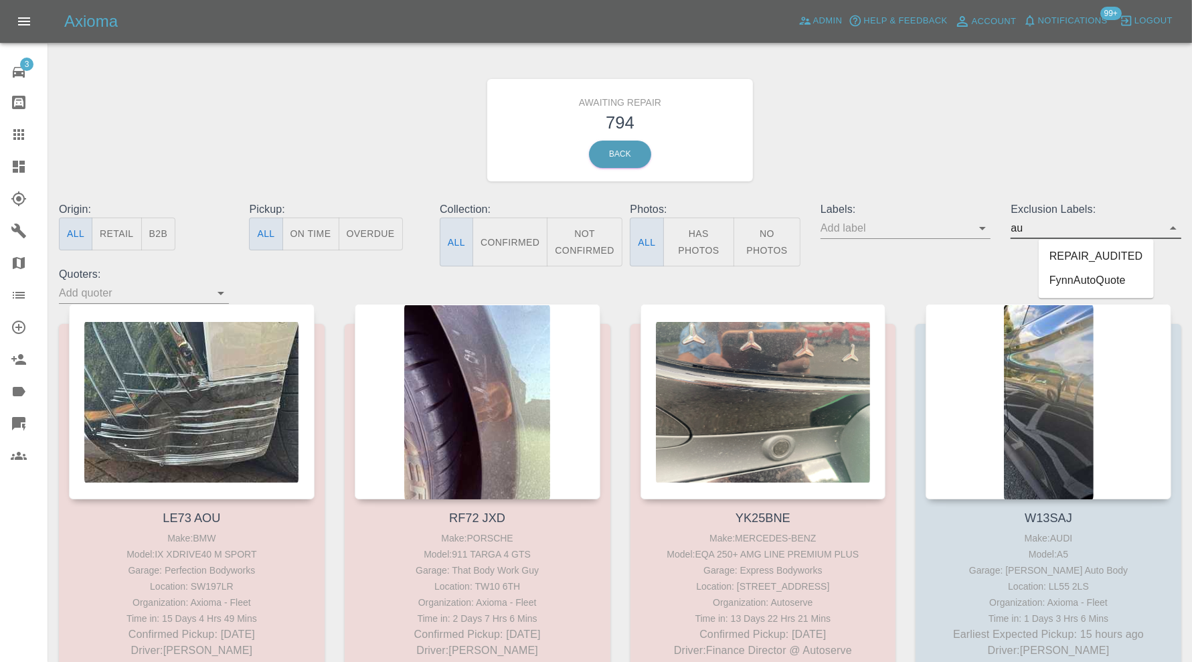
drag, startPoint x: 1105, startPoint y: 250, endPoint x: 736, endPoint y: 343, distance: 381.3
click at [1105, 250] on li "REPAIR_AUDITED" at bounding box center [1096, 257] width 115 height 24
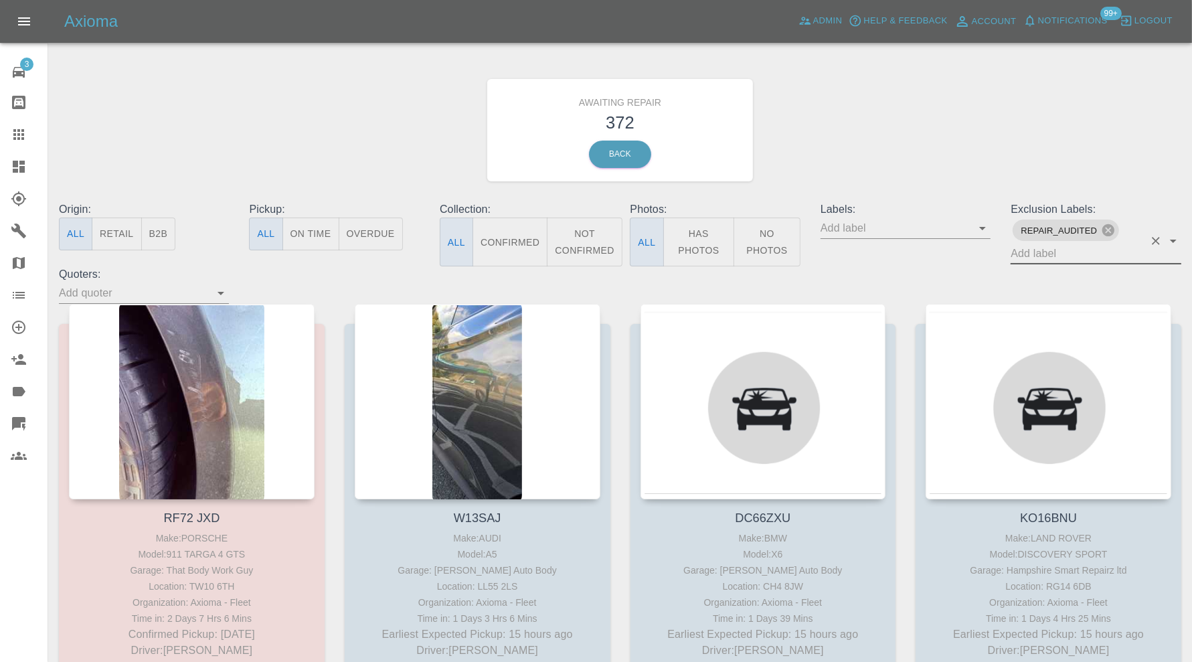
click at [526, 242] on button "Confirmed" at bounding box center [510, 242] width 75 height 49
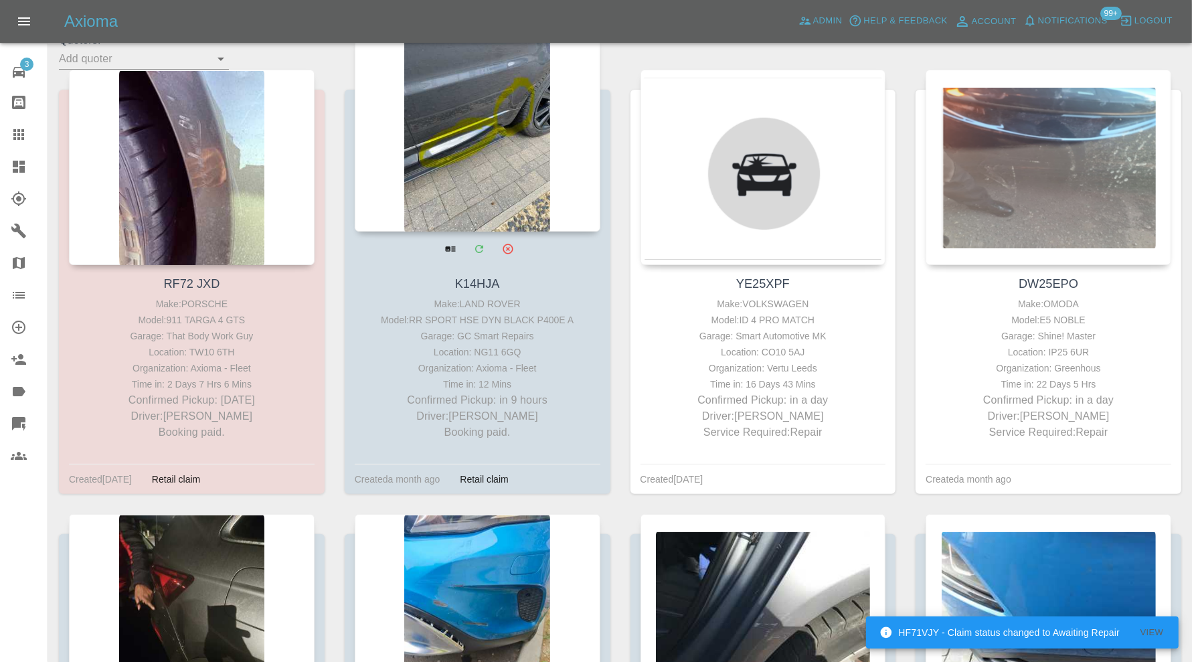
scroll to position [223, 0]
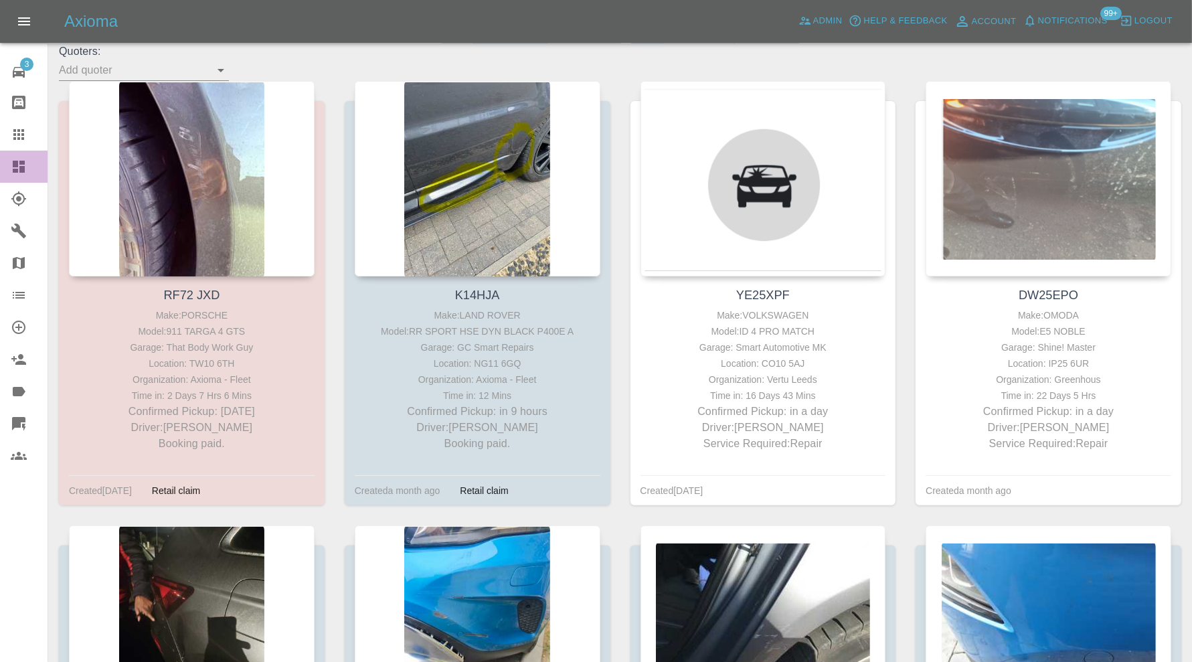
click at [25, 167] on icon at bounding box center [19, 167] width 16 height 16
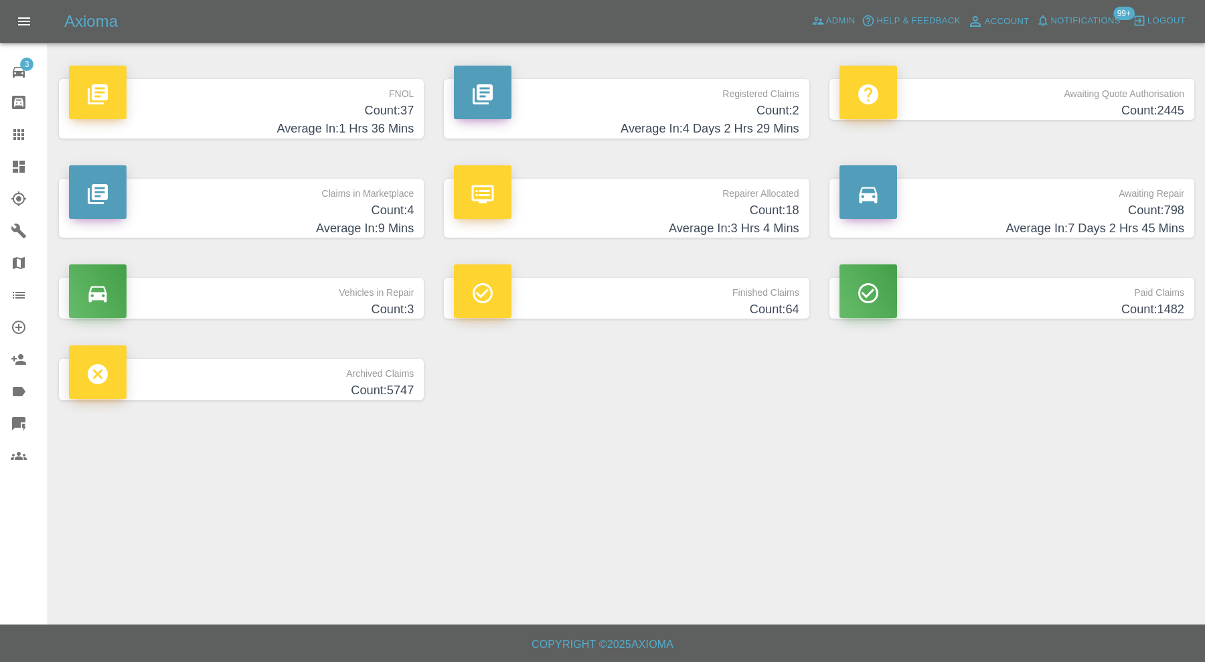
click at [273, 218] on h4 "Count: 4" at bounding box center [241, 211] width 345 height 18
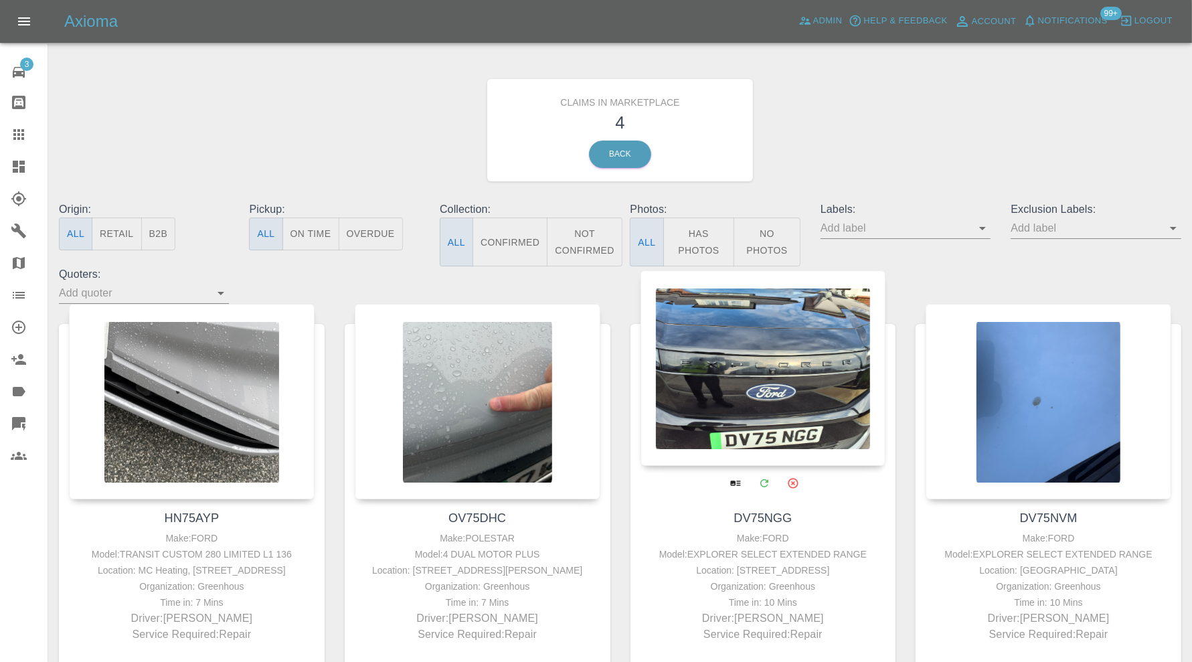
scroll to position [123, 0]
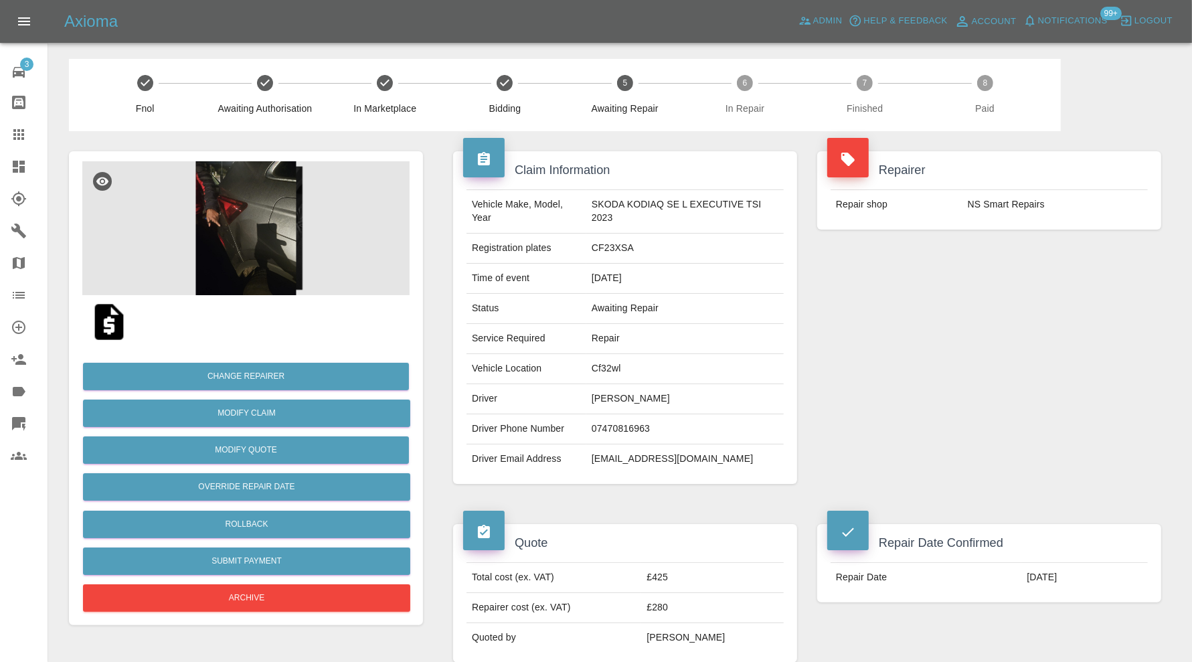
click at [287, 218] on img at bounding box center [245, 228] width 327 height 134
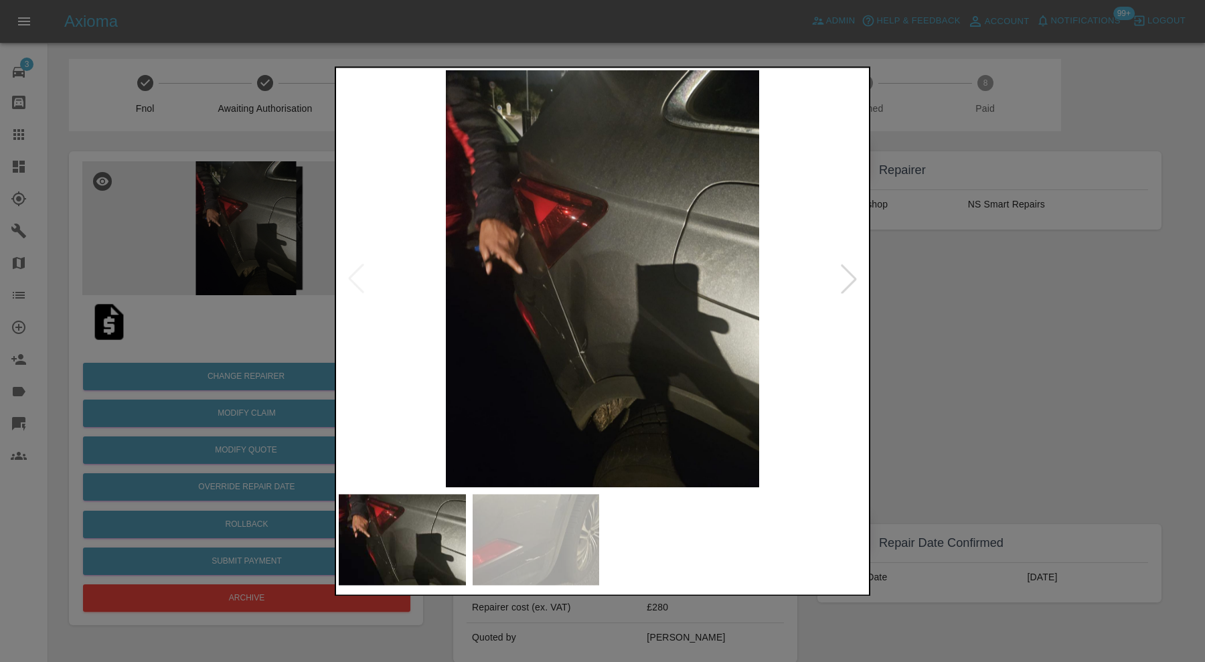
click at [846, 273] on div at bounding box center [848, 278] width 29 height 29
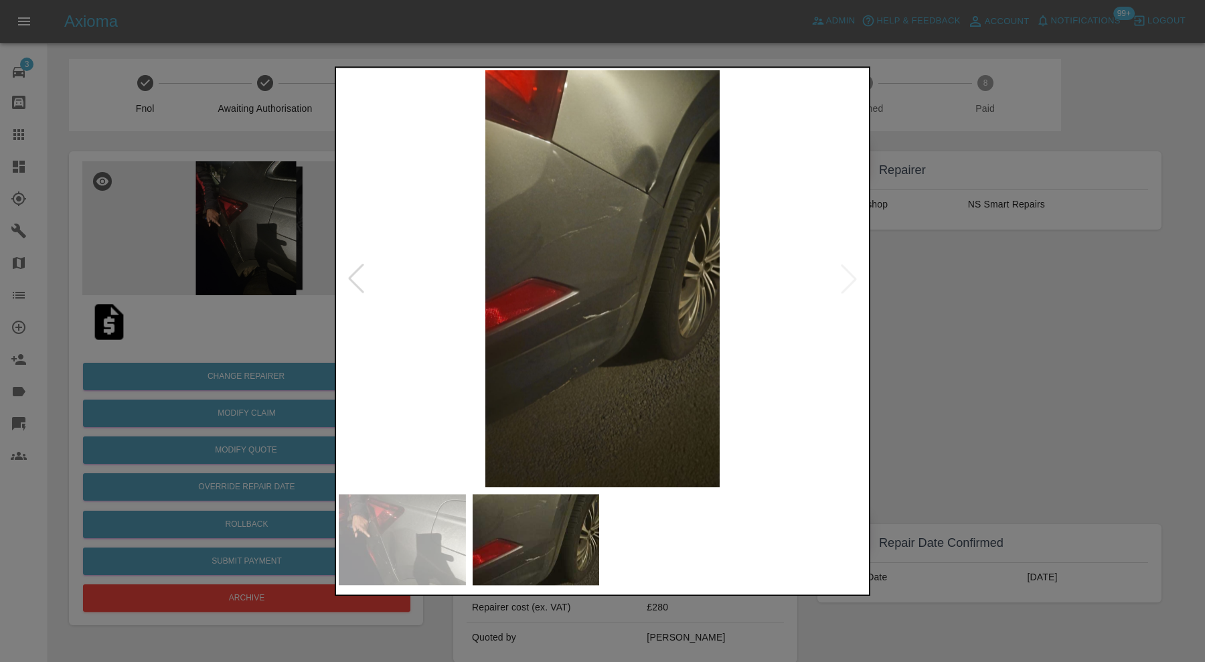
click at [846, 273] on img at bounding box center [603, 278] width 528 height 417
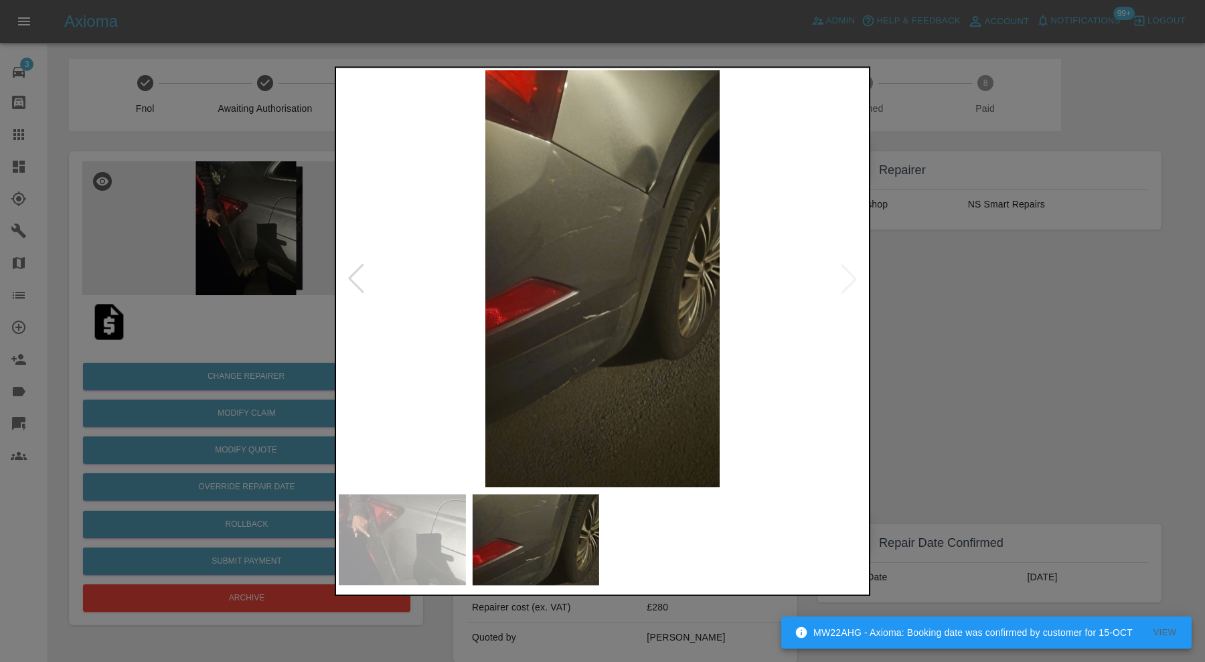
click at [962, 352] on div at bounding box center [602, 331] width 1205 height 662
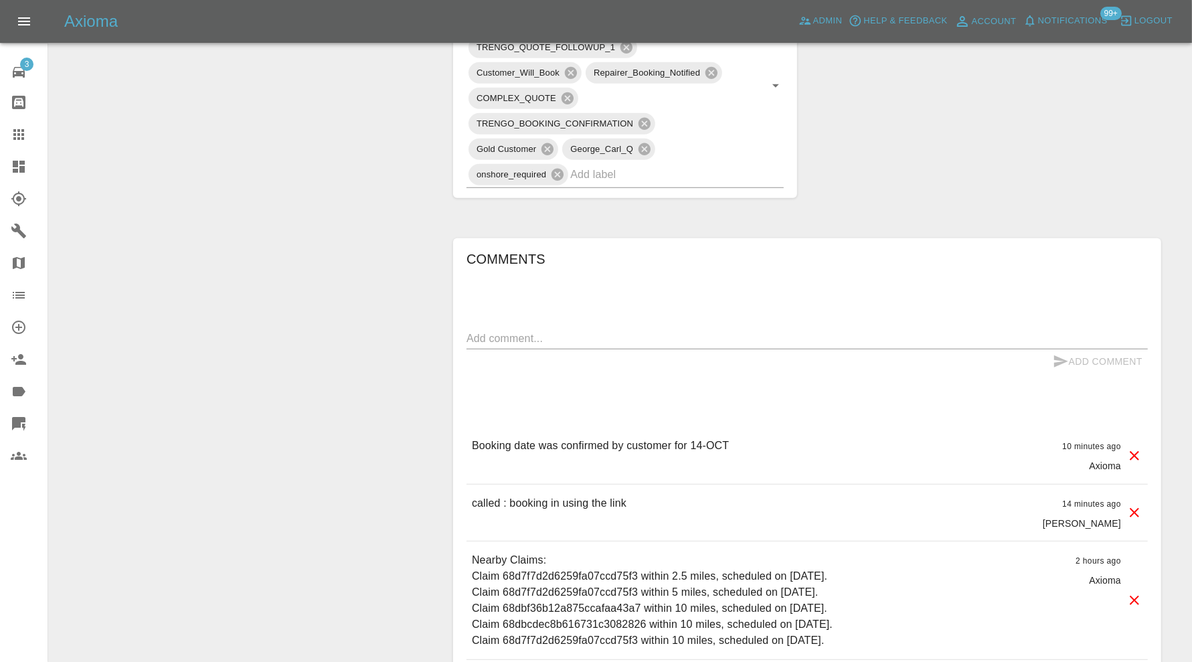
scroll to position [872, 0]
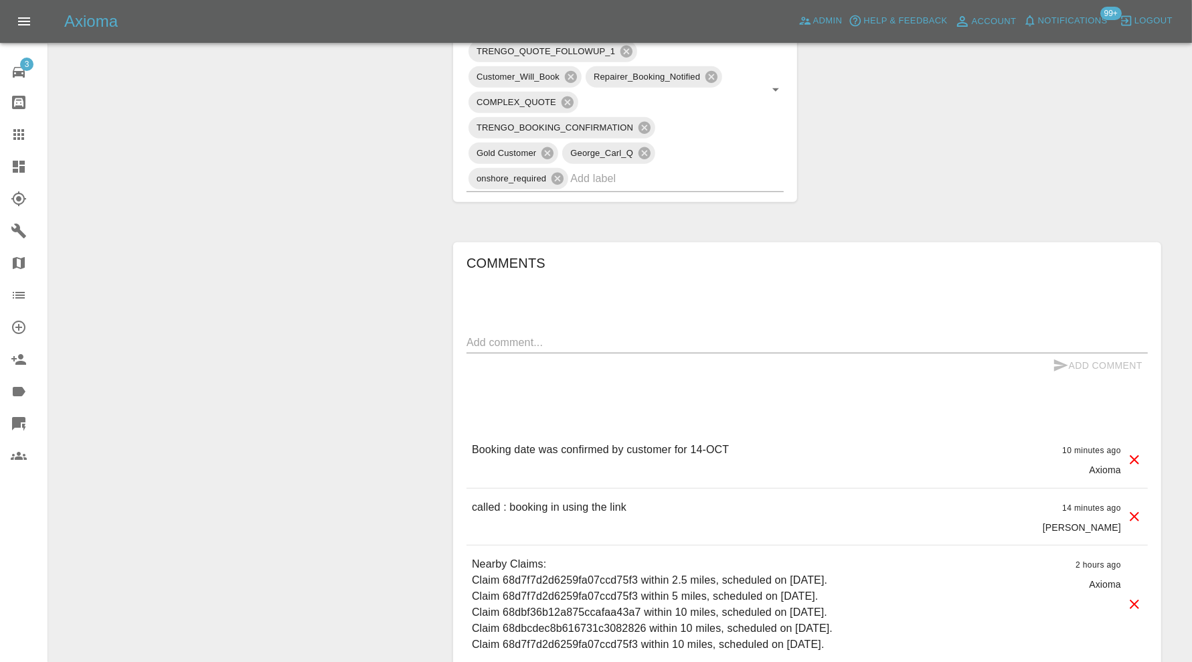
click at [704, 338] on textarea at bounding box center [808, 342] width 682 height 15
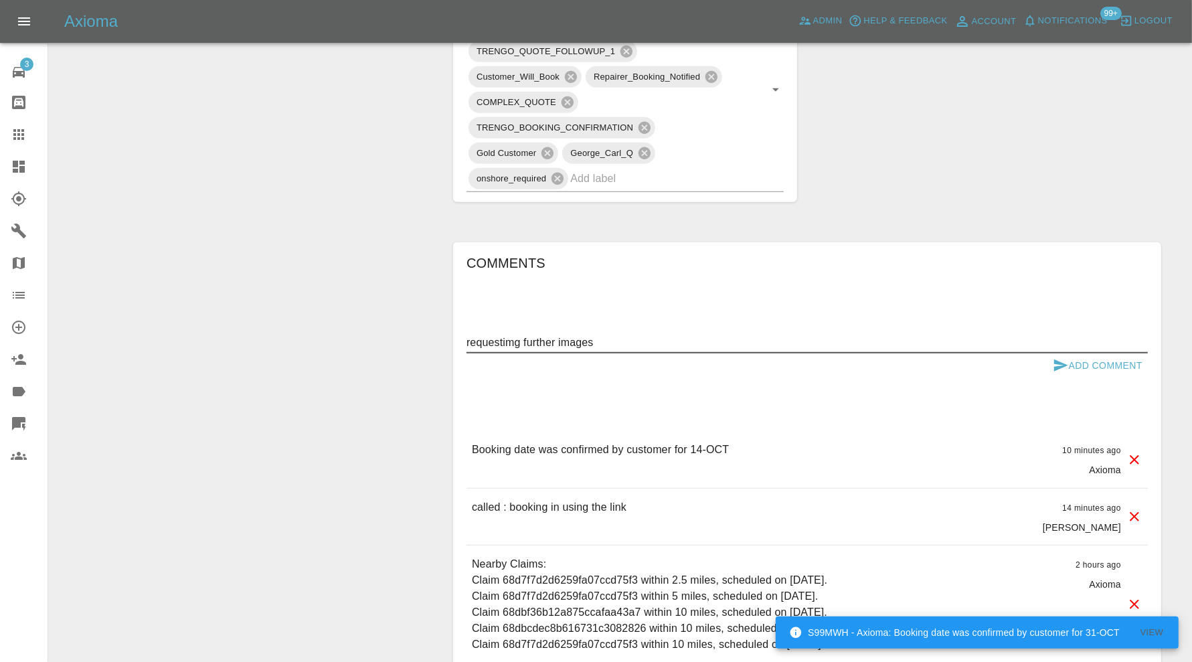
click at [512, 339] on textarea "requestimg further images" at bounding box center [808, 342] width 682 height 15
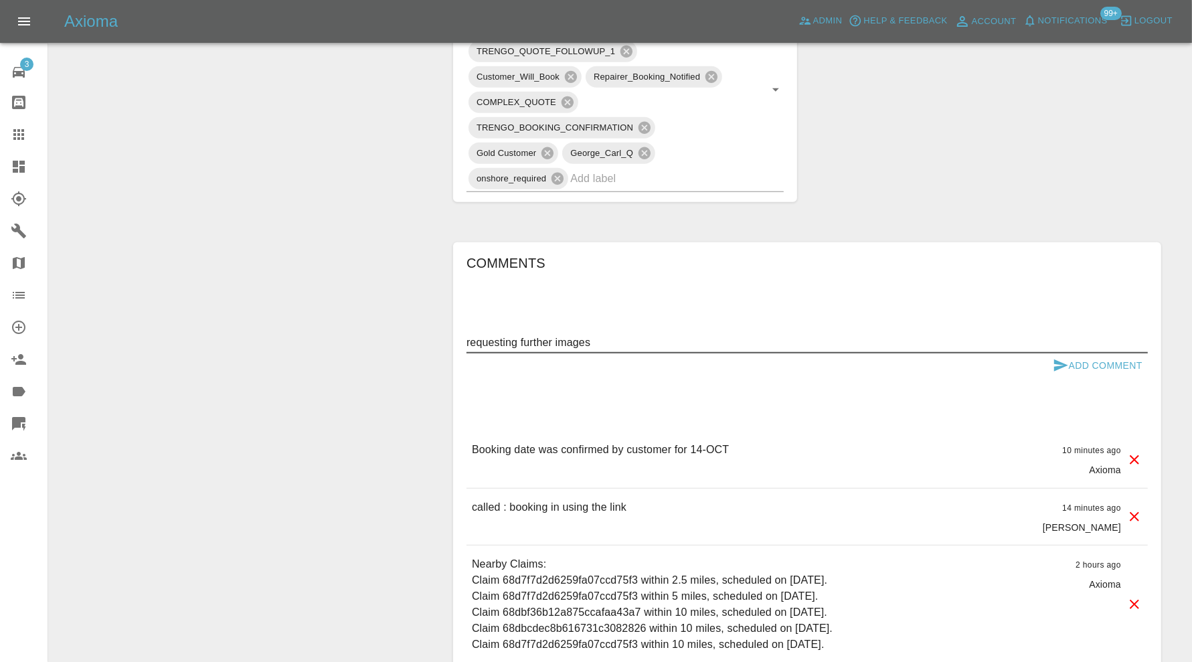
type textarea "requesting further images"
click at [1110, 356] on button "Add Comment" at bounding box center [1098, 366] width 100 height 25
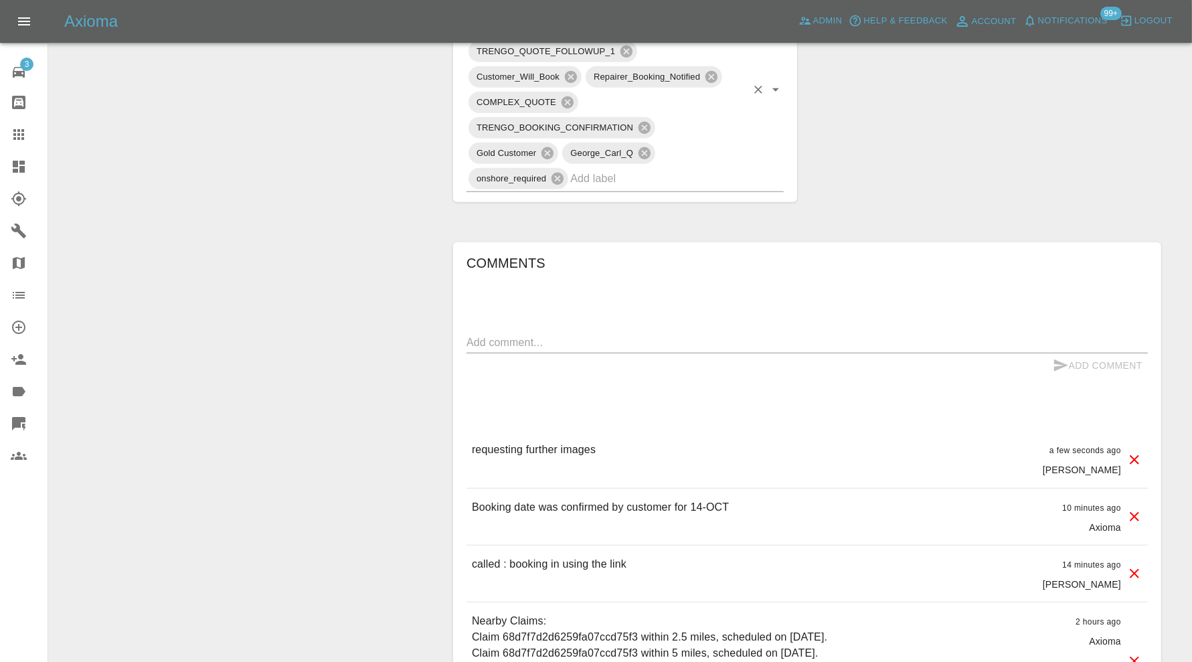
click at [675, 171] on input "text" at bounding box center [658, 178] width 176 height 21
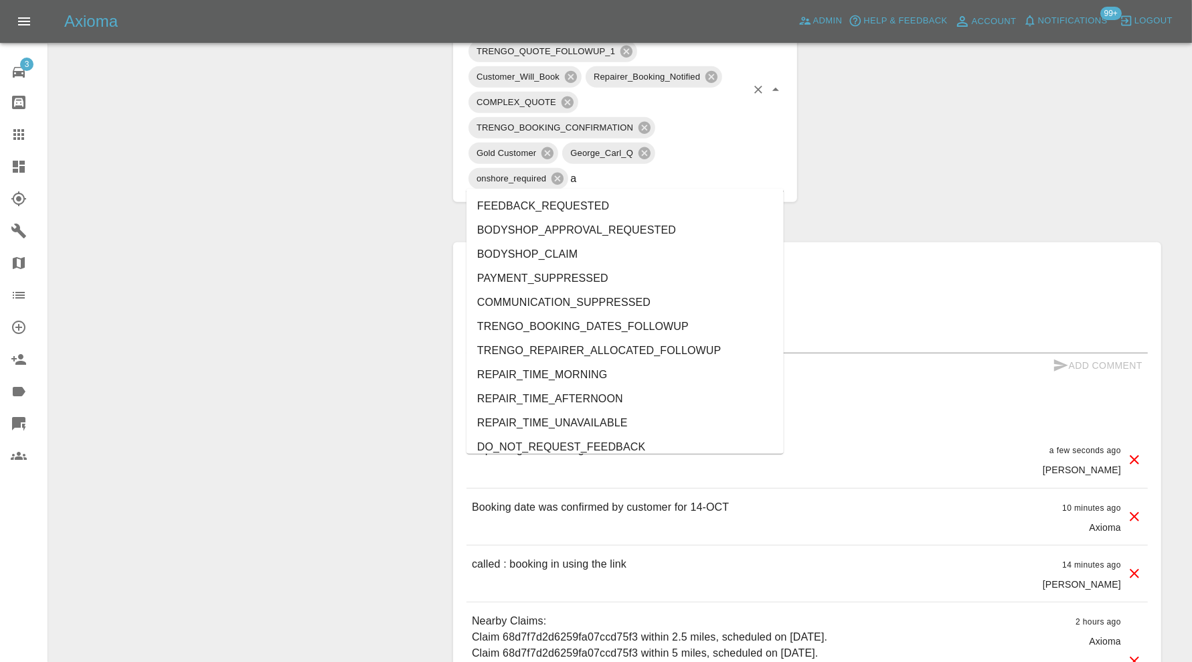
type input "au"
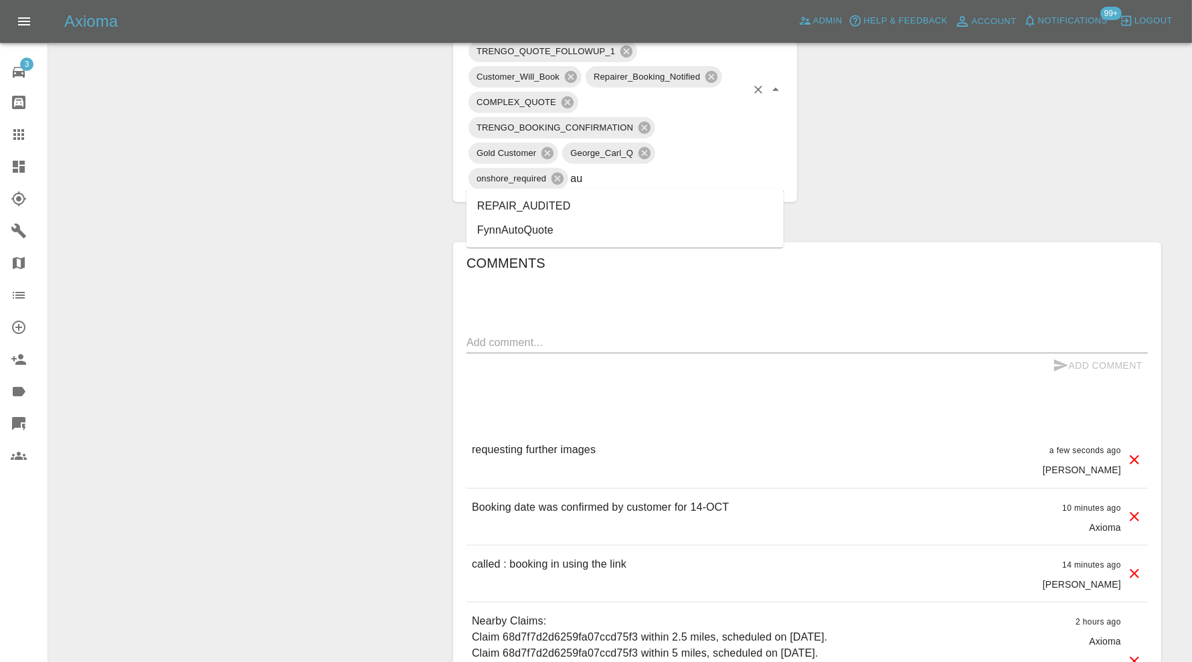
click at [619, 203] on li "REPAIR_AUDITED" at bounding box center [625, 206] width 317 height 24
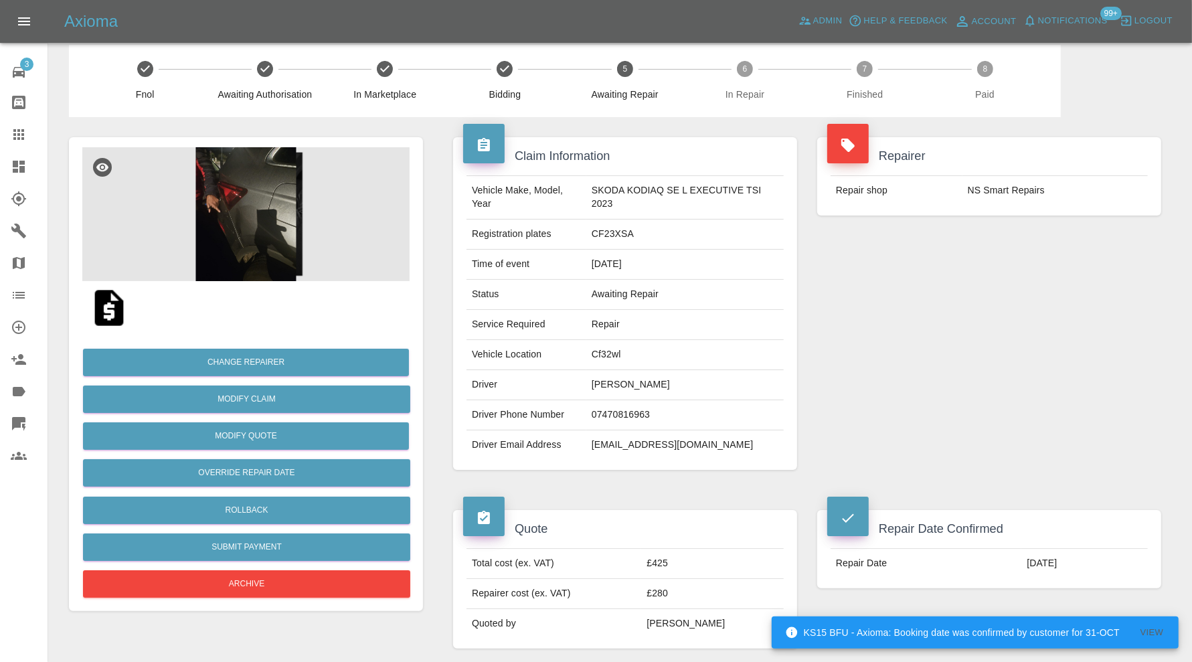
scroll to position [0, 0]
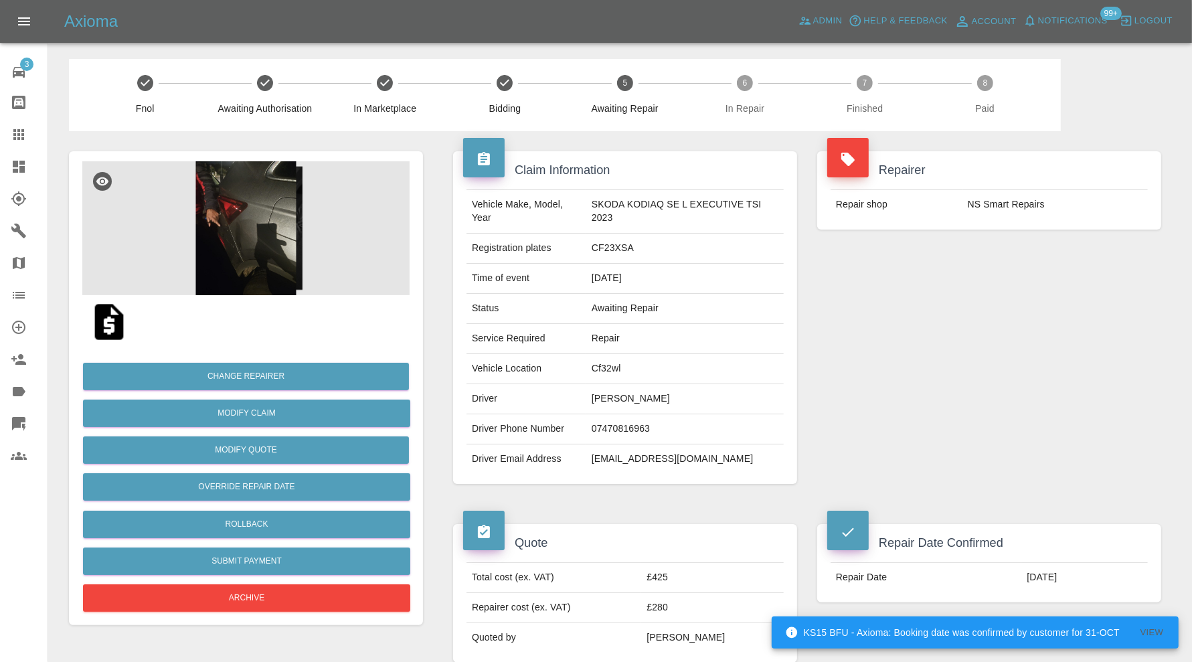
click at [608, 374] on td "Cf32wl" at bounding box center [686, 369] width 198 height 30
copy td "Cf32wl"
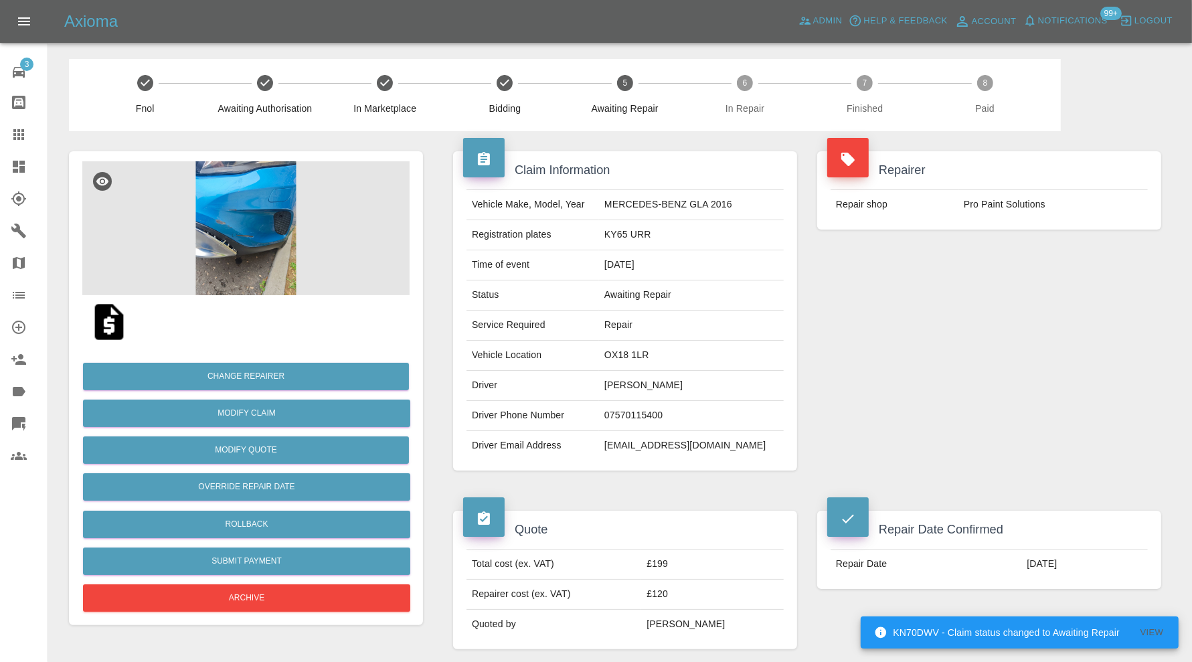
click at [236, 183] on img at bounding box center [245, 228] width 327 height 134
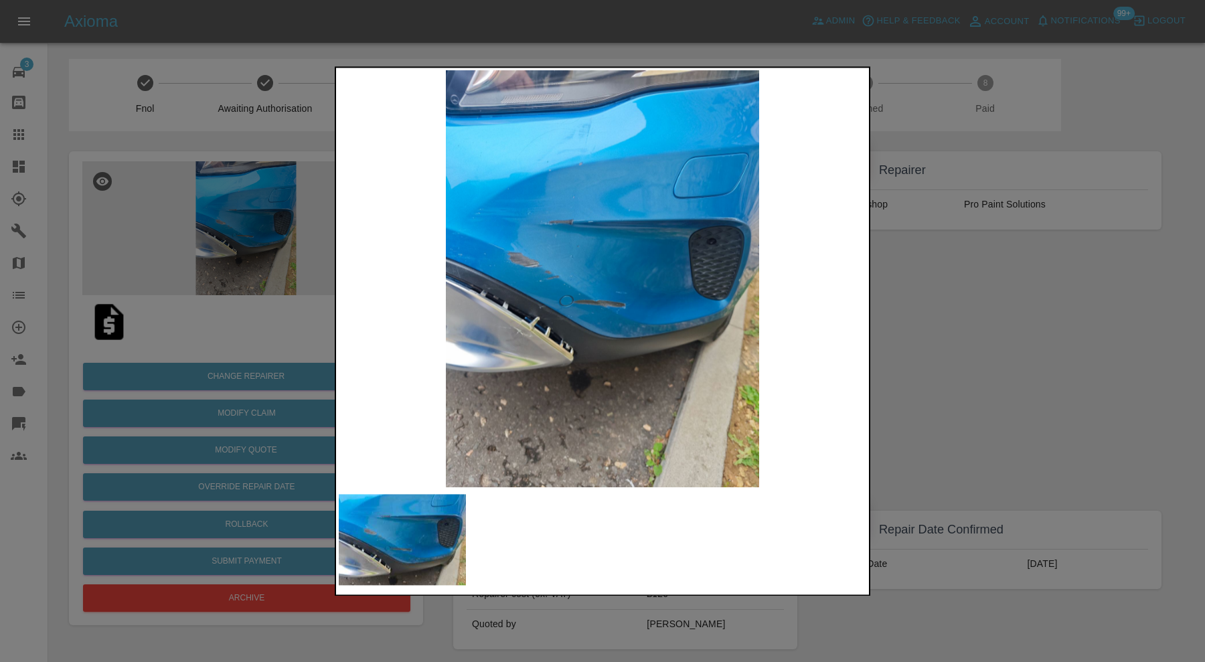
click at [959, 327] on div at bounding box center [602, 331] width 1205 height 662
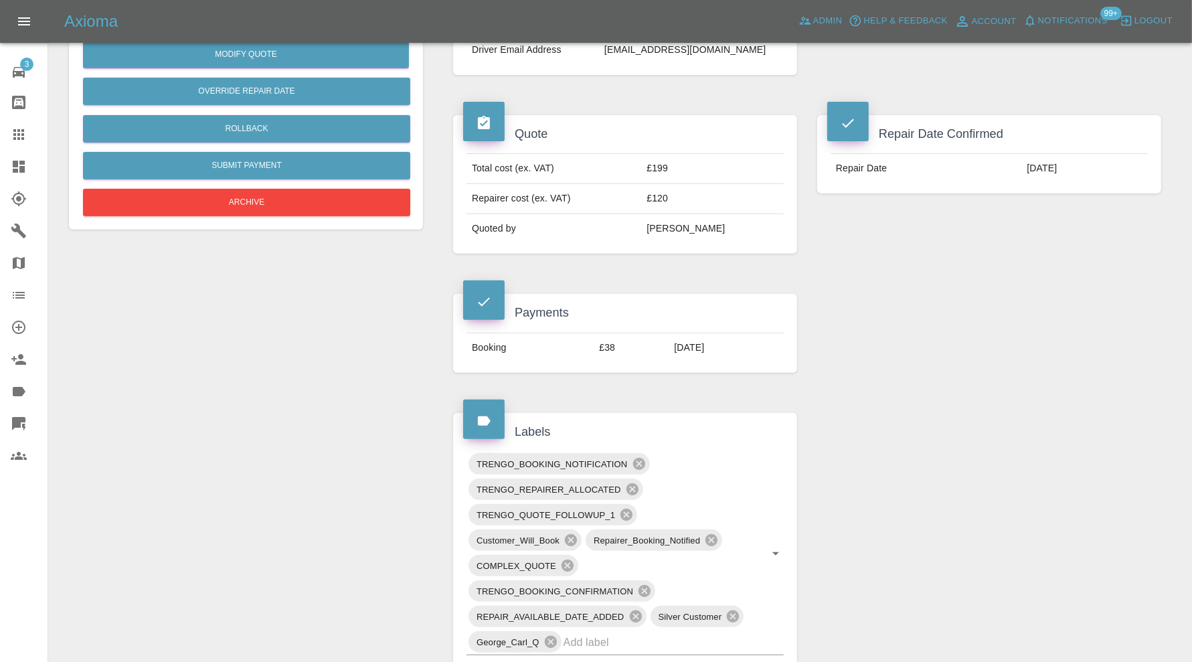
scroll to position [56, 0]
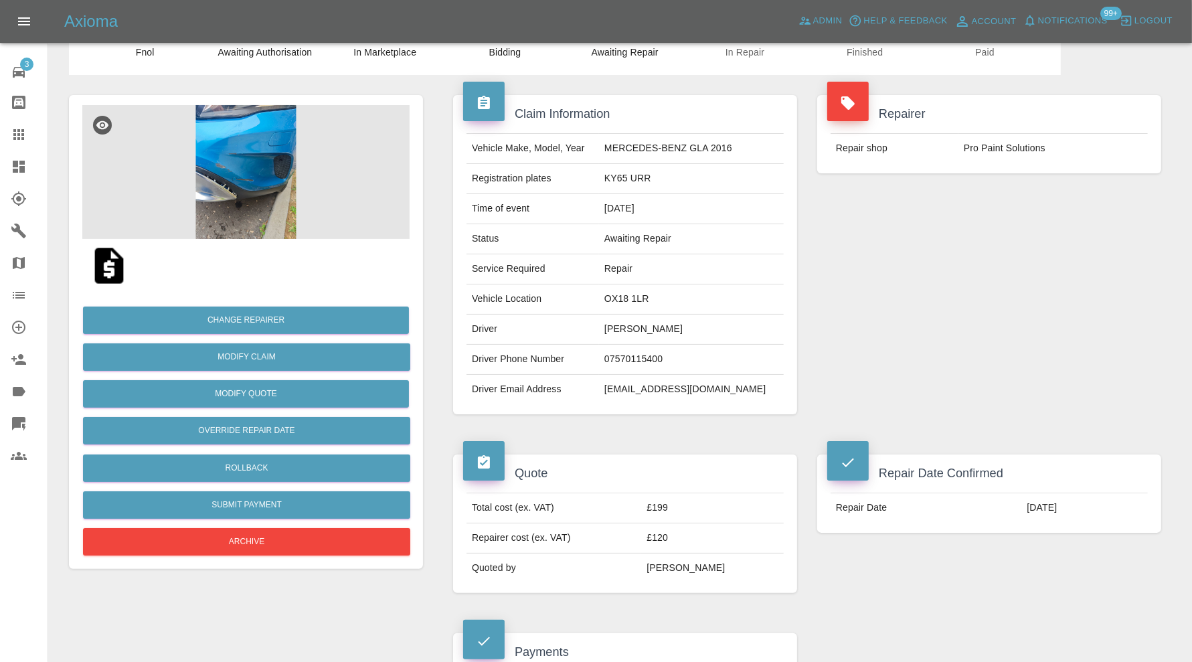
click at [246, 167] on img at bounding box center [245, 172] width 327 height 134
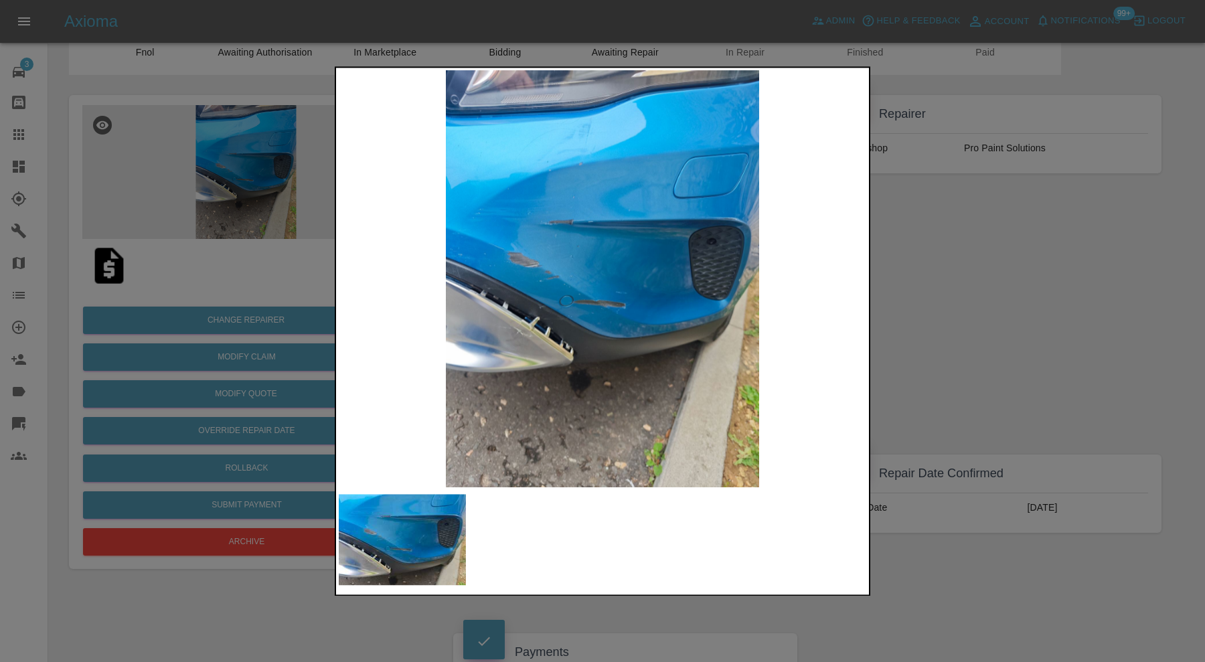
click at [1026, 276] on div at bounding box center [602, 331] width 1205 height 662
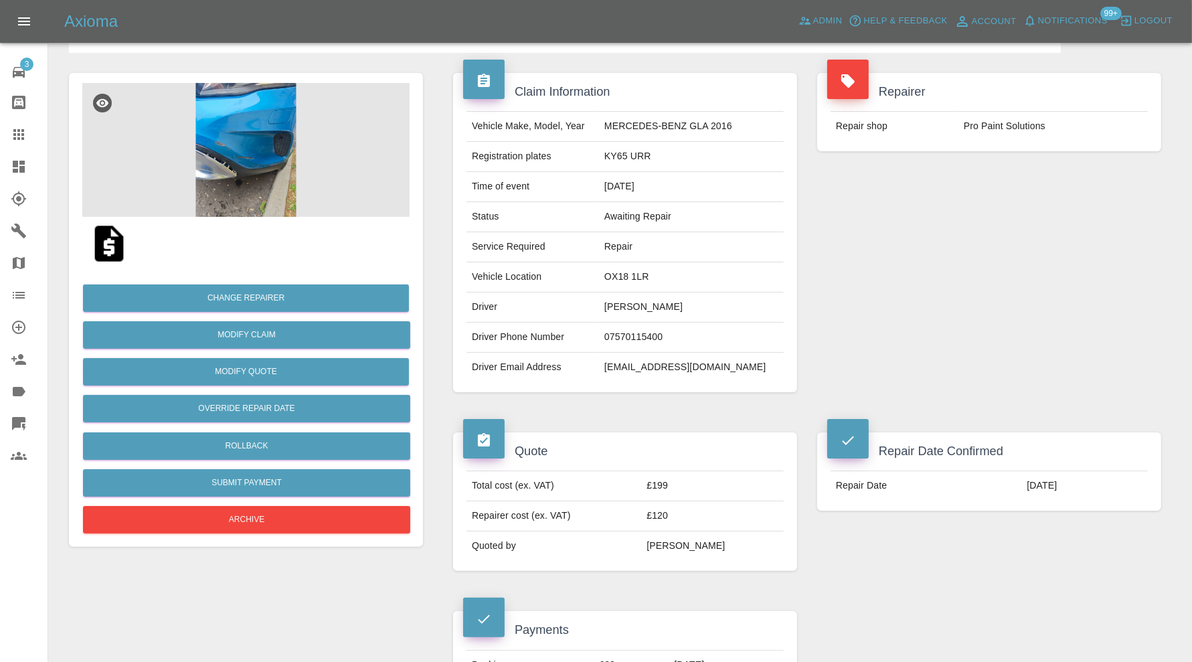
scroll to position [0, 0]
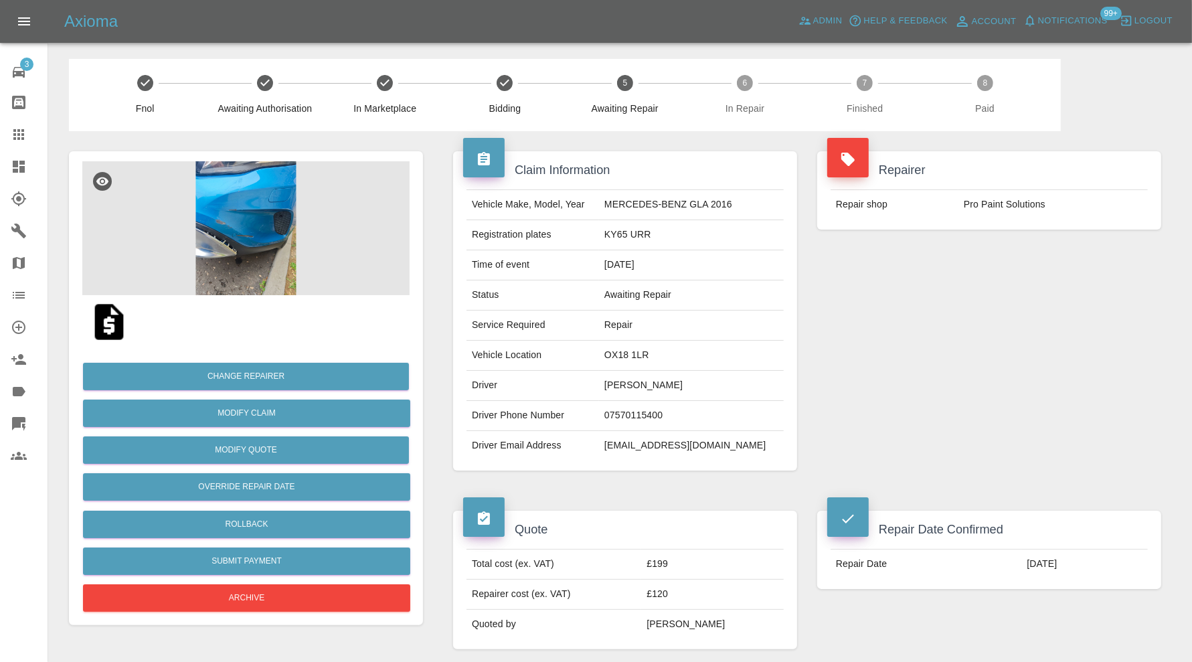
click at [651, 348] on td "OX18 1LR" at bounding box center [691, 356] width 185 height 30
copy td "OX18 1LR"
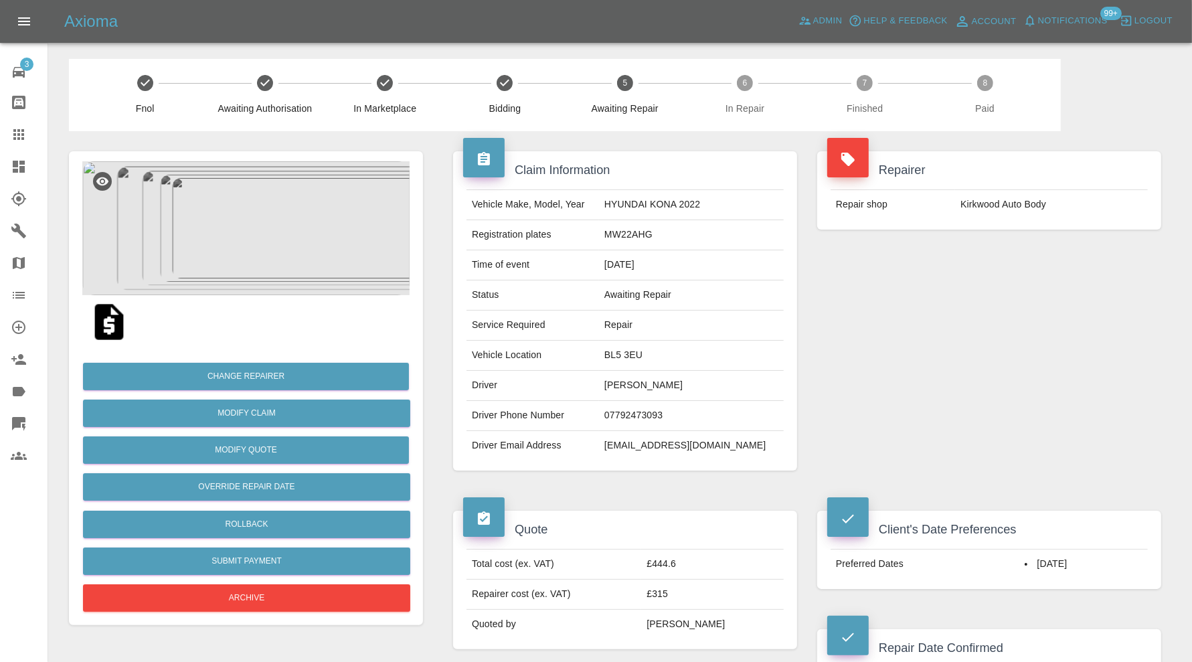
click at [256, 230] on img at bounding box center [245, 228] width 327 height 134
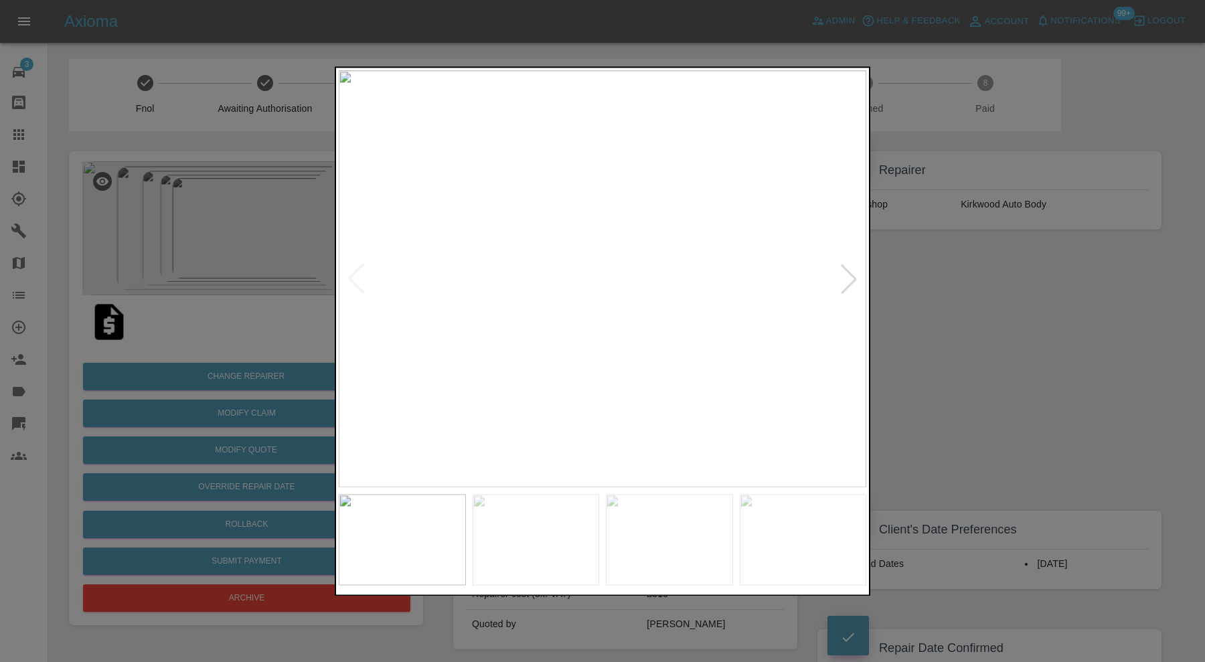
click at [507, 548] on img at bounding box center [536, 539] width 127 height 91
click at [678, 546] on img at bounding box center [669, 539] width 127 height 91
click at [771, 546] on img at bounding box center [803, 539] width 127 height 91
click at [963, 372] on div at bounding box center [602, 331] width 1205 height 662
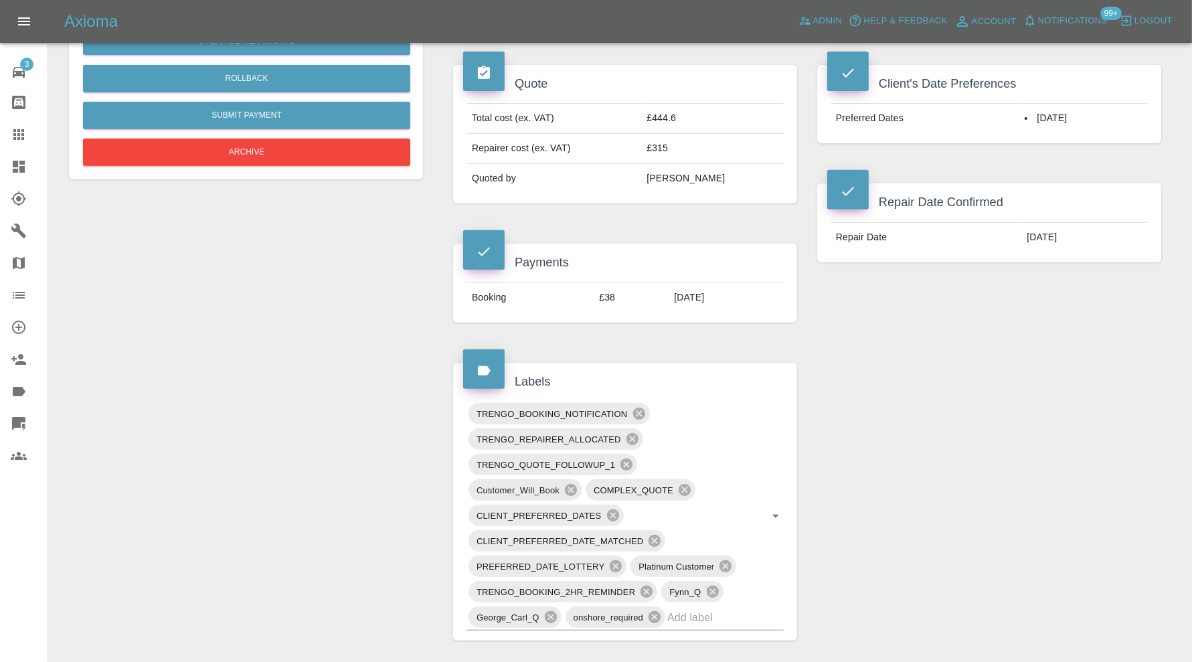
scroll to position [670, 0]
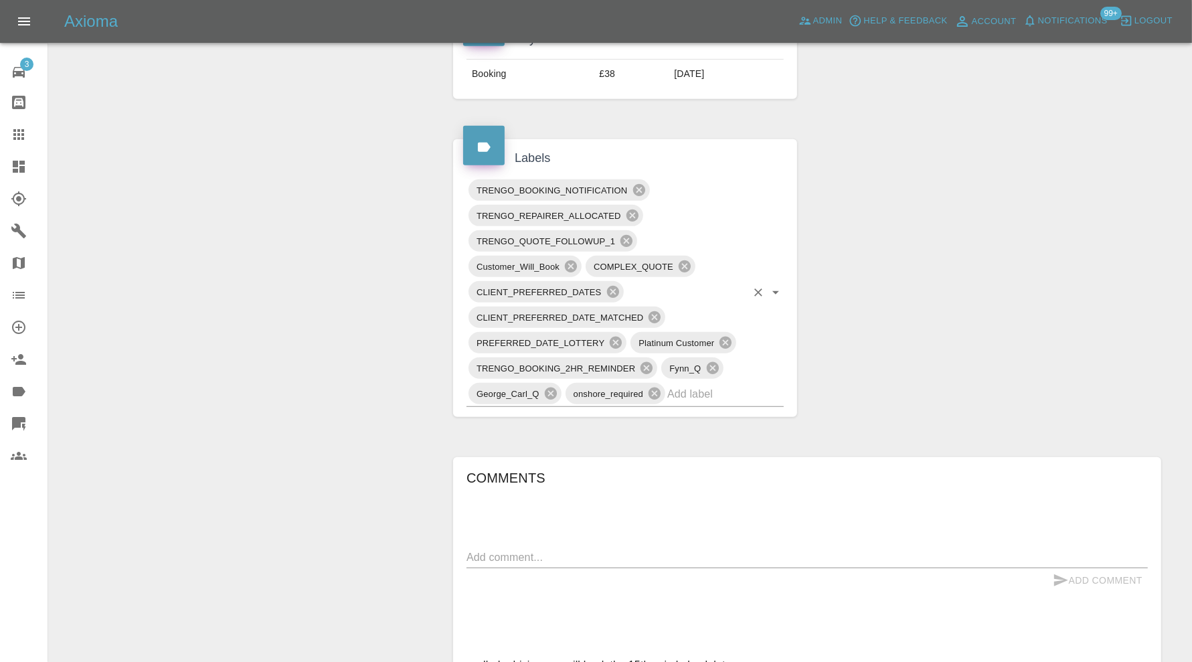
click at [730, 386] on input "text" at bounding box center [707, 394] width 79 height 21
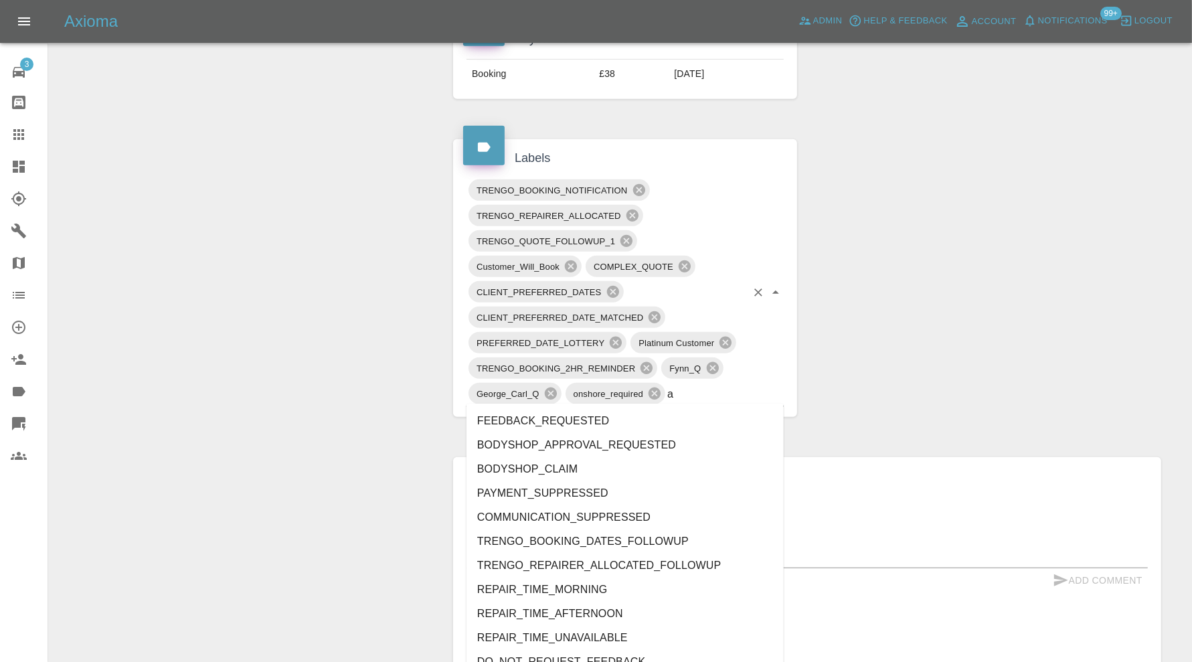
type input "au"
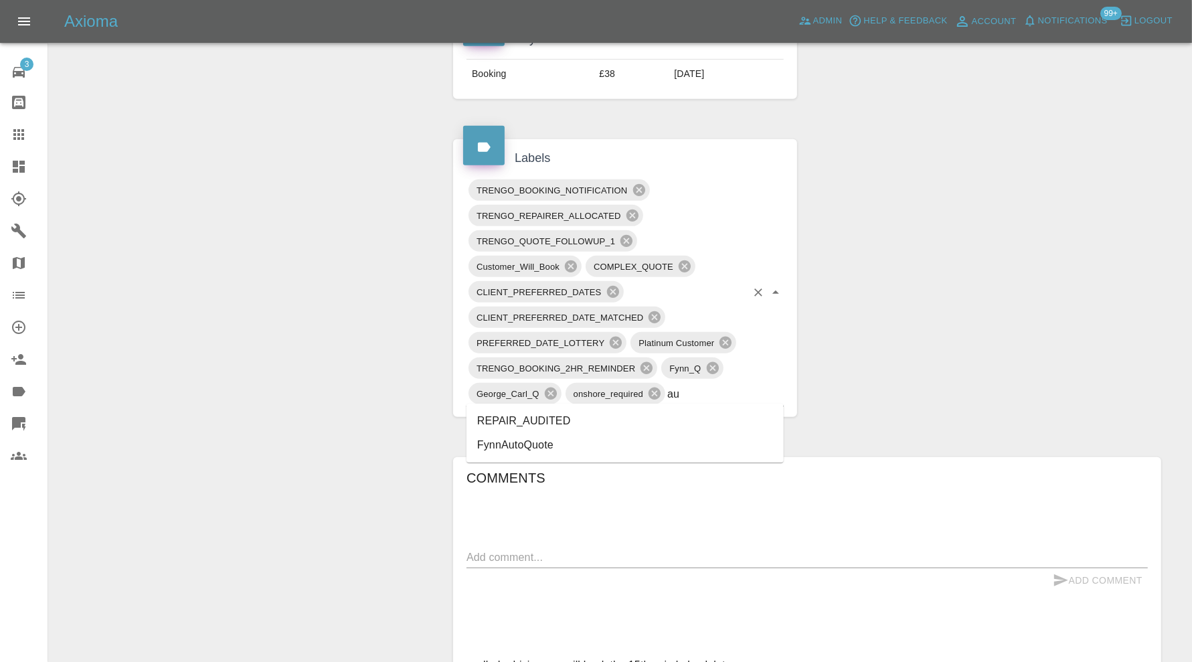
click at [594, 412] on li "REPAIR_AUDITED" at bounding box center [625, 421] width 317 height 24
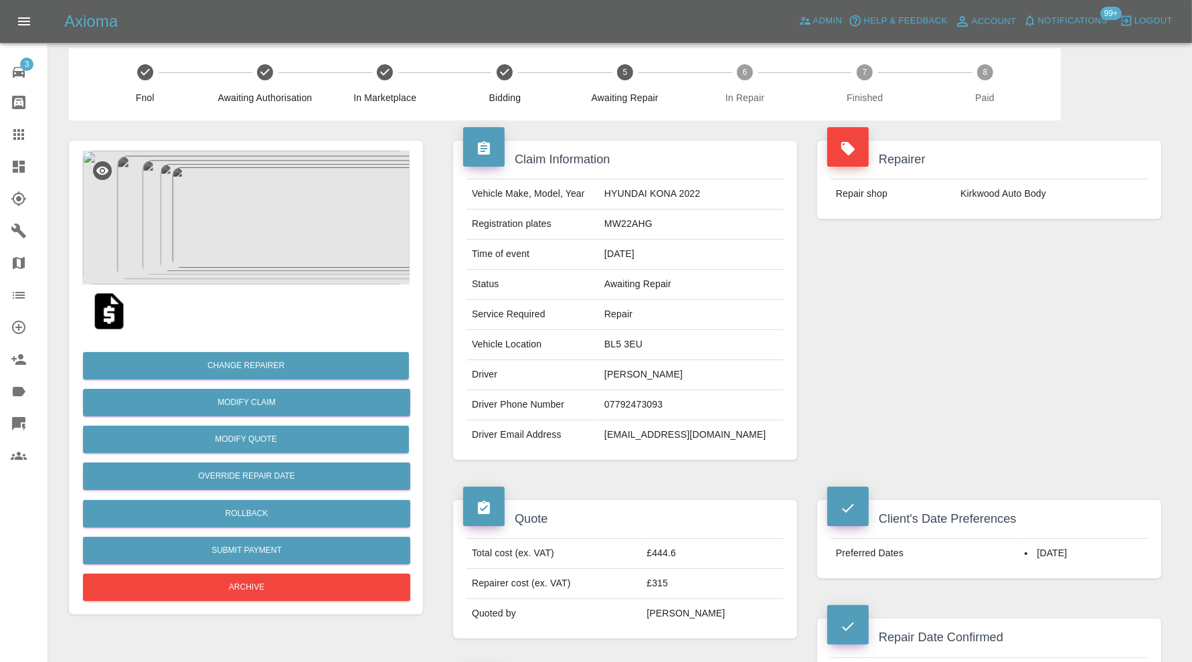
scroll to position [0, 0]
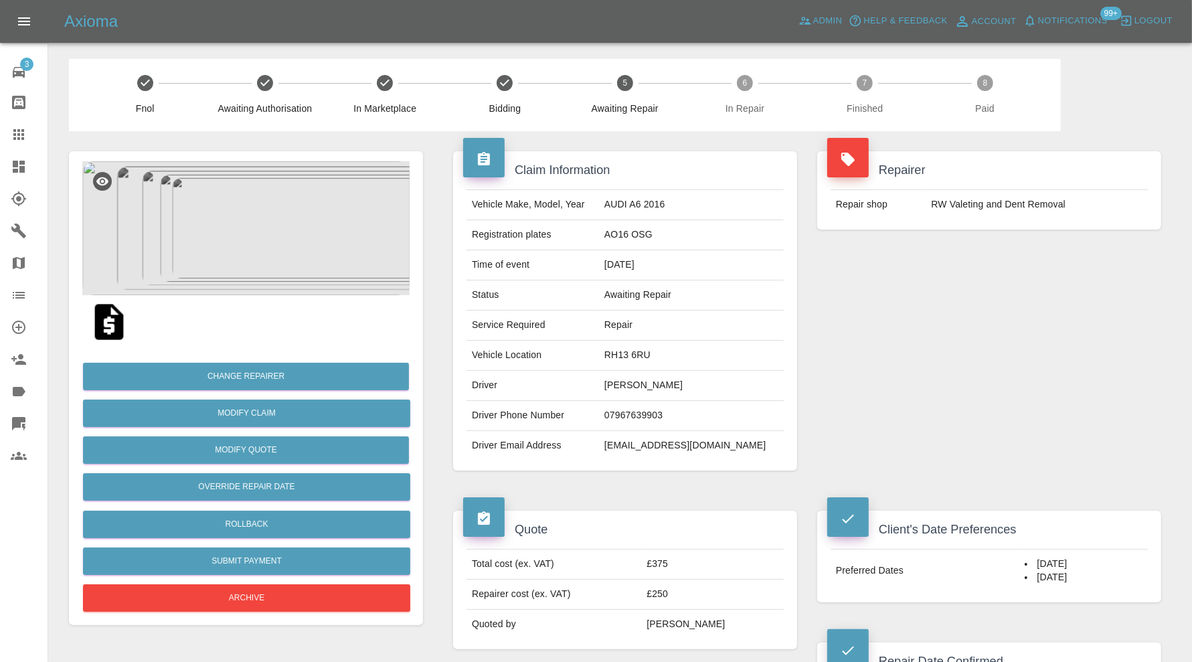
click at [299, 238] on img at bounding box center [245, 228] width 327 height 134
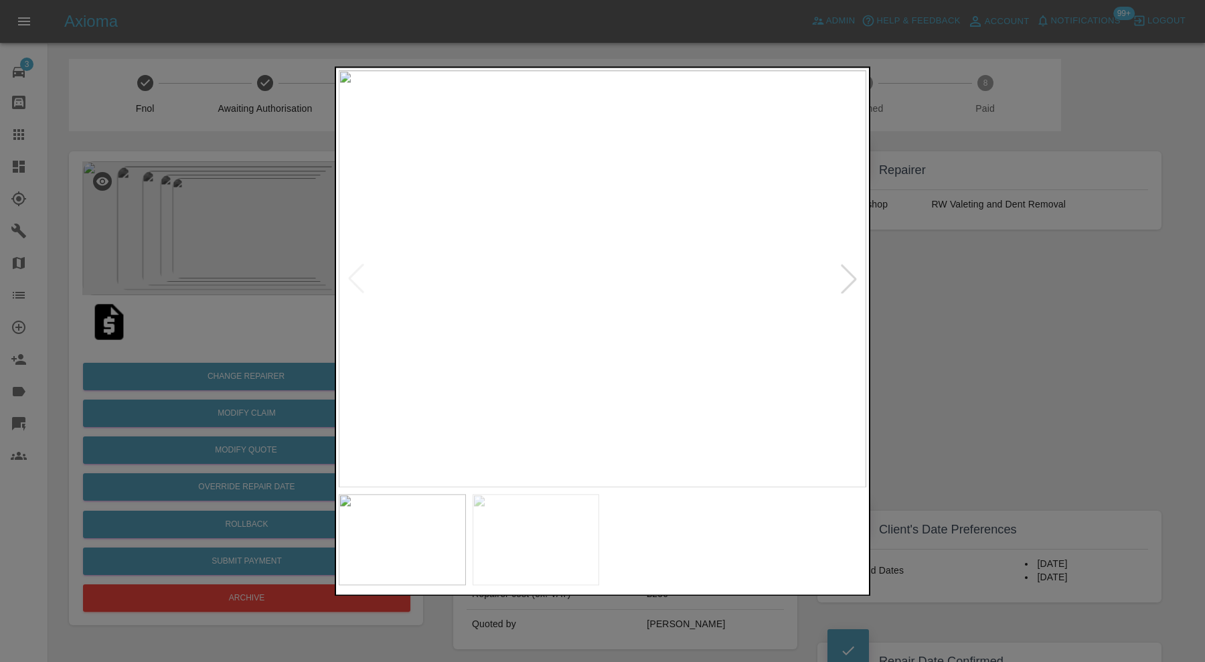
click at [672, 550] on img at bounding box center [669, 539] width 127 height 91
click at [811, 525] on img at bounding box center [803, 539] width 127 height 91
click at [957, 345] on div at bounding box center [602, 331] width 1205 height 662
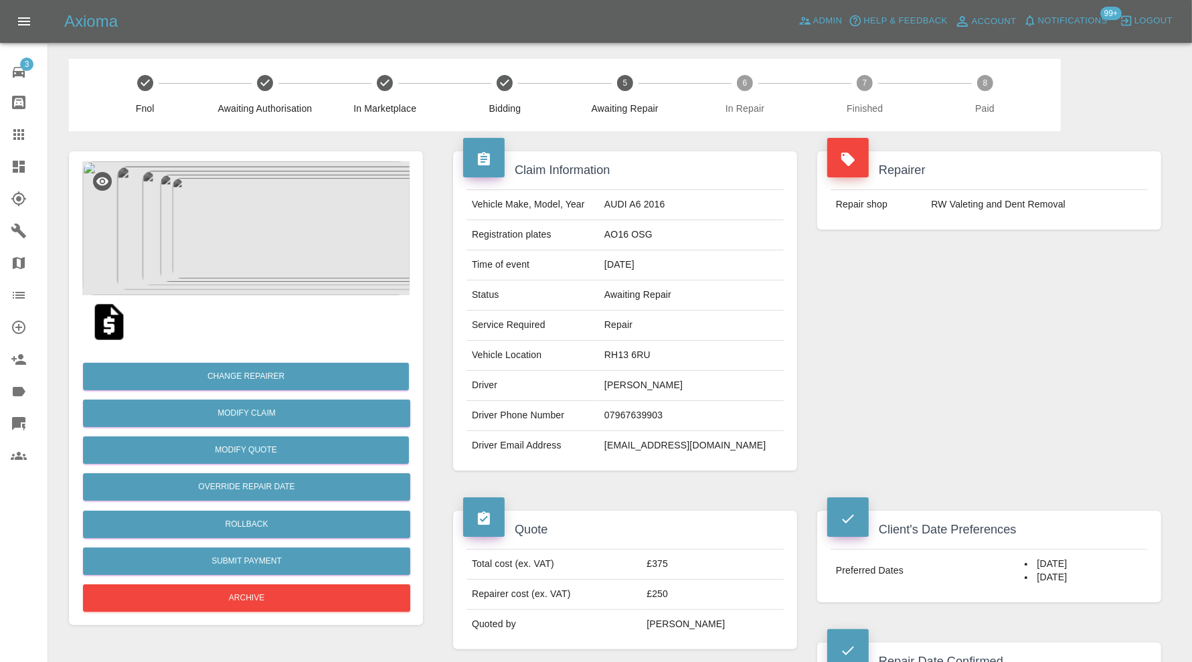
click at [674, 349] on td "RH13 6RU" at bounding box center [691, 356] width 185 height 30
copy td "RH13 6RU"
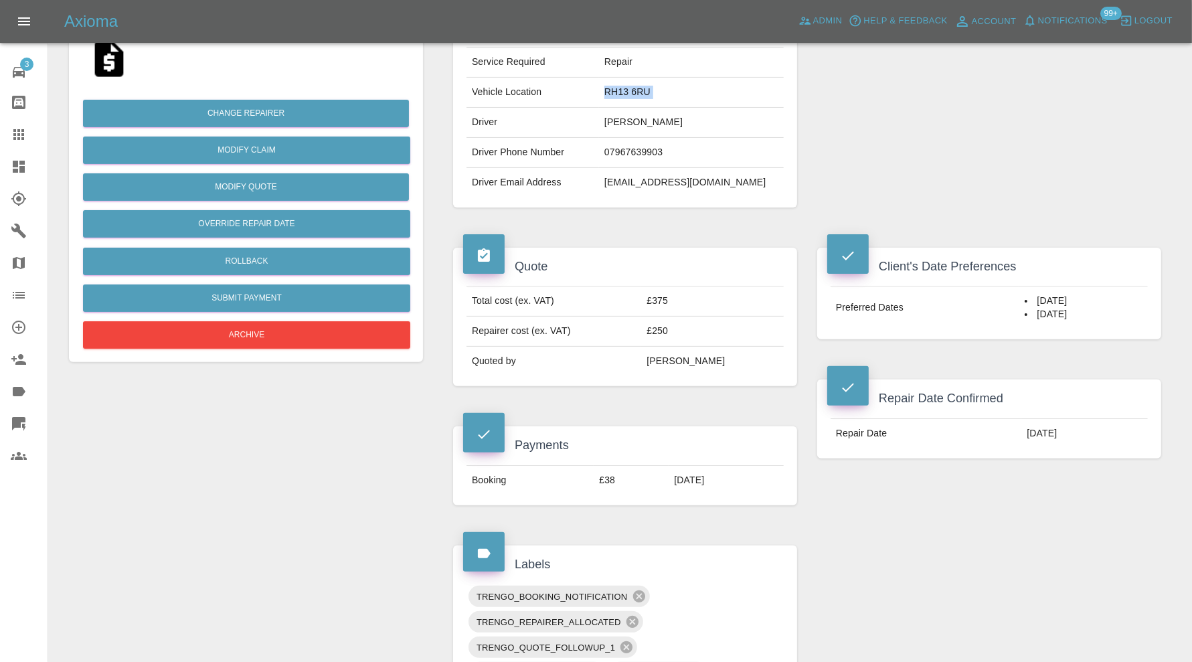
scroll to position [558, 0]
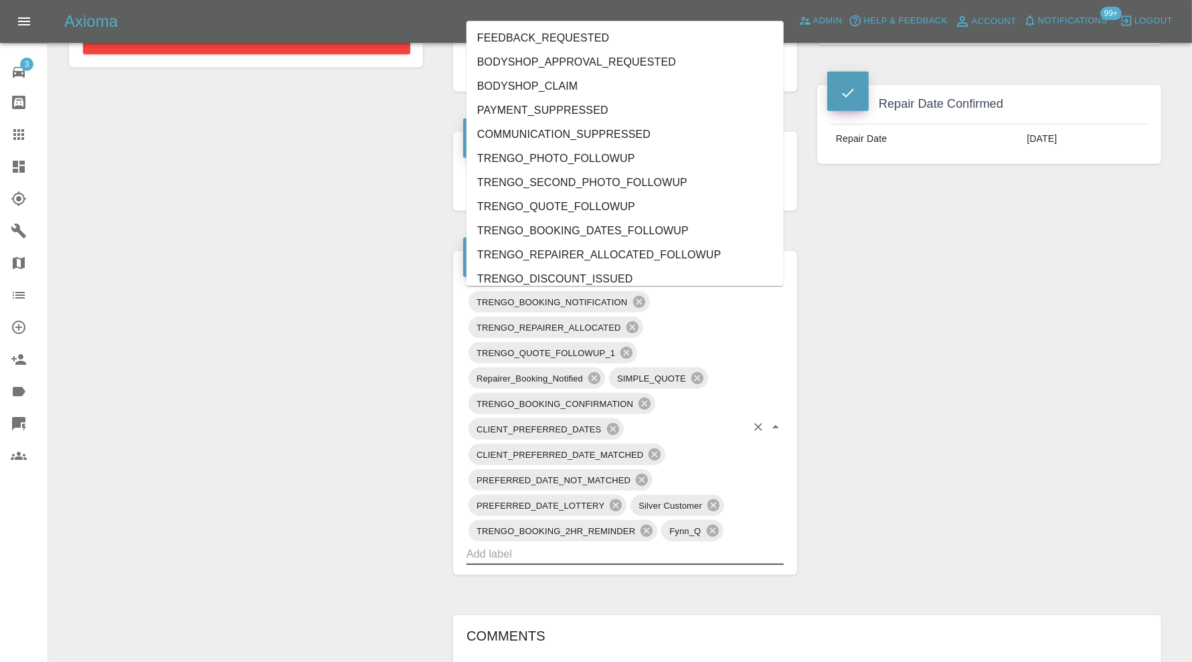
click at [620, 552] on input "text" at bounding box center [607, 554] width 280 height 21
type input "au"
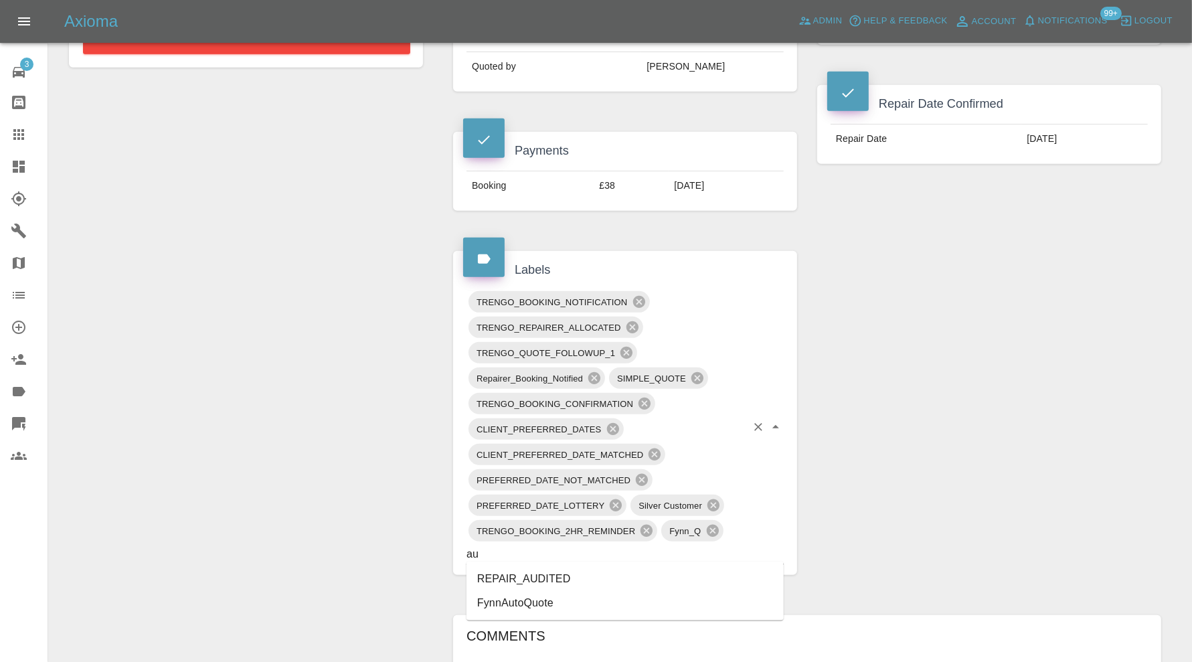
click at [594, 573] on li "REPAIR_AUDITED" at bounding box center [625, 579] width 317 height 24
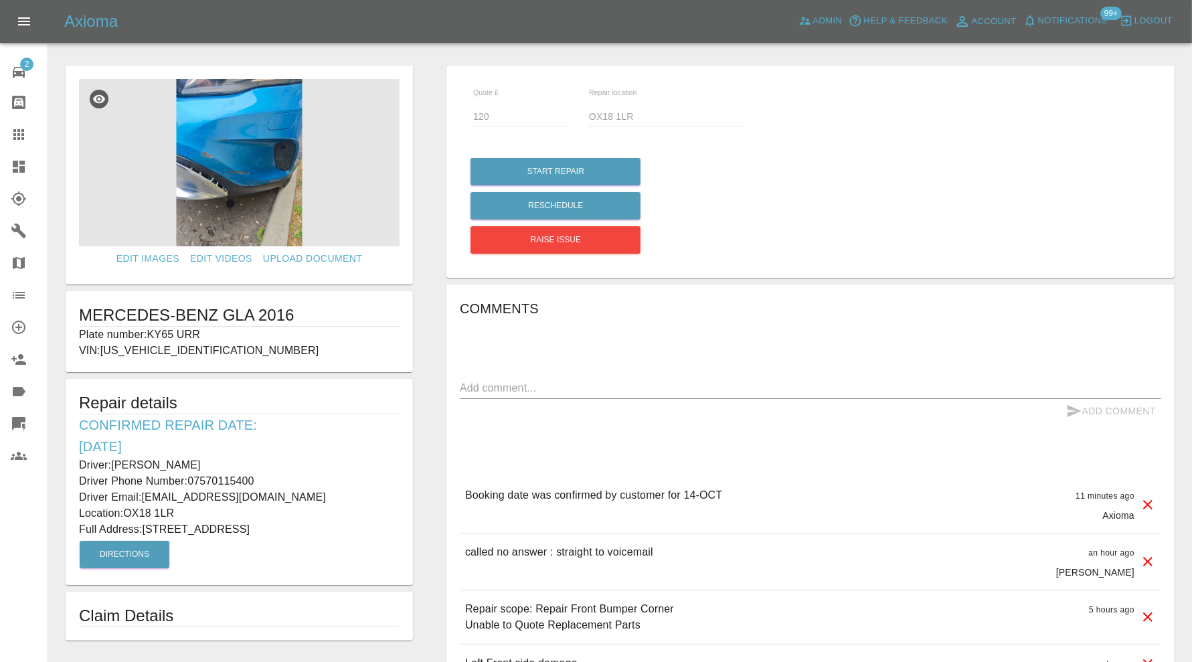
scroll to position [96, 0]
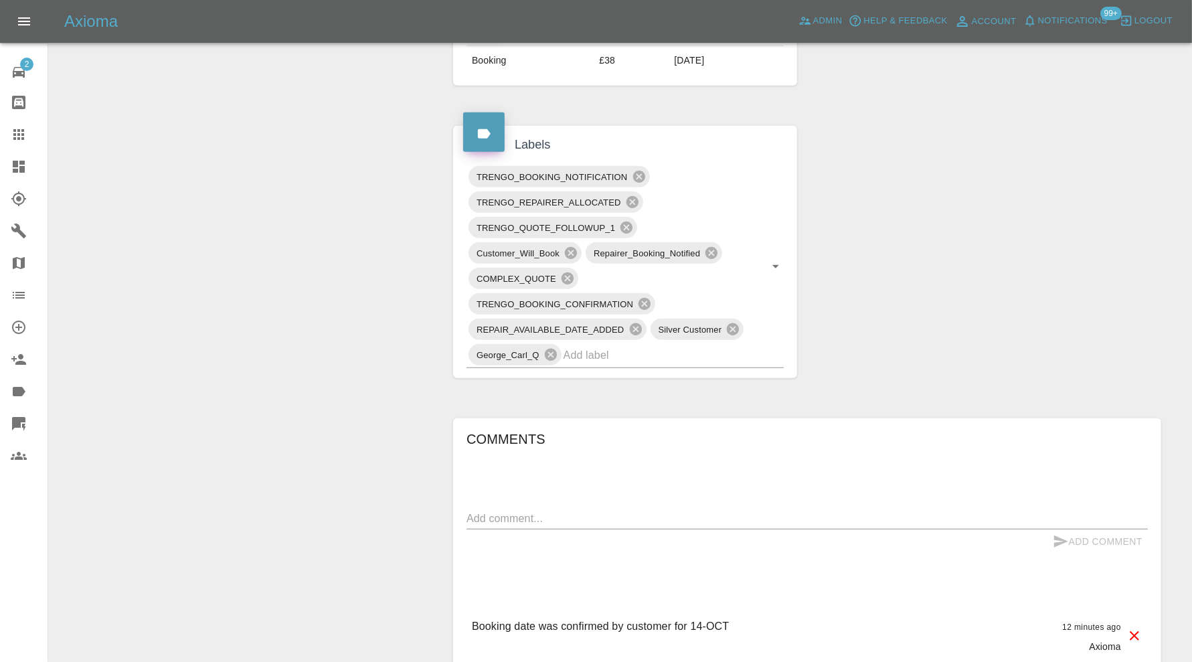
scroll to position [781, 0]
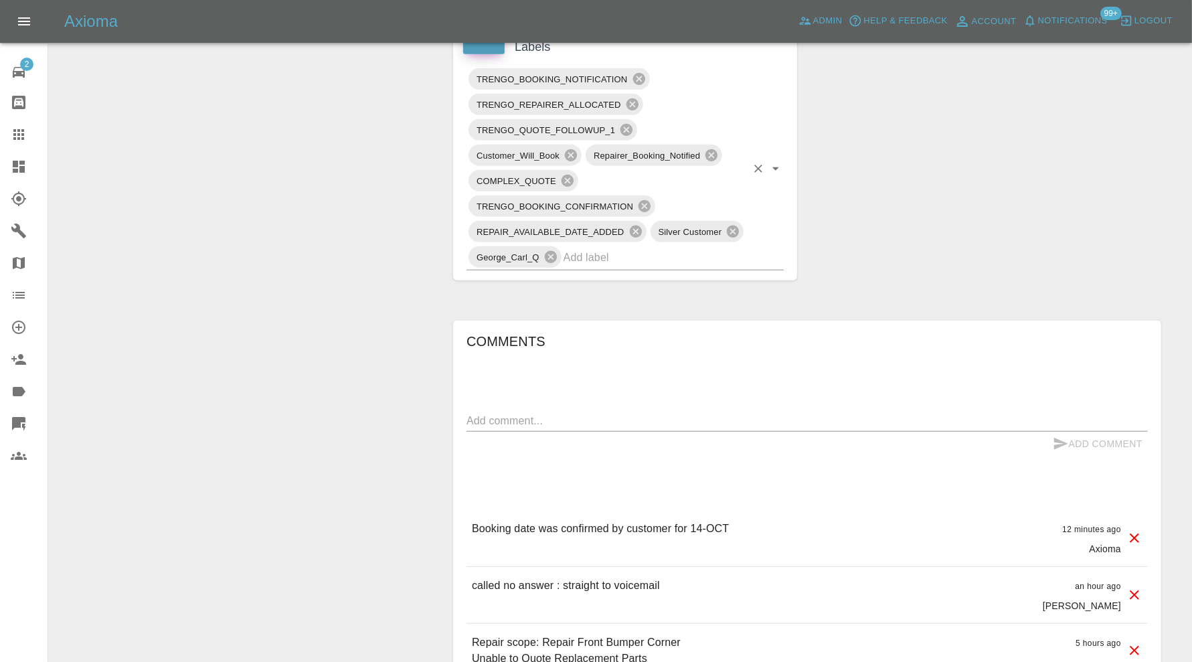
click at [635, 258] on input "text" at bounding box center [655, 257] width 183 height 21
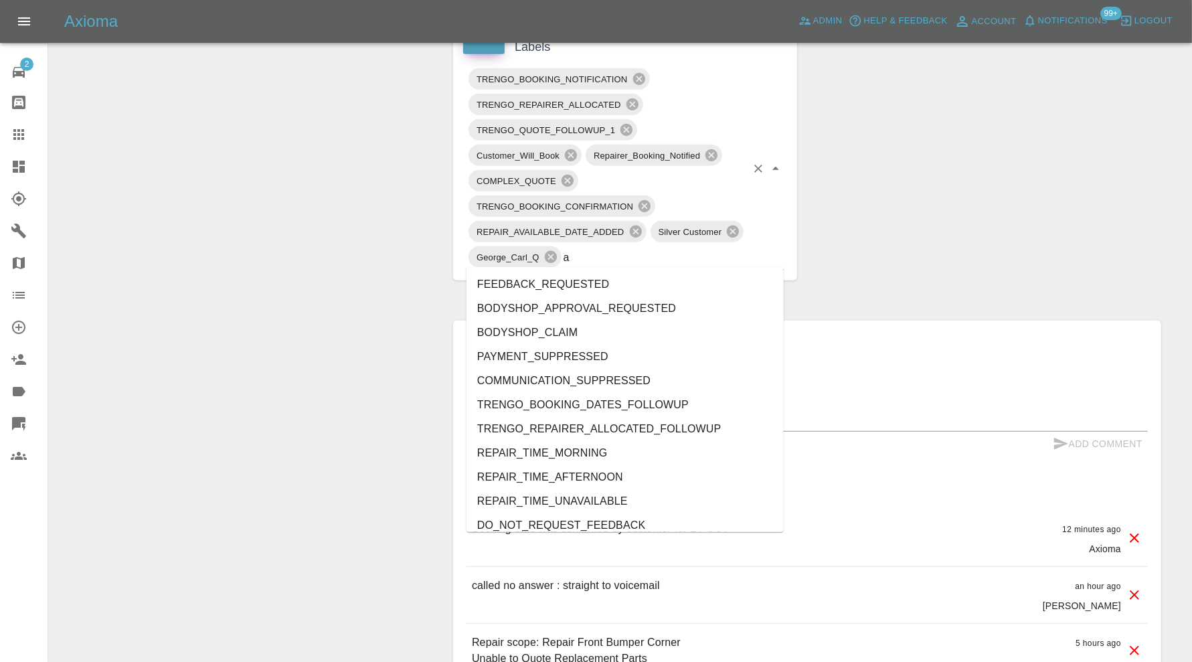
type input "au"
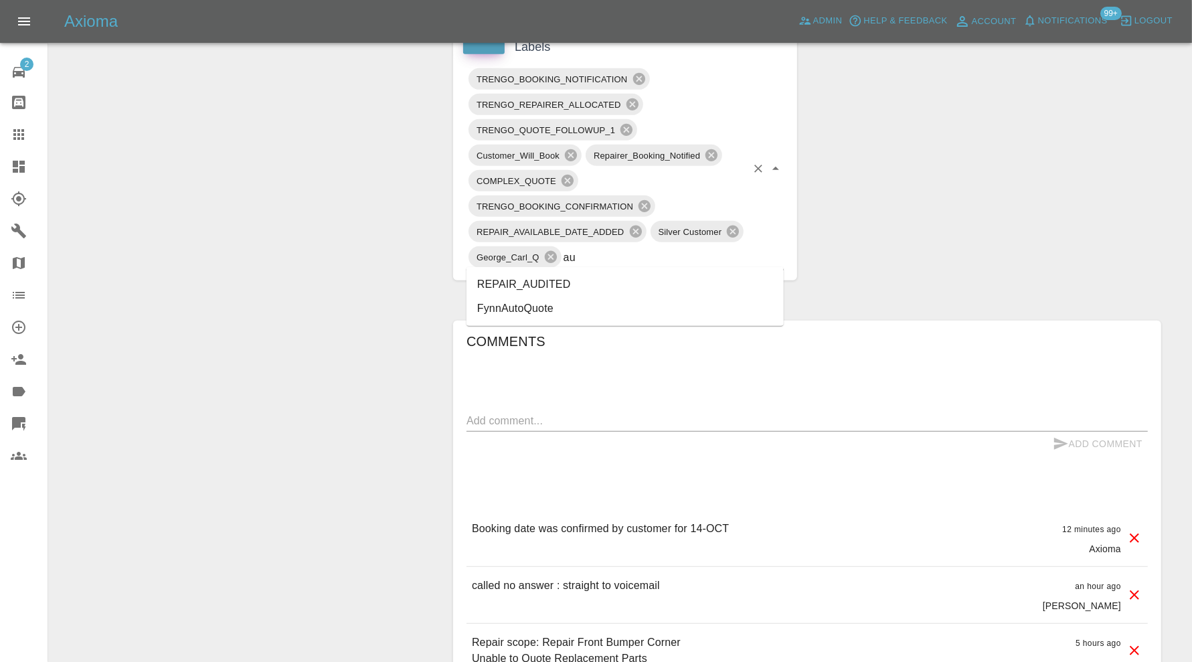
click at [526, 283] on li "REPAIR_AUDITED" at bounding box center [625, 285] width 317 height 24
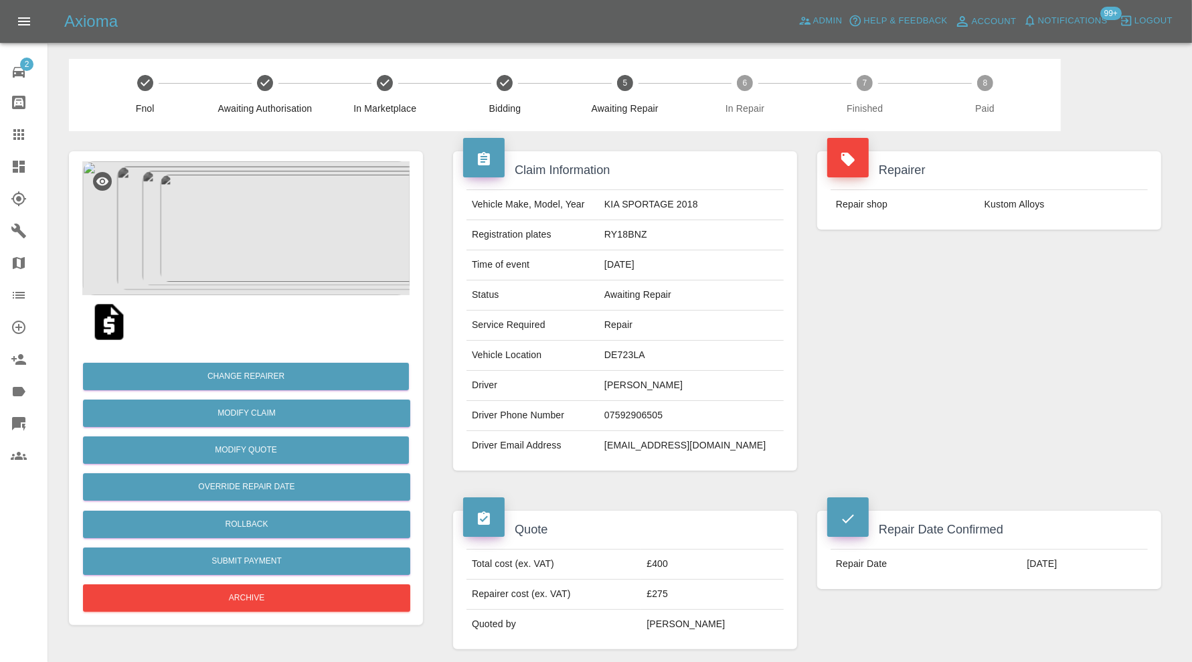
click at [256, 218] on img at bounding box center [245, 228] width 327 height 134
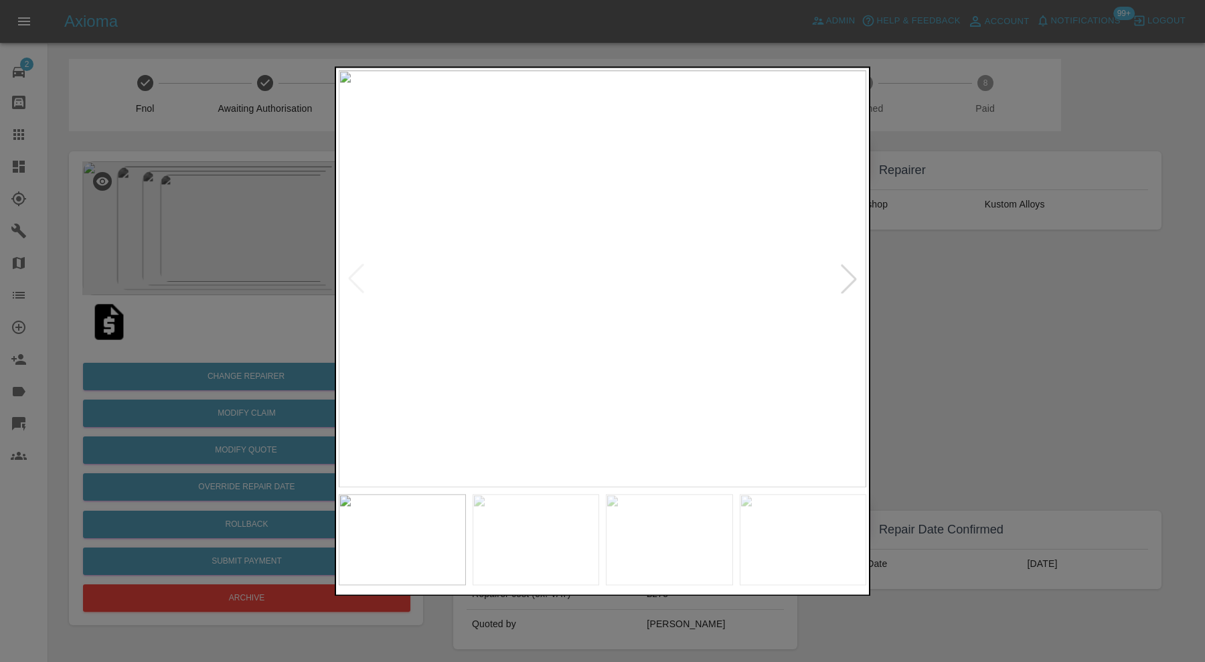
click at [846, 279] on div at bounding box center [848, 278] width 29 height 29
click at [846, 279] on img at bounding box center [603, 278] width 528 height 417
click at [961, 292] on div at bounding box center [602, 331] width 1205 height 662
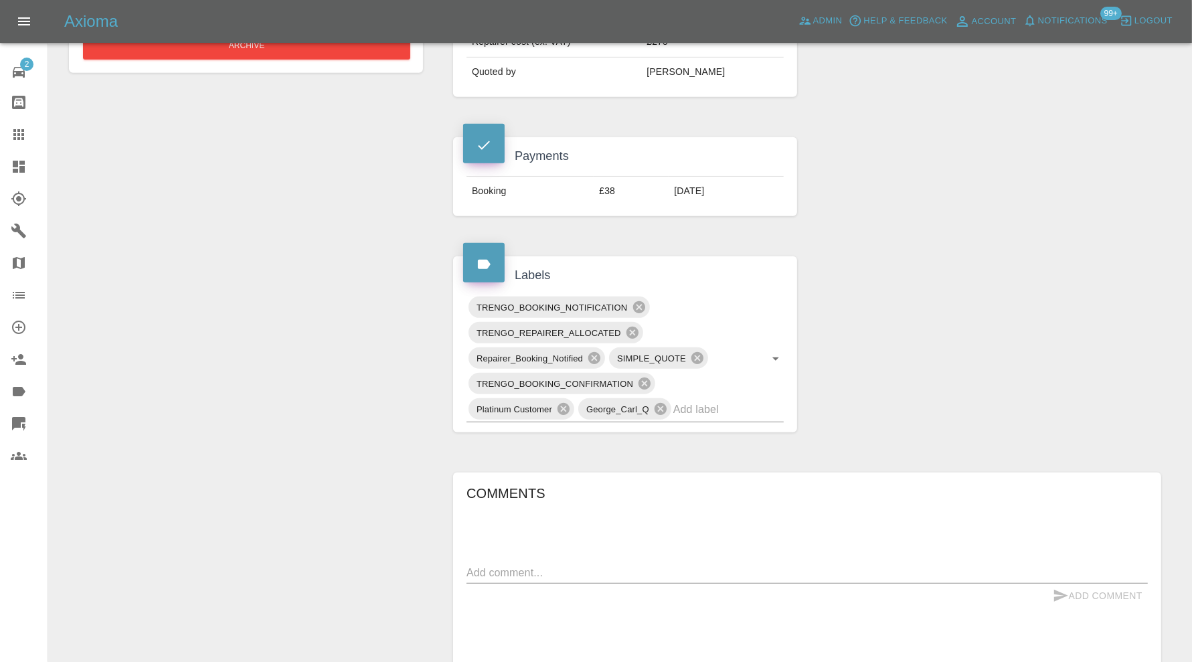
scroll to position [558, 0]
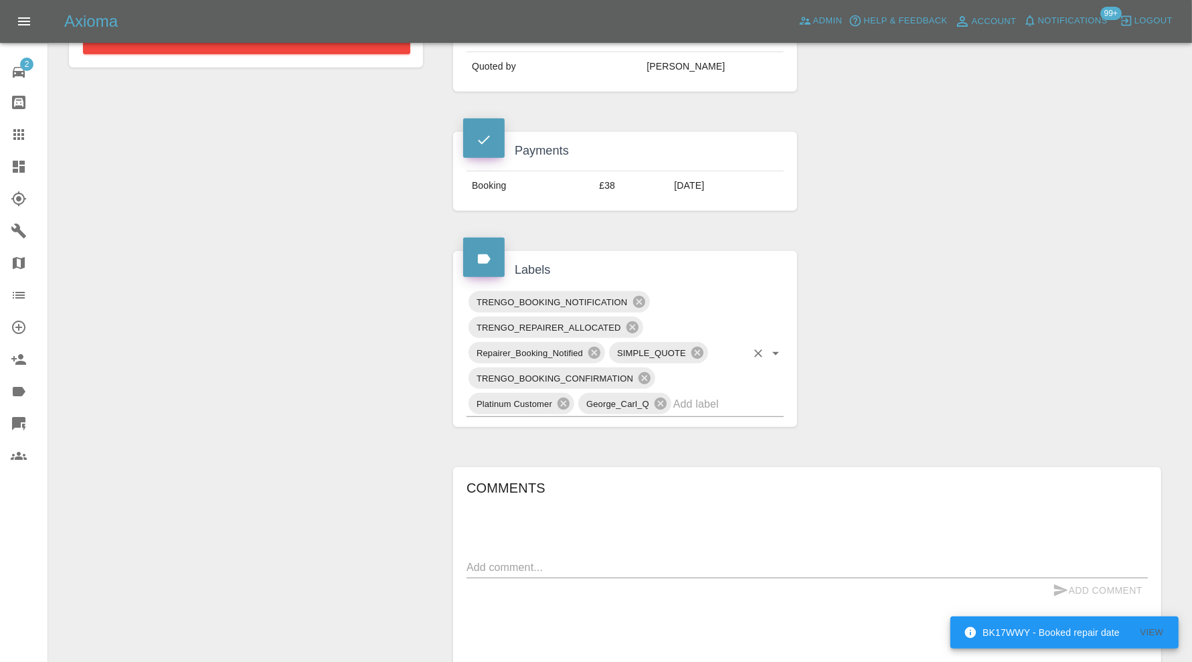
click at [763, 408] on div "TRENGO_BOOKING_NOTIFICATION TRENGO_REPAIRER_ALLOCATED Repairer_Booking_Notified…" at bounding box center [625, 353] width 317 height 128
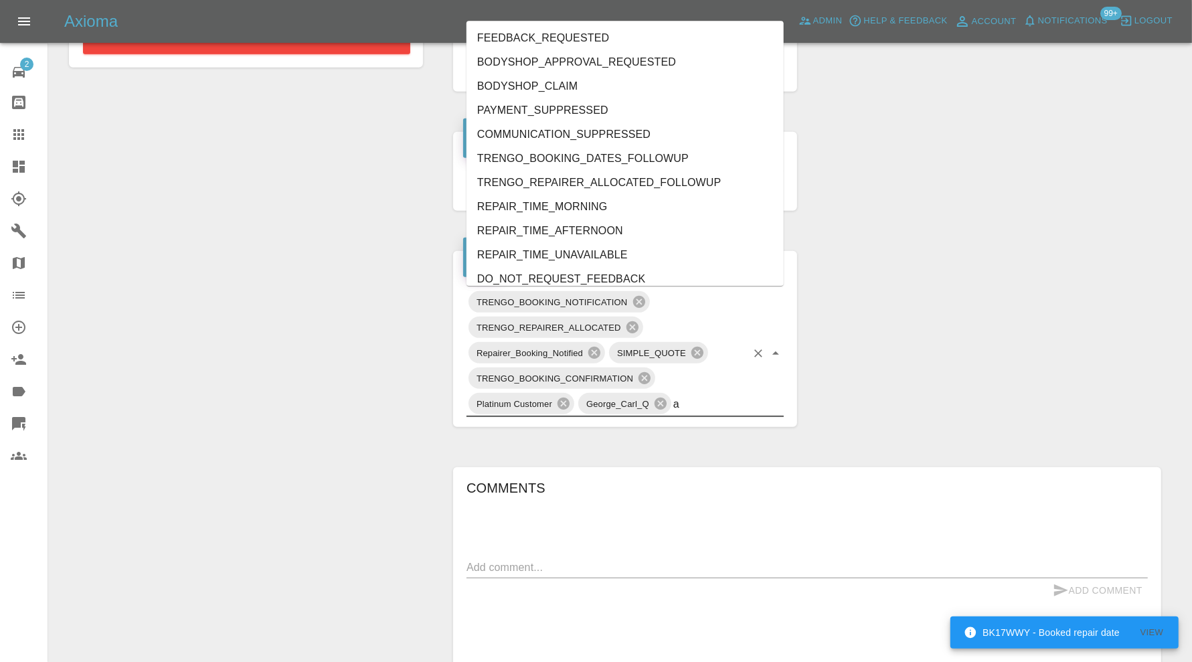
type input "au"
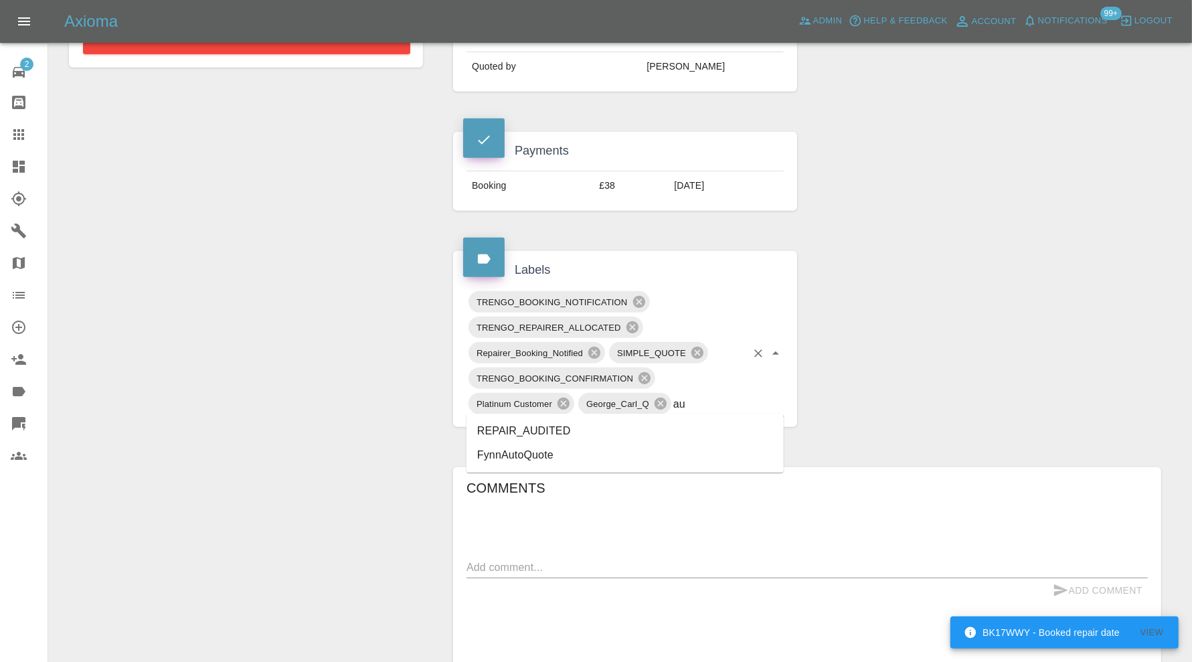
click at [601, 429] on li "REPAIR_AUDITED" at bounding box center [625, 431] width 317 height 24
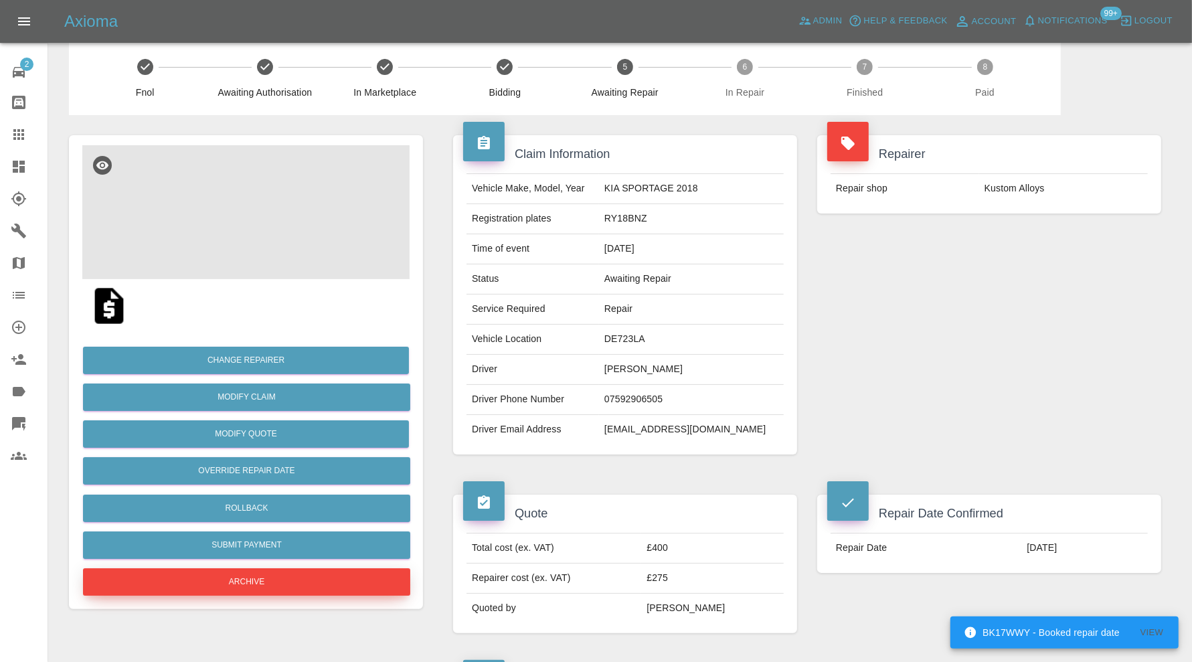
scroll to position [0, 0]
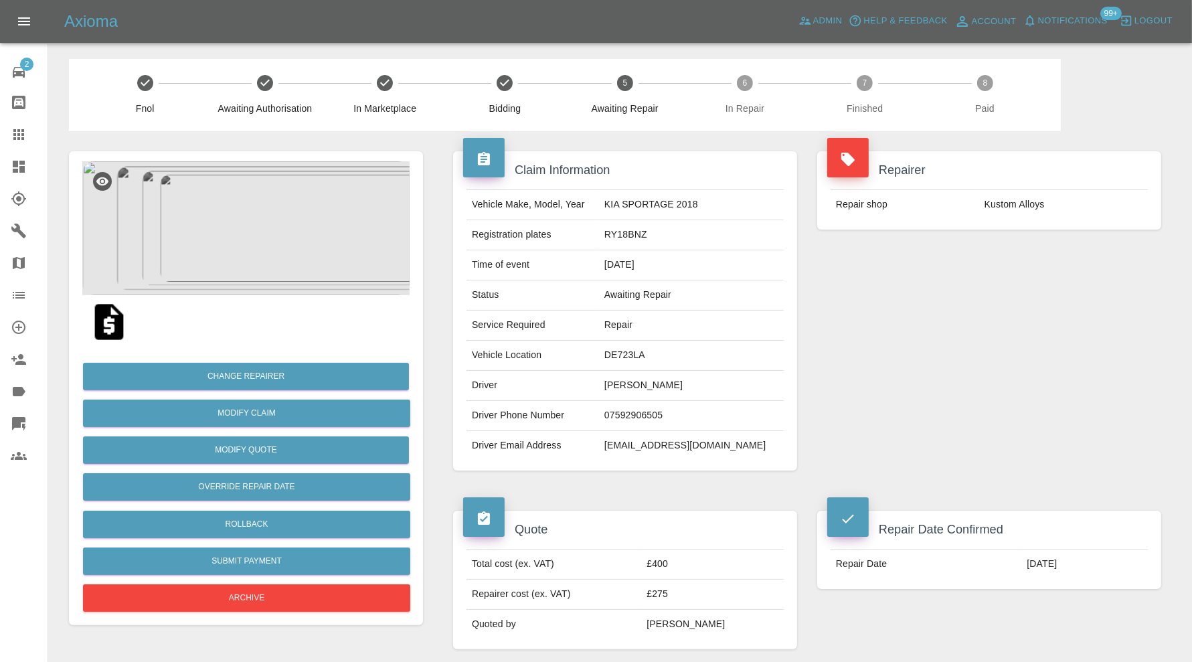
click at [260, 223] on img at bounding box center [245, 228] width 327 height 134
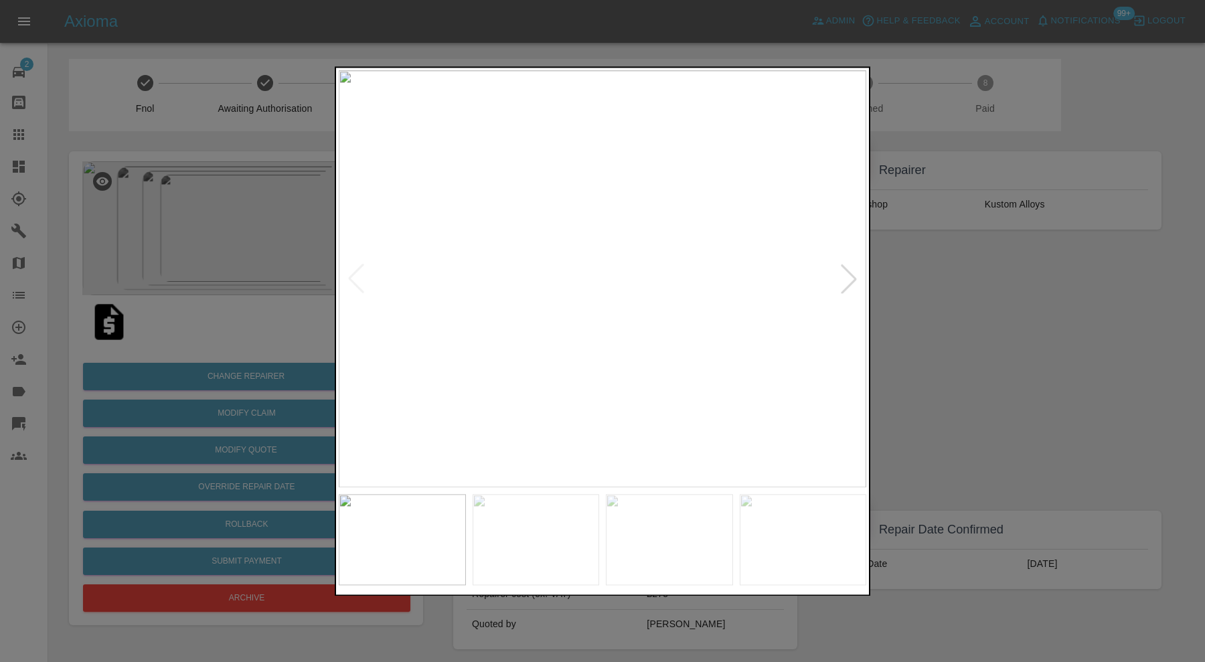
click at [1000, 356] on div at bounding box center [602, 331] width 1205 height 662
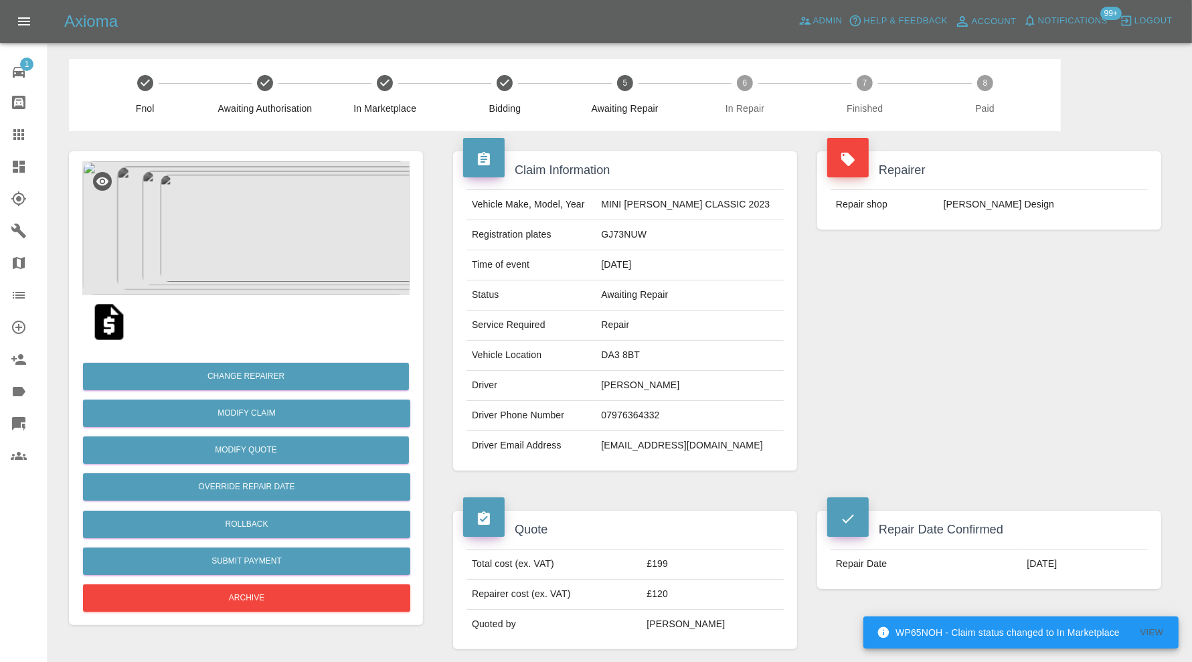
click at [871, 394] on div "Repairer Repair shop Leo Design" at bounding box center [989, 311] width 364 height 360
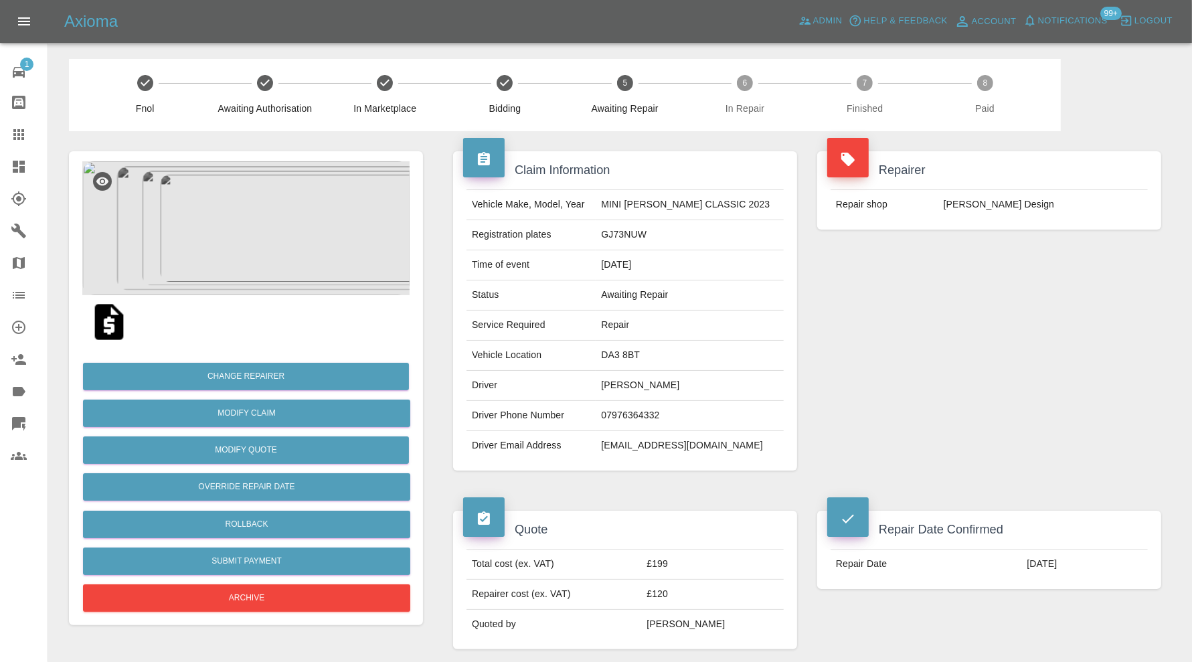
click at [279, 248] on img at bounding box center [245, 228] width 327 height 134
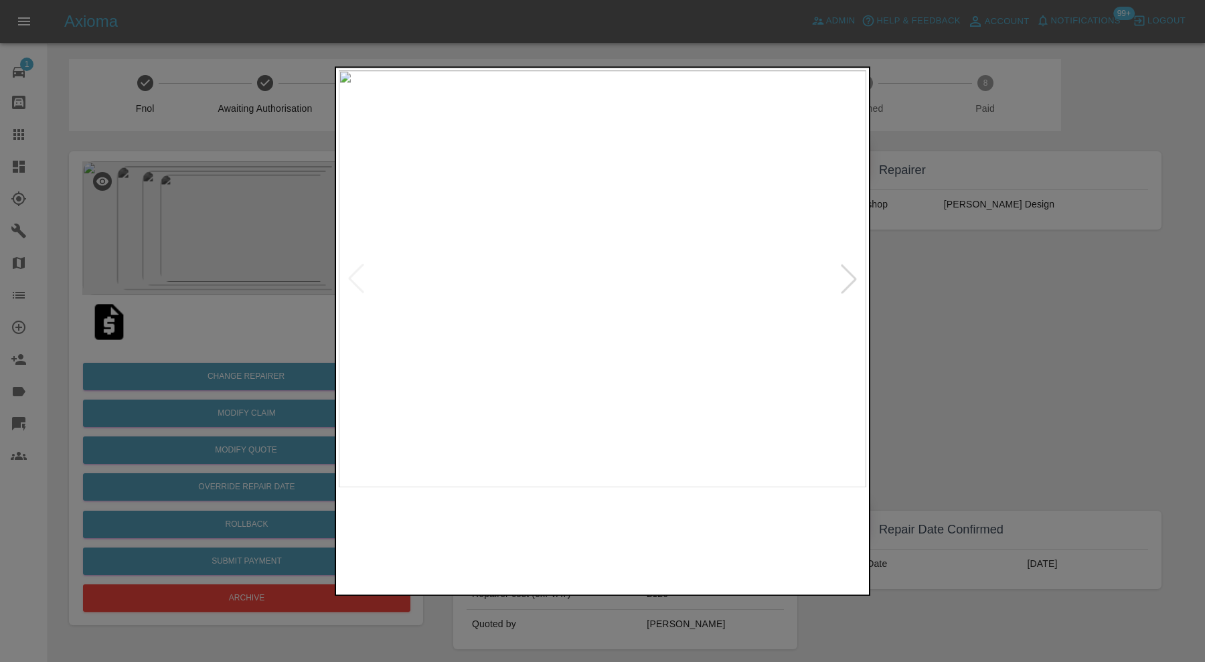
click at [674, 522] on img at bounding box center [669, 539] width 127 height 91
click at [762, 524] on img at bounding box center [803, 539] width 127 height 91
click at [990, 309] on div at bounding box center [602, 331] width 1205 height 662
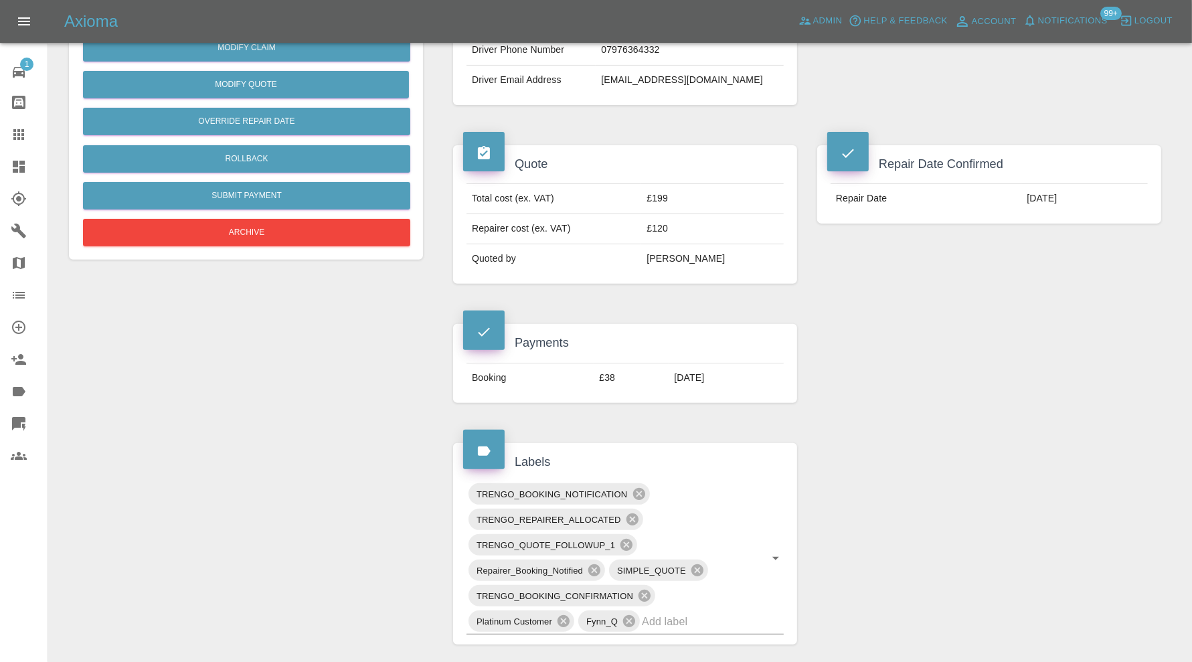
scroll to position [781, 0]
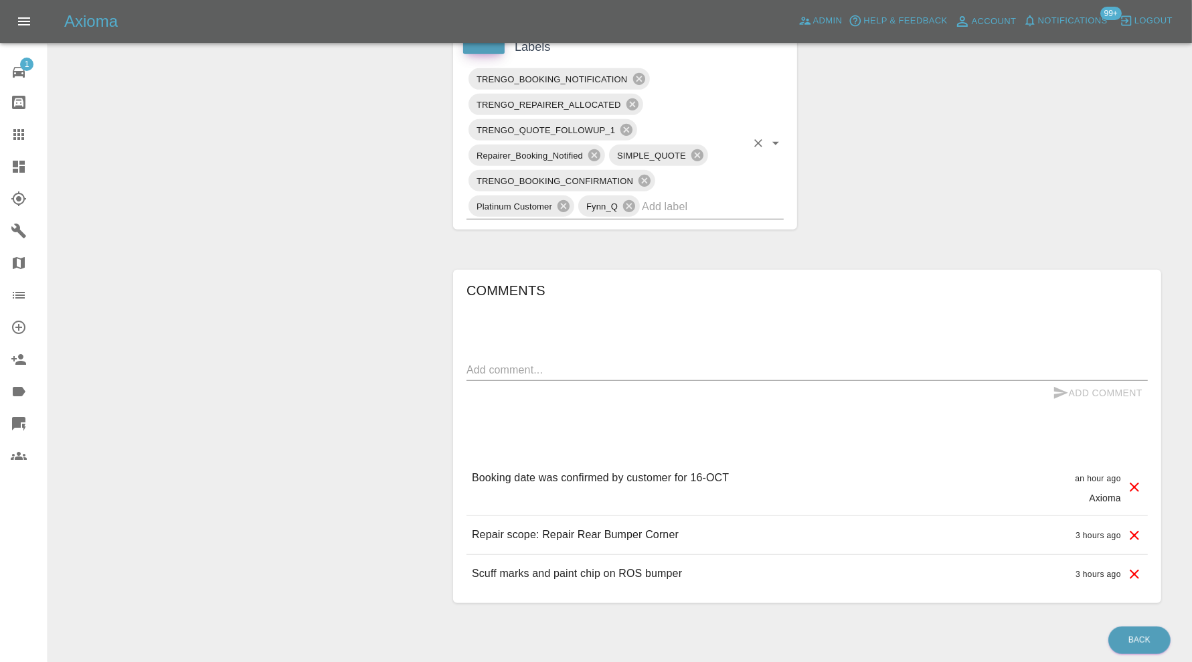
click at [720, 206] on input "text" at bounding box center [694, 206] width 104 height 21
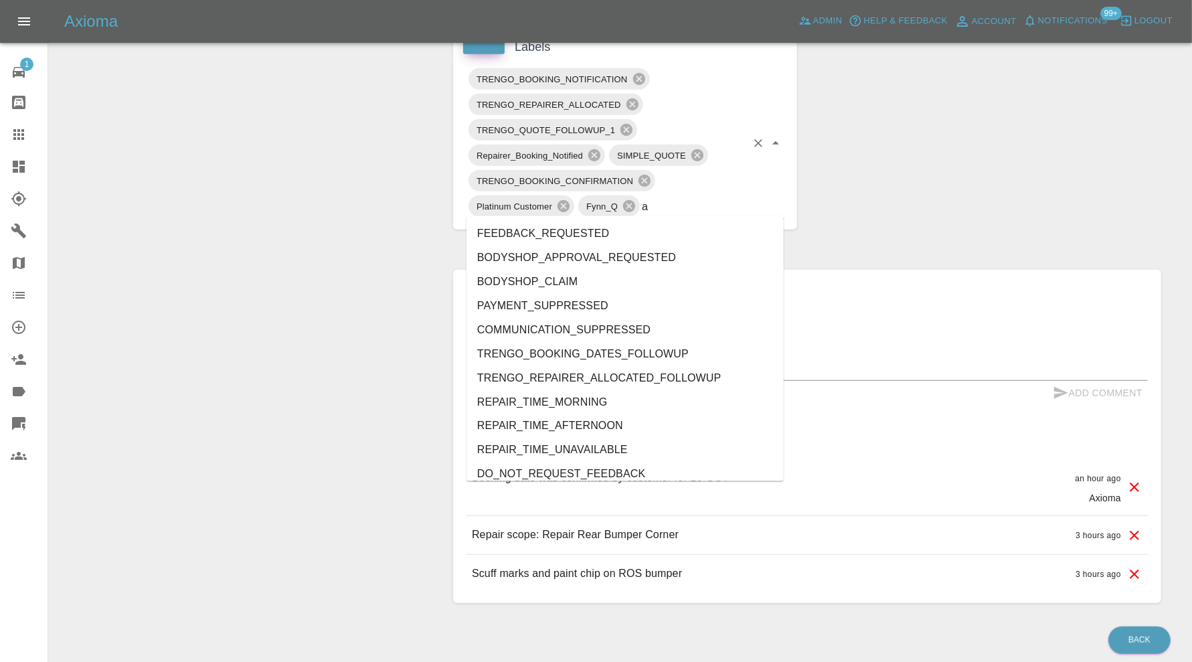
type input "au"
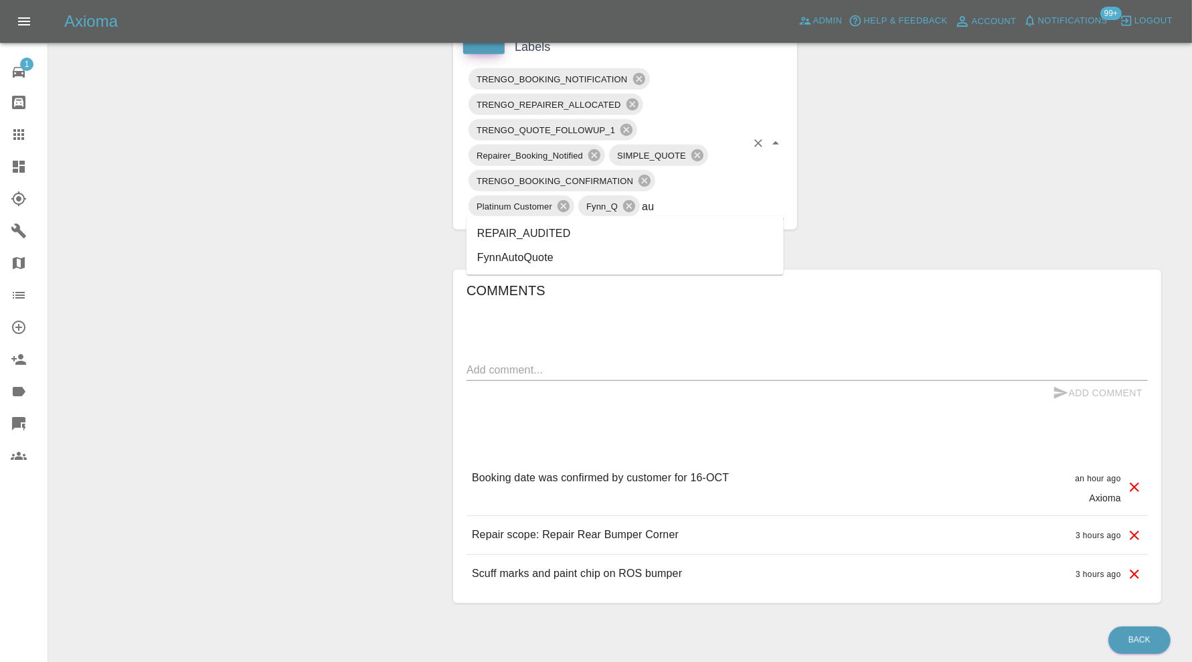
click at [581, 232] on li "REPAIR_AUDITED" at bounding box center [625, 234] width 317 height 24
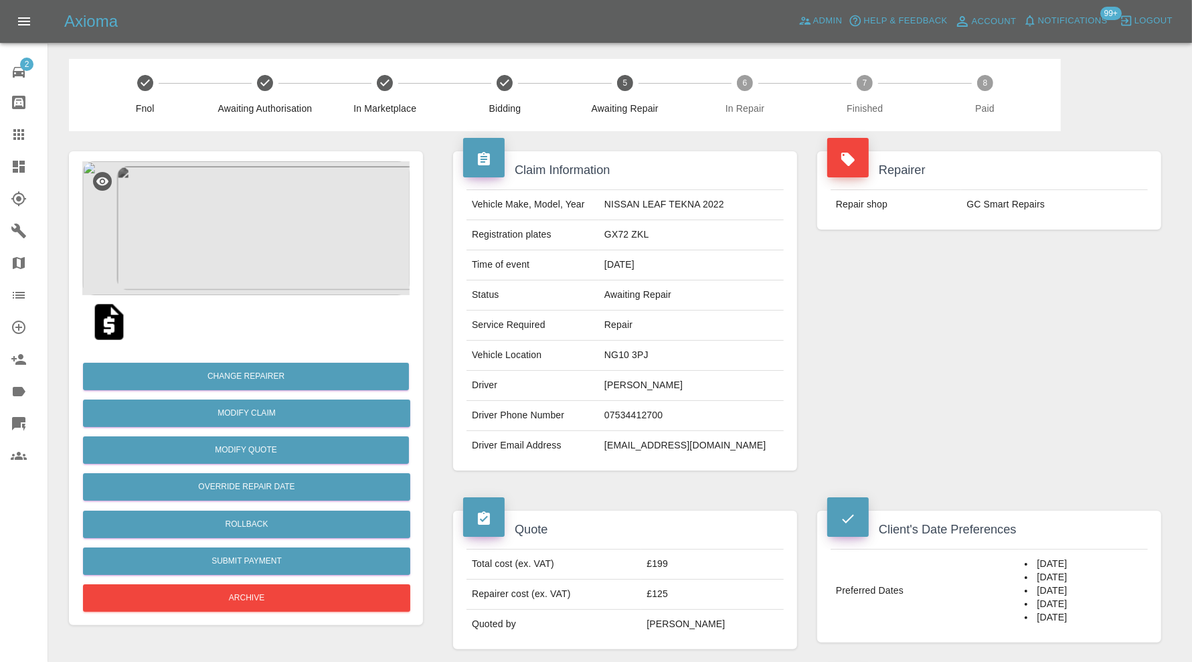
click at [285, 234] on img at bounding box center [245, 228] width 327 height 134
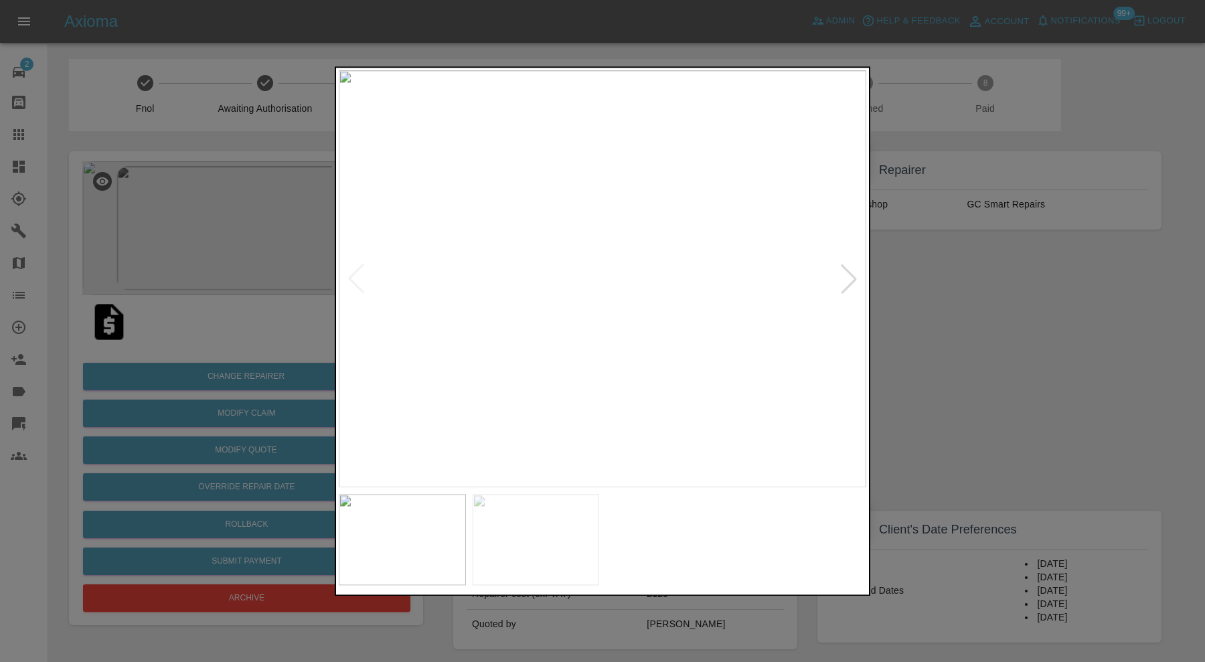
click at [1014, 333] on div at bounding box center [602, 331] width 1205 height 662
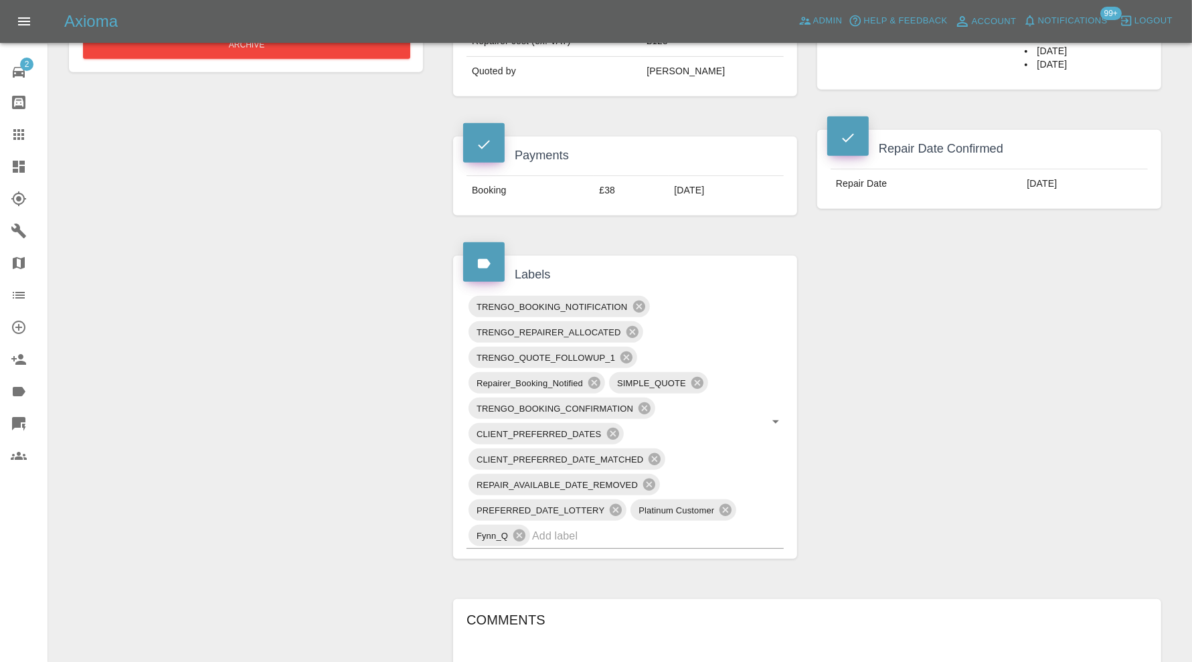
scroll to position [670, 0]
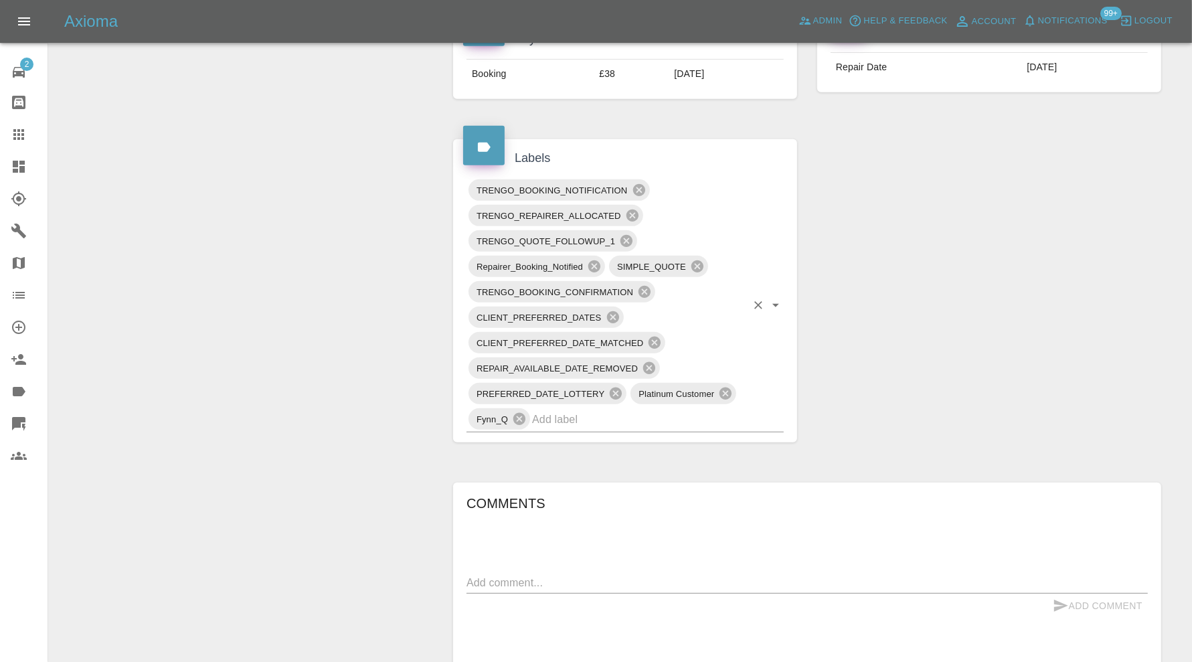
click at [660, 421] on input "text" at bounding box center [639, 419] width 214 height 21
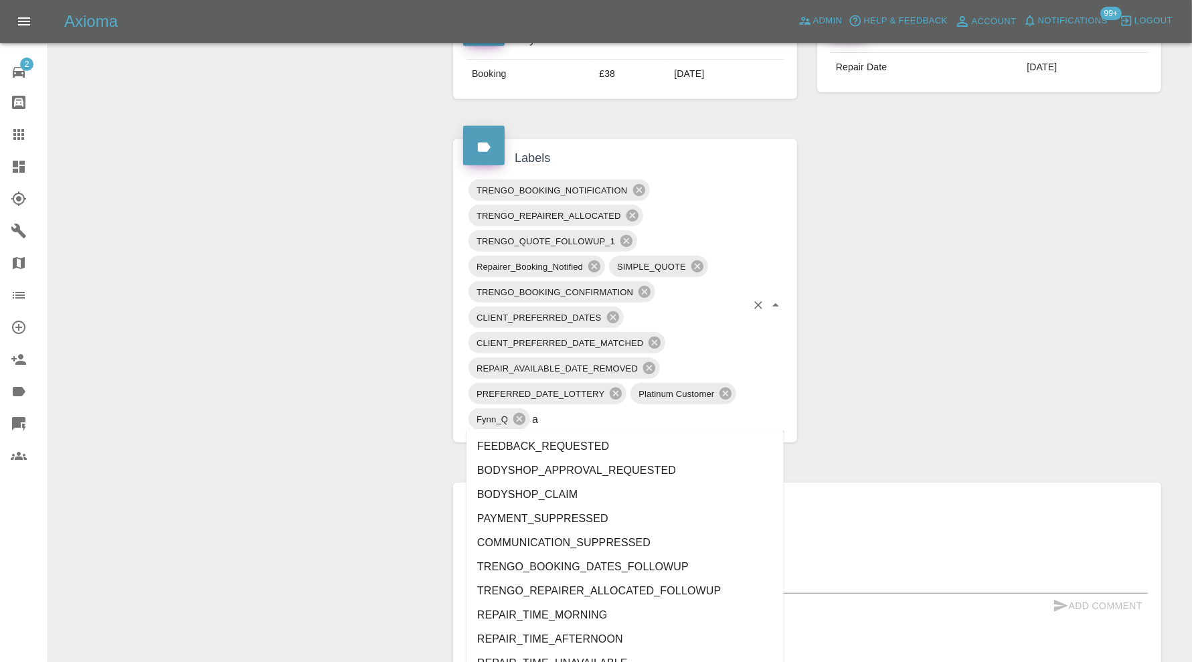
type input "au"
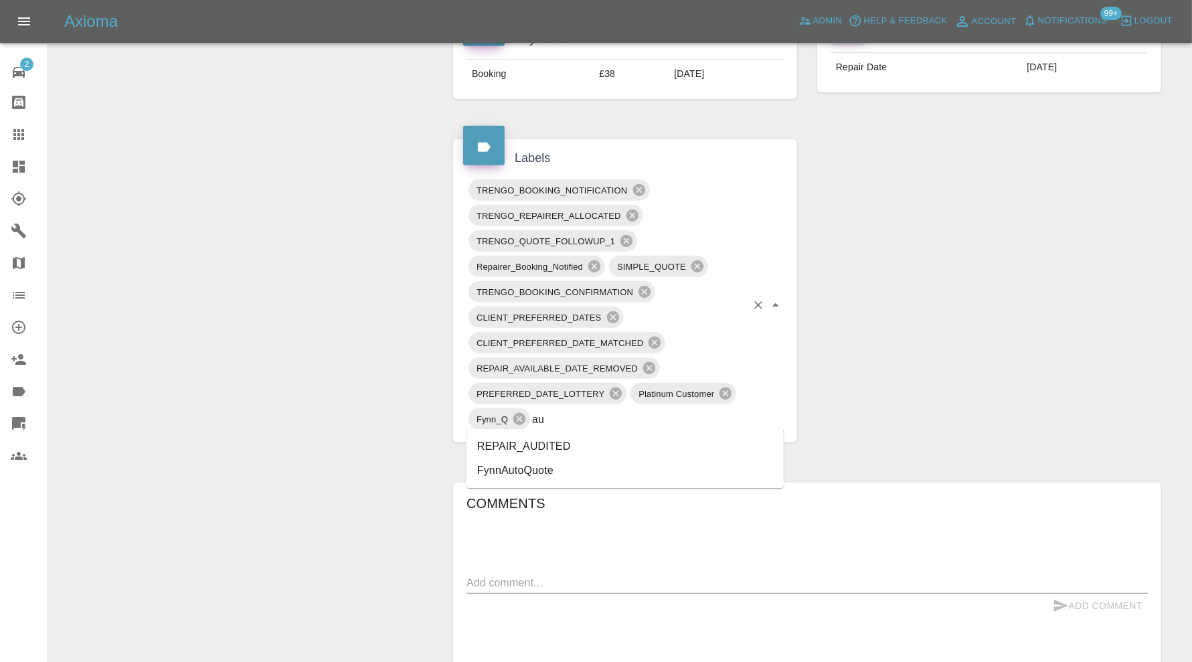
click at [583, 442] on li "REPAIR_AUDITED" at bounding box center [625, 447] width 317 height 24
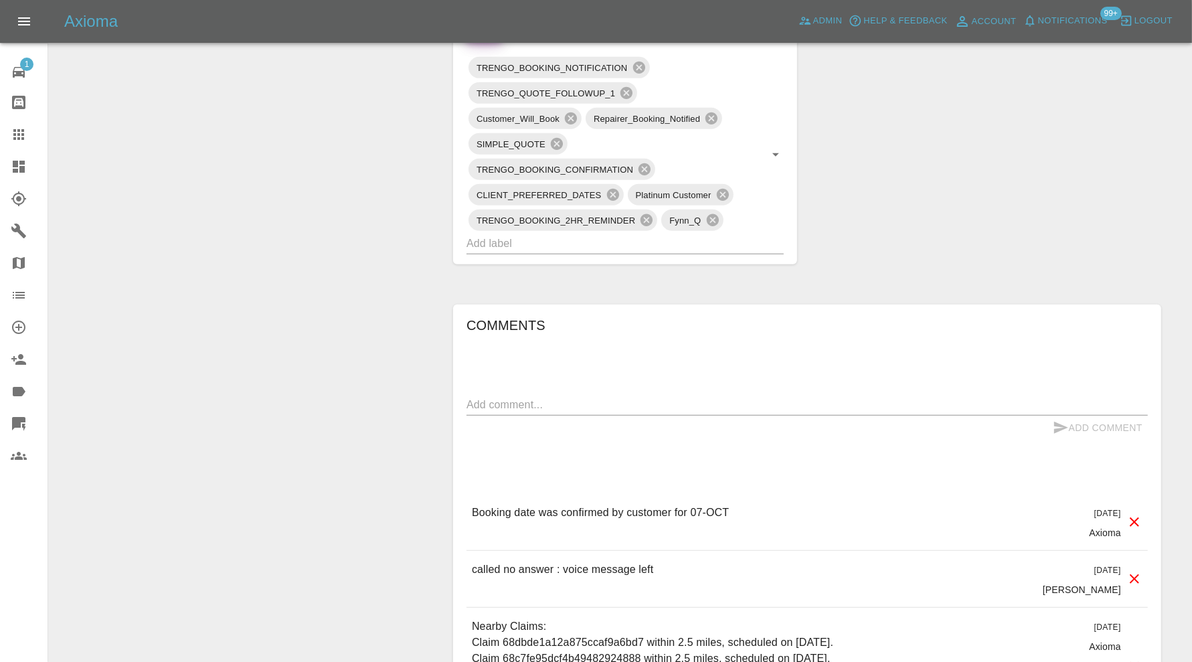
scroll to position [781, 0]
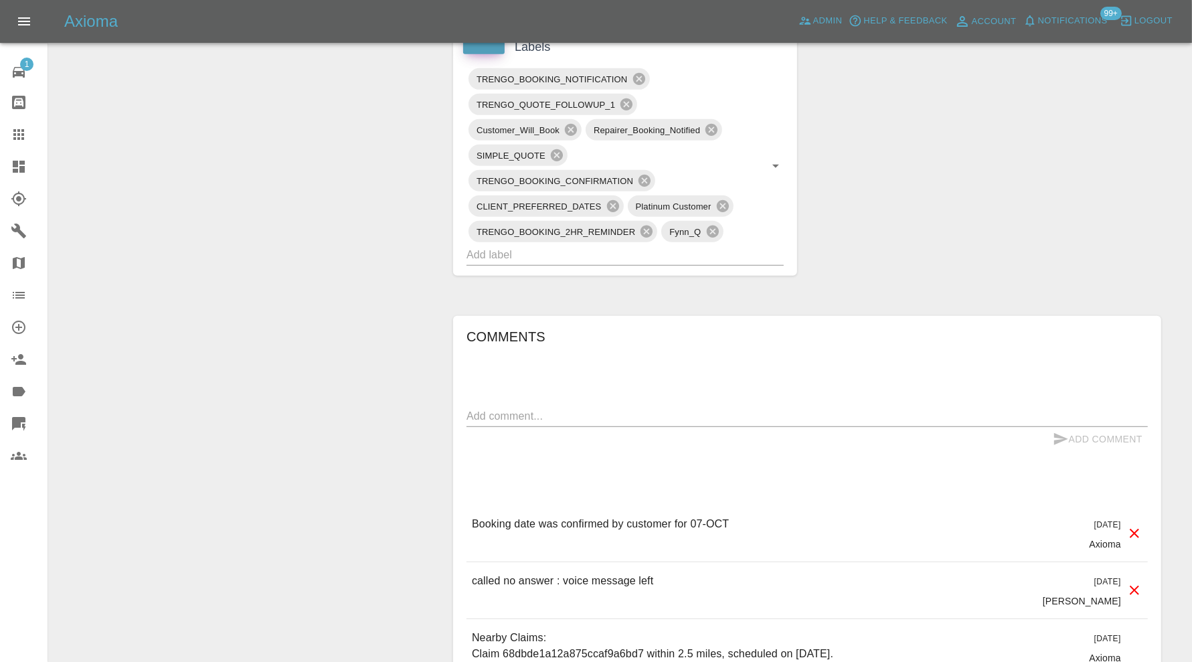
click at [647, 408] on textarea at bounding box center [808, 415] width 682 height 15
type textarea "No space. Trying to find alternative"
click at [1068, 433] on icon "submit" at bounding box center [1061, 439] width 16 height 16
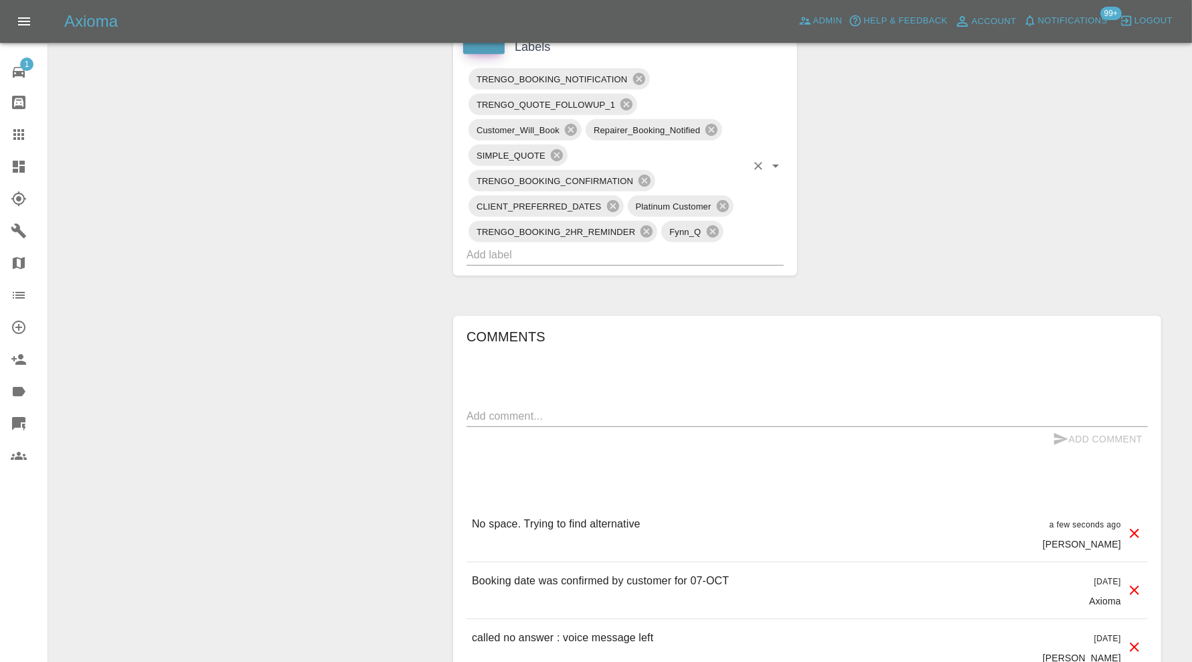
click at [664, 252] on input "text" at bounding box center [607, 254] width 280 height 21
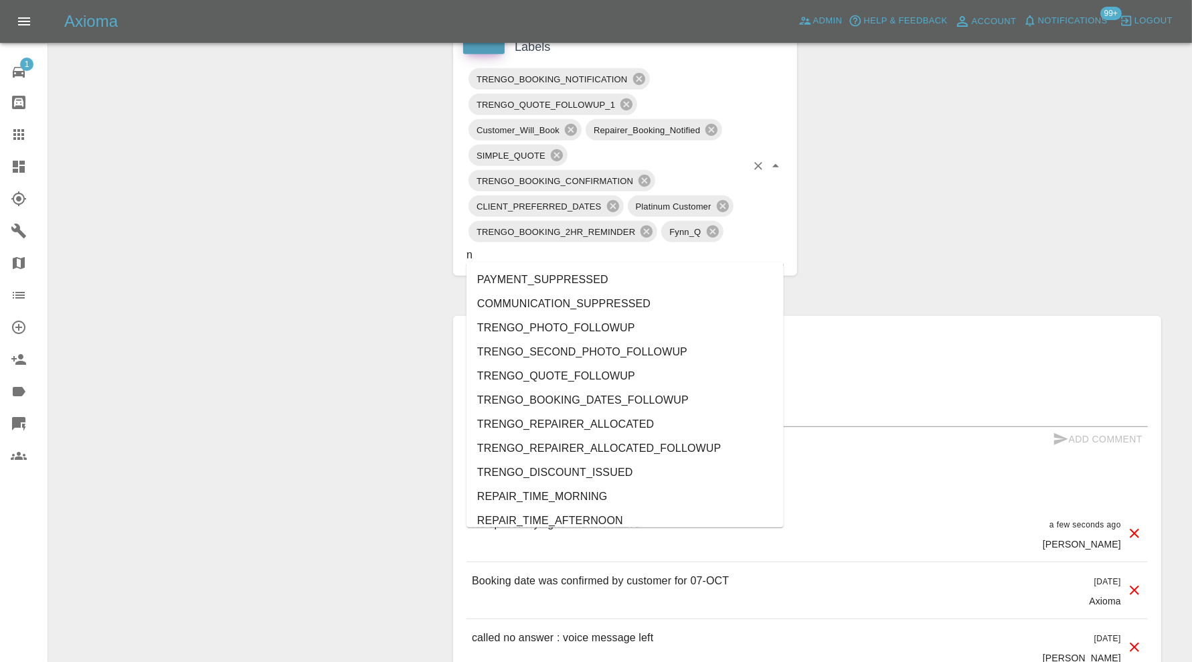
type input "no"
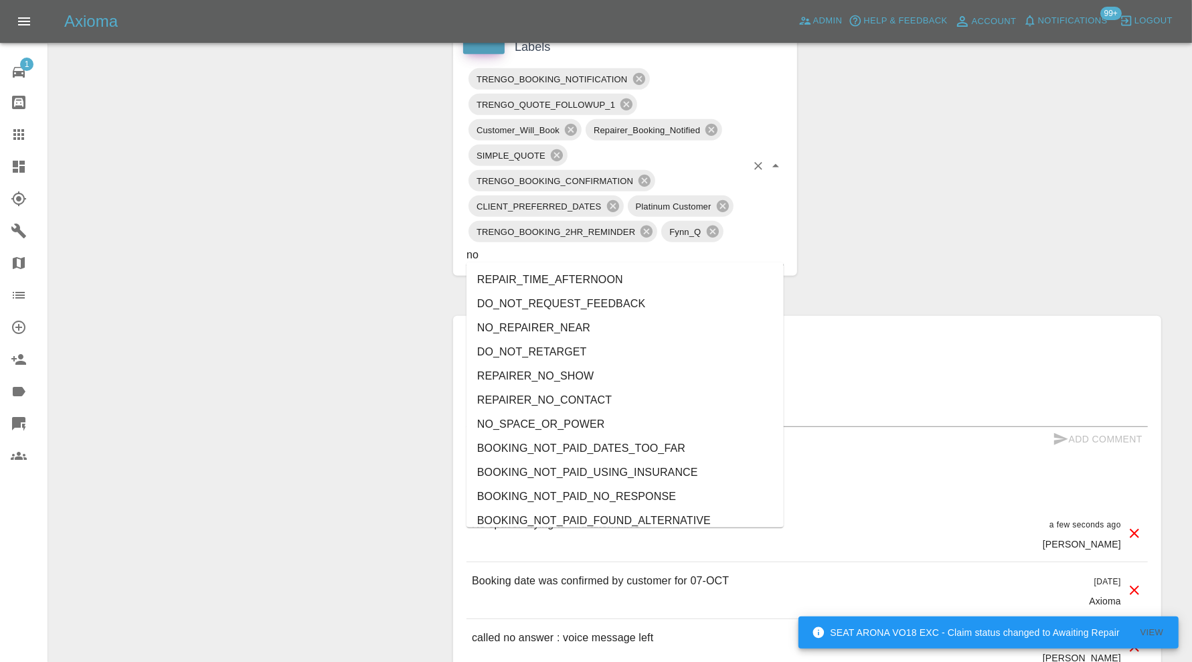
click at [557, 426] on li "NO_SPACE_OR_POWER" at bounding box center [625, 424] width 317 height 24
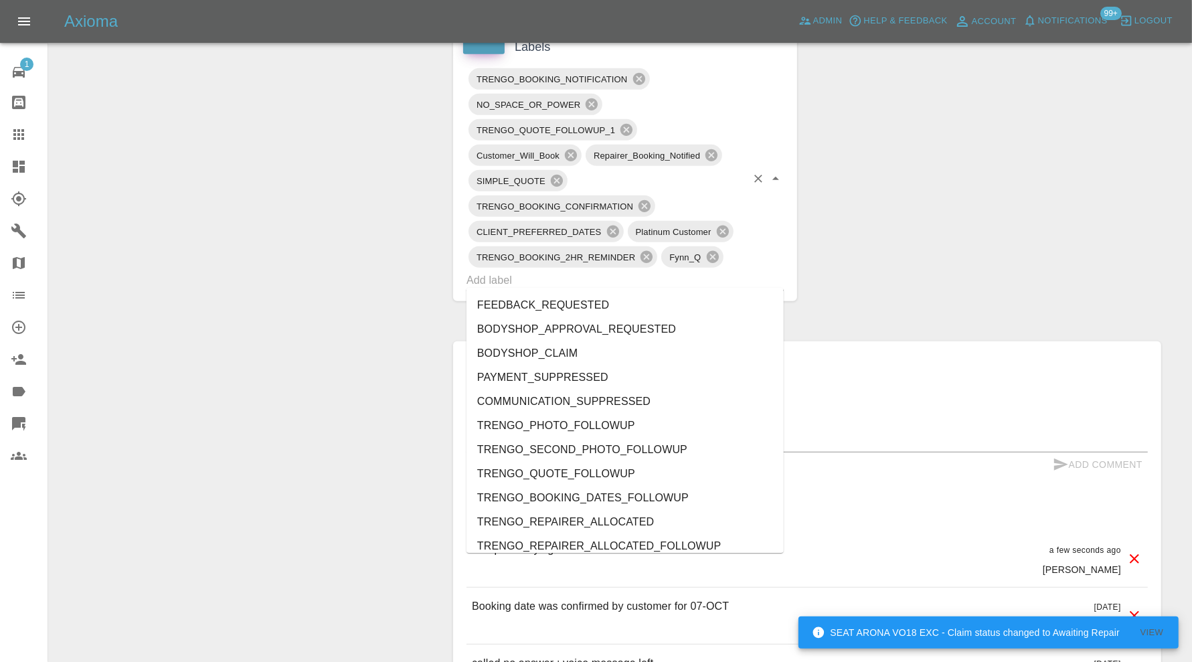
click at [587, 274] on input "text" at bounding box center [607, 280] width 280 height 21
type input "au"
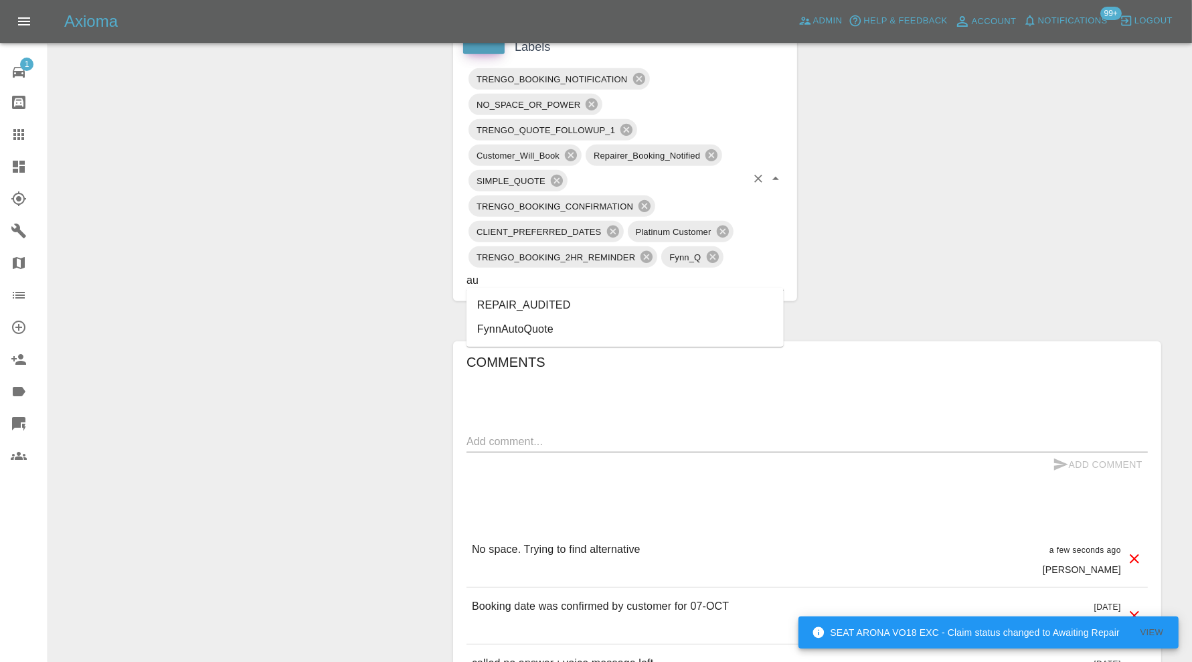
click at [536, 297] on li "REPAIR_AUDITED" at bounding box center [625, 305] width 317 height 24
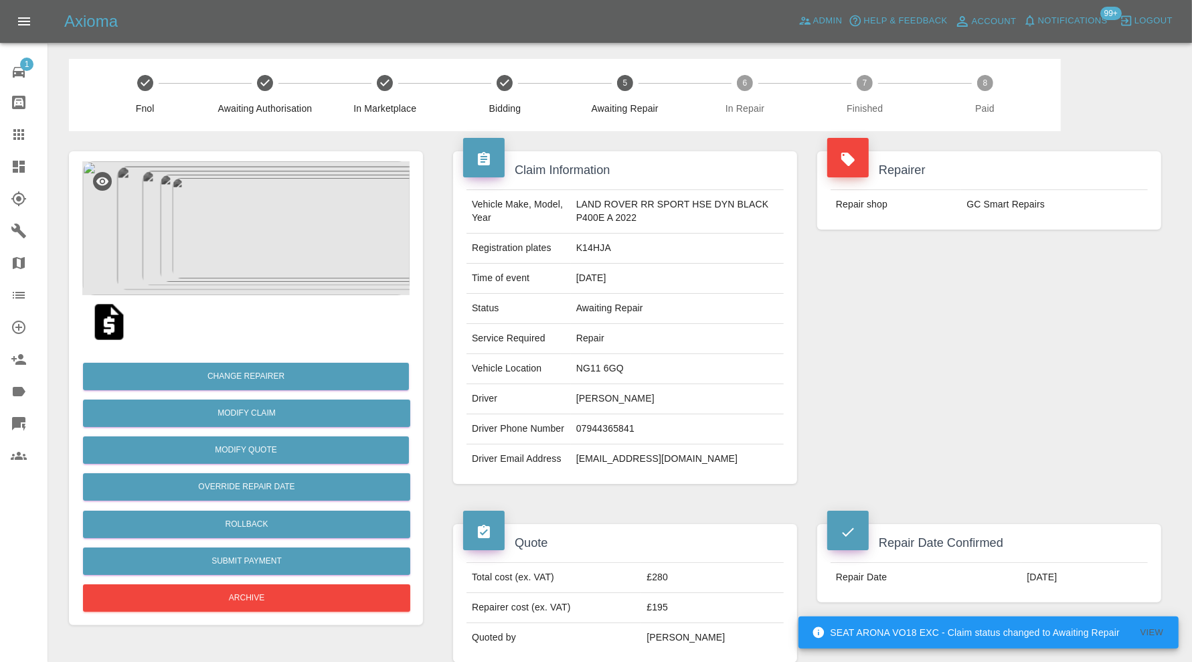
click at [309, 251] on img at bounding box center [245, 228] width 327 height 134
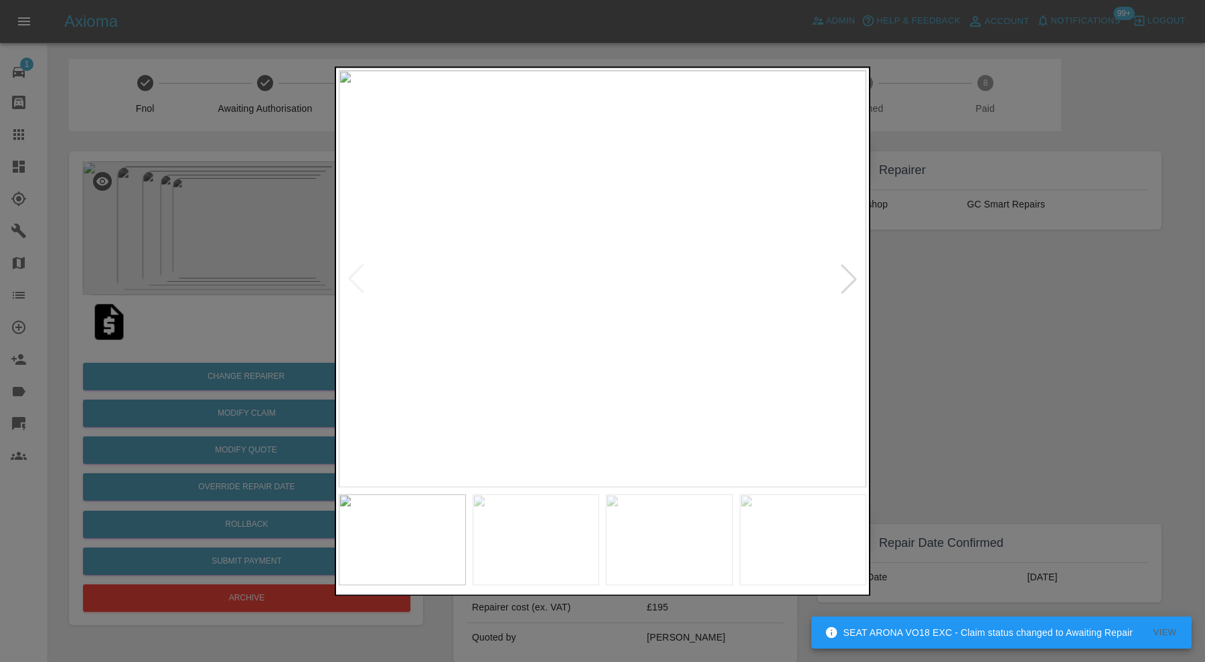
click at [851, 272] on div at bounding box center [848, 278] width 29 height 29
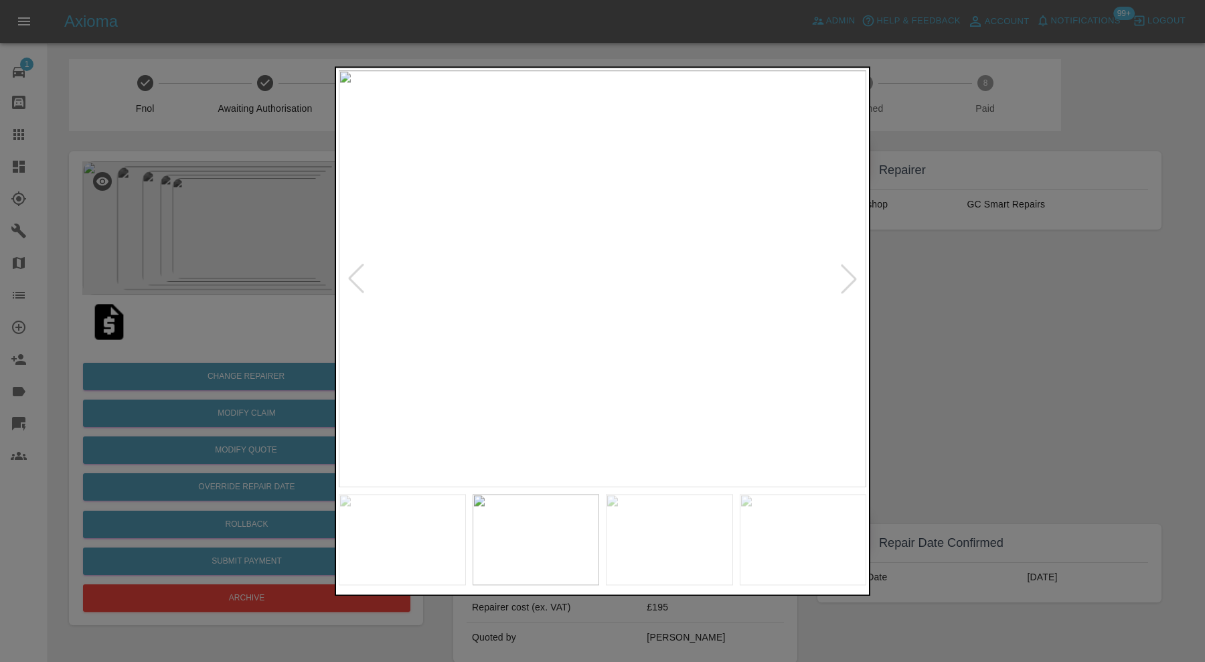
click at [851, 272] on div at bounding box center [848, 278] width 29 height 29
click at [851, 272] on img at bounding box center [603, 278] width 528 height 417
click at [353, 275] on div at bounding box center [355, 278] width 29 height 29
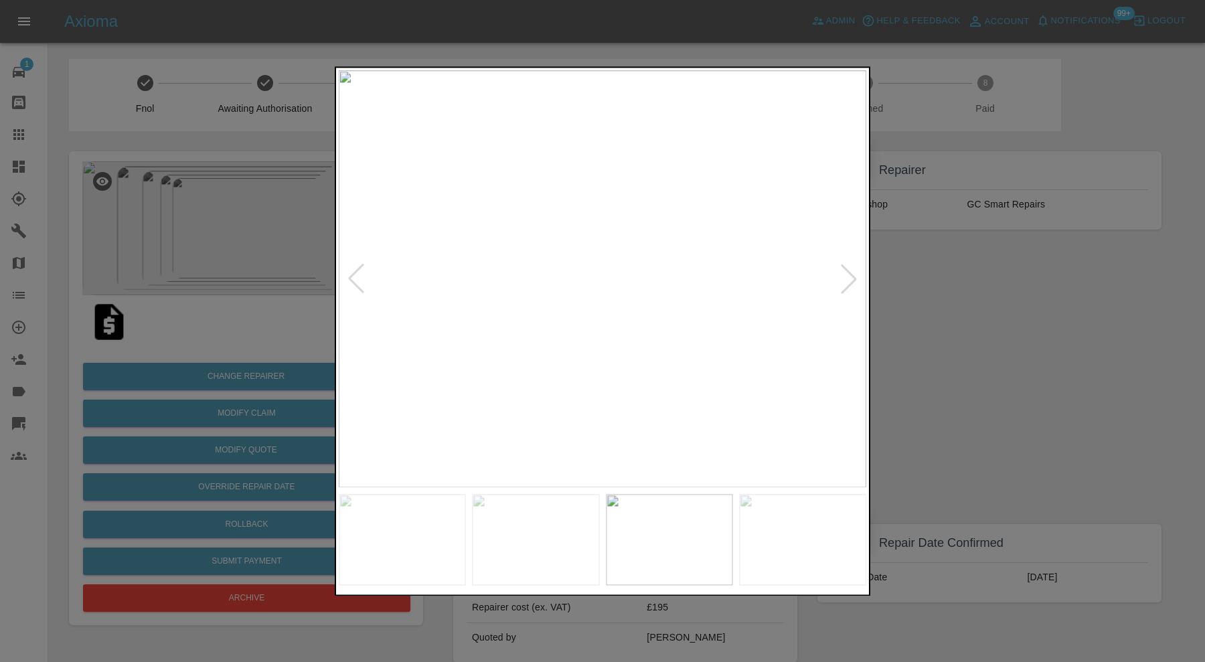
click at [353, 275] on div at bounding box center [355, 278] width 29 height 29
click at [353, 275] on img at bounding box center [603, 278] width 528 height 417
click at [1007, 362] on div at bounding box center [602, 331] width 1205 height 662
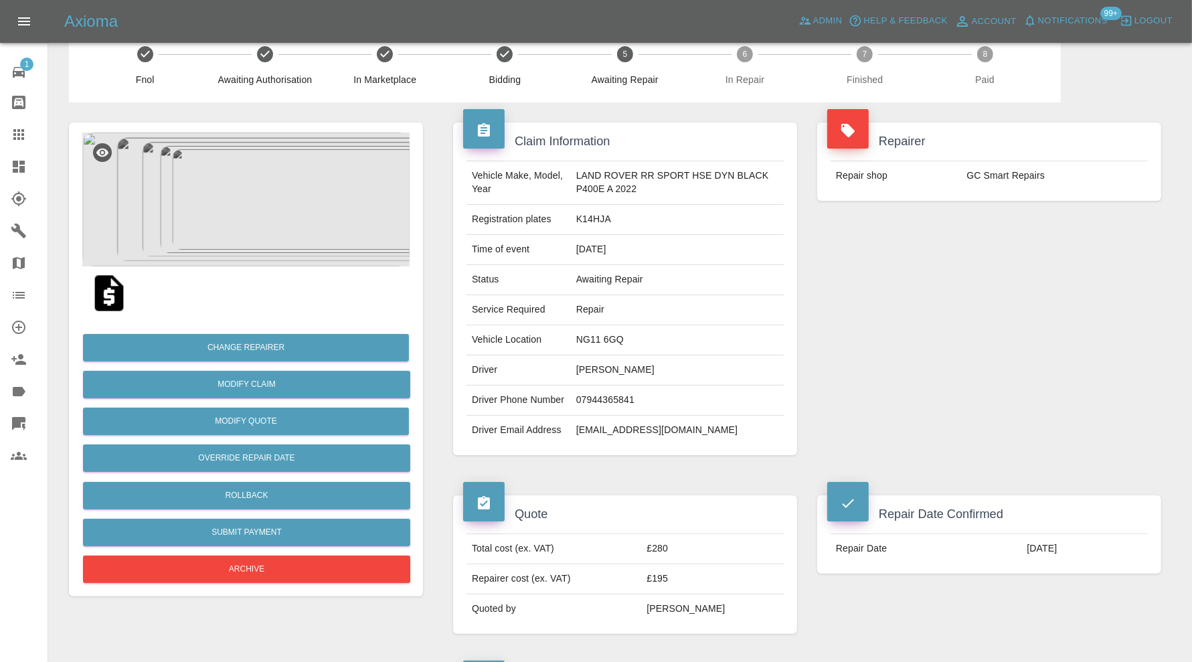
scroll to position [587, 0]
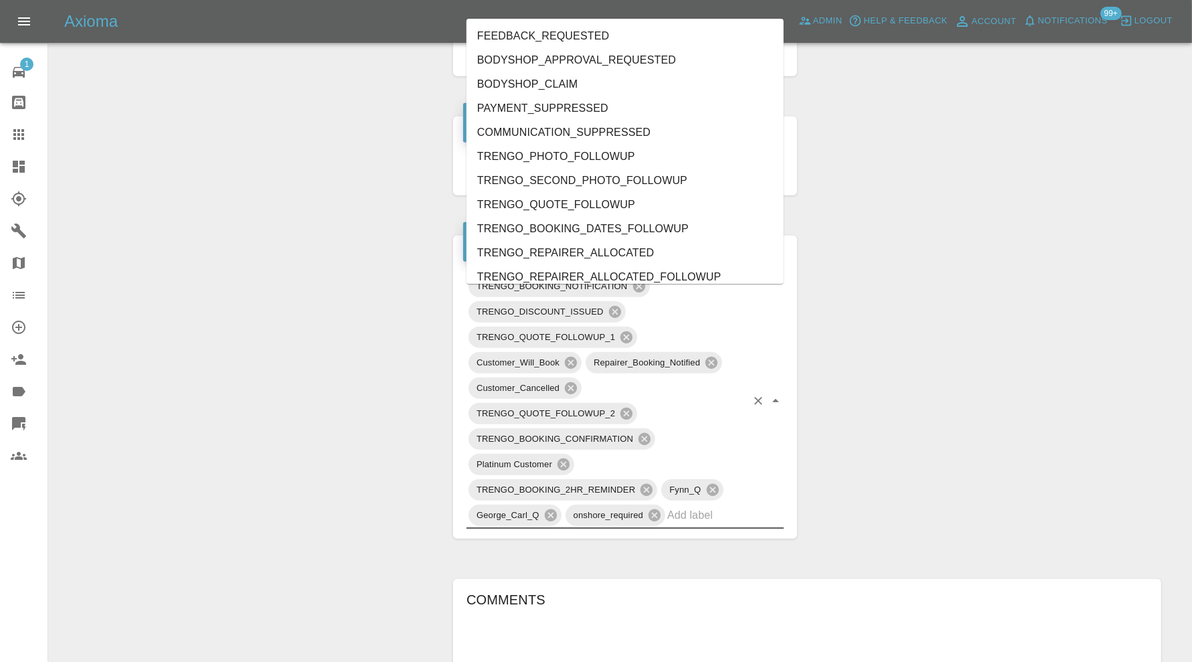
click at [742, 526] on input "text" at bounding box center [707, 515] width 79 height 21
type input "au"
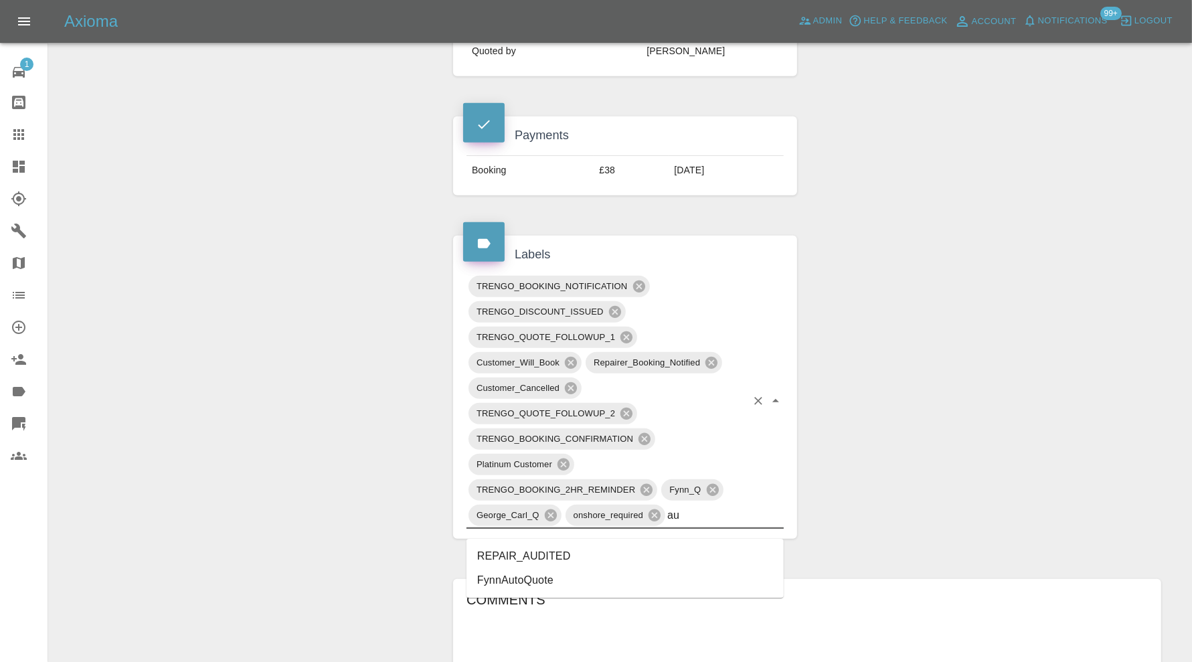
click at [580, 560] on li "REPAIR_AUDITED" at bounding box center [625, 556] width 317 height 24
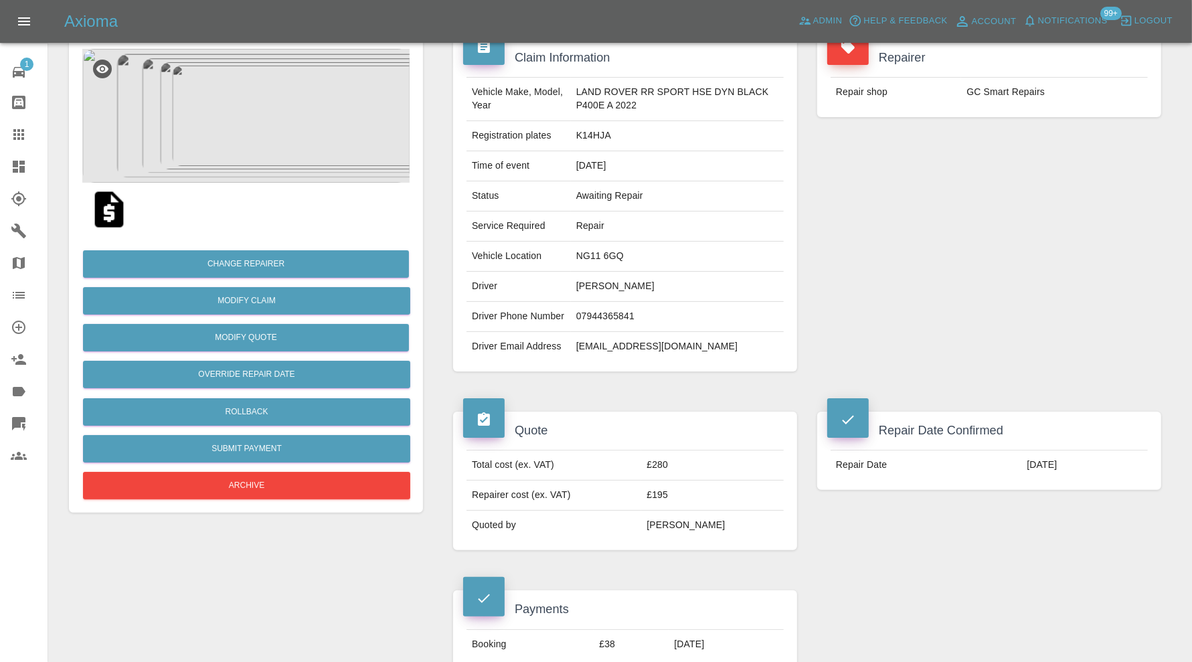
scroll to position [0, 0]
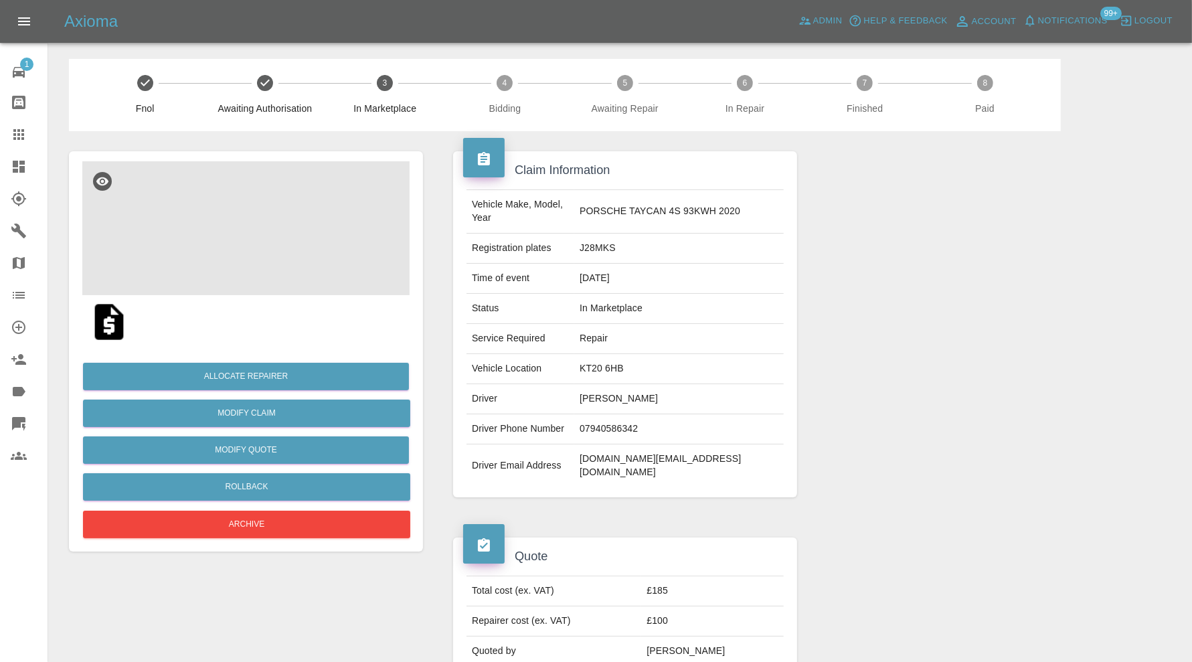
click at [278, 256] on img at bounding box center [245, 228] width 327 height 134
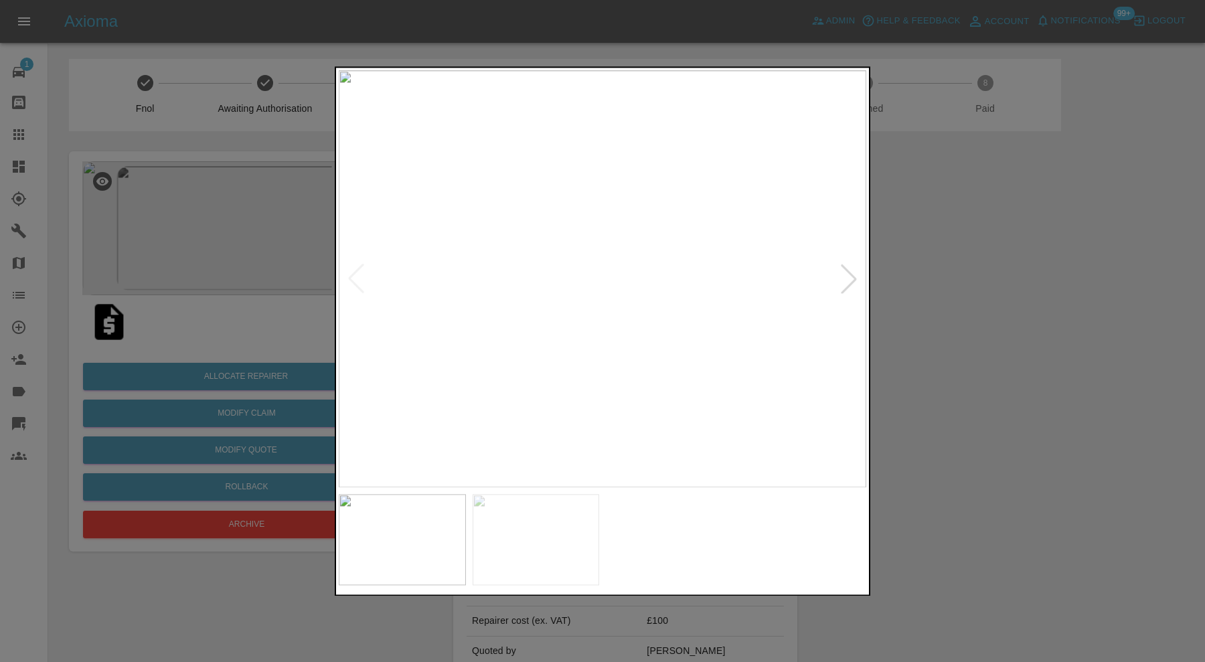
click at [955, 347] on div at bounding box center [602, 331] width 1205 height 662
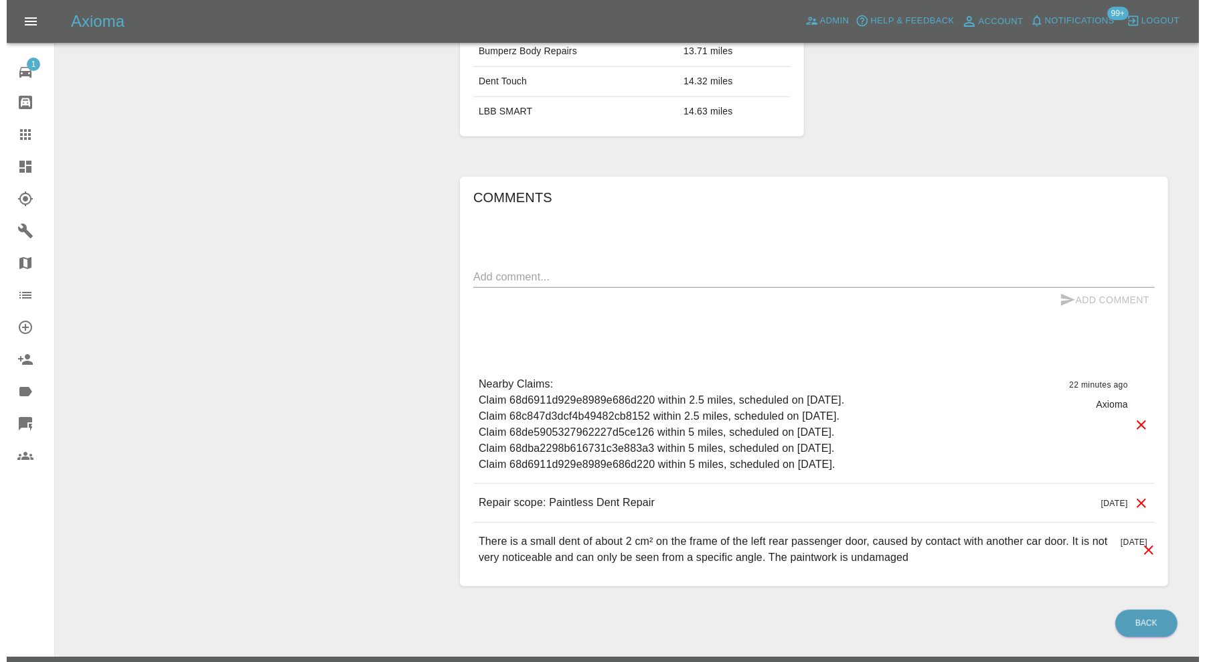
scroll to position [149, 0]
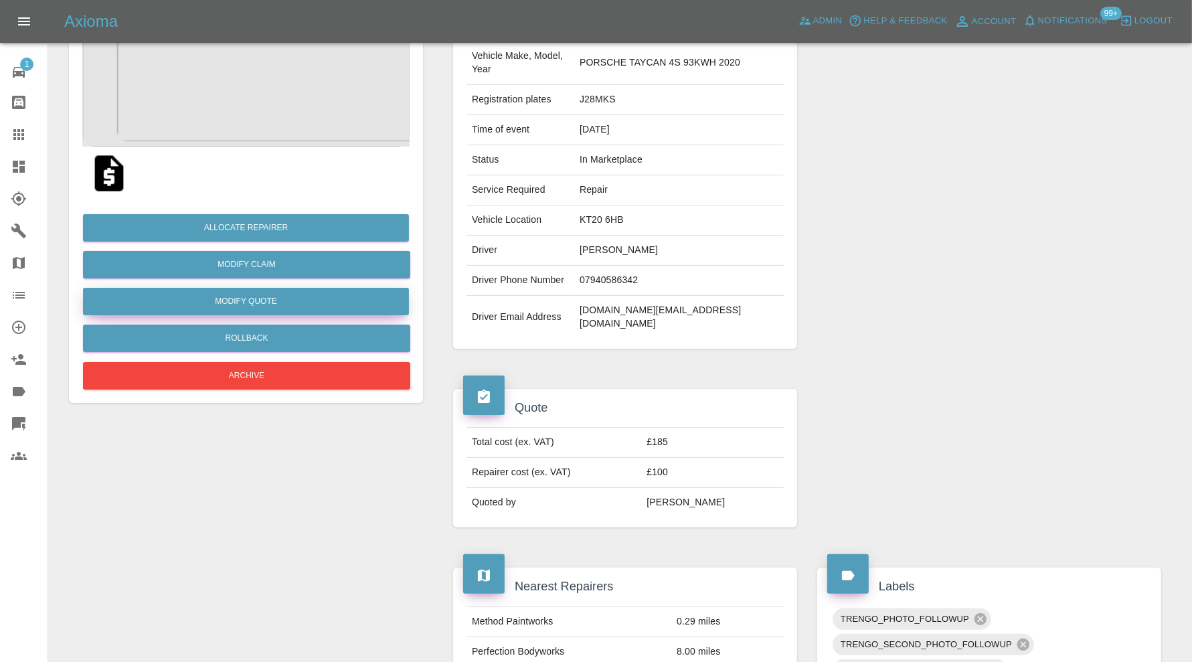
click at [293, 304] on button "Modify Quote" at bounding box center [246, 301] width 326 height 27
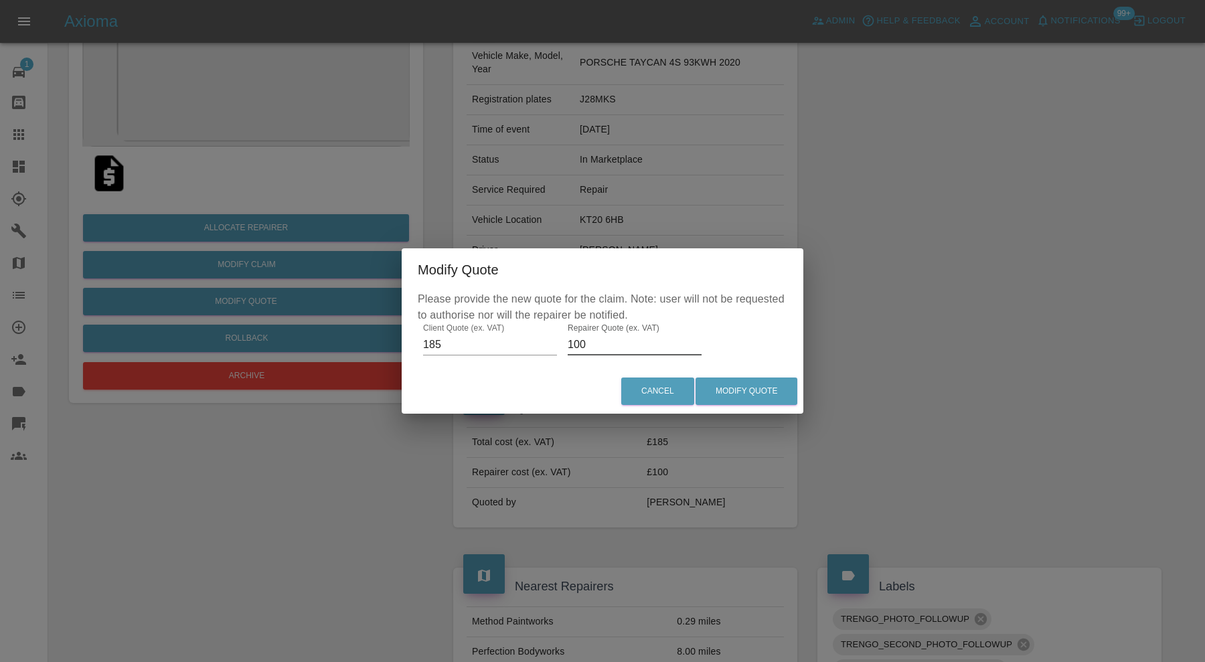
click at [599, 342] on input "100" at bounding box center [635, 344] width 134 height 21
type input "115"
click at [714, 390] on button "Modify Quote" at bounding box center [747, 391] width 102 height 27
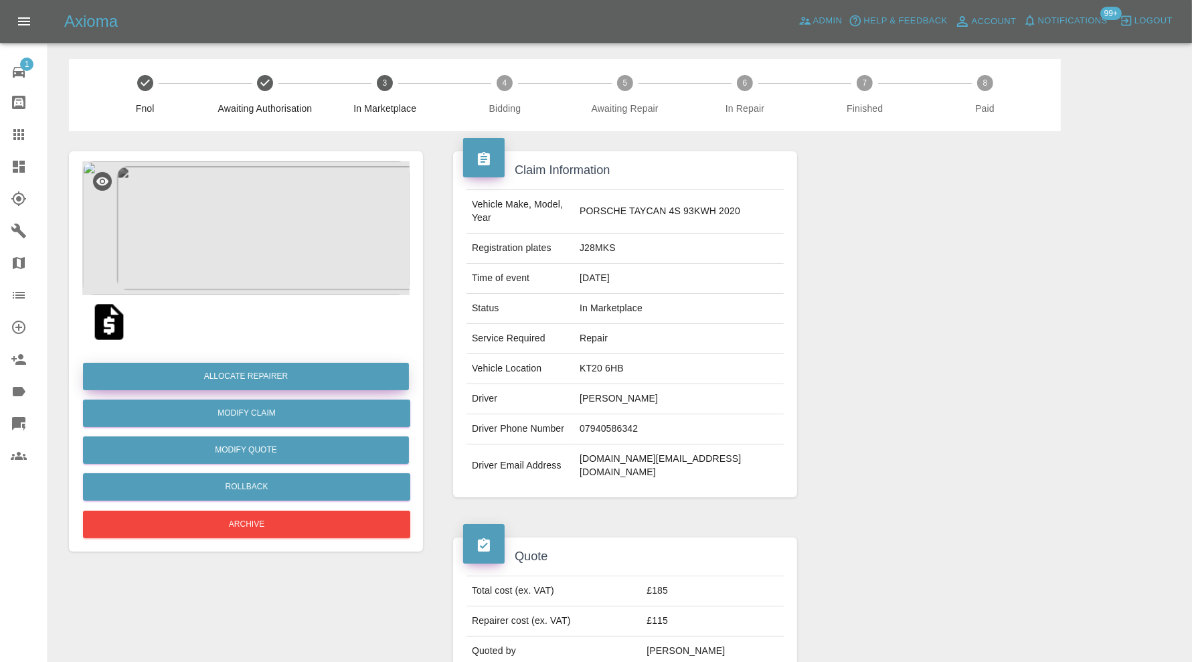
click at [392, 369] on button "Allocate Repairer" at bounding box center [246, 376] width 326 height 27
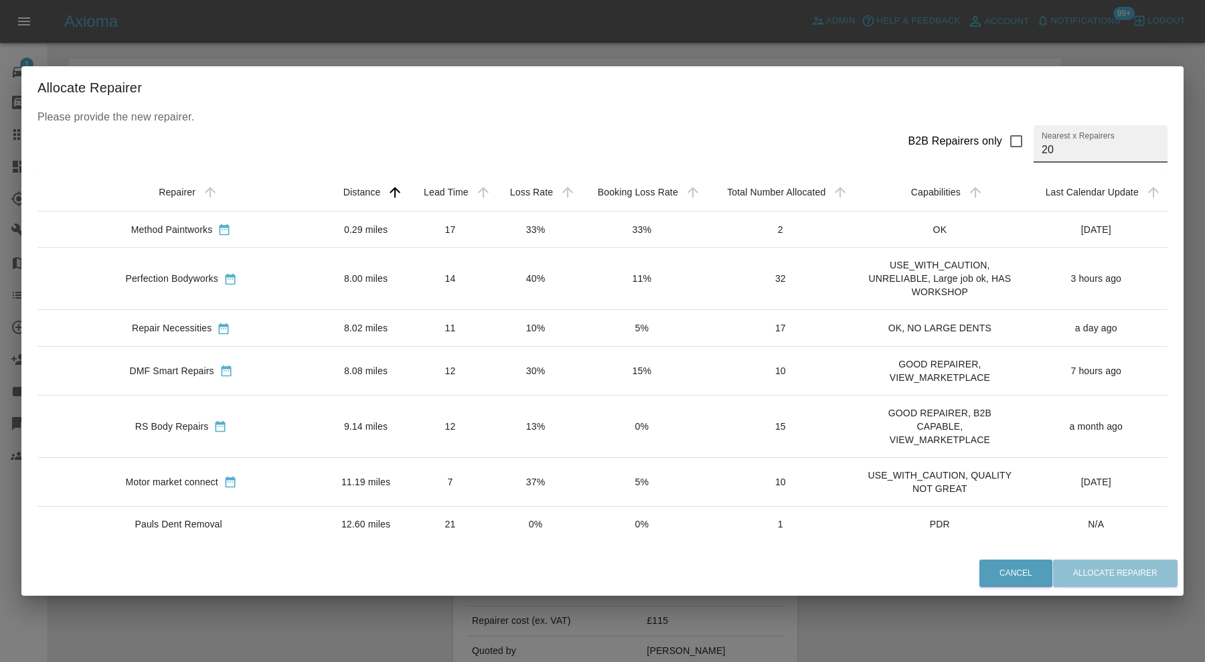
drag, startPoint x: 1050, startPoint y: 154, endPoint x: 1000, endPoint y: 154, distance: 49.5
click at [1000, 154] on div "B2B Repairers only Nearest x Repairers 20" at bounding box center [1032, 143] width 271 height 37
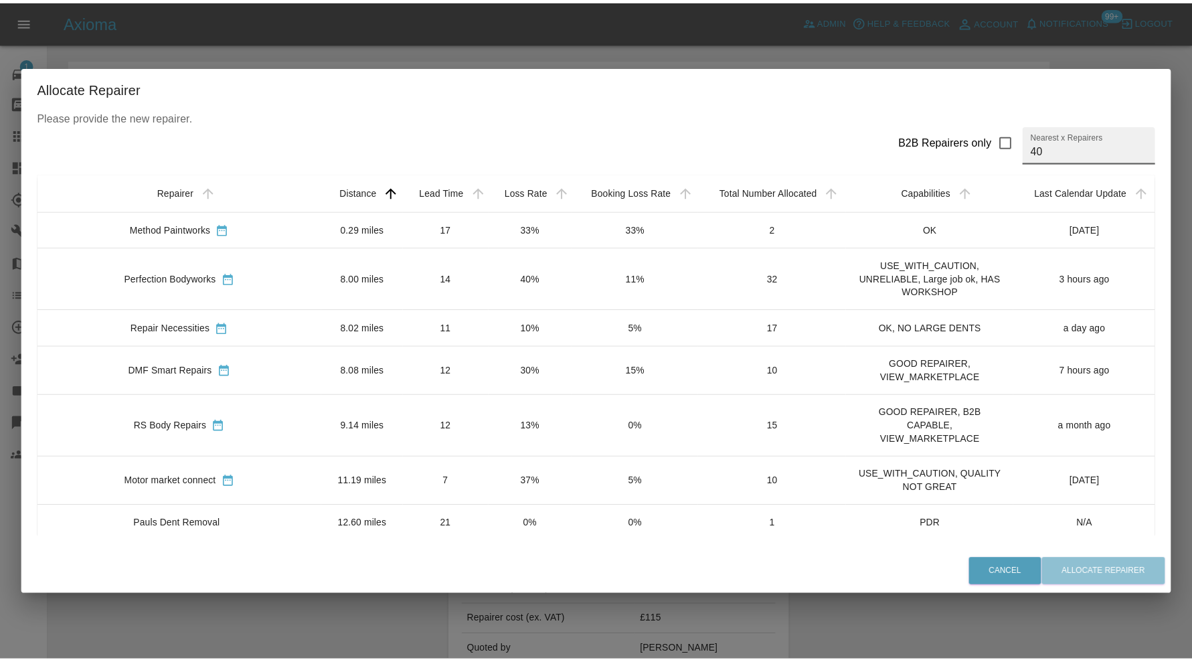
scroll to position [1115, 0]
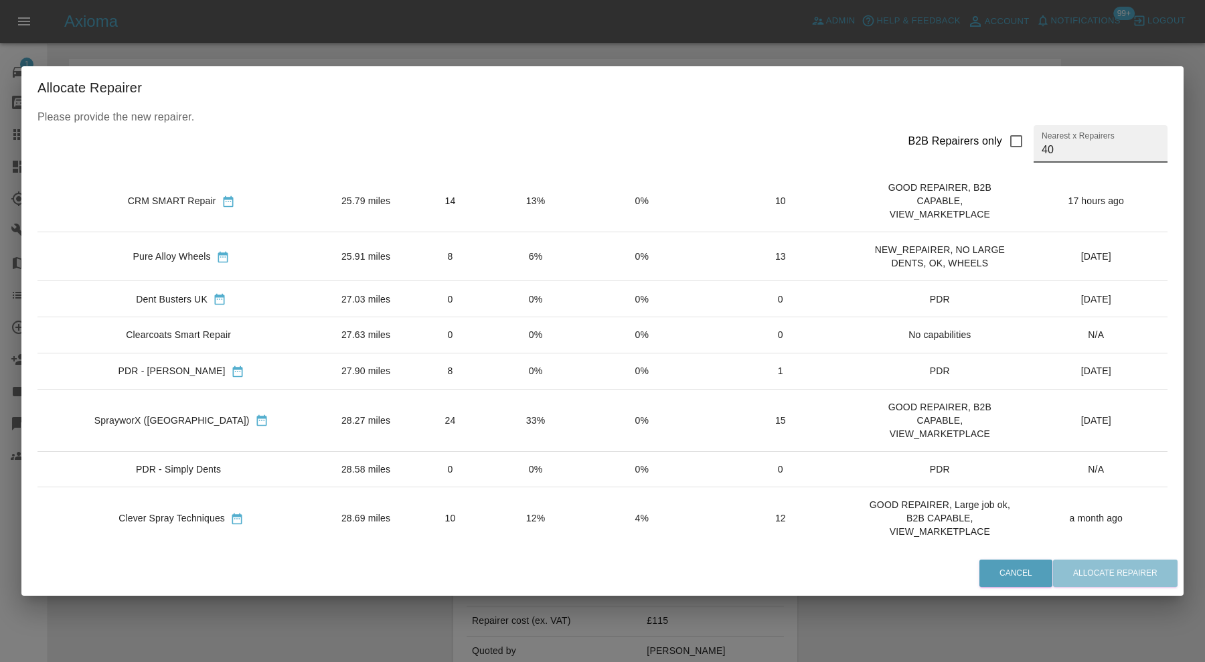
type input "40"
click at [325, 370] on td "27.90 miles" at bounding box center [366, 371] width 82 height 36
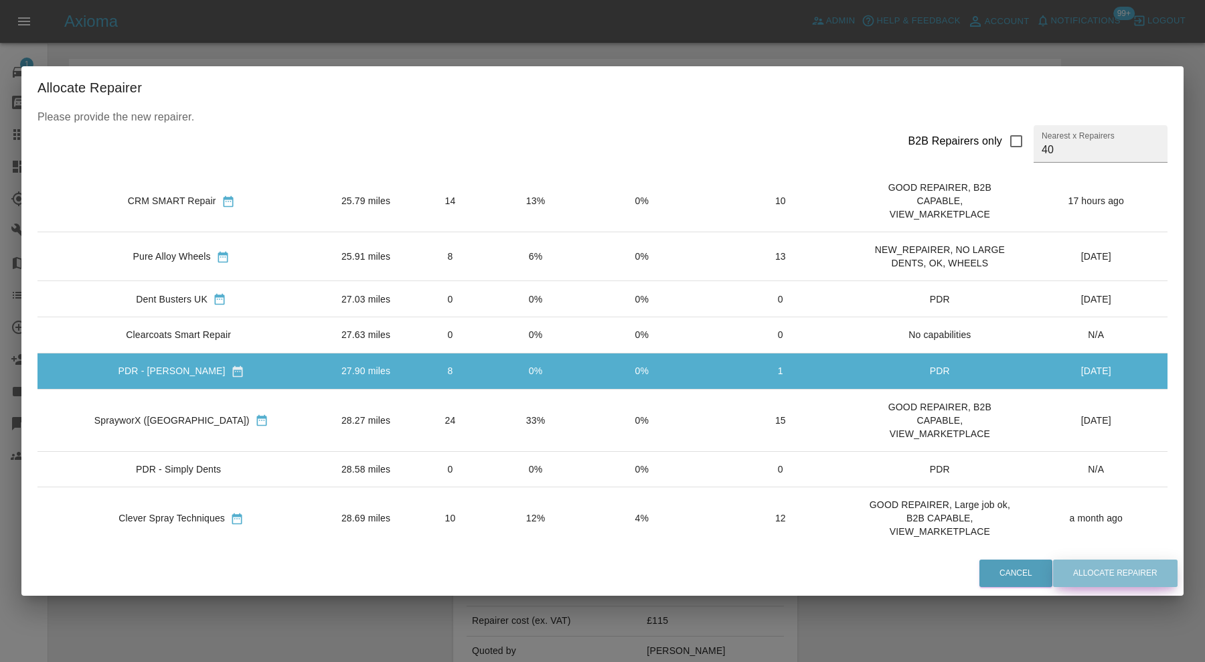
click at [1089, 566] on button "Allocate Repairer" at bounding box center [1115, 573] width 125 height 27
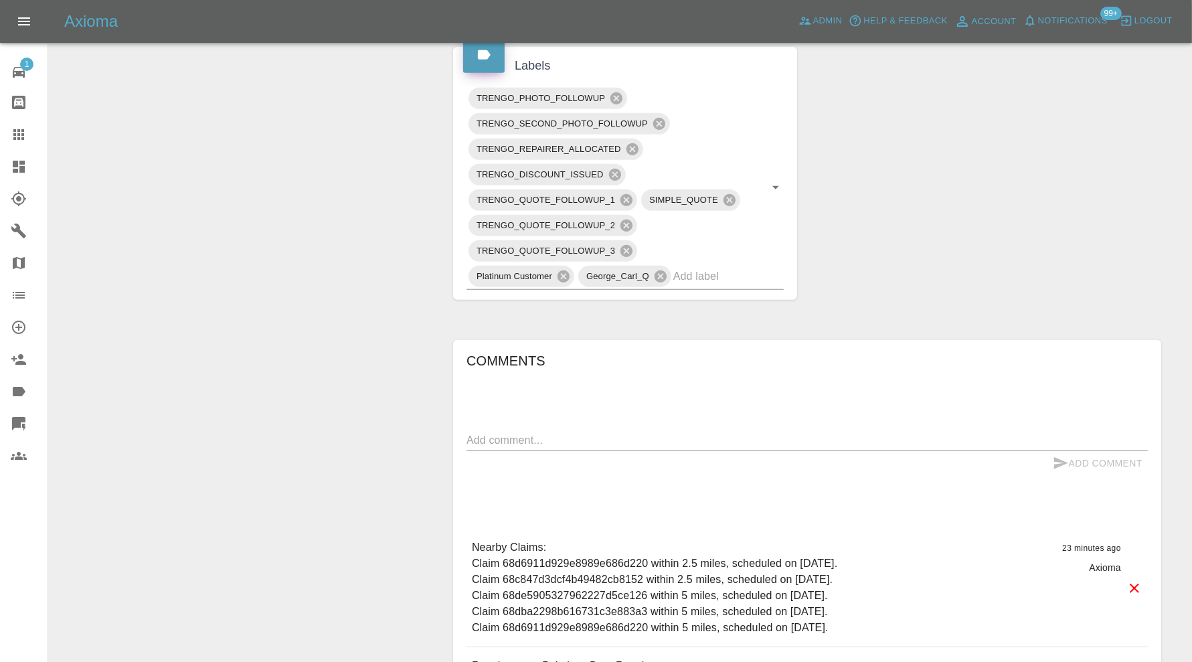
scroll to position [446, 0]
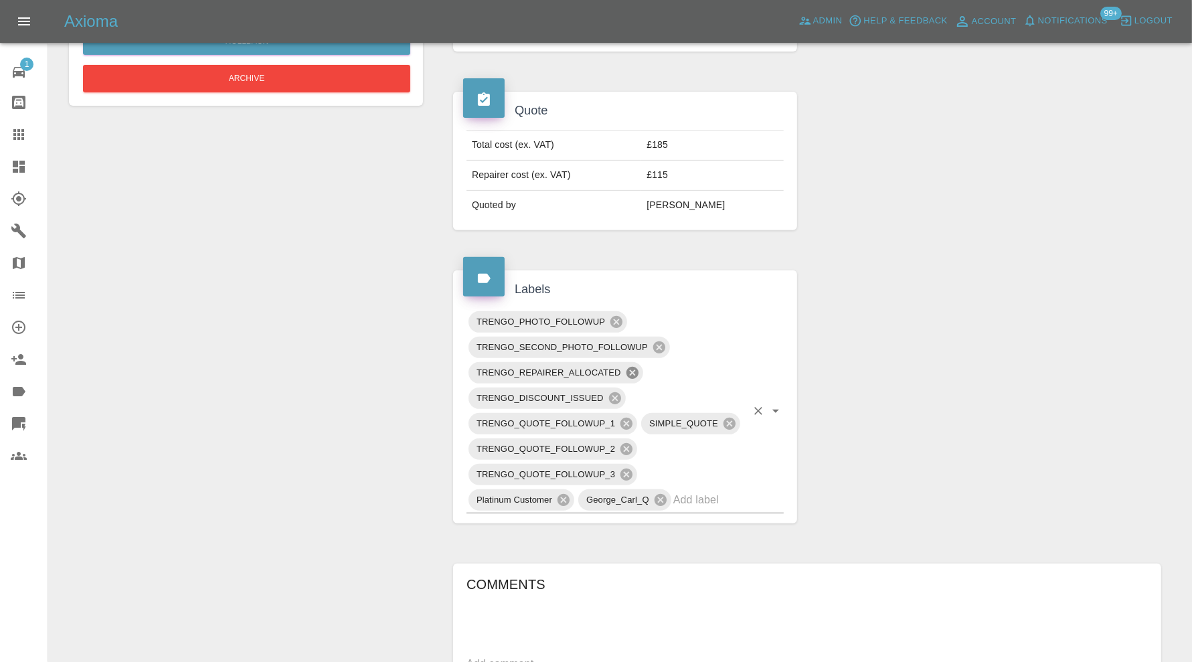
click at [630, 367] on icon at bounding box center [632, 373] width 12 height 12
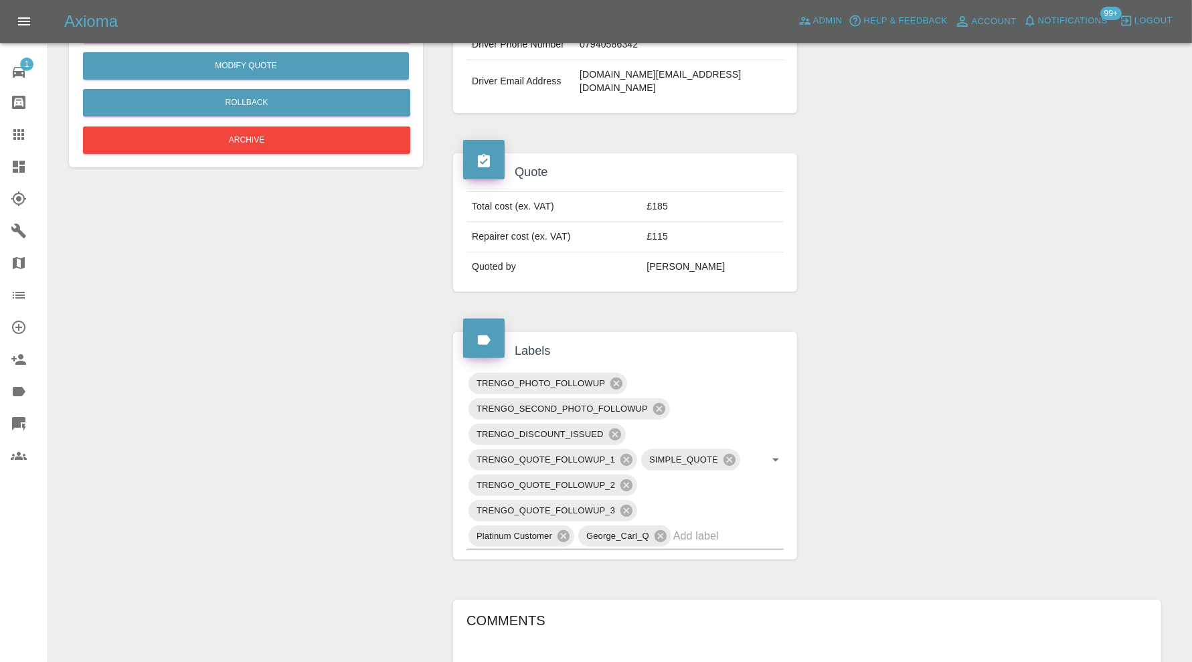
scroll to position [0, 0]
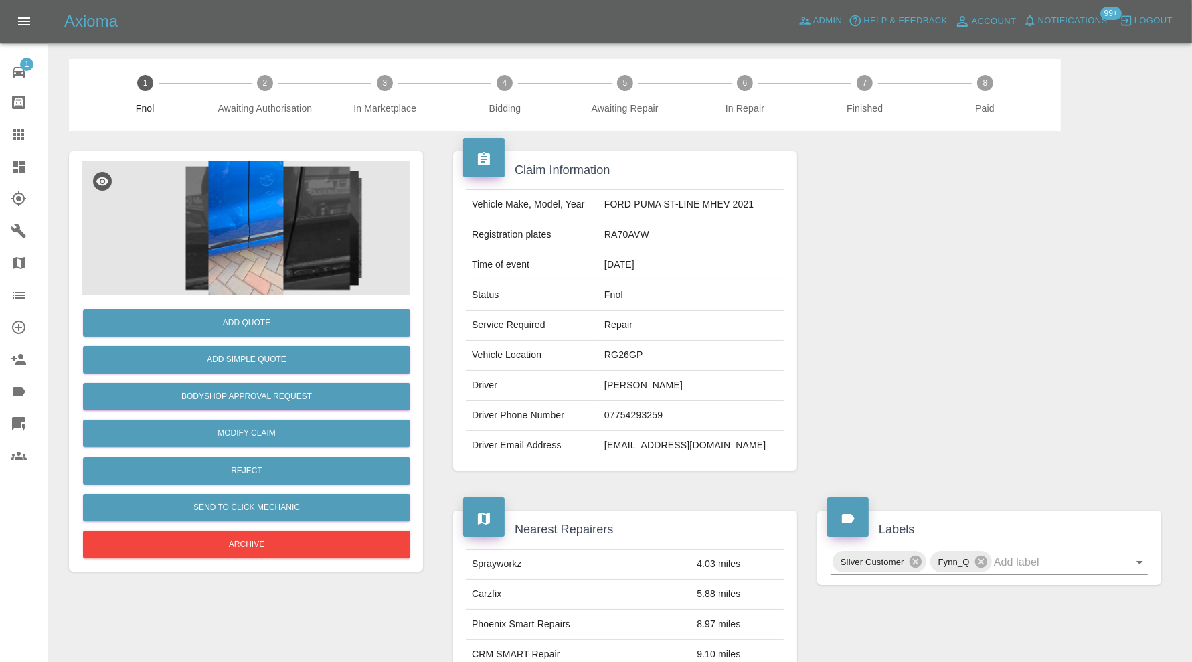
click at [241, 226] on img at bounding box center [245, 228] width 327 height 134
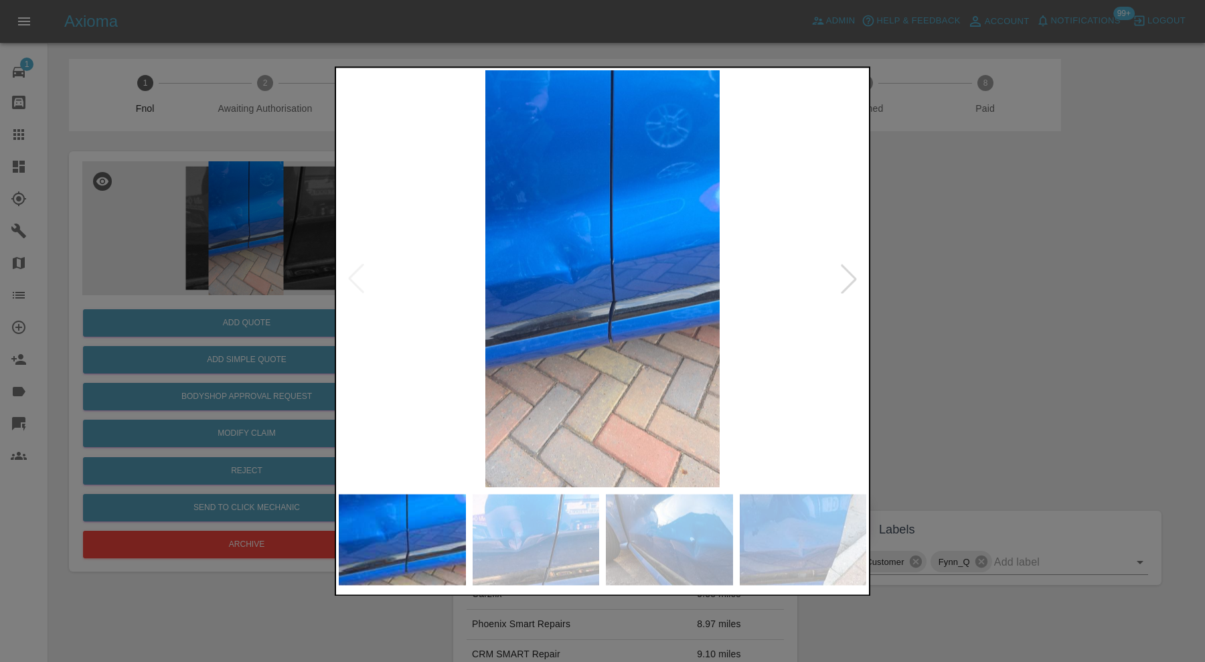
click at [844, 269] on div at bounding box center [848, 278] width 29 height 29
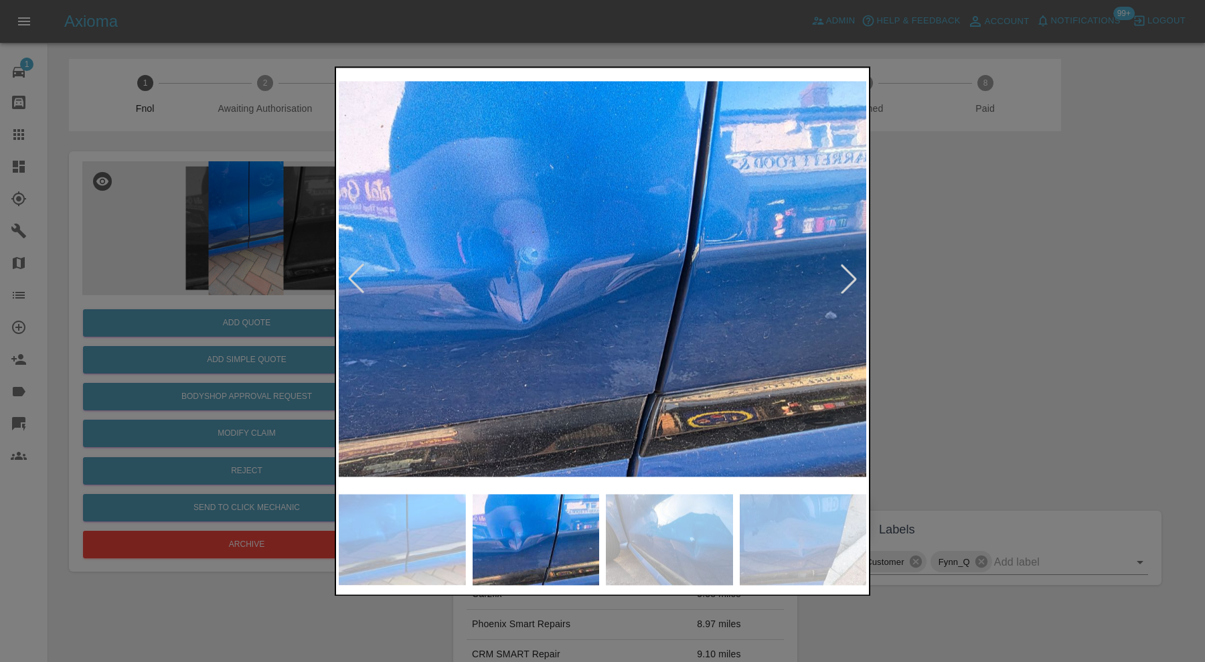
click at [844, 269] on div at bounding box center [848, 278] width 29 height 29
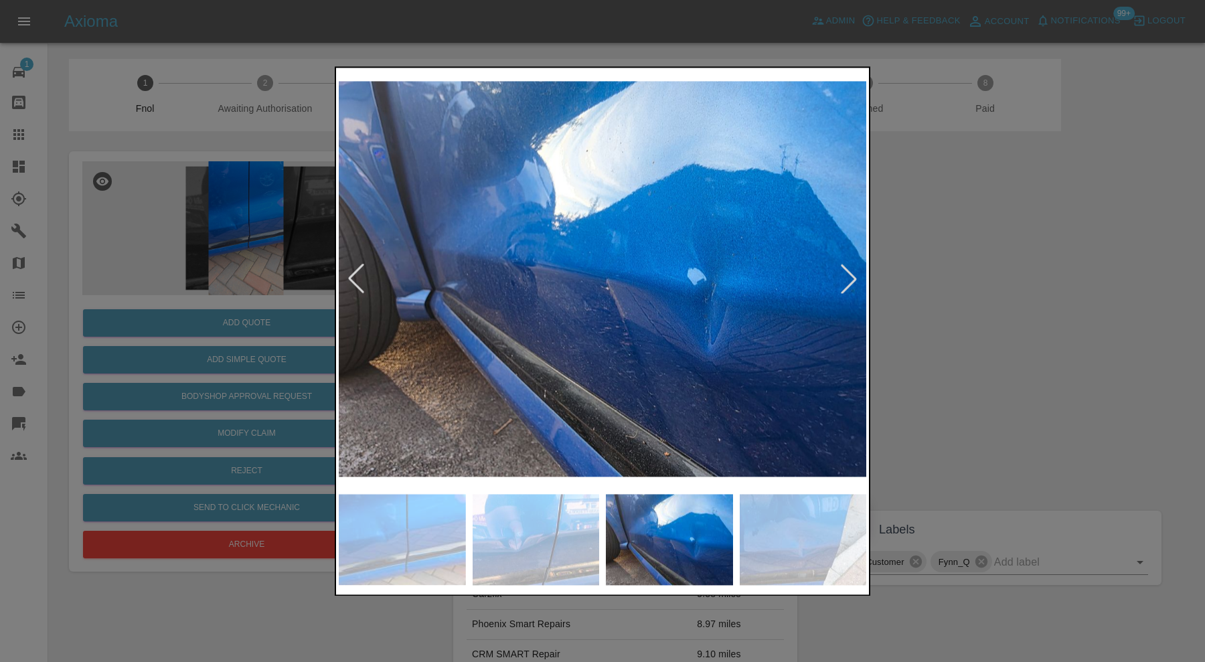
click at [844, 269] on div at bounding box center [848, 278] width 29 height 29
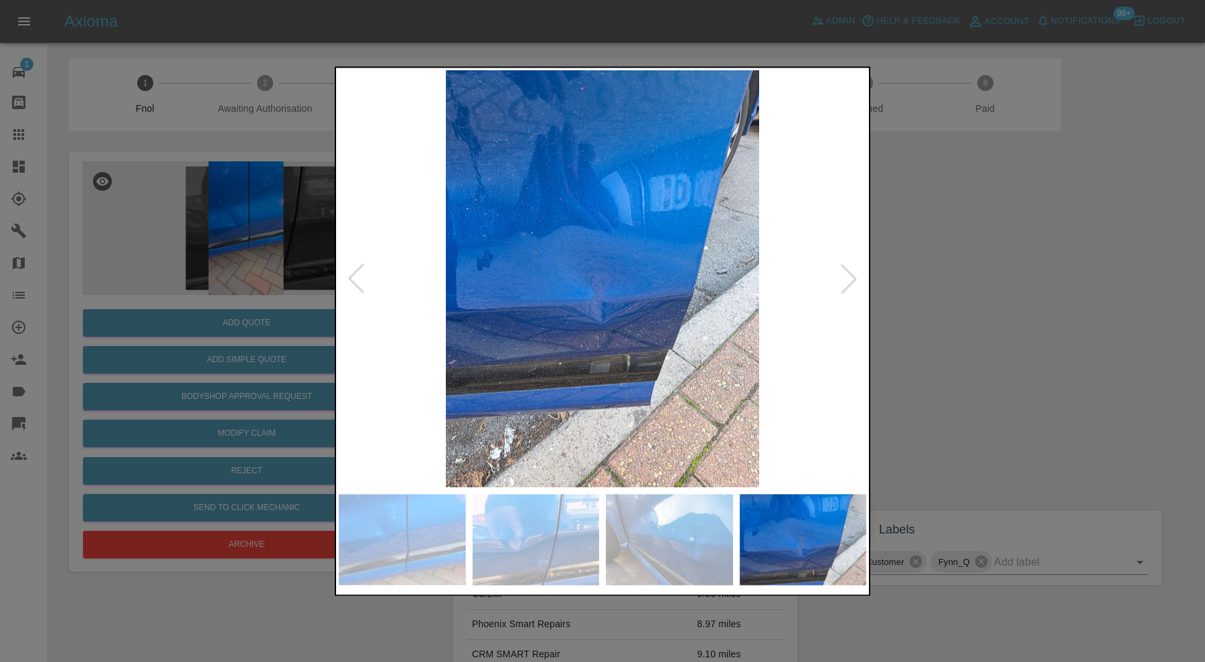
click at [844, 269] on div at bounding box center [848, 278] width 29 height 29
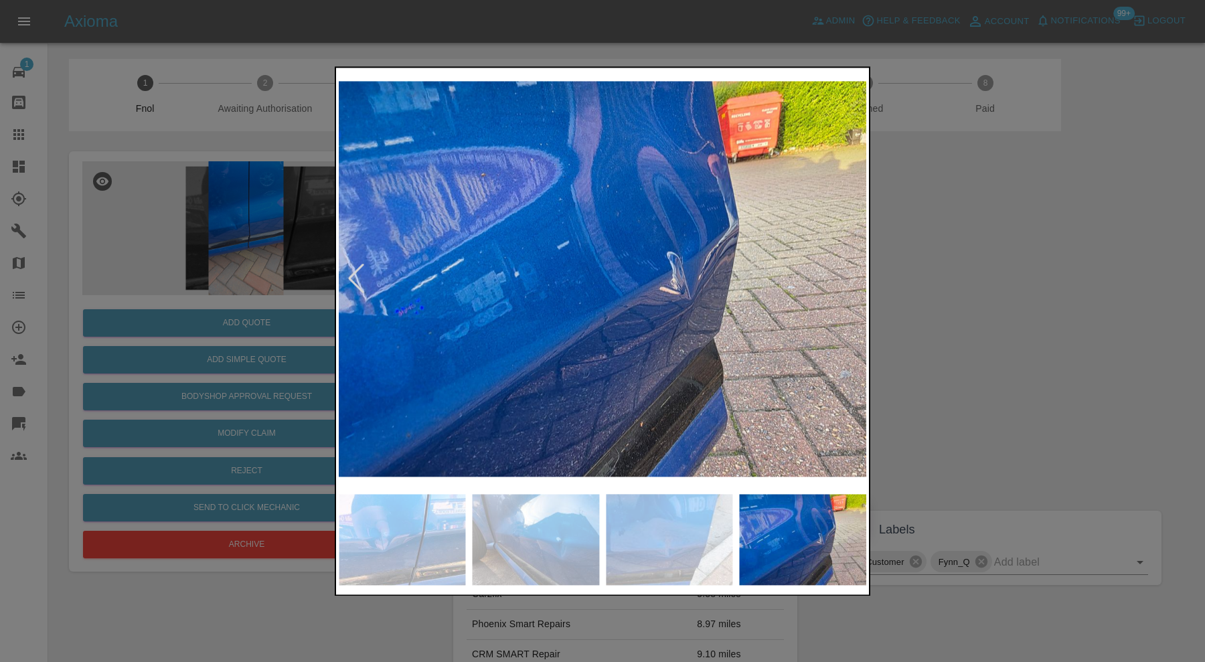
click at [844, 269] on img at bounding box center [603, 278] width 528 height 417
click at [977, 277] on div at bounding box center [602, 331] width 1205 height 662
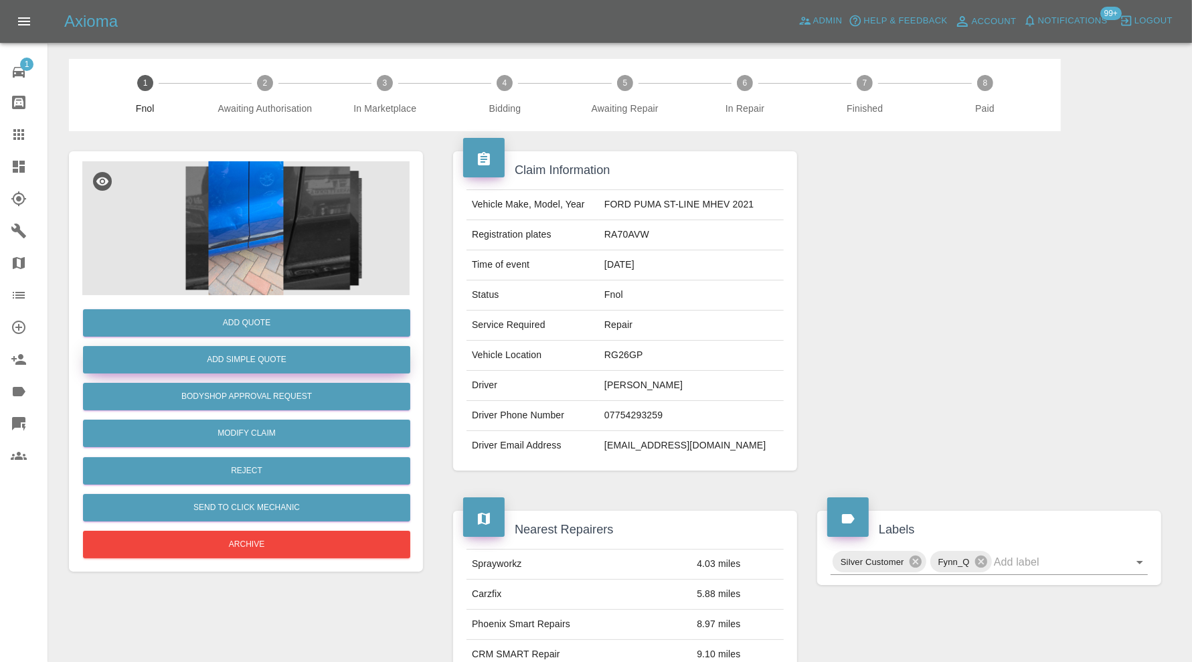
click at [283, 360] on button "Add Simple Quote" at bounding box center [246, 359] width 327 height 27
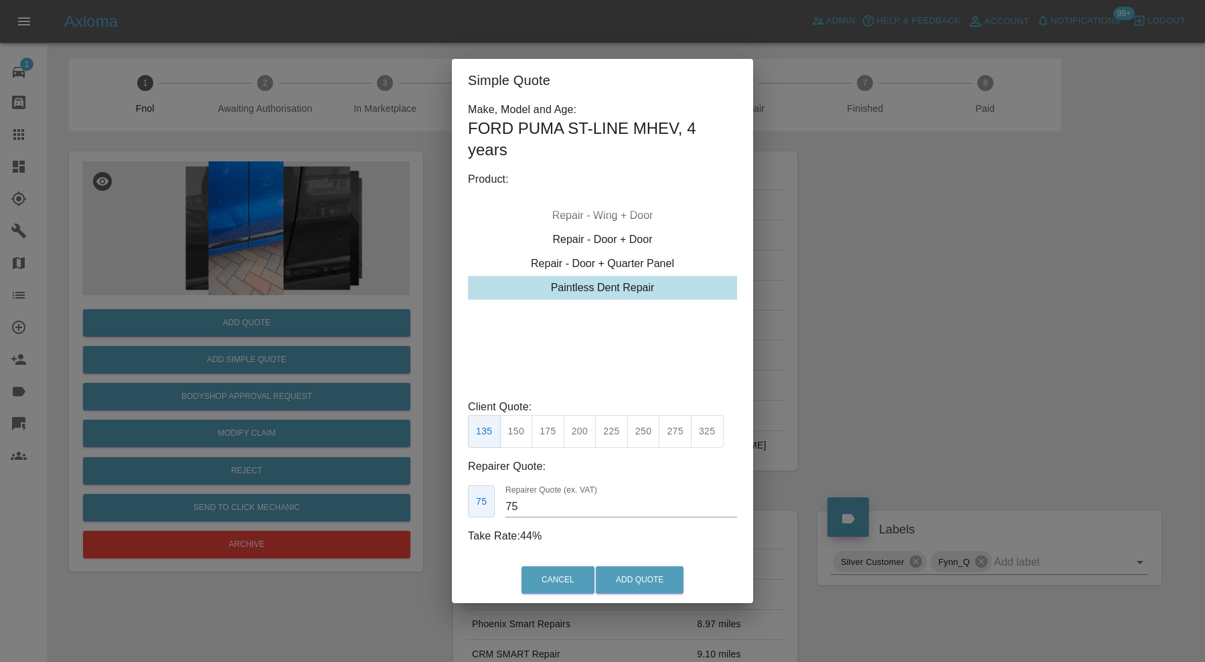
click at [603, 293] on div "Paintless Dent Repair" at bounding box center [602, 288] width 269 height 24
click at [666, 424] on button "275" at bounding box center [675, 431] width 33 height 33
type input "175"
click at [536, 504] on input "175" at bounding box center [625, 506] width 226 height 21
click at [656, 579] on button "Add Quote" at bounding box center [640, 579] width 88 height 27
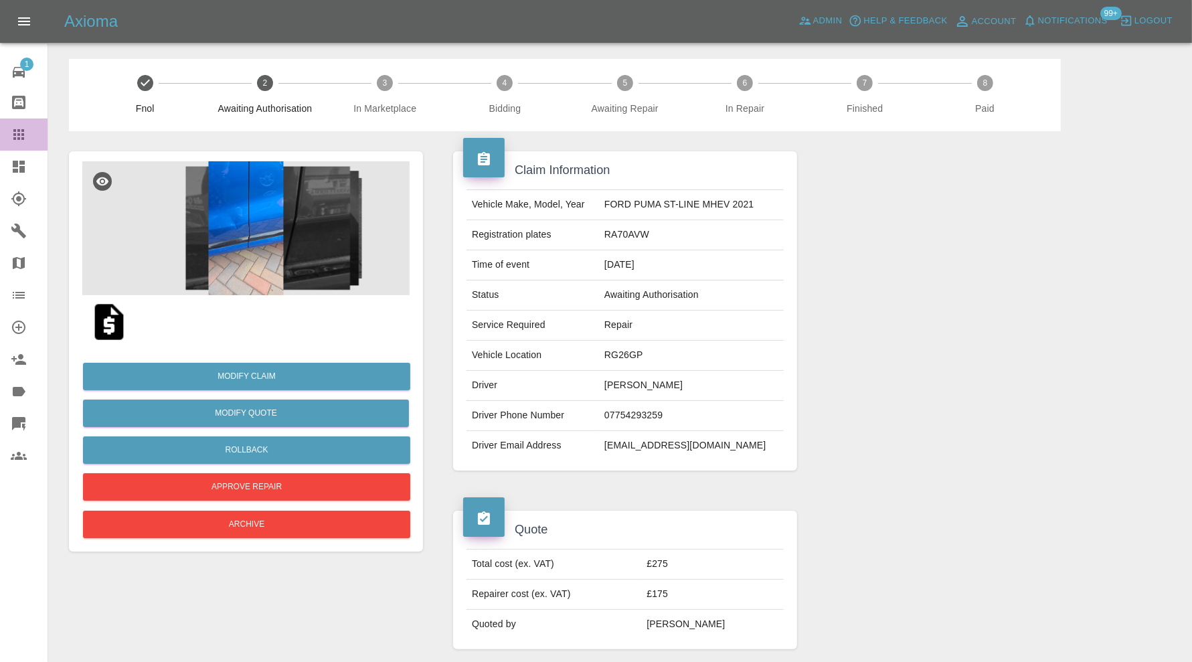
click at [21, 124] on link "Claims" at bounding box center [24, 135] width 48 height 32
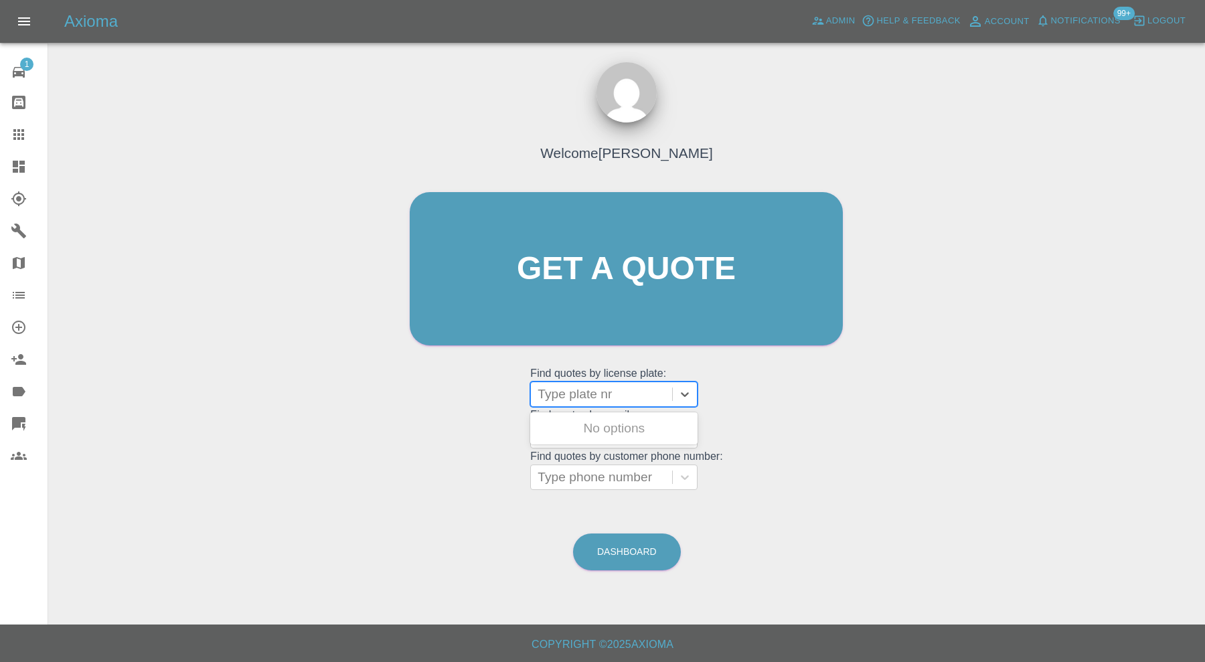
click at [576, 390] on div at bounding box center [602, 394] width 128 height 19
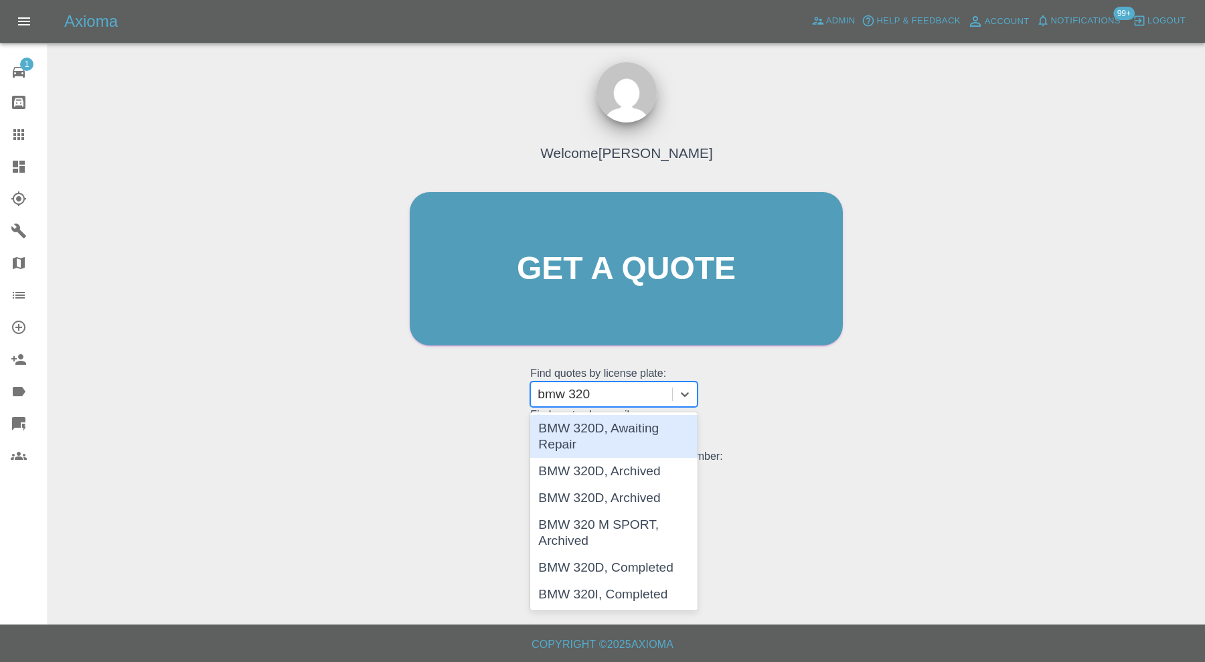
type input "bmw 320d"
click at [606, 424] on div "BMW 320D, Awaiting Repair" at bounding box center [613, 436] width 167 height 43
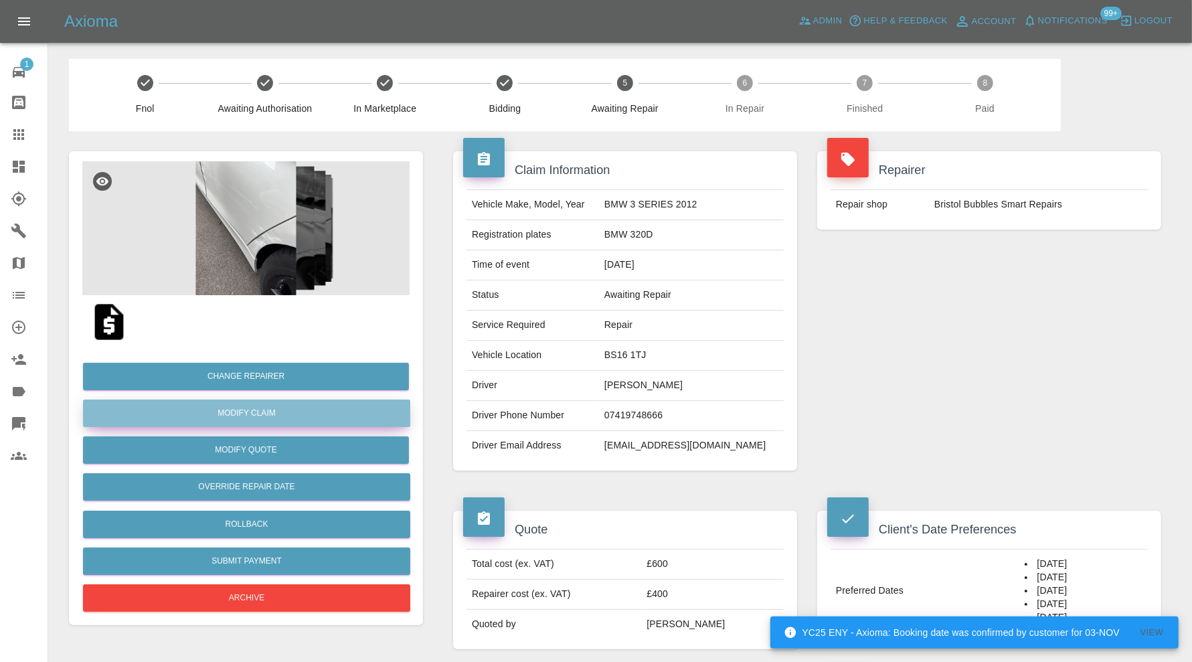
click at [322, 408] on link "Modify Claim" at bounding box center [246, 413] width 327 height 27
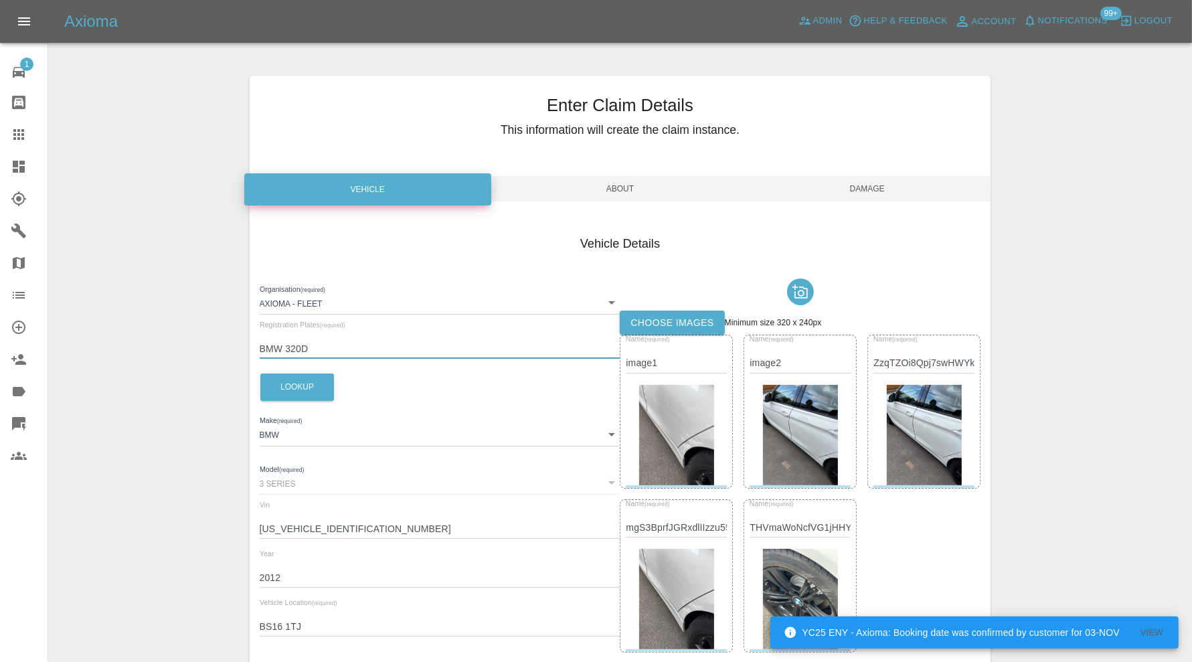
drag, startPoint x: 350, startPoint y: 351, endPoint x: 245, endPoint y: 354, distance: 105.2
click at [245, 354] on div "Enter Claim Details This information will create the claim instance. Vehicle Ab…" at bounding box center [621, 455] width 762 height 793
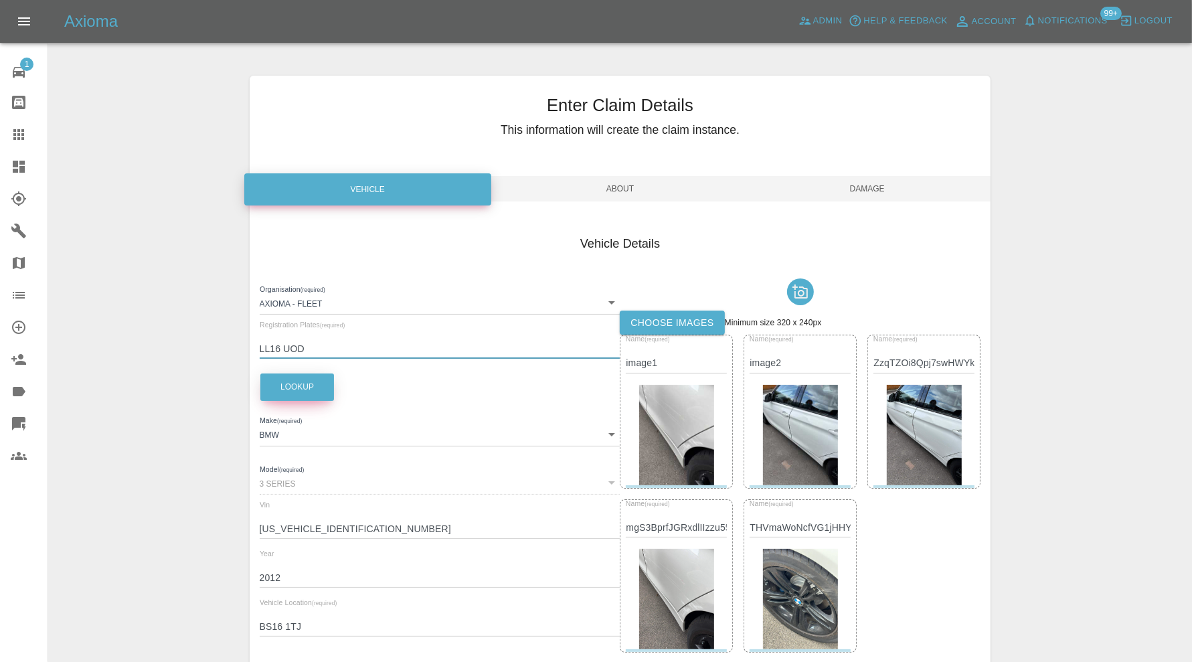
type input "LL16 UOD"
click at [315, 385] on button "Lookup" at bounding box center [297, 387] width 74 height 27
type input "WBA8D12090K824154"
type input "2016"
click at [870, 186] on span "Damage" at bounding box center [867, 188] width 247 height 25
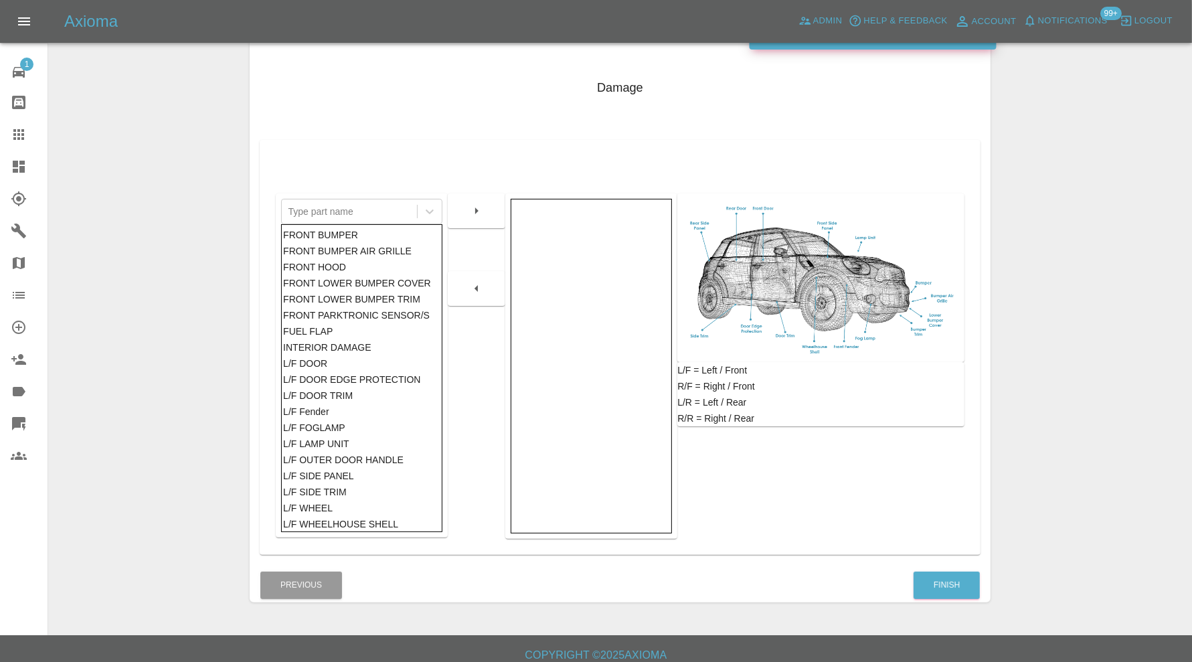
scroll to position [167, 0]
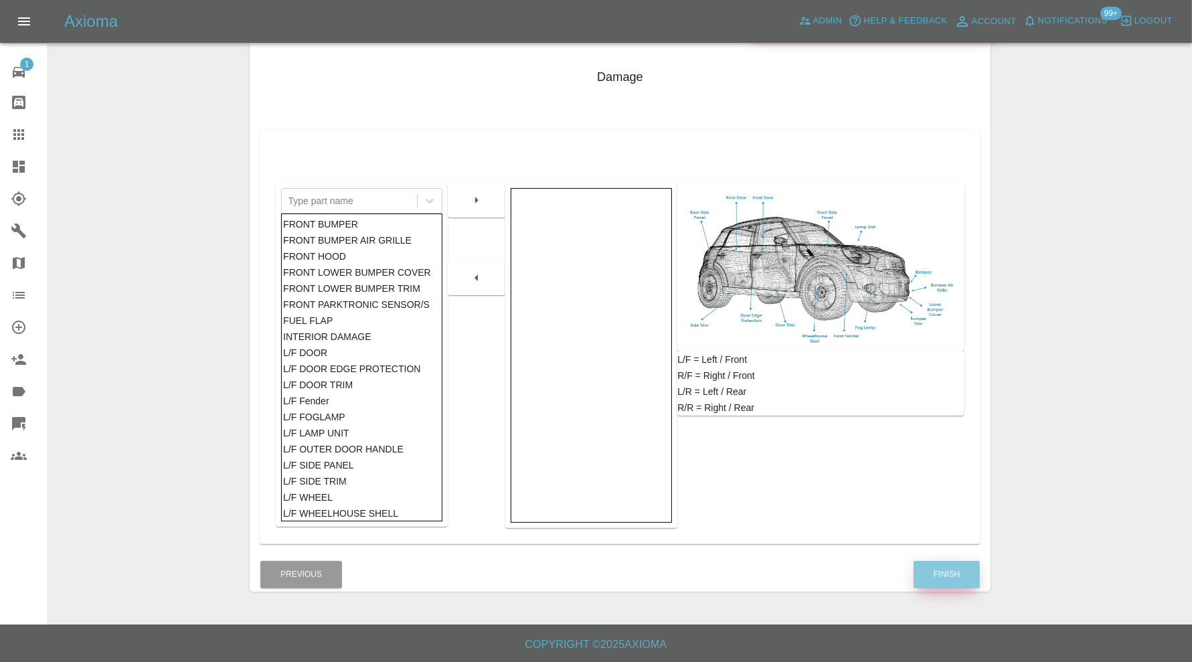
click at [946, 583] on button "Finish" at bounding box center [947, 574] width 66 height 27
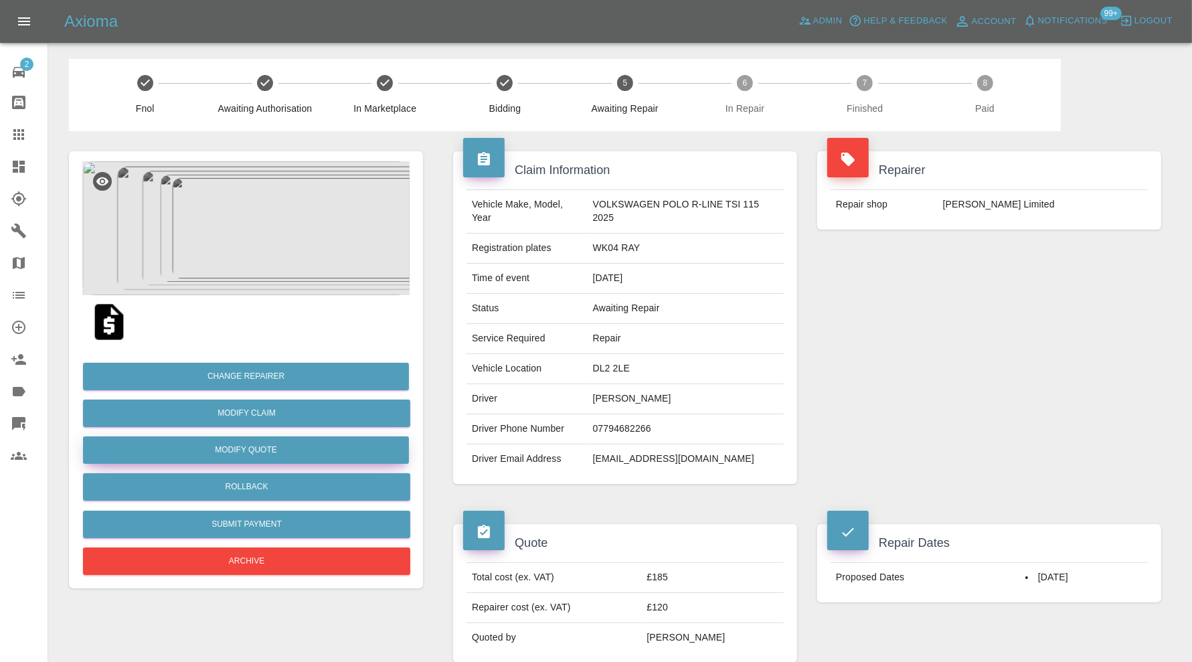
click at [300, 451] on button "Modify Quote" at bounding box center [246, 450] width 326 height 27
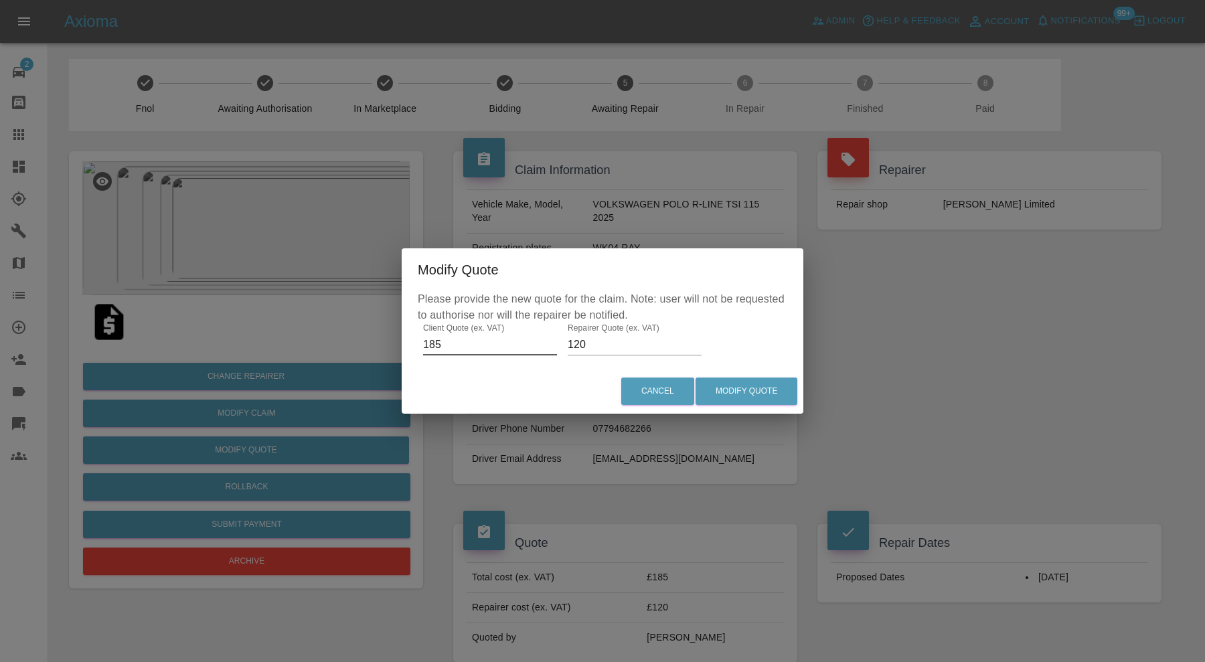
drag, startPoint x: 464, startPoint y: 345, endPoint x: 412, endPoint y: 355, distance: 52.4
click at [412, 355] on div "Please provide the new quote for the claim. Note: user will not be requested to…" at bounding box center [603, 330] width 402 height 78
type input "215"
drag, startPoint x: 595, startPoint y: 345, endPoint x: 575, endPoint y: 343, distance: 20.1
click at [575, 343] on input "120" at bounding box center [635, 344] width 134 height 21
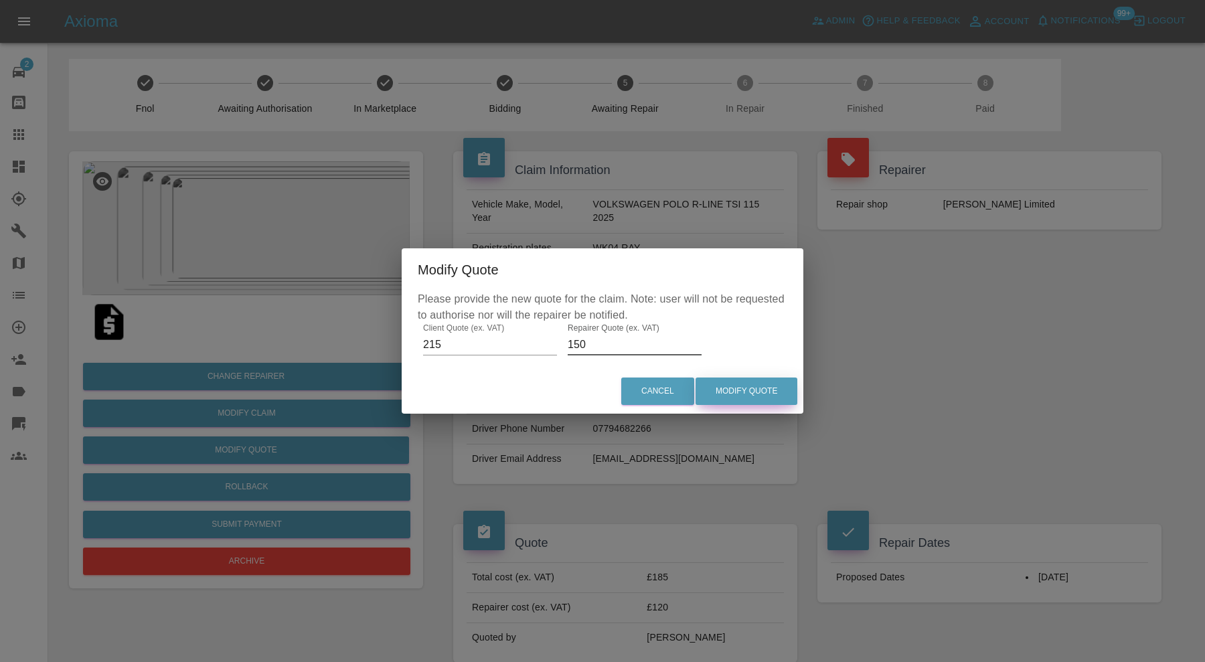
type input "150"
click at [722, 392] on button "Modify Quote" at bounding box center [747, 391] width 102 height 27
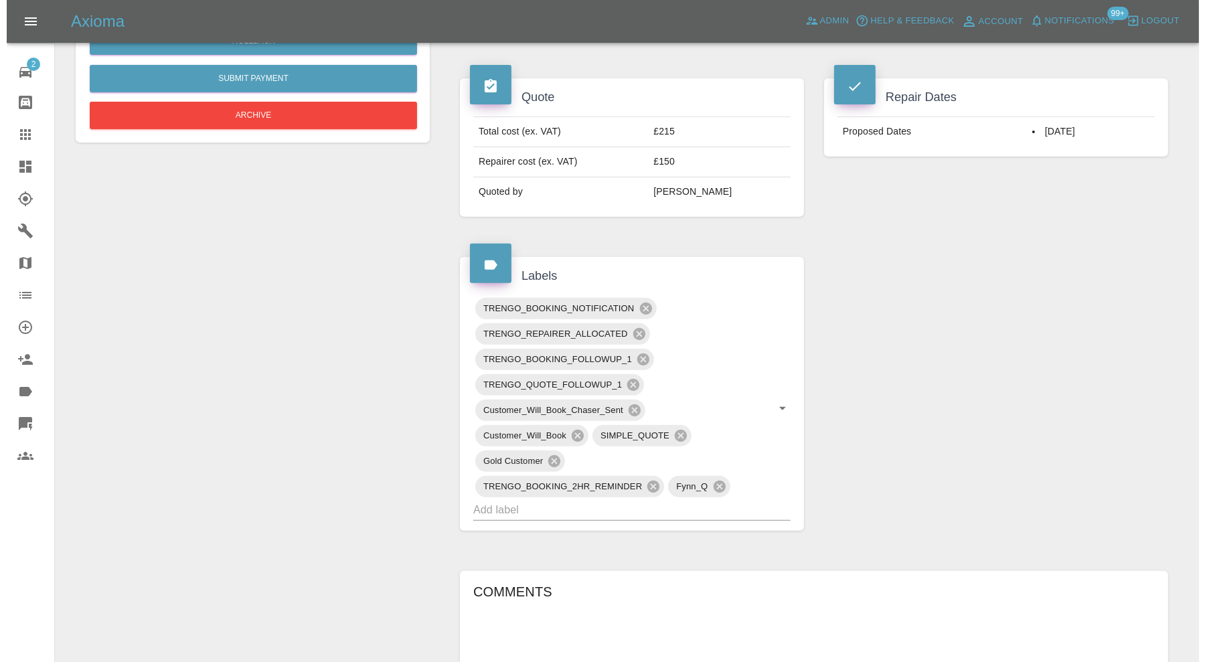
scroll to position [893, 0]
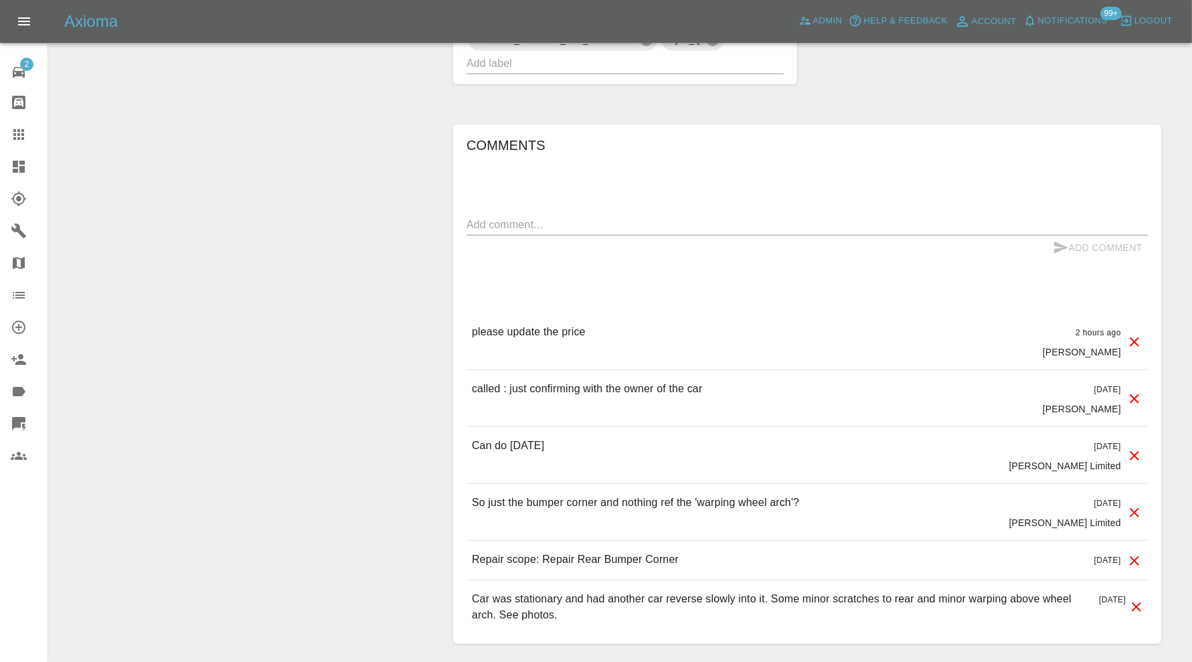
click at [1134, 334] on icon at bounding box center [1135, 342] width 16 height 16
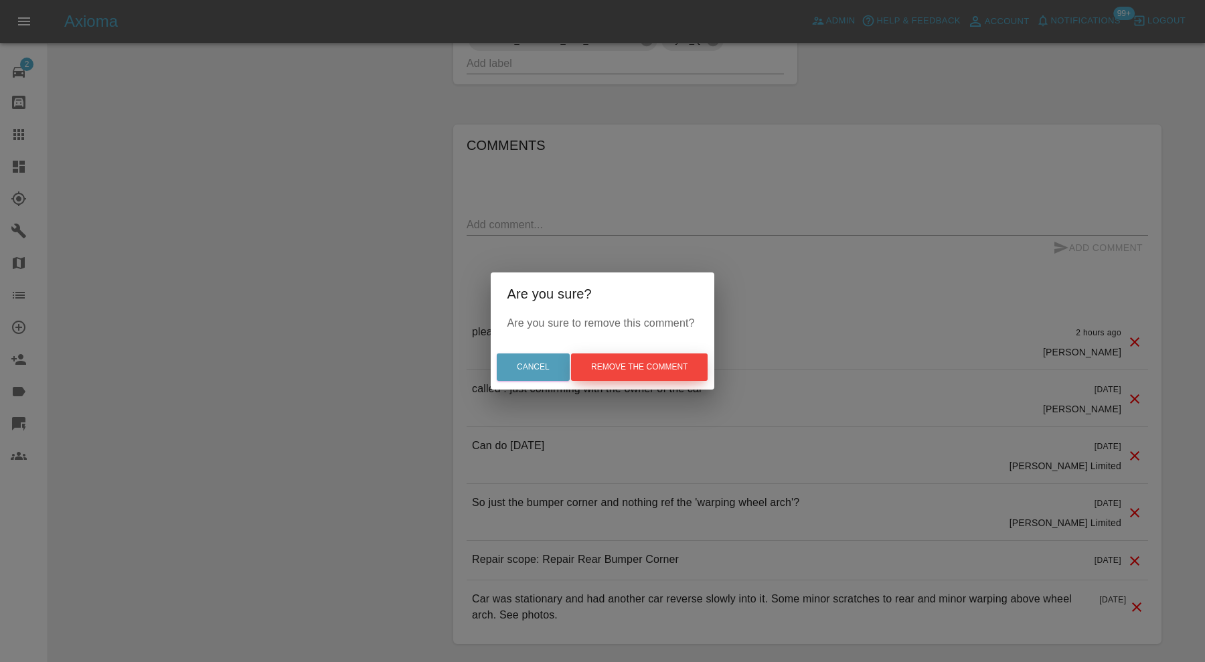
click at [648, 366] on button "Remove the comment" at bounding box center [639, 367] width 137 height 27
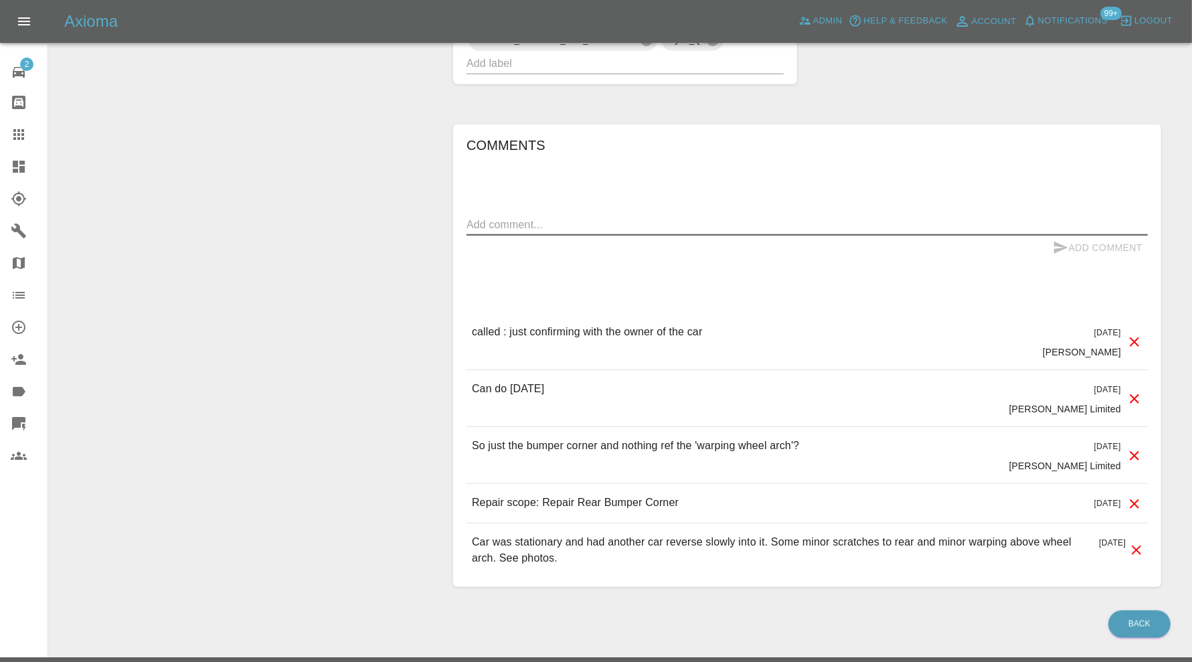
click at [576, 221] on textarea at bounding box center [808, 224] width 682 height 15
type textarea "updated"
click at [1126, 241] on button "Add Comment" at bounding box center [1098, 248] width 100 height 25
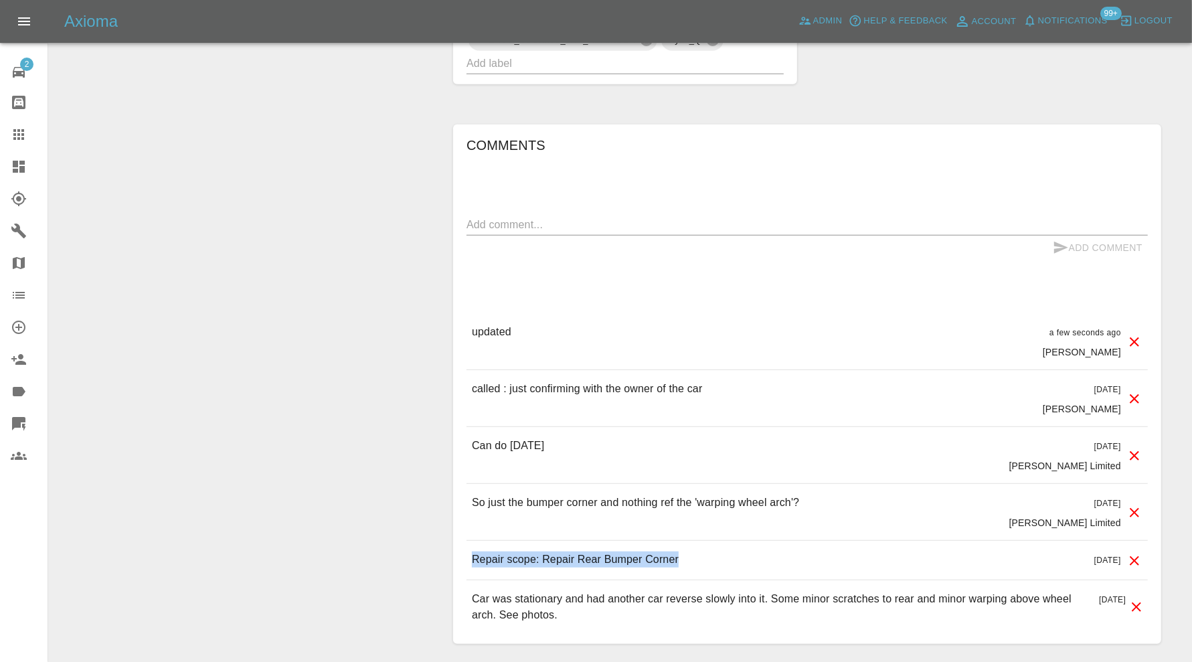
drag, startPoint x: 693, startPoint y: 554, endPoint x: 473, endPoint y: 566, distance: 219.9
click at [473, 566] on div "Repair scope: Repair Rear Bumper Corner [DATE]" at bounding box center [808, 560] width 682 height 38
copy p "Repair scope: Repair Rear Bumper Corner"
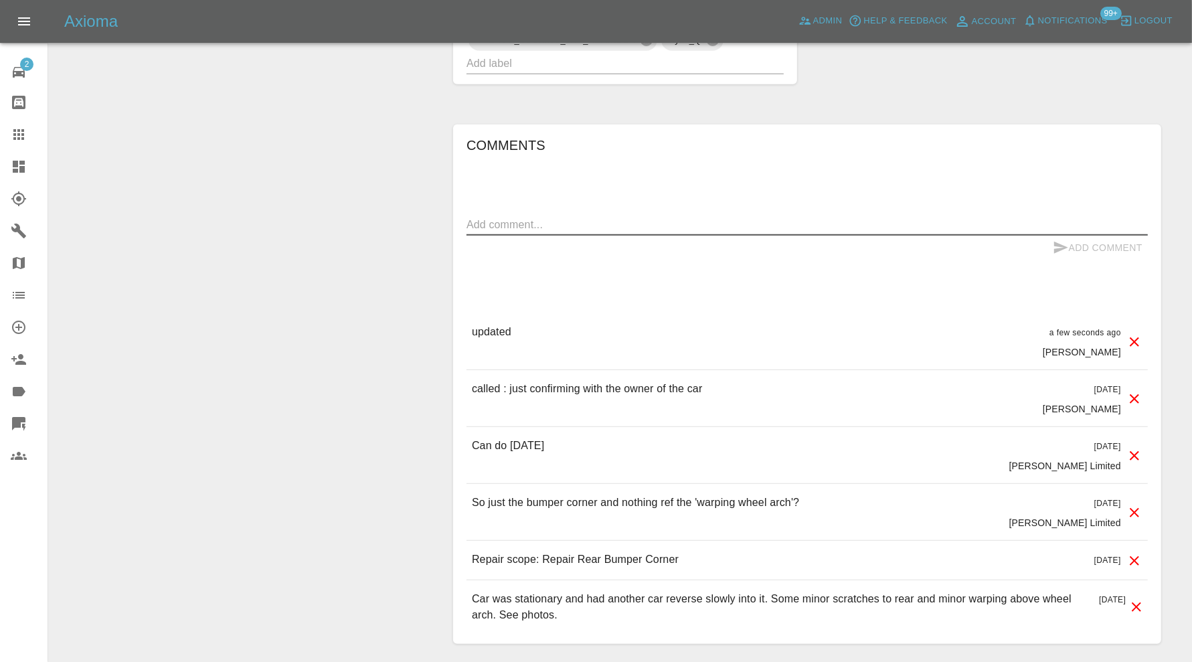
click at [530, 218] on textarea at bounding box center [808, 224] width 682 height 15
paste textarea "Repair scope: Repair Rear Bumper Corner"
type textarea "Repair scope: Repair Rear Bumper Corner"
click at [1085, 238] on button "Add Comment" at bounding box center [1098, 248] width 100 height 25
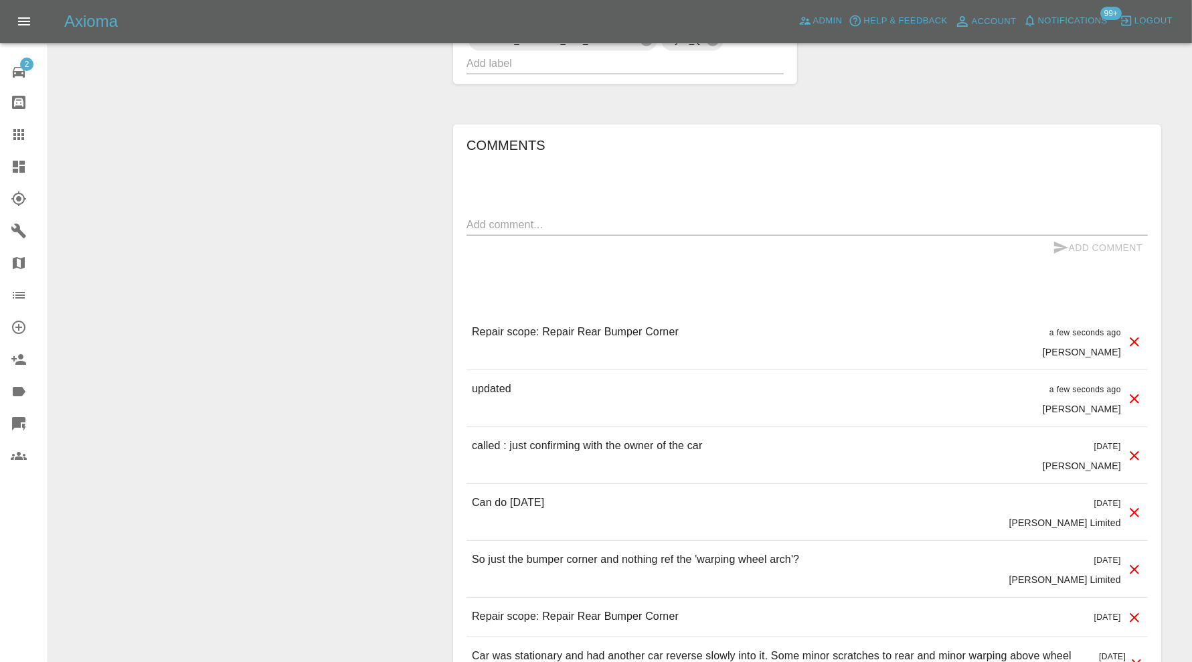
click at [1135, 615] on icon at bounding box center [1135, 618] width 16 height 16
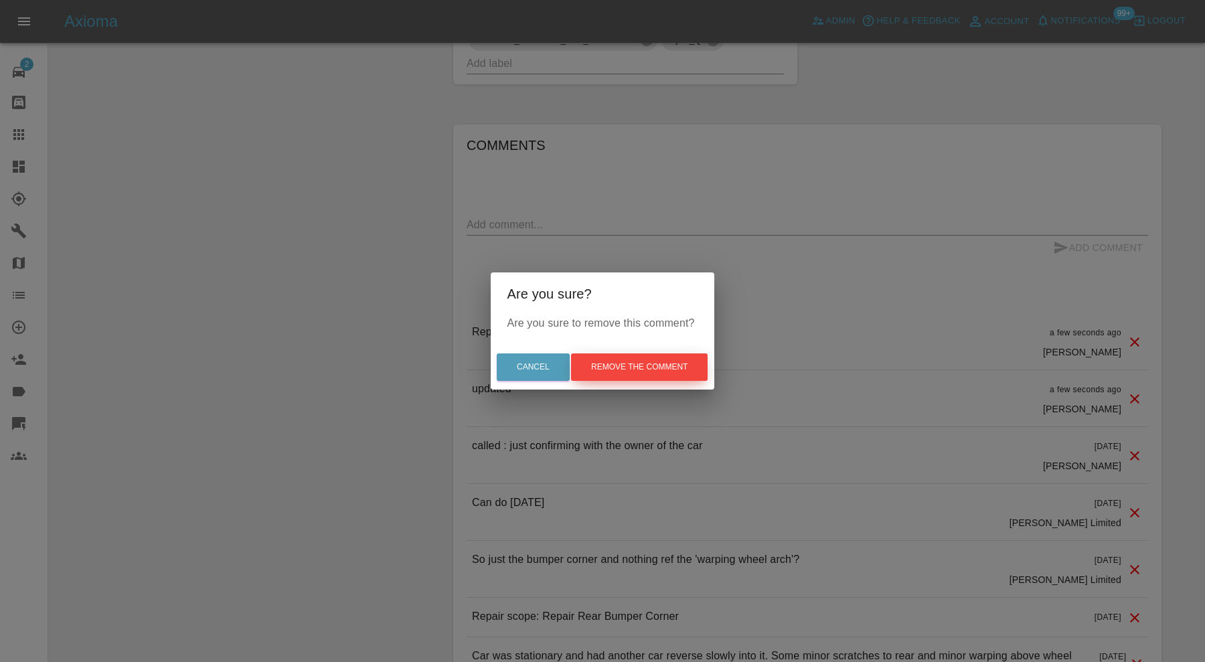
click at [631, 362] on button "Remove the comment" at bounding box center [639, 367] width 137 height 27
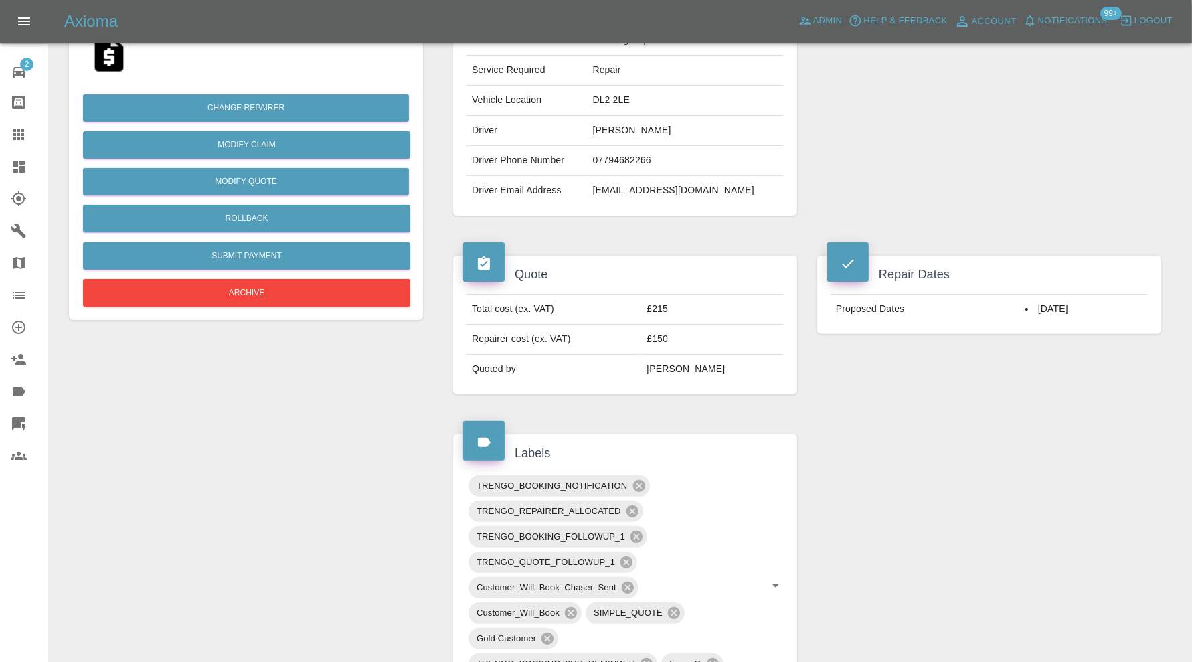
scroll to position [446, 0]
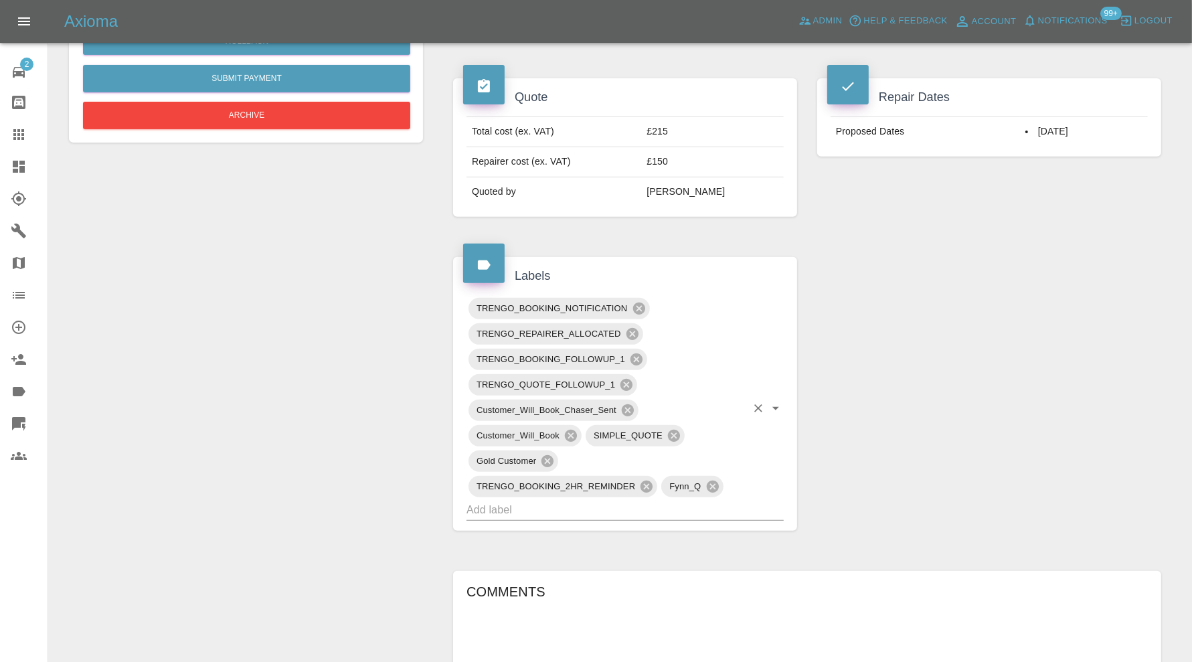
click at [667, 499] on input "text" at bounding box center [607, 509] width 280 height 21
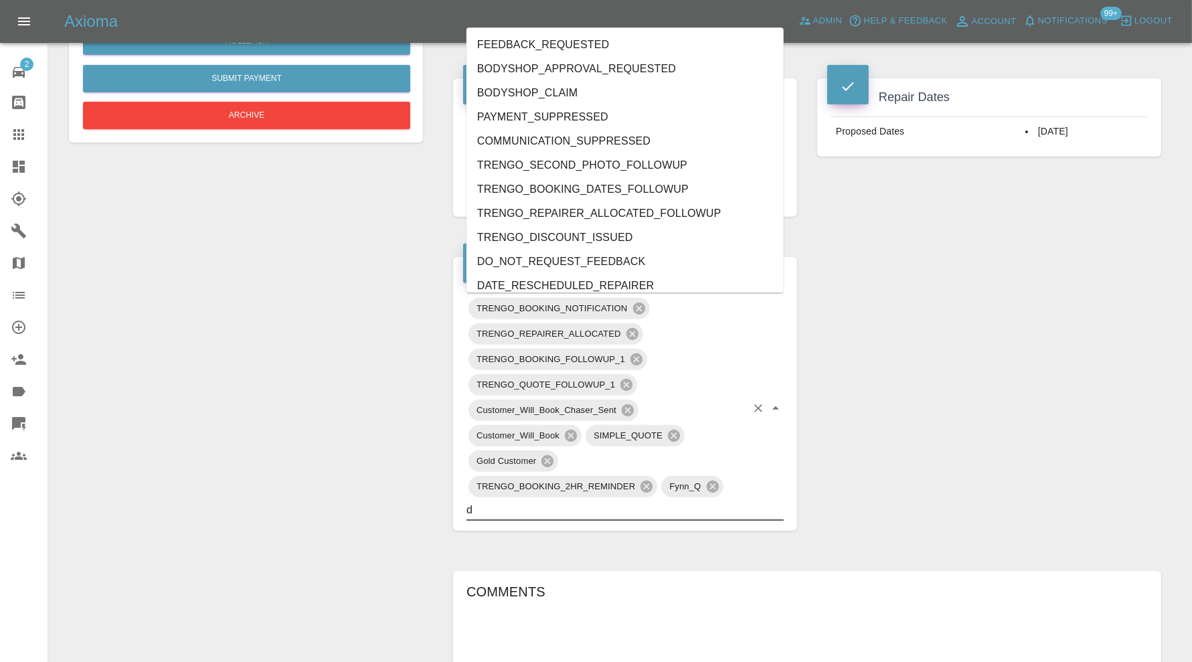
type input "do"
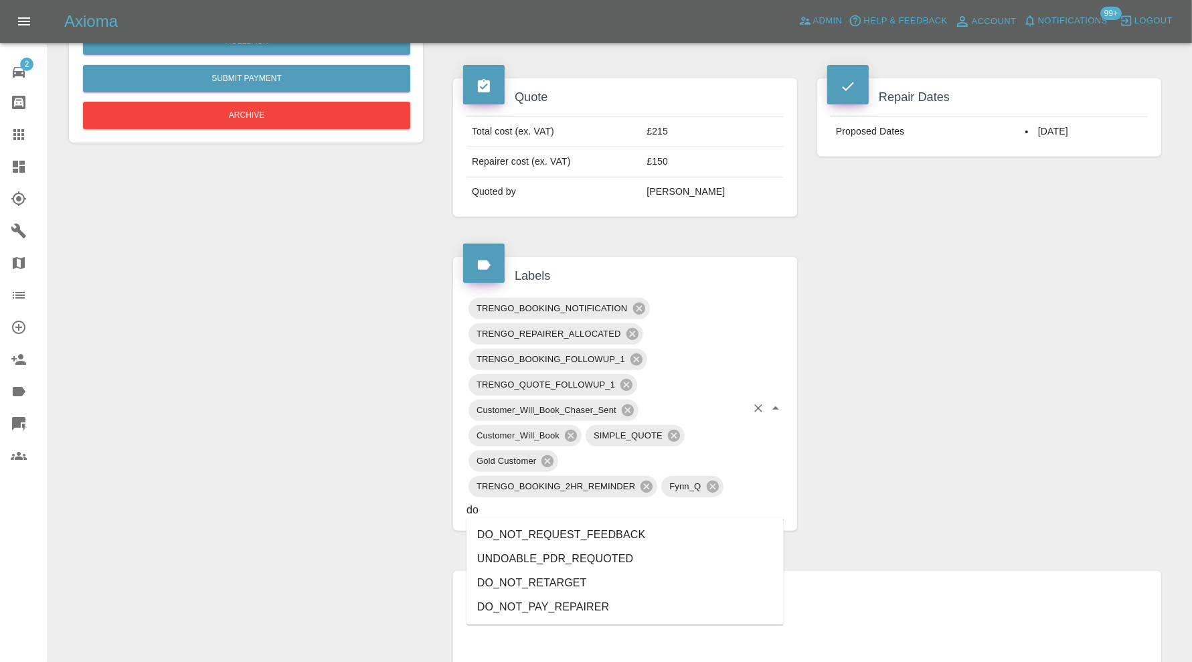
click at [631, 526] on li "DO_NOT_REQUEST_FEEDBACK" at bounding box center [625, 535] width 317 height 24
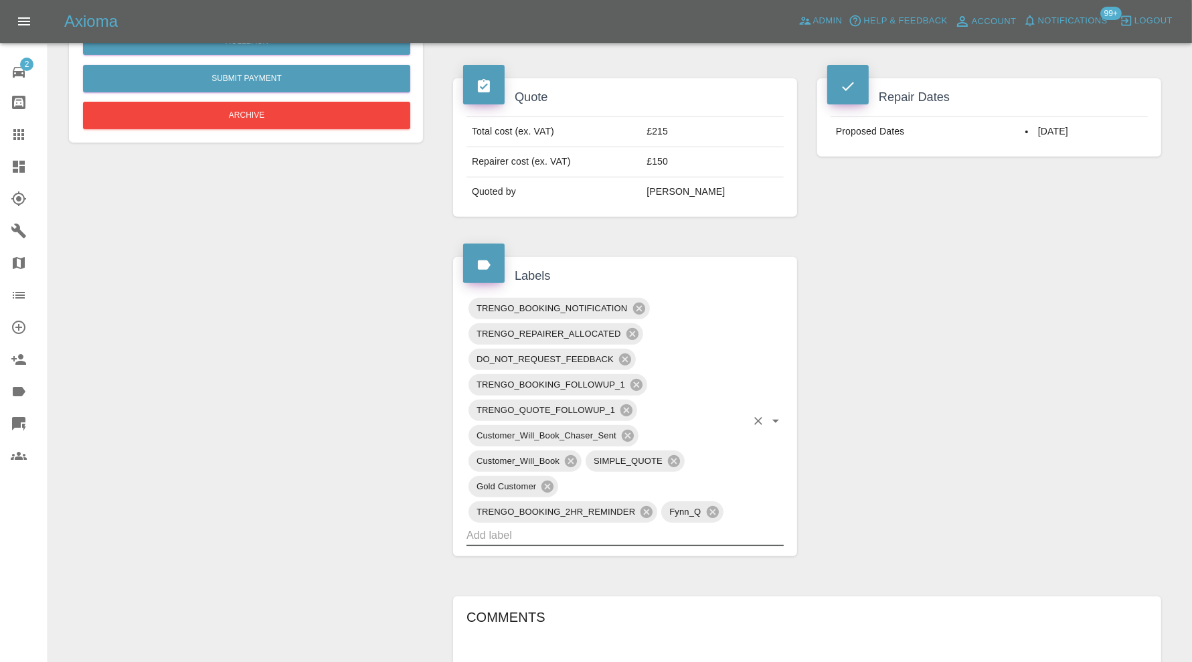
scroll to position [0, 0]
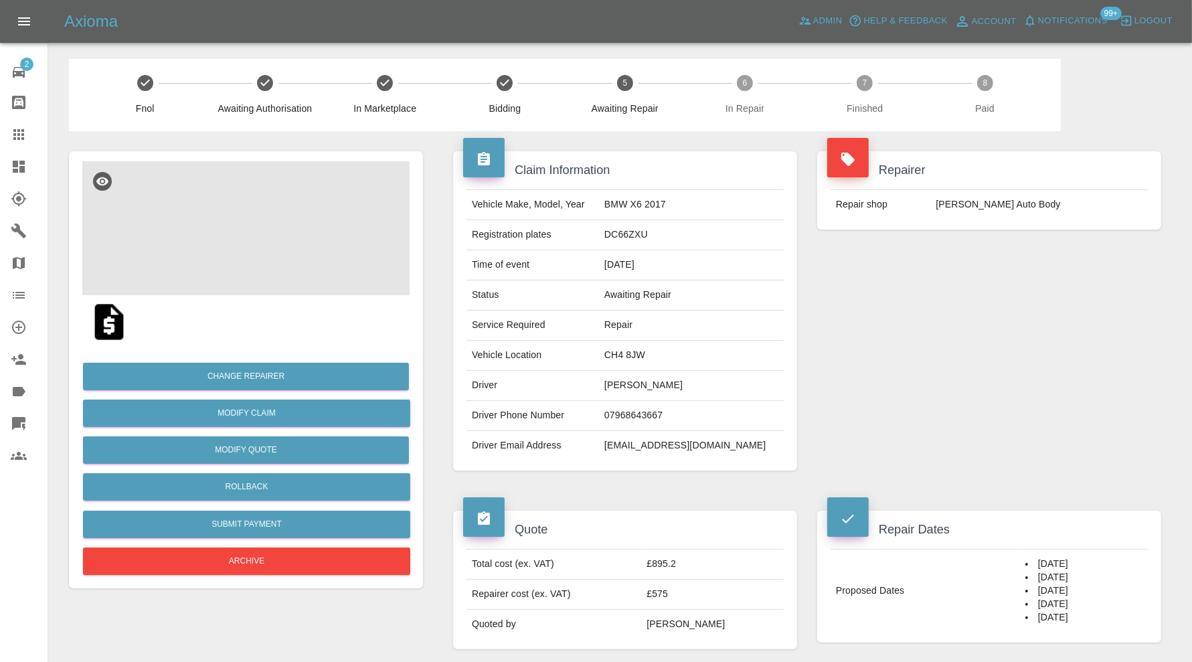
click at [295, 247] on img at bounding box center [245, 228] width 327 height 134
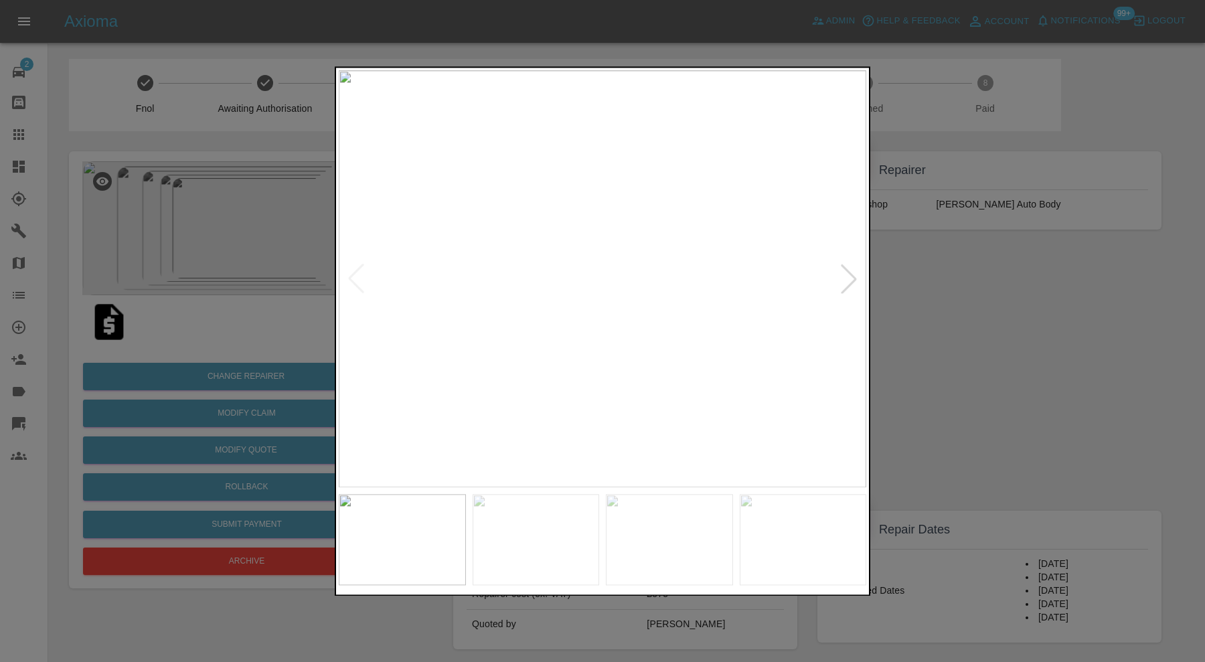
click at [848, 280] on div at bounding box center [848, 278] width 29 height 29
click at [854, 280] on div at bounding box center [848, 278] width 29 height 29
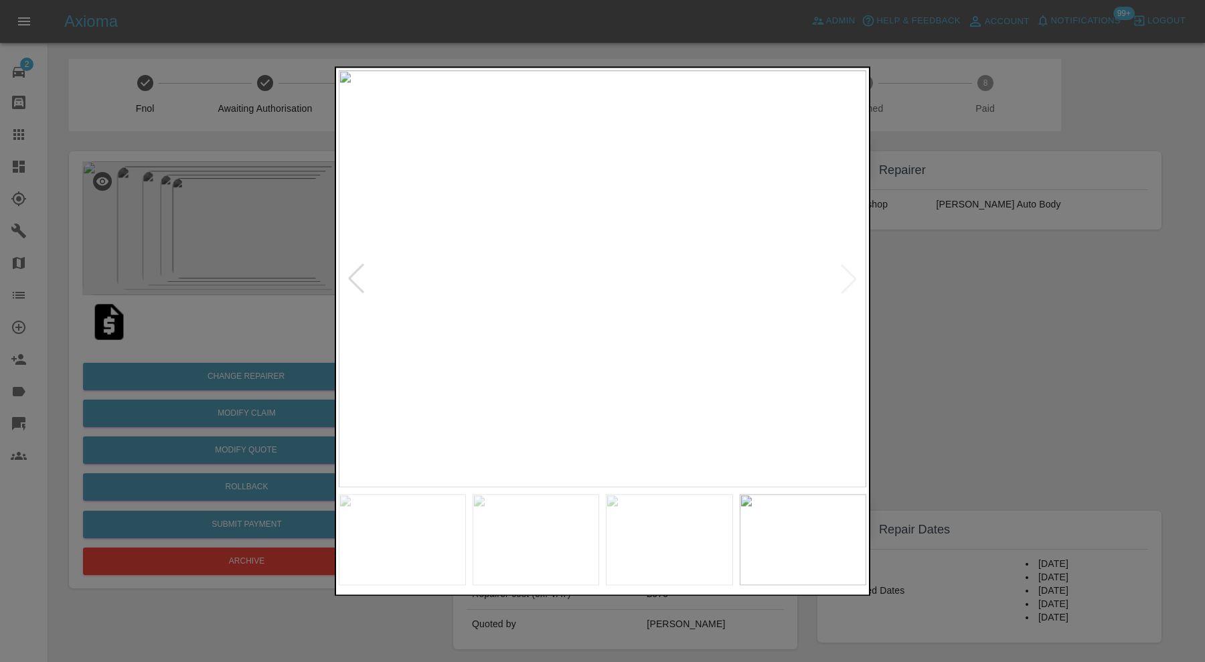
click at [854, 280] on img at bounding box center [603, 278] width 528 height 417
click at [919, 291] on div at bounding box center [602, 331] width 1205 height 662
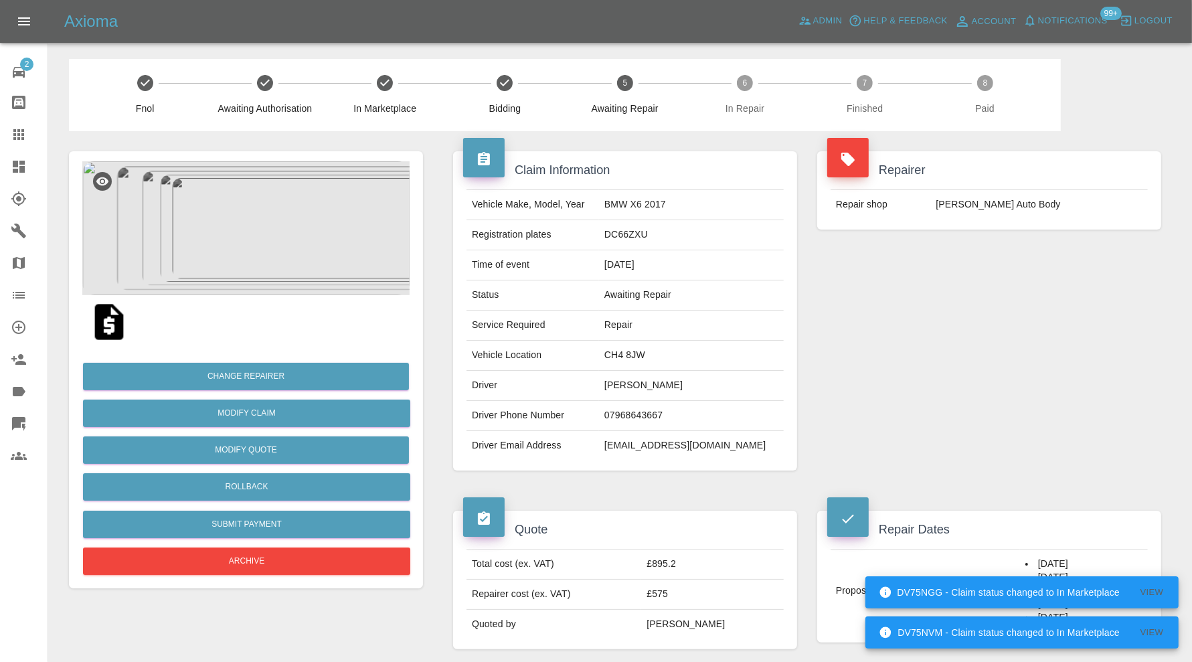
click at [281, 222] on img at bounding box center [245, 228] width 327 height 134
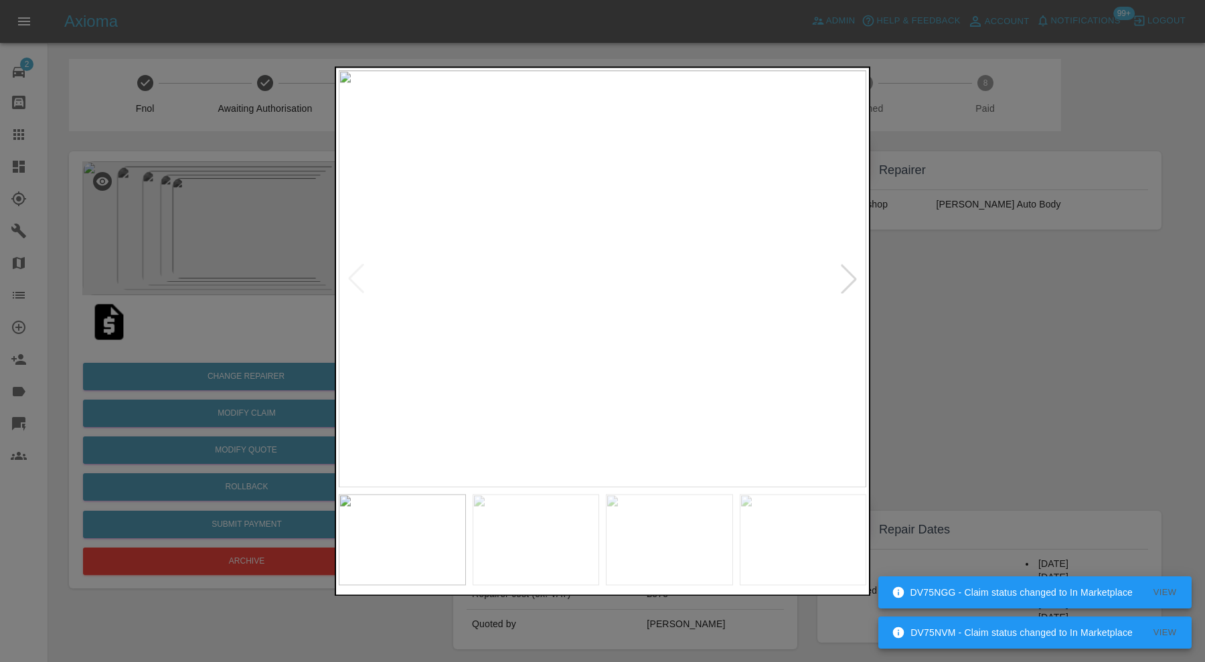
click at [852, 266] on div at bounding box center [848, 278] width 29 height 29
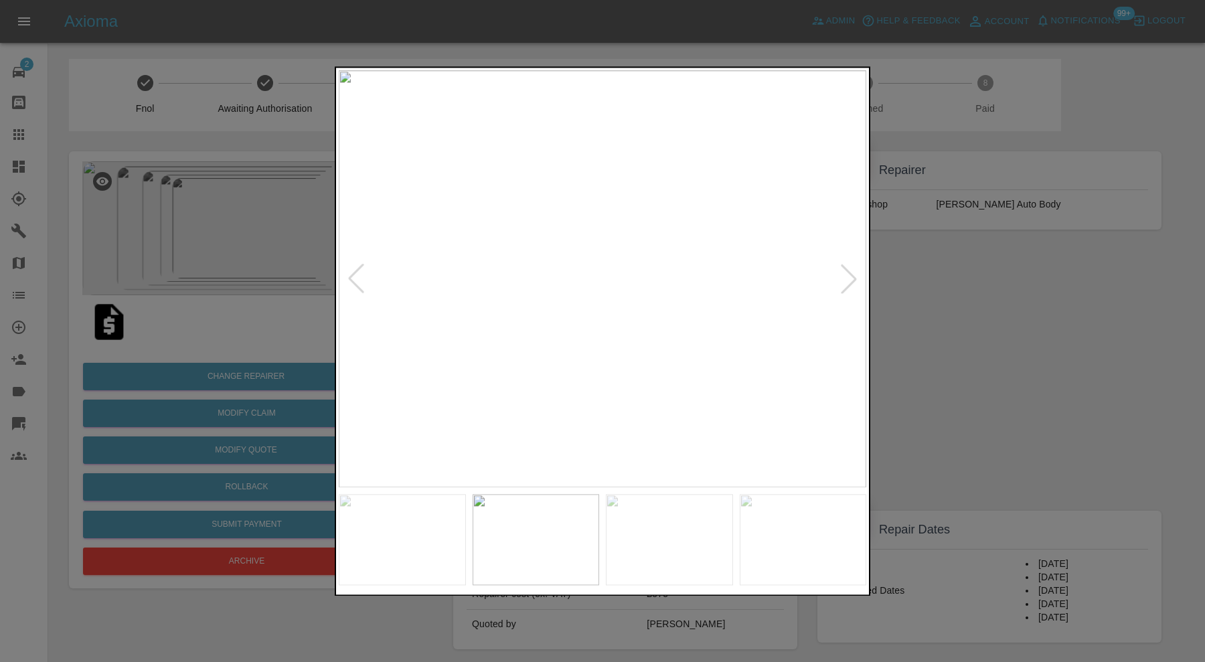
click at [852, 266] on div at bounding box center [848, 278] width 29 height 29
click at [849, 275] on div at bounding box center [848, 278] width 29 height 29
click at [850, 277] on div at bounding box center [848, 278] width 29 height 29
click at [850, 277] on img at bounding box center [603, 278] width 528 height 417
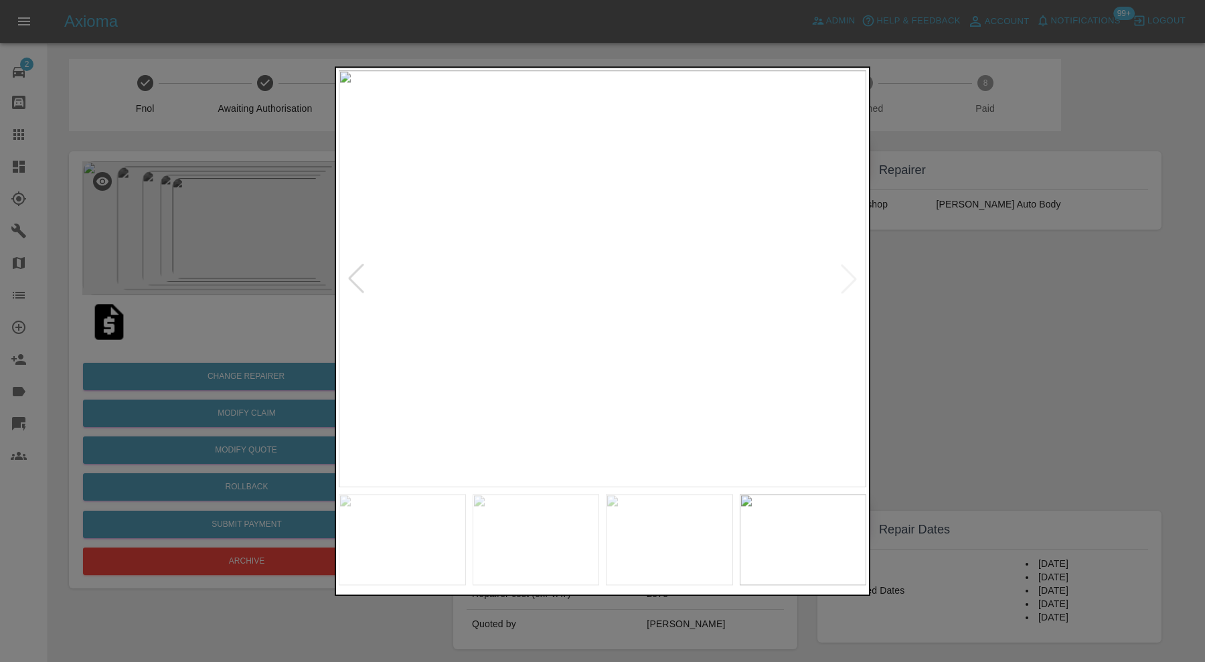
click at [937, 279] on div at bounding box center [602, 331] width 1205 height 662
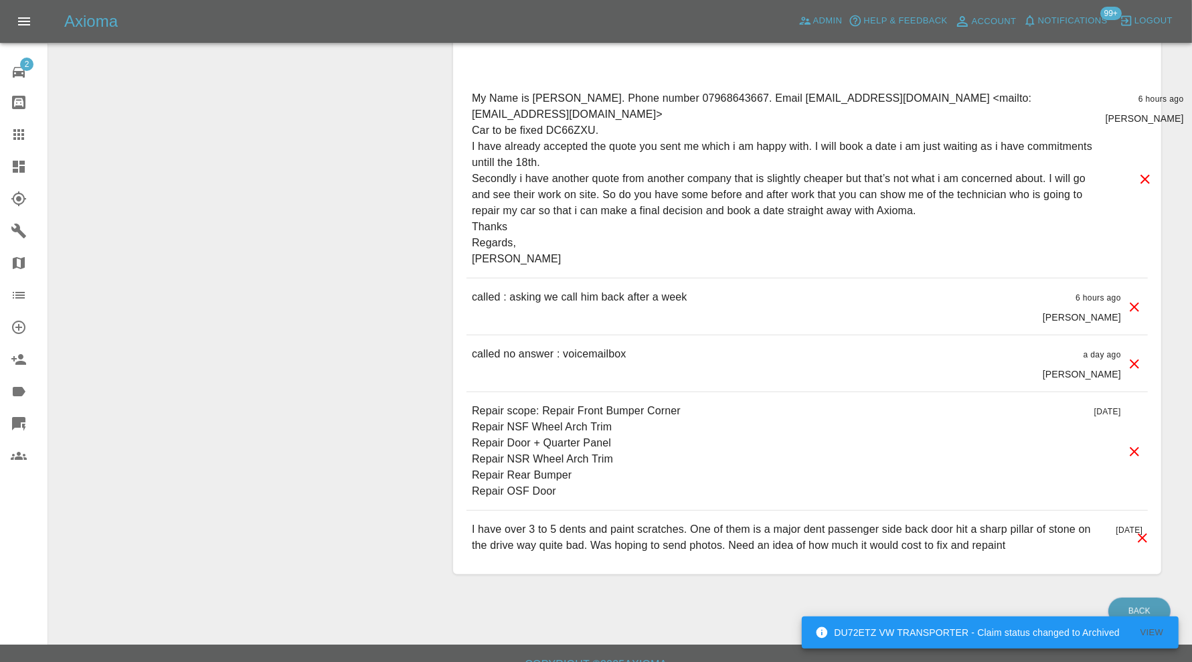
scroll to position [950, 0]
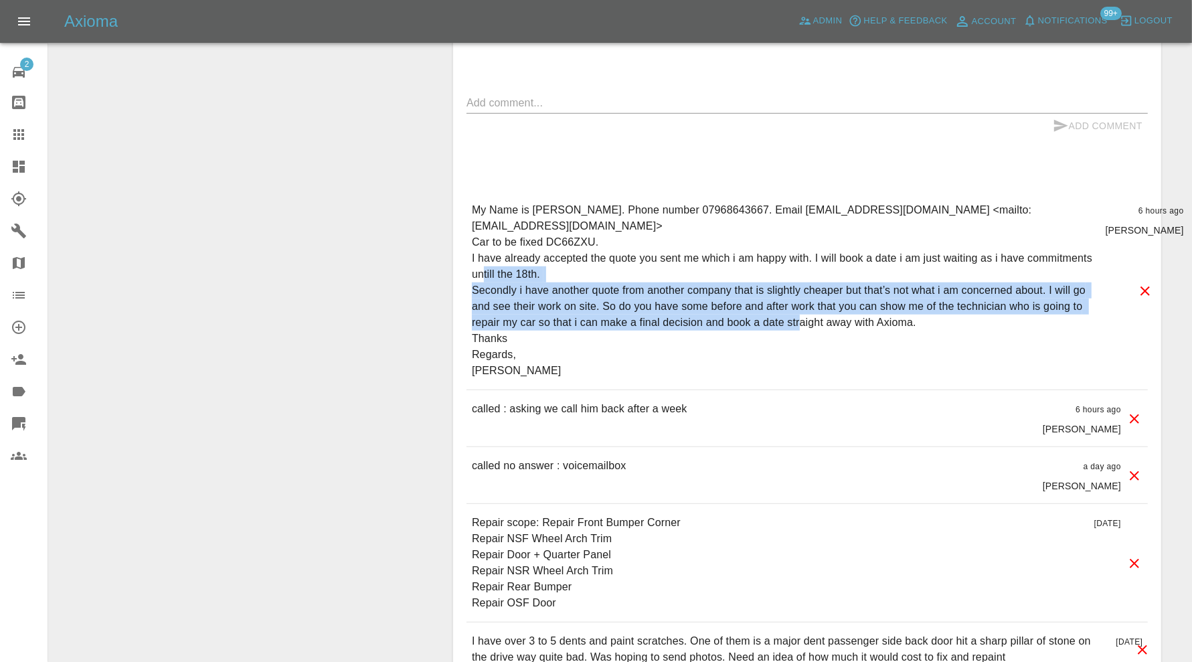
drag, startPoint x: 517, startPoint y: 270, endPoint x: 923, endPoint y: 305, distance: 407.3
click at [923, 305] on p "My Name is Fady Morris. Phone number 07968643667. Email dodda20@gmail.com <mail…" at bounding box center [783, 290] width 623 height 177
copy p "i have another quote from another company that is slightly cheaper but that’s n…"
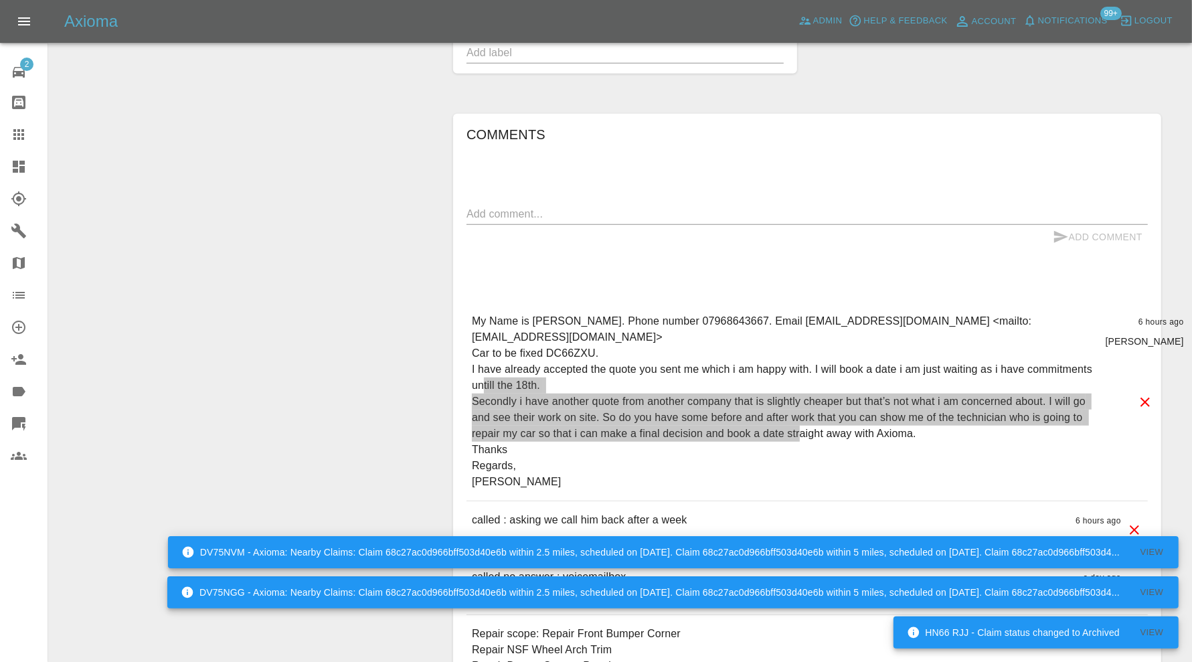
scroll to position [0, 0]
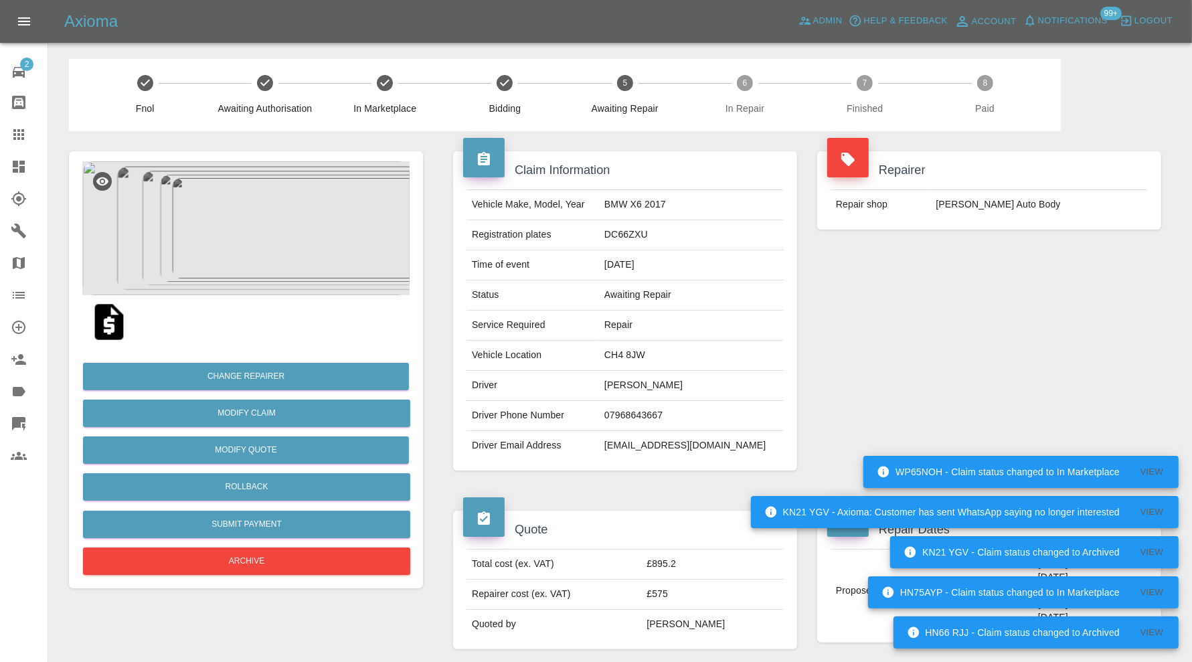
click at [238, 250] on img at bounding box center [245, 228] width 327 height 134
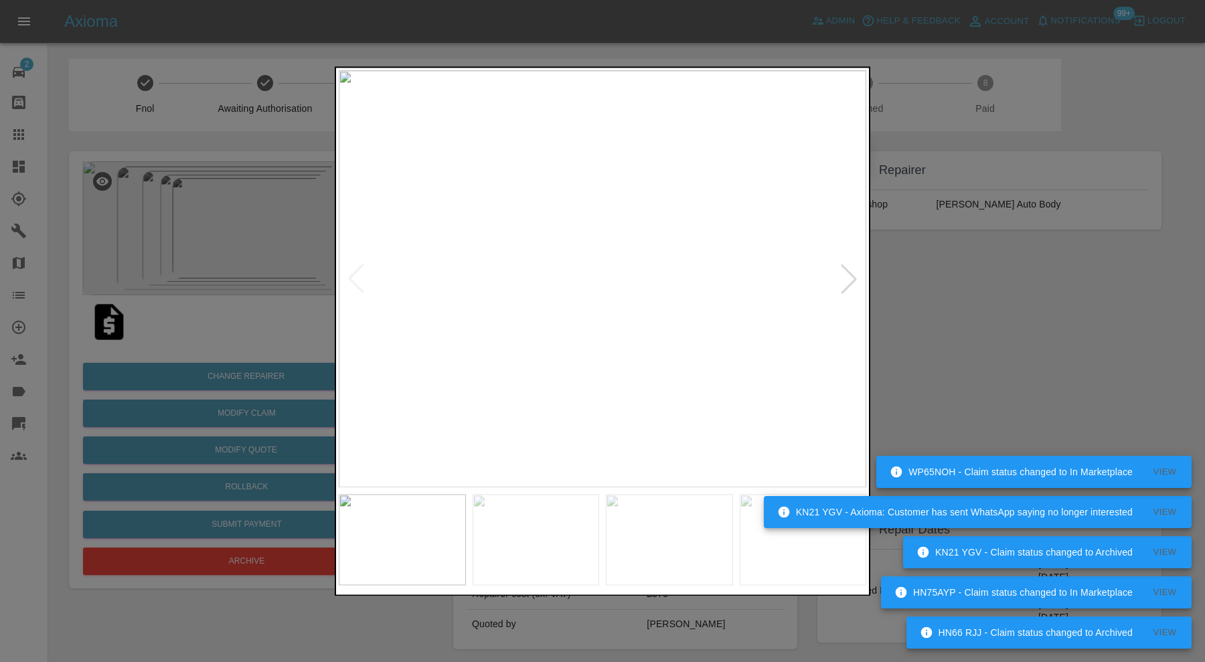
click at [846, 285] on div at bounding box center [848, 278] width 29 height 29
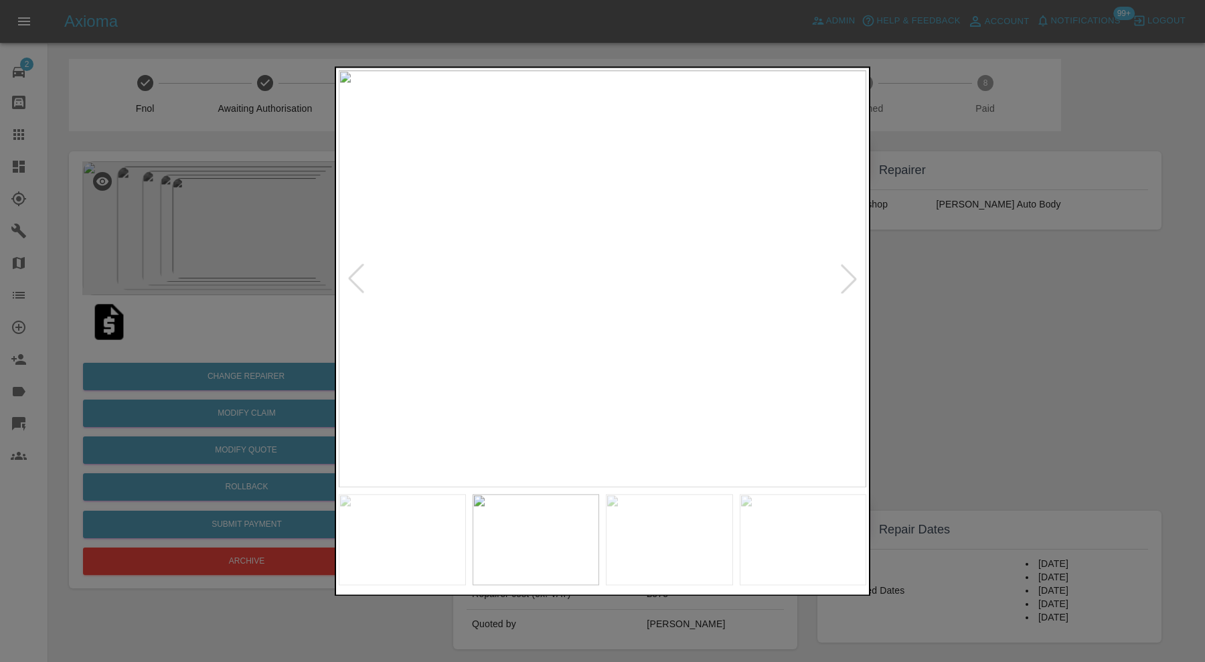
click at [850, 277] on div at bounding box center [848, 278] width 29 height 29
click at [854, 265] on div at bounding box center [848, 278] width 29 height 29
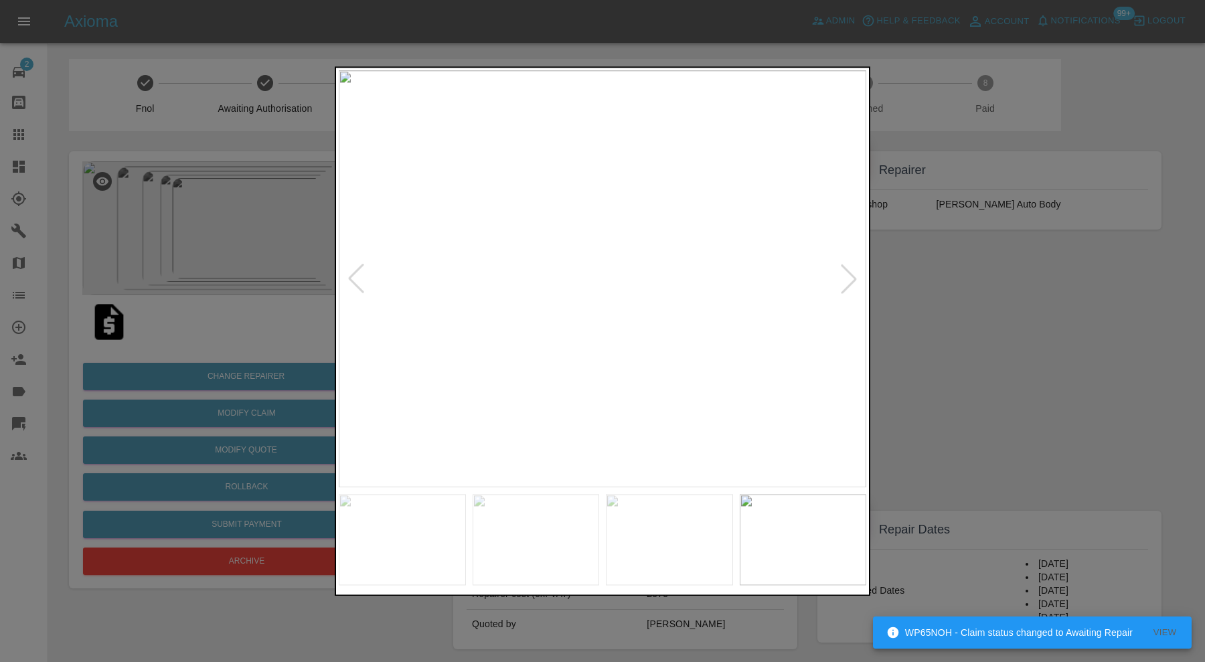
click at [846, 274] on div at bounding box center [848, 278] width 29 height 29
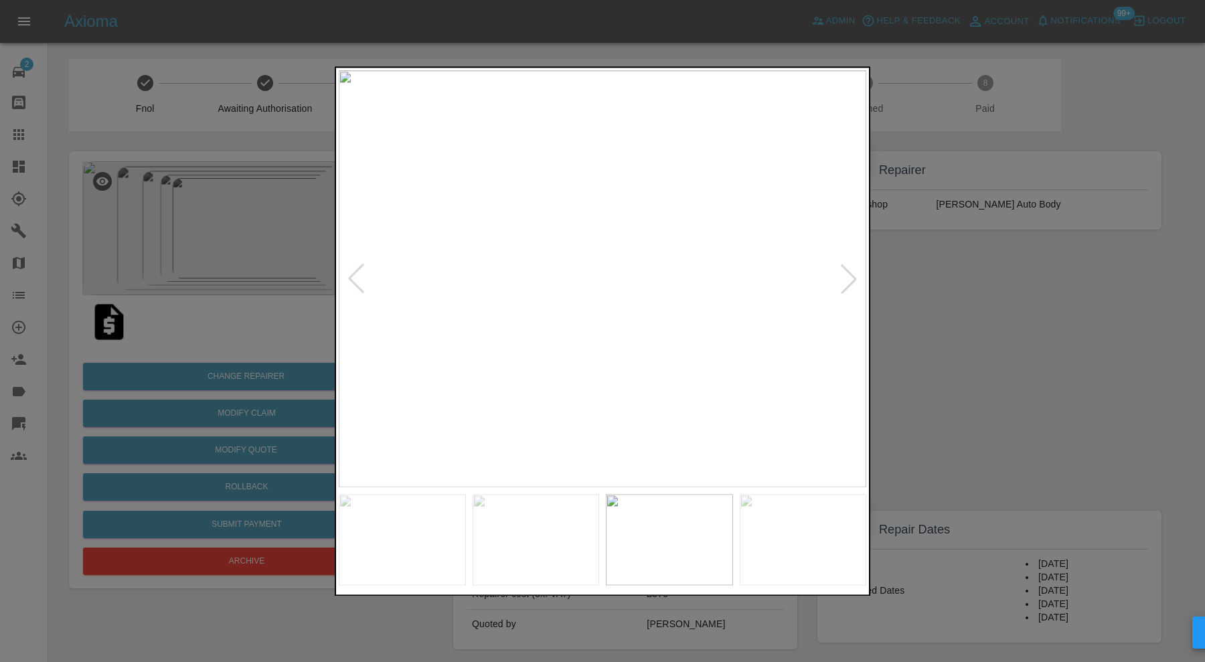
click at [846, 274] on div at bounding box center [848, 278] width 29 height 29
click at [846, 274] on img at bounding box center [603, 278] width 528 height 417
click at [847, 274] on img at bounding box center [603, 278] width 528 height 417
click at [363, 278] on div at bounding box center [355, 278] width 29 height 29
click at [847, 279] on div at bounding box center [848, 278] width 29 height 29
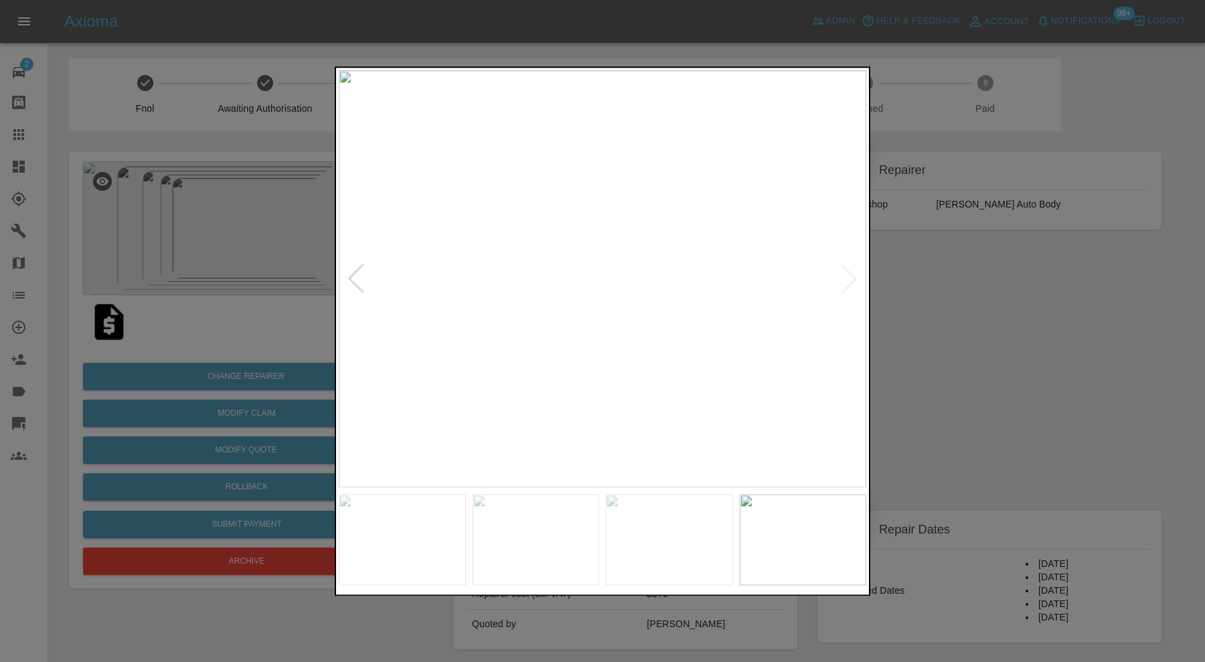
click at [847, 279] on img at bounding box center [603, 278] width 528 height 417
click at [351, 275] on div at bounding box center [355, 278] width 29 height 29
click at [988, 343] on div at bounding box center [602, 331] width 1205 height 662
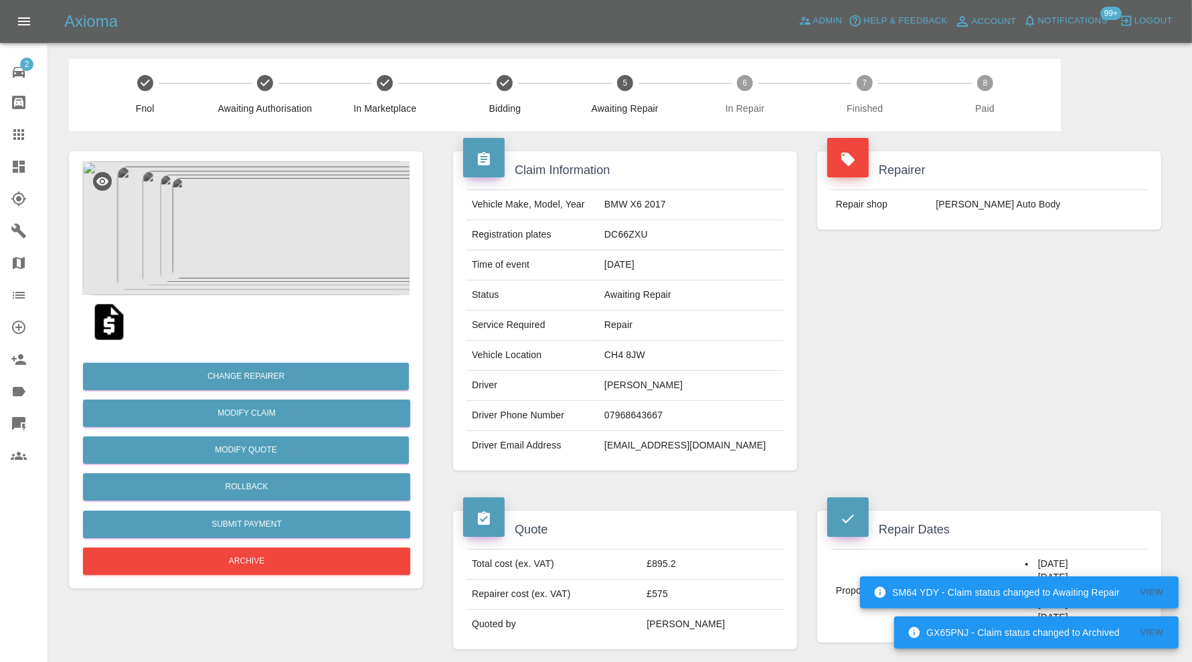
click at [293, 244] on img at bounding box center [245, 228] width 327 height 134
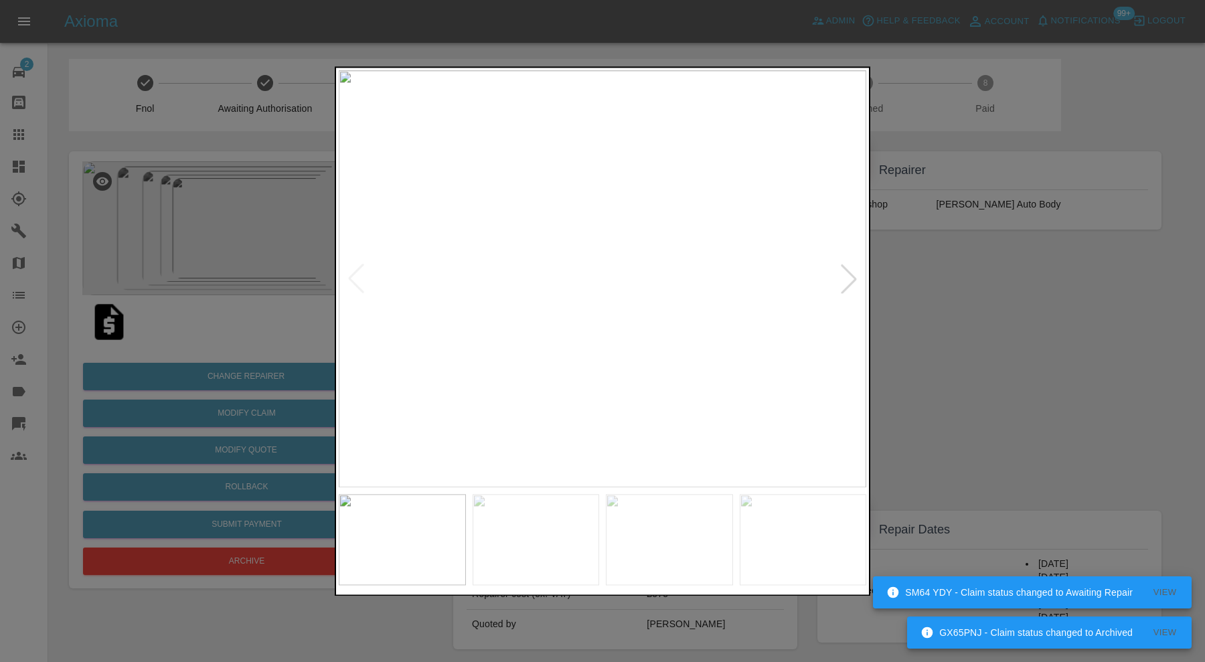
click at [974, 335] on div at bounding box center [602, 331] width 1205 height 662
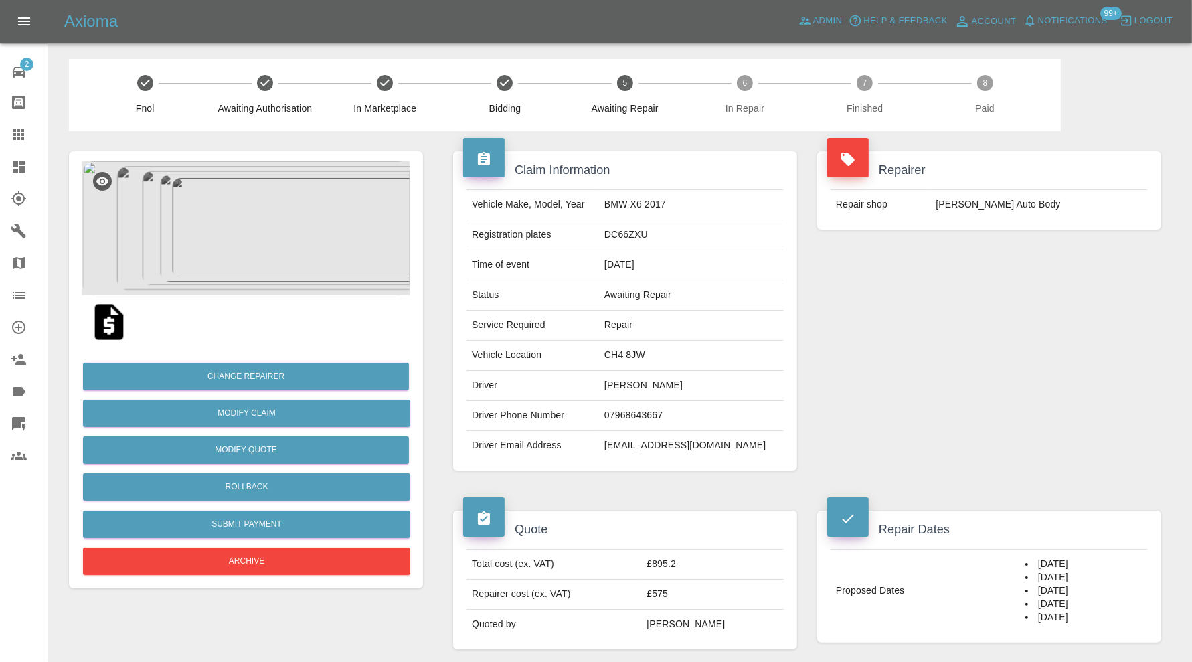
click at [108, 315] on img at bounding box center [109, 322] width 43 height 43
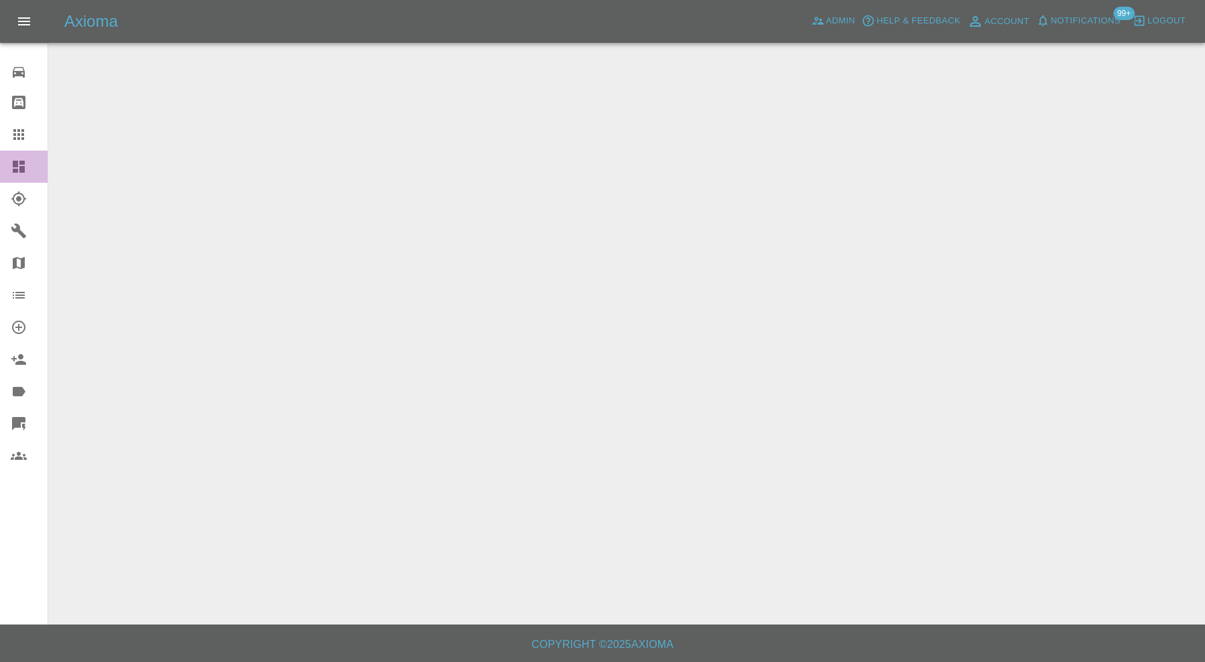
click at [21, 164] on icon at bounding box center [19, 167] width 12 height 12
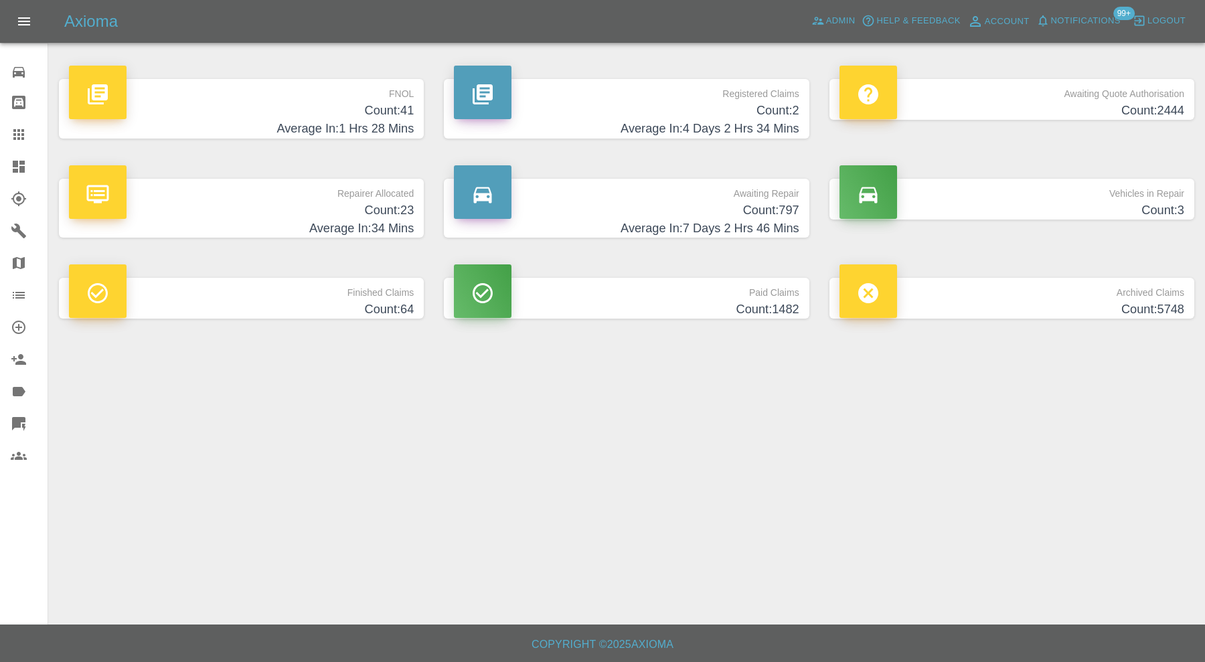
click at [258, 179] on p "Repairer Allocated" at bounding box center [241, 190] width 345 height 23
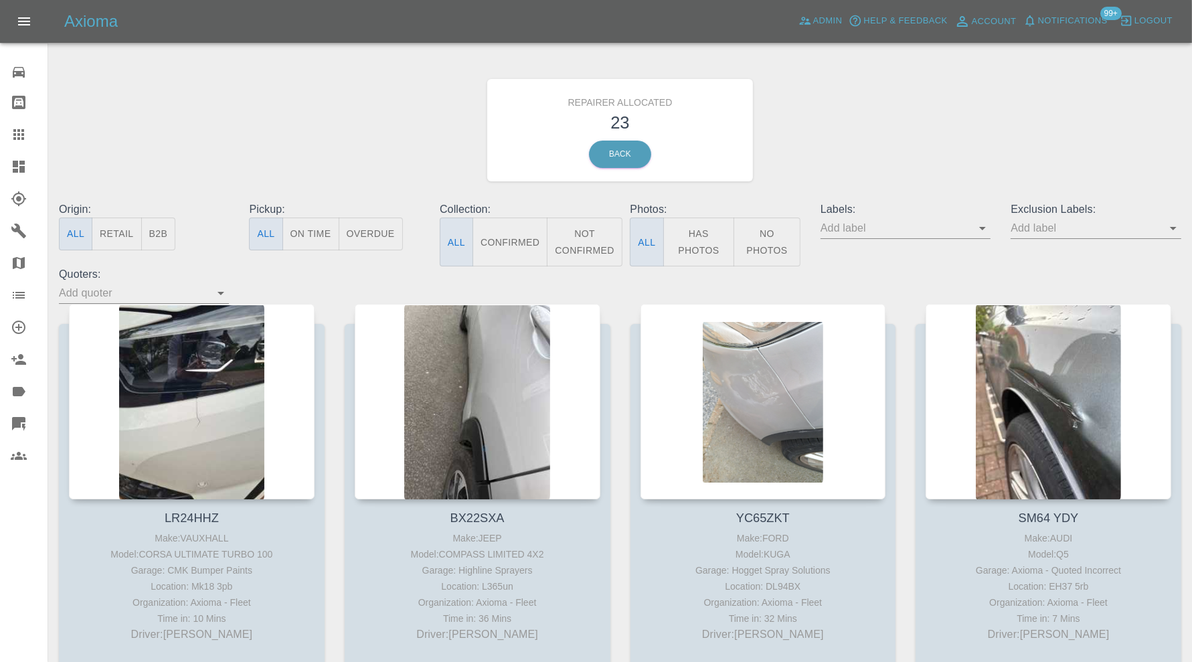
click at [123, 230] on button "Retail" at bounding box center [117, 234] width 50 height 33
click at [163, 228] on button "B2B" at bounding box center [158, 234] width 35 height 33
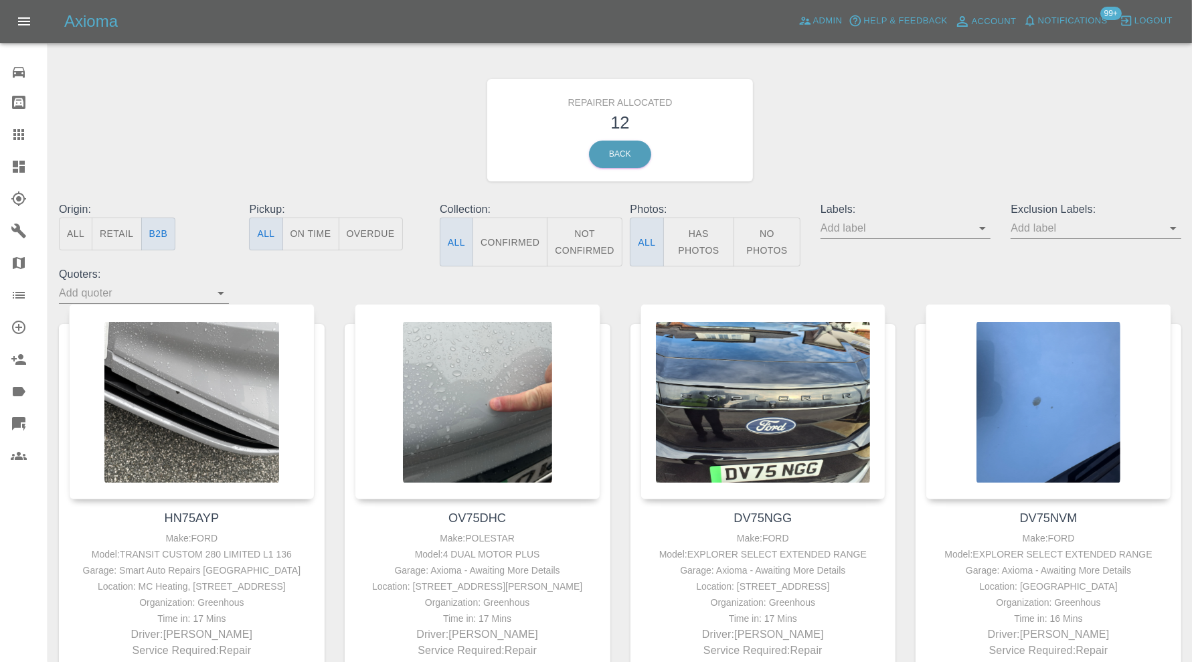
click at [83, 228] on button "All" at bounding box center [75, 234] width 33 height 33
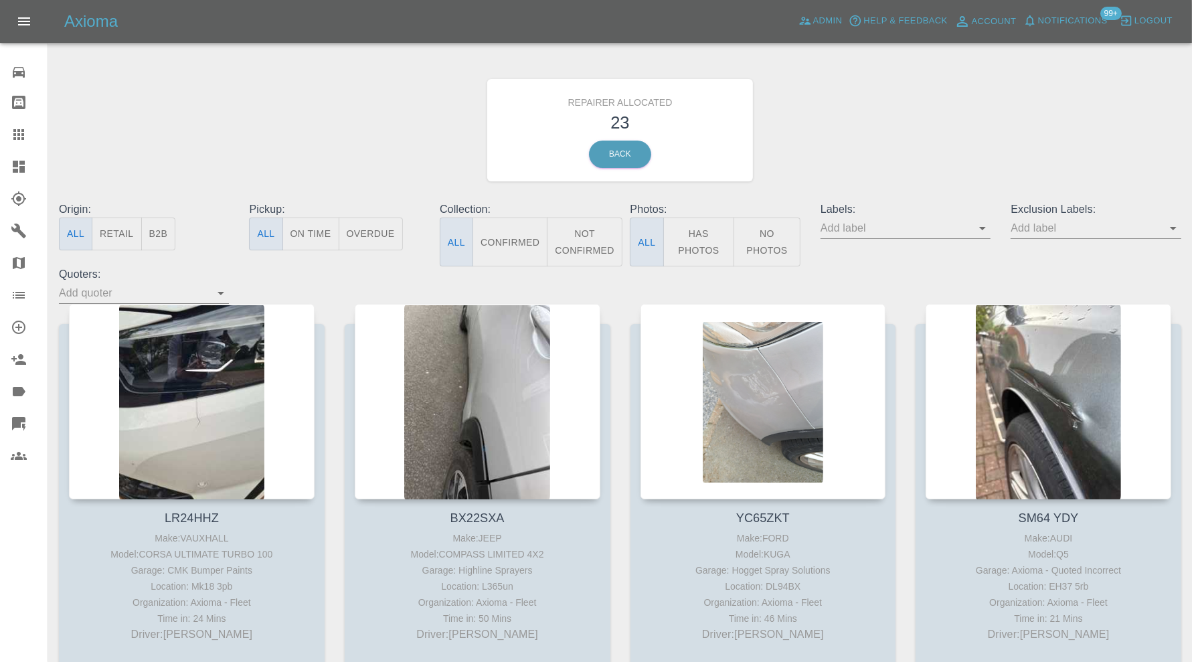
click at [19, 165] on icon at bounding box center [19, 167] width 16 height 16
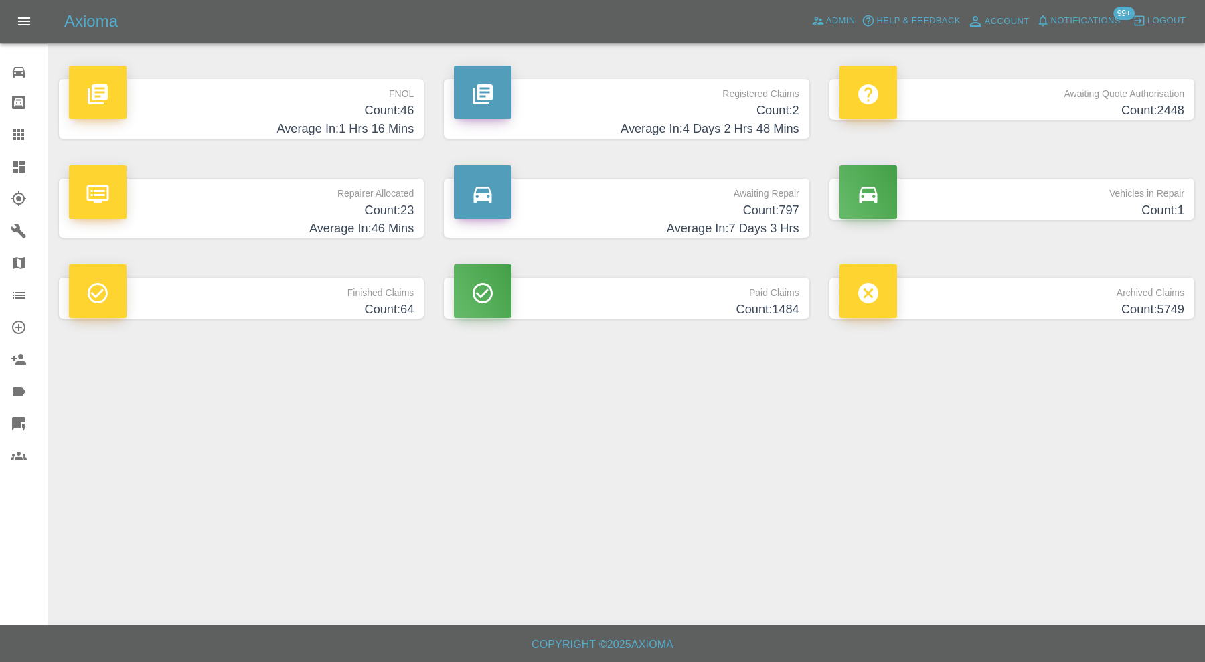
click at [1107, 203] on h4 "Count: 1" at bounding box center [1012, 211] width 345 height 18
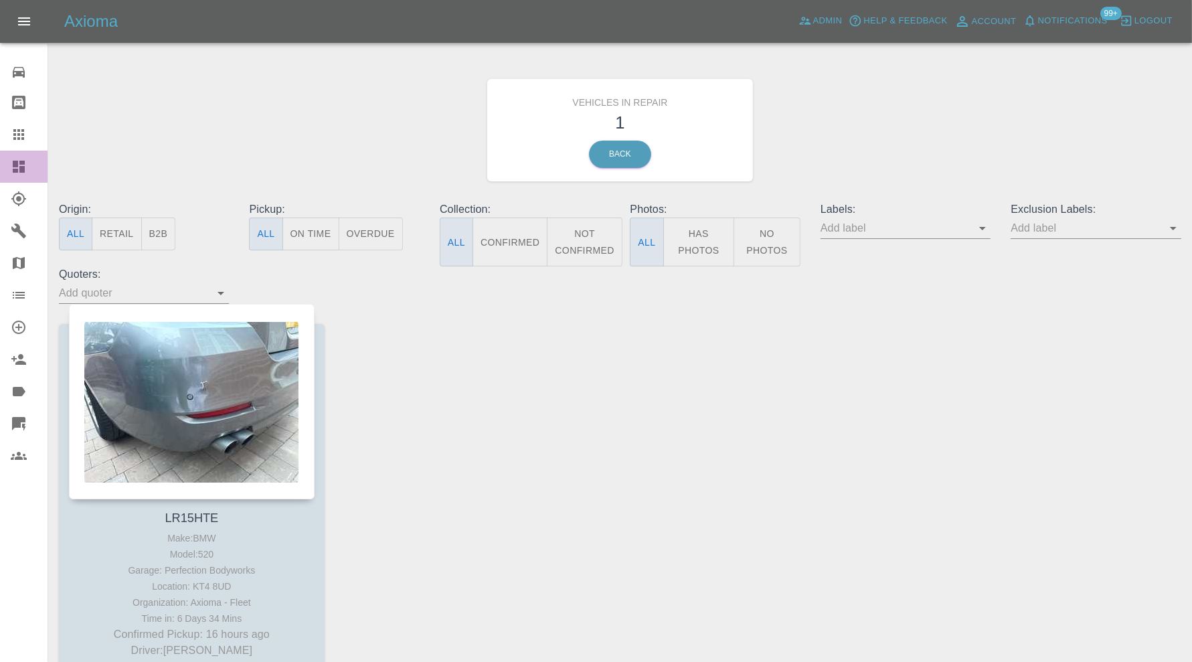
click at [15, 165] on icon at bounding box center [19, 167] width 12 height 12
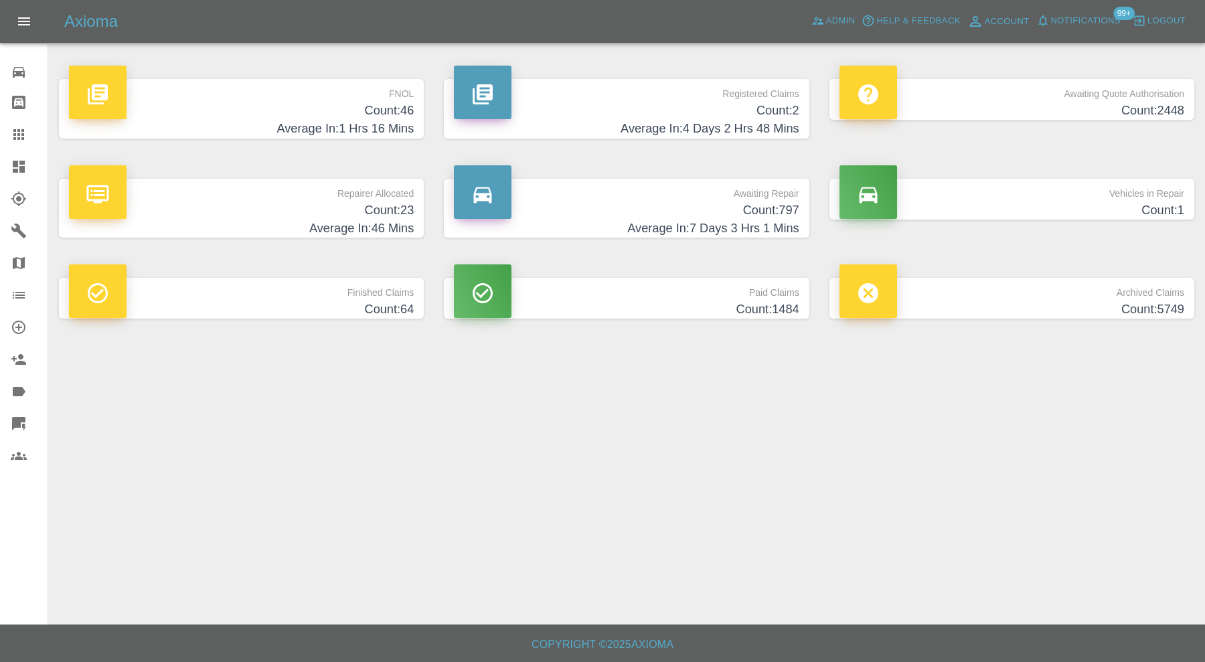
click at [398, 196] on p "Repairer Allocated" at bounding box center [241, 190] width 345 height 23
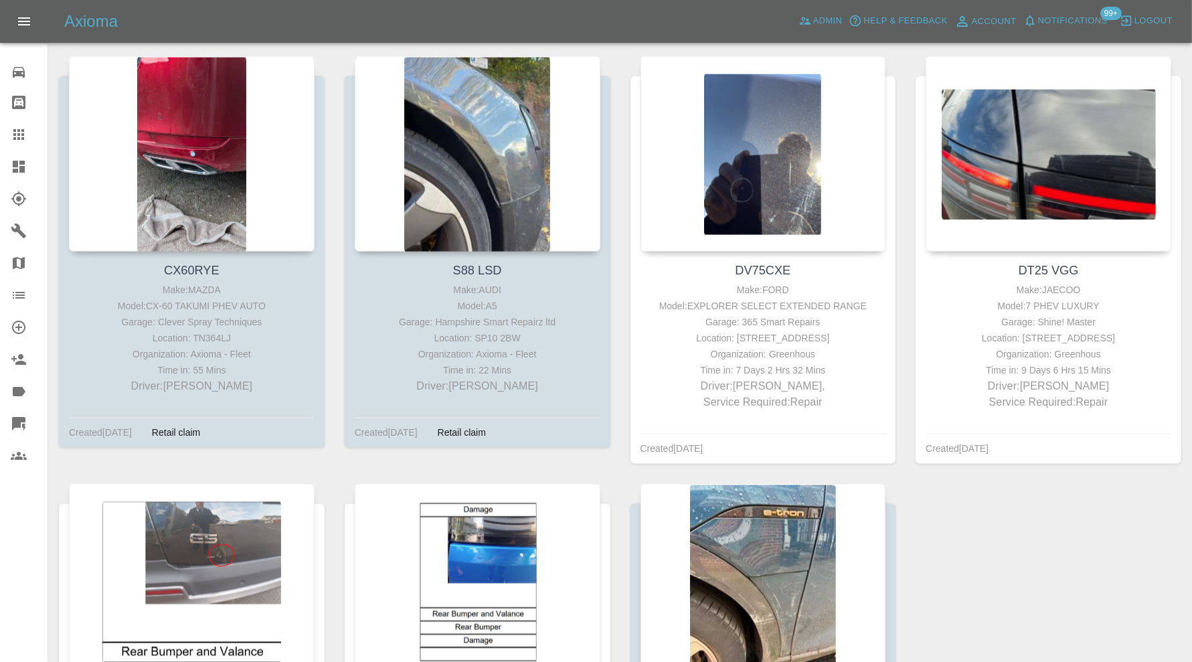
scroll to position [1975, 0]
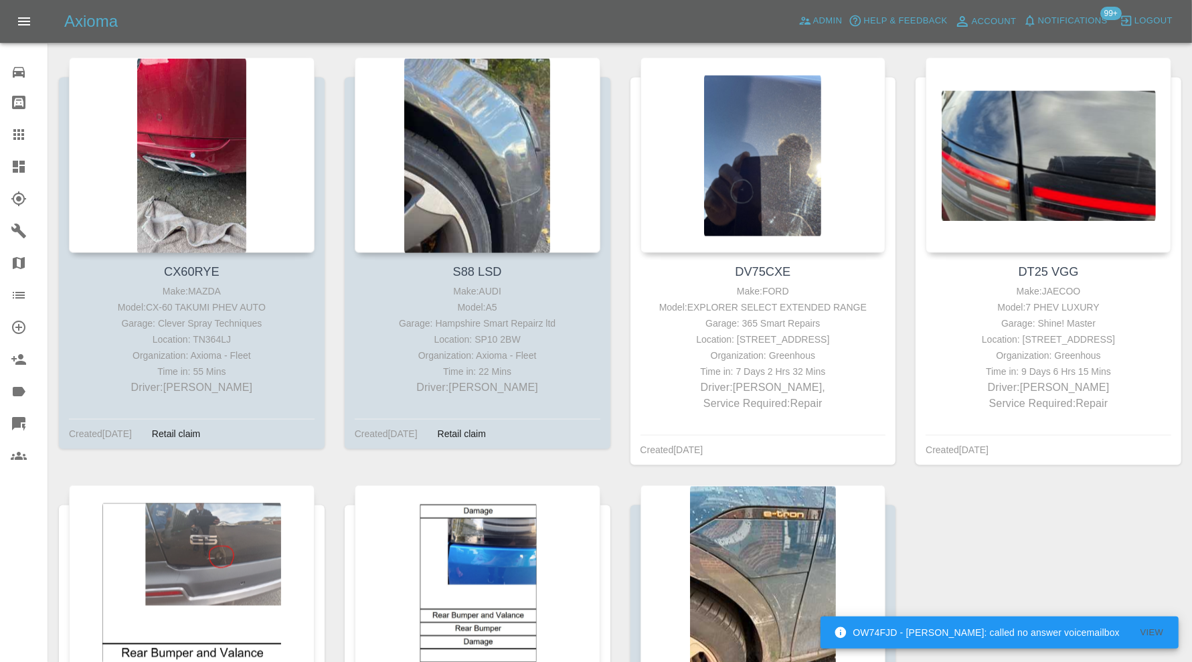
click at [22, 149] on link "Claims" at bounding box center [24, 135] width 48 height 32
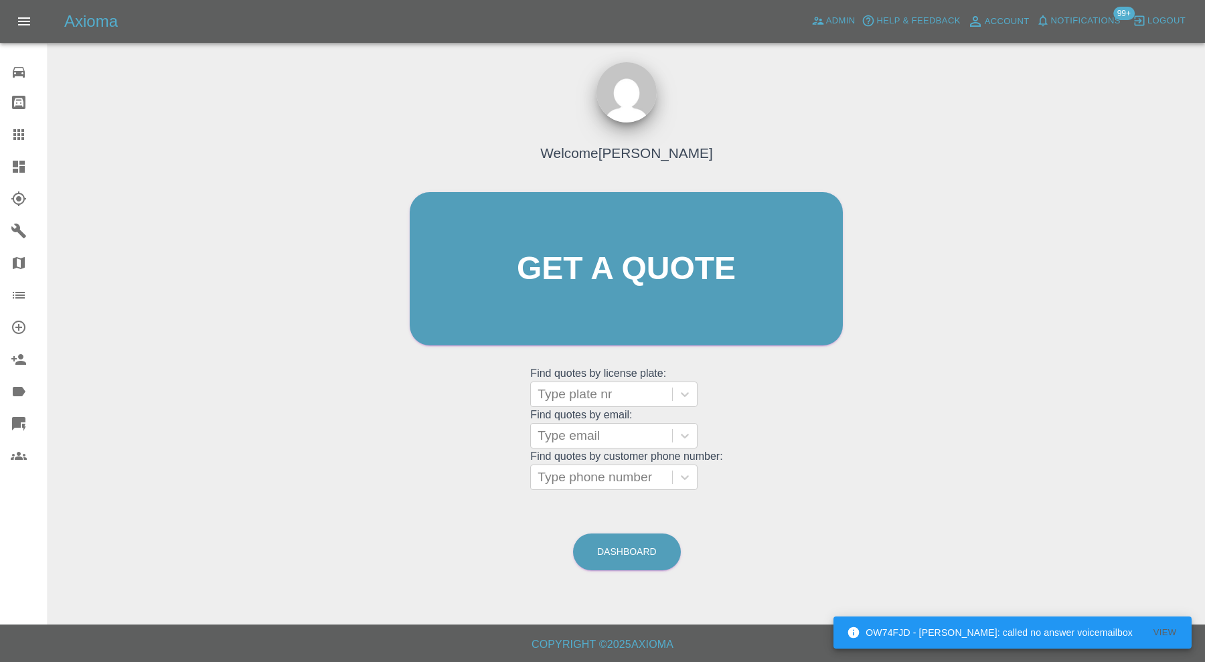
click at [32, 167] on div at bounding box center [29, 167] width 37 height 16
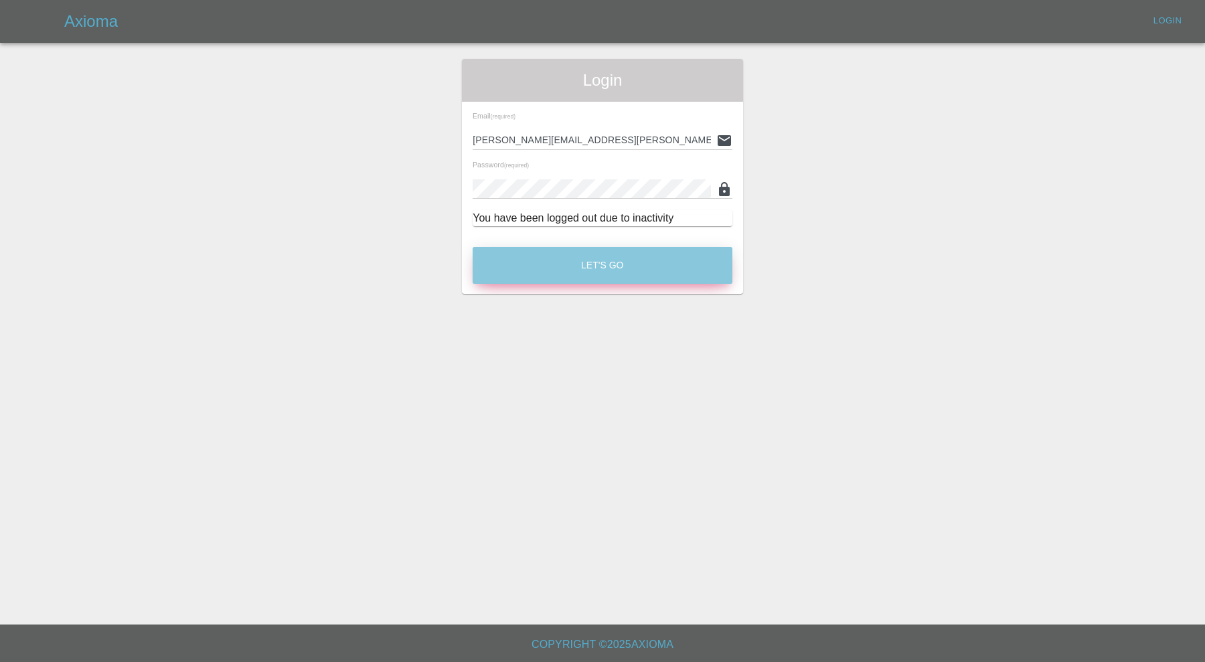
click at [625, 261] on button "Let's Go" at bounding box center [603, 265] width 260 height 37
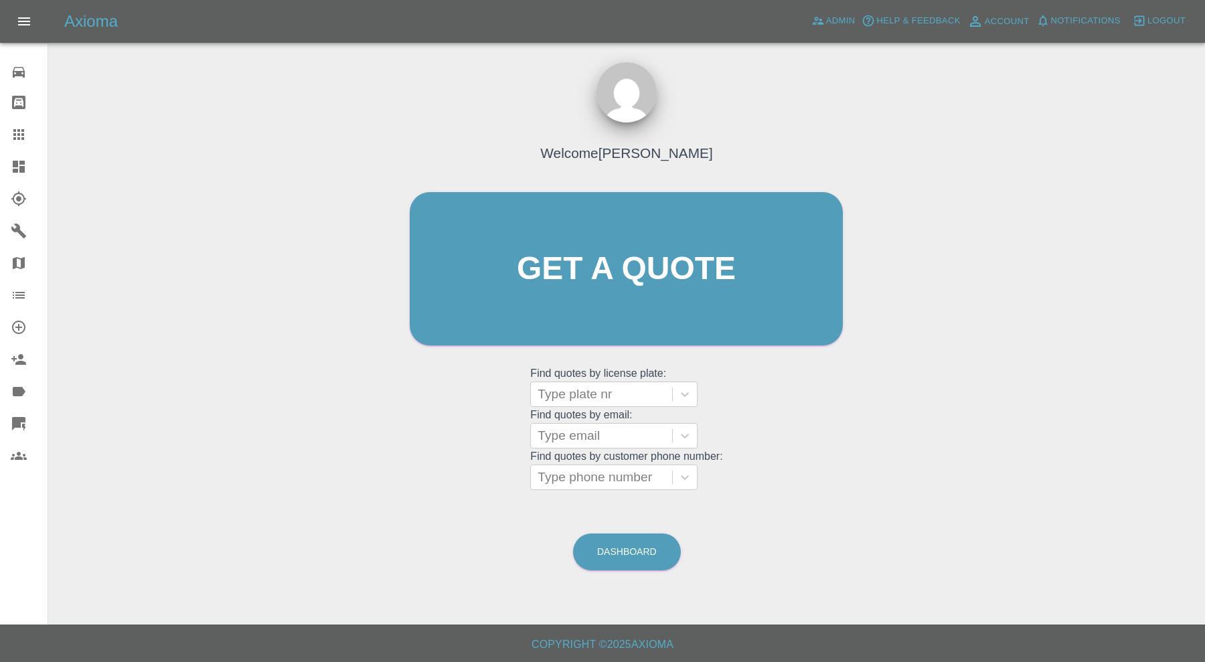
click at [29, 162] on div at bounding box center [29, 167] width 37 height 16
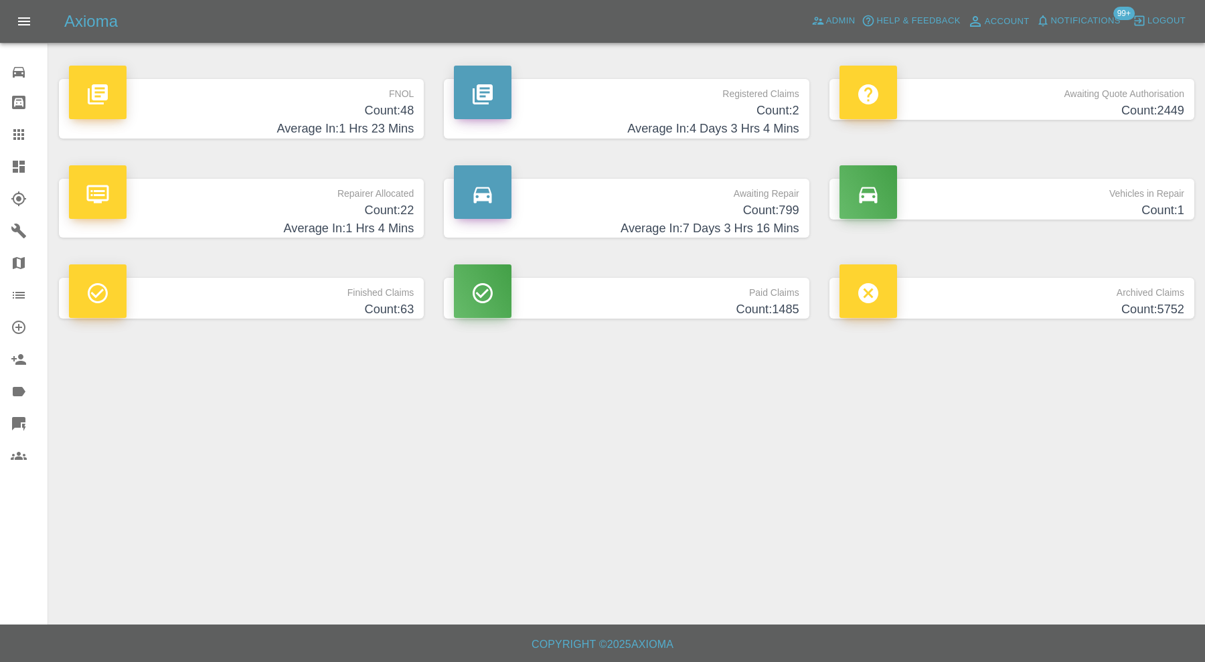
click at [727, 214] on h4 "Count: 799" at bounding box center [626, 211] width 345 height 18
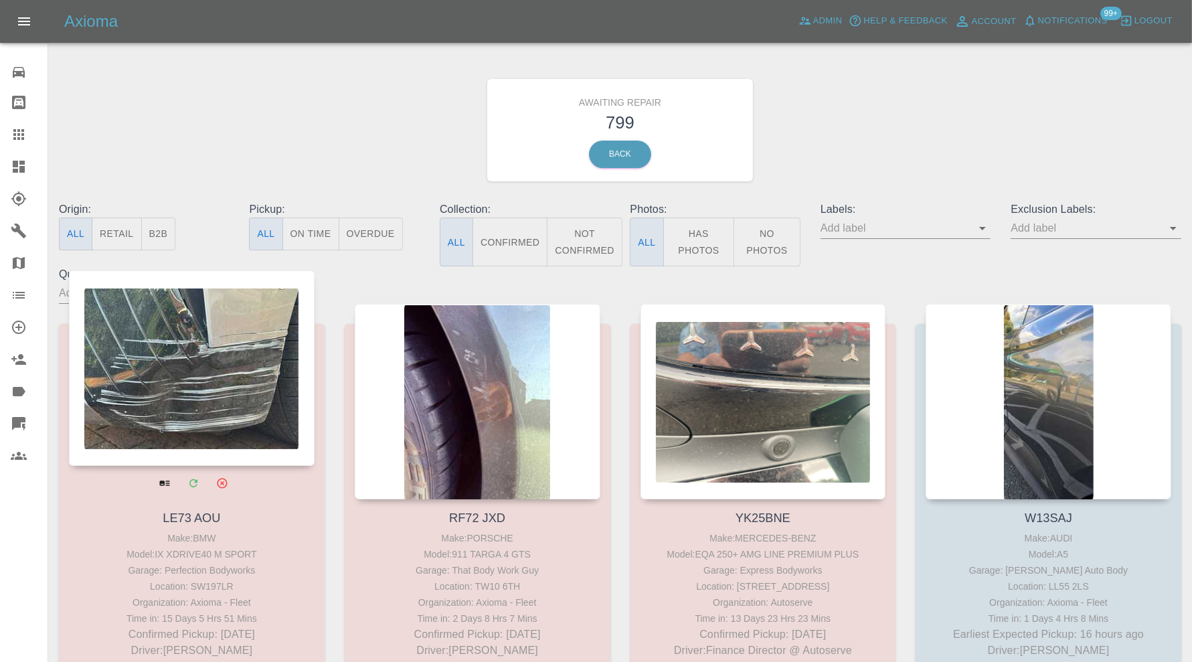
click at [218, 374] on div at bounding box center [192, 369] width 246 height 196
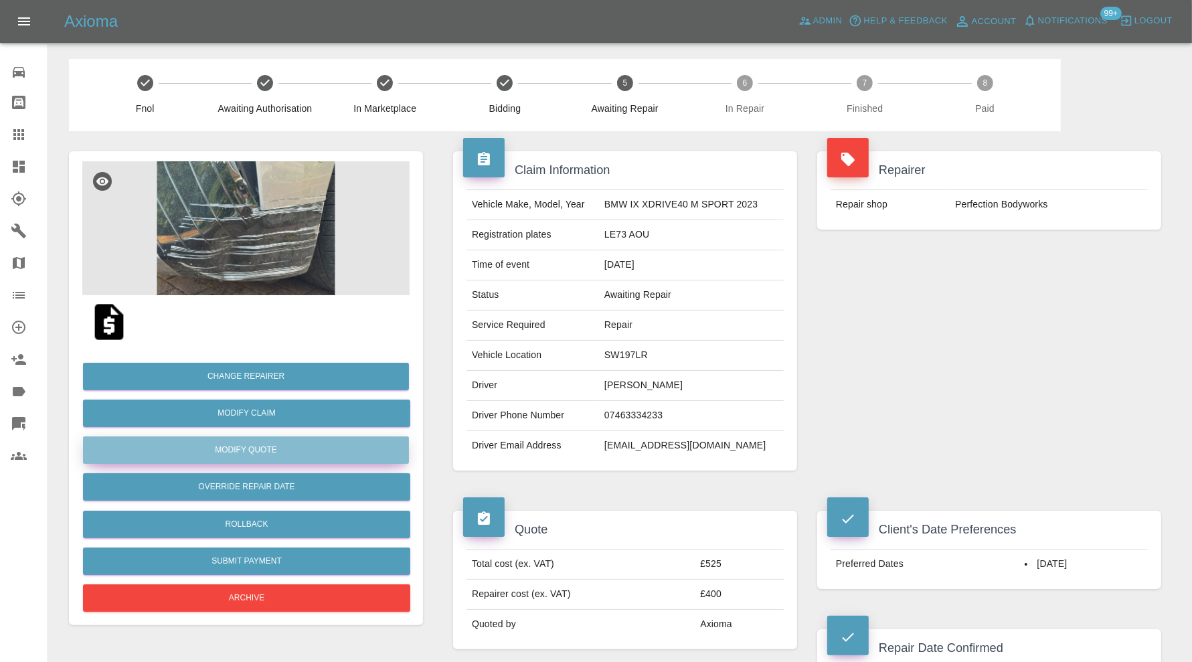
click at [337, 443] on button "Modify Quote" at bounding box center [246, 450] width 326 height 27
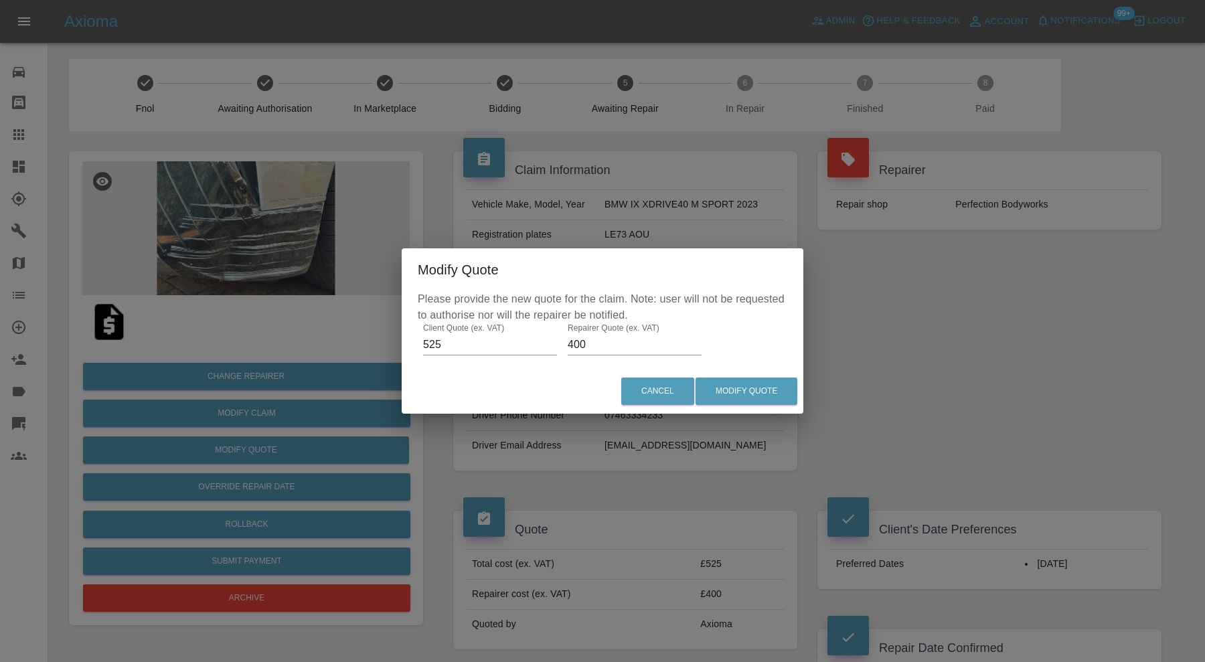
click at [485, 337] on input "525" at bounding box center [490, 344] width 134 height 21
type input "500"
click at [626, 342] on input "400" at bounding box center [635, 344] width 134 height 21
type input "4"
type input "385"
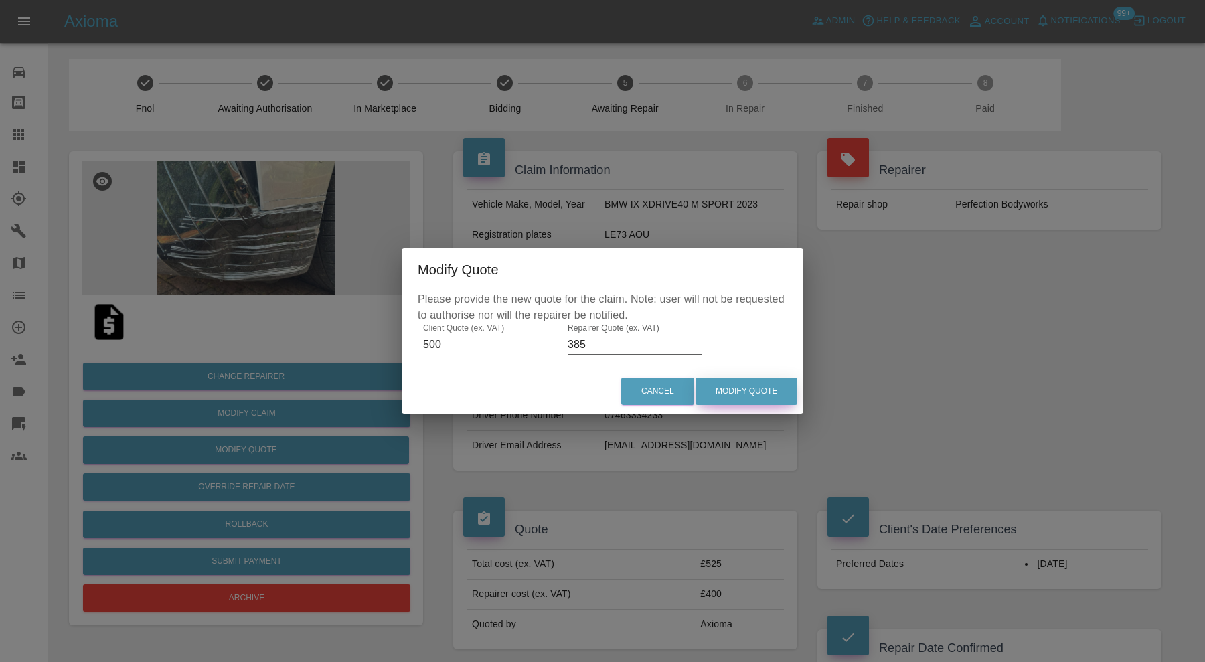
click at [726, 392] on button "Modify Quote" at bounding box center [747, 391] width 102 height 27
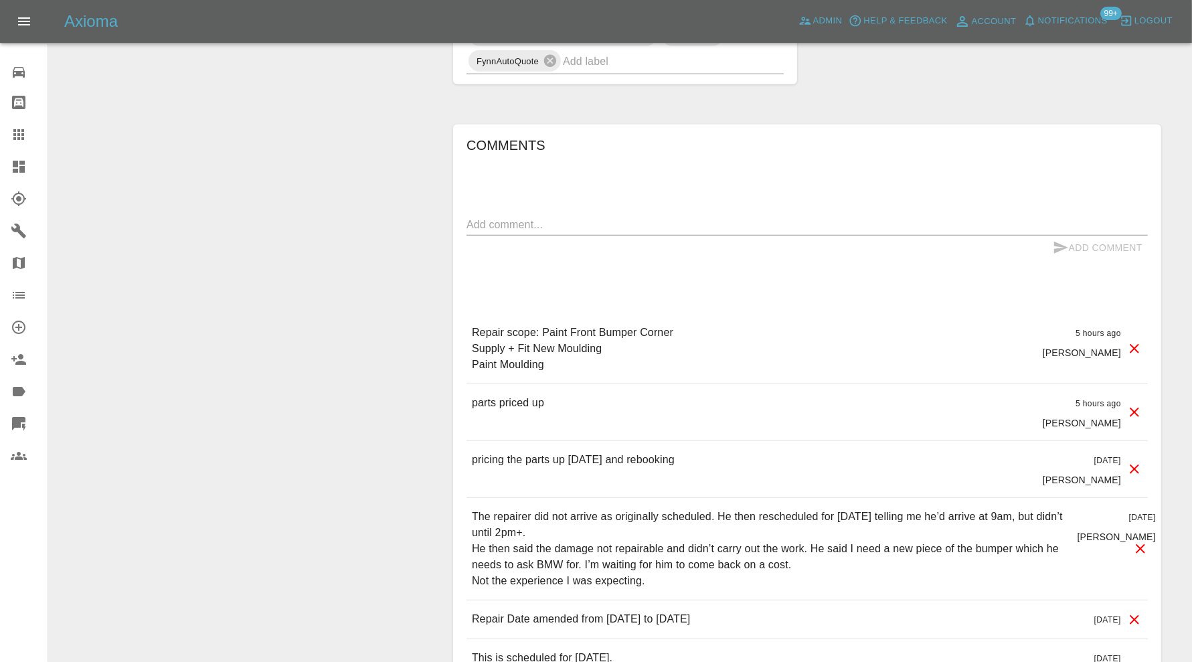
scroll to position [1227, 0]
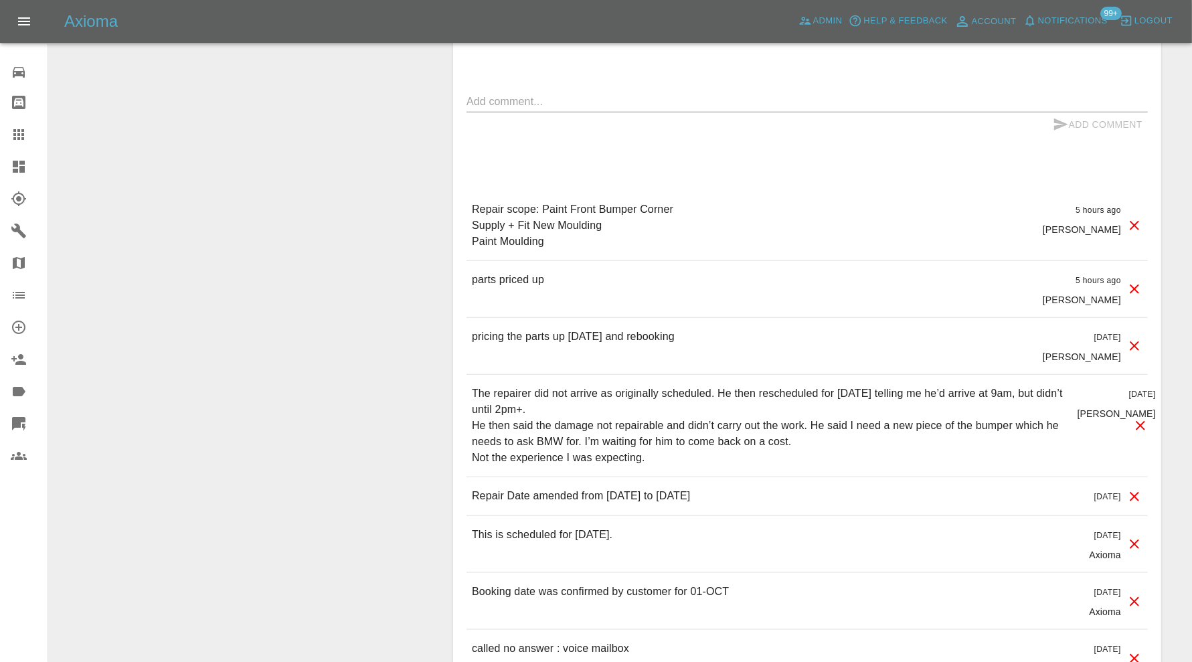
click at [643, 101] on textarea at bounding box center [808, 101] width 682 height 15
type textarea "accepted"
click at [1080, 117] on button "Add Comment" at bounding box center [1098, 124] width 100 height 25
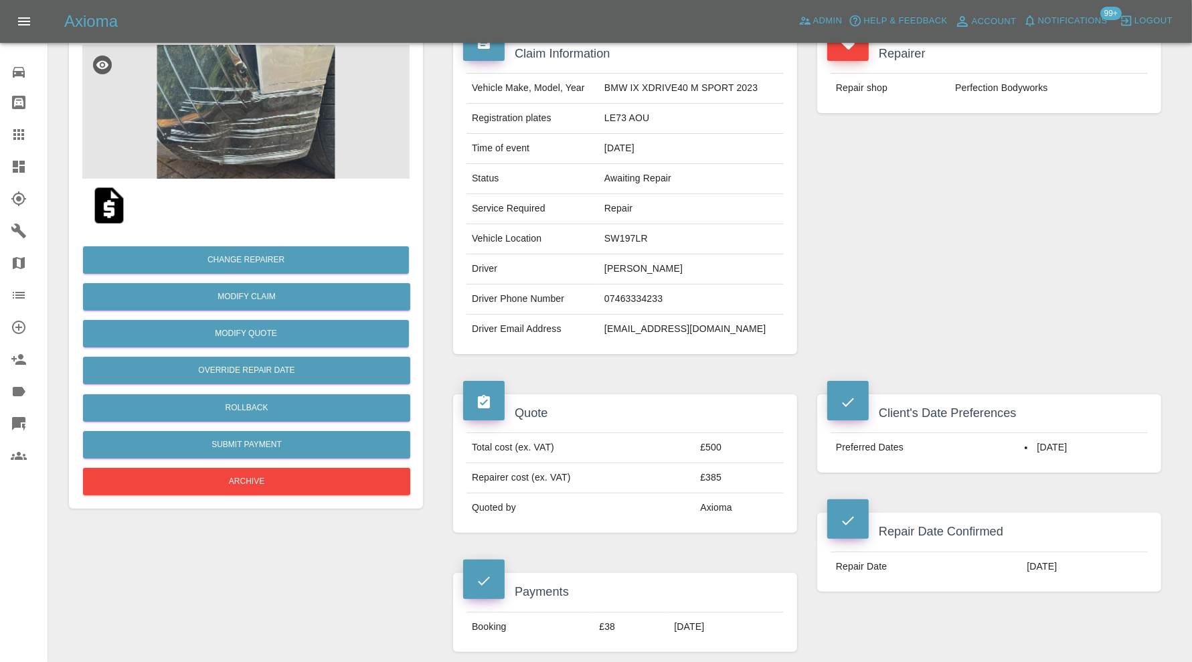
scroll to position [111, 0]
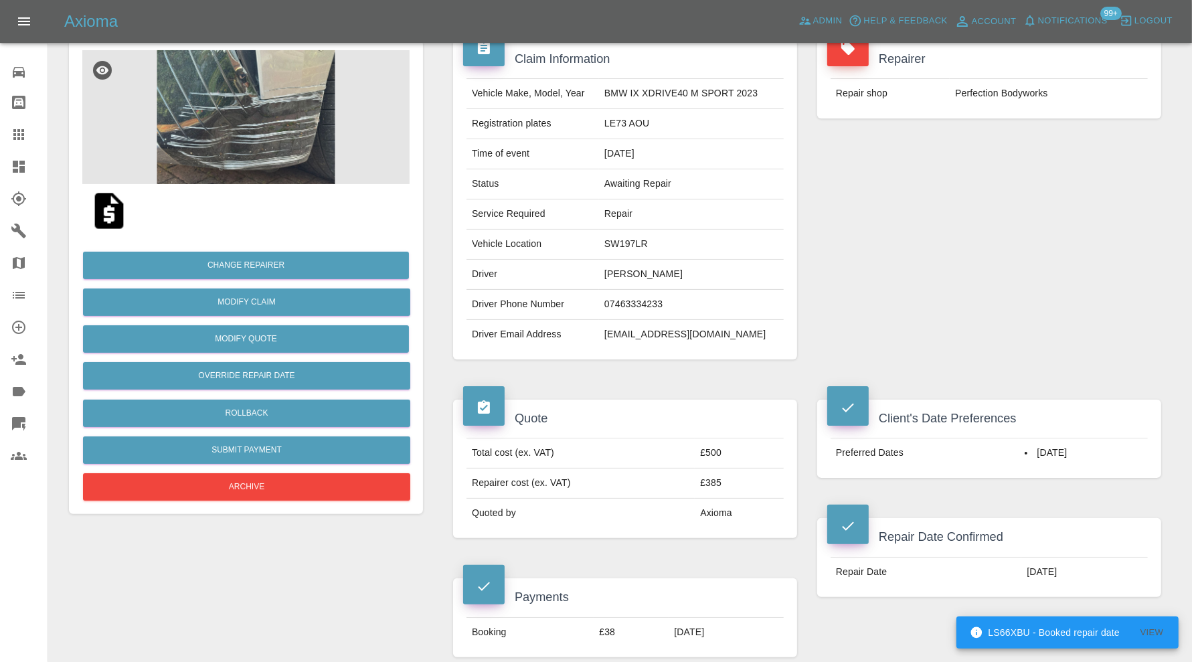
click at [32, 155] on link "Dashboard" at bounding box center [24, 167] width 48 height 32
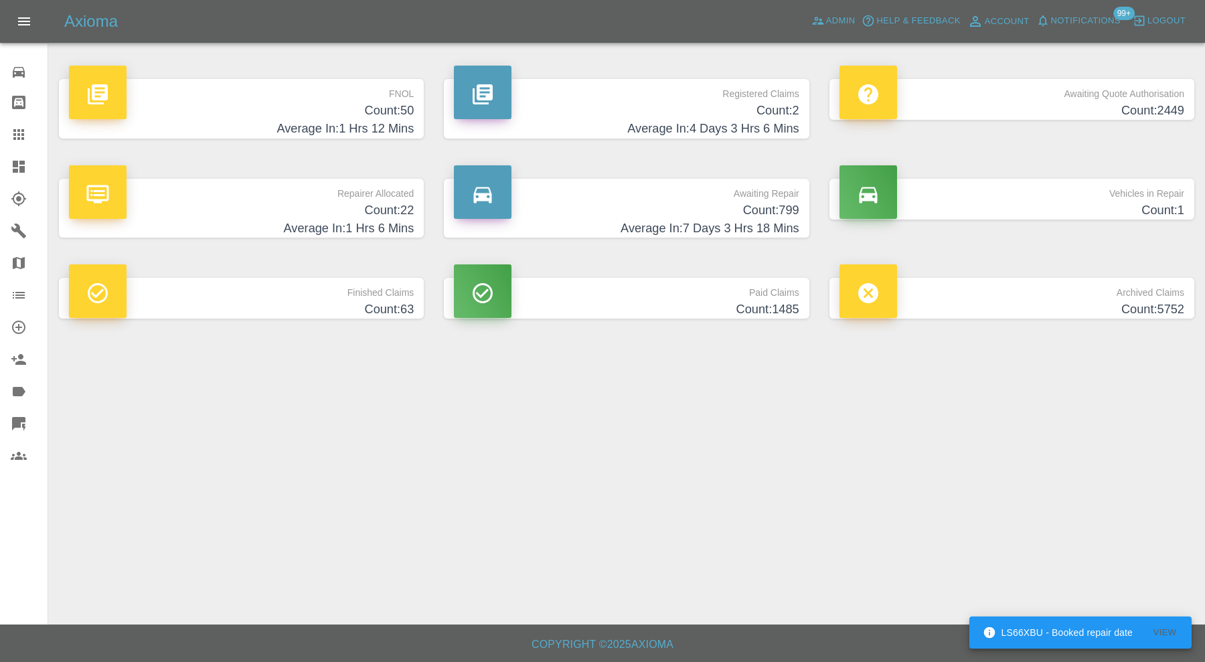
click at [382, 301] on h4 "Count: 63" at bounding box center [241, 310] width 345 height 18
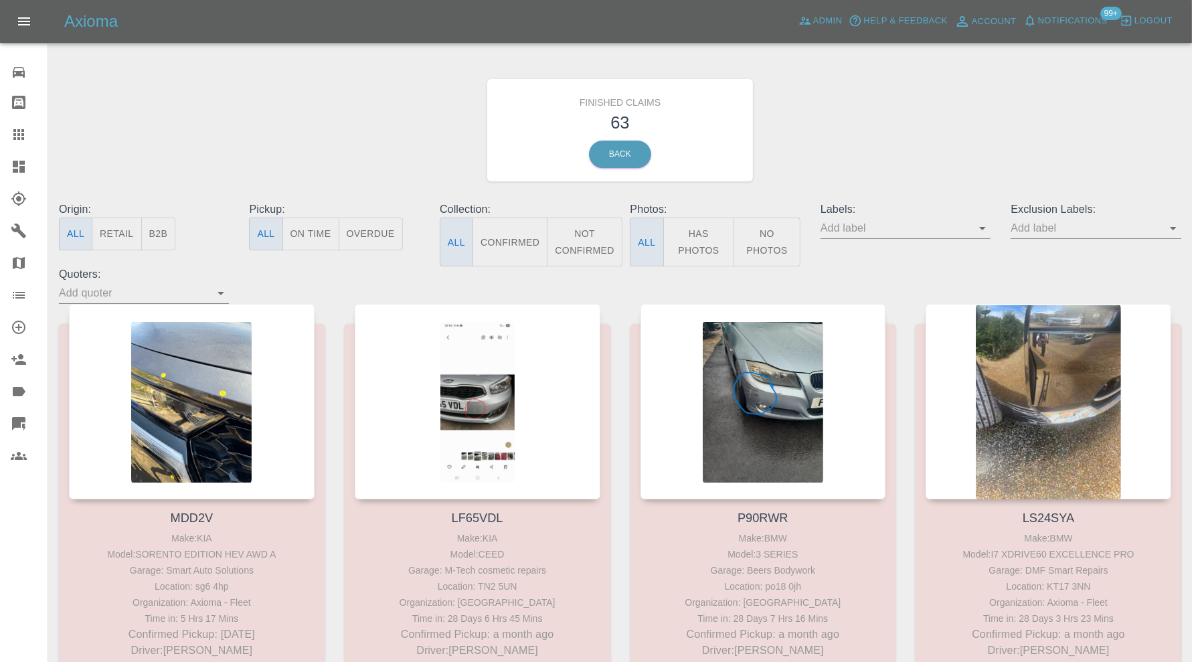
scroll to position [6501, 0]
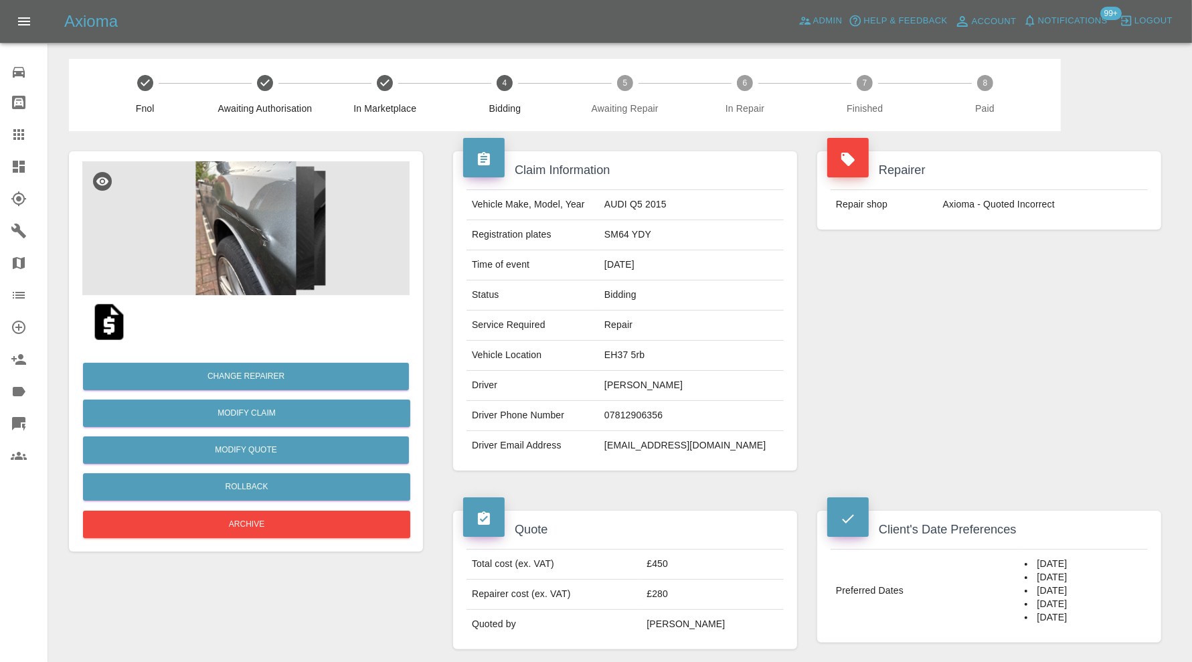
click at [232, 228] on img at bounding box center [245, 228] width 327 height 134
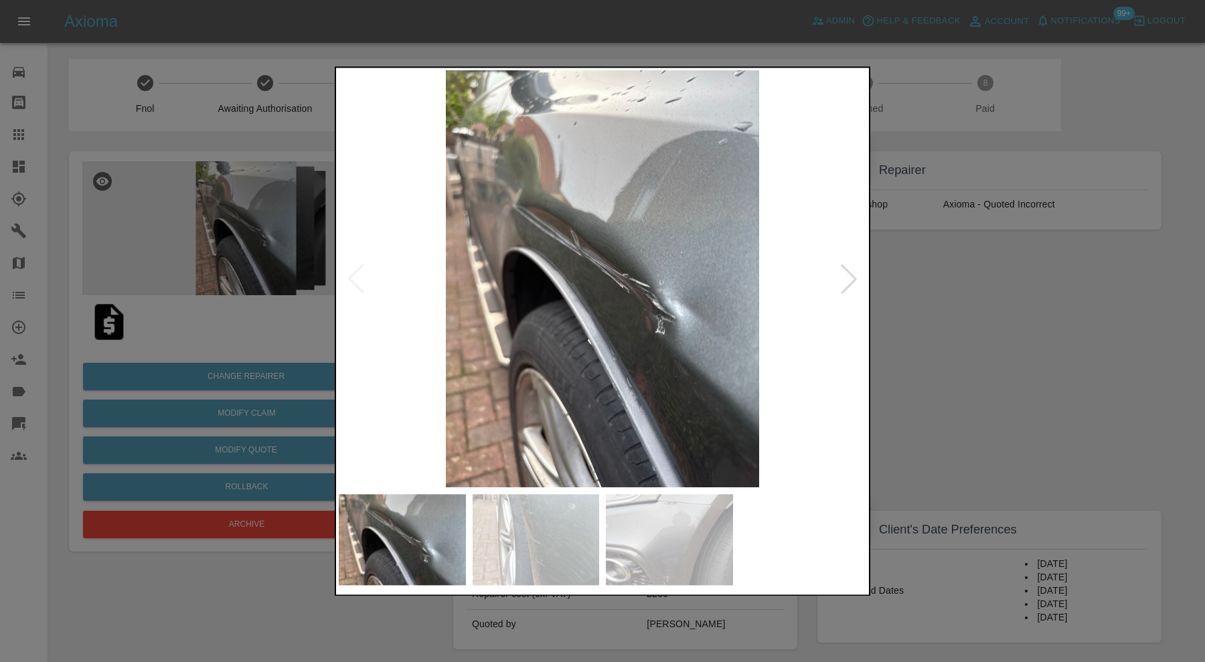
click at [854, 285] on div at bounding box center [848, 278] width 29 height 29
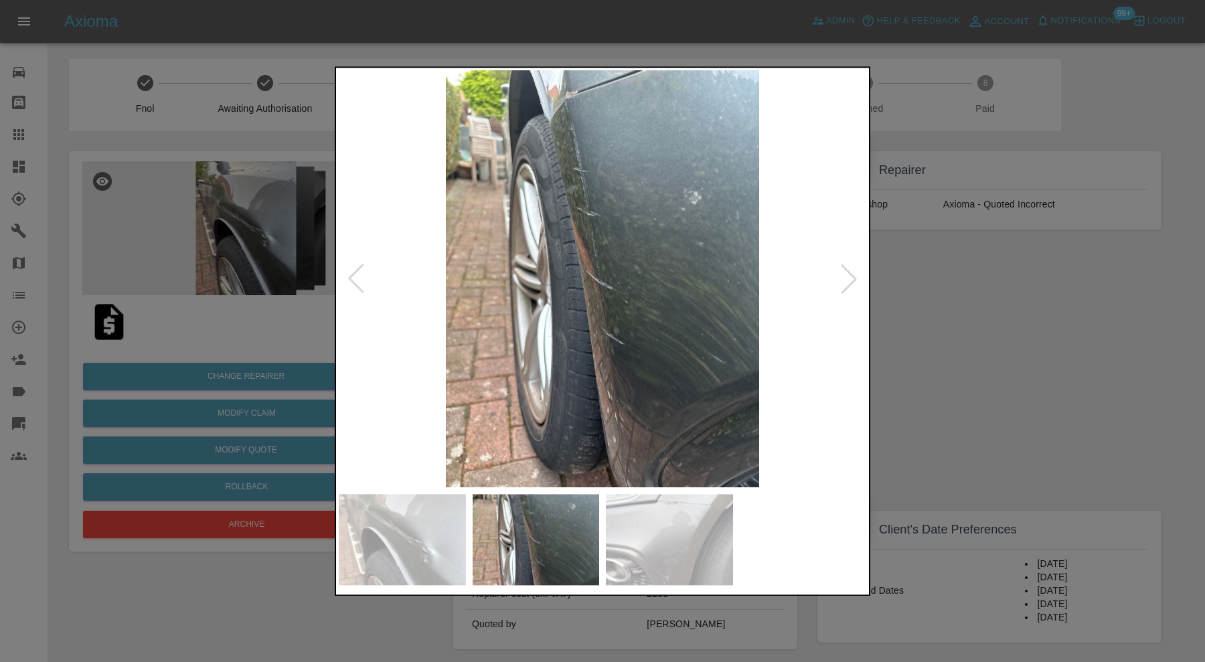
click at [854, 285] on div at bounding box center [848, 278] width 29 height 29
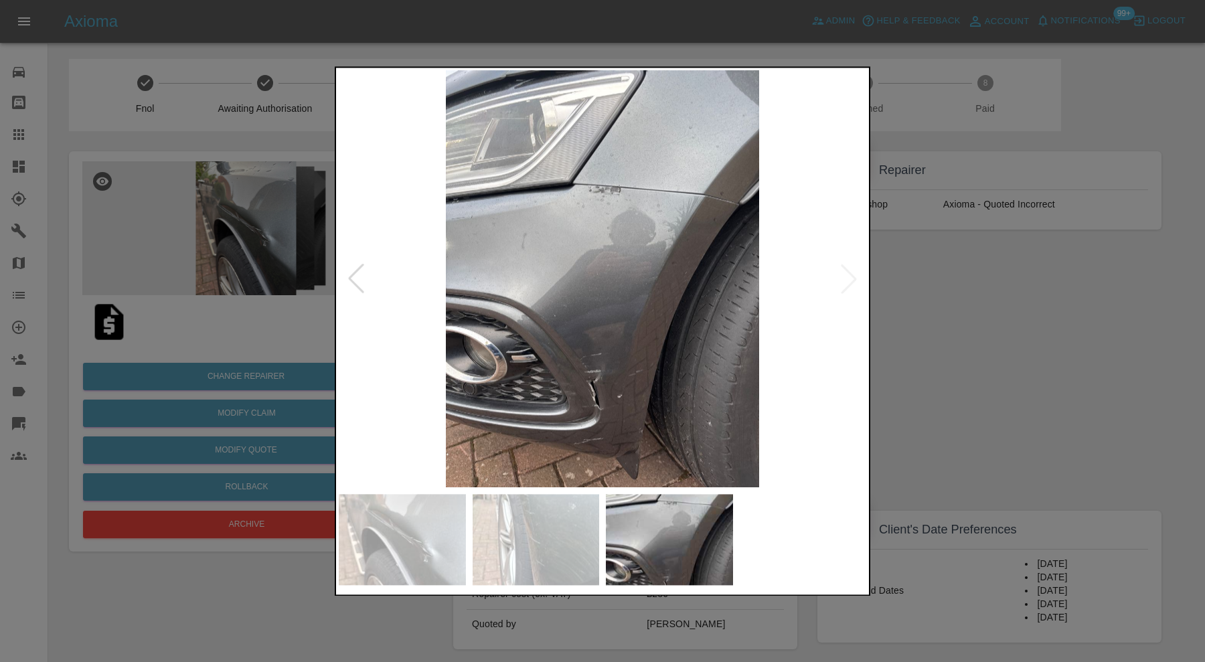
click at [854, 285] on img at bounding box center [603, 278] width 528 height 417
click at [885, 294] on div at bounding box center [602, 331] width 1205 height 662
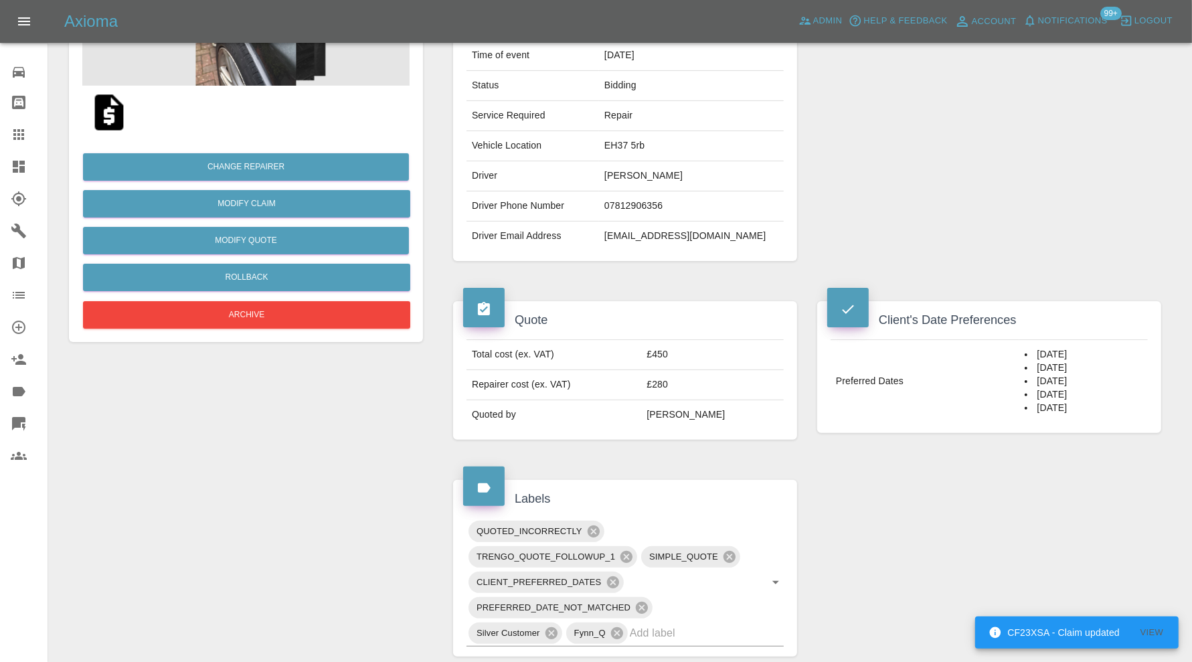
scroll to position [13, 0]
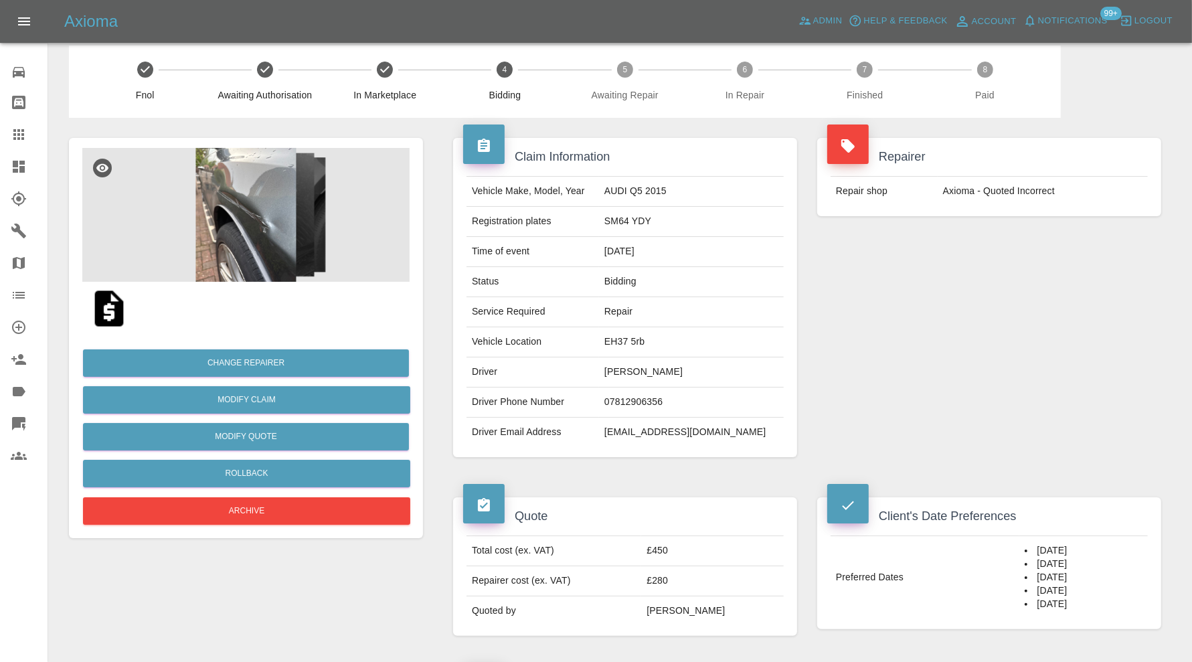
click at [244, 222] on img at bounding box center [245, 215] width 327 height 134
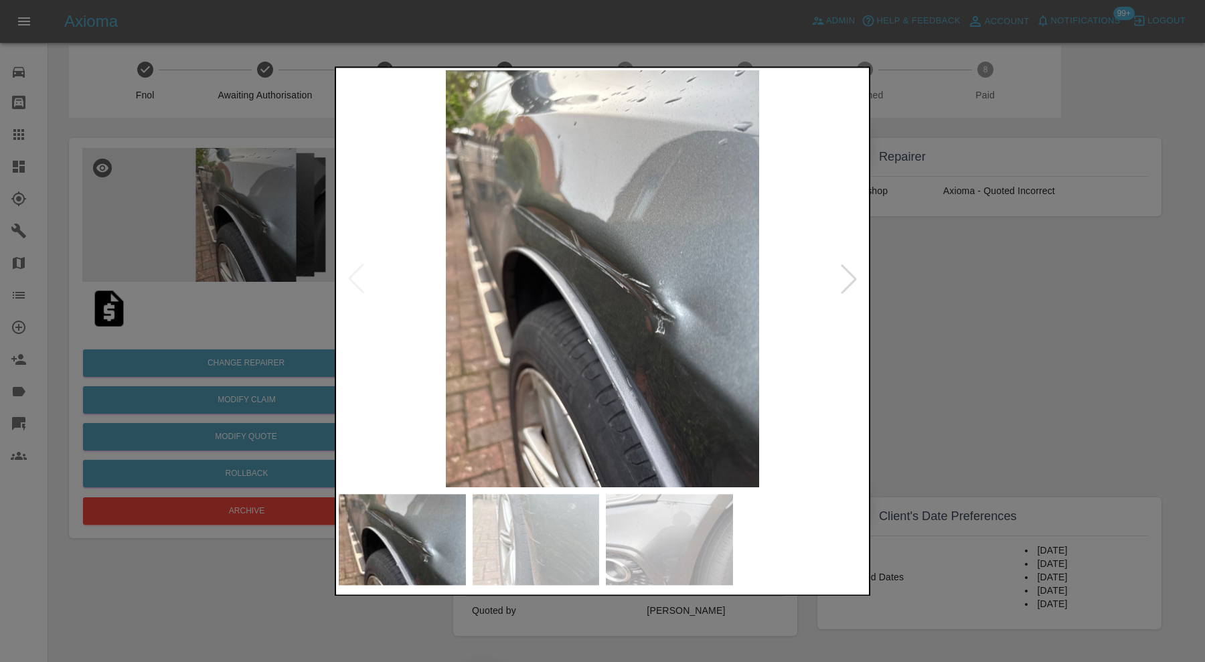
click at [852, 272] on div at bounding box center [848, 278] width 29 height 29
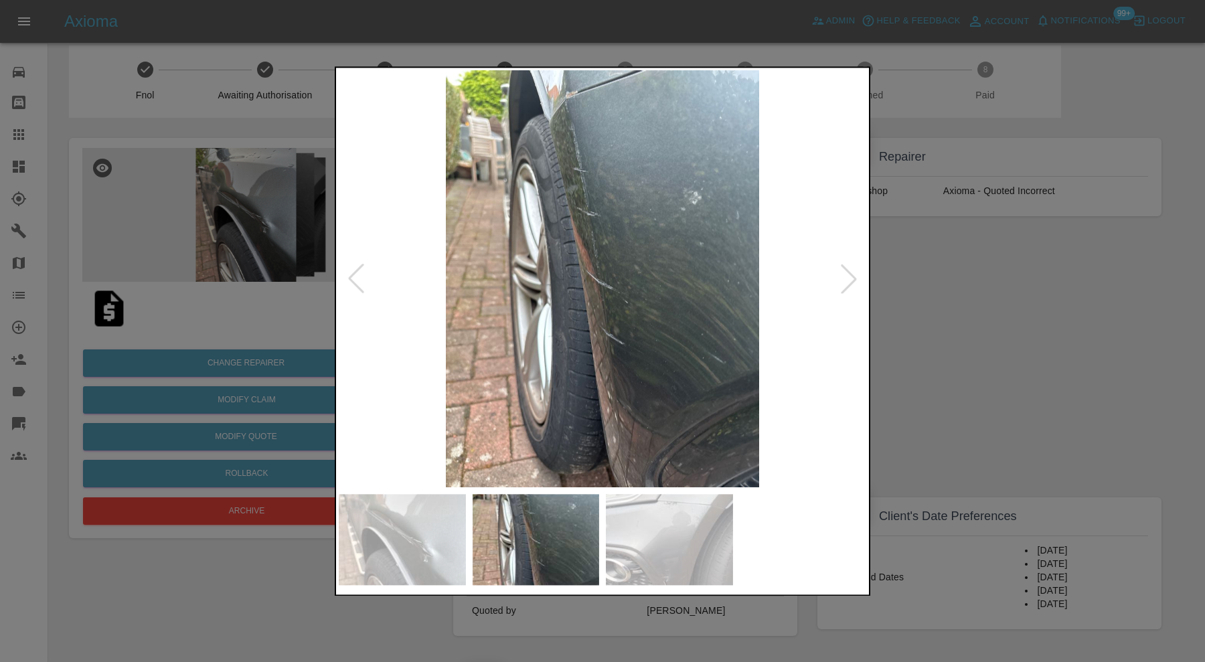
click at [917, 273] on div at bounding box center [602, 331] width 1205 height 662
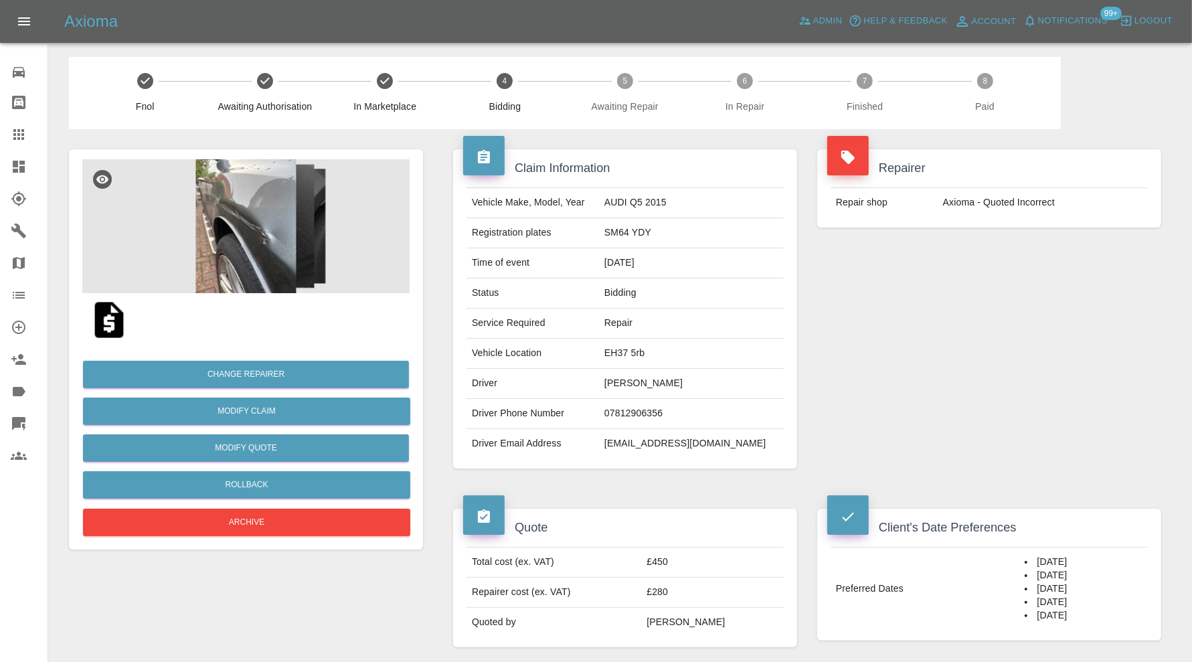
scroll to position [0, 0]
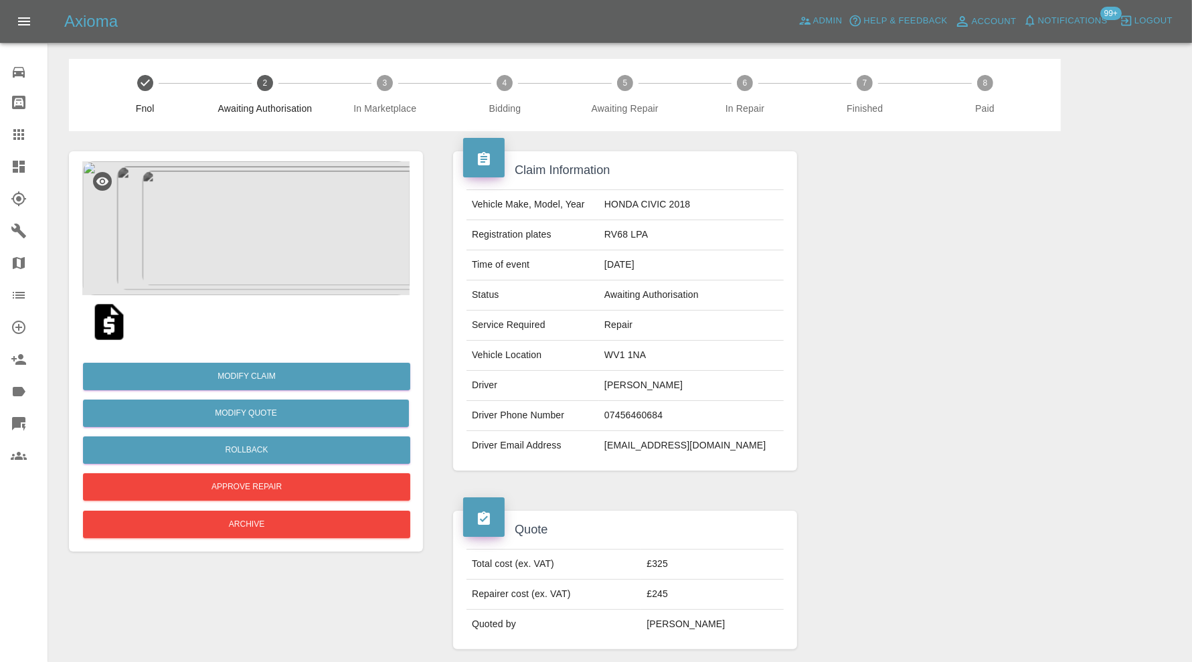
click at [258, 233] on img at bounding box center [245, 228] width 327 height 134
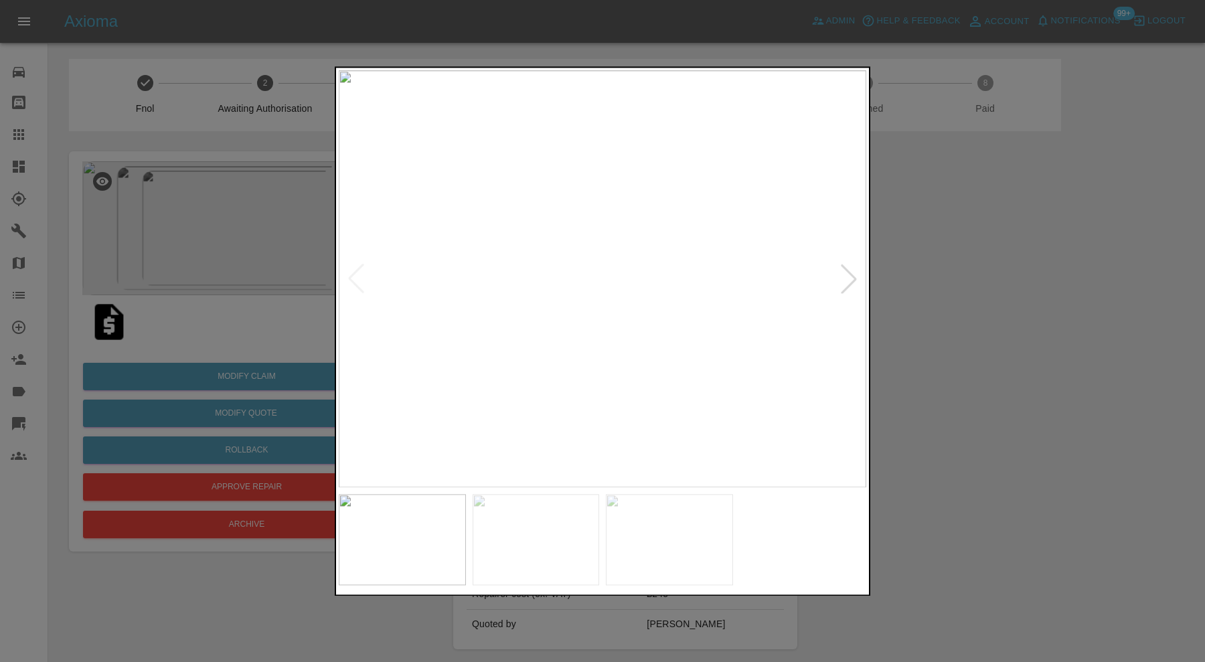
click at [530, 538] on img at bounding box center [536, 539] width 127 height 91
click at [678, 541] on img at bounding box center [669, 539] width 127 height 91
click at [696, 540] on img at bounding box center [669, 539] width 127 height 91
click at [983, 432] on div at bounding box center [602, 331] width 1205 height 662
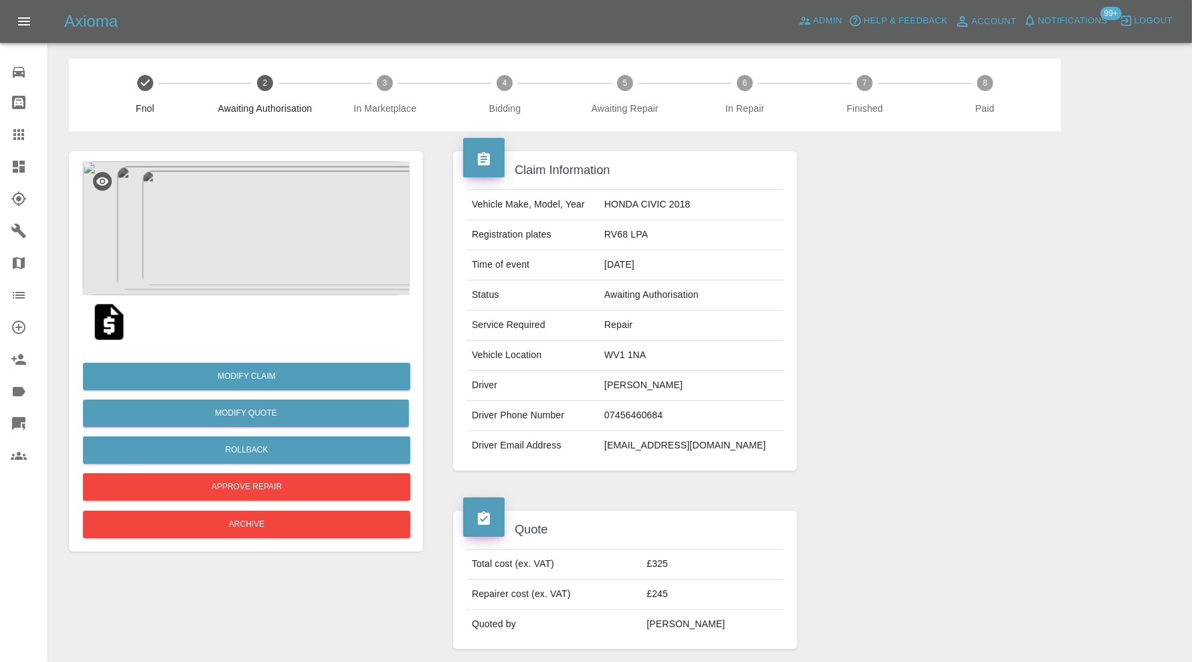
click at [212, 236] on img at bounding box center [245, 228] width 327 height 134
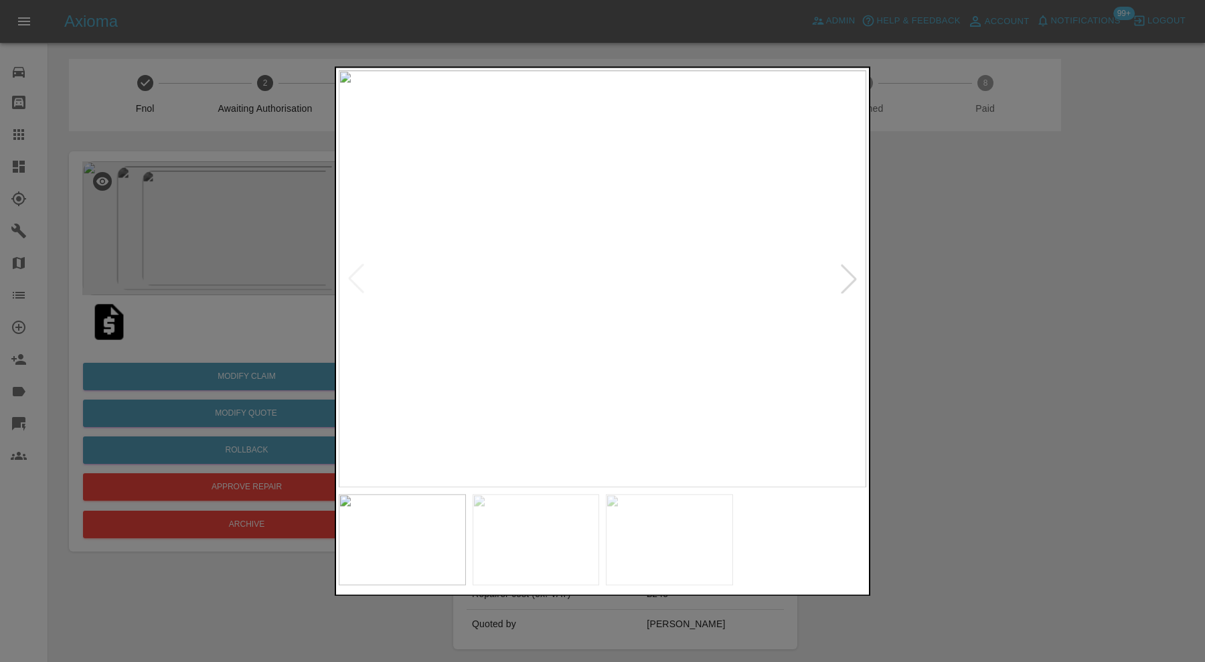
click at [564, 523] on img at bounding box center [536, 539] width 127 height 91
click at [593, 189] on img at bounding box center [603, 278] width 528 height 417
click at [672, 106] on img at bounding box center [616, 298] width 1583 height 1252
click at [848, 275] on div at bounding box center [848, 278] width 29 height 29
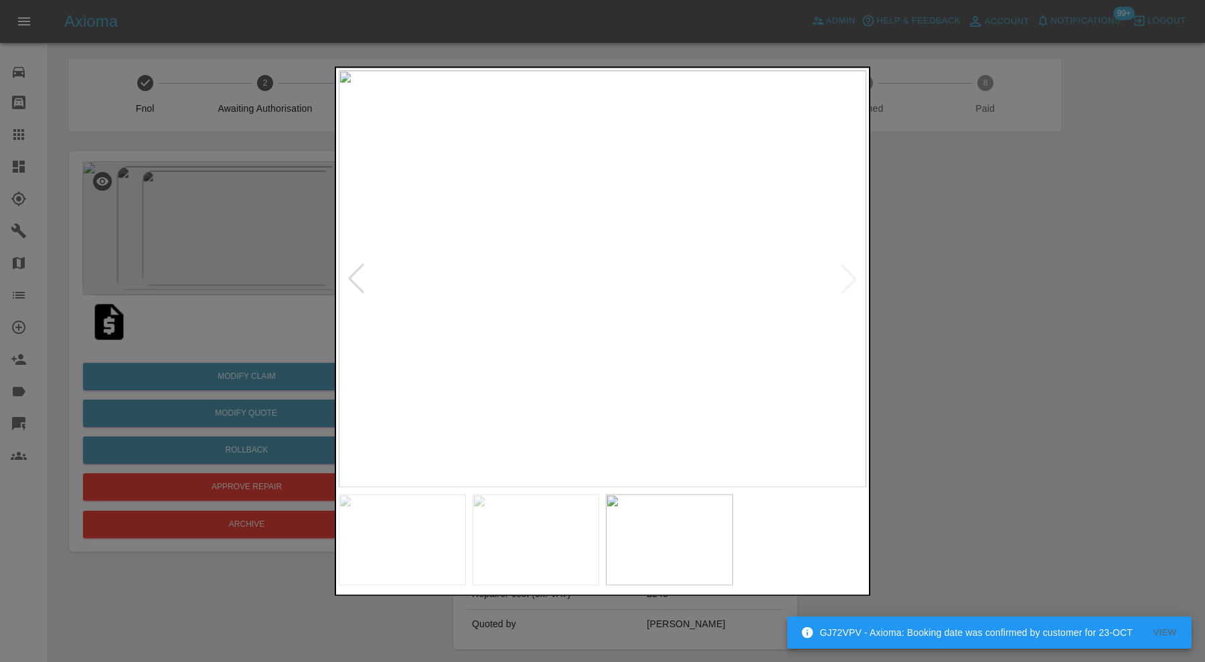
click at [868, 278] on div at bounding box center [603, 331] width 536 height 530
click at [357, 280] on div at bounding box center [355, 278] width 29 height 29
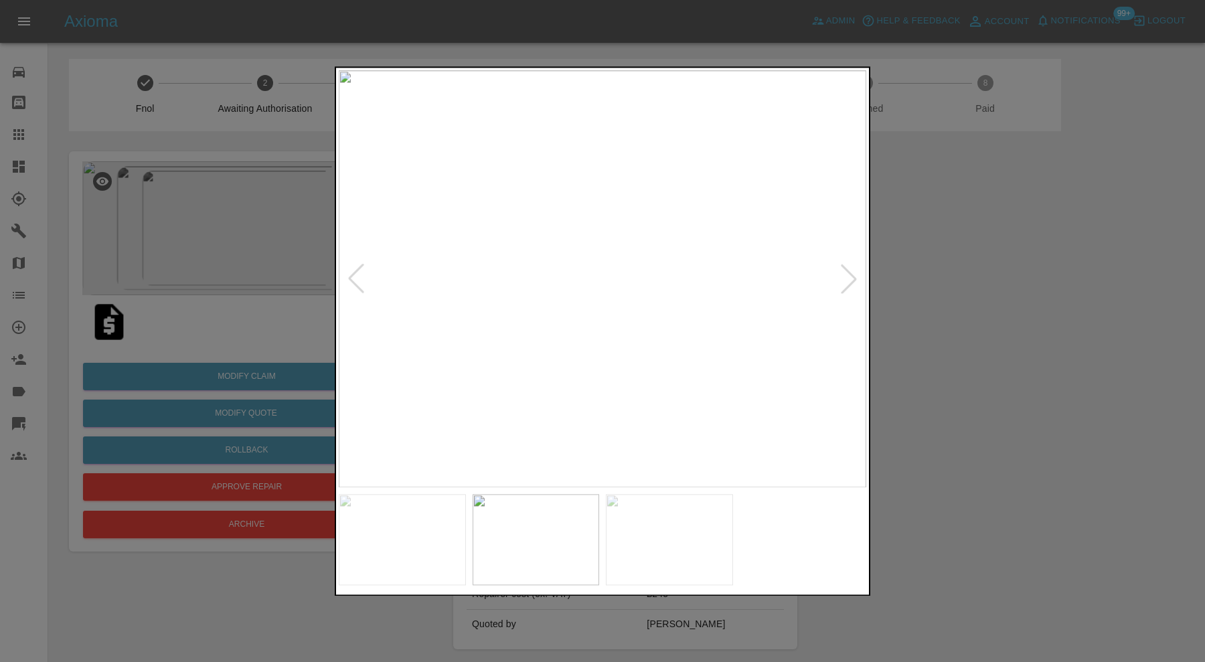
click at [1070, 279] on div at bounding box center [602, 331] width 1205 height 662
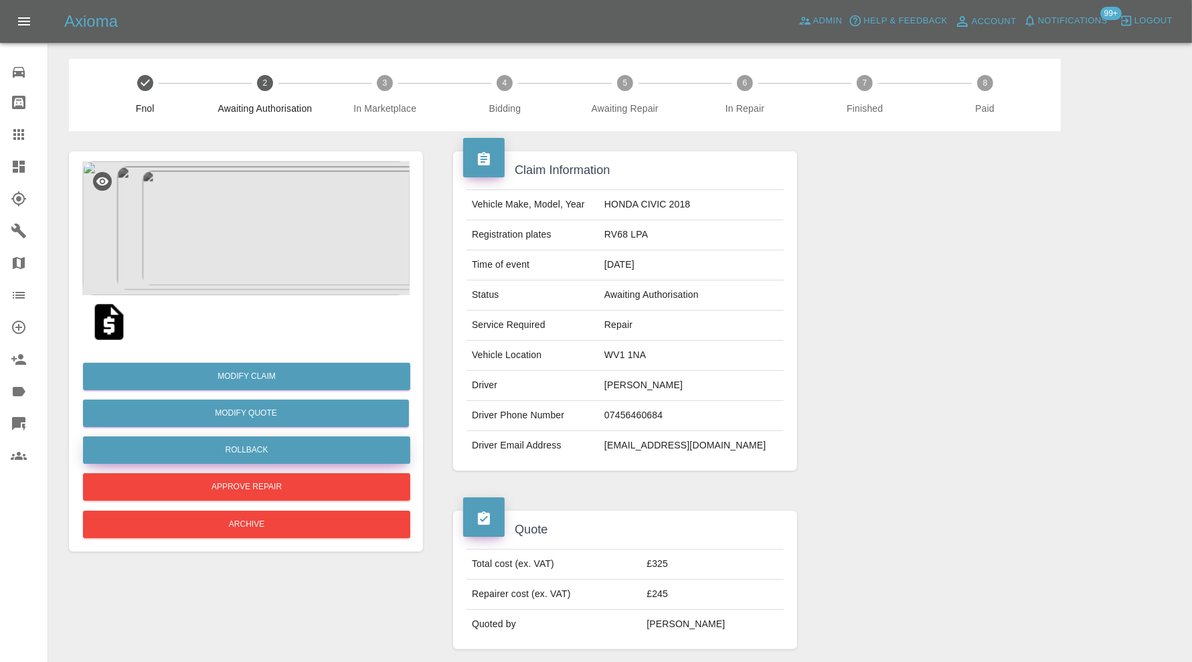
click at [340, 445] on button "Rollback" at bounding box center [246, 450] width 327 height 27
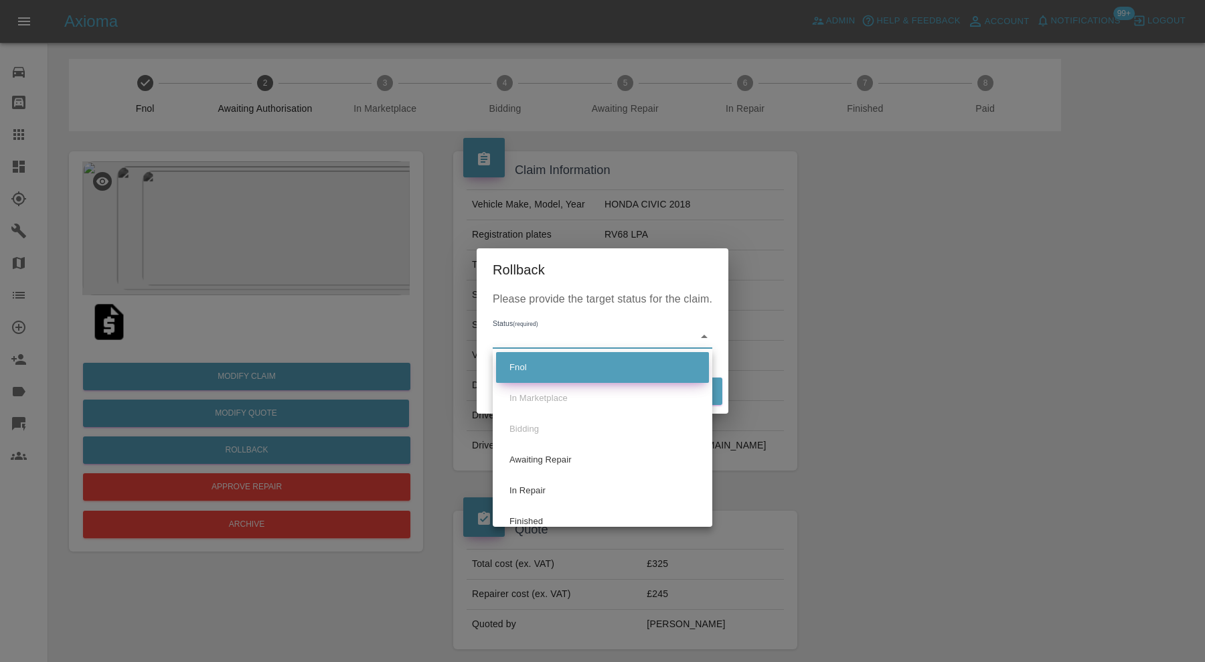
click at [595, 380] on li "Fnol" at bounding box center [602, 367] width 213 height 31
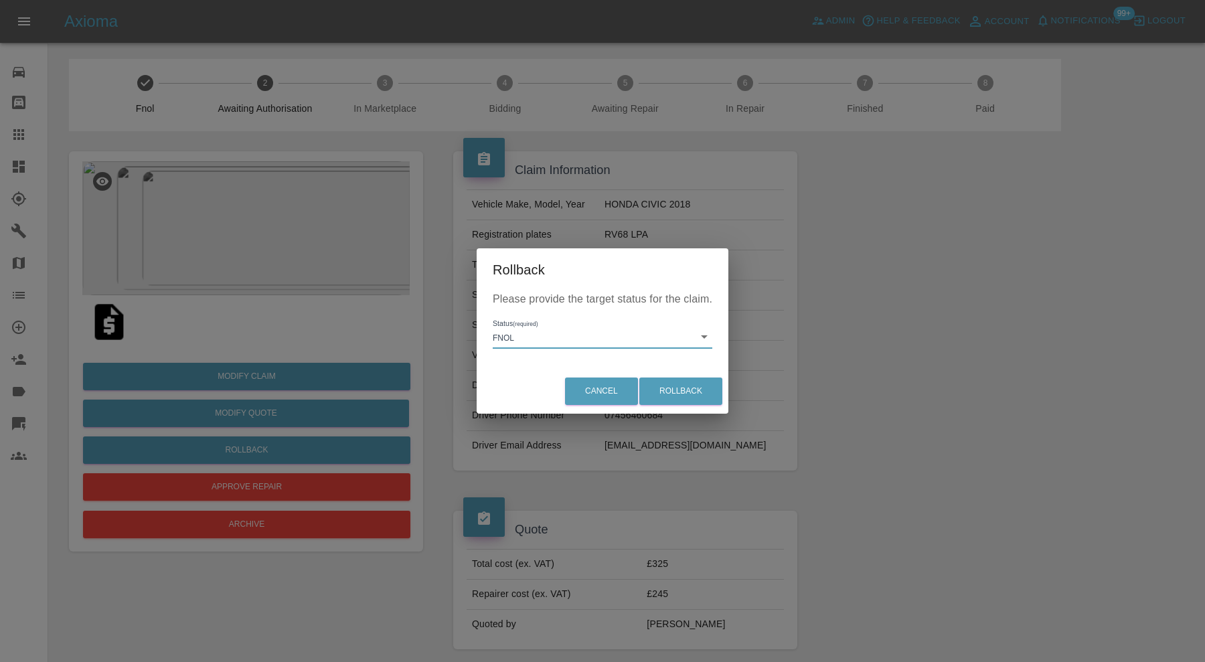
type input "fnol"
click at [662, 384] on button "Rollback" at bounding box center [680, 391] width 83 height 27
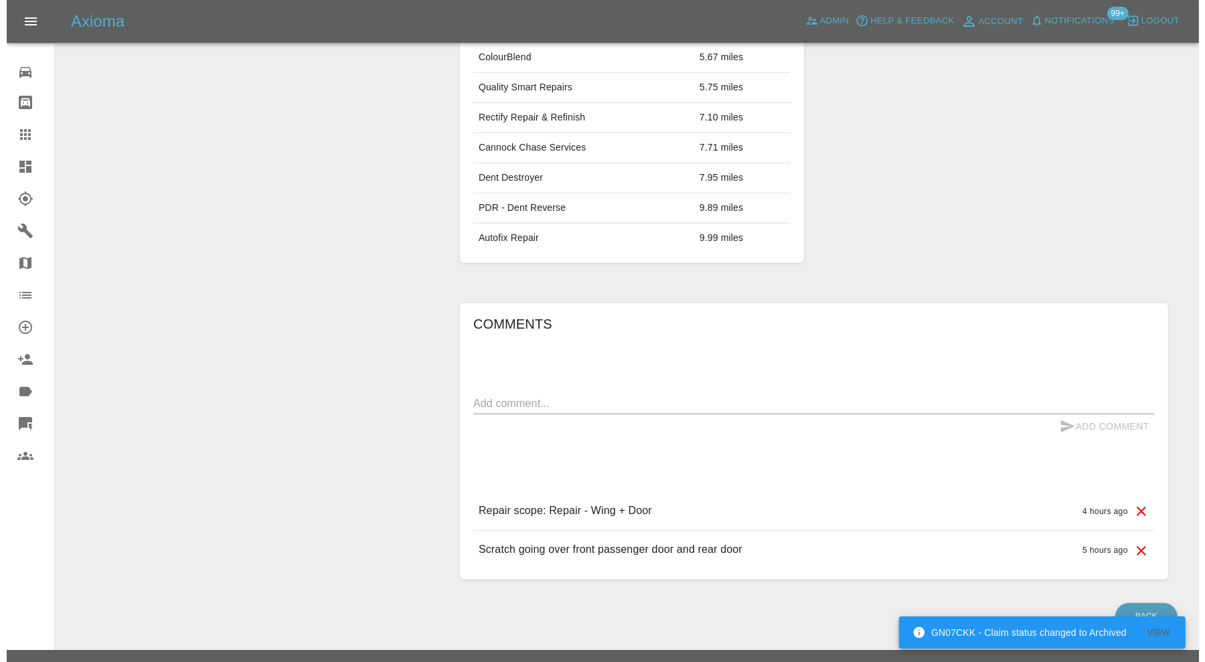
scroll to position [797, 0]
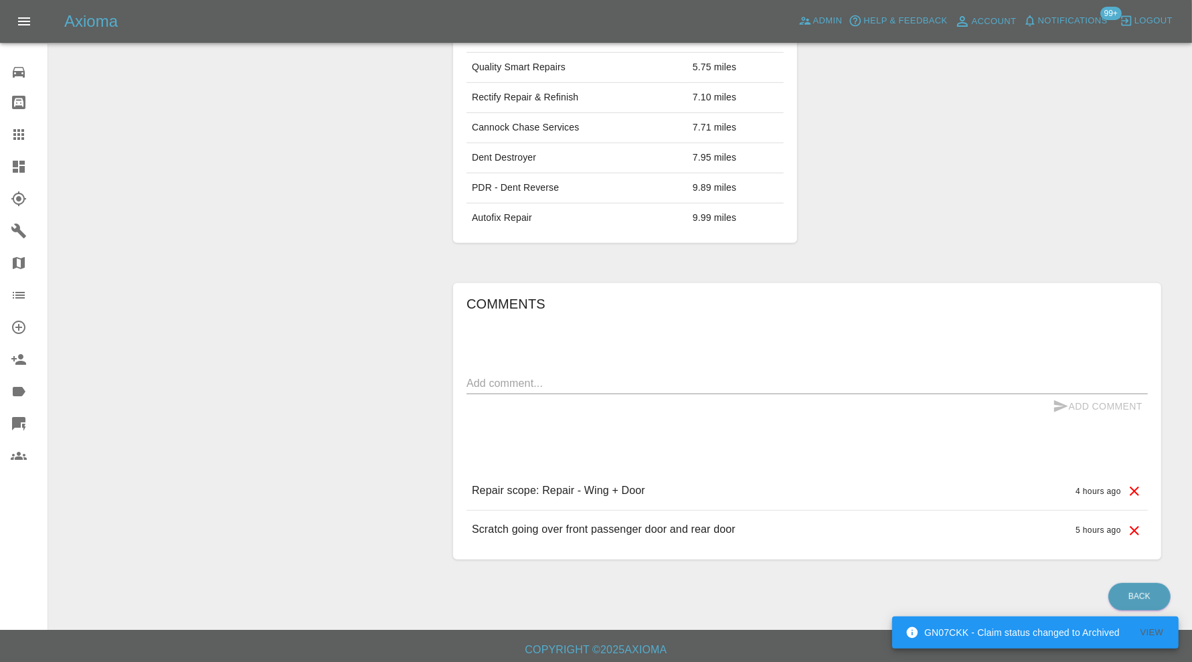
click at [1132, 483] on icon at bounding box center [1135, 491] width 16 height 16
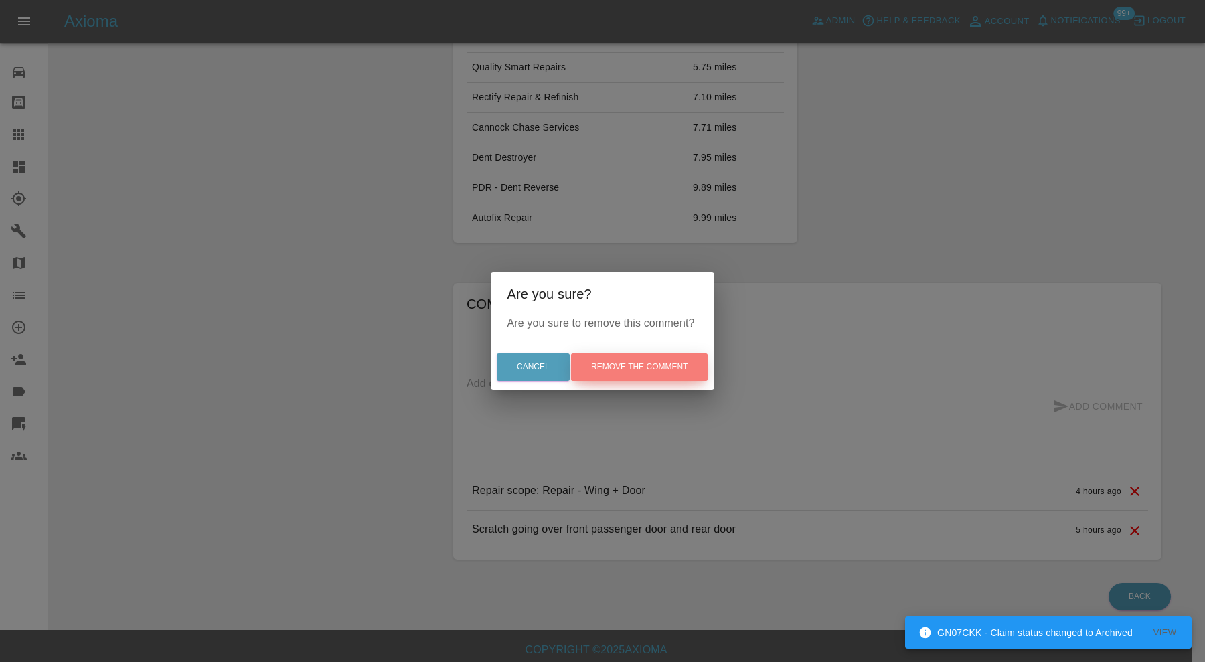
click at [690, 366] on button "Remove the comment" at bounding box center [639, 367] width 137 height 27
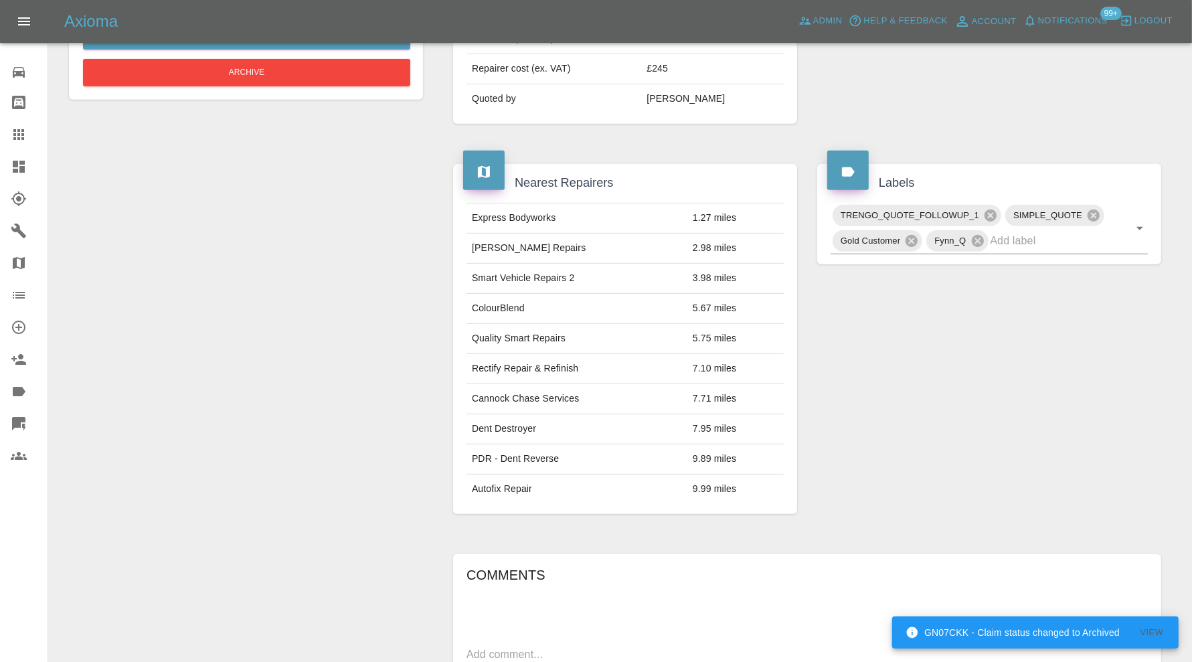
scroll to position [422, 0]
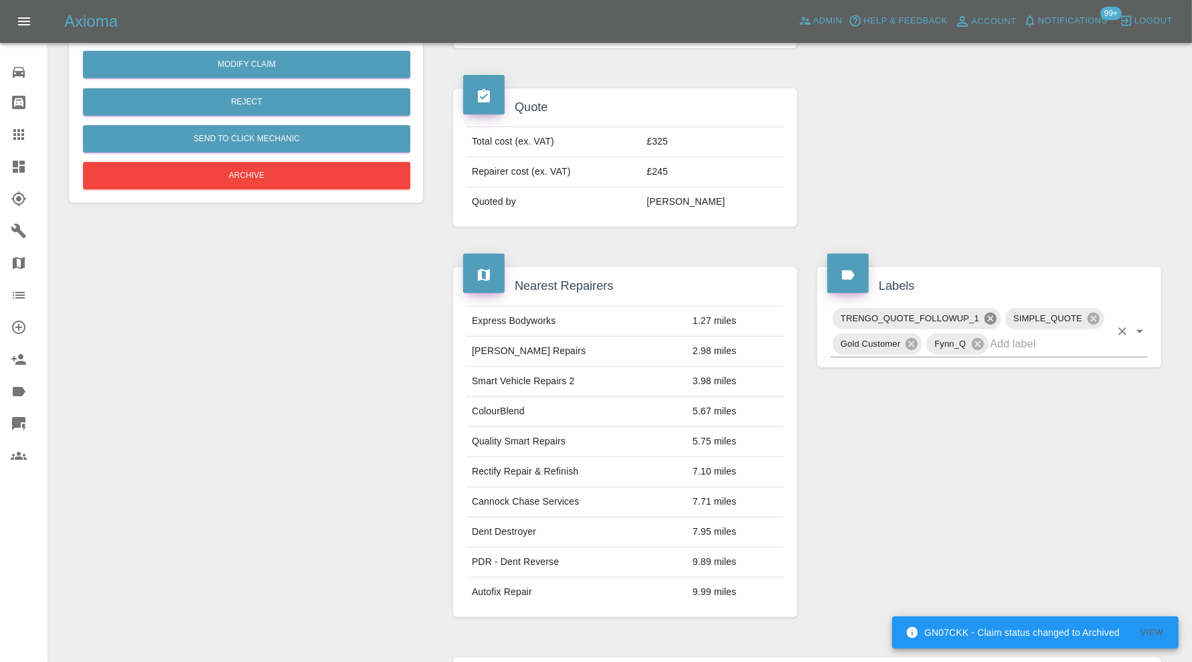
click at [993, 318] on icon at bounding box center [991, 319] width 12 height 12
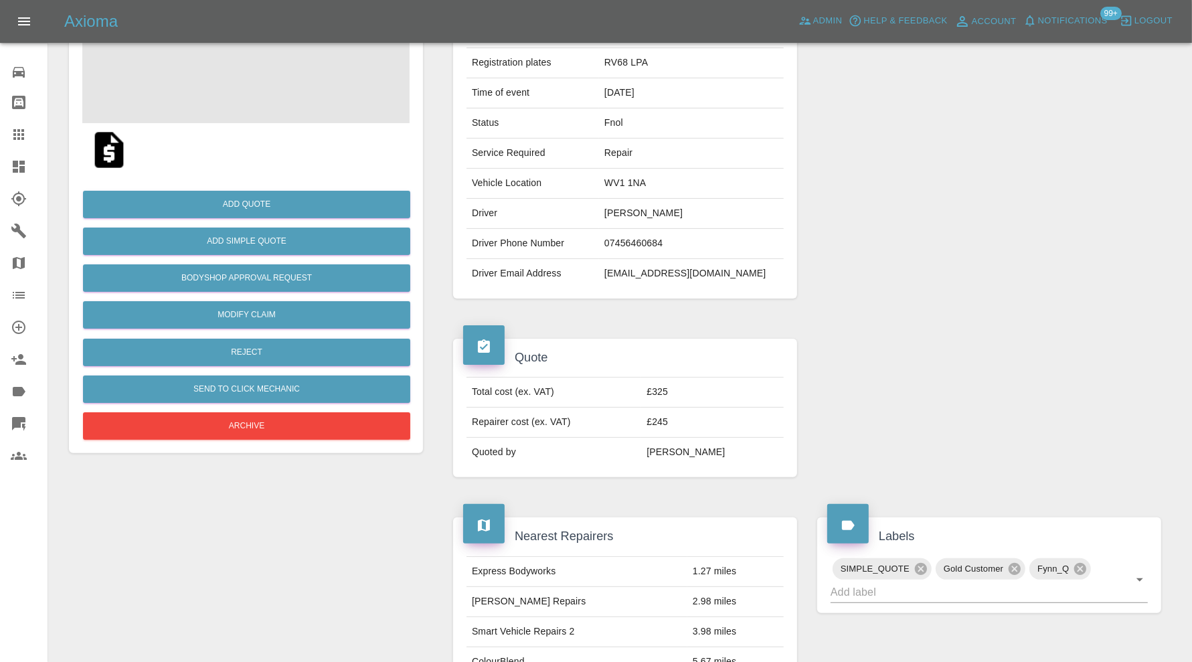
scroll to position [0, 0]
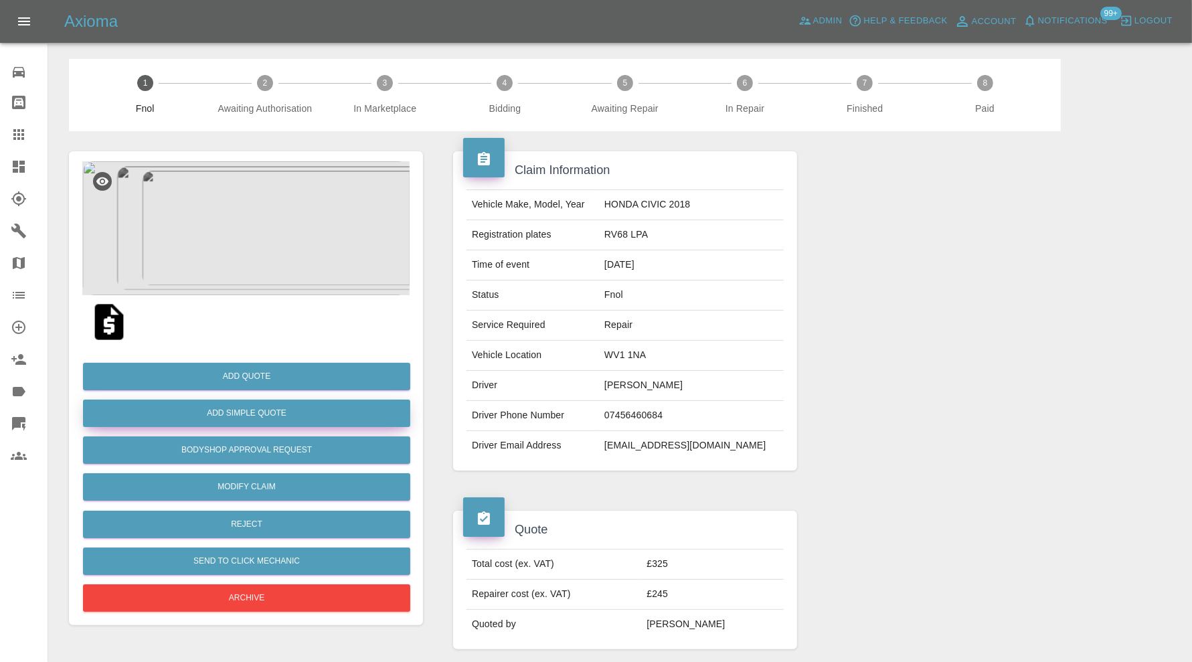
click at [310, 407] on button "Add Simple Quote" at bounding box center [246, 413] width 327 height 27
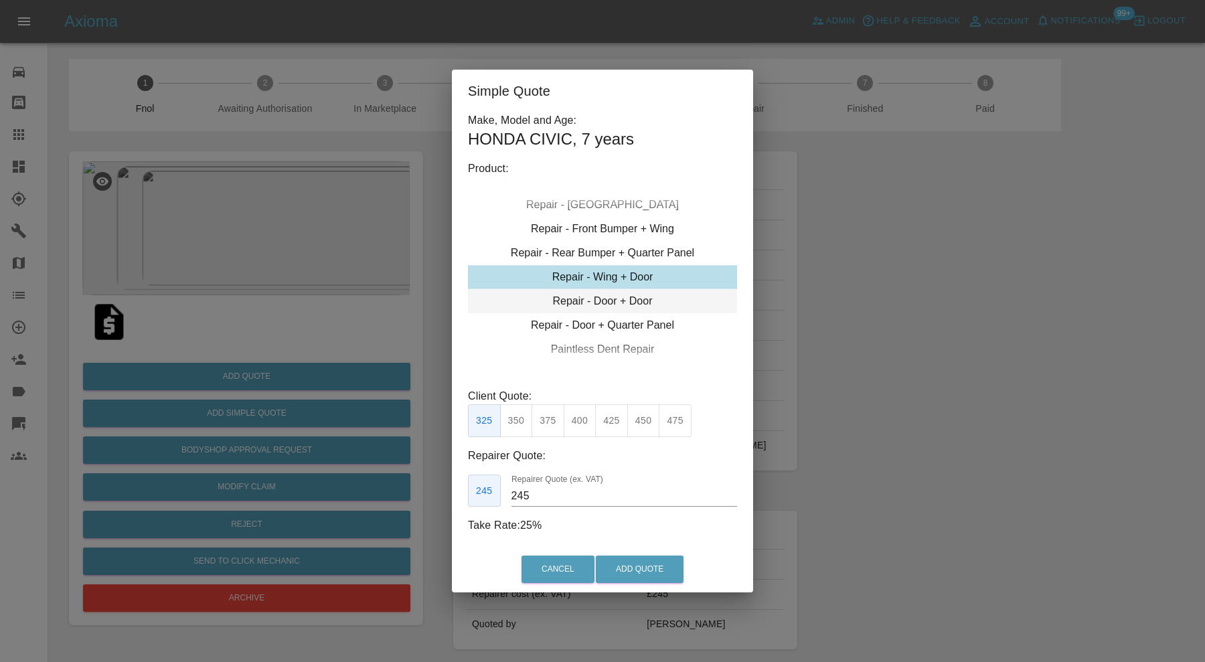
click at [566, 305] on div "Repair - Door + Door" at bounding box center [602, 301] width 269 height 24
click at [551, 489] on input "230" at bounding box center [625, 495] width 226 height 21
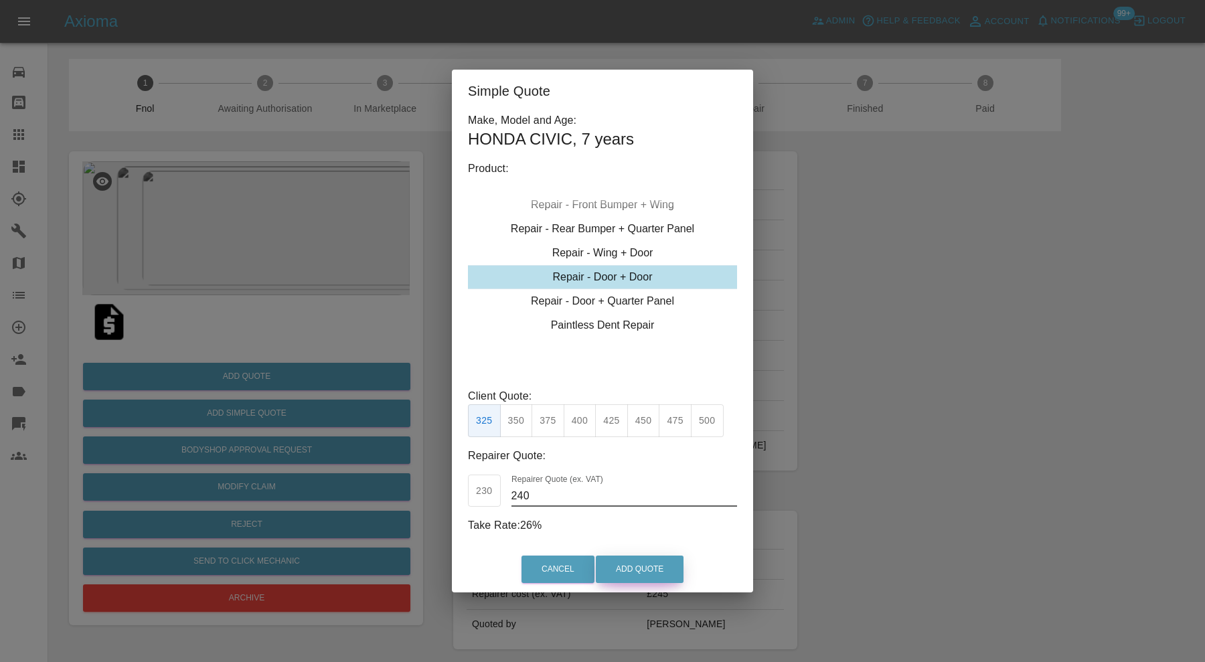
type input "240"
click at [628, 568] on button "Add Quote" at bounding box center [640, 569] width 88 height 27
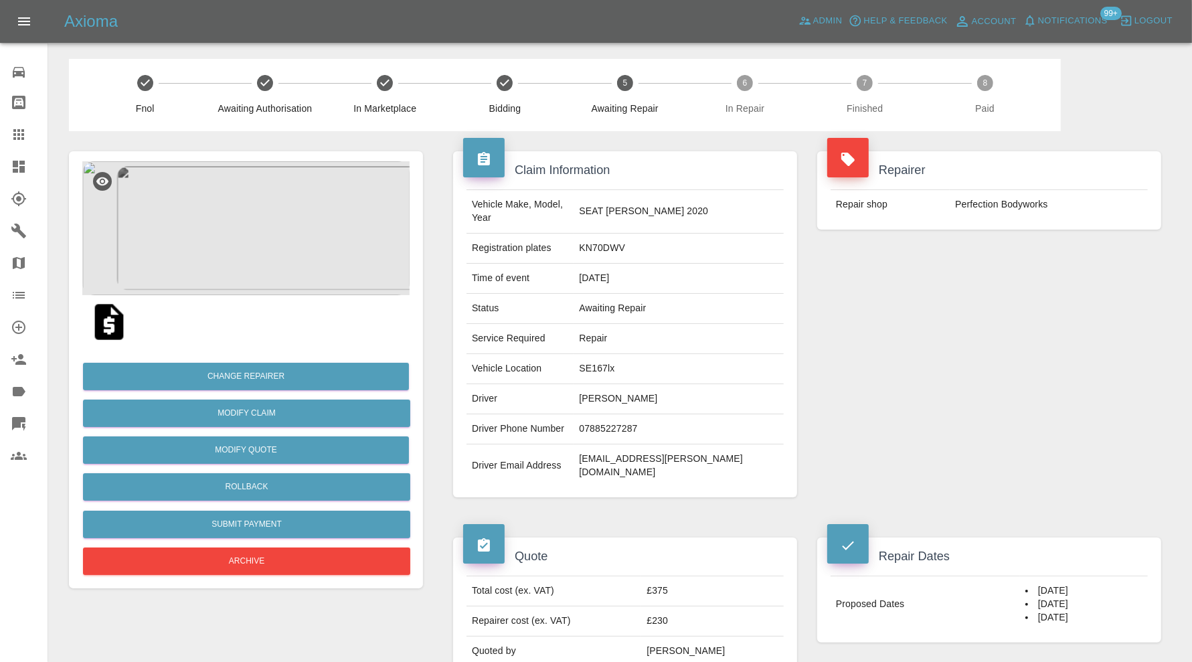
click at [728, 445] on td "[EMAIL_ADDRESS][PERSON_NAME][DOMAIN_NAME]" at bounding box center [679, 466] width 210 height 43
copy div "[EMAIL_ADDRESS][PERSON_NAME][DOMAIN_NAME]"
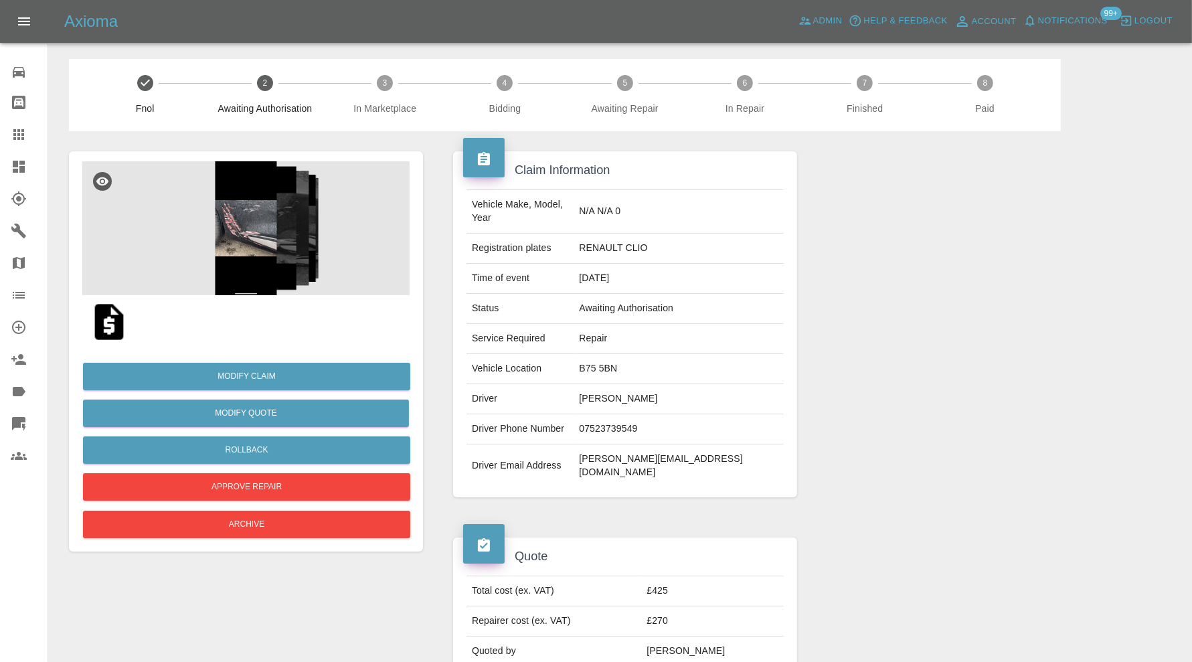
click at [256, 230] on img at bounding box center [245, 228] width 327 height 134
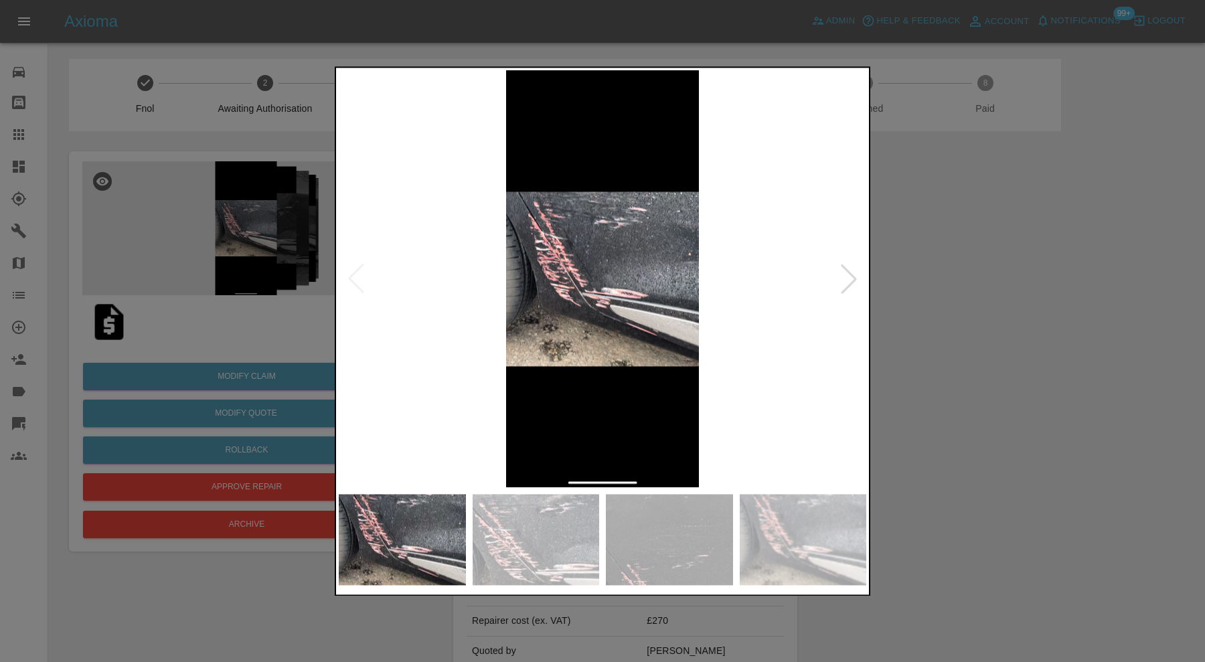
click at [844, 271] on div at bounding box center [848, 278] width 29 height 29
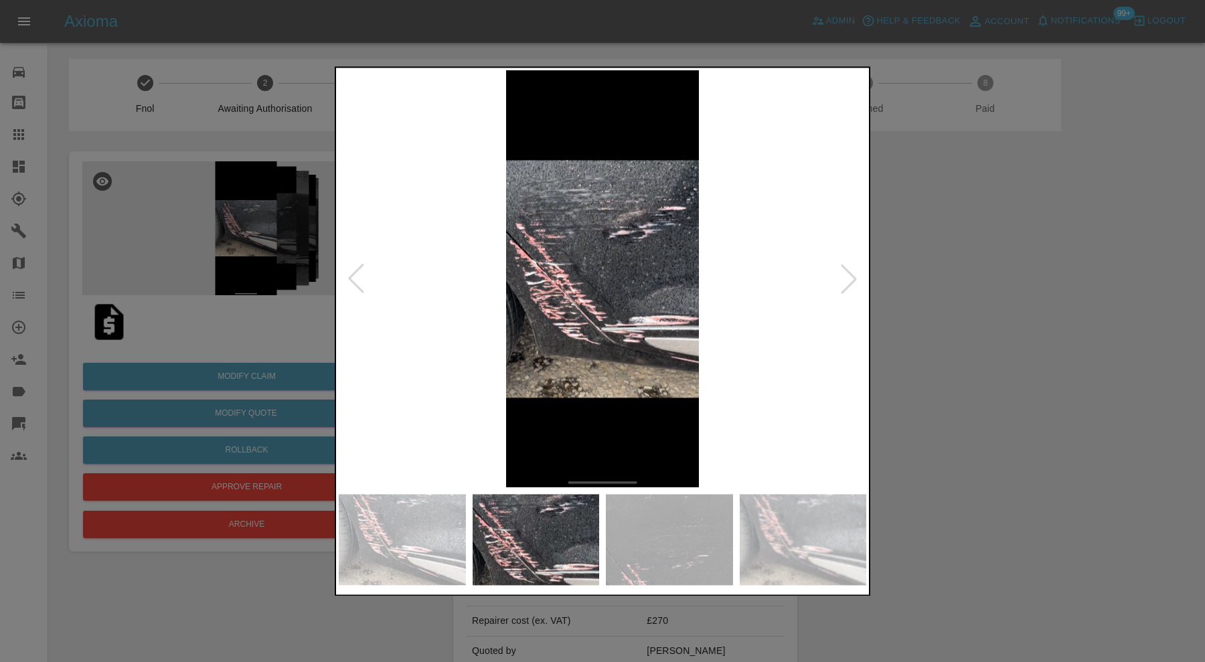
click at [848, 272] on div at bounding box center [848, 278] width 29 height 29
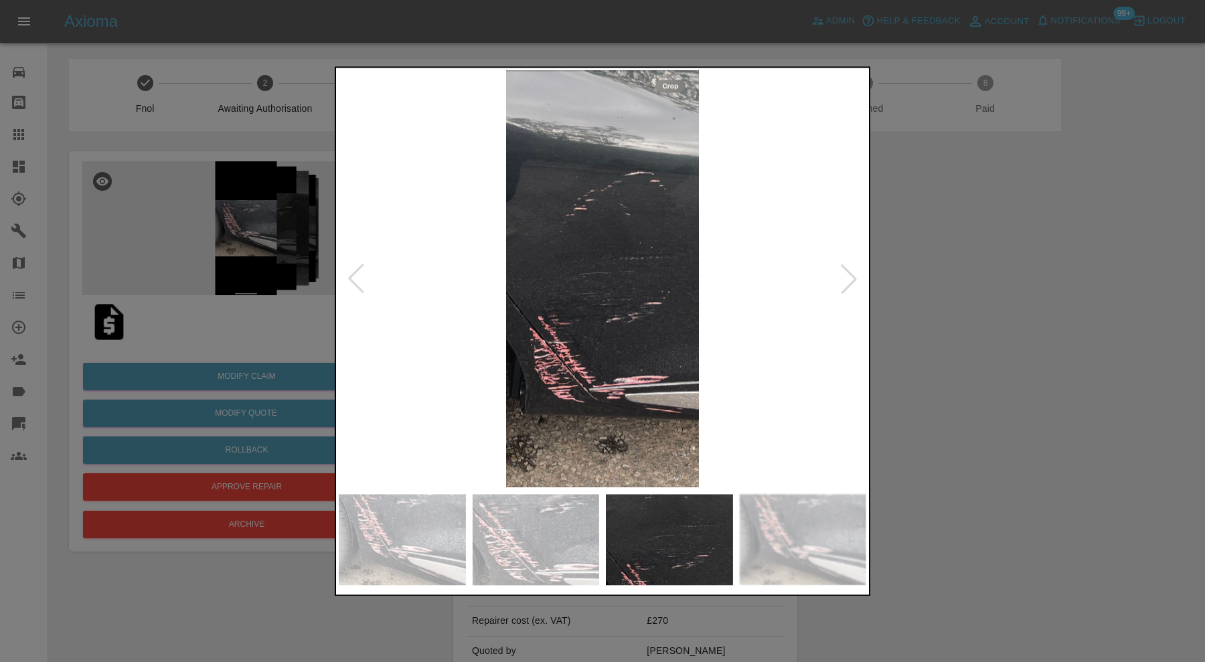
click at [850, 272] on div at bounding box center [848, 278] width 29 height 29
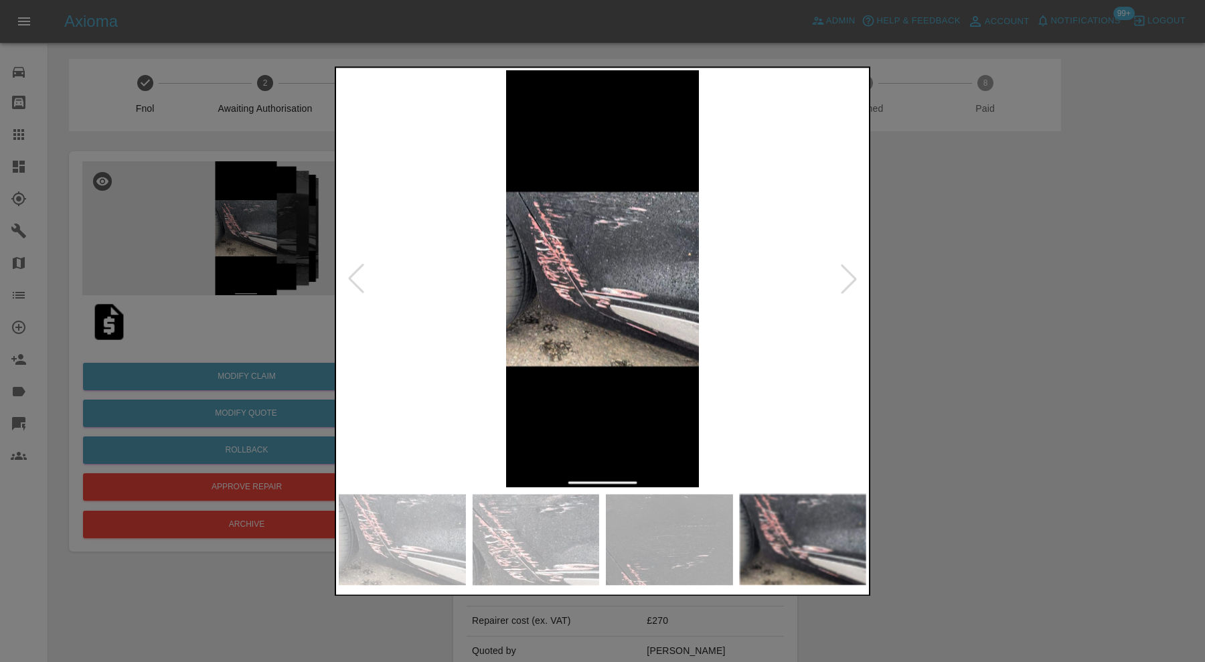
click at [850, 272] on div at bounding box center [848, 278] width 29 height 29
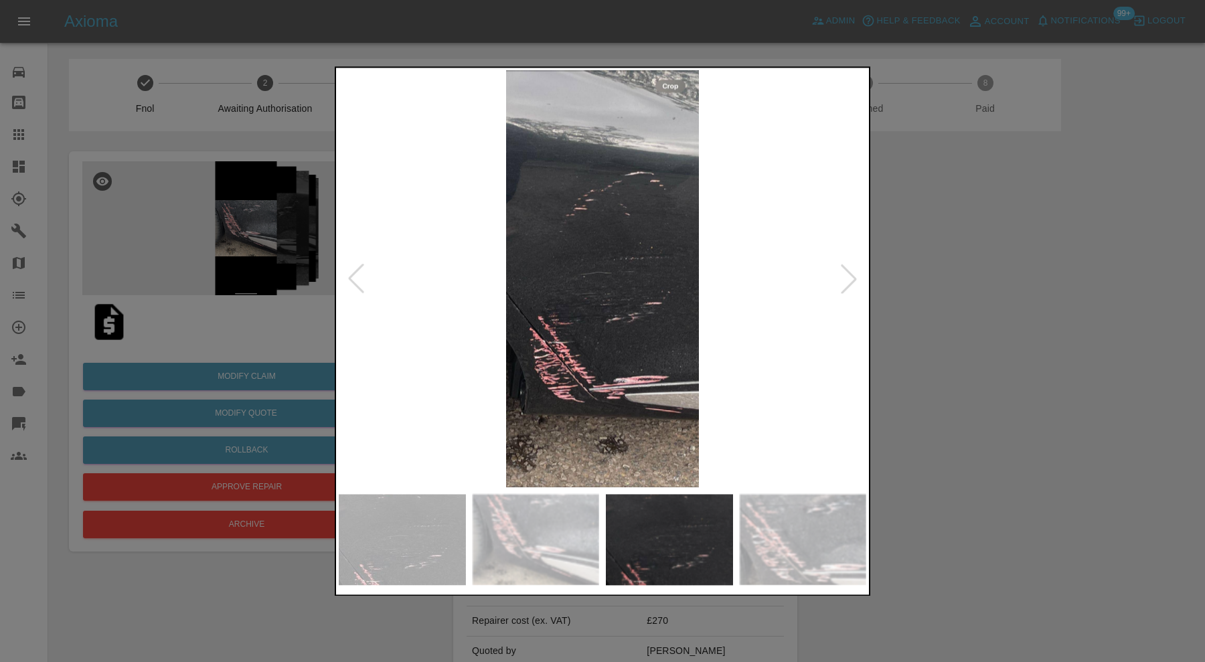
click at [850, 272] on div at bounding box center [848, 278] width 29 height 29
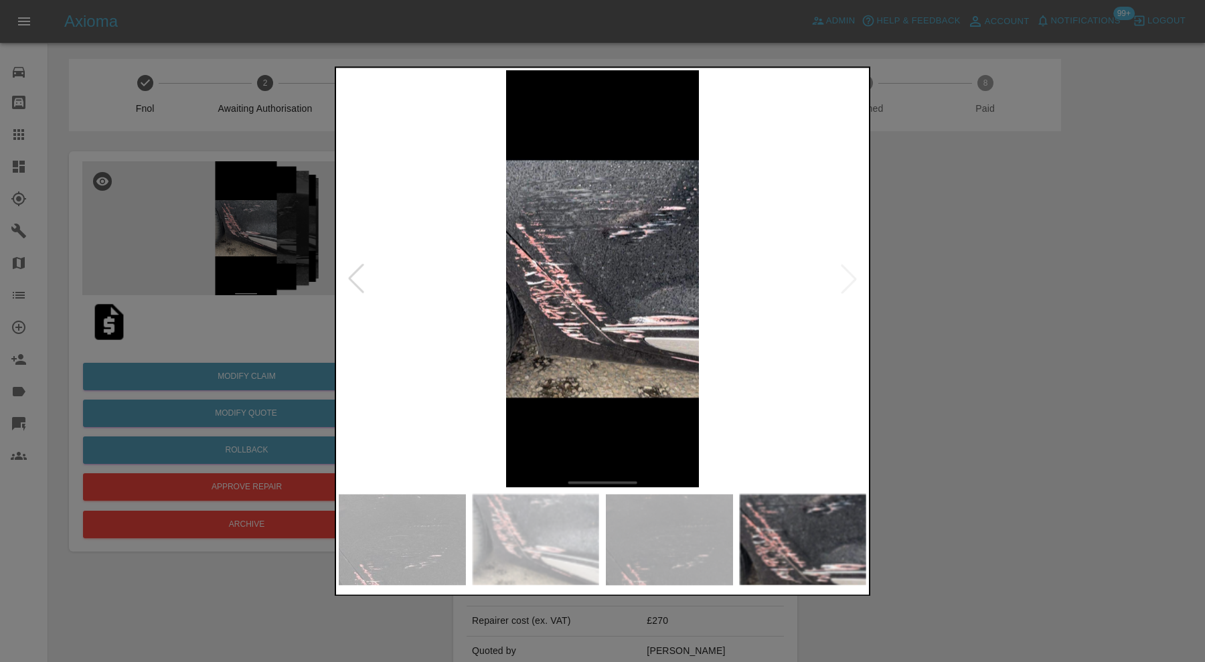
click at [850, 272] on img at bounding box center [603, 278] width 528 height 417
click at [956, 276] on div at bounding box center [602, 331] width 1205 height 662
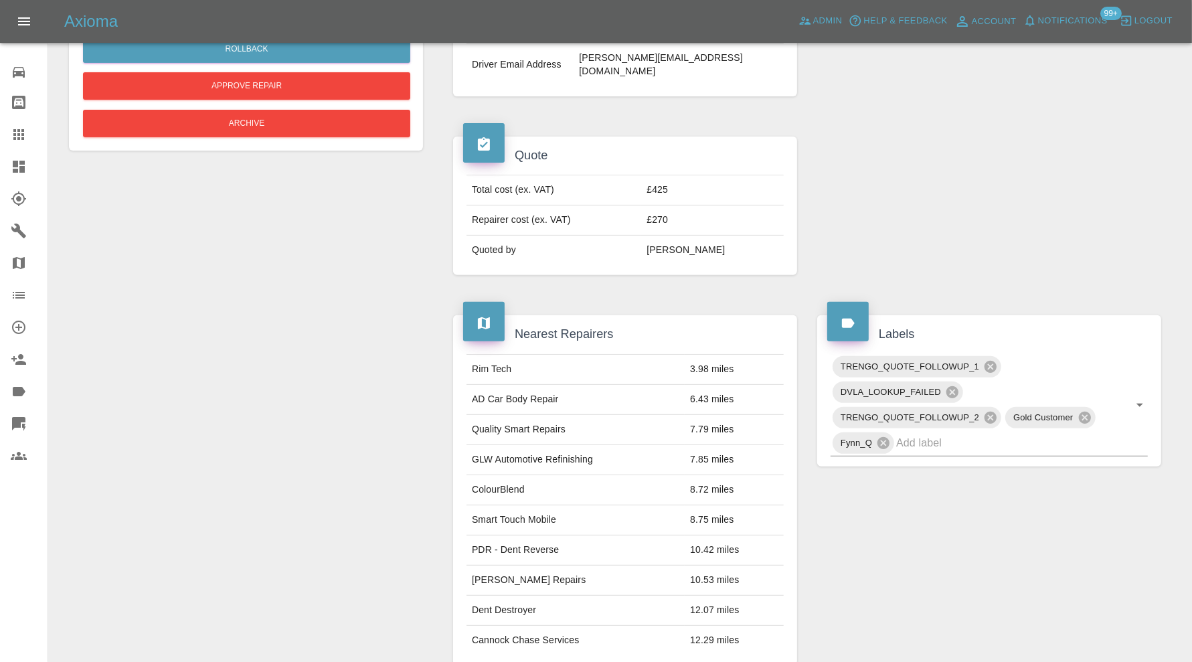
scroll to position [46, 0]
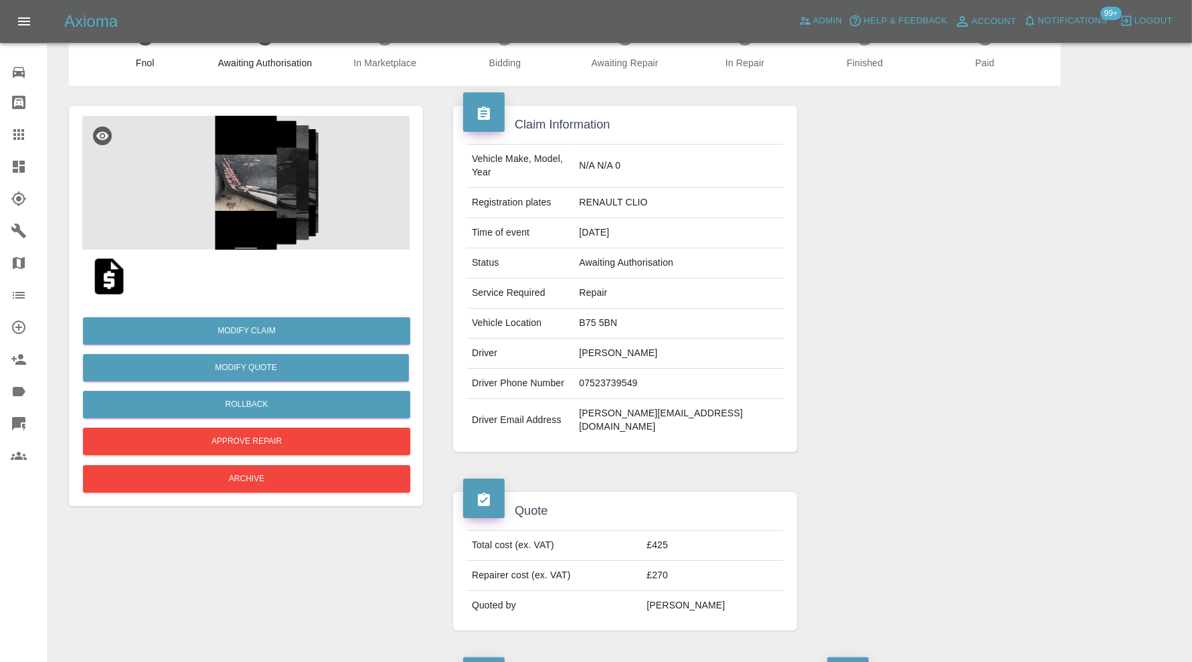
click at [280, 200] on img at bounding box center [245, 183] width 327 height 134
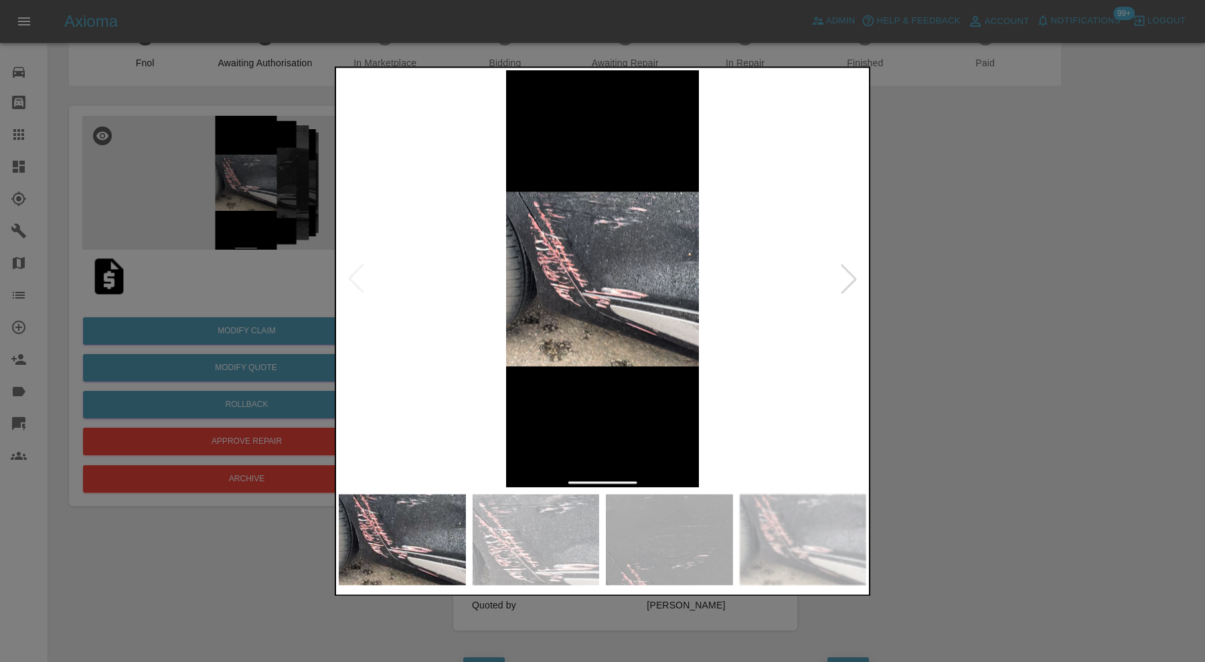
click at [848, 269] on div at bounding box center [848, 278] width 29 height 29
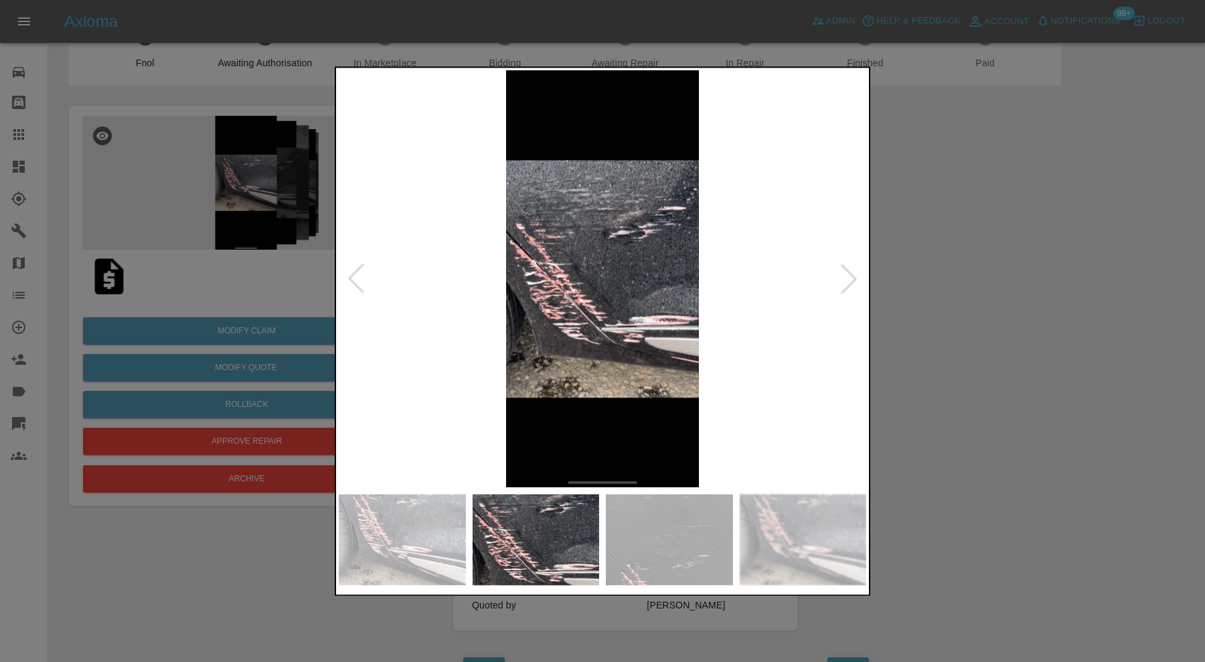
click at [613, 279] on img at bounding box center [603, 278] width 528 height 417
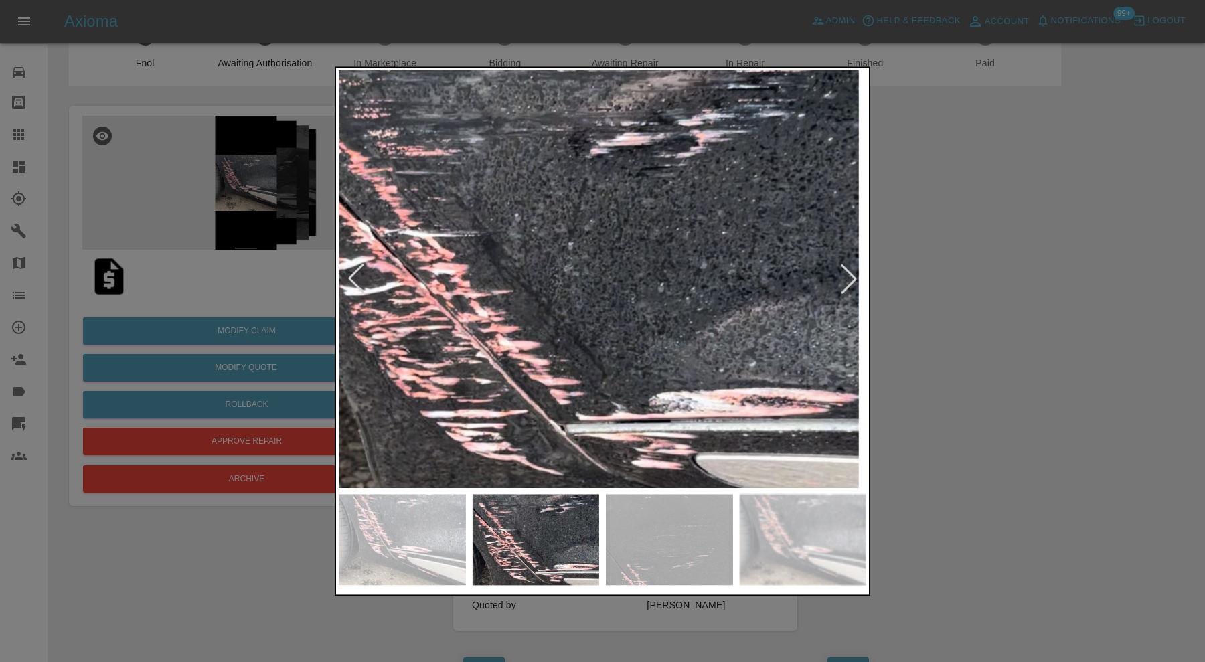
click at [977, 229] on div at bounding box center [602, 331] width 1205 height 662
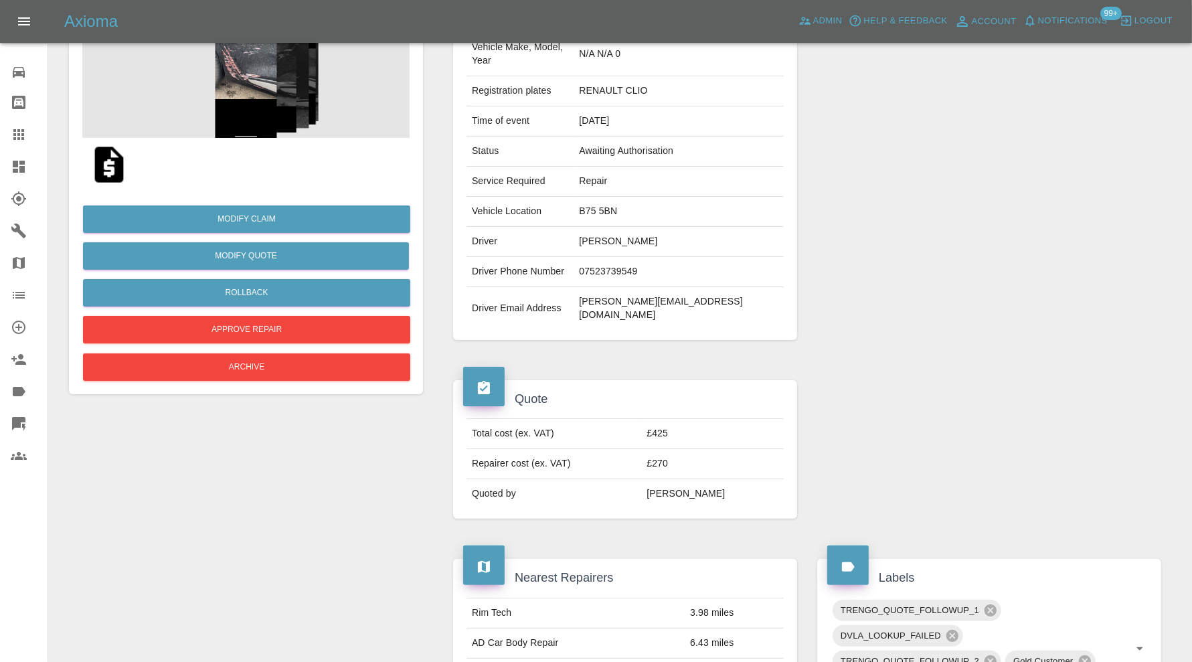
scroll to position [268, 0]
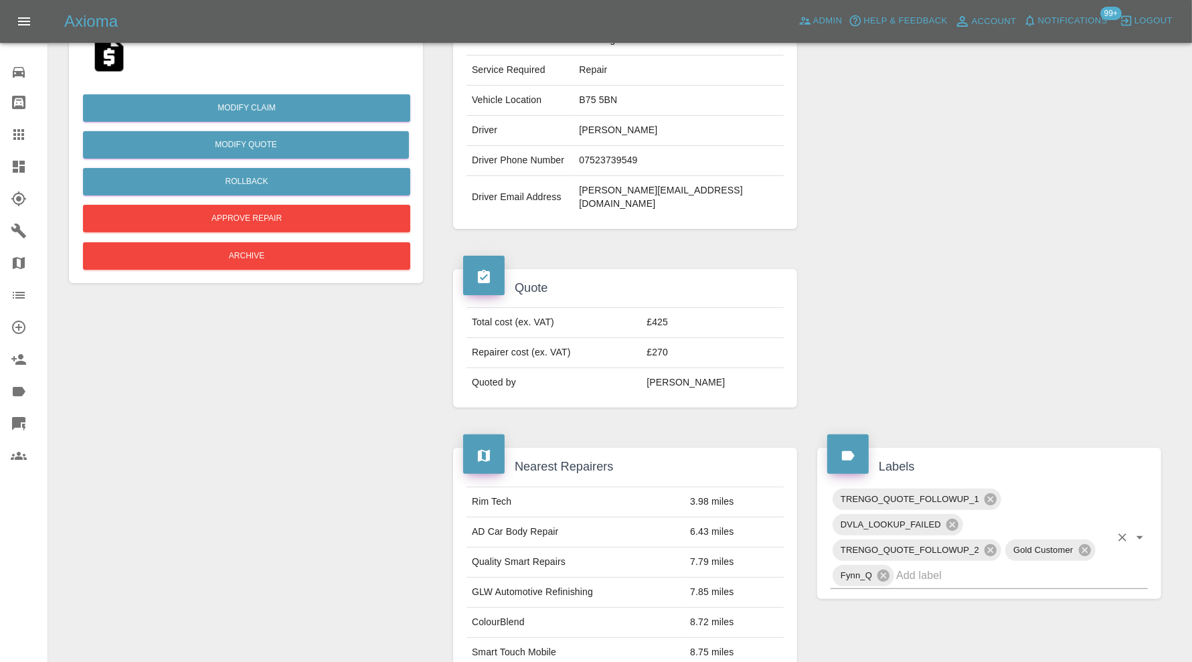
click at [961, 565] on input "text" at bounding box center [1004, 575] width 214 height 21
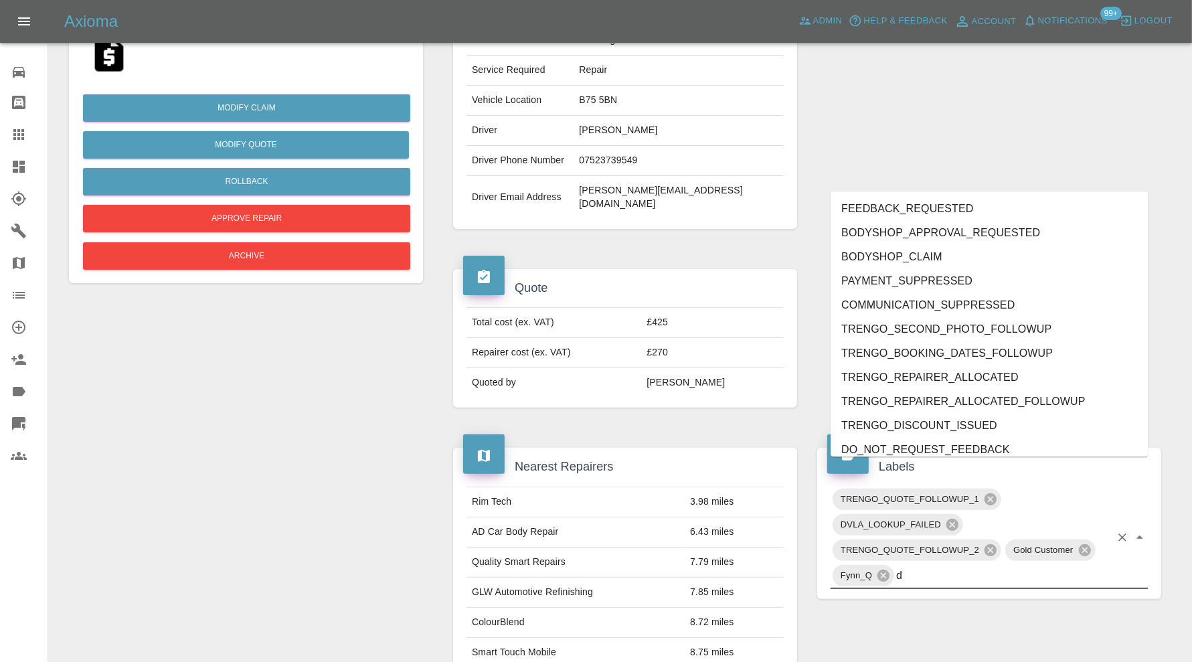
type input "do"
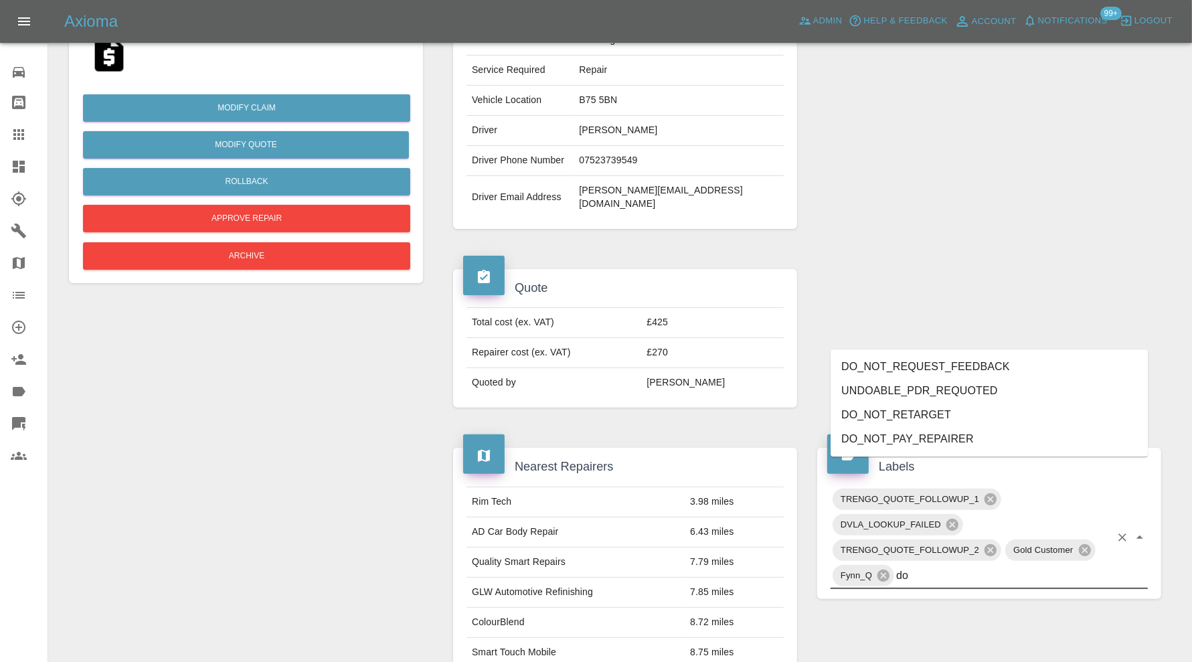
click at [925, 408] on li "DO_NOT_RETARGET" at bounding box center [989, 415] width 317 height 24
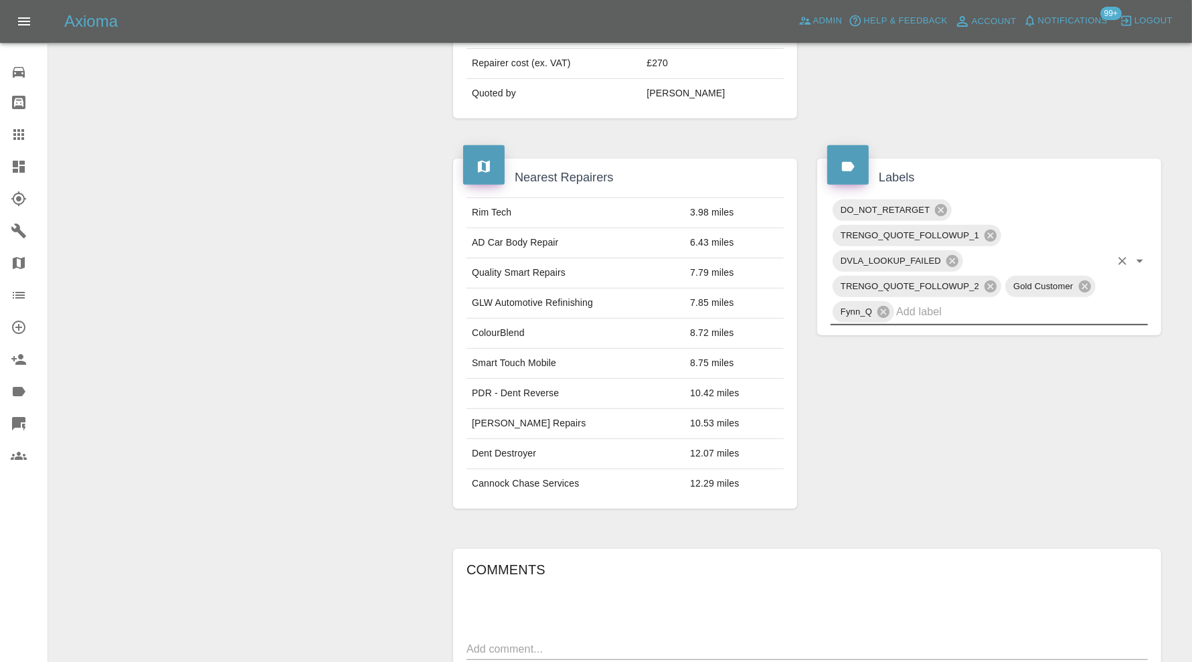
scroll to position [781, 0]
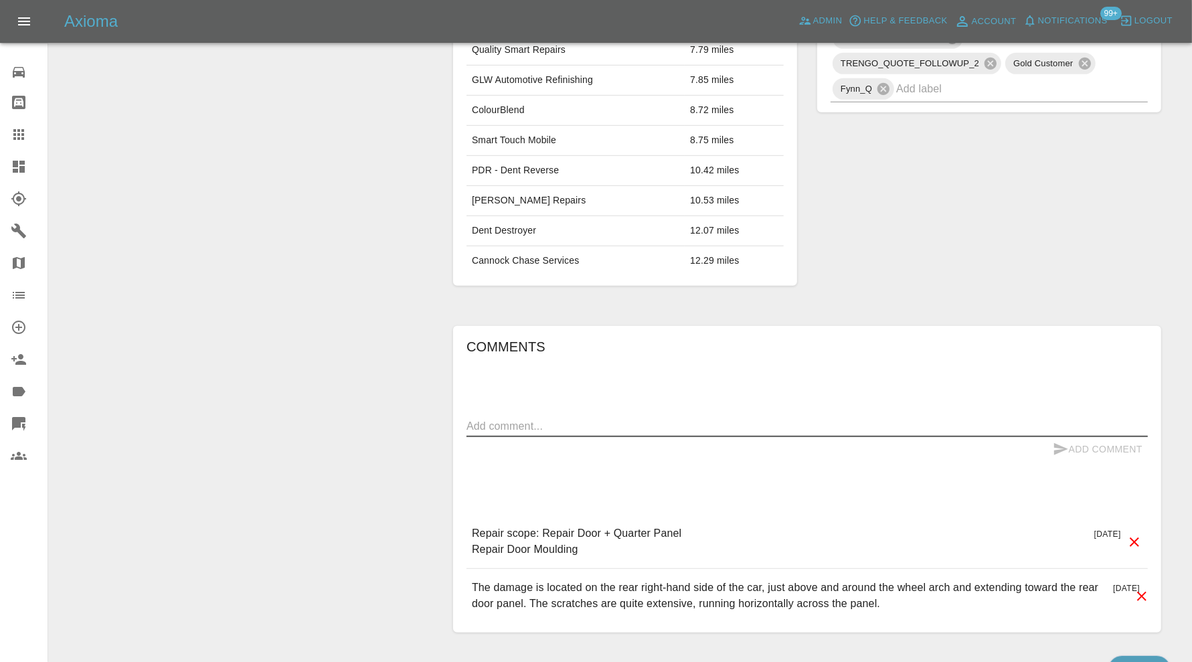
click at [697, 418] on textarea at bounding box center [808, 425] width 682 height 15
click at [546, 418] on textarea "requesting moer images" at bounding box center [808, 425] width 682 height 15
type textarea "requesting more images"
click at [1087, 437] on button "Add Comment" at bounding box center [1098, 449] width 100 height 25
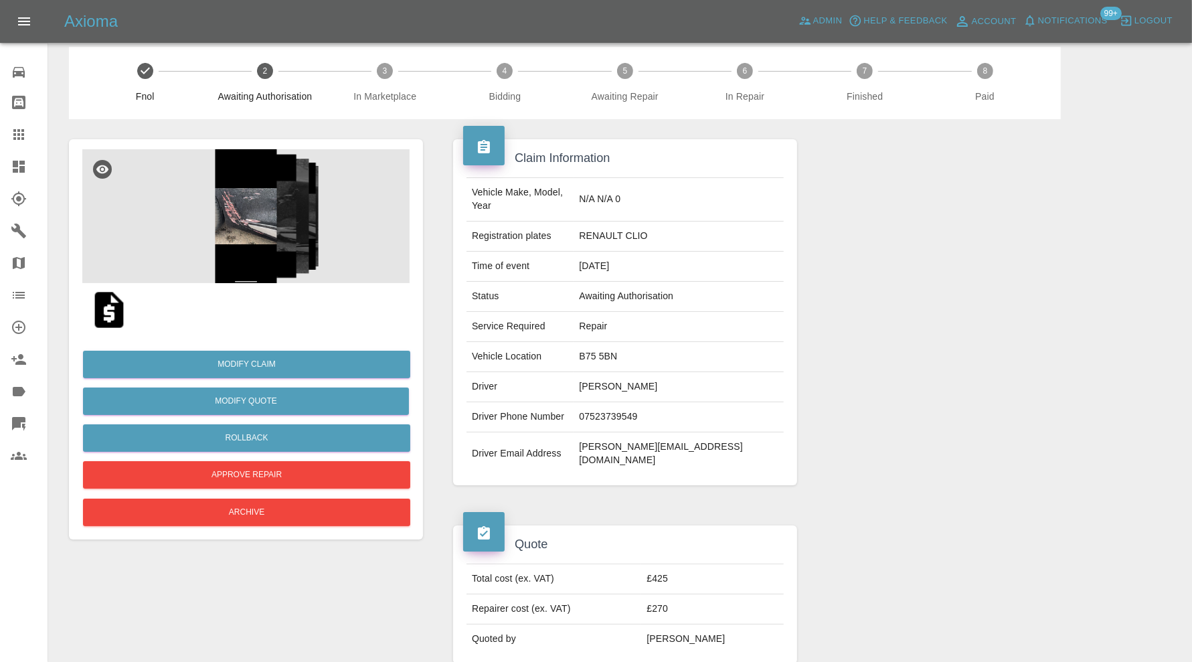
scroll to position [0, 0]
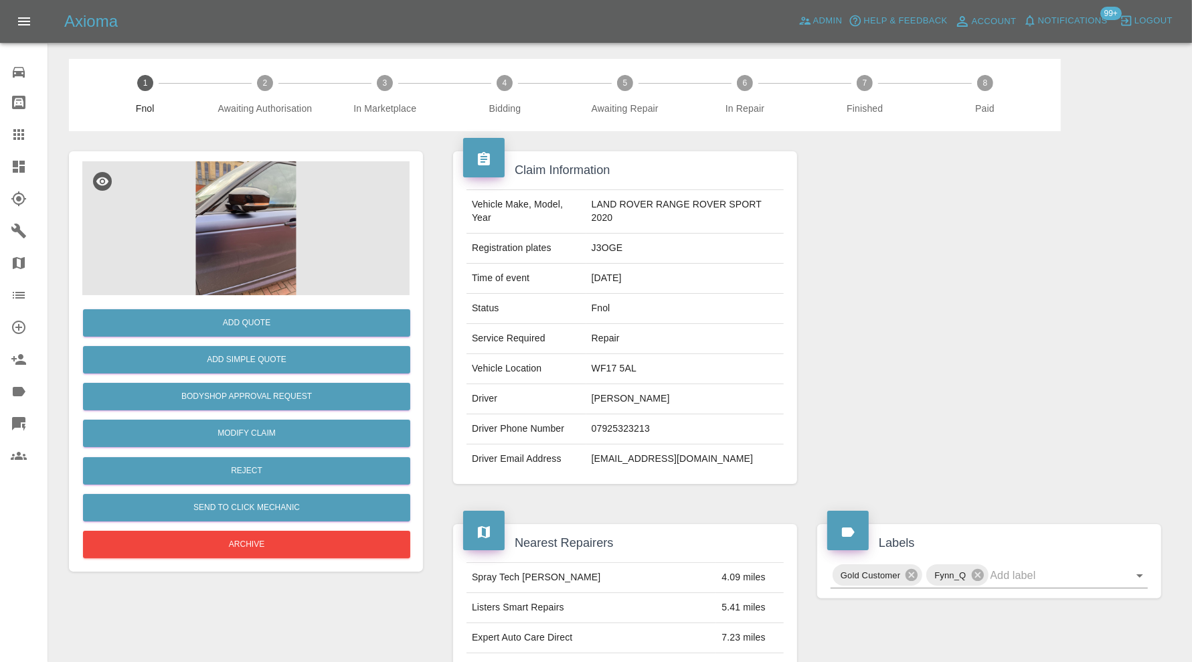
click at [268, 262] on img at bounding box center [245, 228] width 327 height 134
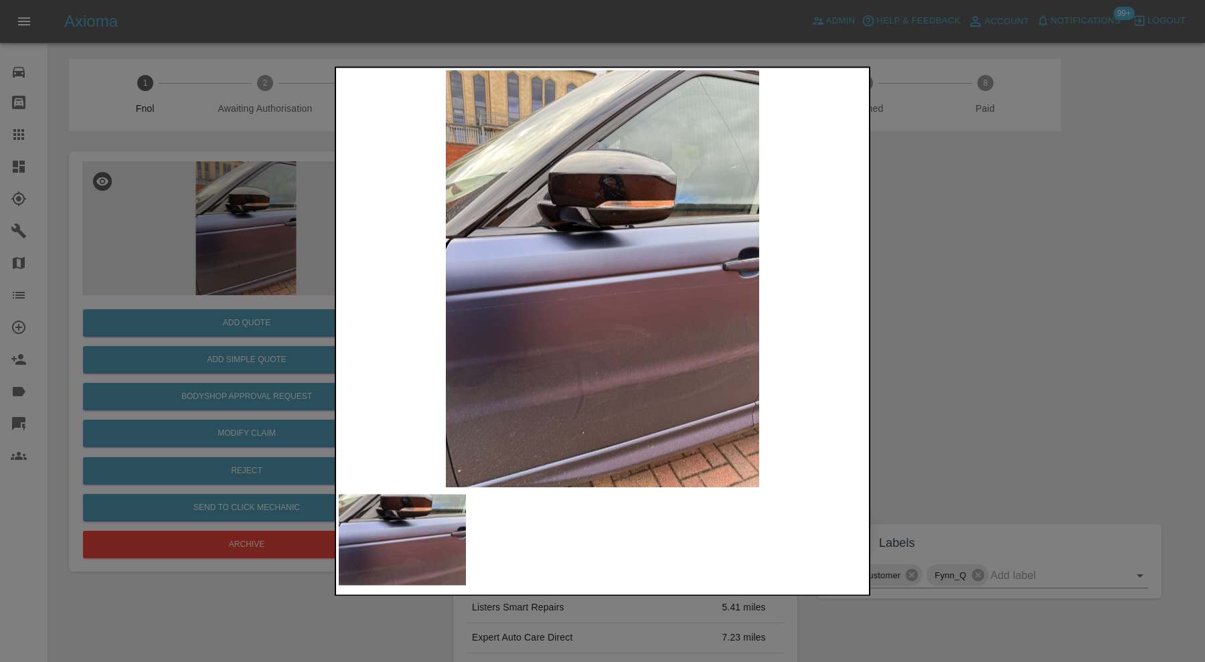
click at [433, 532] on img at bounding box center [402, 539] width 127 height 91
click at [623, 288] on img at bounding box center [603, 278] width 528 height 417
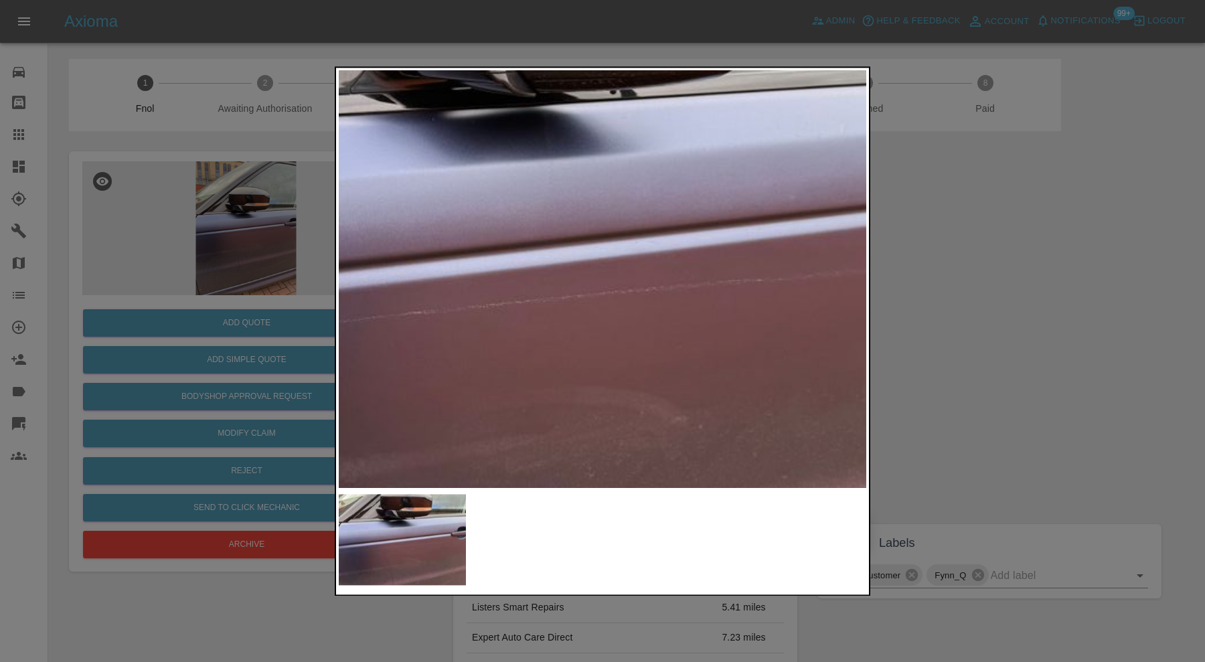
click at [915, 286] on div at bounding box center [602, 331] width 1205 height 662
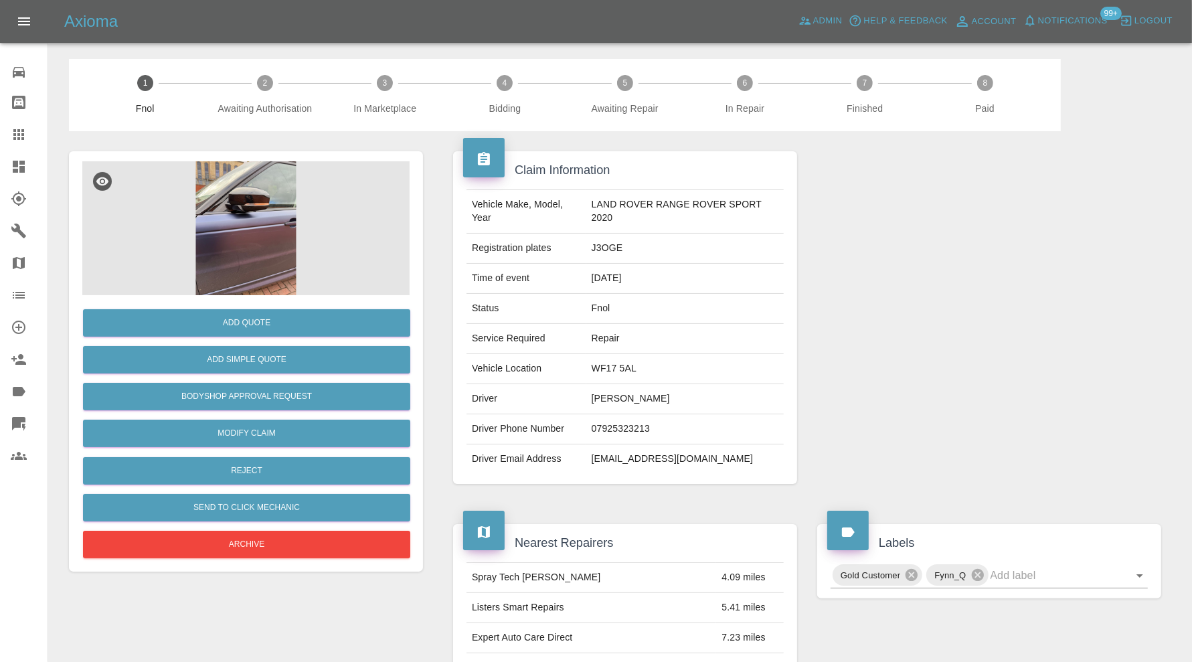
click at [915, 286] on div at bounding box center [989, 317] width 364 height 373
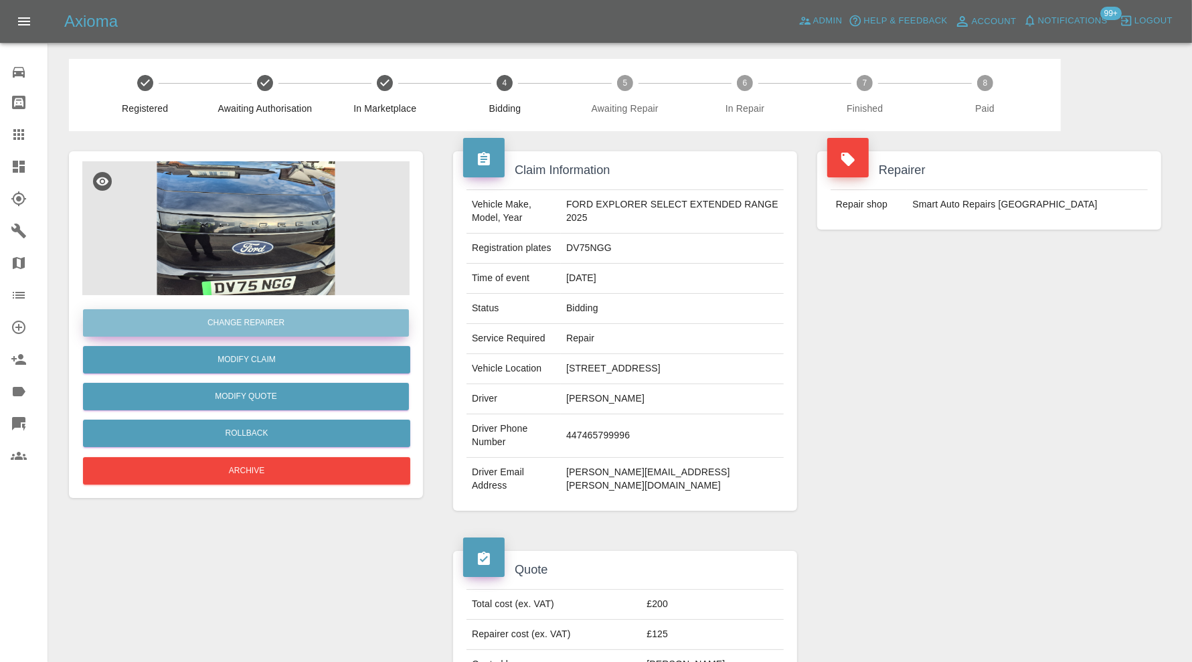
click at [288, 320] on button "Change Repairer" at bounding box center [246, 322] width 326 height 27
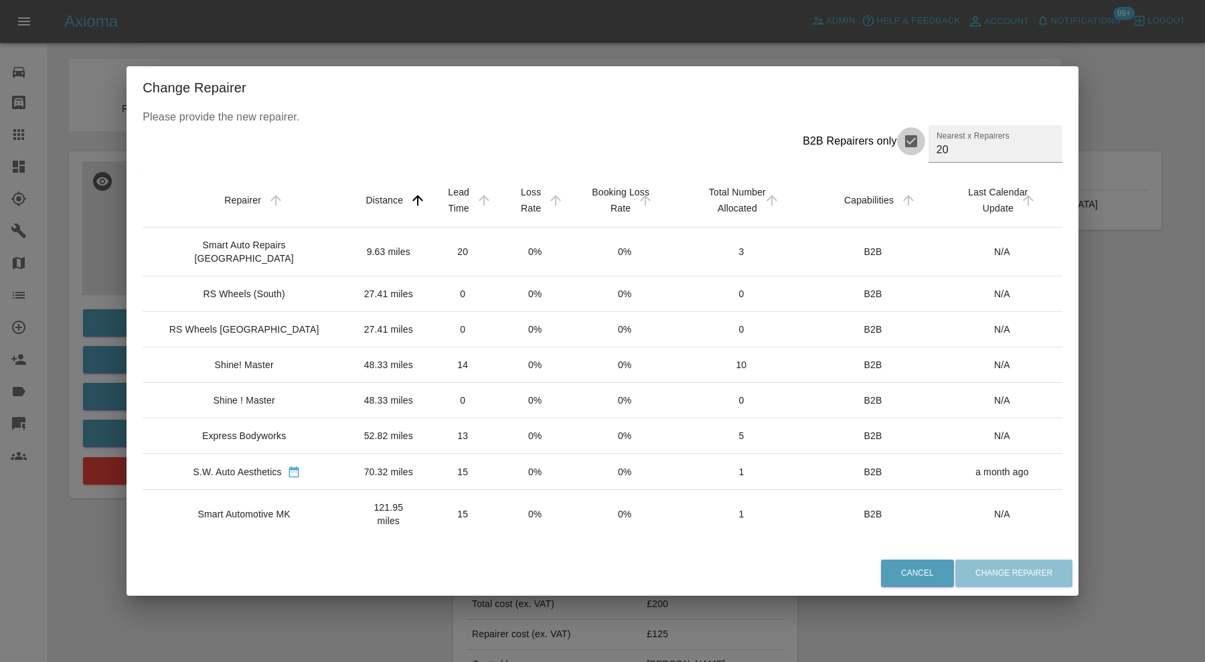
click at [897, 136] on input "B2B Repairers only" at bounding box center [911, 141] width 28 height 28
checkbox input "false"
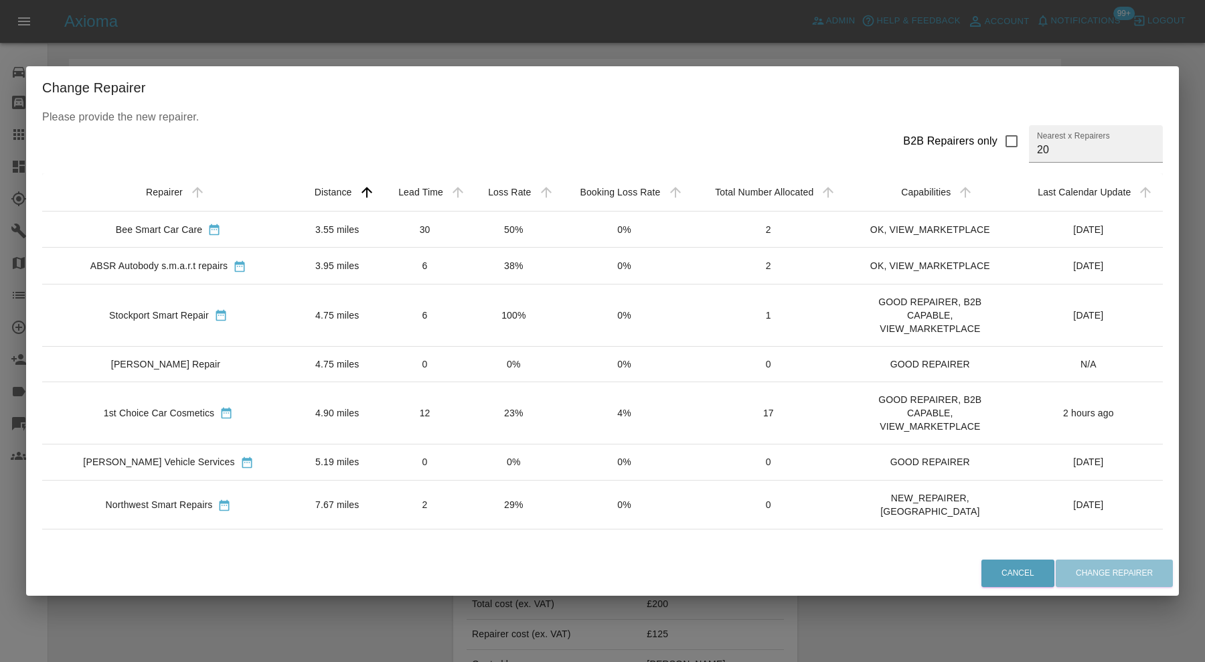
click at [252, 400] on td "1st Choice Car Cosmetics" at bounding box center [168, 413] width 252 height 62
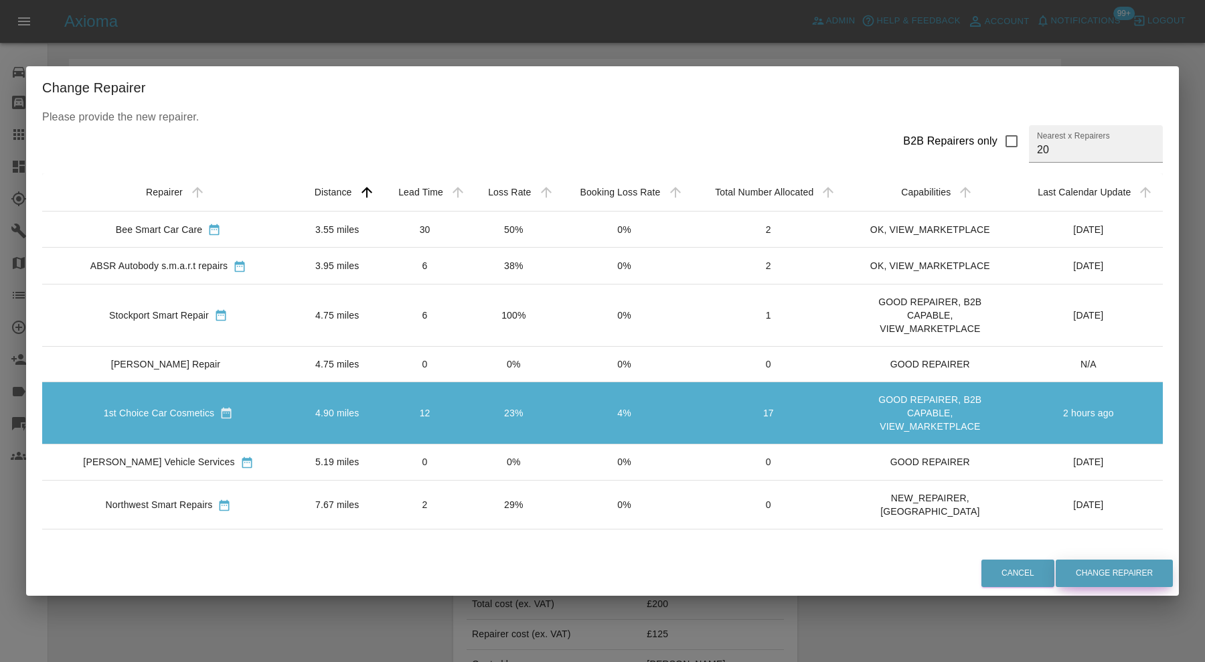
click at [1101, 568] on button "Change Repairer" at bounding box center [1114, 573] width 117 height 27
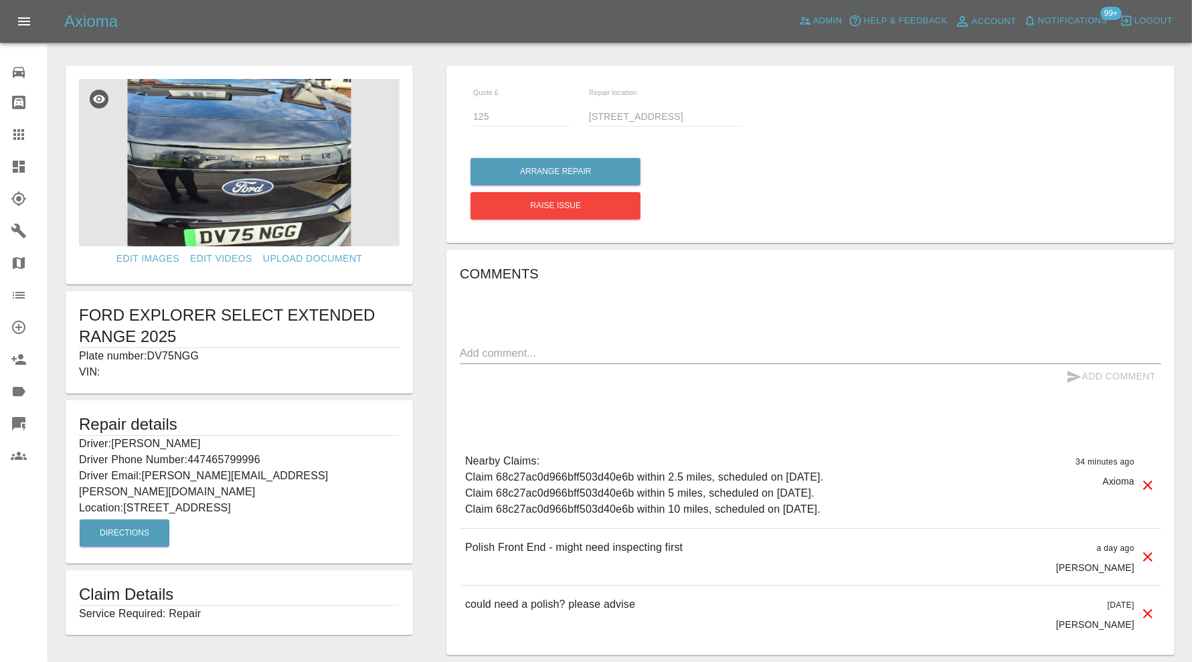
click at [17, 129] on icon at bounding box center [19, 135] width 16 height 16
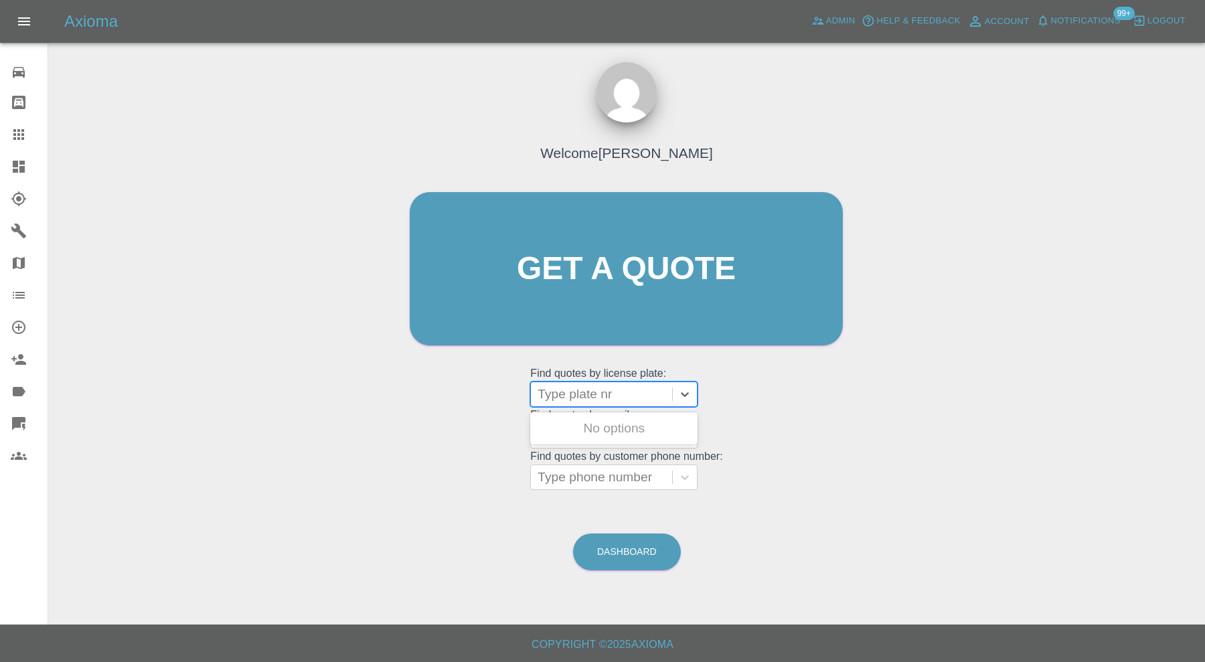
click at [609, 397] on div at bounding box center [602, 394] width 128 height 19
type input "m66"
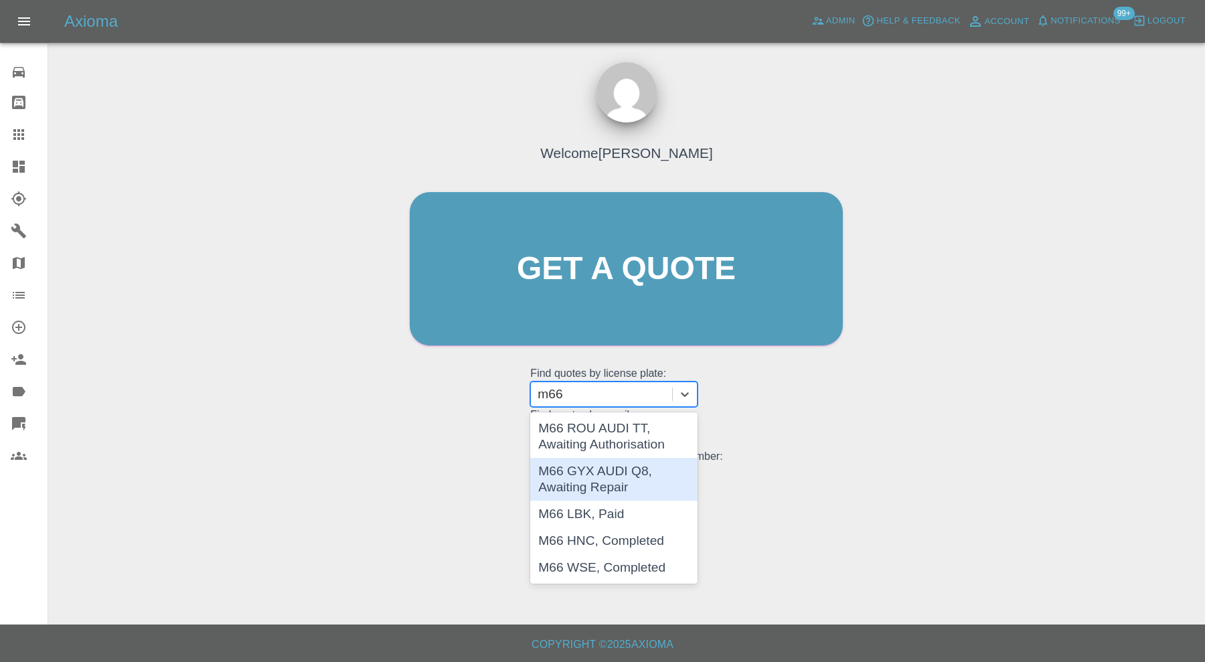
click at [625, 474] on div "M66 GYX AUDI Q8, Awaiting Repair" at bounding box center [613, 479] width 167 height 43
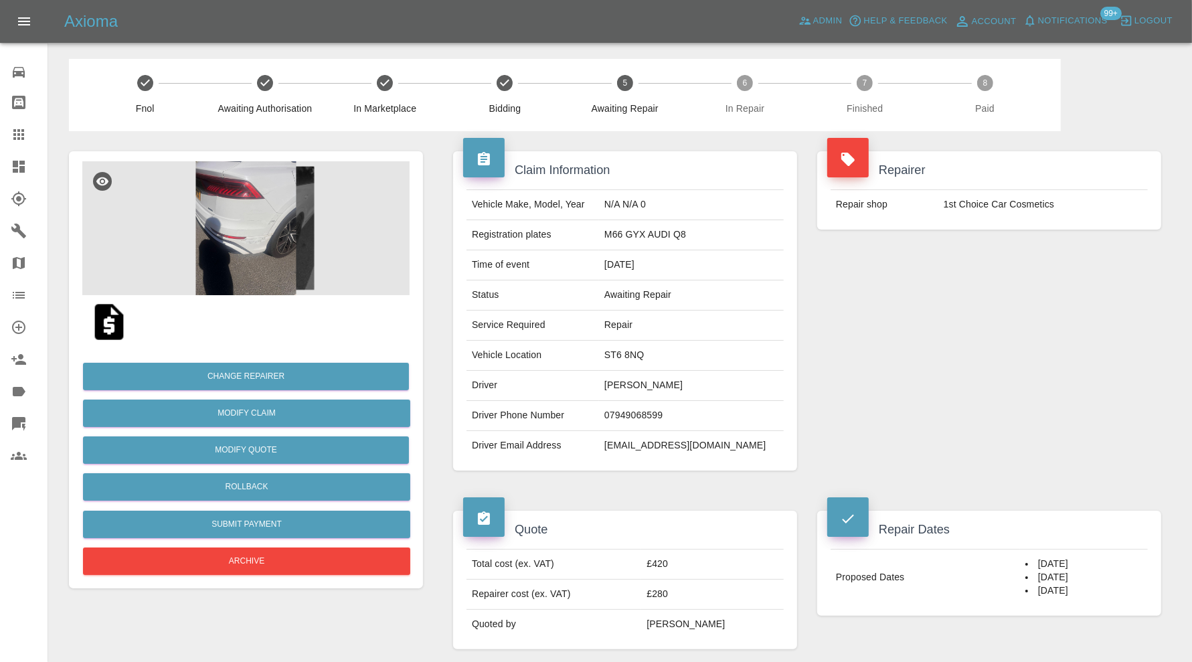
click at [19, 155] on link "Dashboard" at bounding box center [24, 167] width 48 height 32
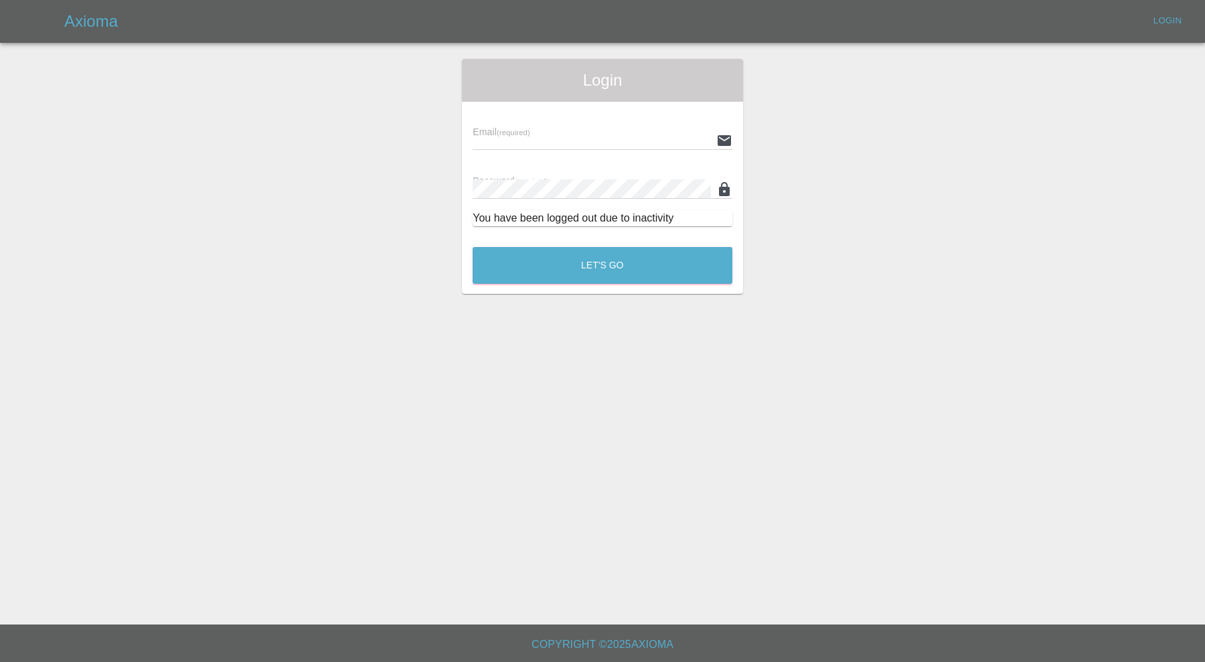
type input "carl.ainsworth@axioma.co.uk"
click at [566, 265] on button "Let's Go" at bounding box center [603, 265] width 260 height 37
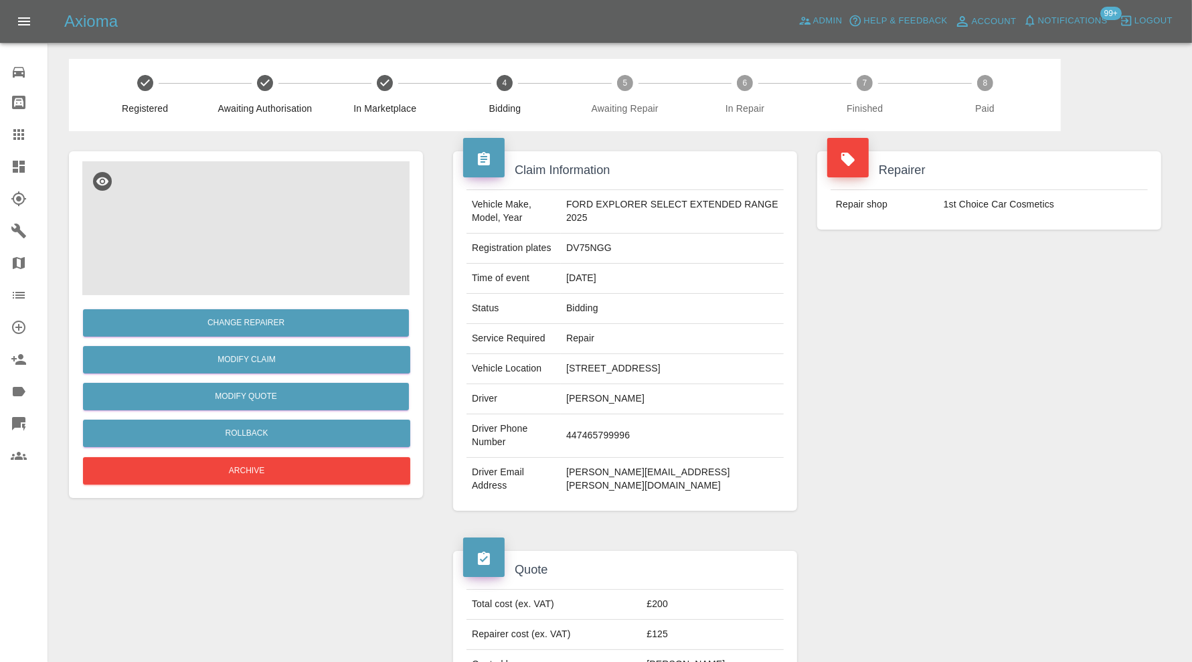
click at [258, 218] on img at bounding box center [245, 228] width 327 height 134
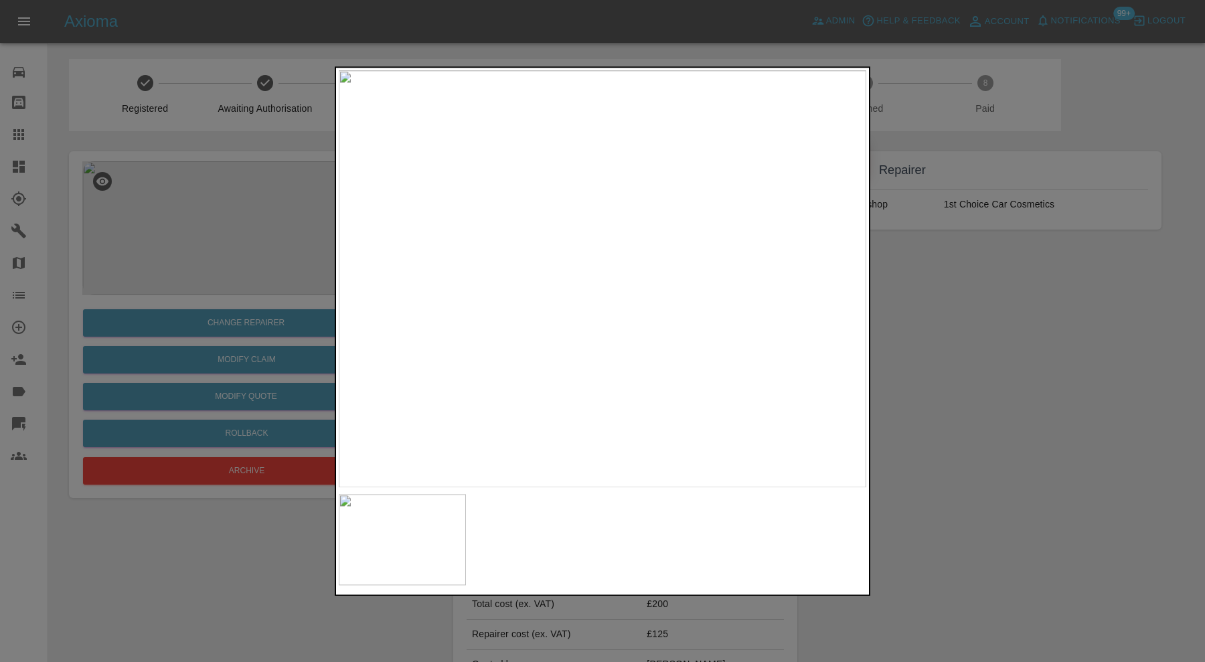
click at [560, 282] on img at bounding box center [603, 278] width 528 height 417
click at [402, 243] on img at bounding box center [483, 269] width 1583 height 1252
click at [451, 241] on img at bounding box center [139, 293] width 1583 height 1252
click at [548, 277] on img at bounding box center [42, 335] width 1583 height 1252
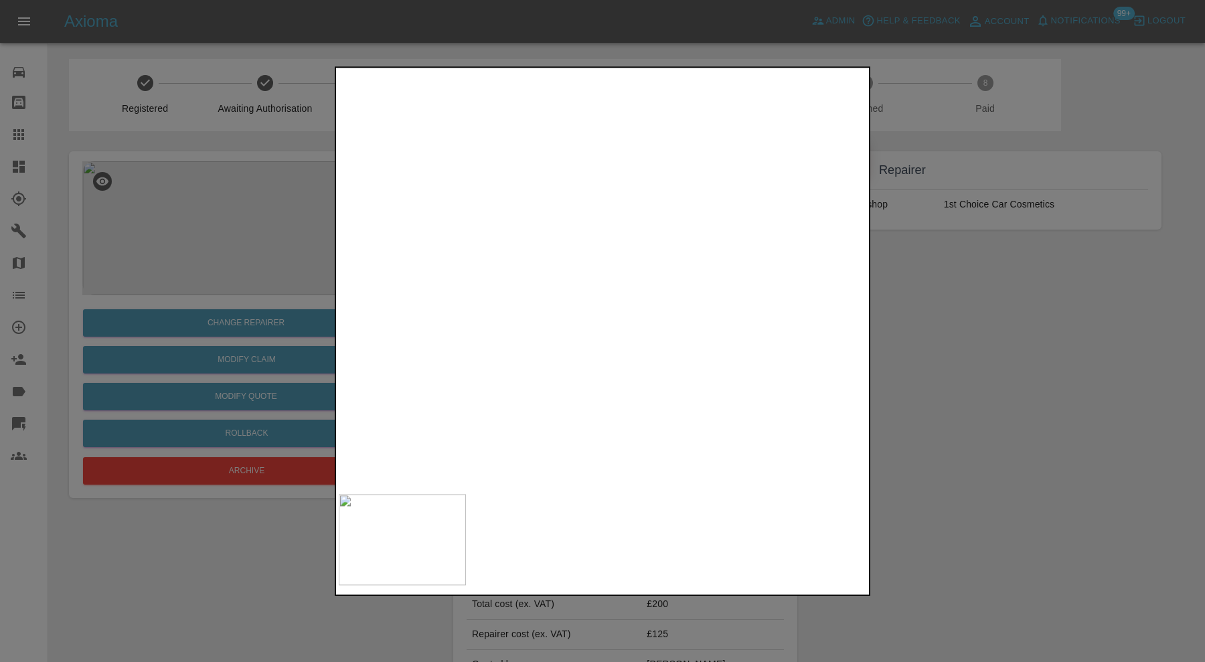
click at [884, 349] on div at bounding box center [602, 331] width 1205 height 662
click at [1001, 348] on div at bounding box center [602, 331] width 1205 height 662
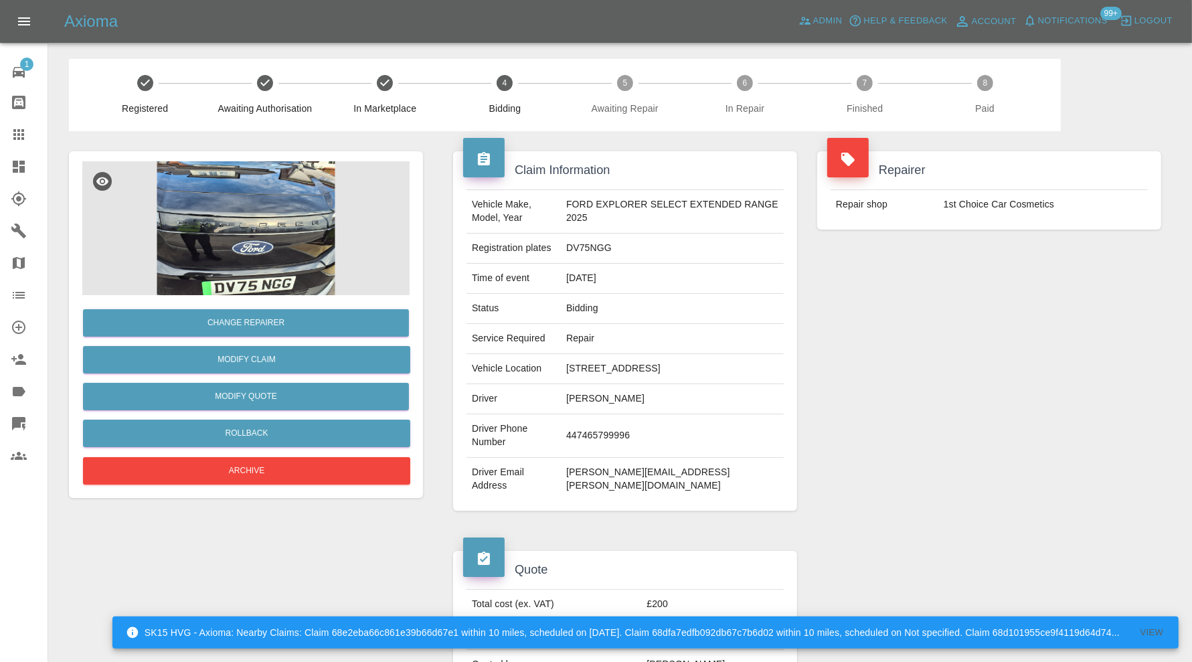
click at [268, 242] on img at bounding box center [245, 228] width 327 height 134
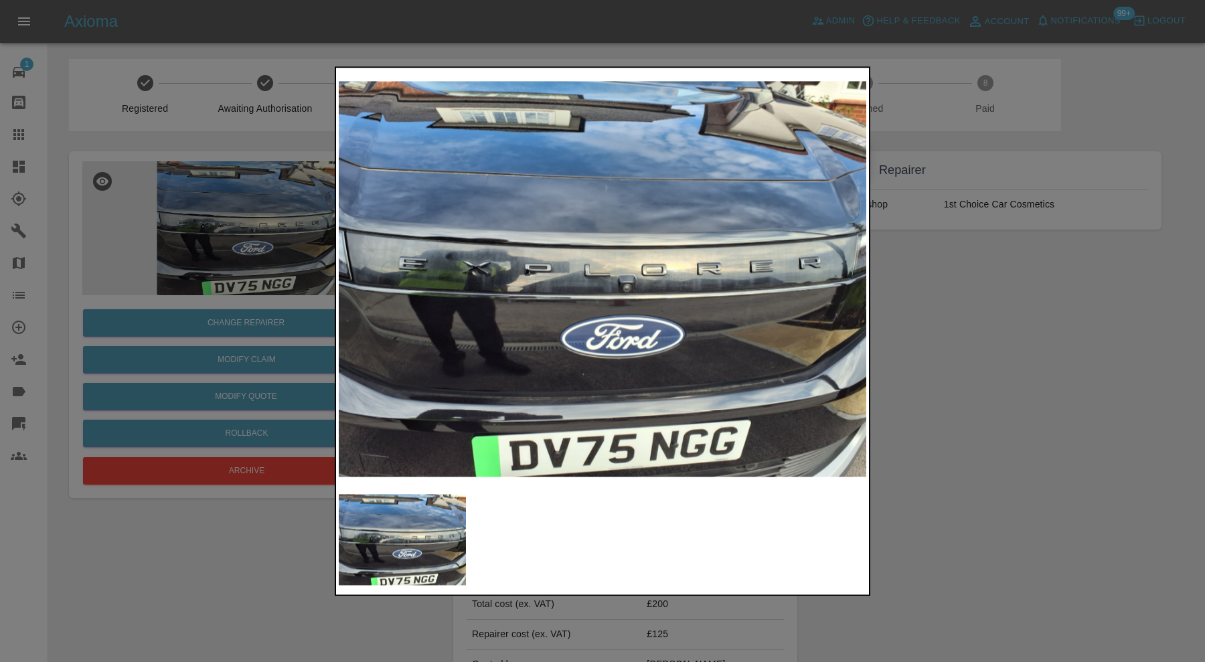
click at [446, 291] on img at bounding box center [603, 278] width 528 height 417
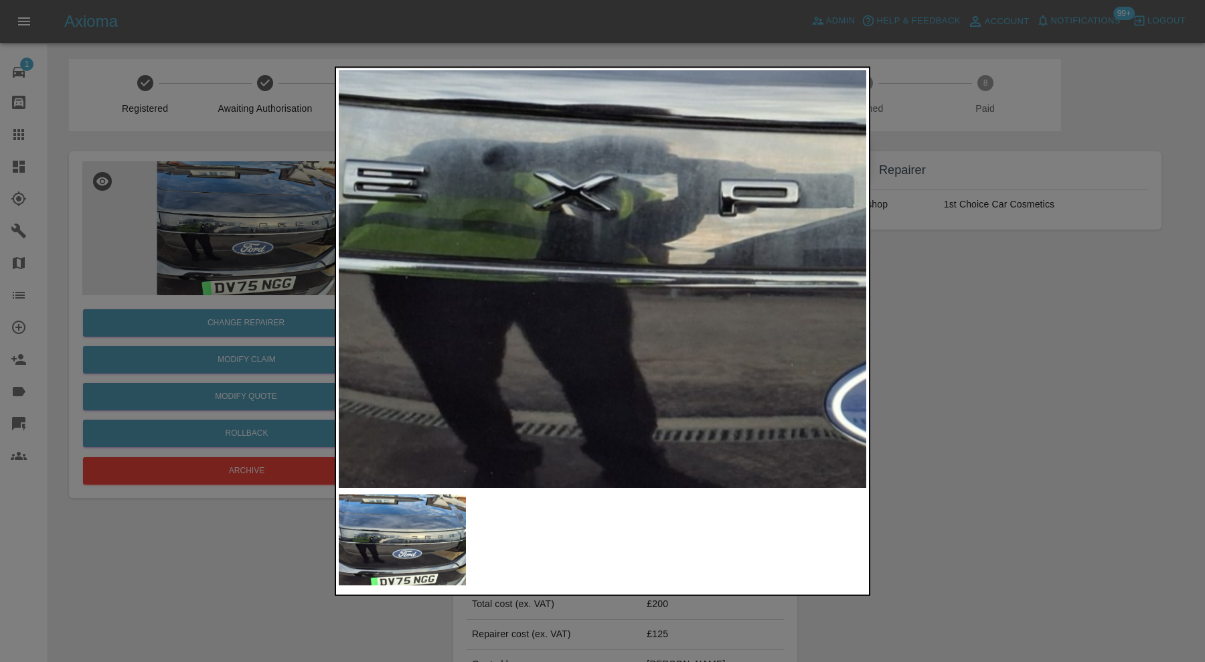
click at [412, 227] on img at bounding box center [953, 227] width 1583 height 1252
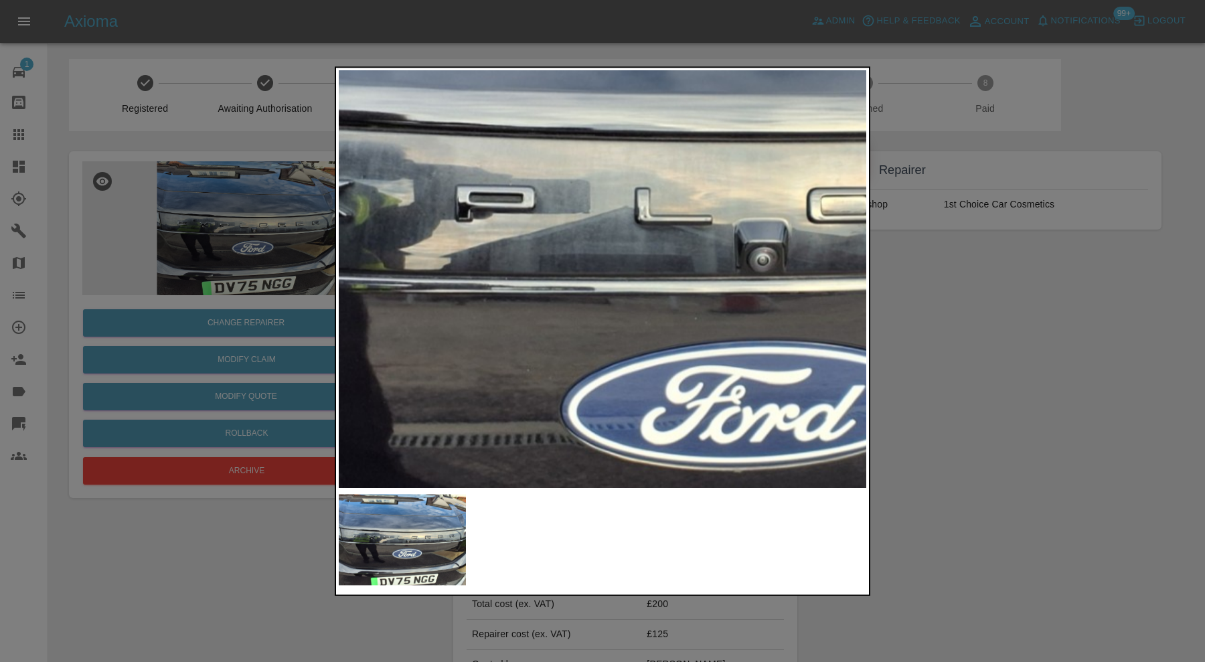
click at [522, 270] on img at bounding box center [689, 232] width 1583 height 1252
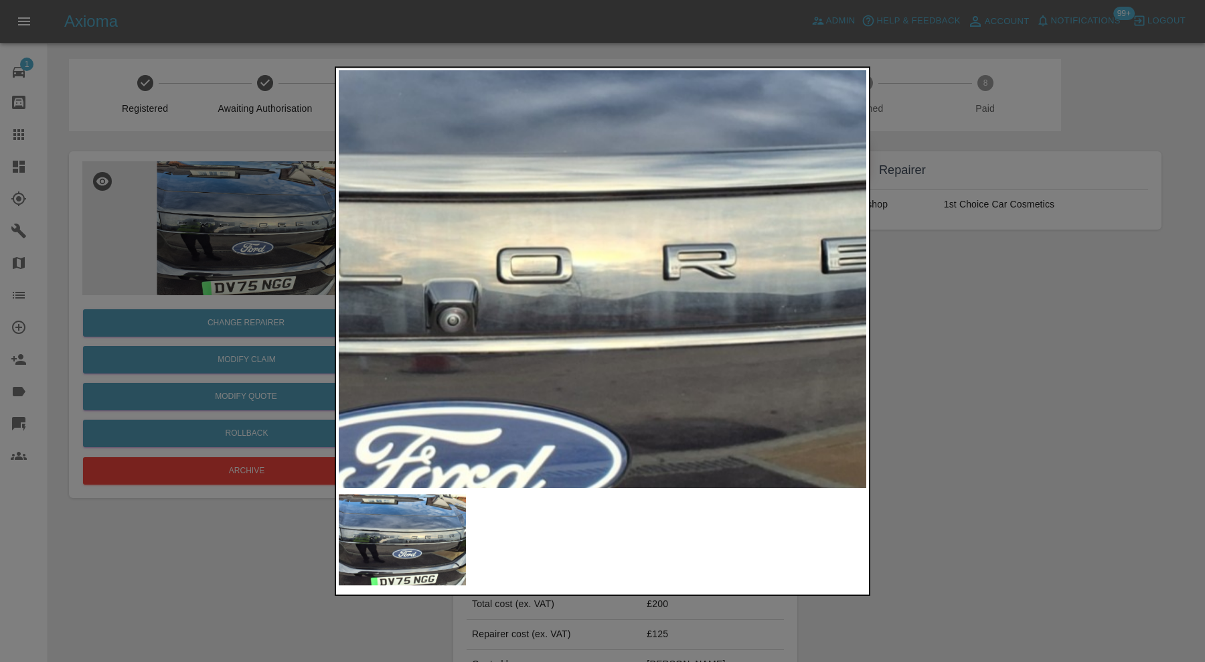
click at [500, 312] on img at bounding box center [379, 293] width 1583 height 1252
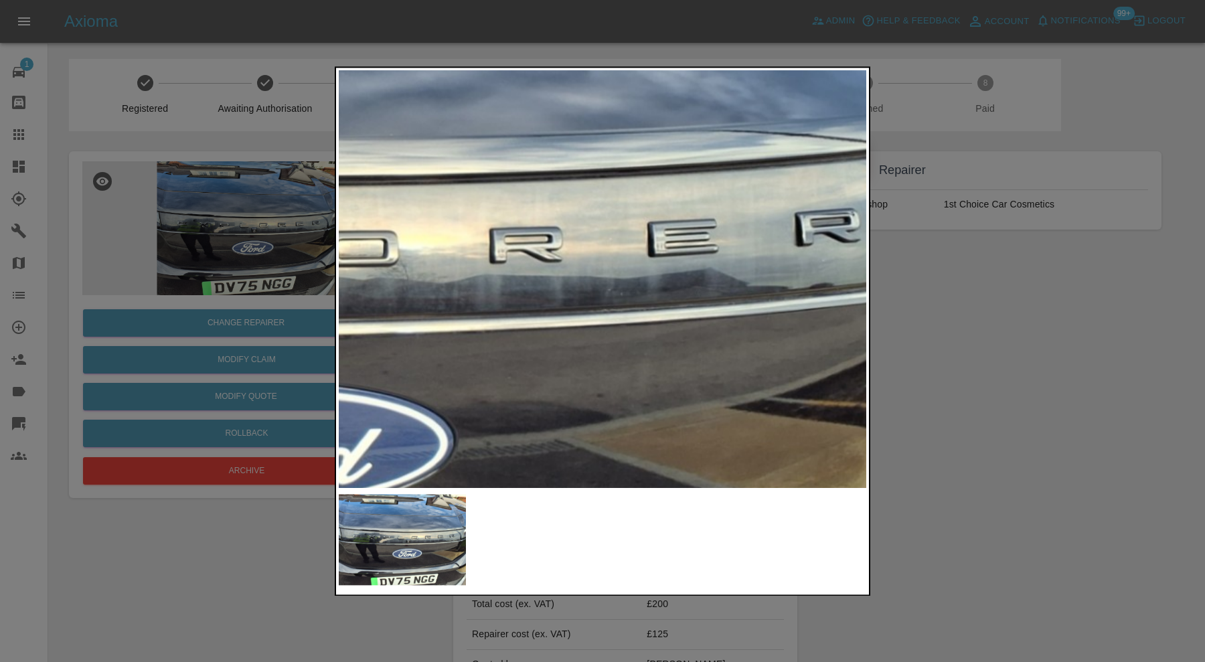
click at [600, 247] on img at bounding box center [205, 276] width 1583 height 1252
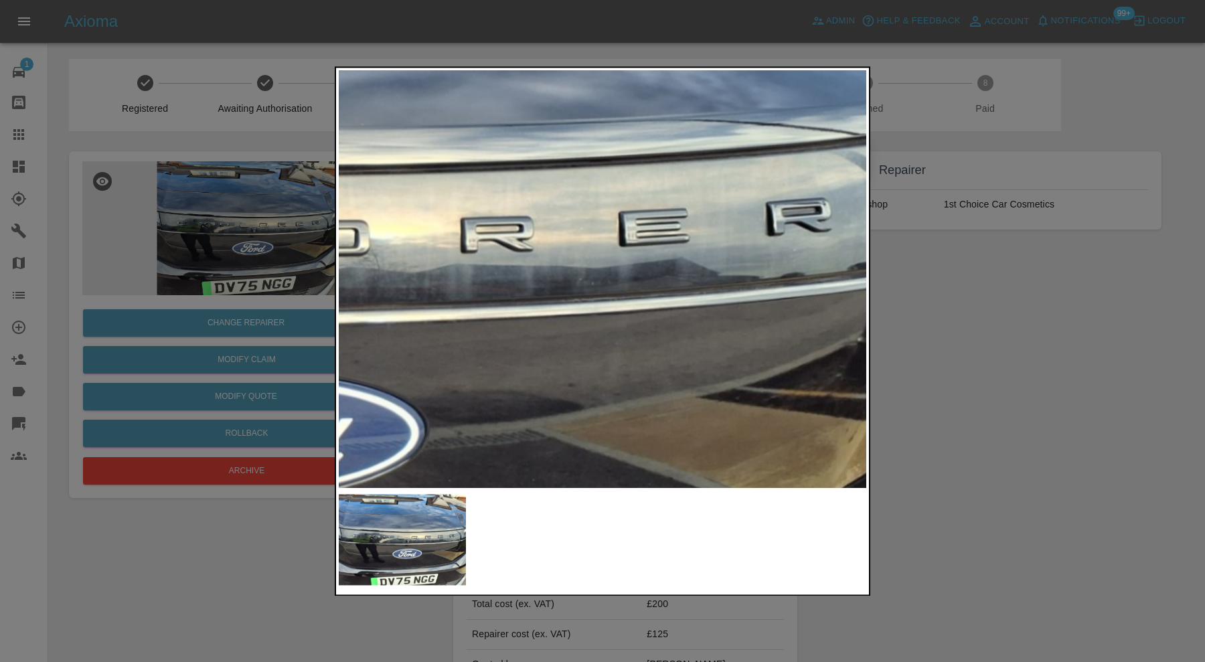
click at [976, 336] on div at bounding box center [602, 331] width 1205 height 662
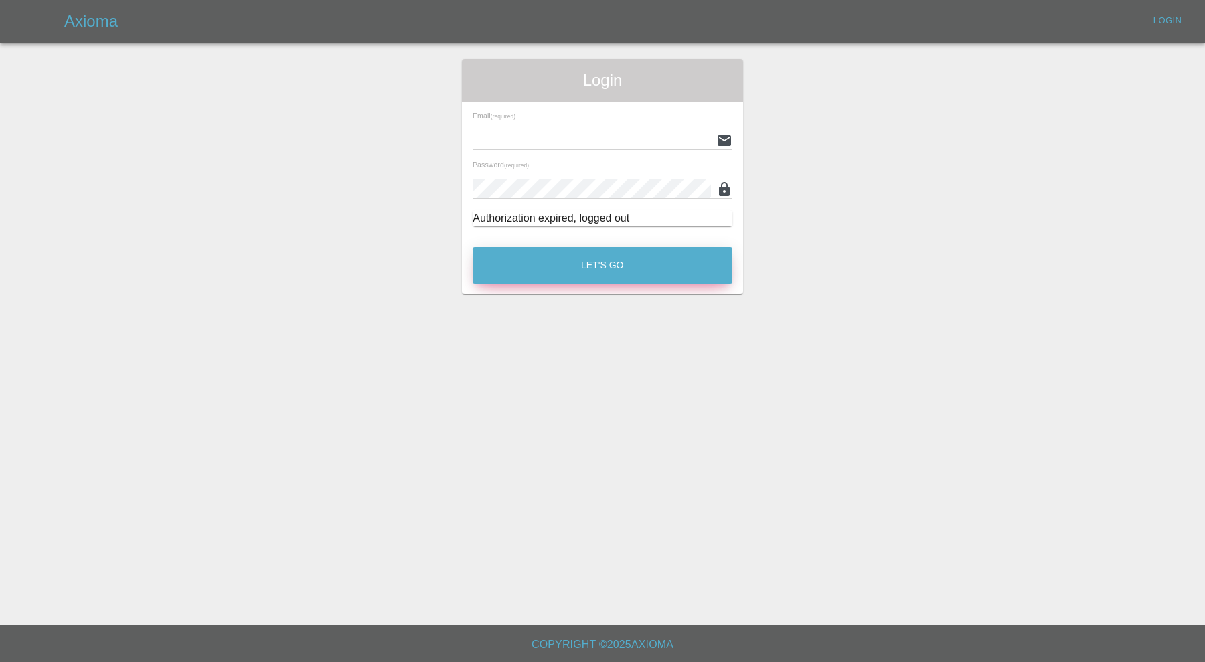
type input "[PERSON_NAME][EMAIL_ADDRESS][PERSON_NAME][DOMAIN_NAME]"
click at [585, 256] on button "Let's Go" at bounding box center [603, 265] width 260 height 37
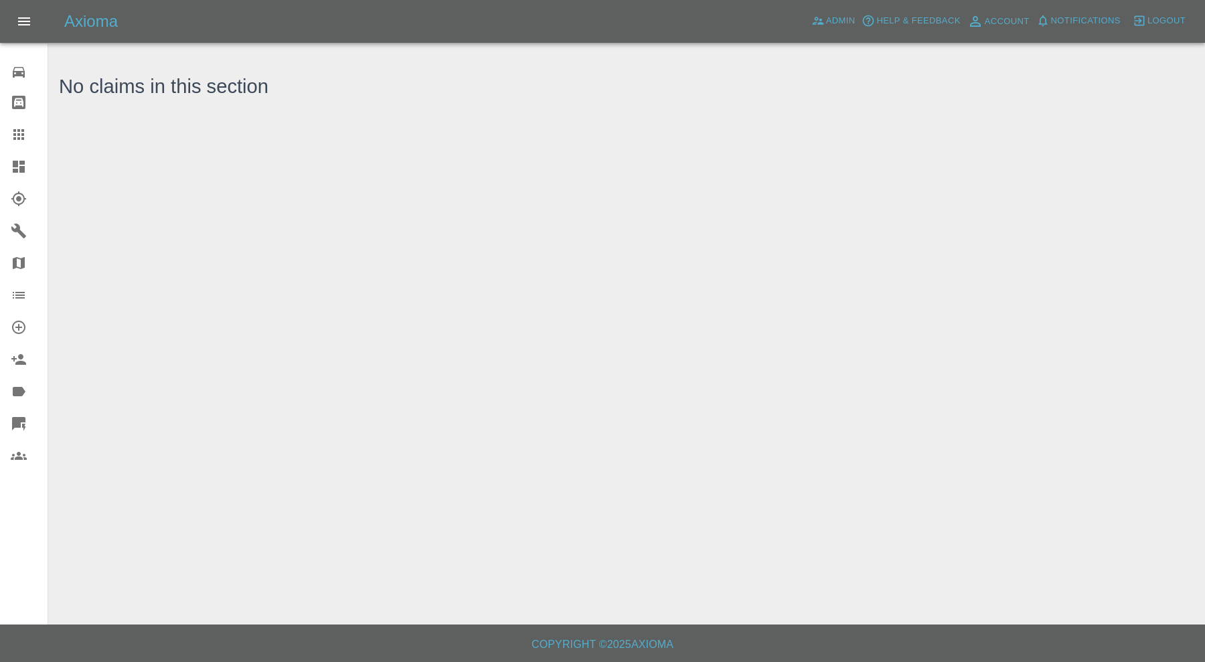
click at [21, 165] on icon at bounding box center [19, 167] width 16 height 16
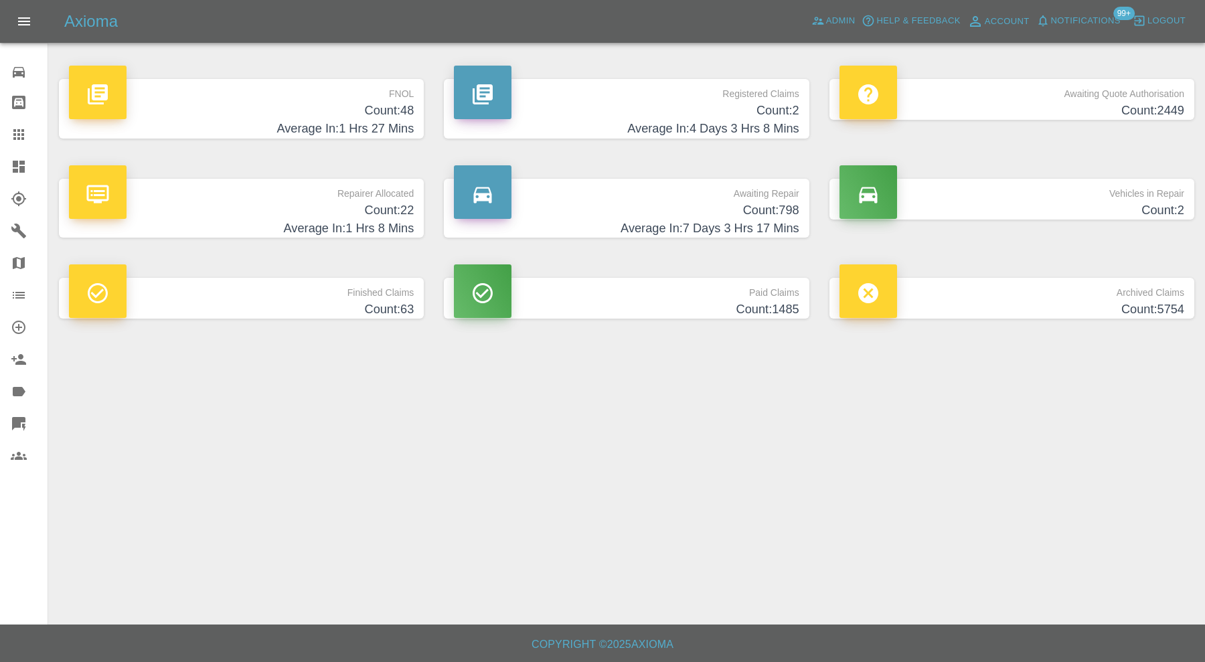
click at [996, 196] on p "Vehicles in Repair" at bounding box center [1012, 190] width 345 height 23
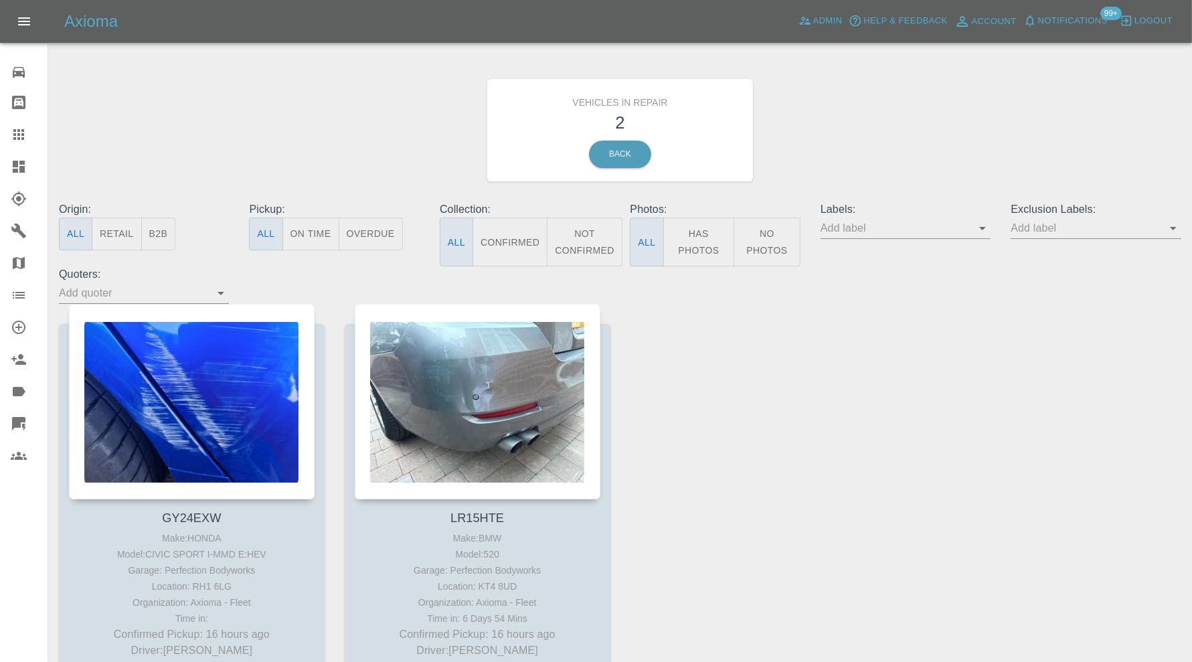
click at [23, 166] on icon at bounding box center [19, 167] width 12 height 12
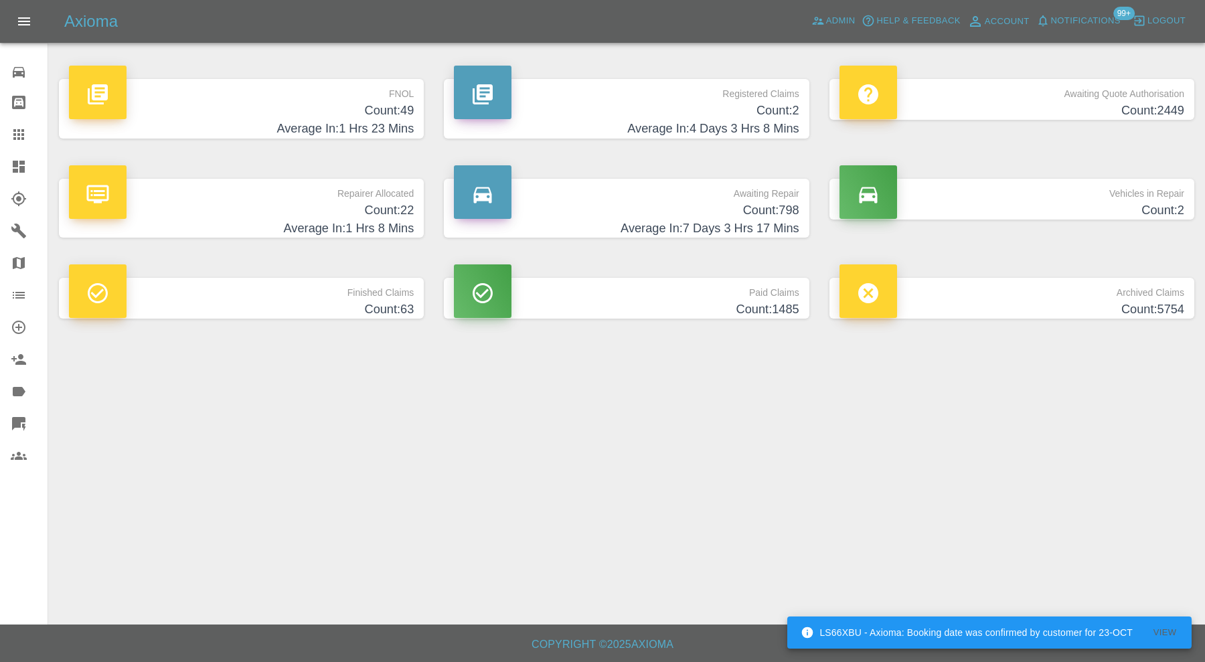
click at [340, 110] on h4 "Count: 49" at bounding box center [241, 111] width 345 height 18
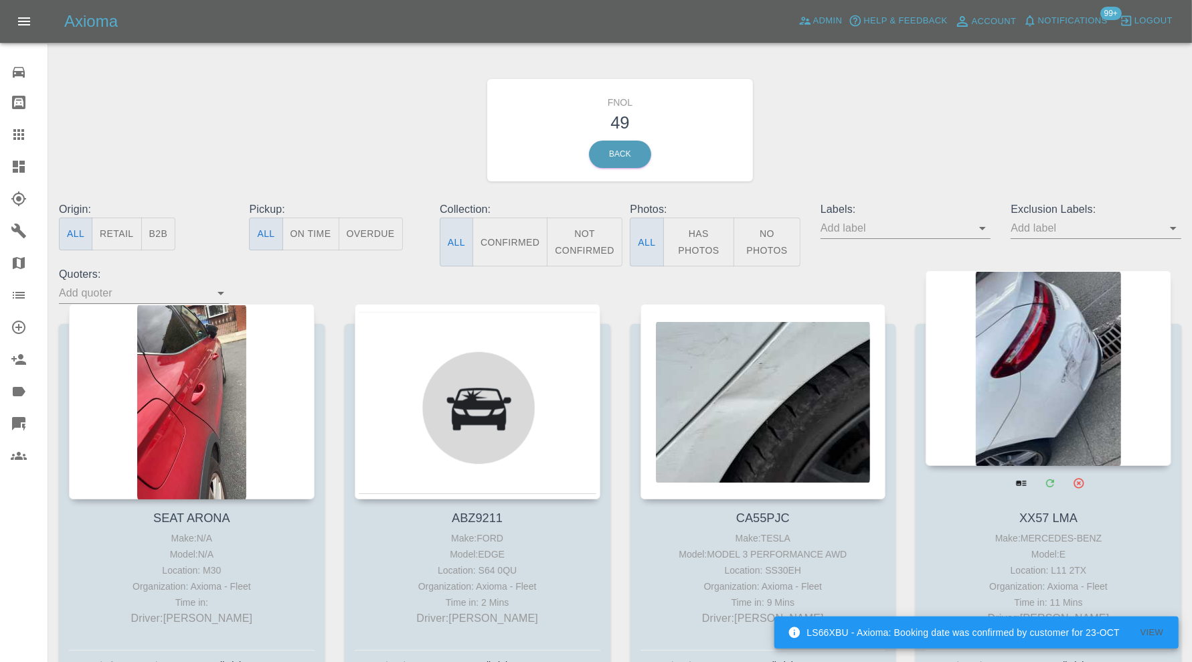
click at [1039, 394] on div at bounding box center [1049, 369] width 246 height 196
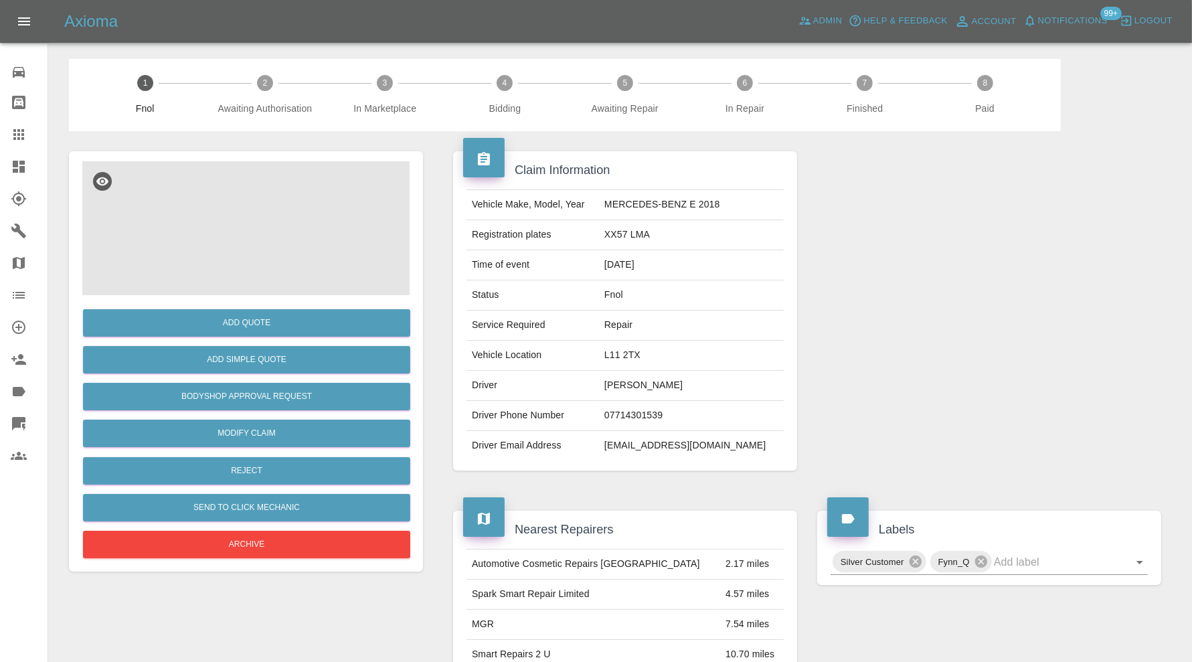
click at [198, 208] on img at bounding box center [245, 228] width 327 height 134
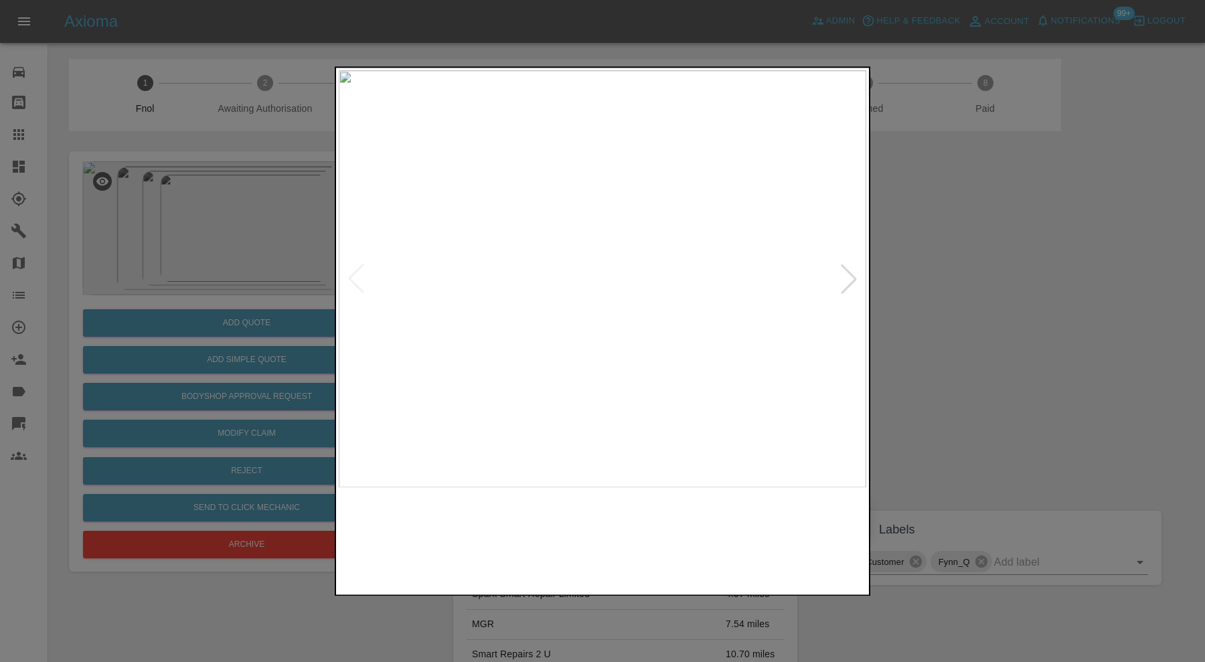
click at [529, 562] on img at bounding box center [536, 539] width 127 height 91
click at [635, 539] on img at bounding box center [669, 539] width 127 height 91
click at [754, 530] on img at bounding box center [803, 539] width 127 height 91
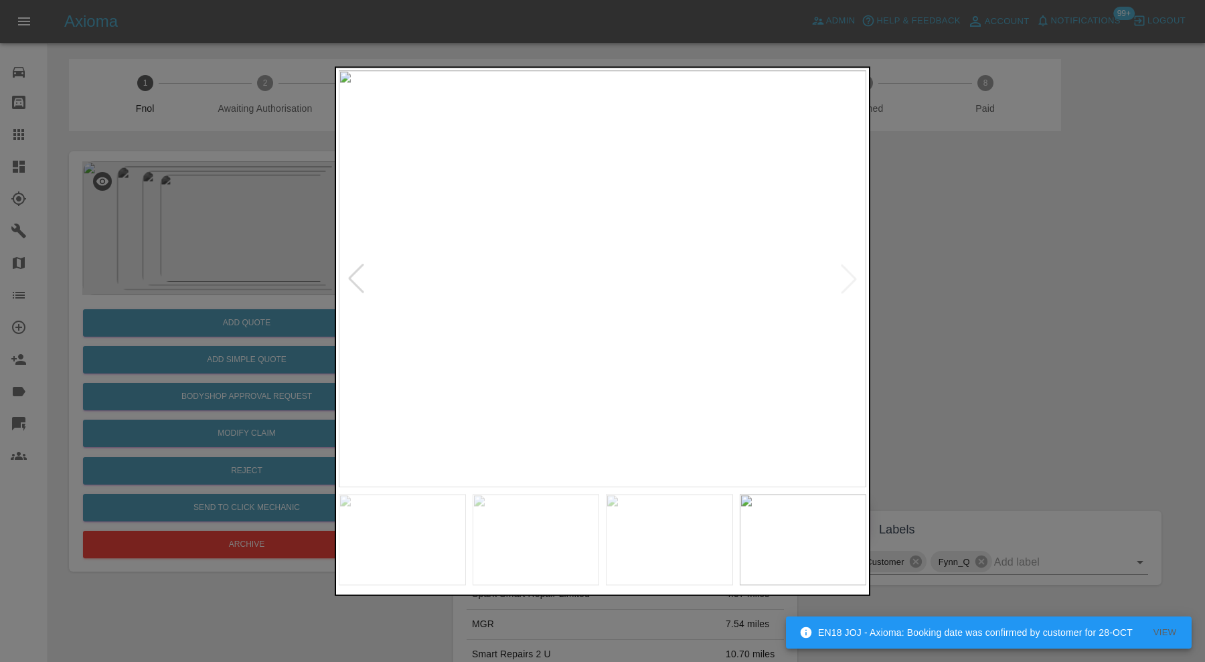
click at [690, 549] on img at bounding box center [669, 539] width 127 height 91
click at [973, 368] on div at bounding box center [602, 331] width 1205 height 662
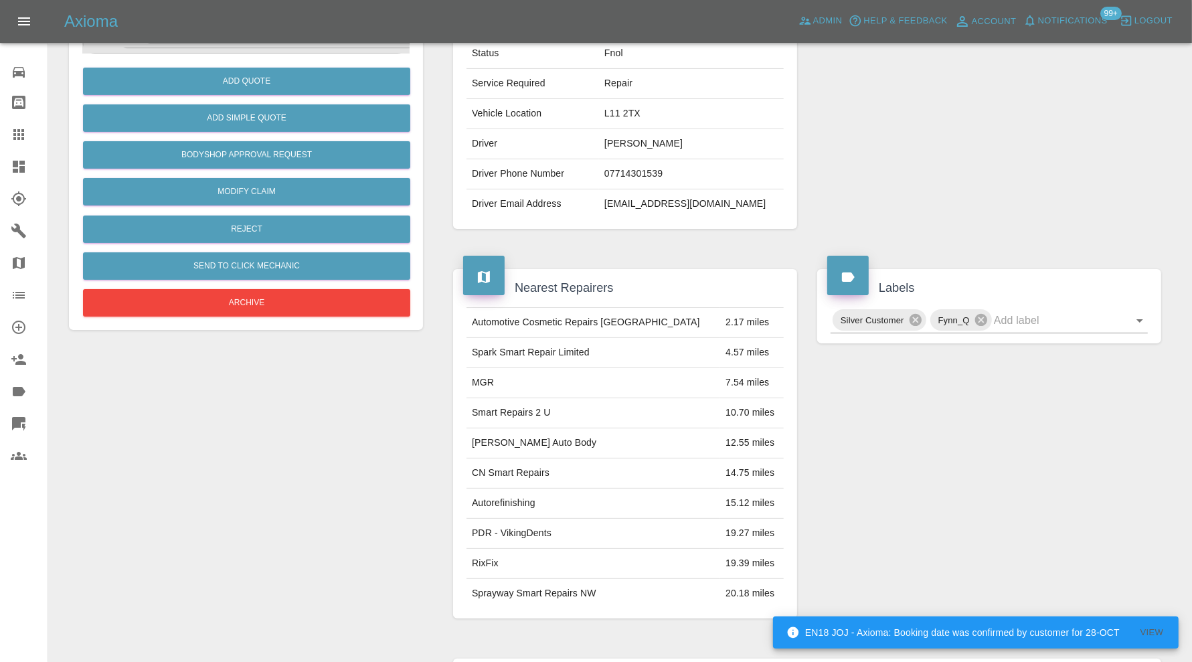
scroll to position [22, 0]
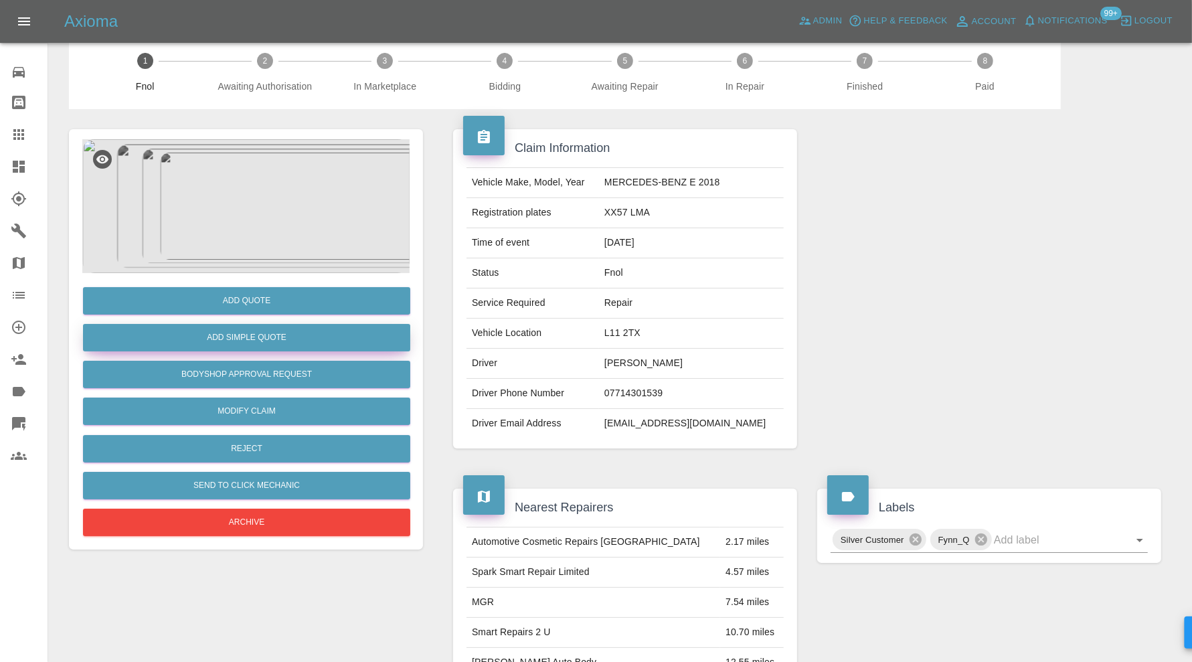
click at [299, 338] on button "Add Simple Quote" at bounding box center [246, 337] width 327 height 27
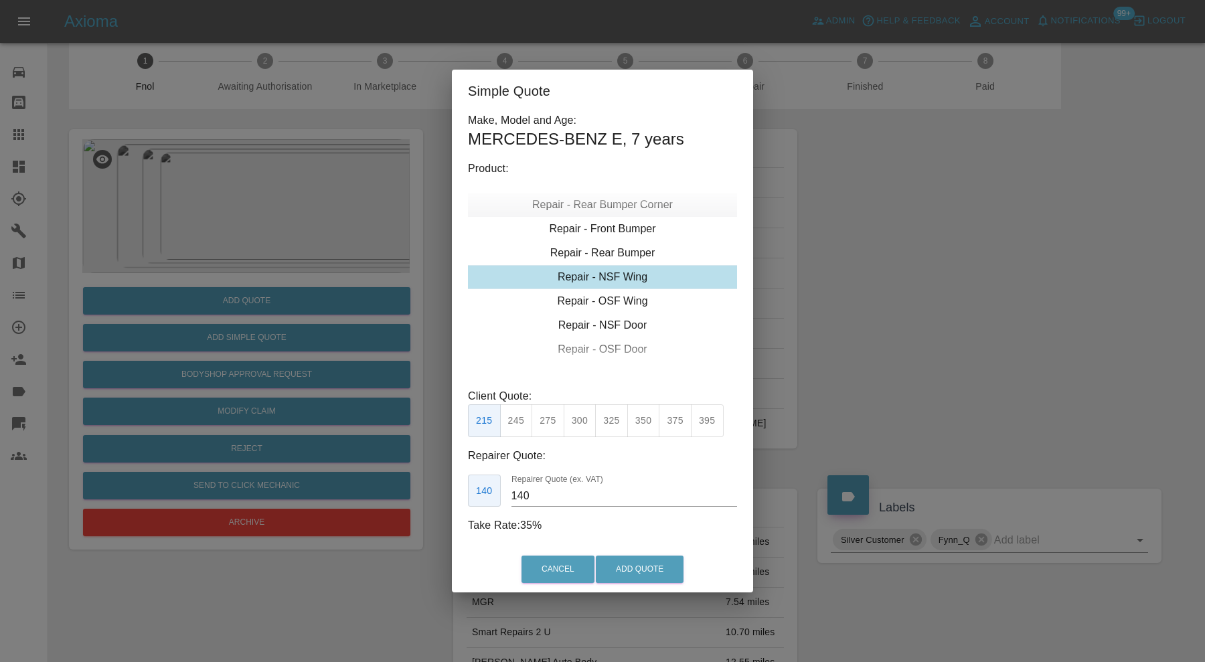
click at [643, 208] on div "Repair - Rear Bumper Corner" at bounding box center [602, 205] width 269 height 24
click at [585, 417] on button "240" at bounding box center [580, 420] width 33 height 33
type input "150"
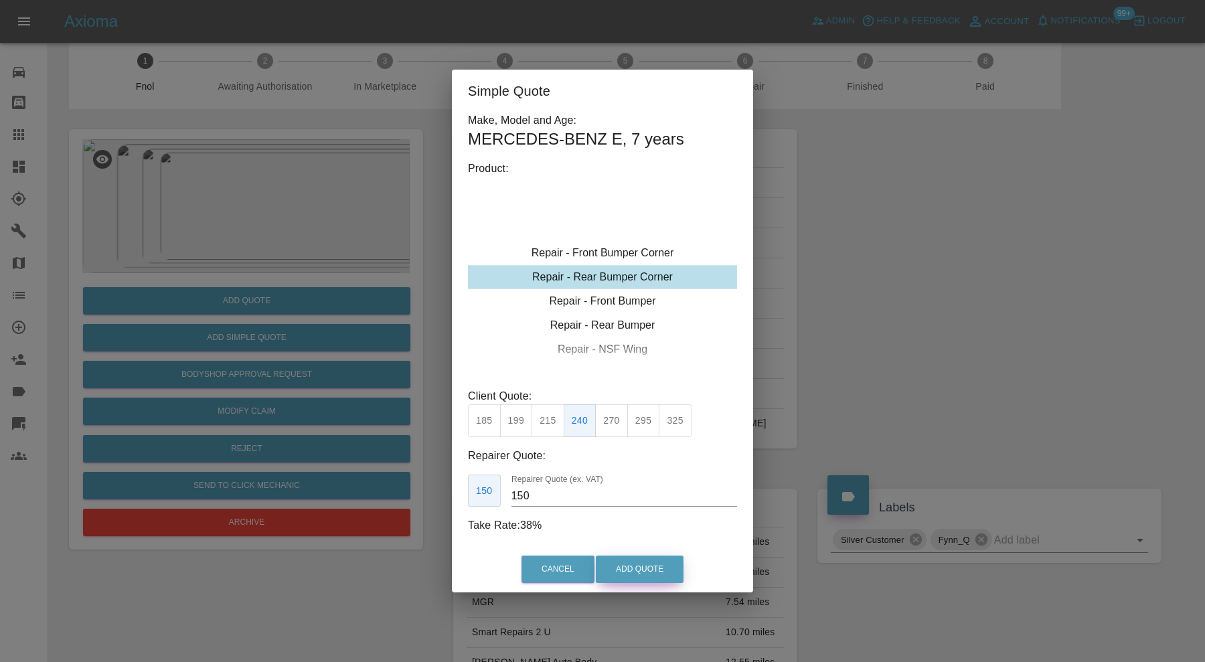
click at [655, 568] on button "Add Quote" at bounding box center [640, 569] width 88 height 27
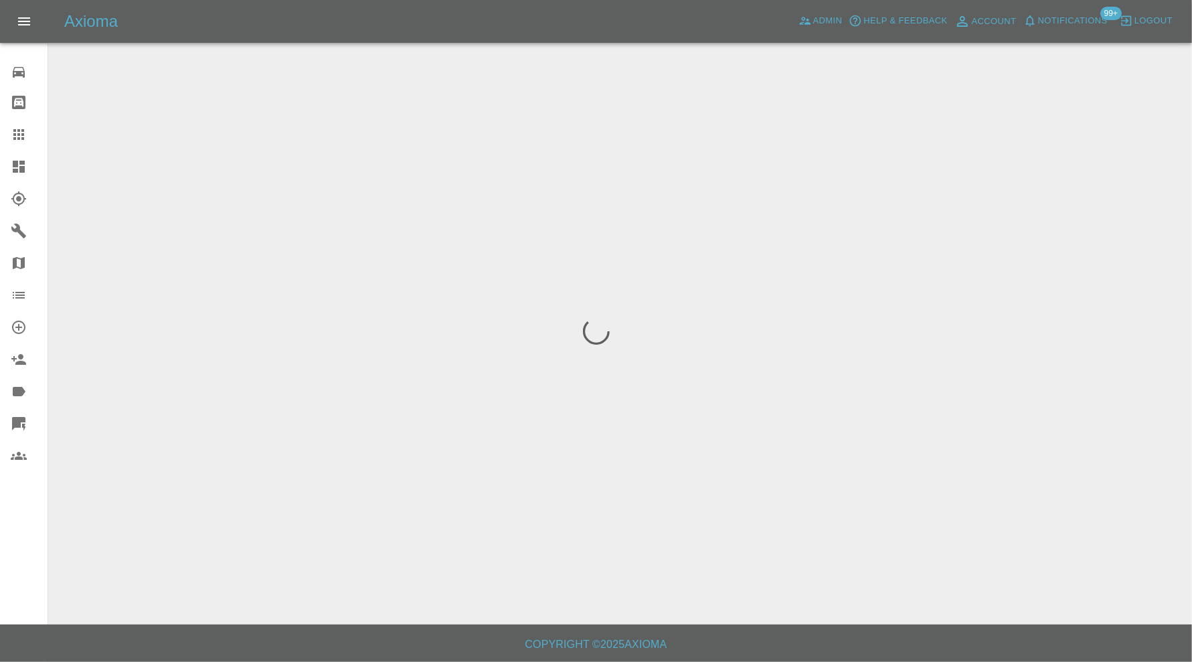
scroll to position [0, 0]
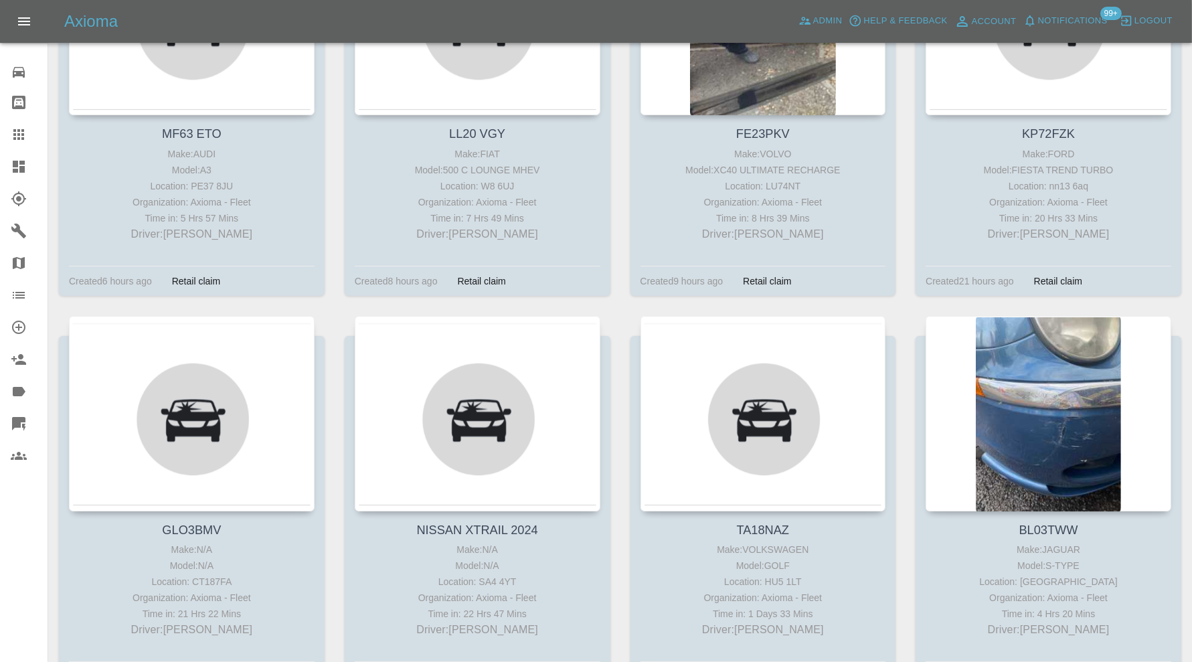
scroll to position [4331, 0]
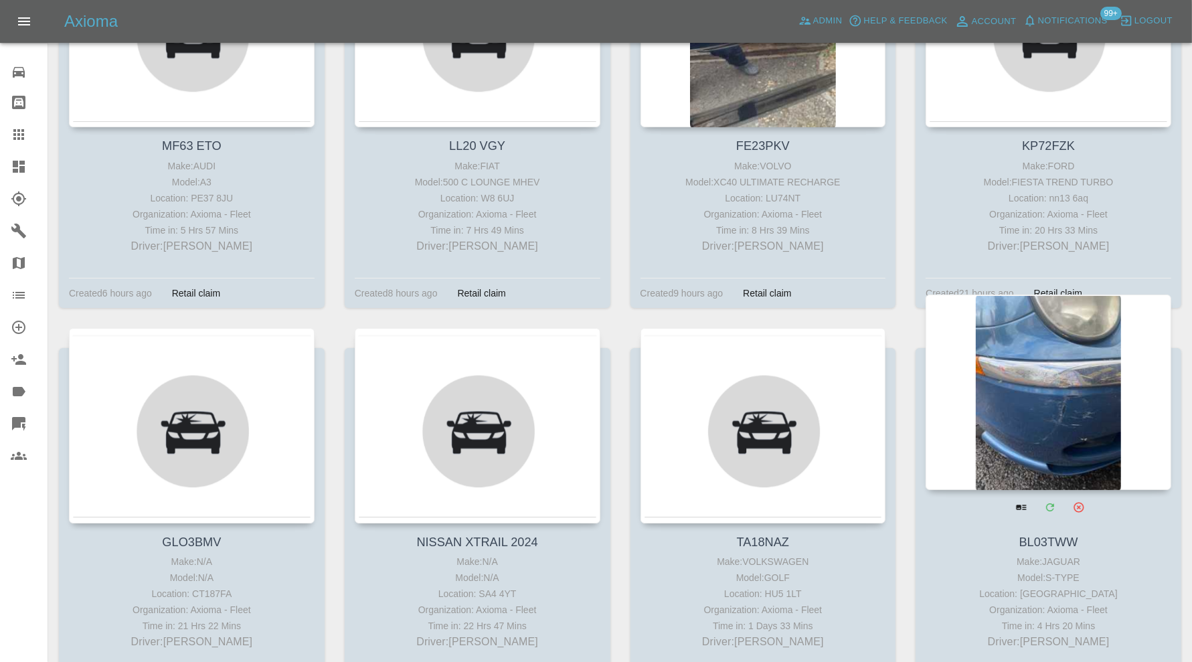
click at [1024, 425] on div at bounding box center [1049, 393] width 246 height 196
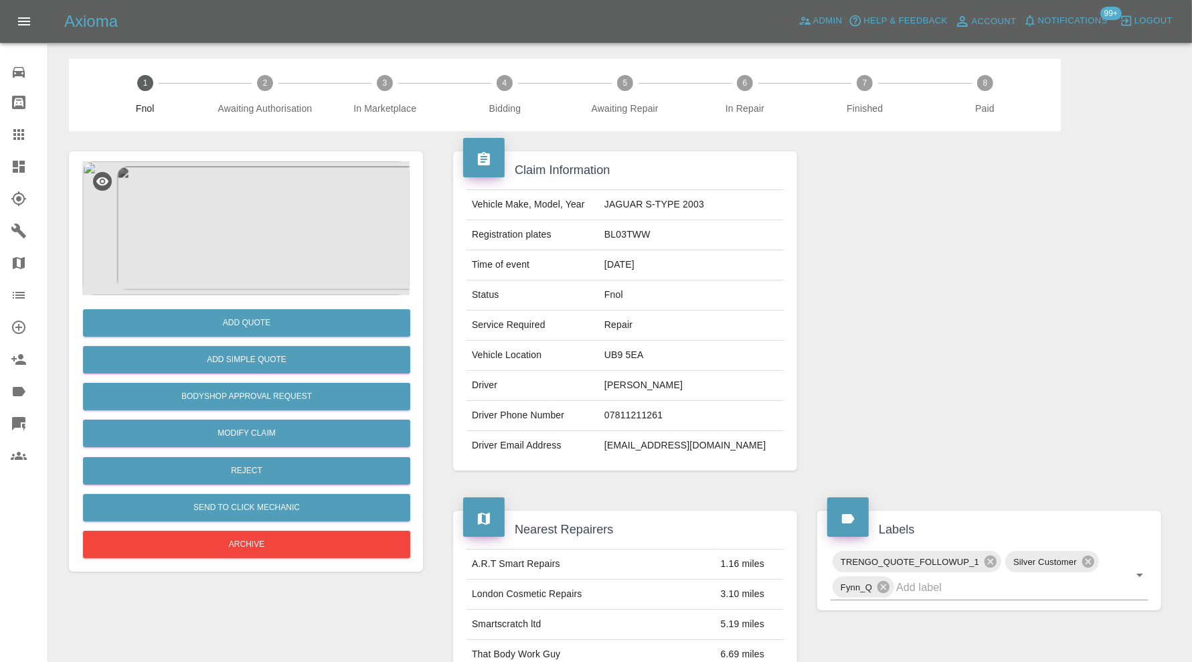
click at [258, 248] on img at bounding box center [245, 228] width 327 height 134
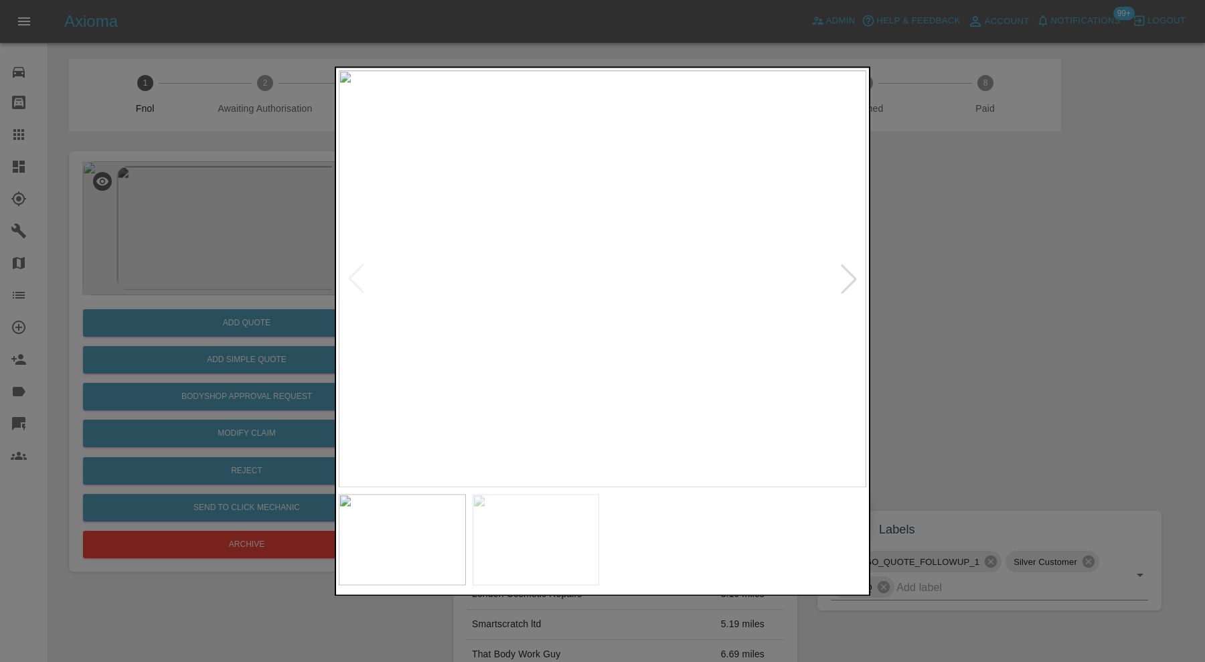
click at [560, 540] on img at bounding box center [536, 539] width 127 height 91
click at [412, 557] on img at bounding box center [402, 539] width 127 height 91
click at [979, 378] on div at bounding box center [602, 331] width 1205 height 662
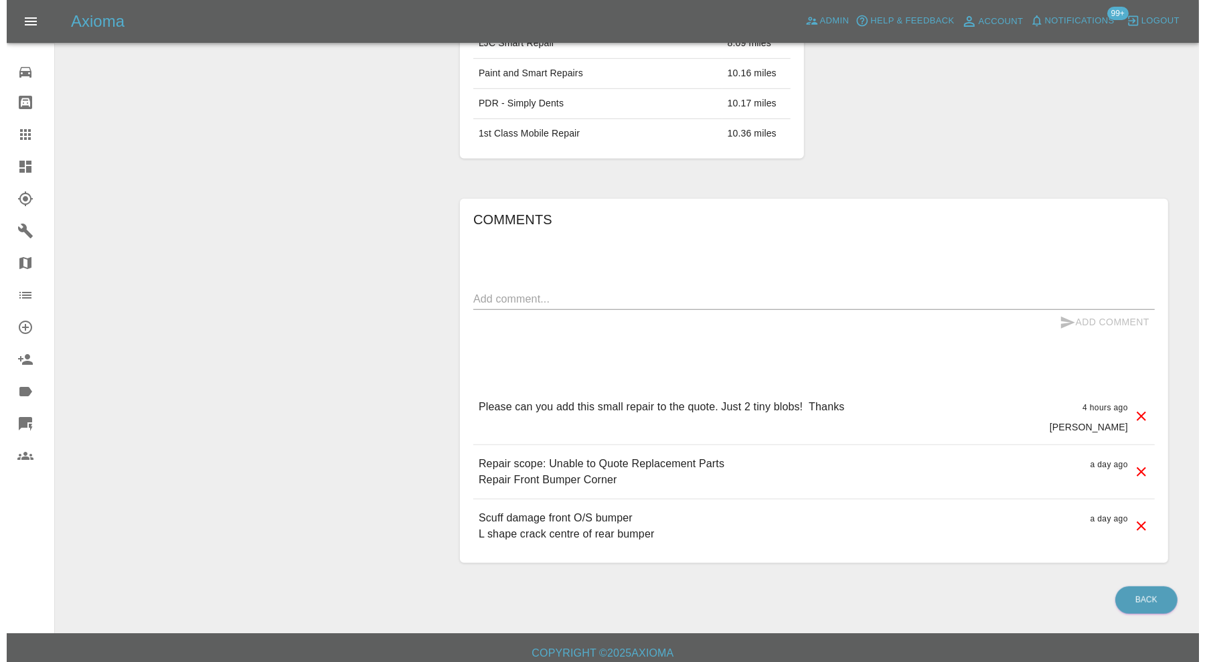
scroll to position [705, 0]
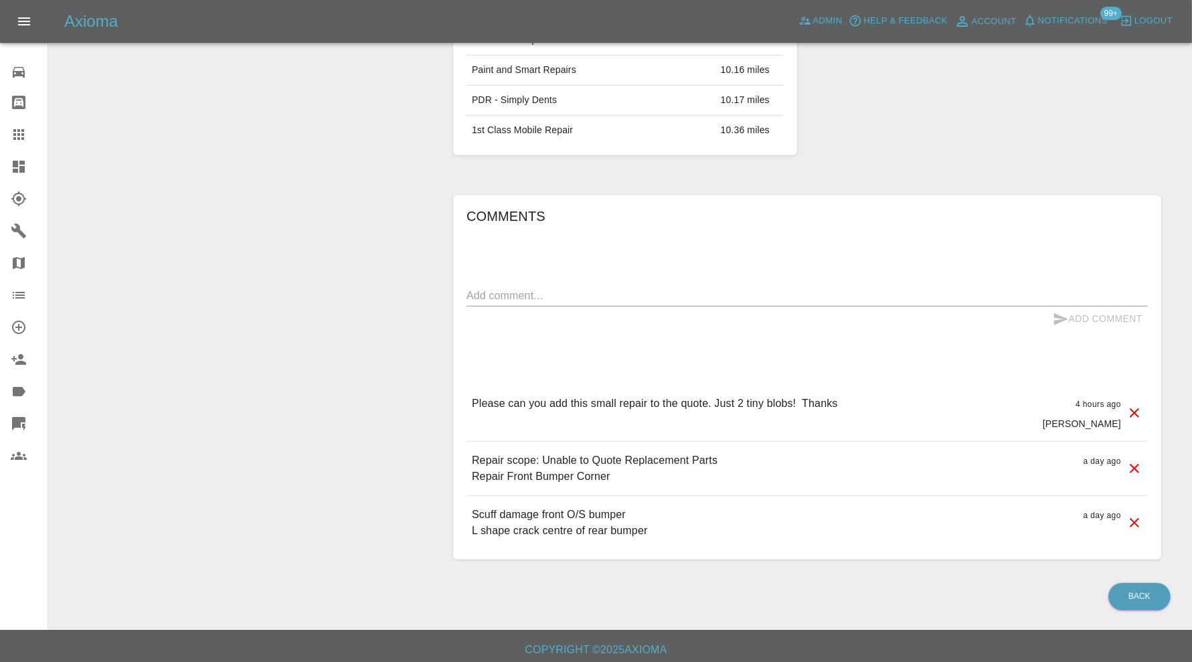
click at [1131, 464] on icon at bounding box center [1134, 468] width 9 height 9
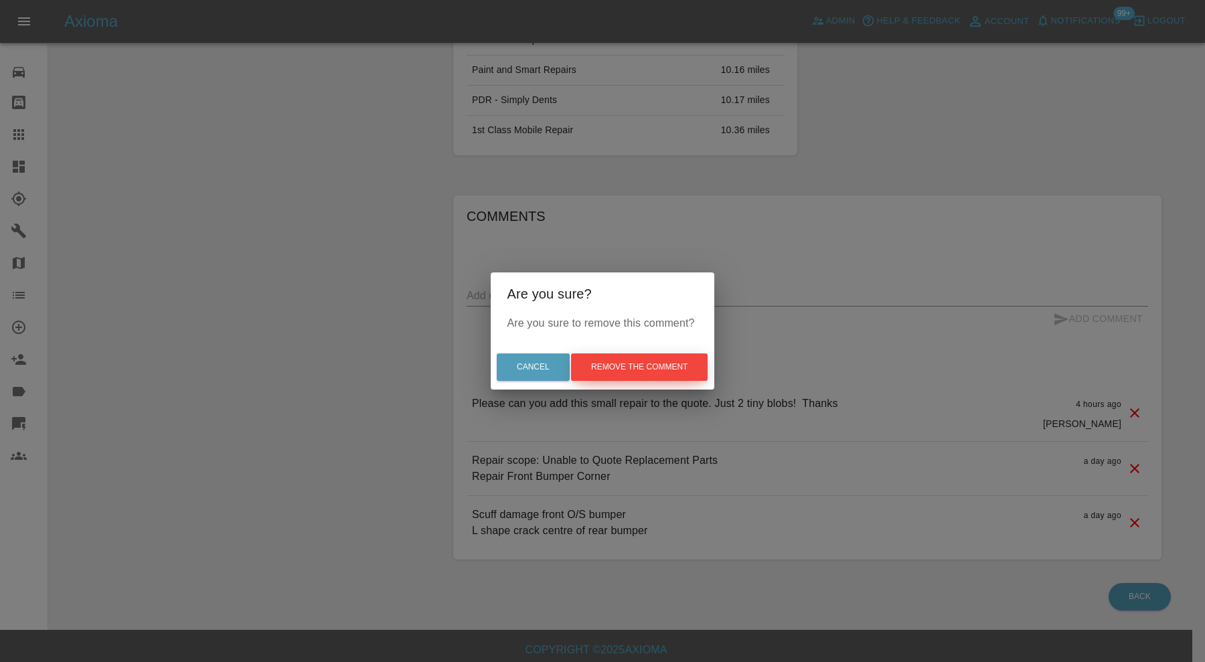
click at [672, 362] on button "Remove the comment" at bounding box center [639, 367] width 137 height 27
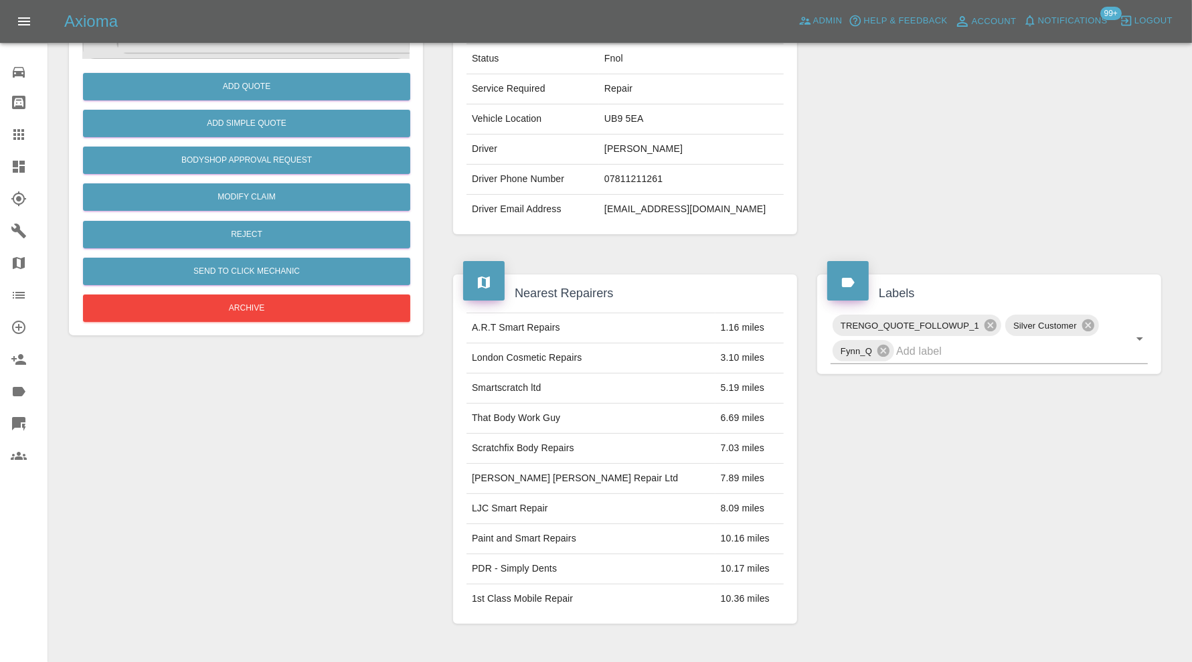
scroll to position [0, 0]
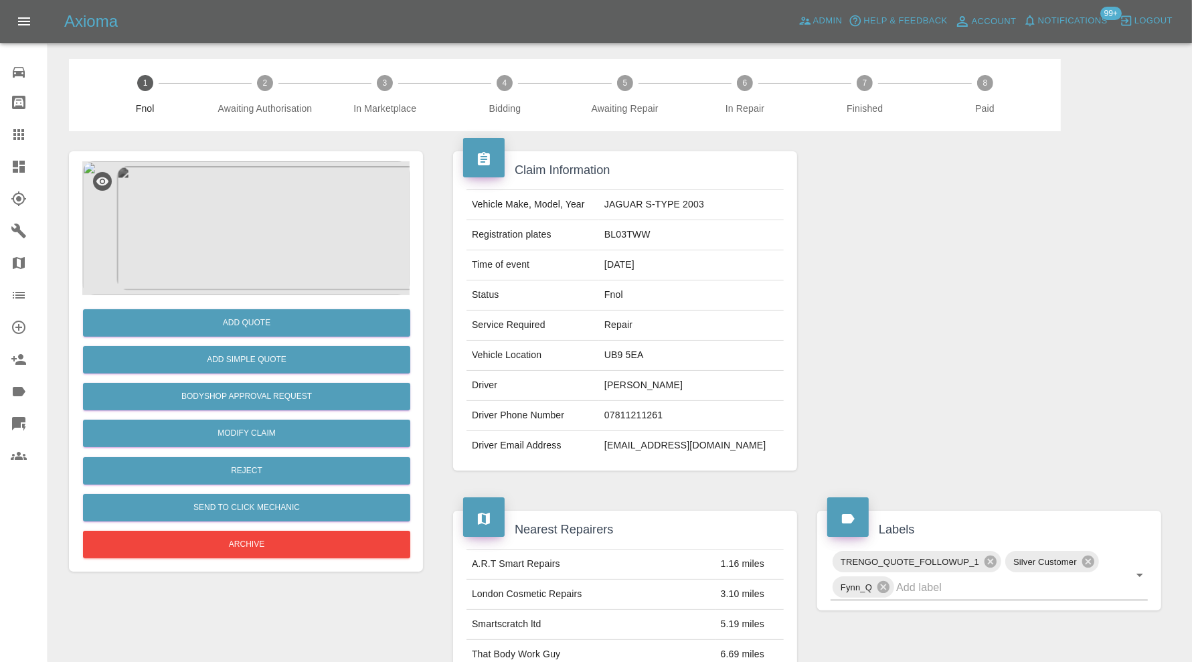
click at [264, 258] on img at bounding box center [245, 228] width 327 height 134
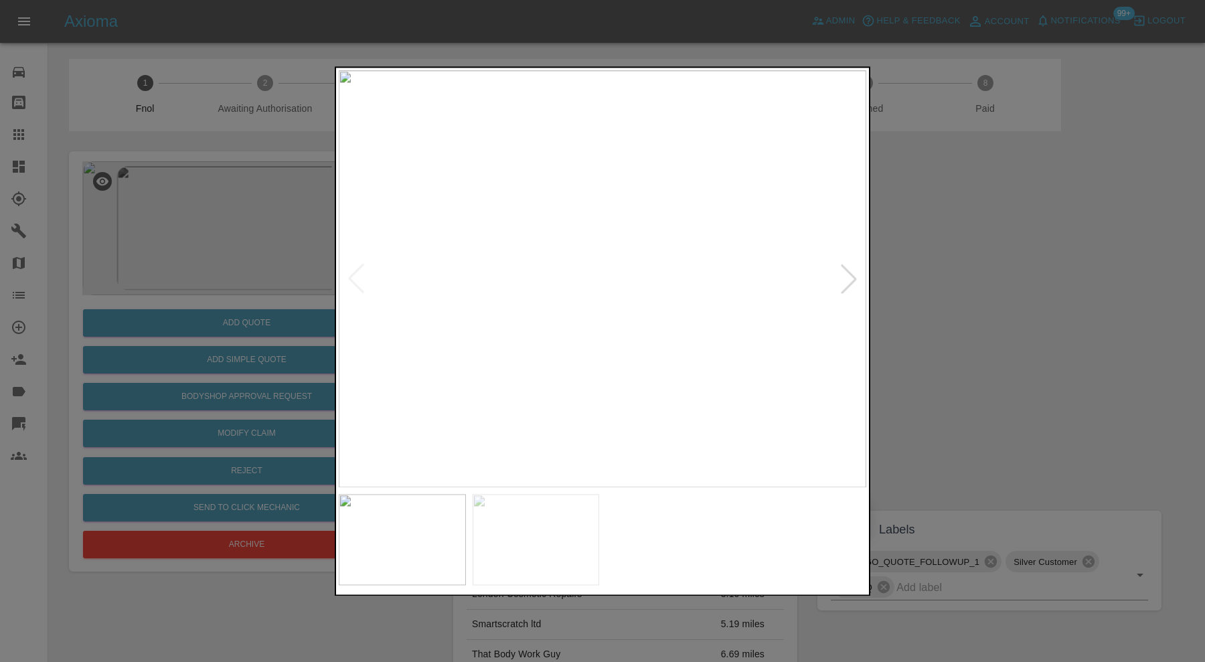
click at [501, 536] on img at bounding box center [536, 539] width 127 height 91
click at [844, 281] on img at bounding box center [603, 278] width 528 height 417
click at [924, 307] on div at bounding box center [602, 331] width 1205 height 662
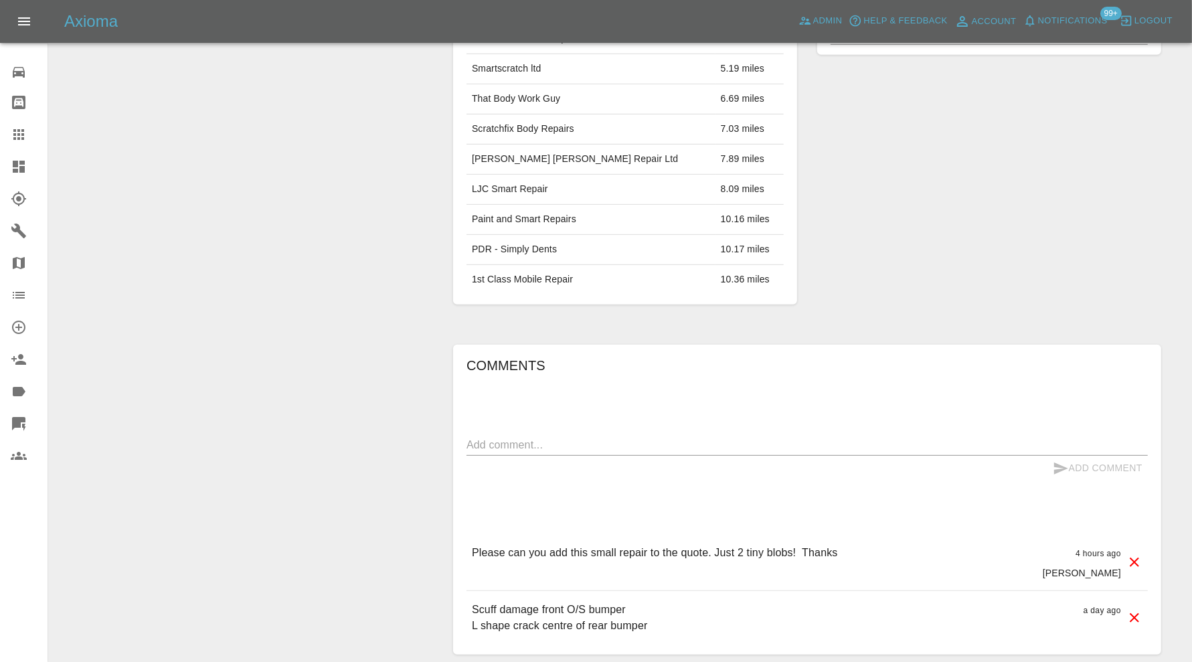
scroll to position [558, 0]
click at [757, 439] on textarea at bounding box center [808, 442] width 682 height 15
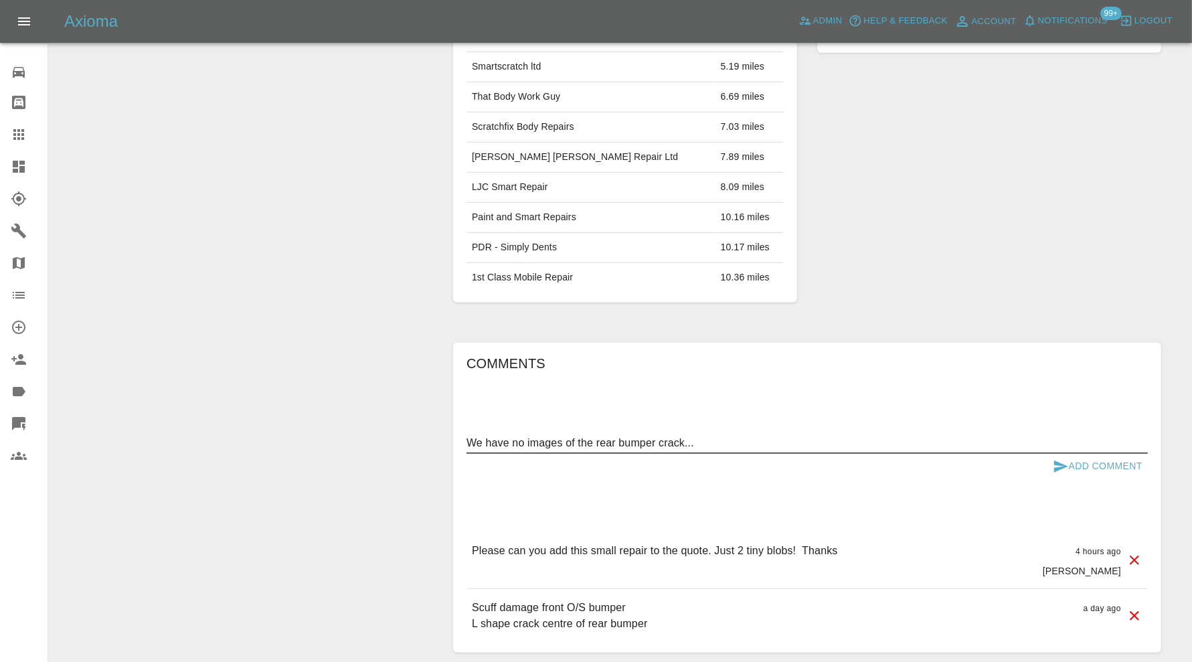
type textarea "We have no images of the rear bumper crack..."
click at [1103, 463] on button "Add Comment" at bounding box center [1098, 466] width 100 height 25
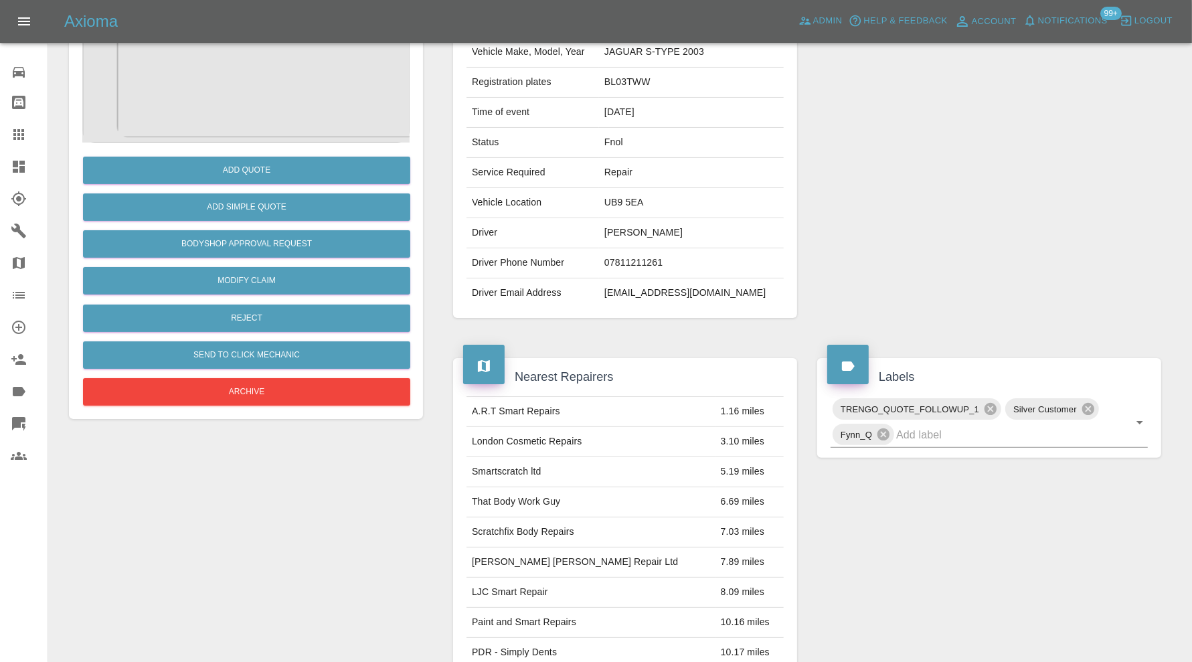
scroll to position [0, 0]
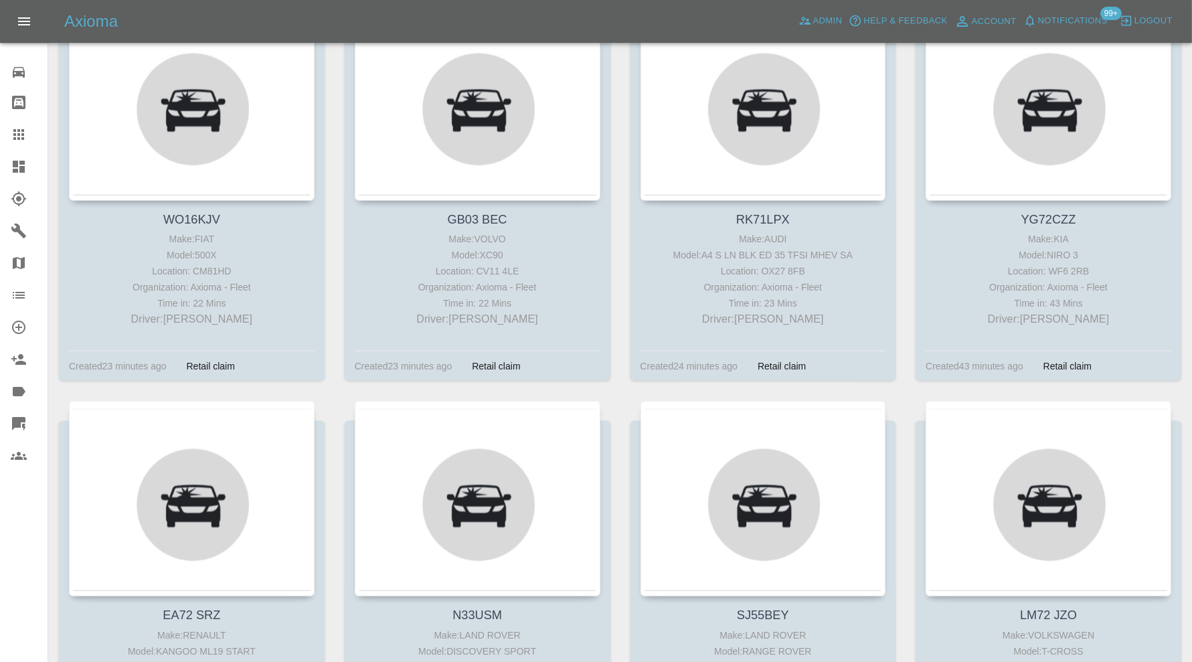
scroll to position [1110, 0]
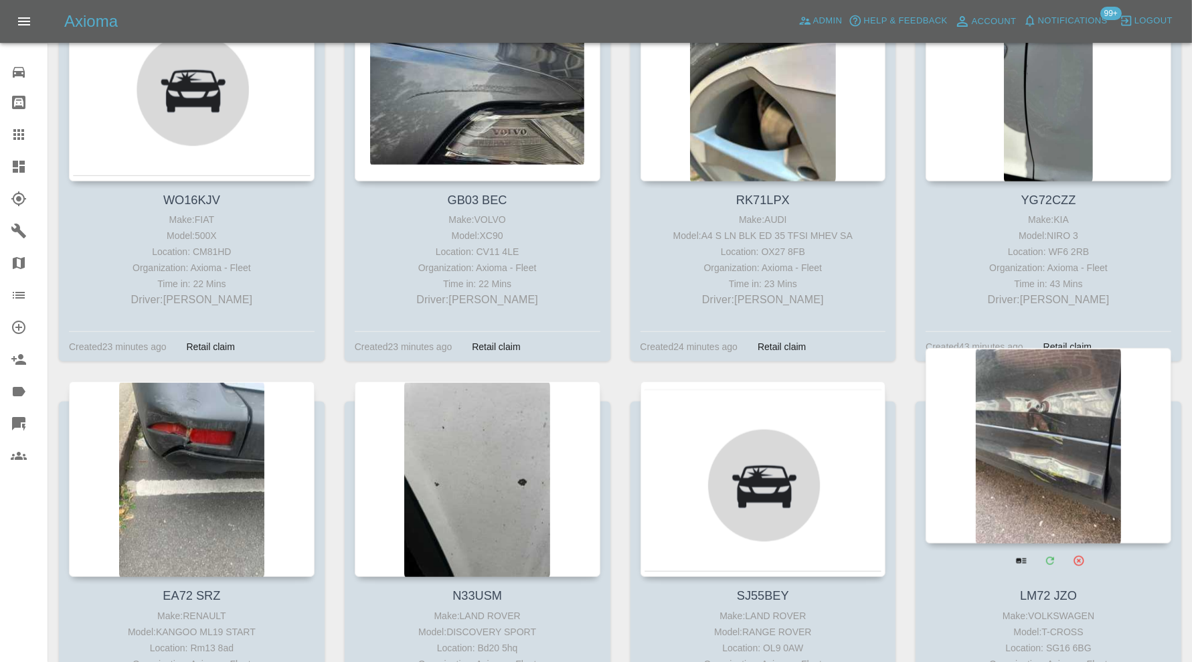
click at [1065, 483] on div at bounding box center [1049, 446] width 246 height 196
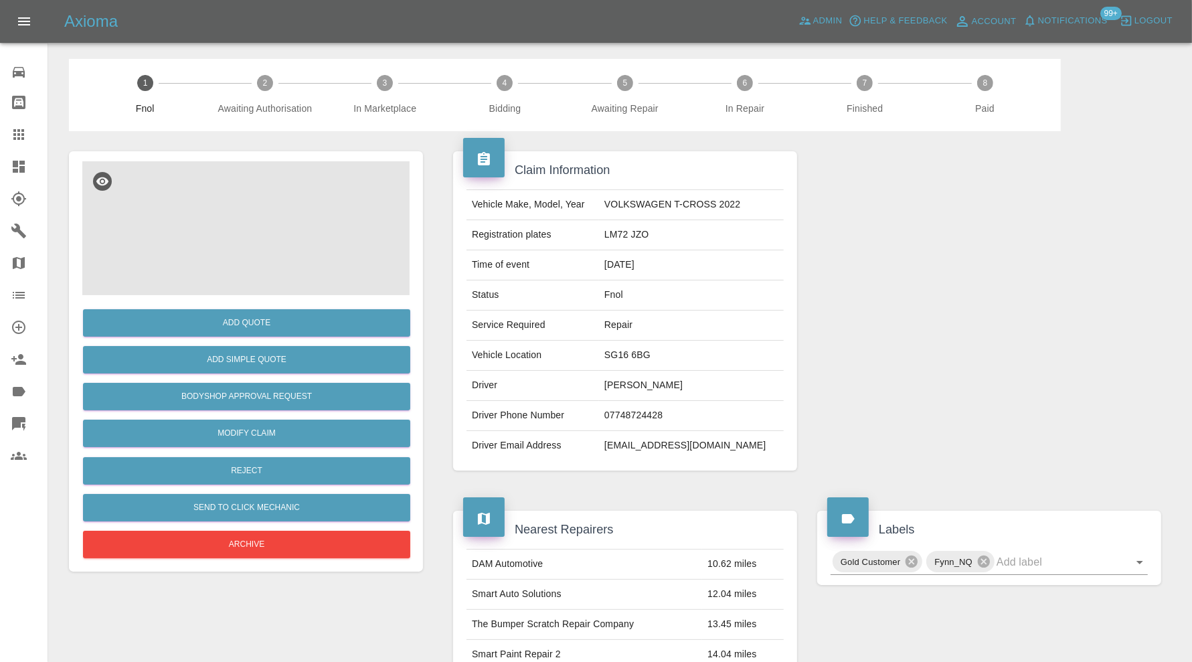
click at [238, 225] on img at bounding box center [245, 228] width 327 height 134
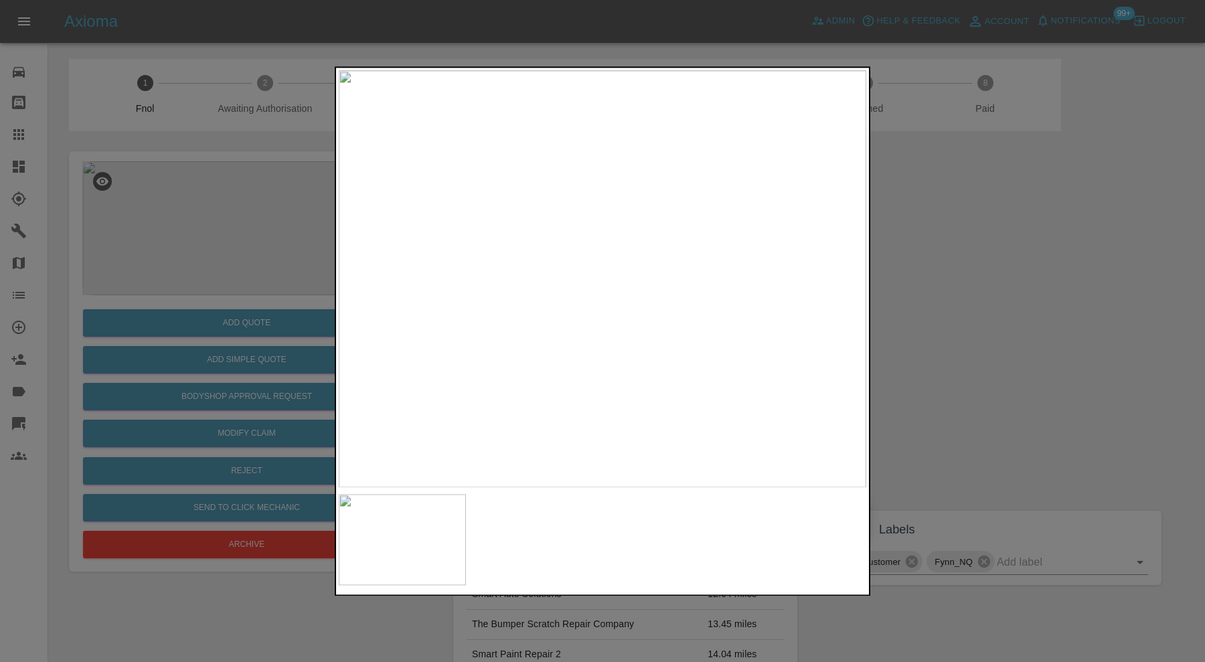
click at [986, 271] on div at bounding box center [602, 331] width 1205 height 662
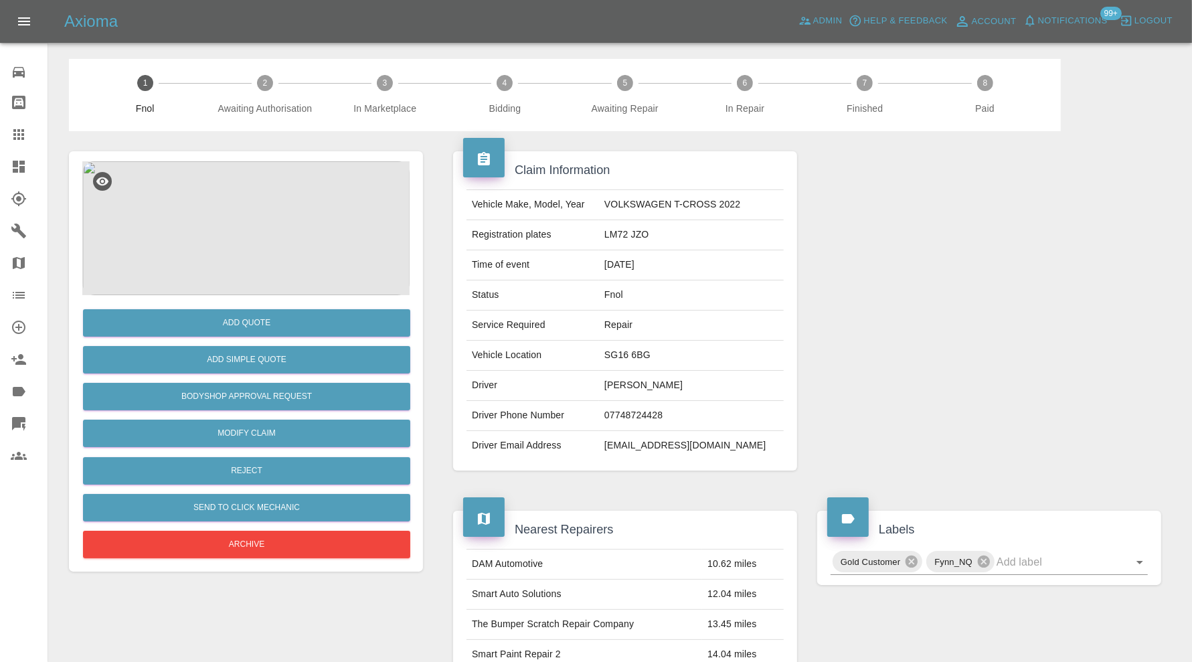
click at [262, 253] on img at bounding box center [245, 228] width 327 height 134
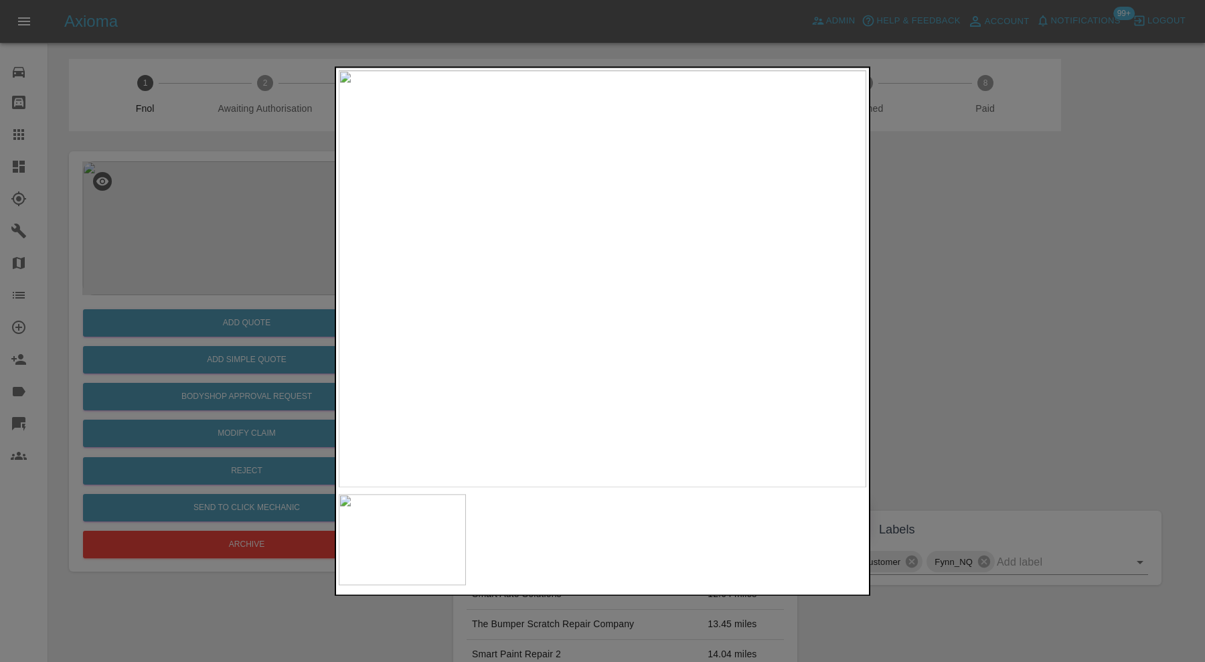
click at [958, 317] on div at bounding box center [602, 331] width 1205 height 662
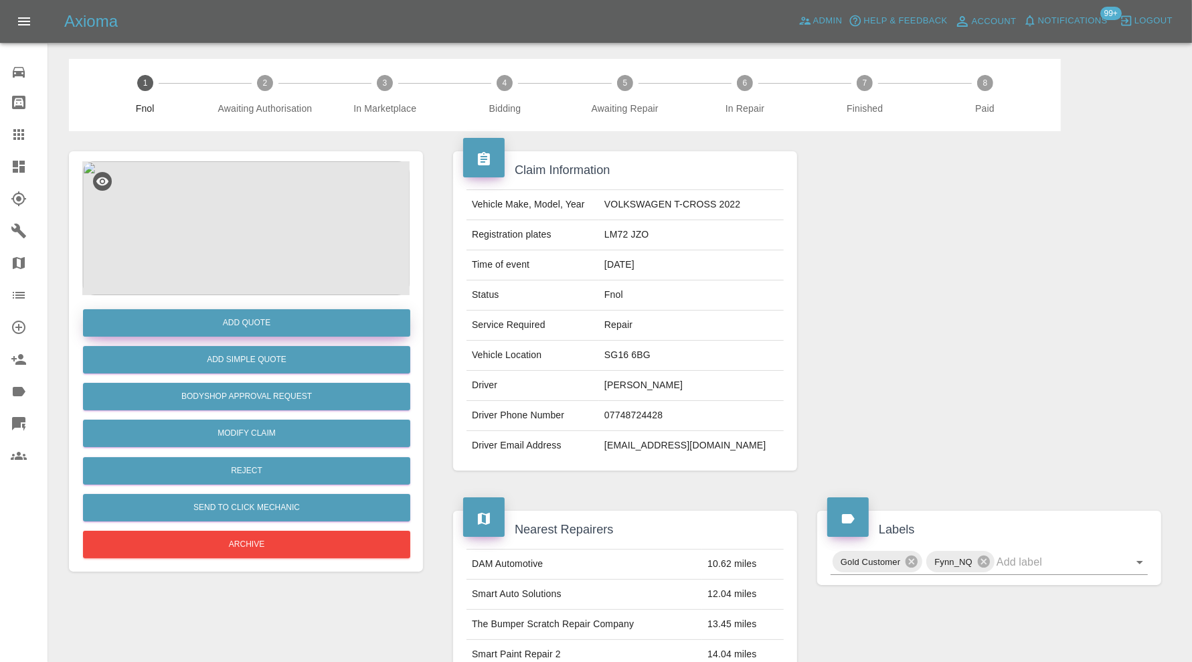
click at [289, 323] on button "Add Quote" at bounding box center [246, 322] width 327 height 27
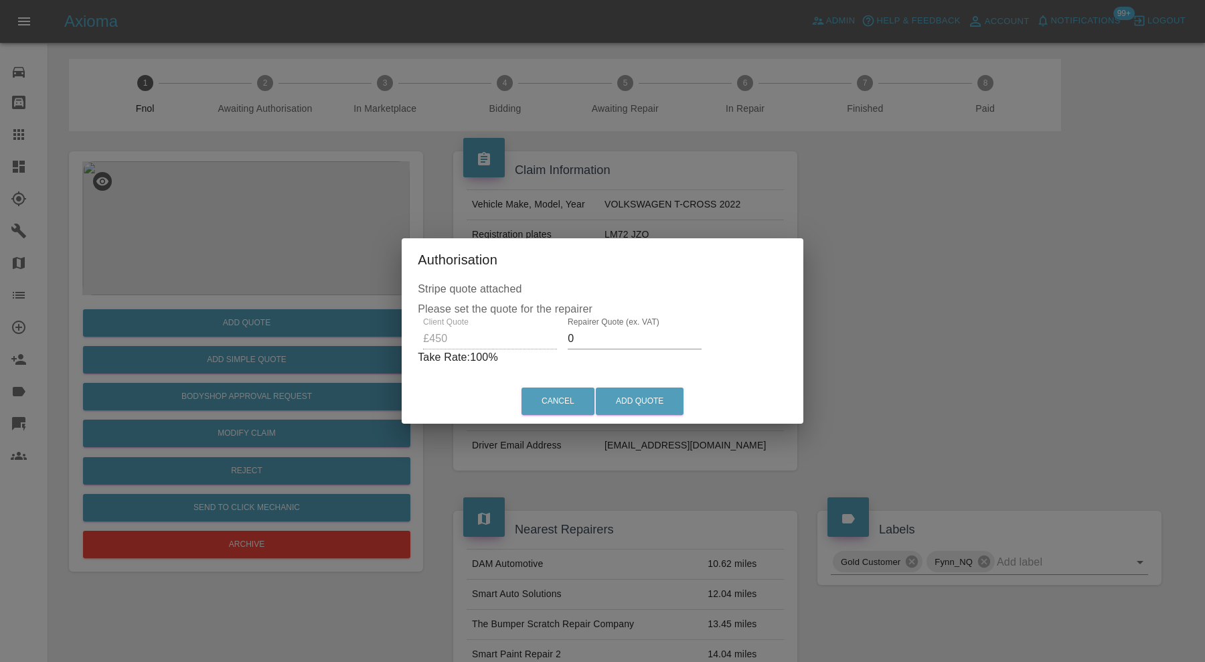
click at [627, 352] on p "Take Rate: 100 %" at bounding box center [603, 358] width 370 height 16
click at [629, 329] on input "0" at bounding box center [635, 338] width 134 height 21
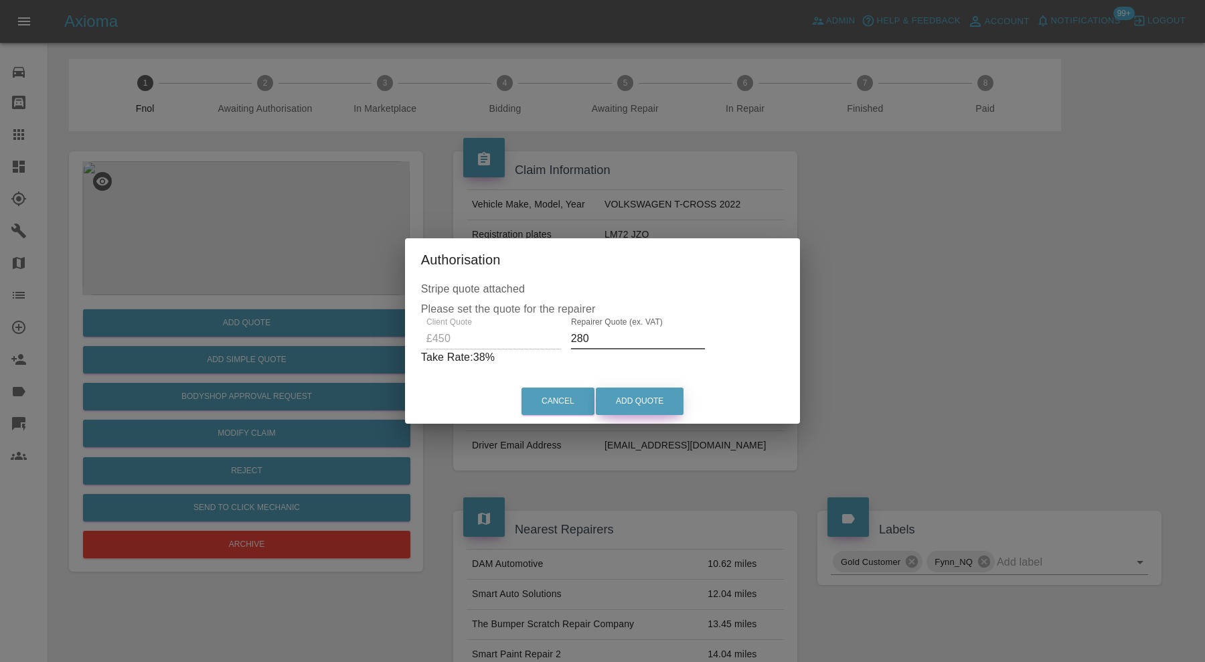
type input "280"
click at [646, 408] on button "Add Quote" at bounding box center [640, 401] width 88 height 27
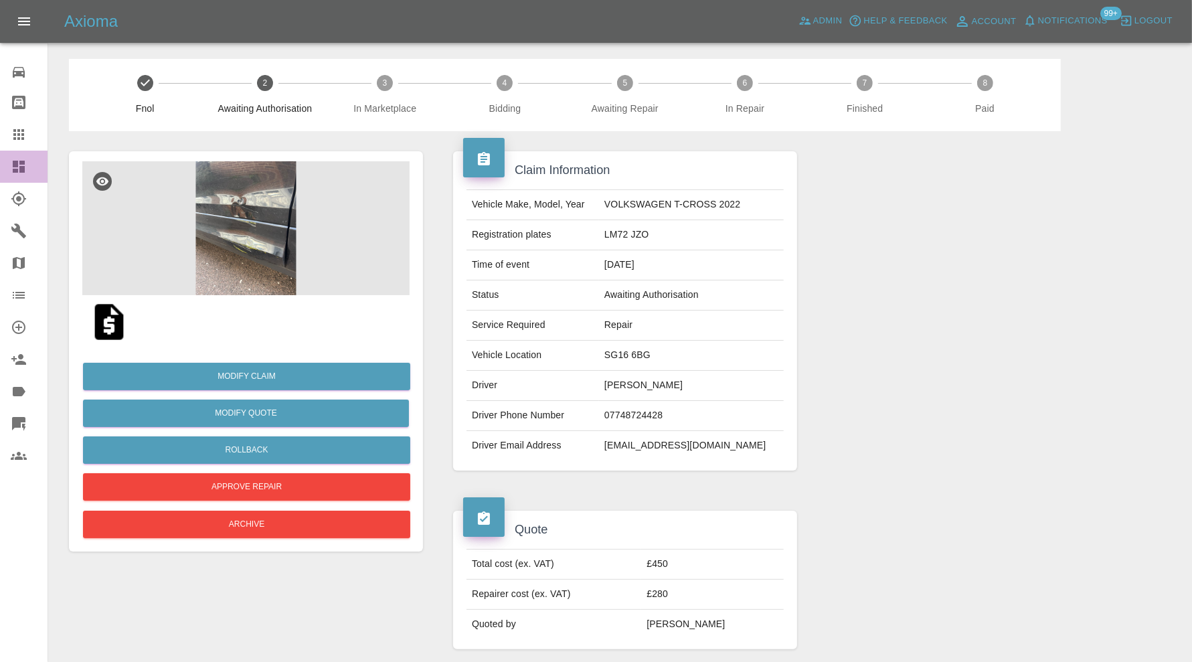
click at [16, 167] on icon at bounding box center [19, 167] width 16 height 16
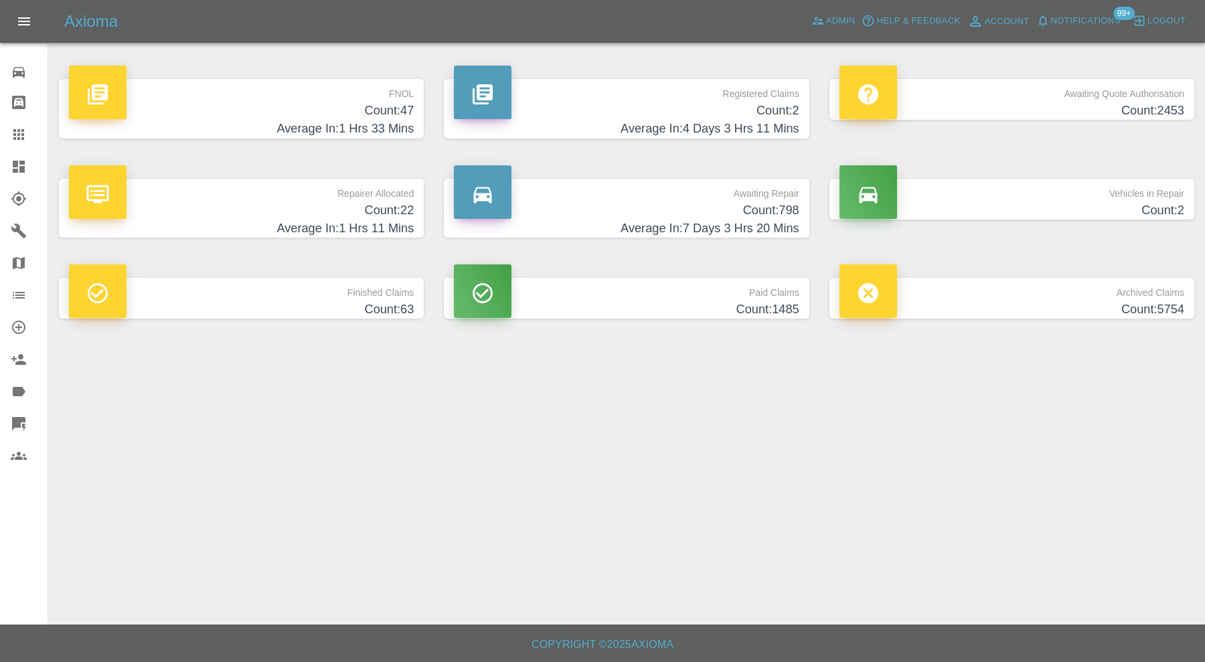
click at [305, 97] on p "FNOL" at bounding box center [241, 90] width 345 height 23
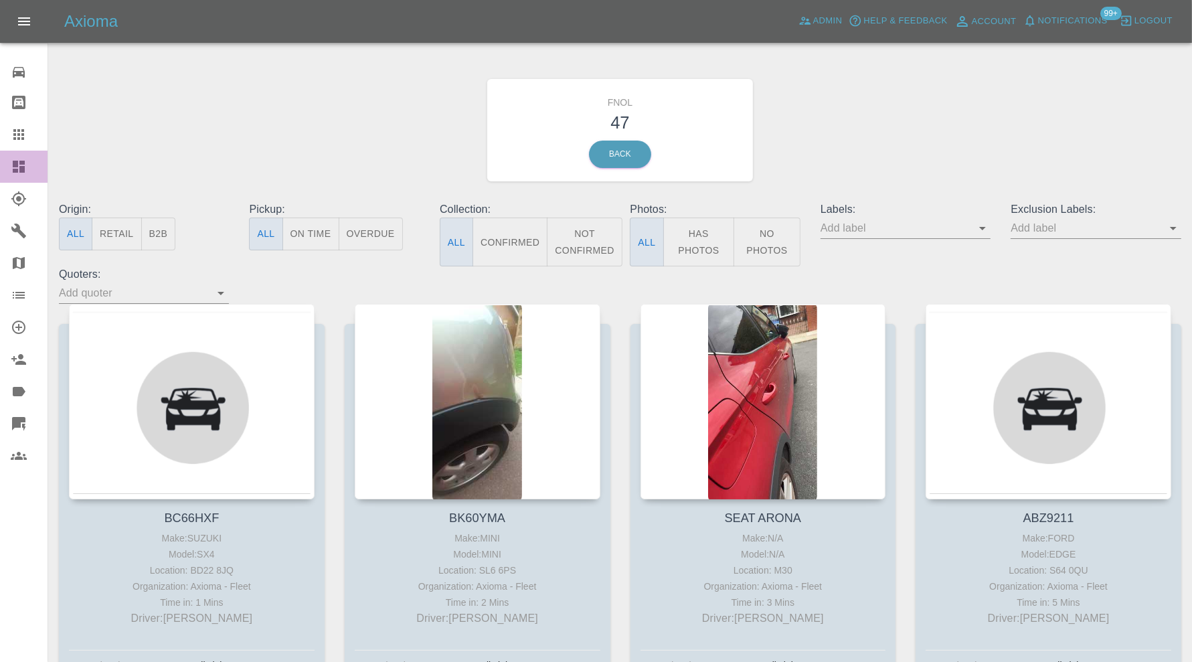
click at [25, 161] on icon at bounding box center [19, 167] width 16 height 16
